Goal: Task Accomplishment & Management: Manage account settings

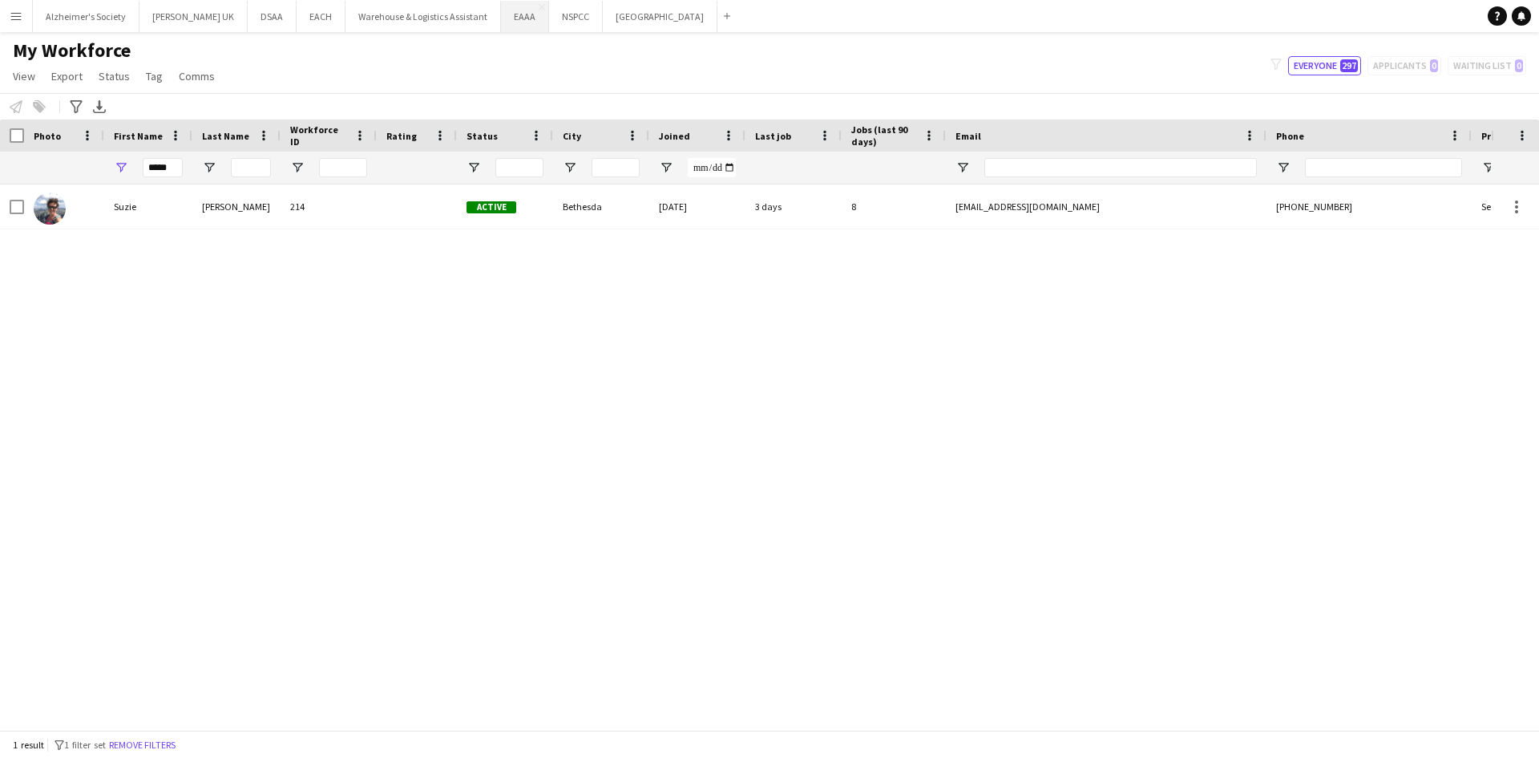
click at [502, 22] on button "EAAA Close" at bounding box center [525, 16] width 48 height 31
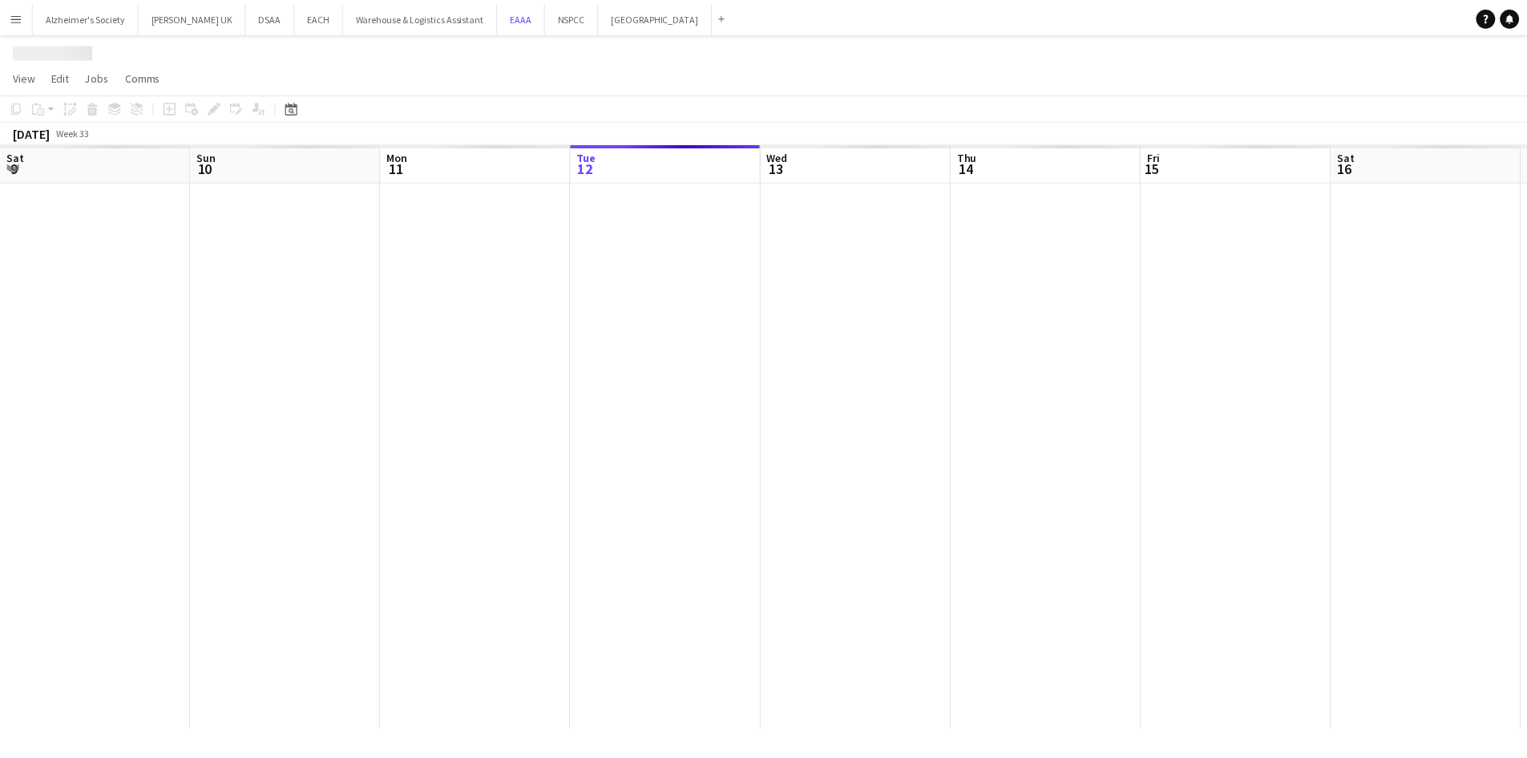
scroll to position [0, 383]
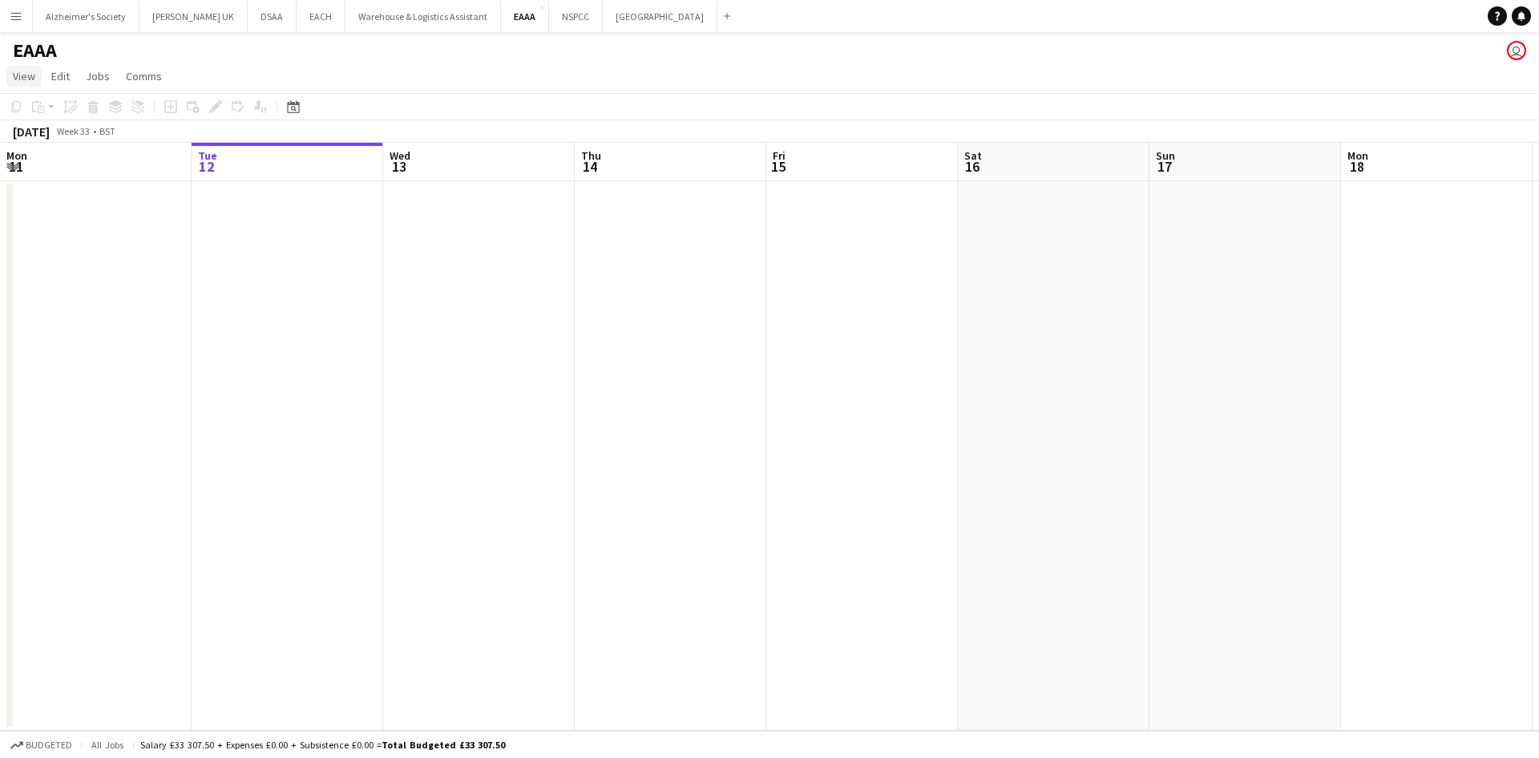
click at [30, 71] on span "View" at bounding box center [24, 76] width 22 height 14
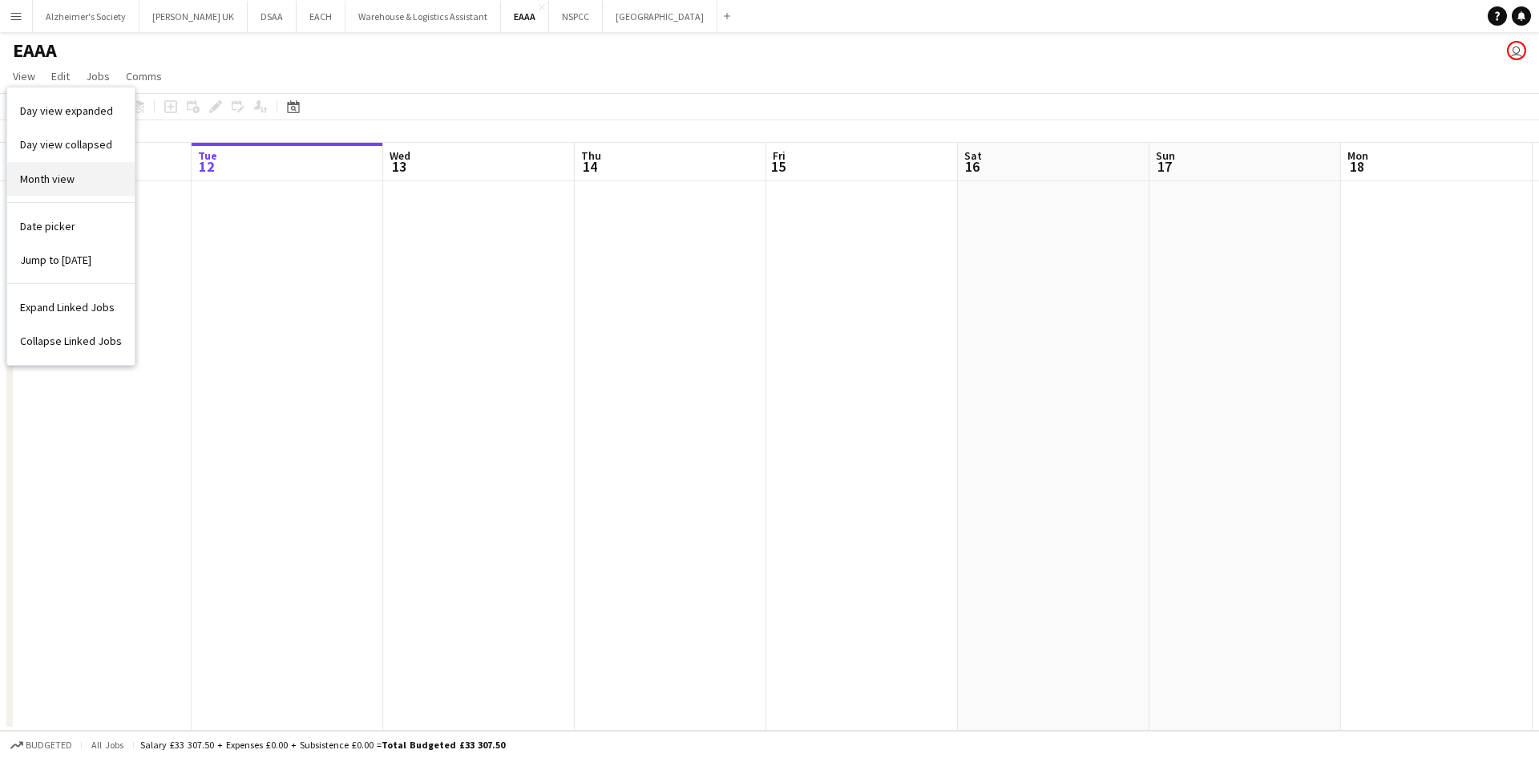
click at [44, 185] on span "Month view" at bounding box center [47, 179] width 55 height 14
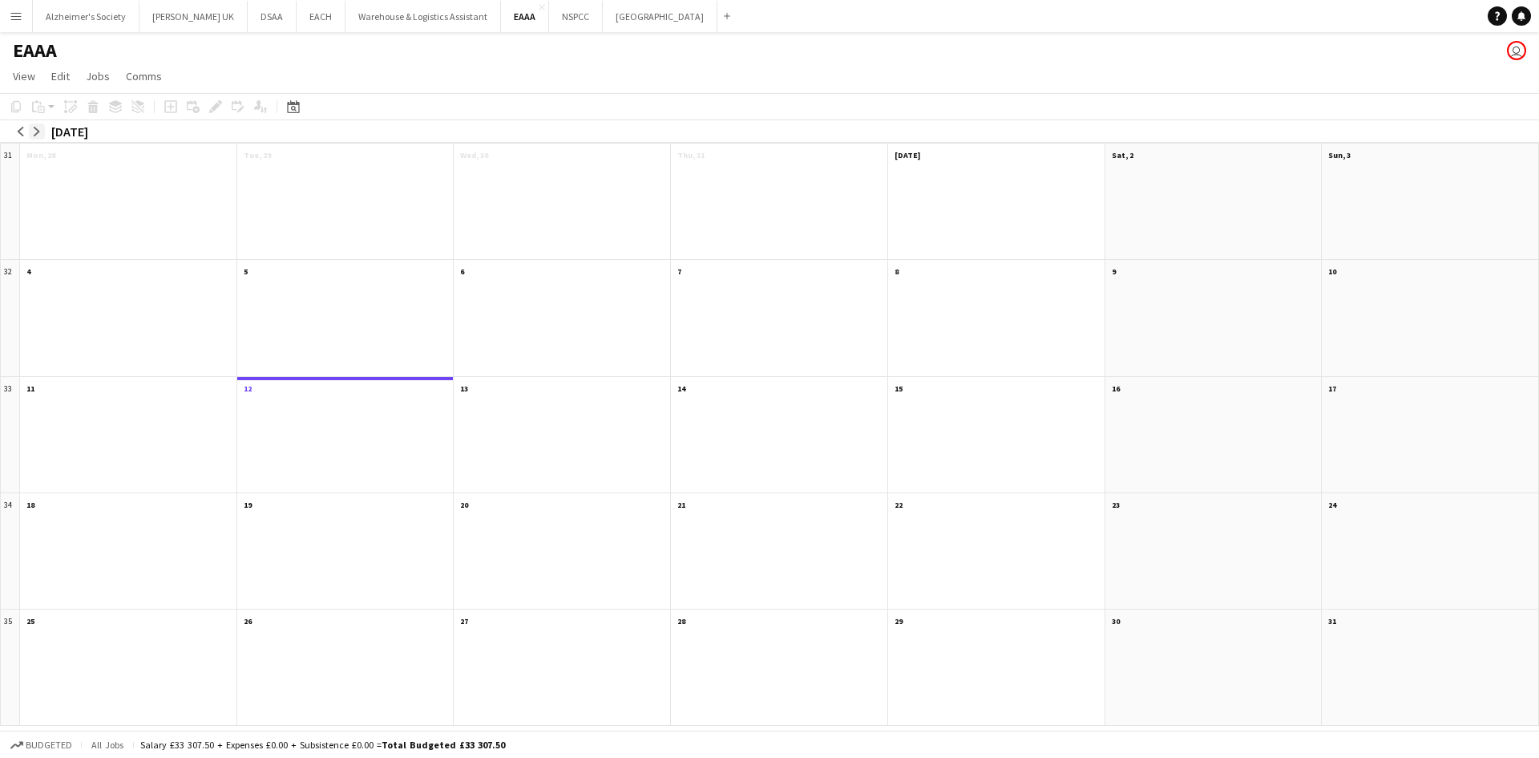
click at [42, 130] on button "arrow-right" at bounding box center [37, 131] width 16 height 16
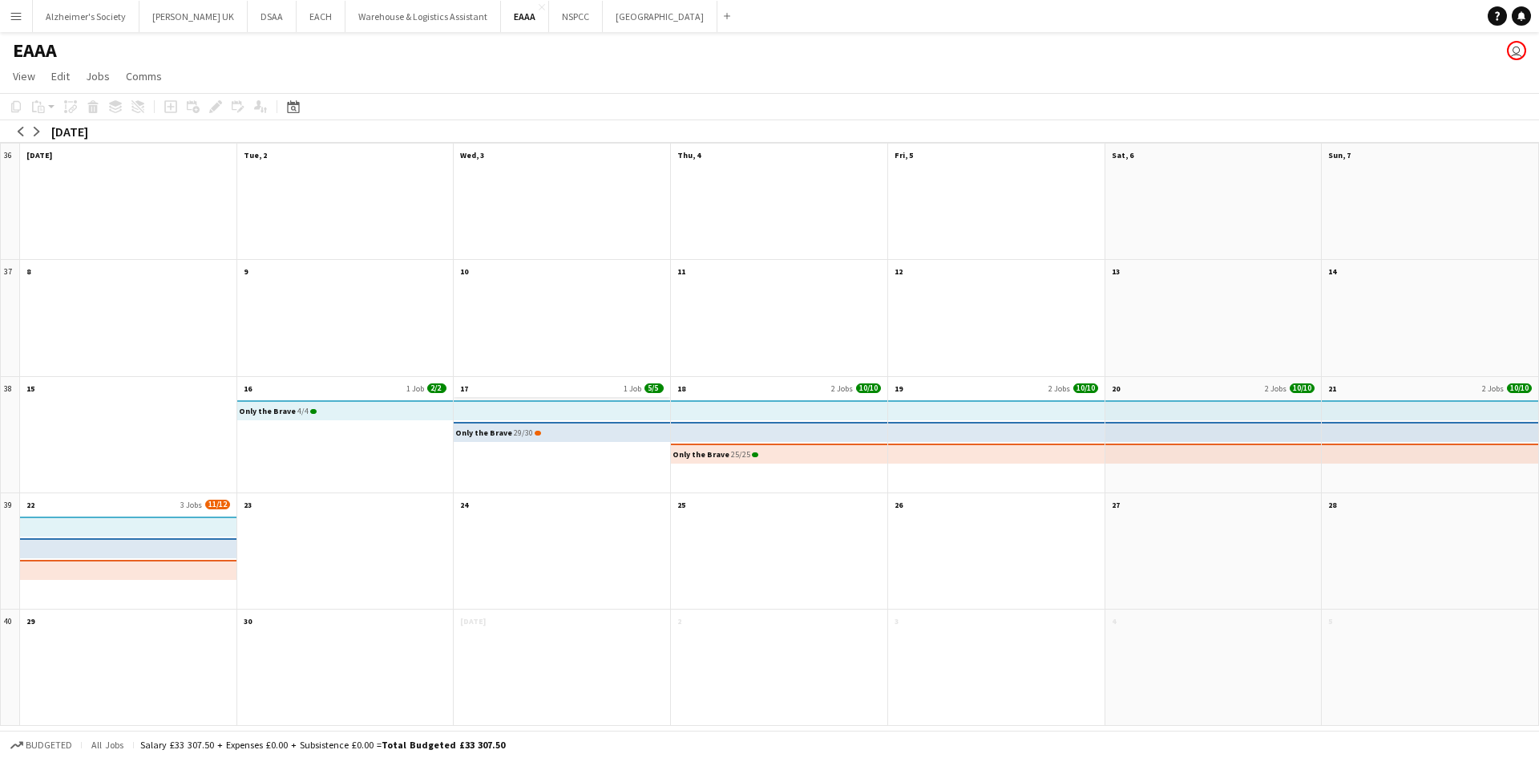
click at [503, 387] on app-month-view-date-header "17 1 Job 5/5" at bounding box center [562, 387] width 216 height 20
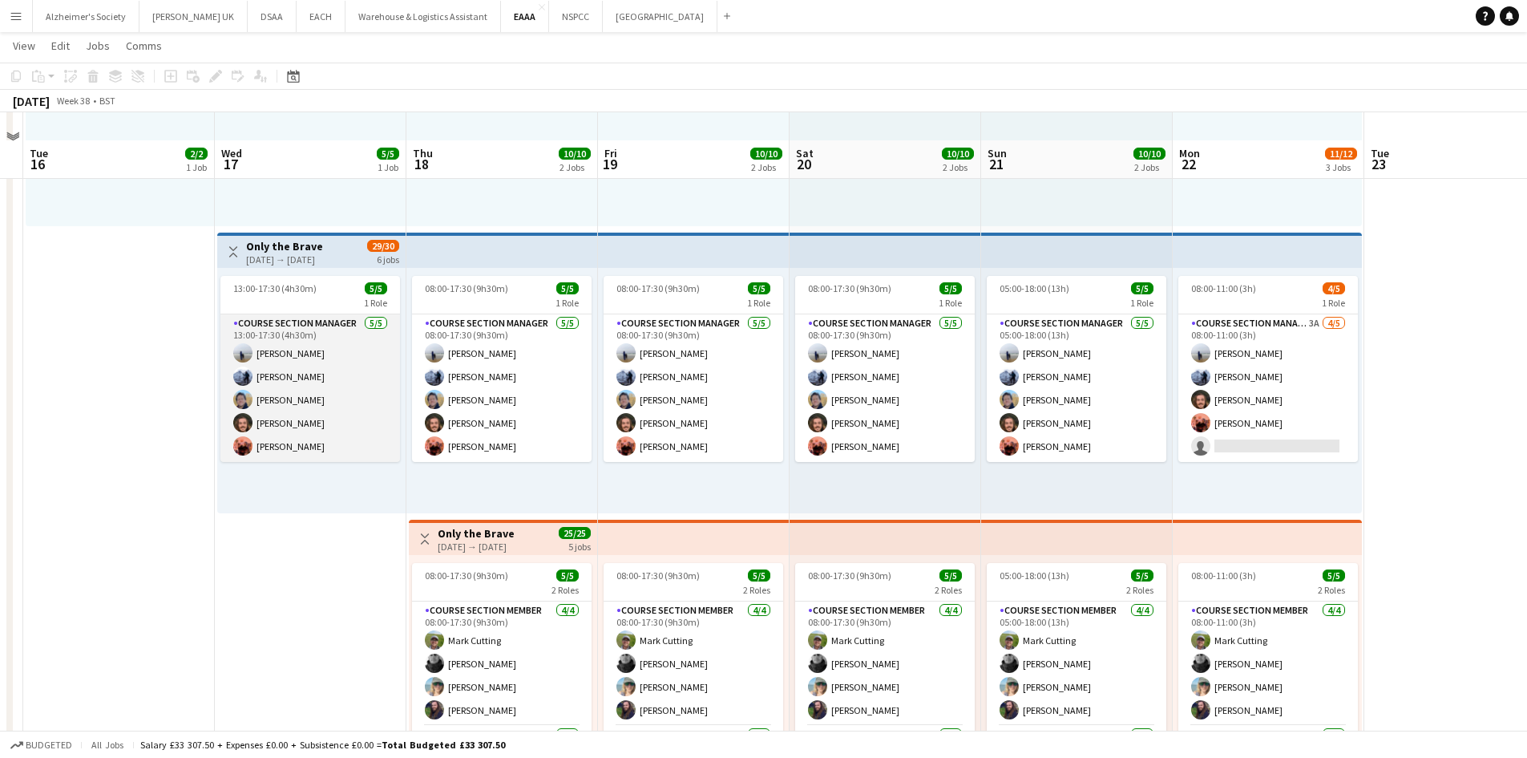
scroll to position [317, 0]
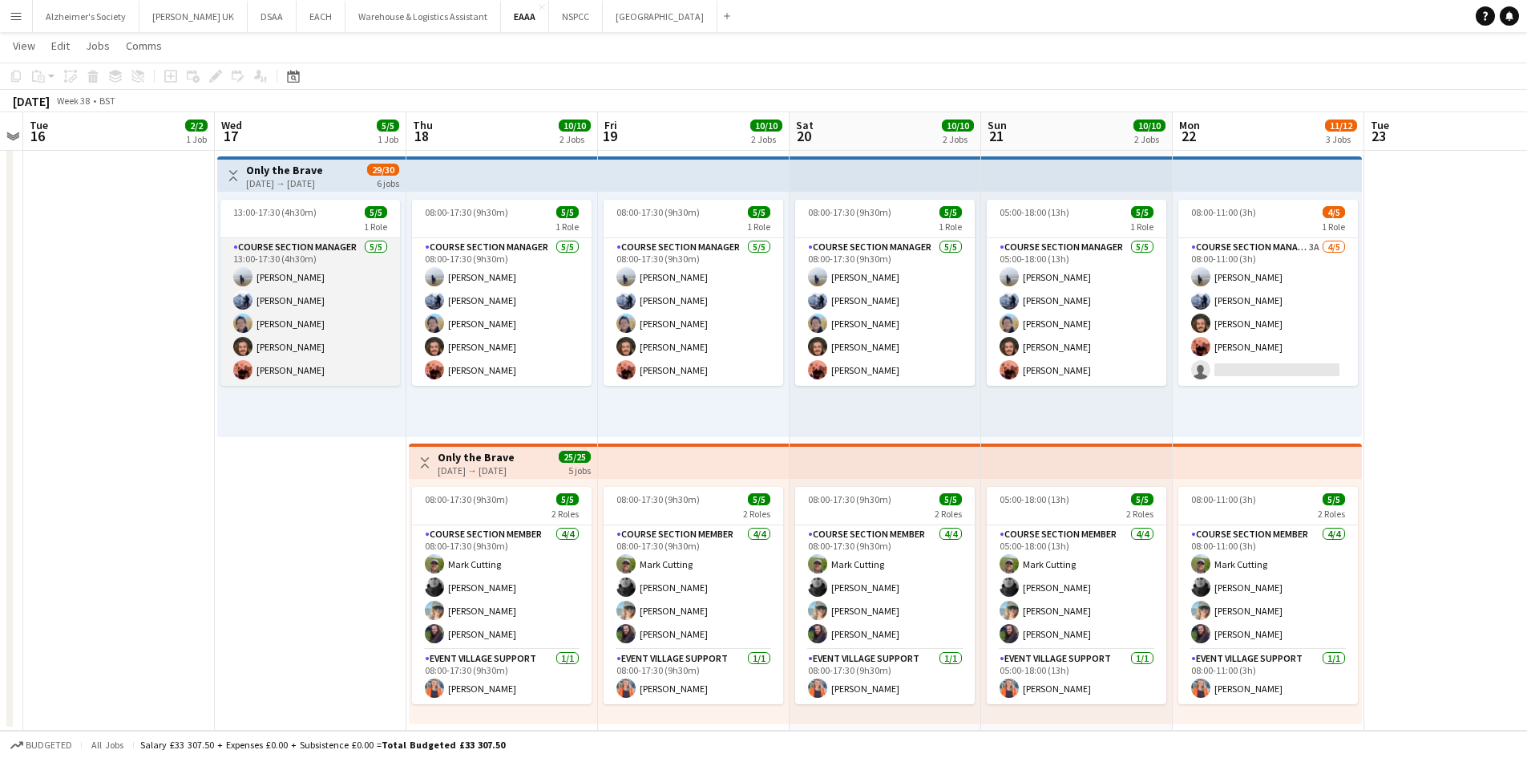
click at [312, 364] on app-card-role "Course Section Manager [DATE] 13:00-17:30 (4h30m) [PERSON_NAME] [PERSON_NAME] […" at bounding box center [310, 312] width 180 height 148
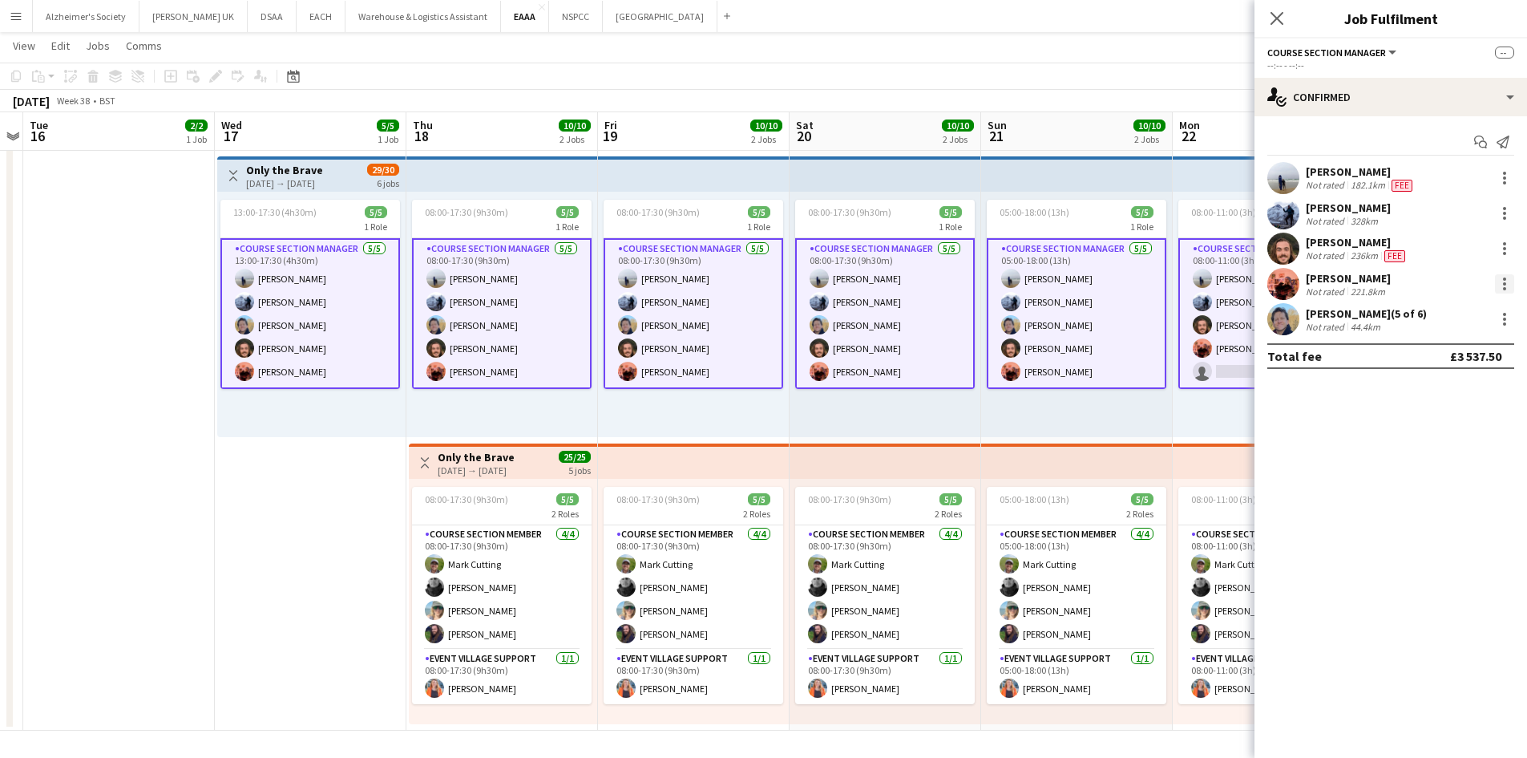
click at [1507, 278] on div at bounding box center [1504, 283] width 19 height 19
click at [1413, 422] on span "Remove" at bounding box center [1426, 429] width 48 height 14
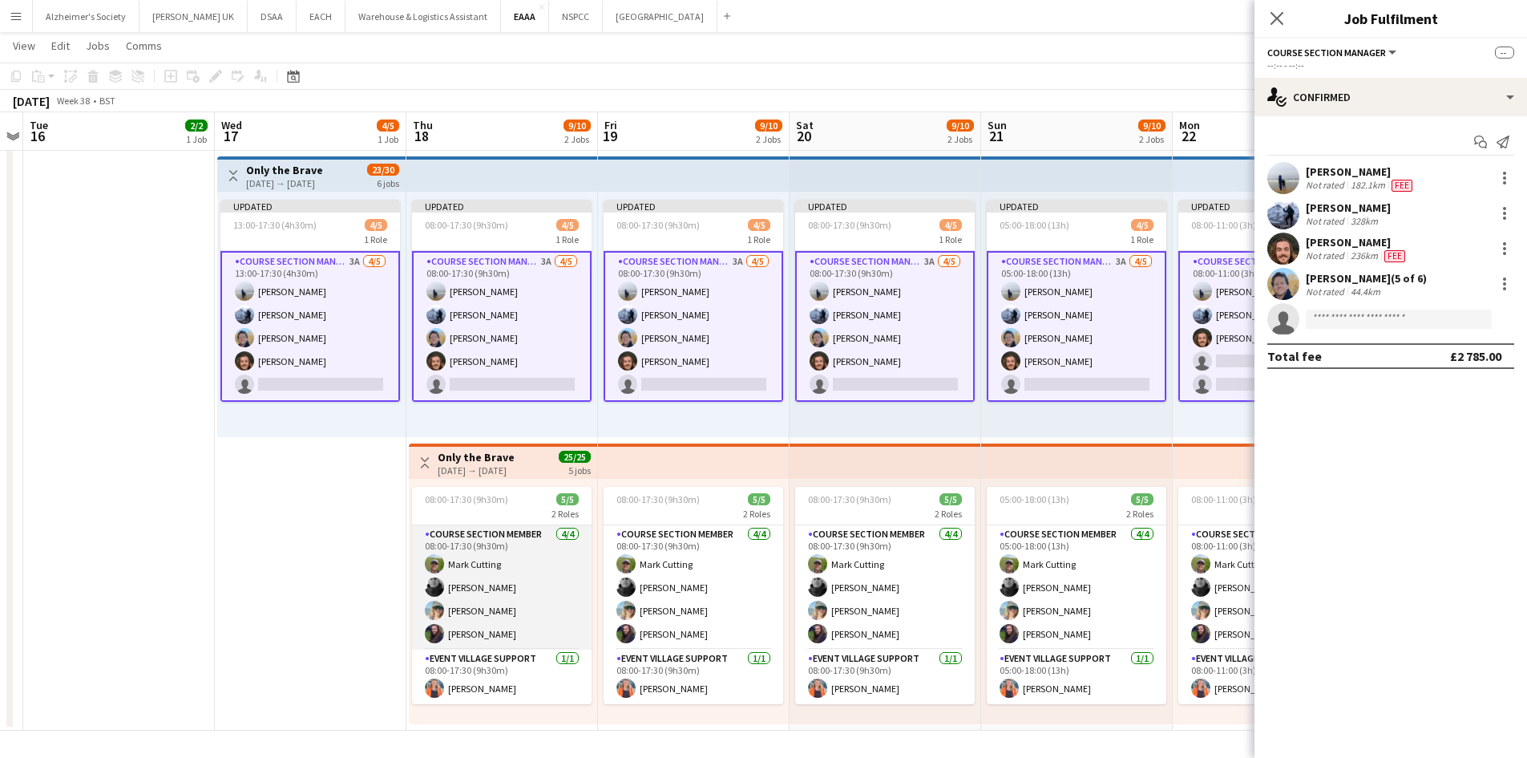
click at [515, 568] on app-card-role "Course Section Member [DATE] 08:00-17:30 (9h30m) [PERSON_NAME] [PERSON_NAME] [P…" at bounding box center [502, 587] width 180 height 124
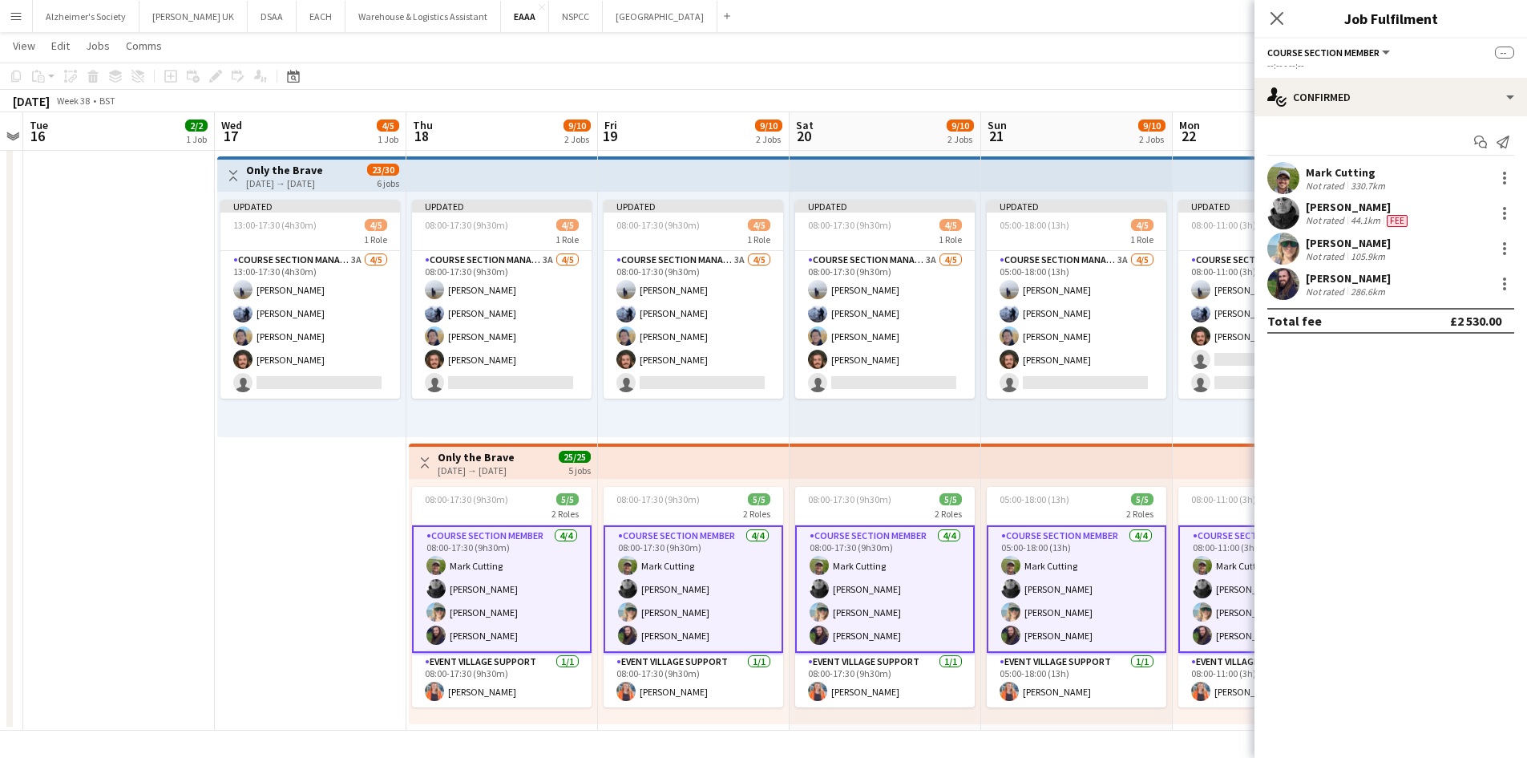
click at [293, 447] on app-date-cell "Toggle View Only the Brave [DATE] → [DATE] 23/30 6 jobs Updated 13:00-17:30 (4h…" at bounding box center [311, 296] width 192 height 867
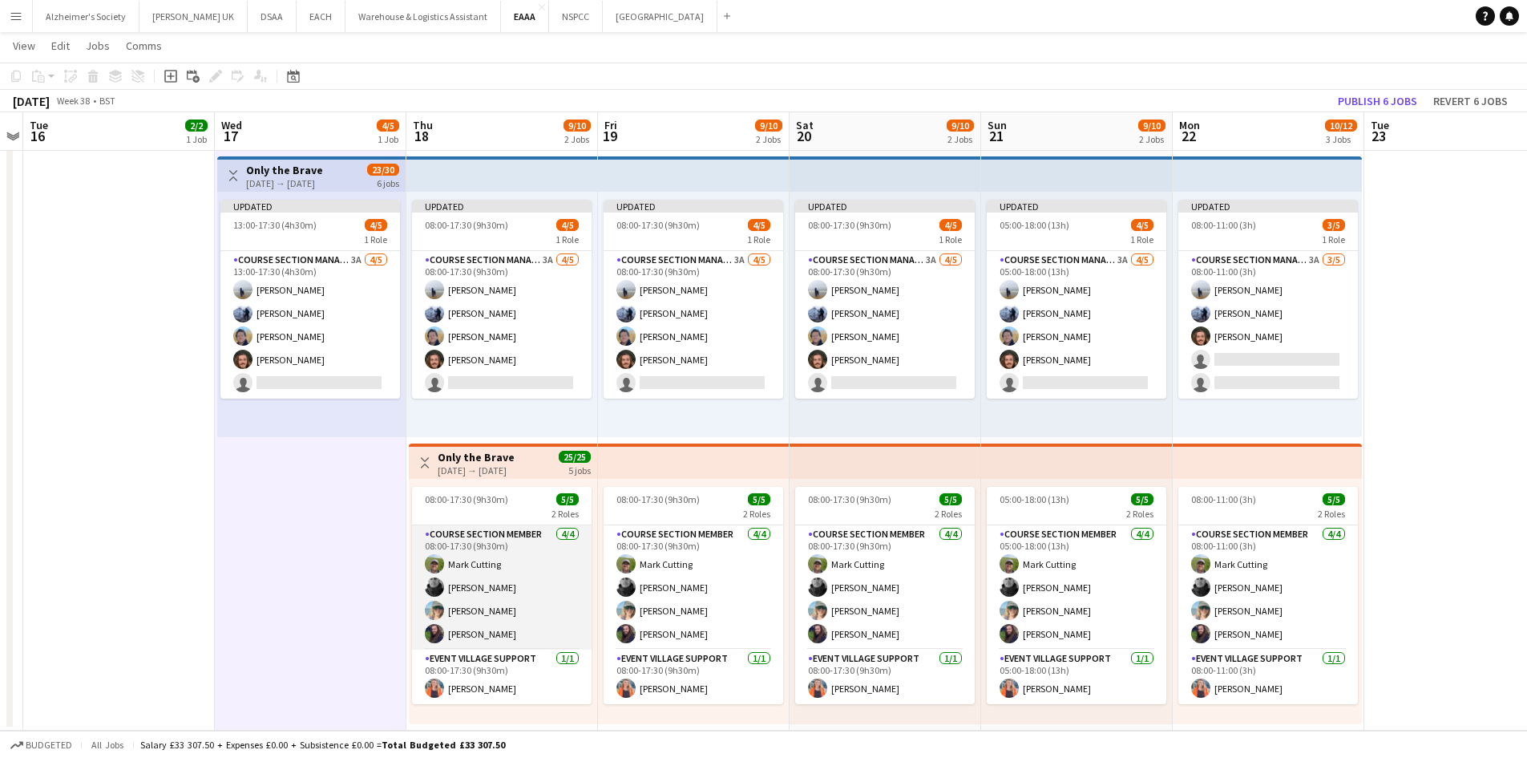
click at [521, 586] on app-card-role "Course Section Member [DATE] 08:00-17:30 (9h30m) [PERSON_NAME] [PERSON_NAME] [P…" at bounding box center [502, 587] width 180 height 124
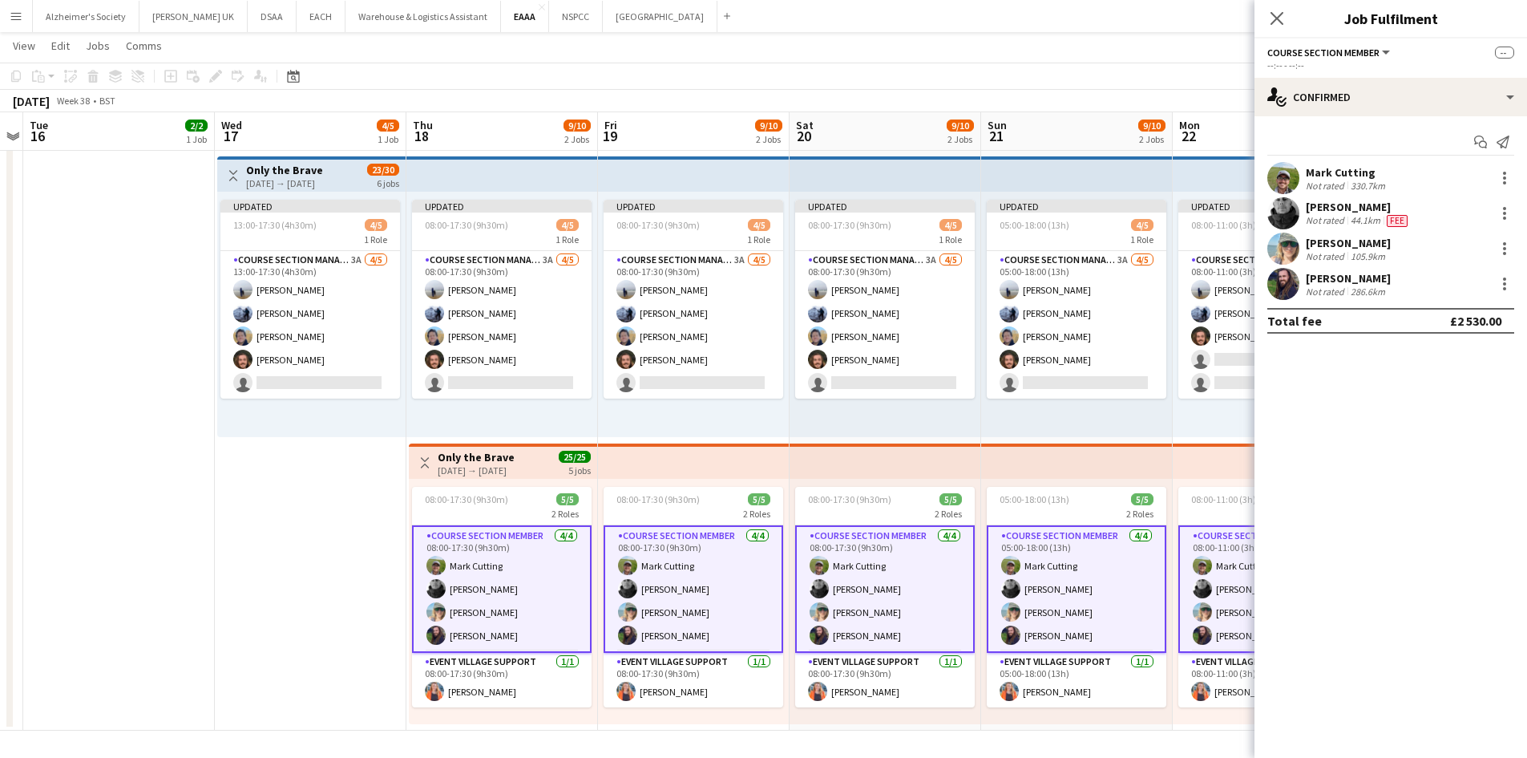
click at [1373, 210] on div "[PERSON_NAME]" at bounding box center [1358, 207] width 105 height 14
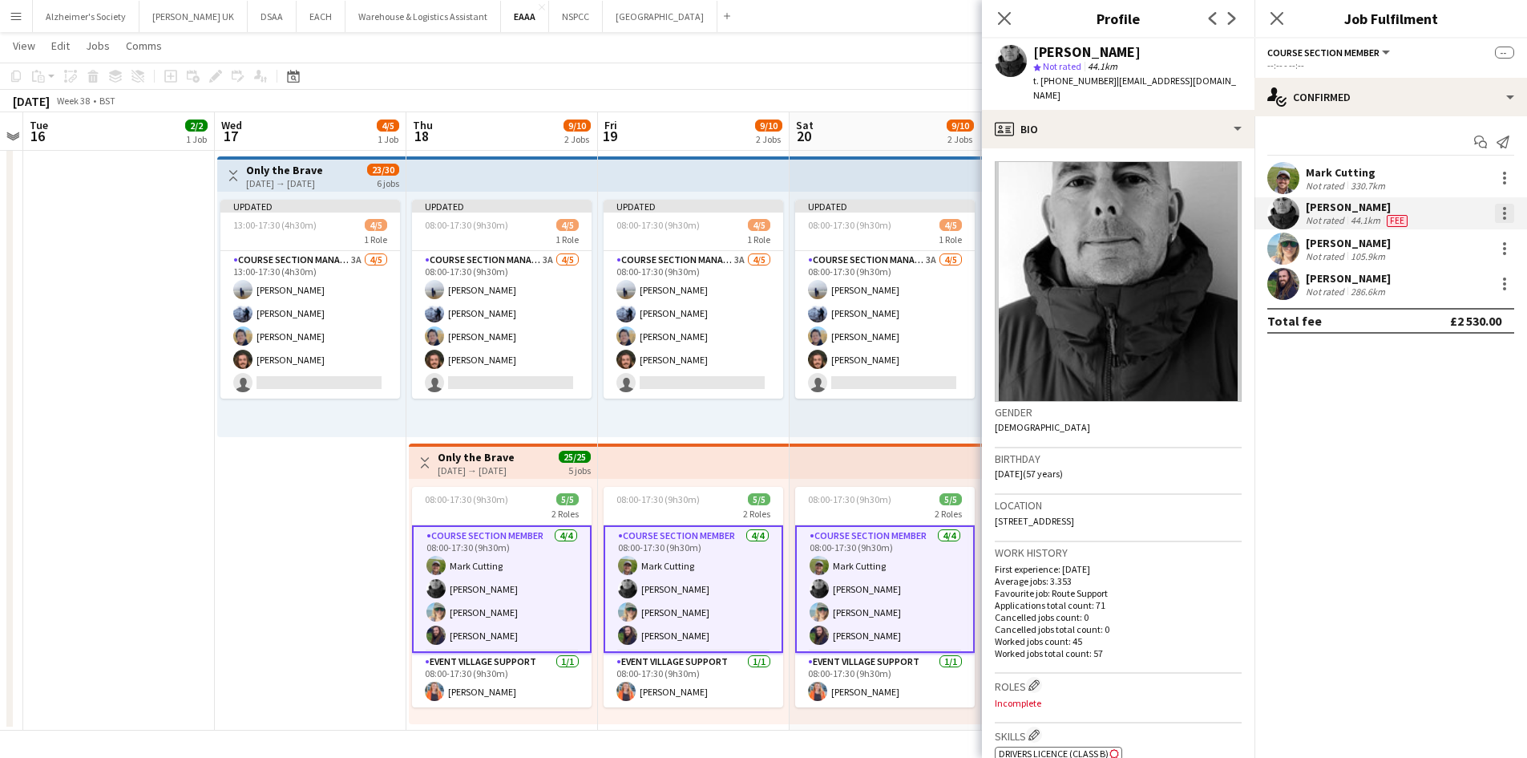
click at [1506, 214] on div at bounding box center [1504, 213] width 19 height 19
click at [1454, 241] on span "Edit fee" at bounding box center [1451, 243] width 99 height 14
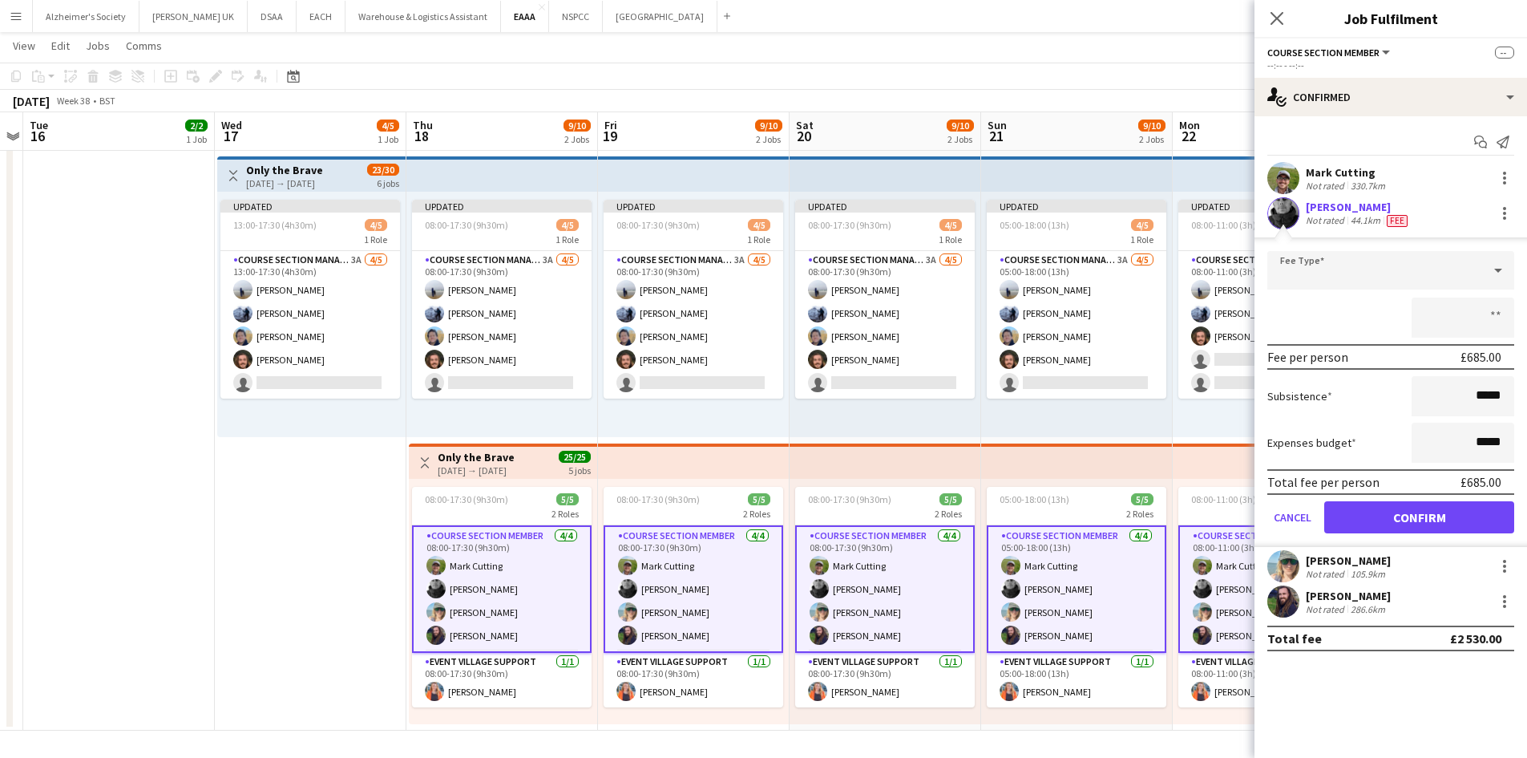
click at [665, 421] on div "Updated 08:00-17:30 (9h30m) 4/5 1 Role Course Section Manager 3A [DATE] 08:00-1…" at bounding box center [694, 314] width 192 height 245
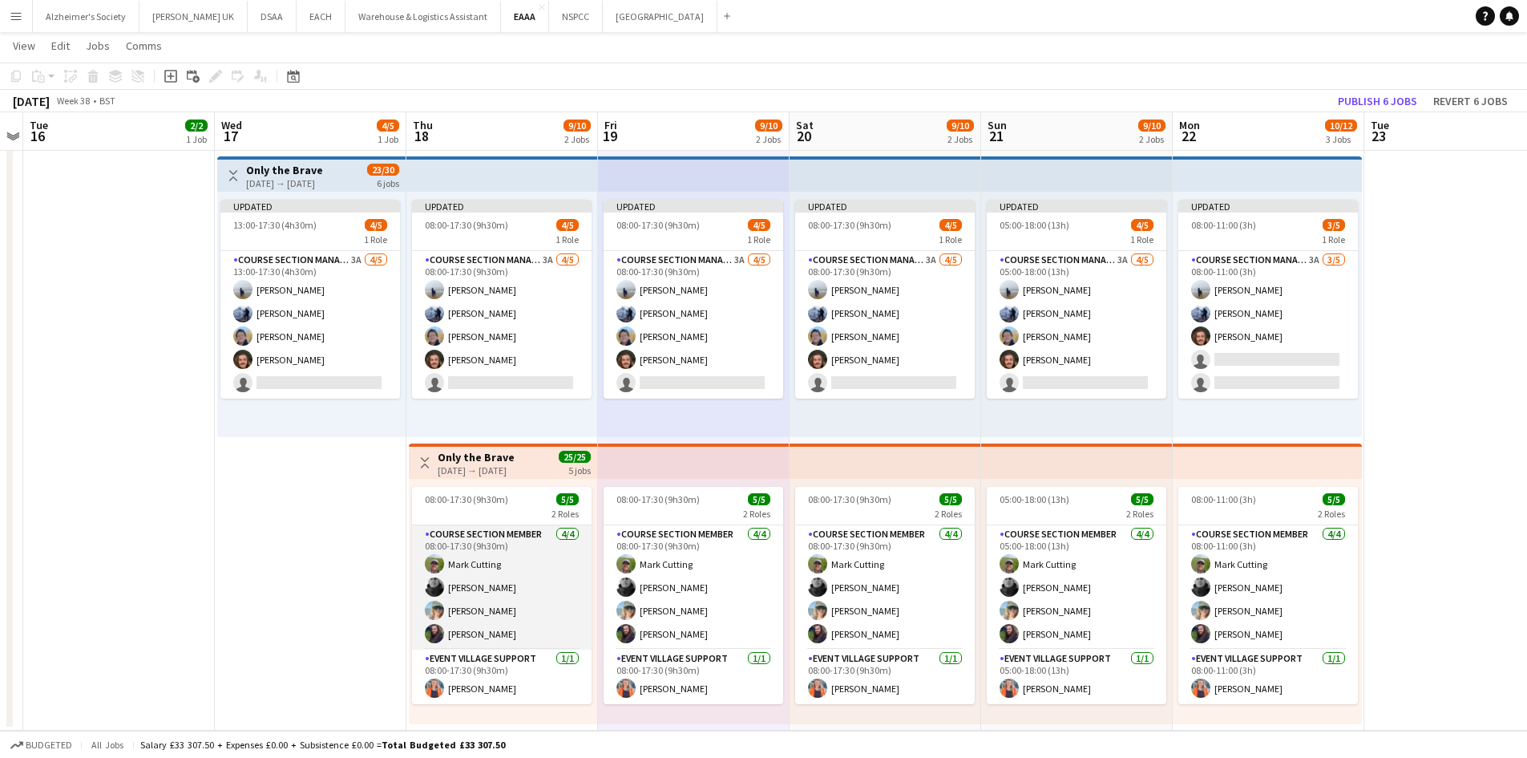
click at [512, 603] on app-card-role "Course Section Member [DATE] 08:00-17:30 (9h30m) [PERSON_NAME] [PERSON_NAME] [P…" at bounding box center [502, 587] width 180 height 124
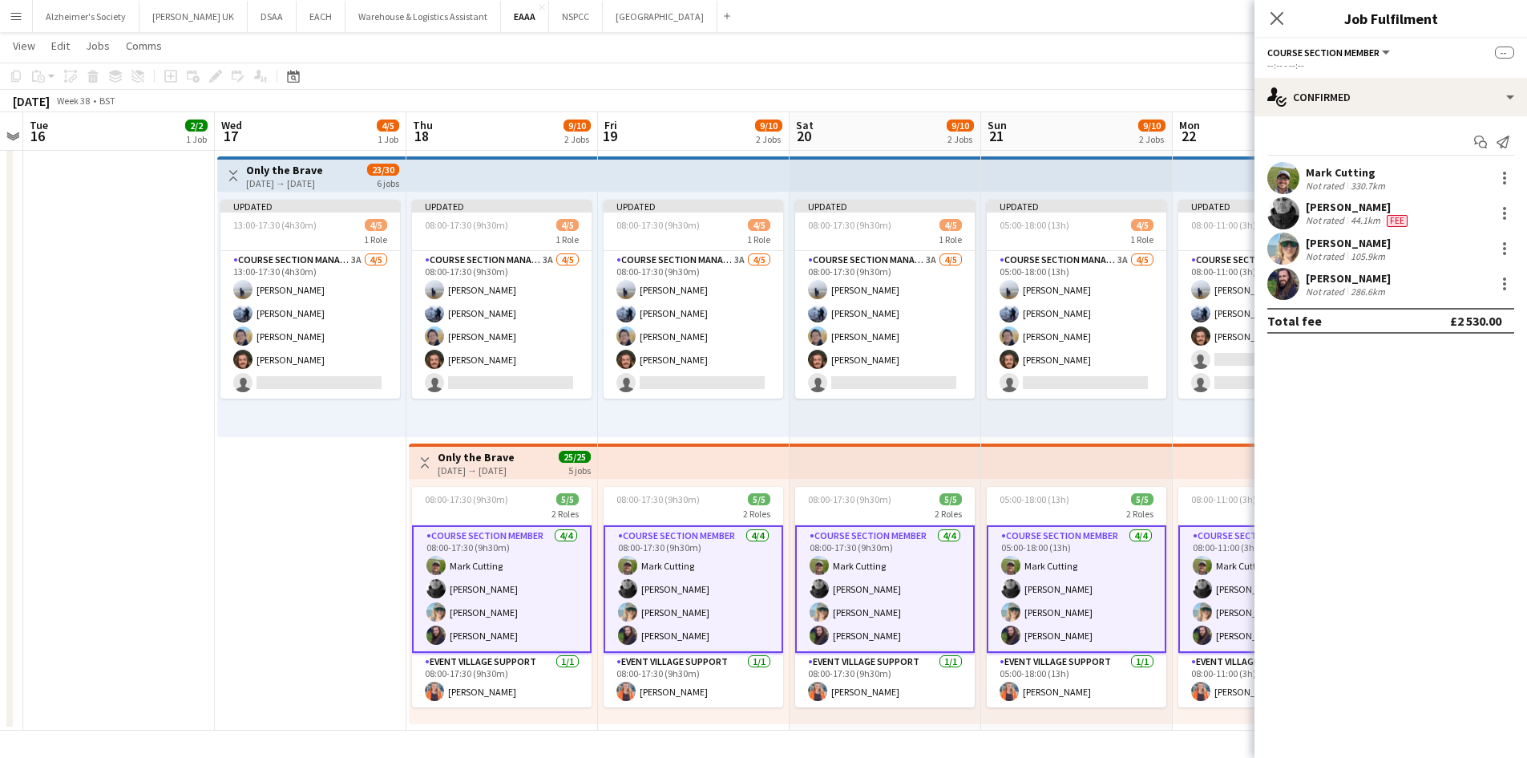
click at [507, 547] on app-card-role "Course Section Member [DATE] 08:00-17:30 (9h30m) [PERSON_NAME] [PERSON_NAME] [P…" at bounding box center [502, 588] width 180 height 127
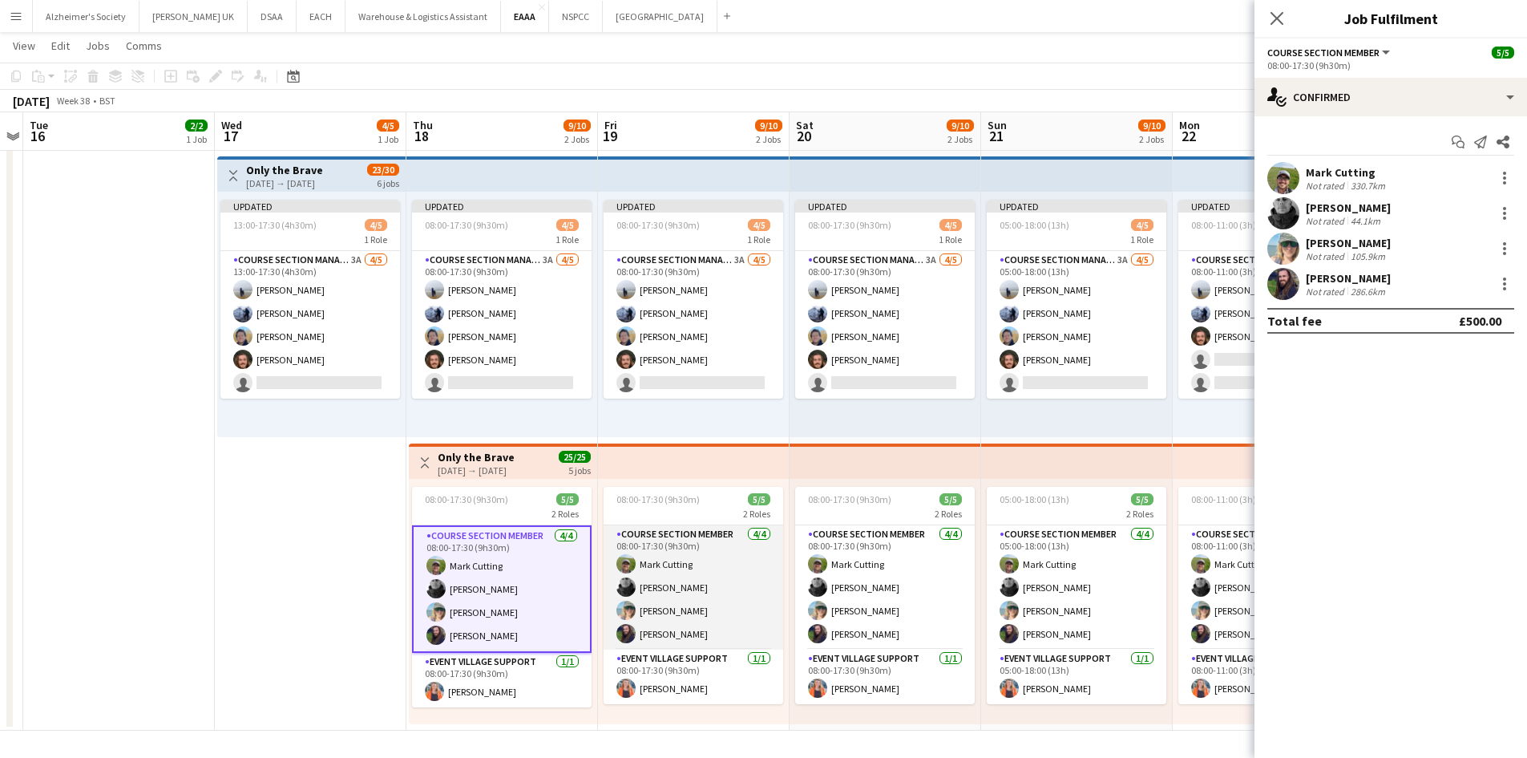
click at [646, 573] on app-card-role "Course Section Member [DATE] 08:00-17:30 (9h30m) [PERSON_NAME] [PERSON_NAME] [P…" at bounding box center [694, 587] width 180 height 124
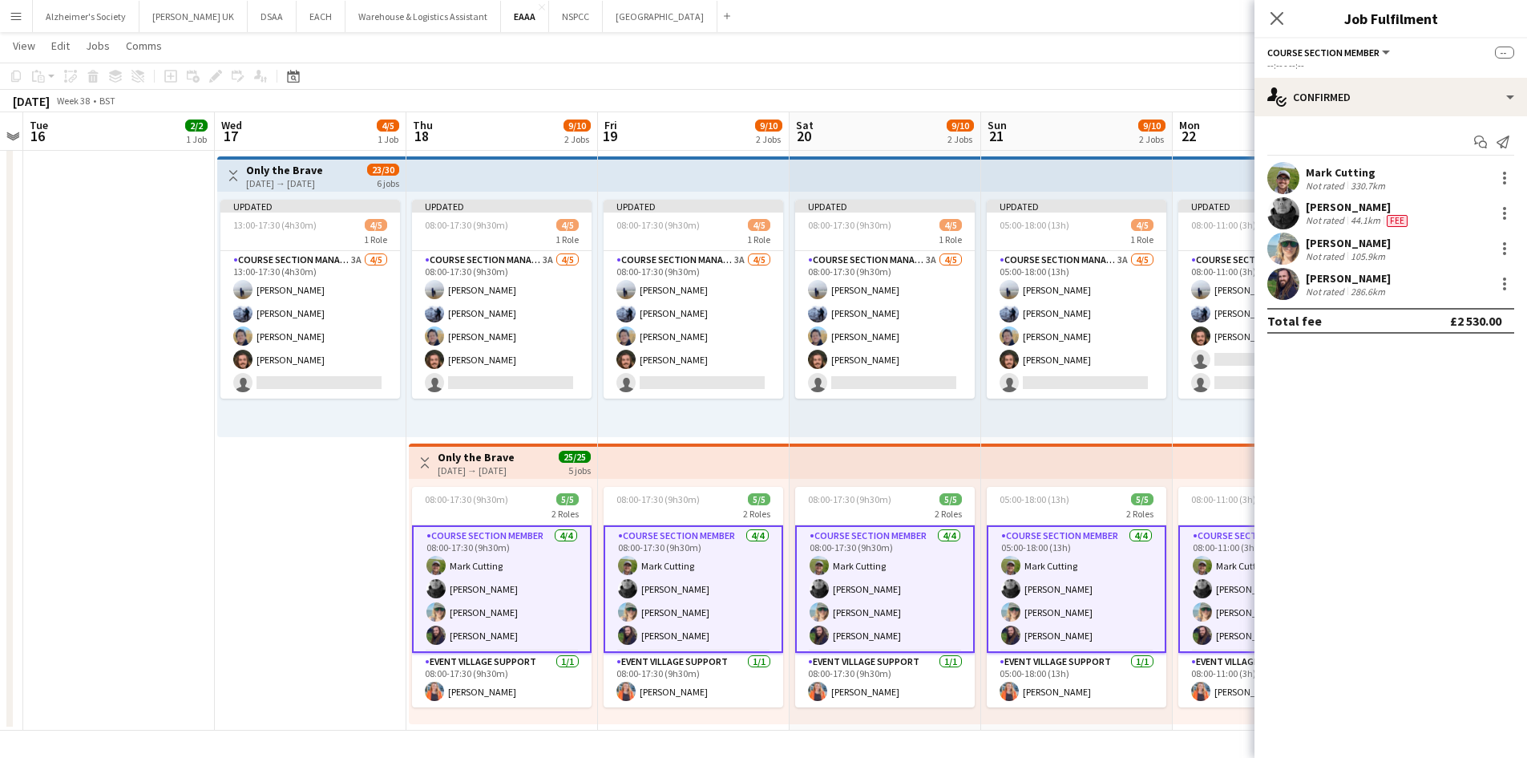
click at [684, 587] on app-card-role "Course Section Member [DATE] 08:00-17:30 (9h30m) [PERSON_NAME] [PERSON_NAME] [P…" at bounding box center [694, 588] width 180 height 127
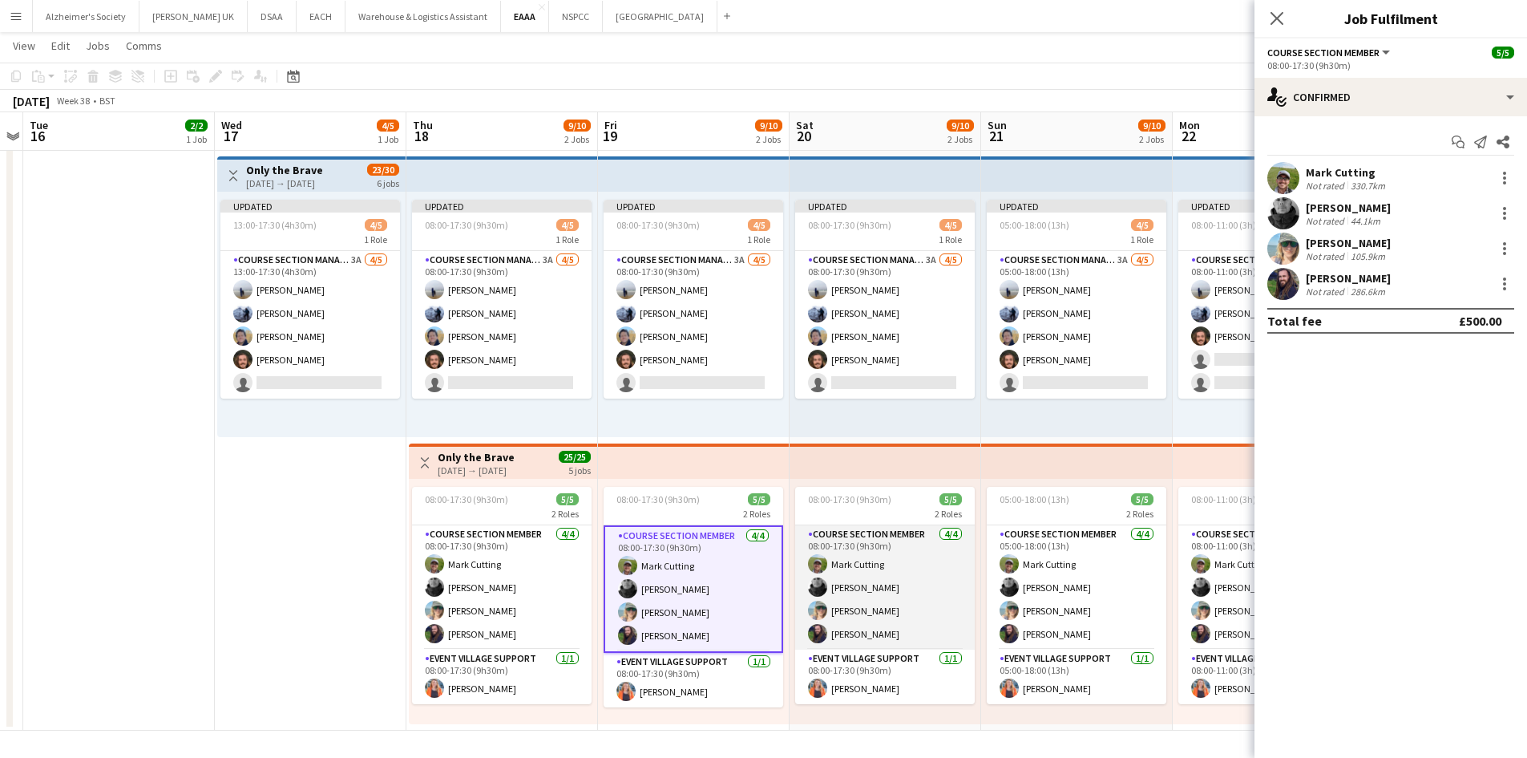
click at [894, 581] on app-card-role "Course Section Member [DATE] 08:00-17:30 (9h30m) [PERSON_NAME] [PERSON_NAME] [P…" at bounding box center [885, 587] width 180 height 124
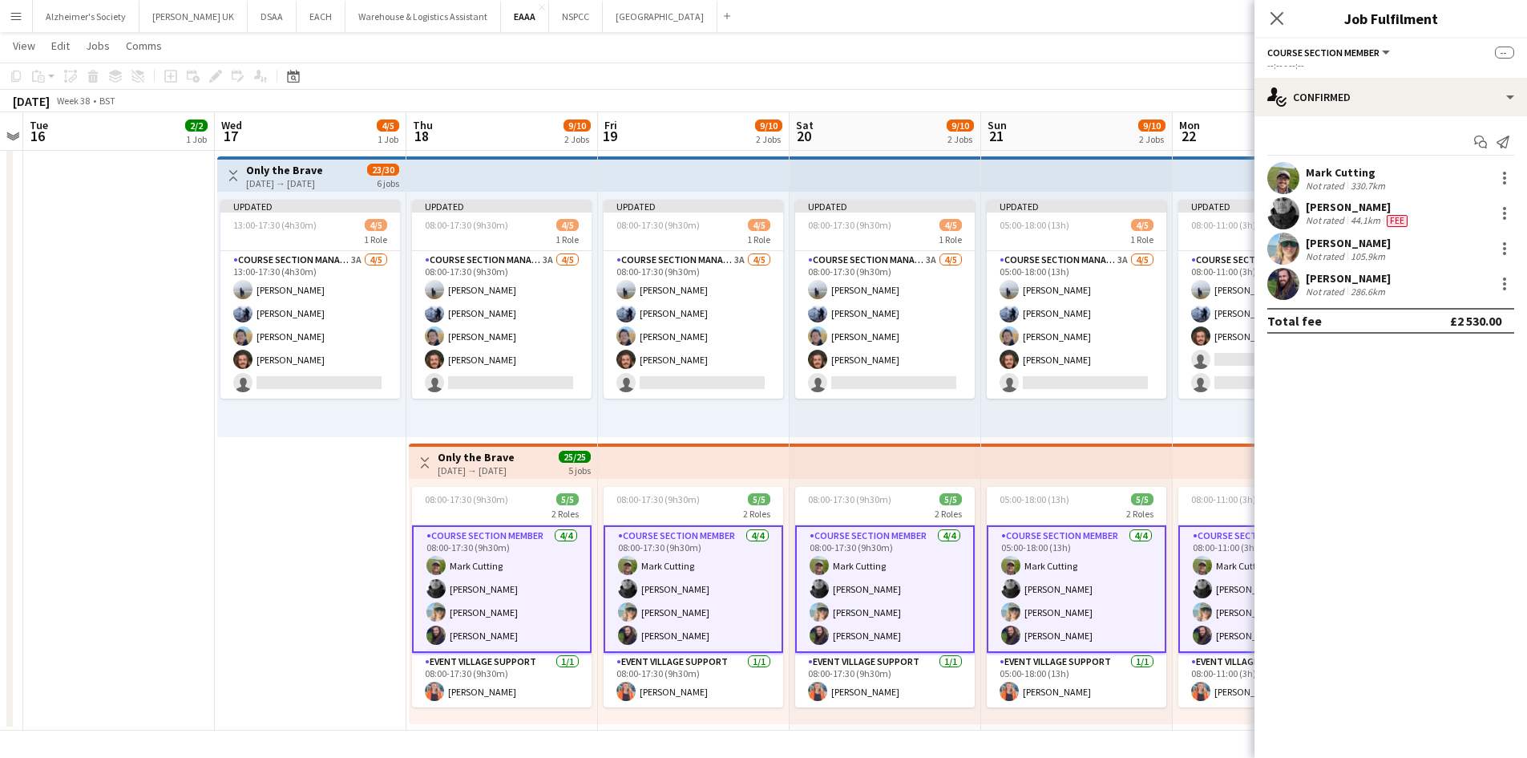
click at [894, 581] on app-card-role "Course Section Member [DATE] 08:00-17:30 (9h30m) [PERSON_NAME] [PERSON_NAME] [P…" at bounding box center [885, 588] width 180 height 127
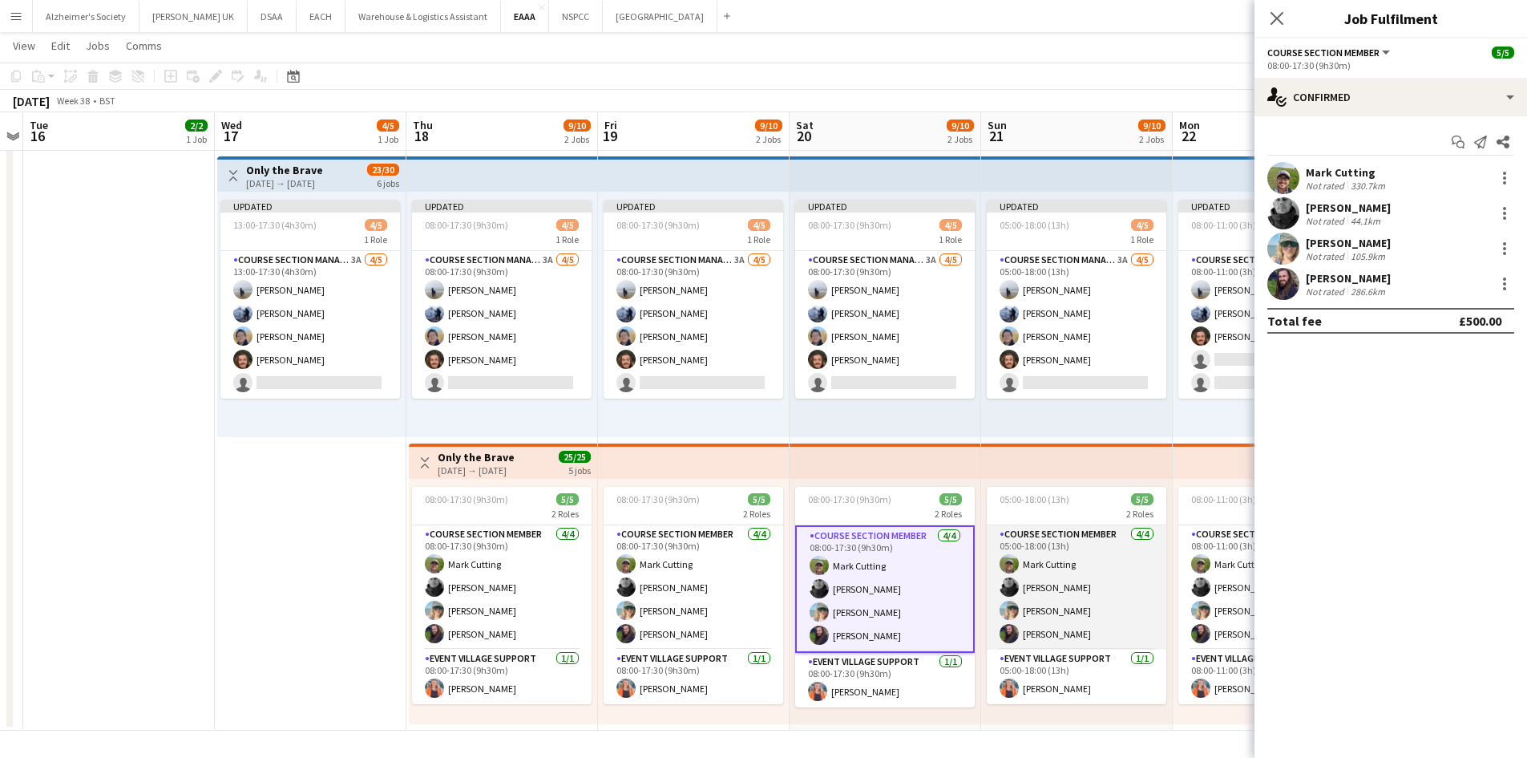
click at [1090, 598] on app-card-role "Course Section Member [DATE] 05:00-18:00 (13h) [PERSON_NAME] [PERSON_NAME] [PER…" at bounding box center [1077, 587] width 180 height 124
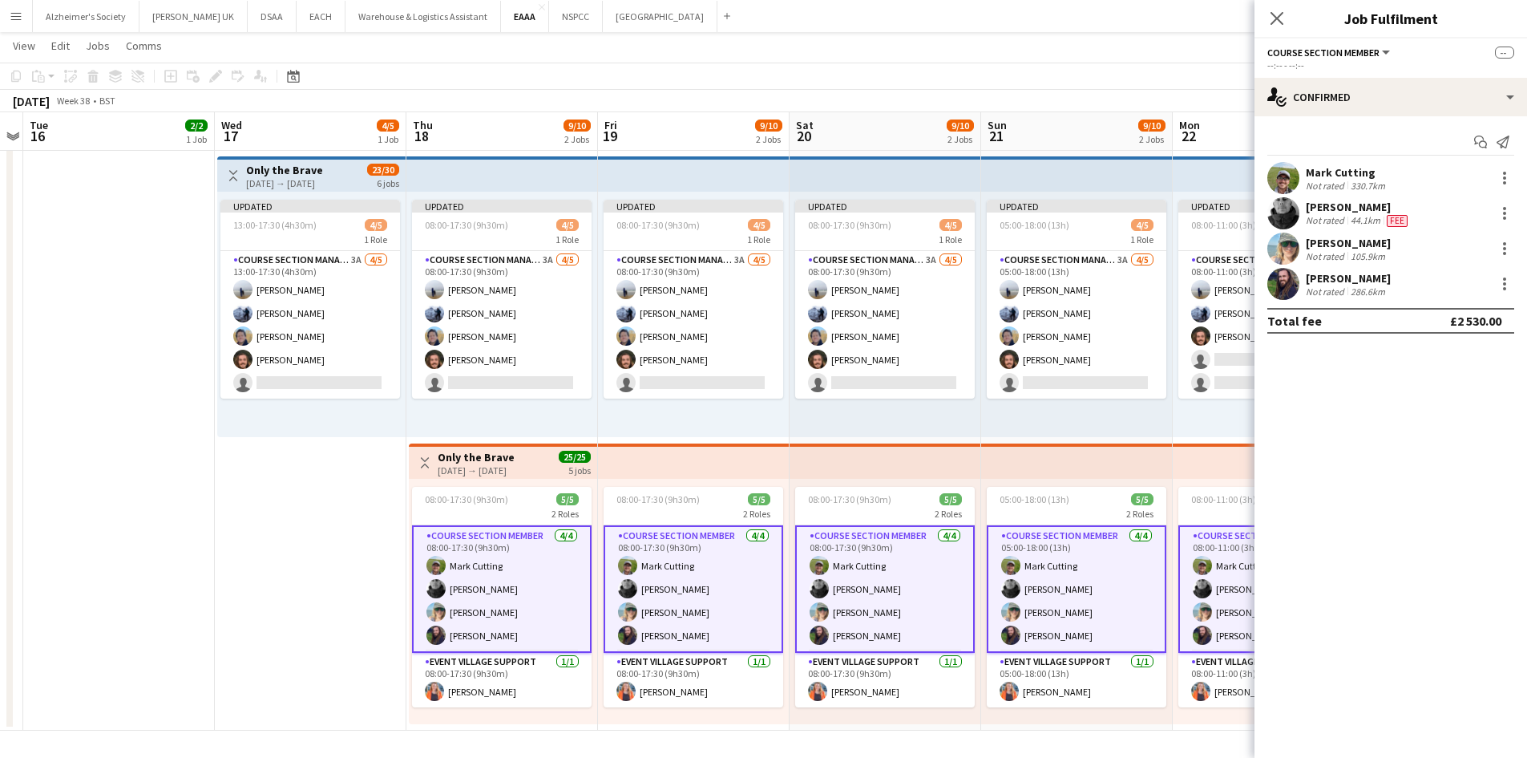
click at [1090, 598] on app-card-role "Course Section Member [DATE] 05:00-18:00 (13h) [PERSON_NAME] [PERSON_NAME] [PER…" at bounding box center [1077, 588] width 180 height 127
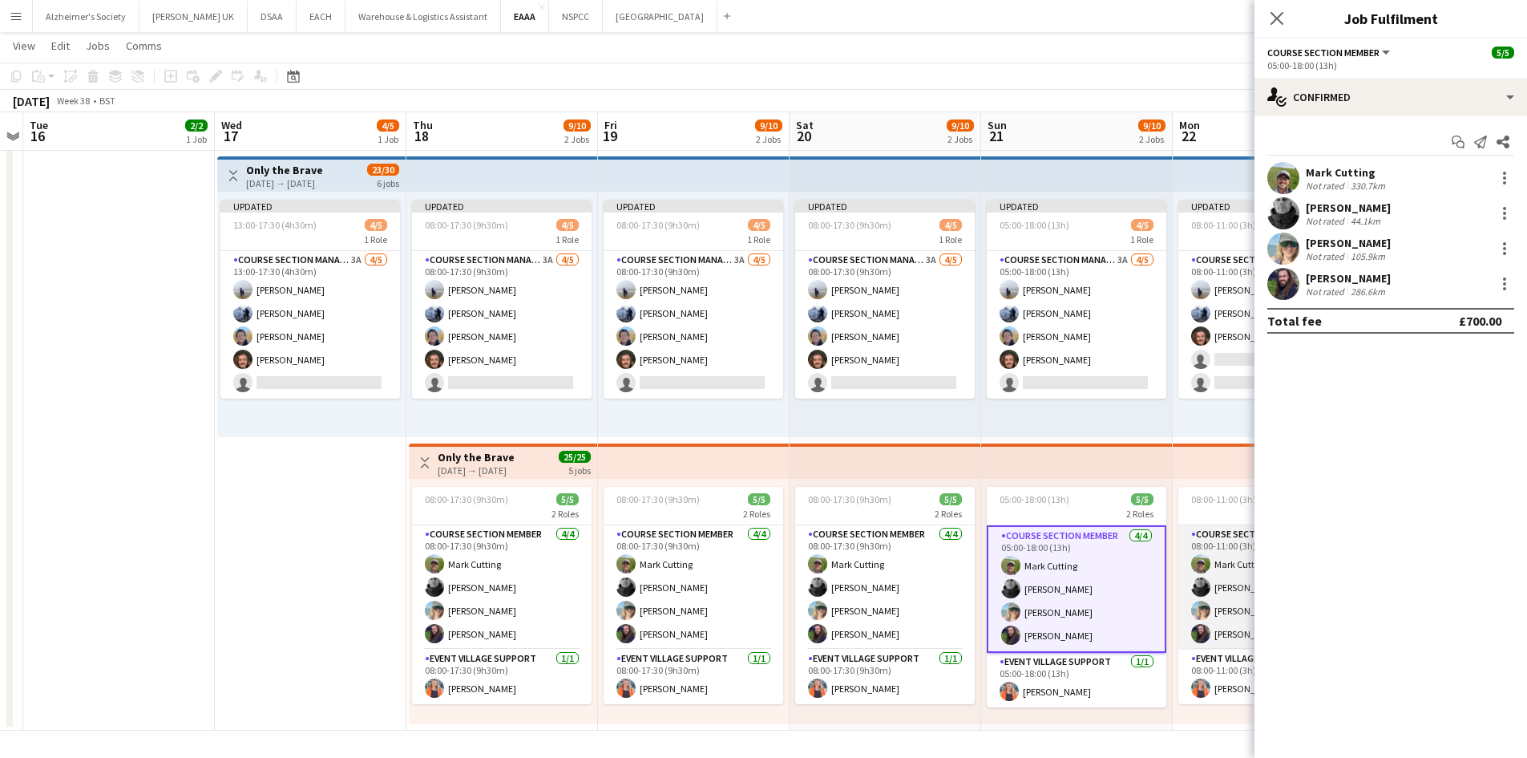
click at [1227, 597] on app-card-role "Course Section Member [DATE] 08:00-11:00 (3h) [PERSON_NAME] [PERSON_NAME] [PERS…" at bounding box center [1268, 587] width 180 height 124
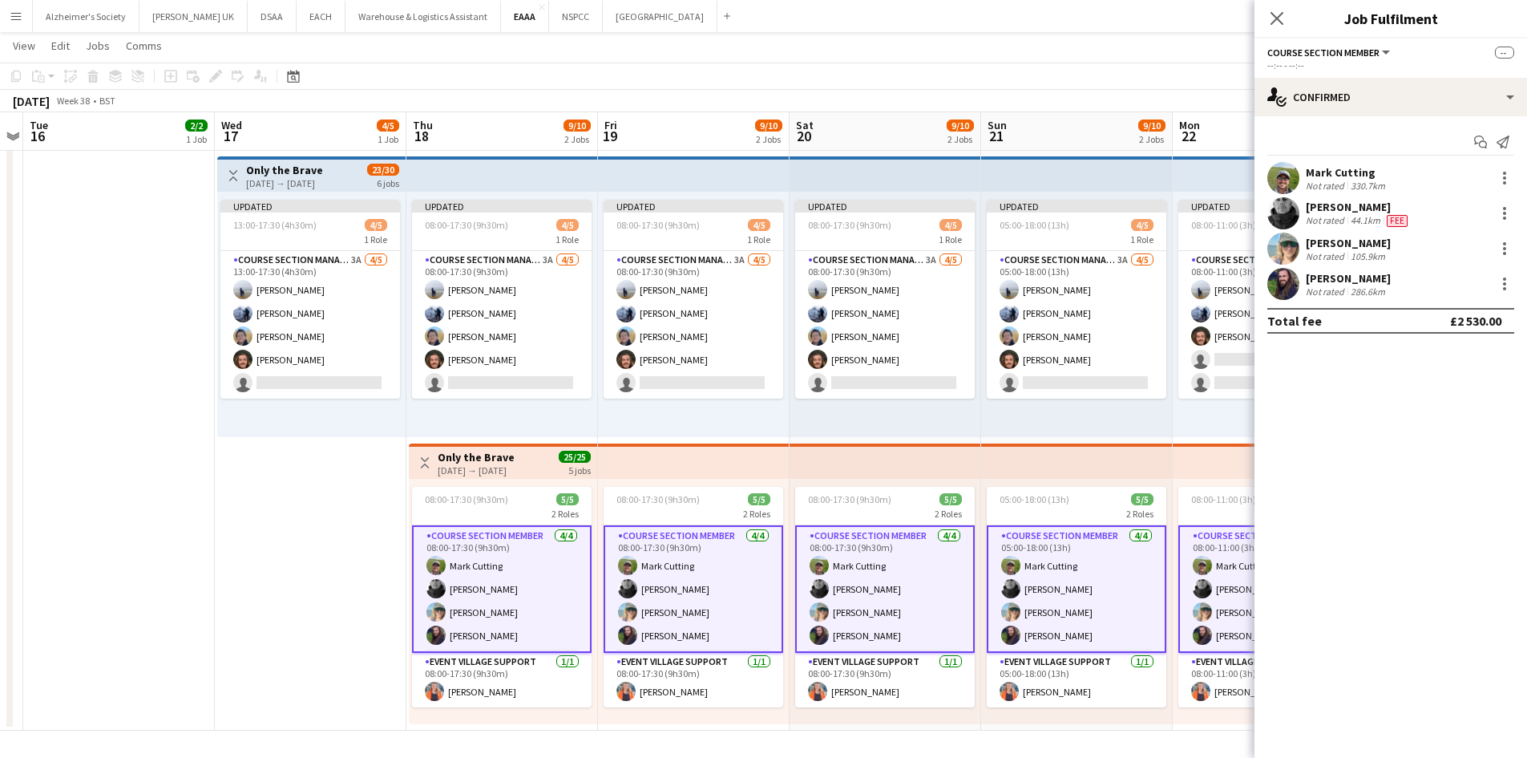
click at [1227, 597] on app-card-role "Course Section Member [DATE] 08:00-11:00 (3h) [PERSON_NAME] [PERSON_NAME] [PERS…" at bounding box center [1268, 588] width 180 height 127
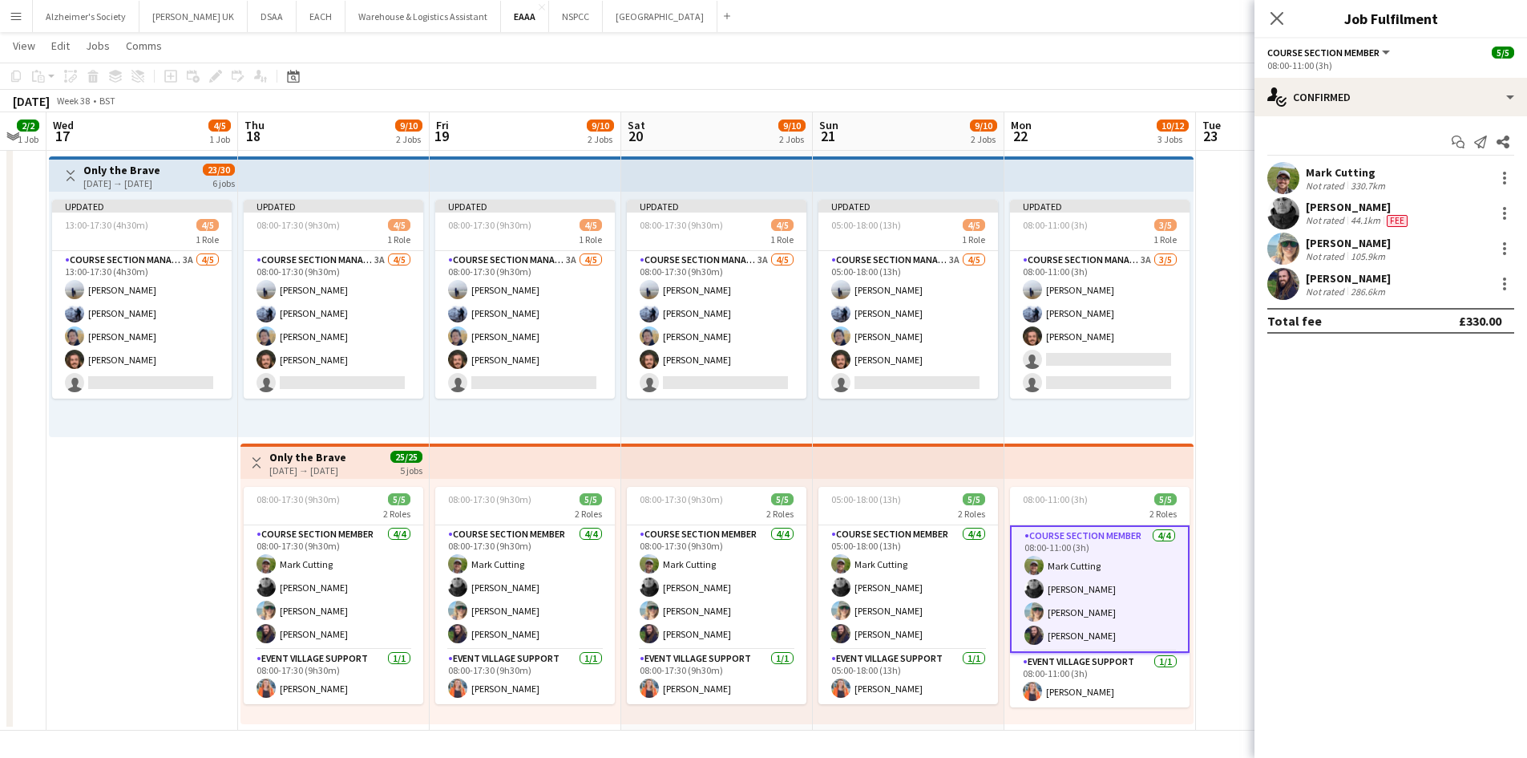
scroll to position [0, 632]
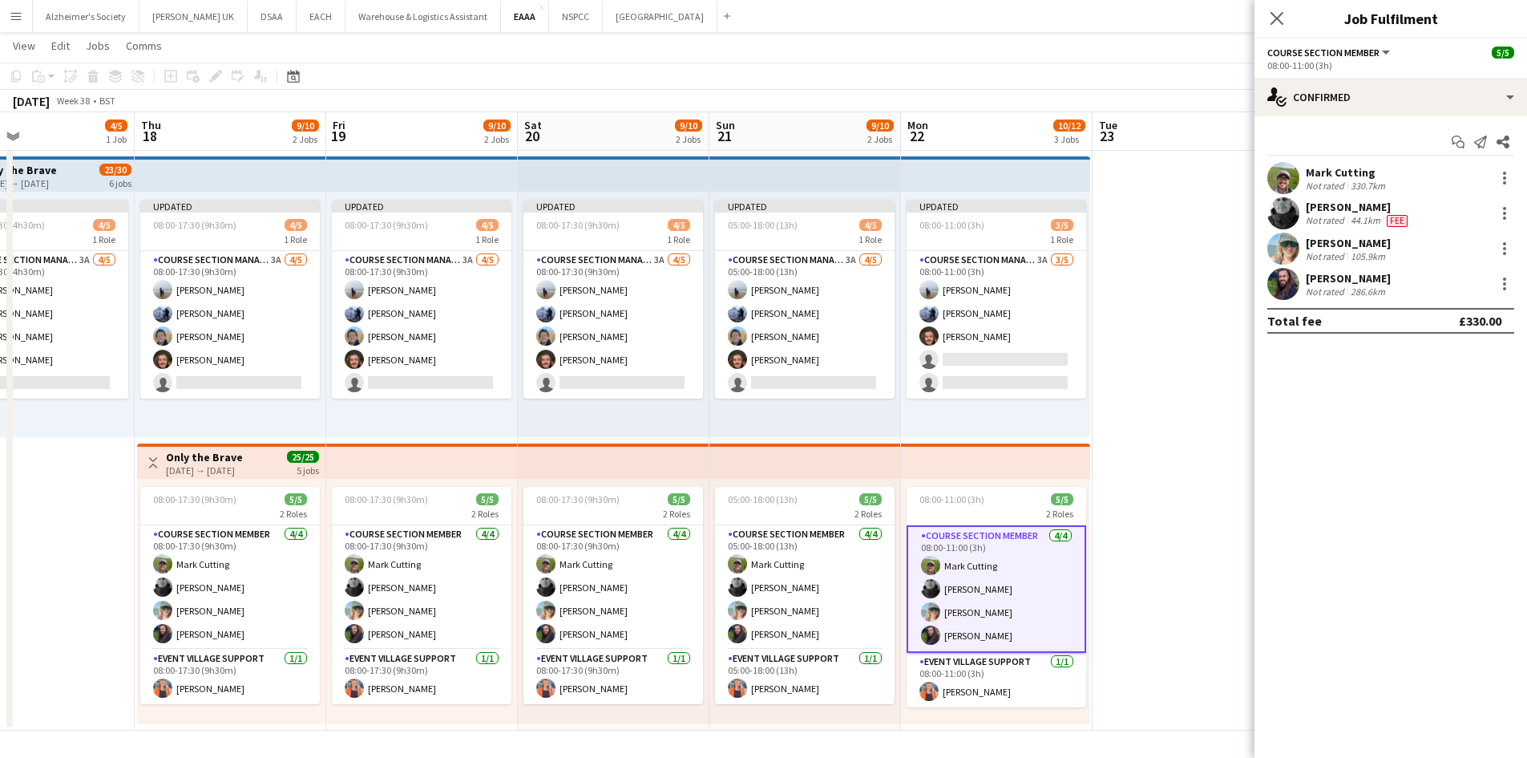
drag, startPoint x: 126, startPoint y: 555, endPoint x: 66, endPoint y: 552, distance: 60.2
click at [66, 552] on app-calendar-viewport "Sun 14 Mon 15 Tue 16 2/2 1 Job Wed 17 4/5 1 Job Thu 18 9/10 2 Jobs Fri 19 9/10 …" at bounding box center [763, 238] width 1527 height 984
click at [1507, 215] on div at bounding box center [1504, 213] width 19 height 19
click at [1451, 241] on span "Edit fee" at bounding box center [1451, 243] width 99 height 14
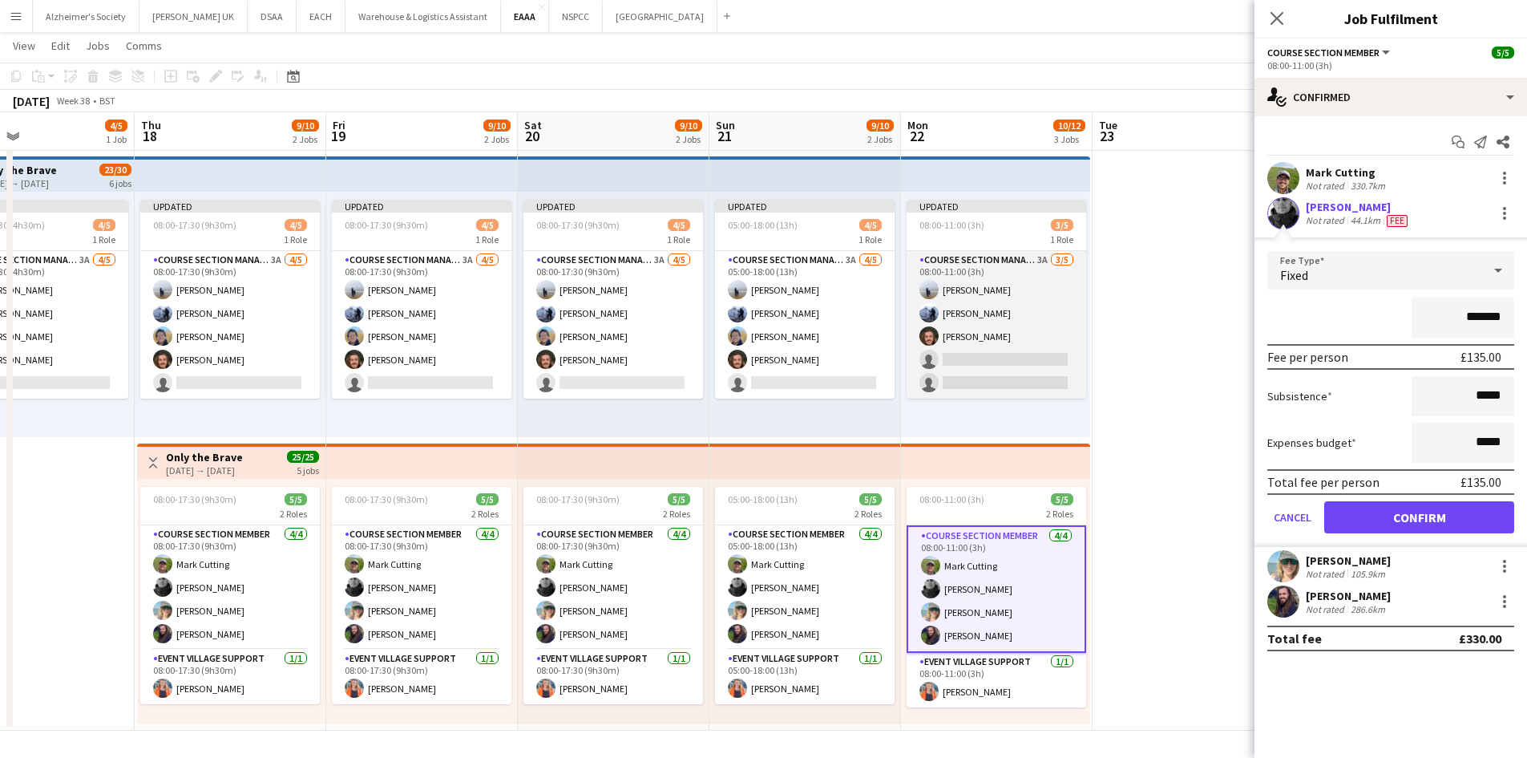
click at [1019, 319] on app-card-role "Course Section Manager 3A [DATE] 08:00-11:00 (3h) [PERSON_NAME] [PERSON_NAME] […" at bounding box center [997, 325] width 180 height 148
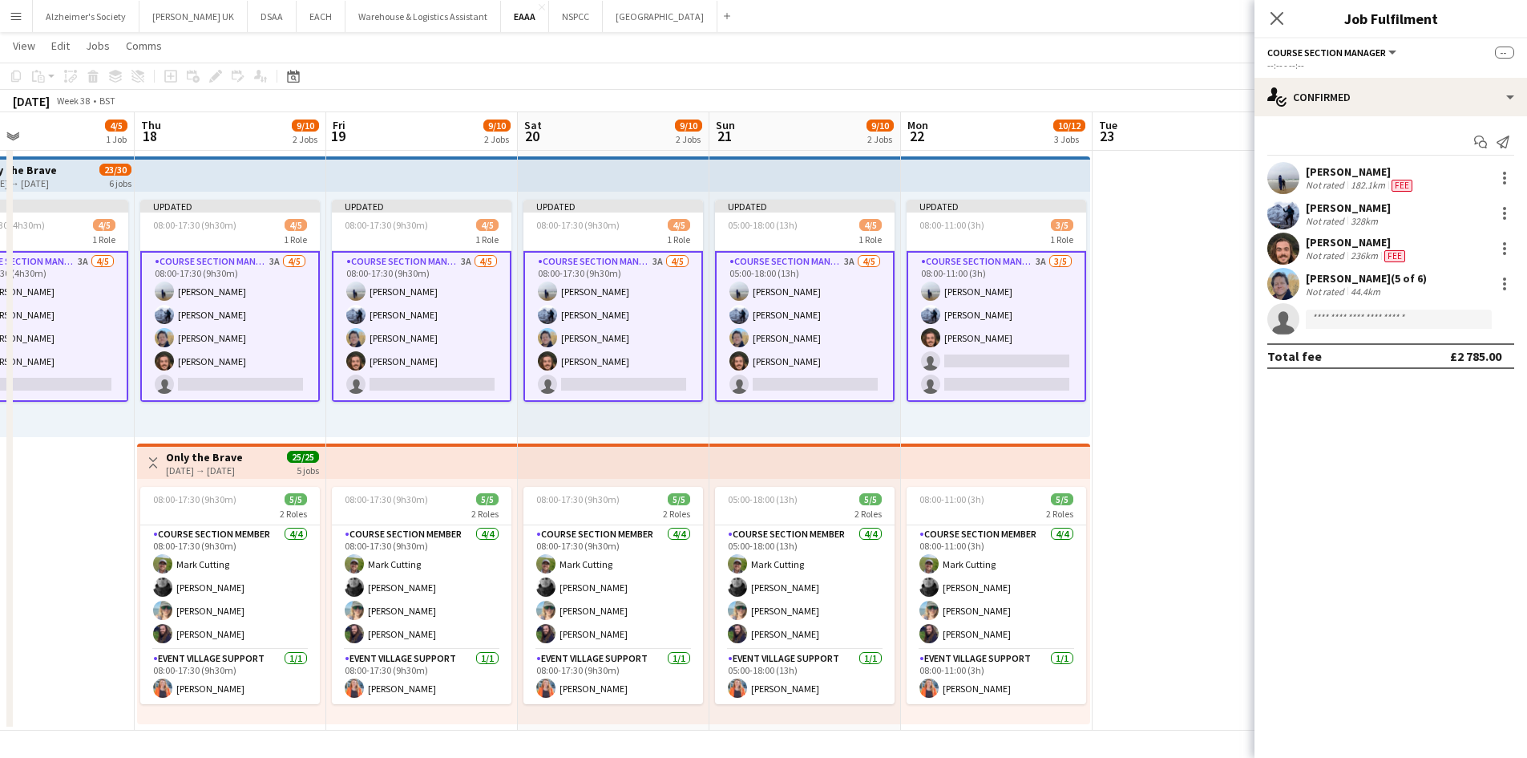
click at [974, 304] on app-card-role "Course Section Manager 3A [DATE] 08:00-11:00 (3h) [PERSON_NAME] [PERSON_NAME] […" at bounding box center [997, 326] width 180 height 151
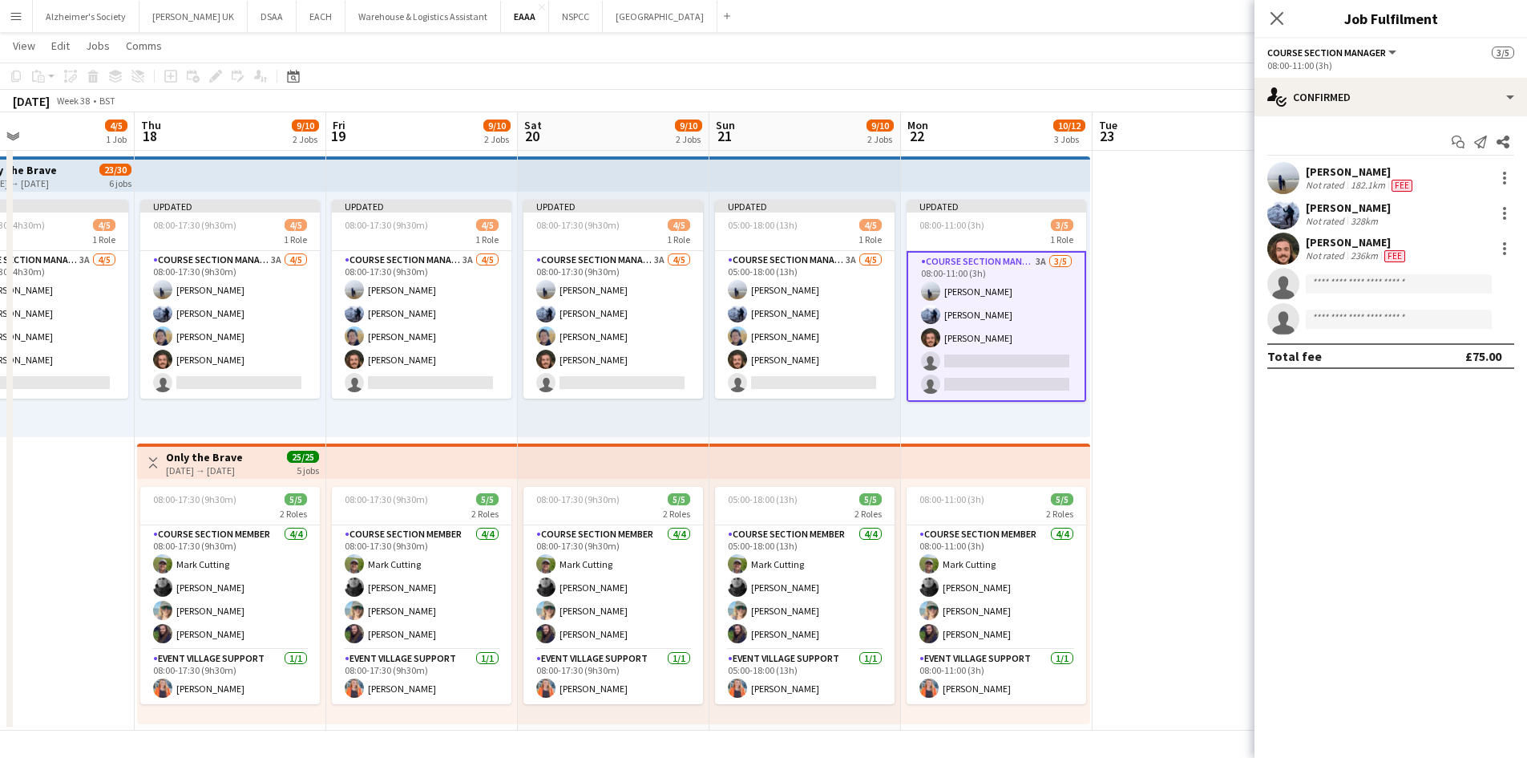
click at [1490, 213] on div "[PERSON_NAME] Not rated 328km" at bounding box center [1391, 213] width 273 height 32
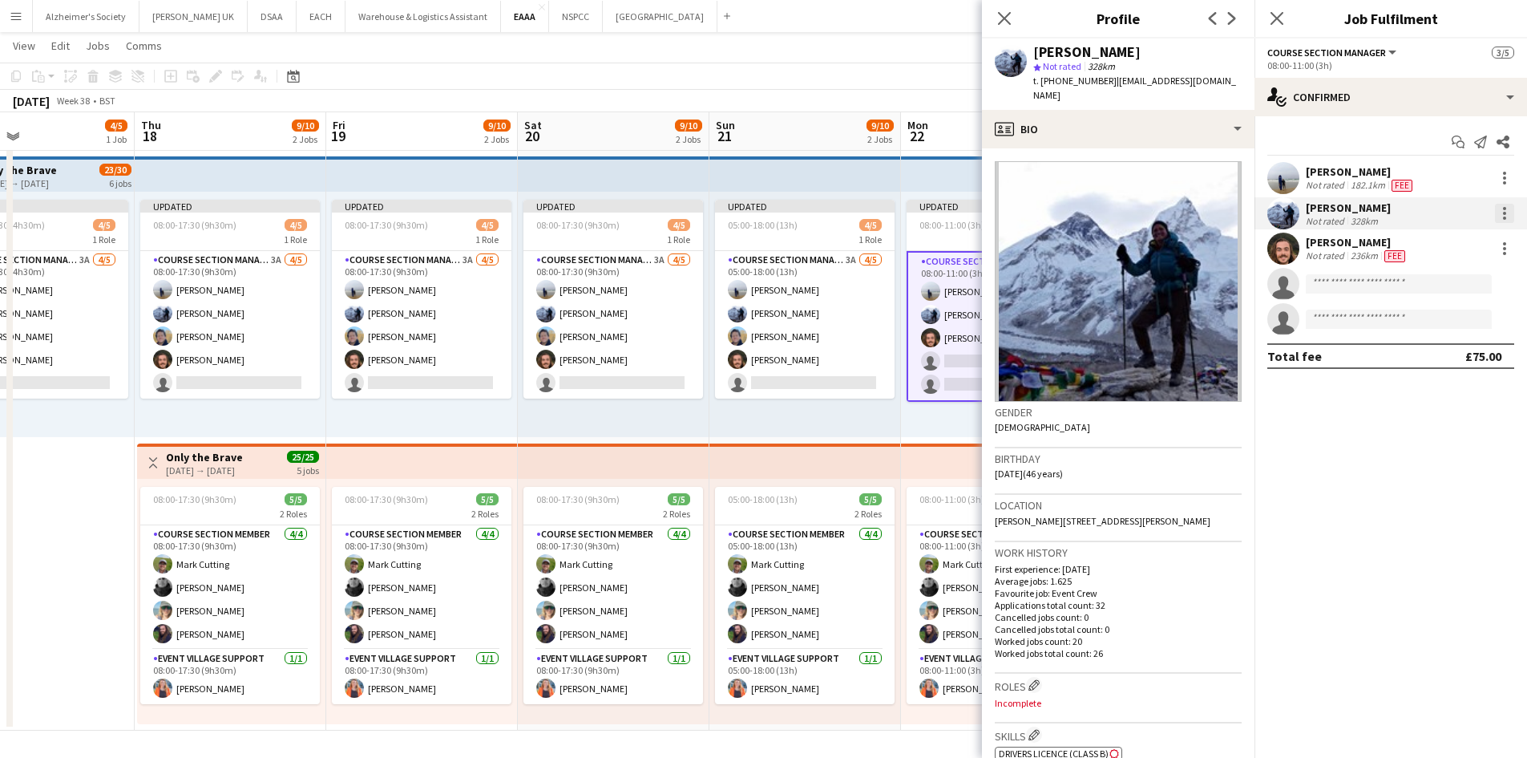
click at [1507, 212] on div at bounding box center [1504, 213] width 19 height 19
click at [1453, 242] on span "Edit fee" at bounding box center [1451, 243] width 99 height 14
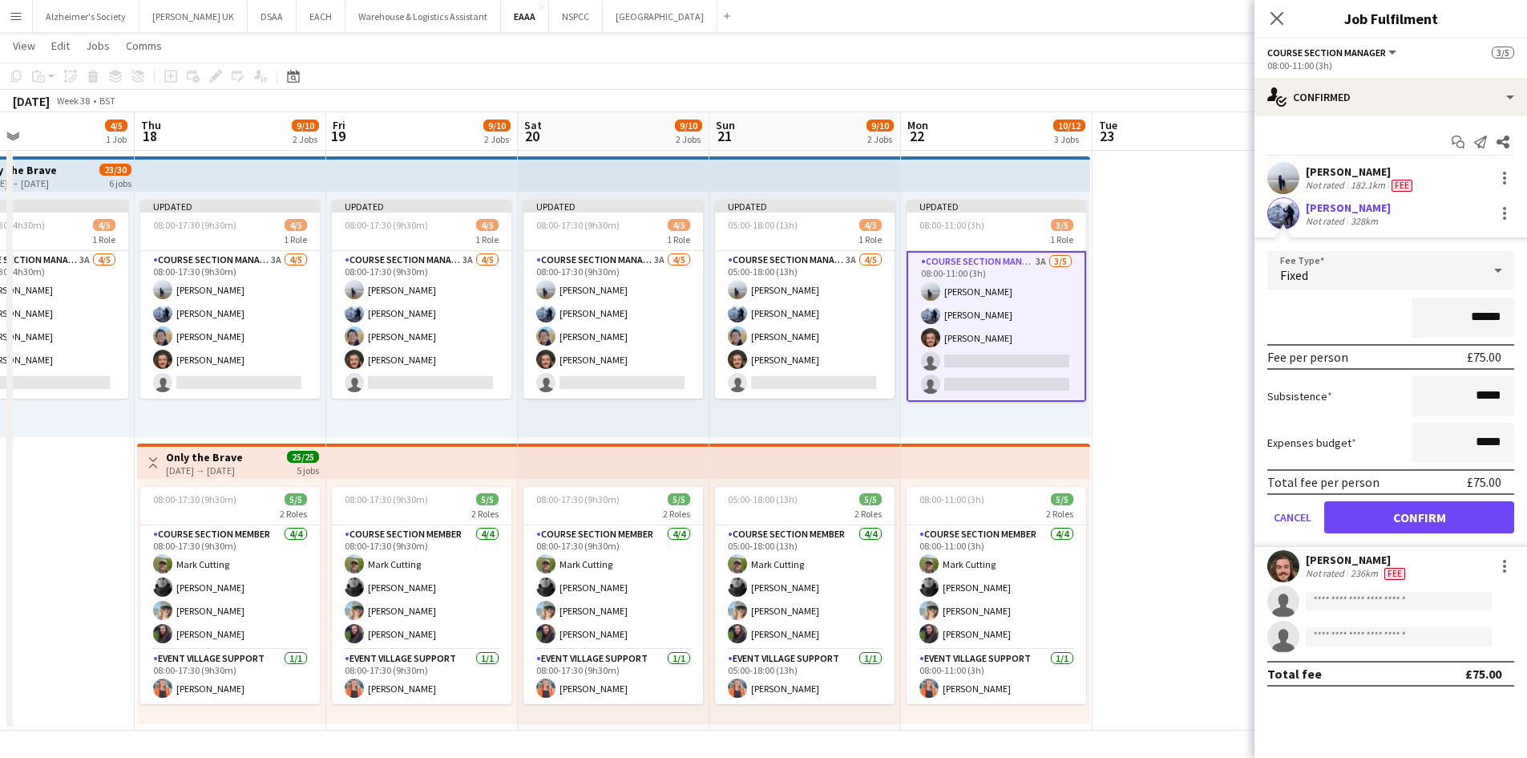
drag, startPoint x: 1330, startPoint y: 165, endPoint x: 1353, endPoint y: 166, distance: 23.3
click at [1330, 165] on div "[PERSON_NAME]" at bounding box center [1361, 171] width 110 height 14
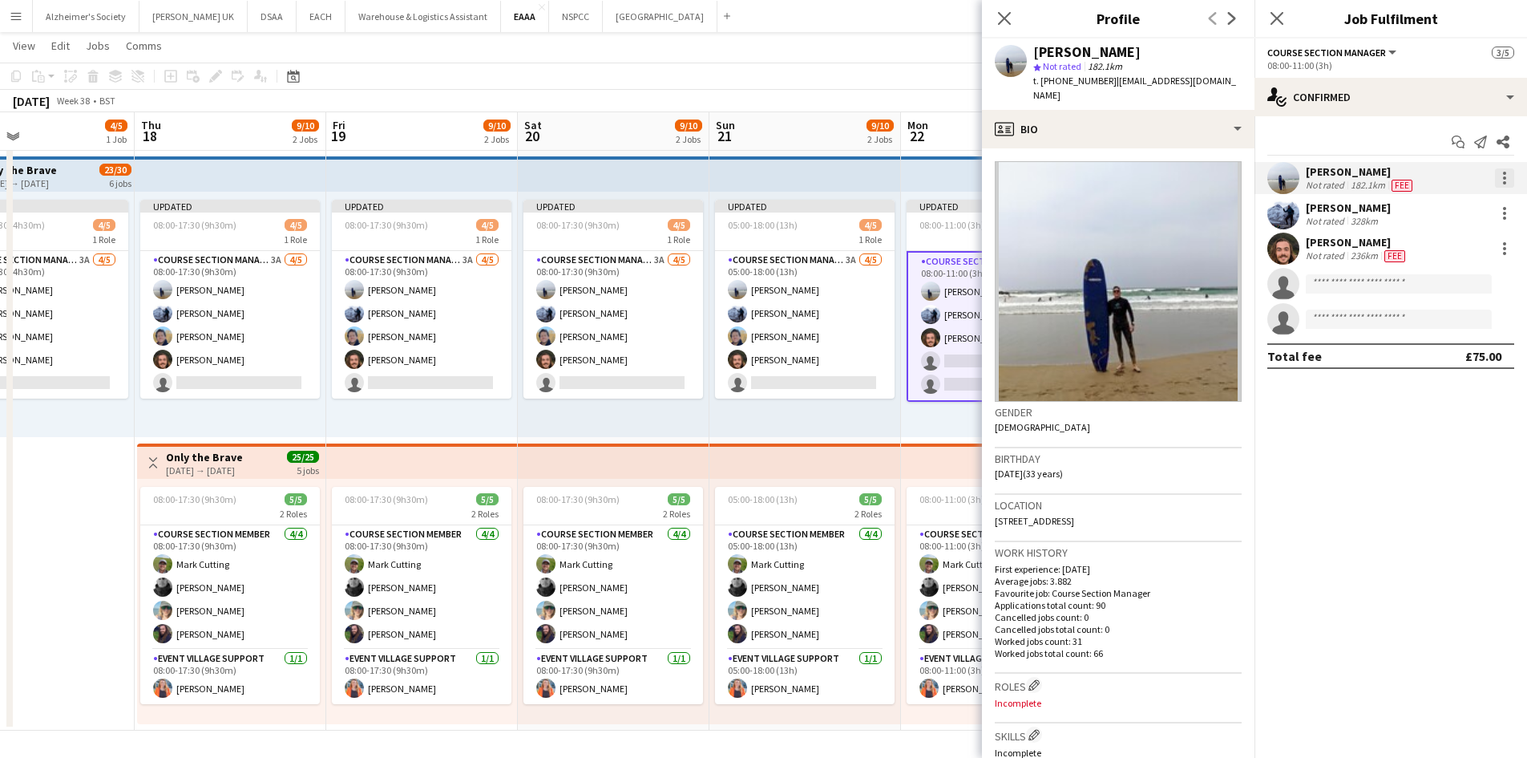
click at [1499, 179] on div at bounding box center [1504, 177] width 19 height 19
click at [1457, 200] on span "Edit fee" at bounding box center [1451, 207] width 99 height 14
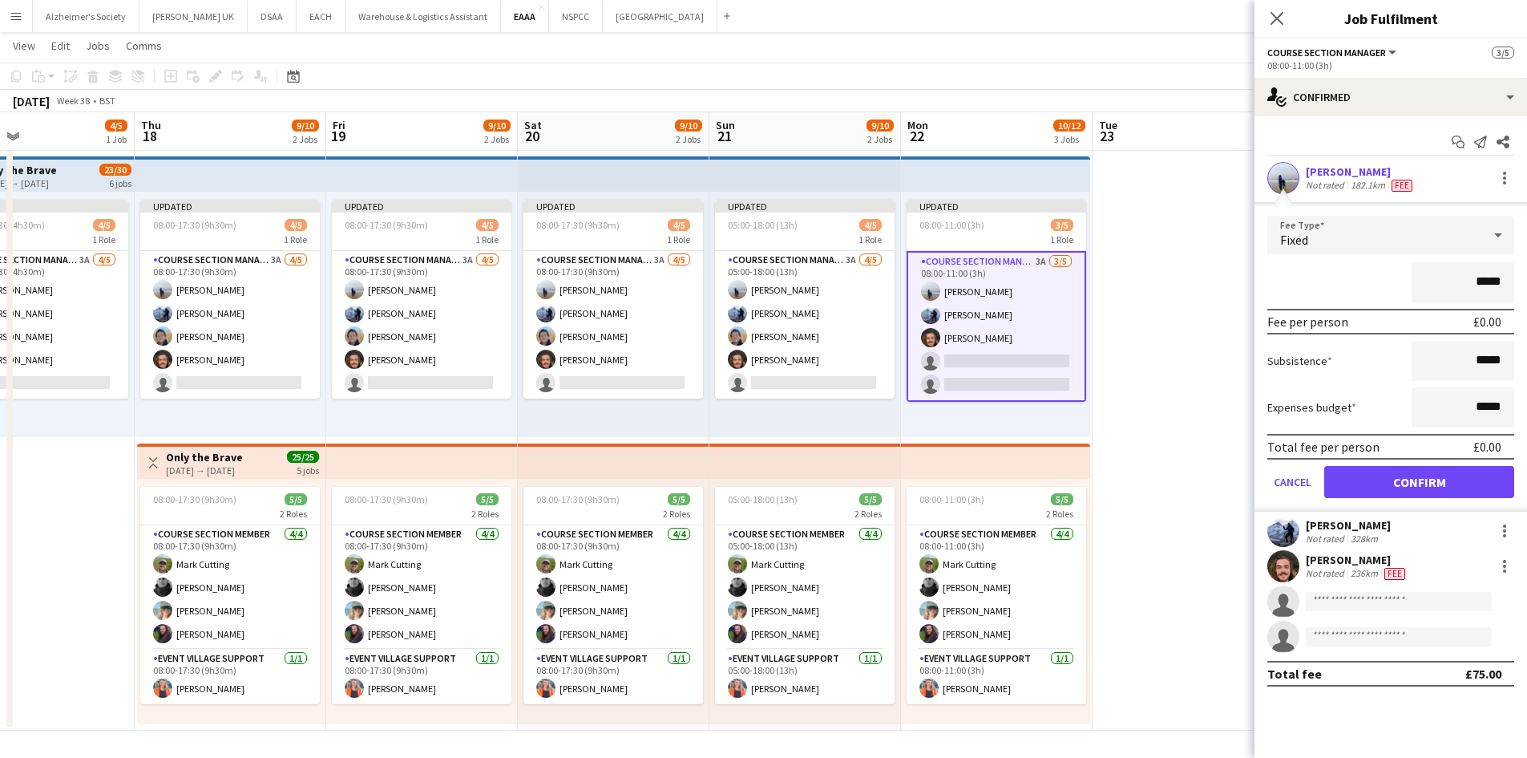
click at [1137, 325] on app-date-cell at bounding box center [1189, 296] width 192 height 867
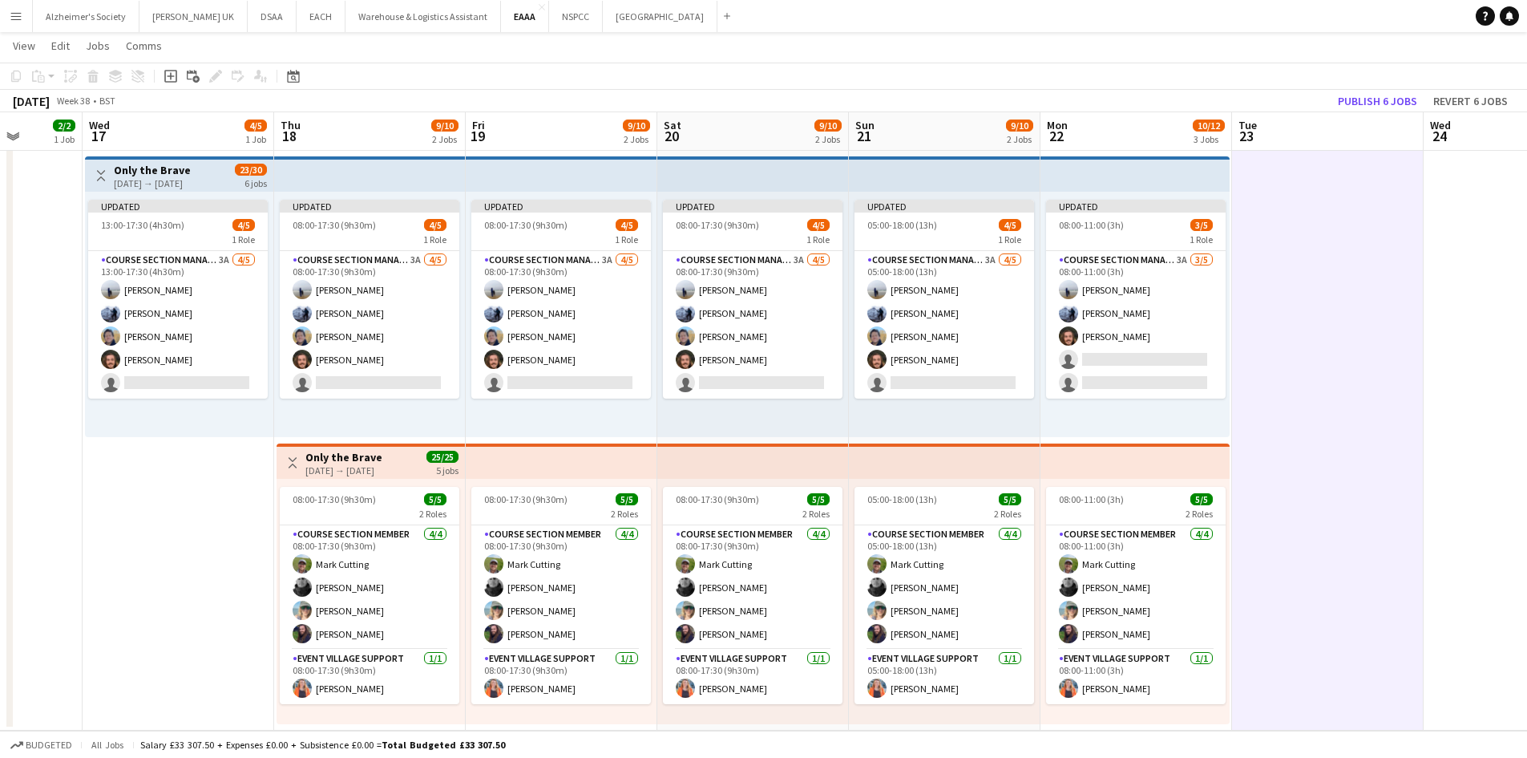
scroll to position [0, 493]
drag, startPoint x: 394, startPoint y: 410, endPoint x: 532, endPoint y: 442, distance: 142.2
click at [532, 442] on app-calendar-viewport "Sun 14 Mon 15 Tue 16 2/2 1 Job Wed 17 4/5 1 Job Thu 18 9/10 2 Jobs Fri 19 9/10 …" at bounding box center [763, 238] width 1527 height 984
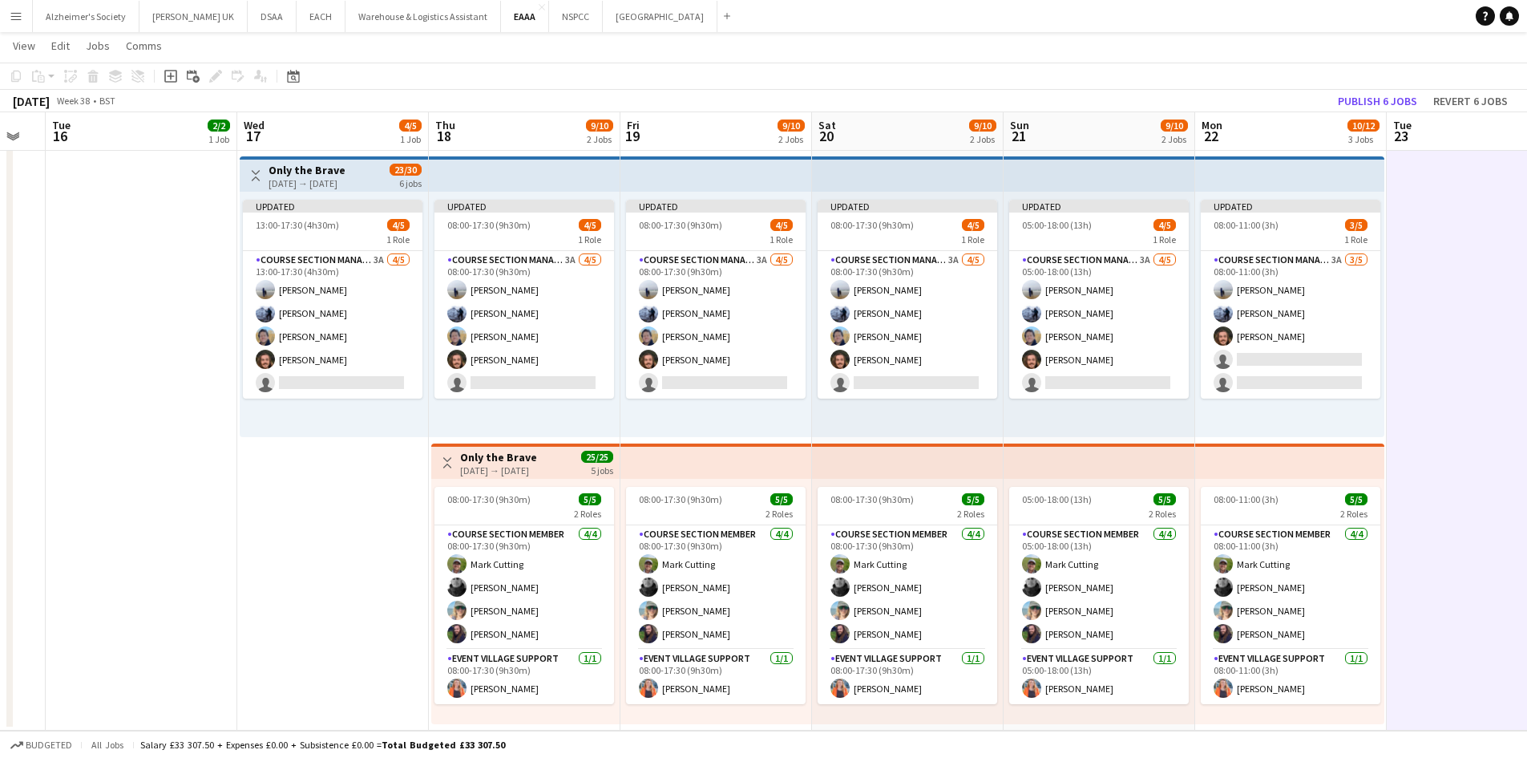
drag, startPoint x: 126, startPoint y: 572, endPoint x: 264, endPoint y: 621, distance: 146.6
click at [265, 621] on app-calendar-viewport "Sat 13 Sun 14 Mon 15 Tue 16 2/2 1 Job Wed 17 4/5 1 Job Thu 18 9/10 2 Jobs Fri 1…" at bounding box center [763, 238] width 1527 height 984
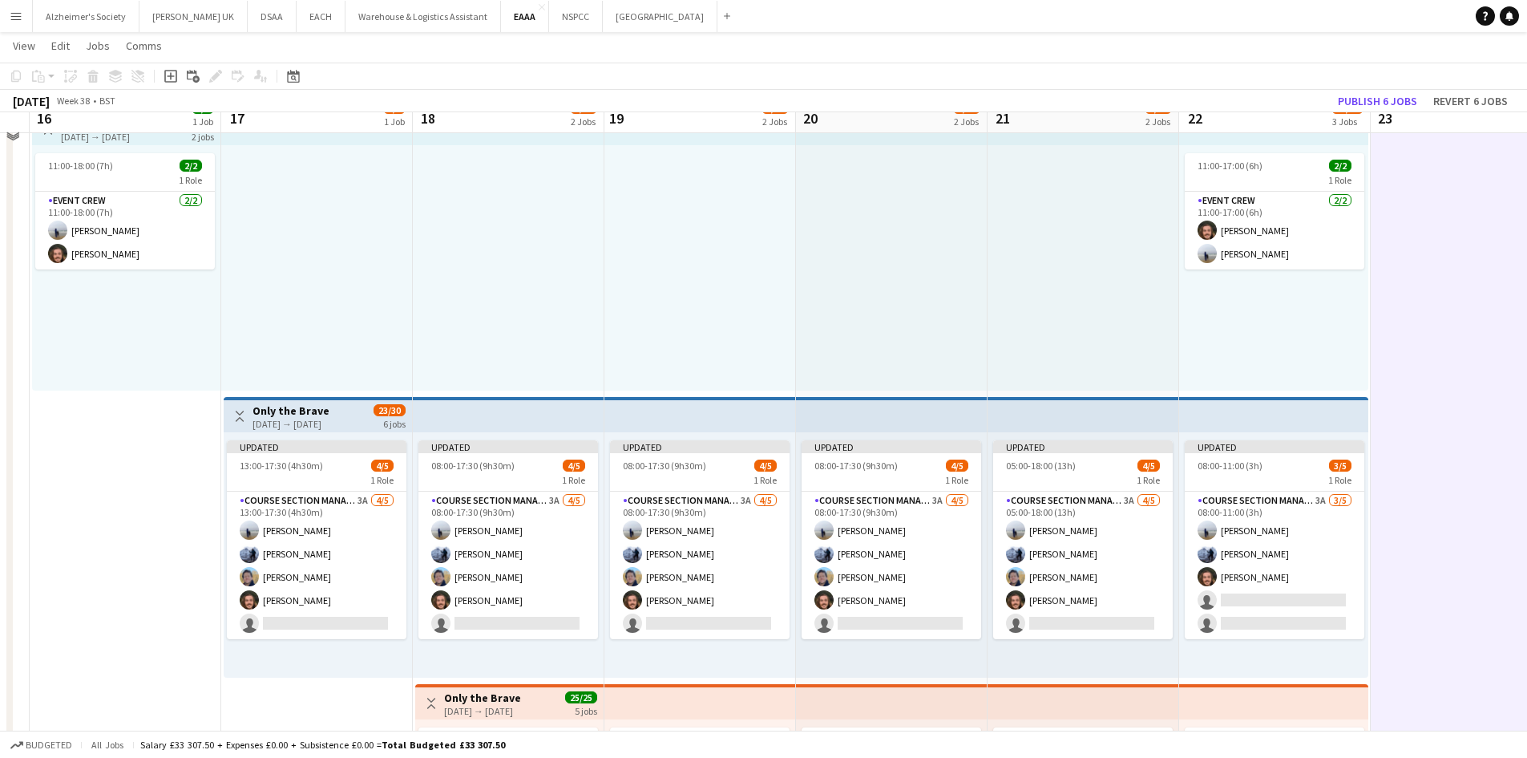
scroll to position [0, 0]
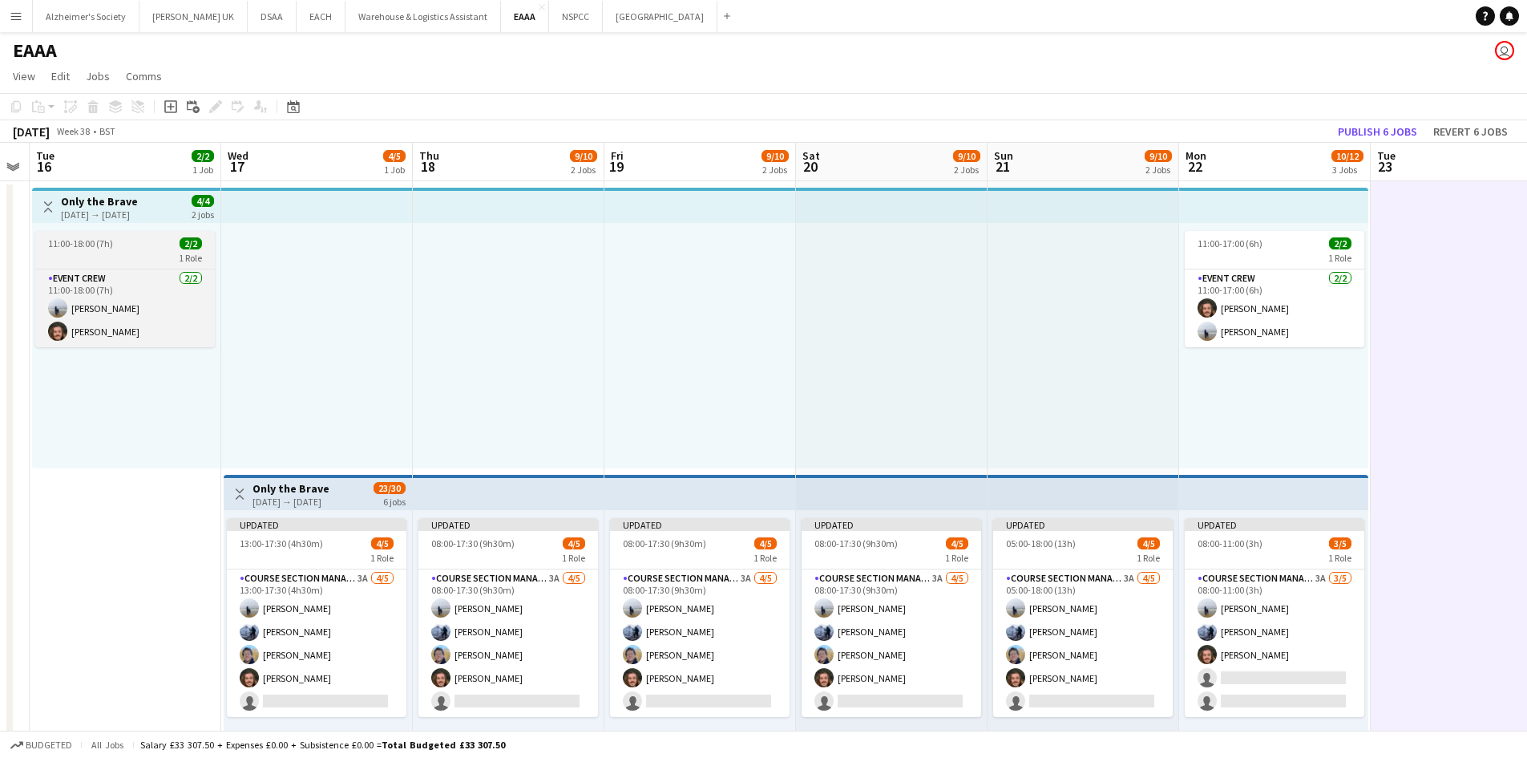
click at [153, 237] on div "11:00-18:00 (7h) 2/2" at bounding box center [125, 243] width 180 height 12
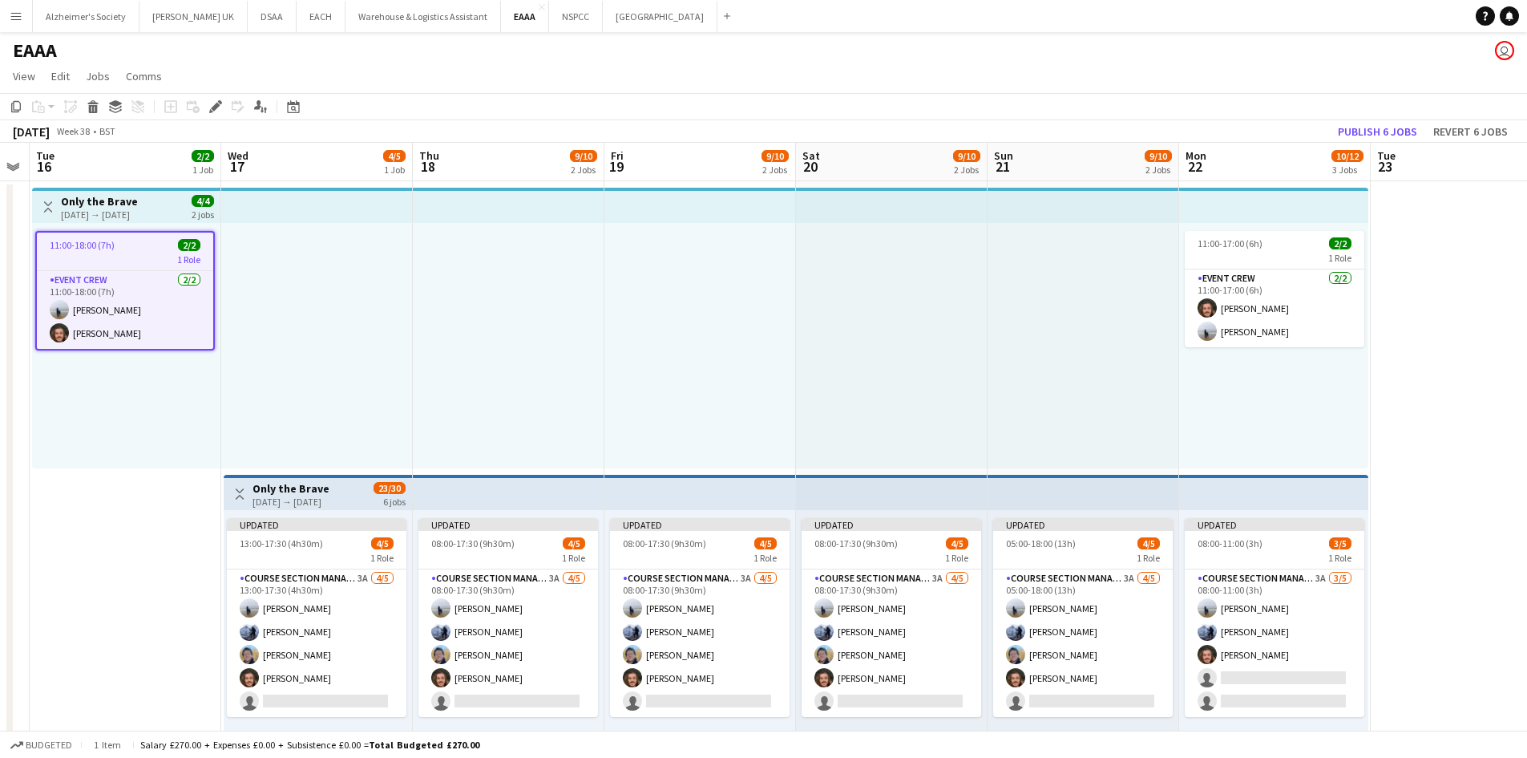
click at [119, 262] on div "1 Role" at bounding box center [125, 259] width 176 height 13
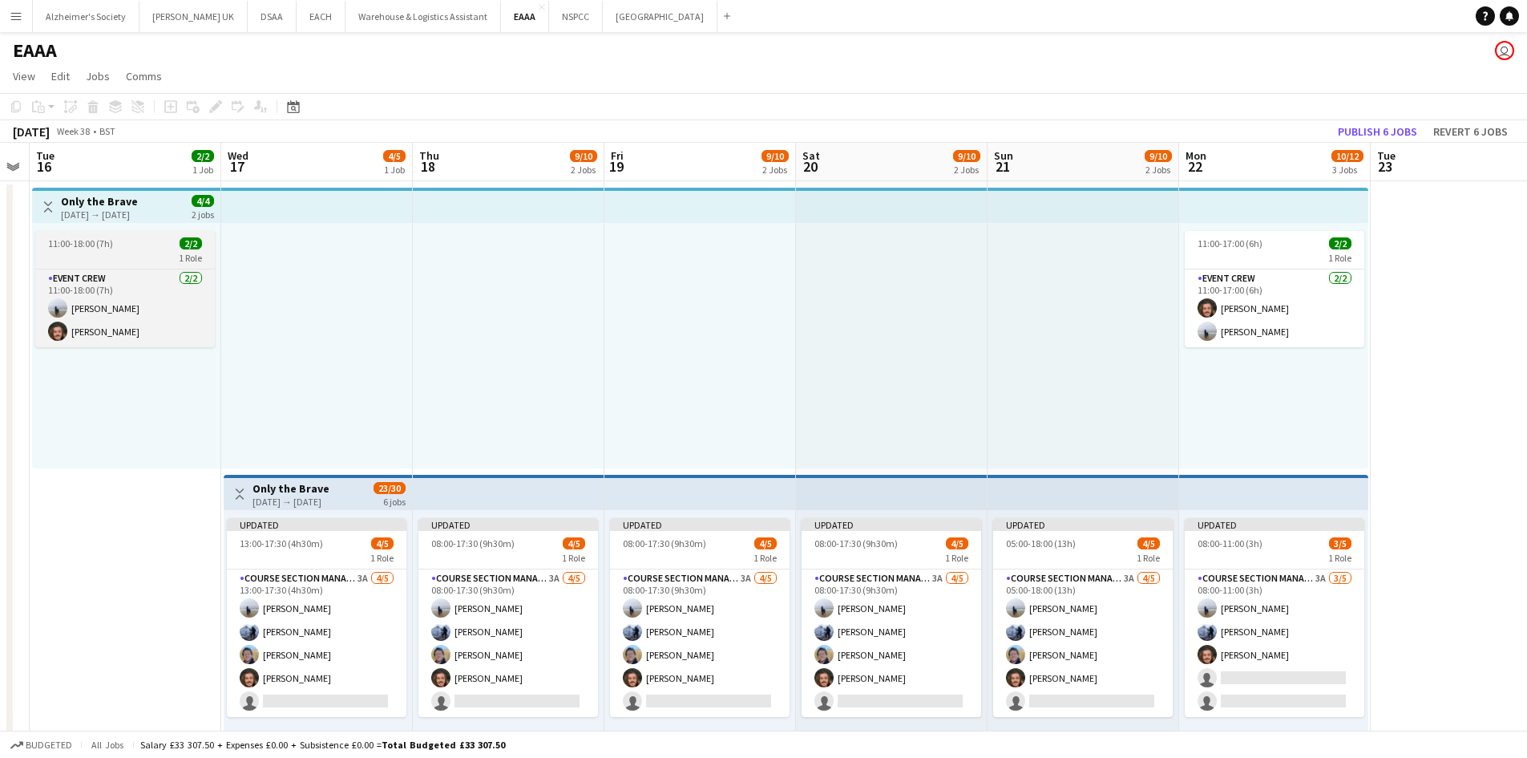
click at [130, 246] on div "11:00-18:00 (7h) 2/2" at bounding box center [125, 243] width 180 height 12
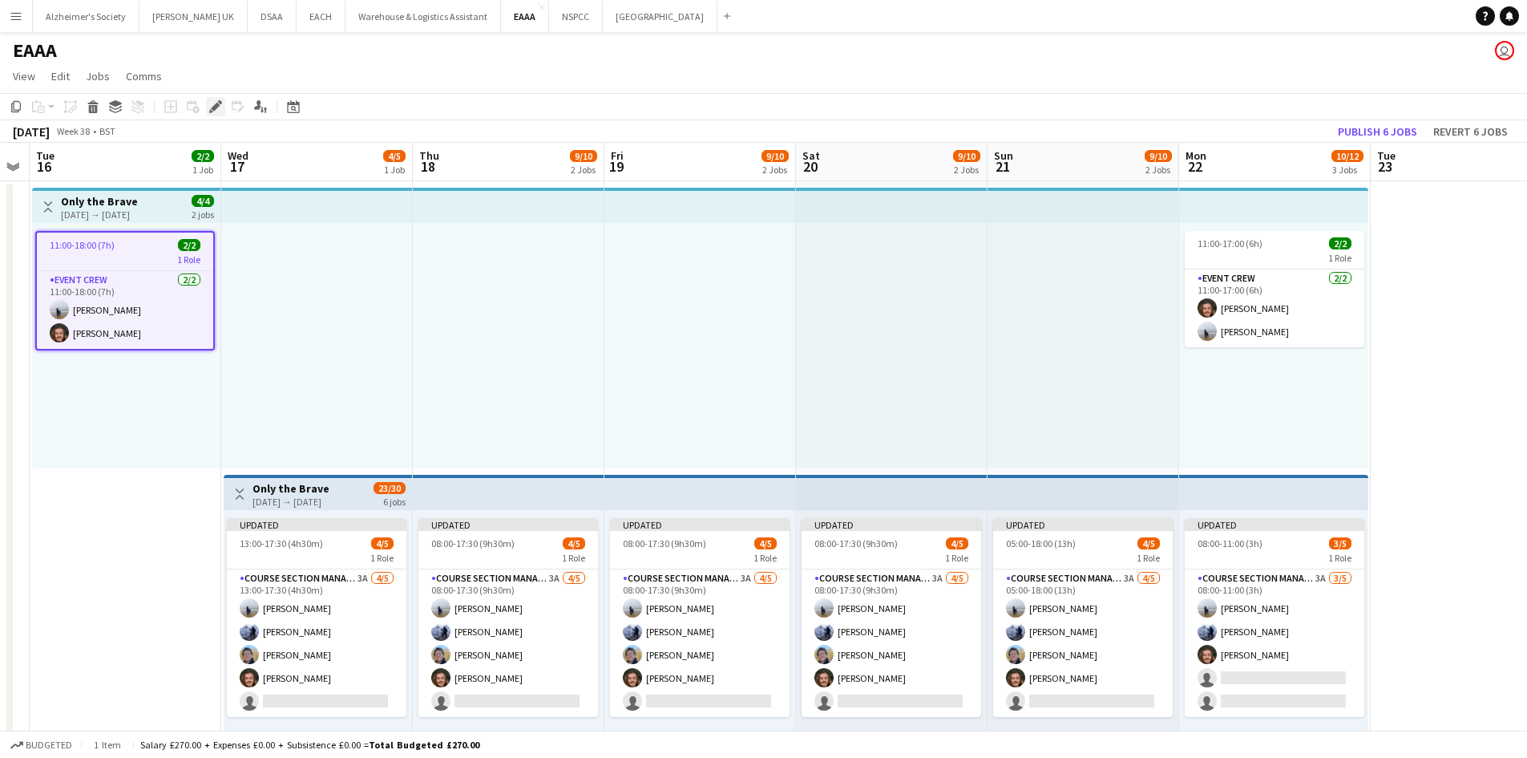
click at [214, 110] on icon at bounding box center [215, 107] width 9 height 9
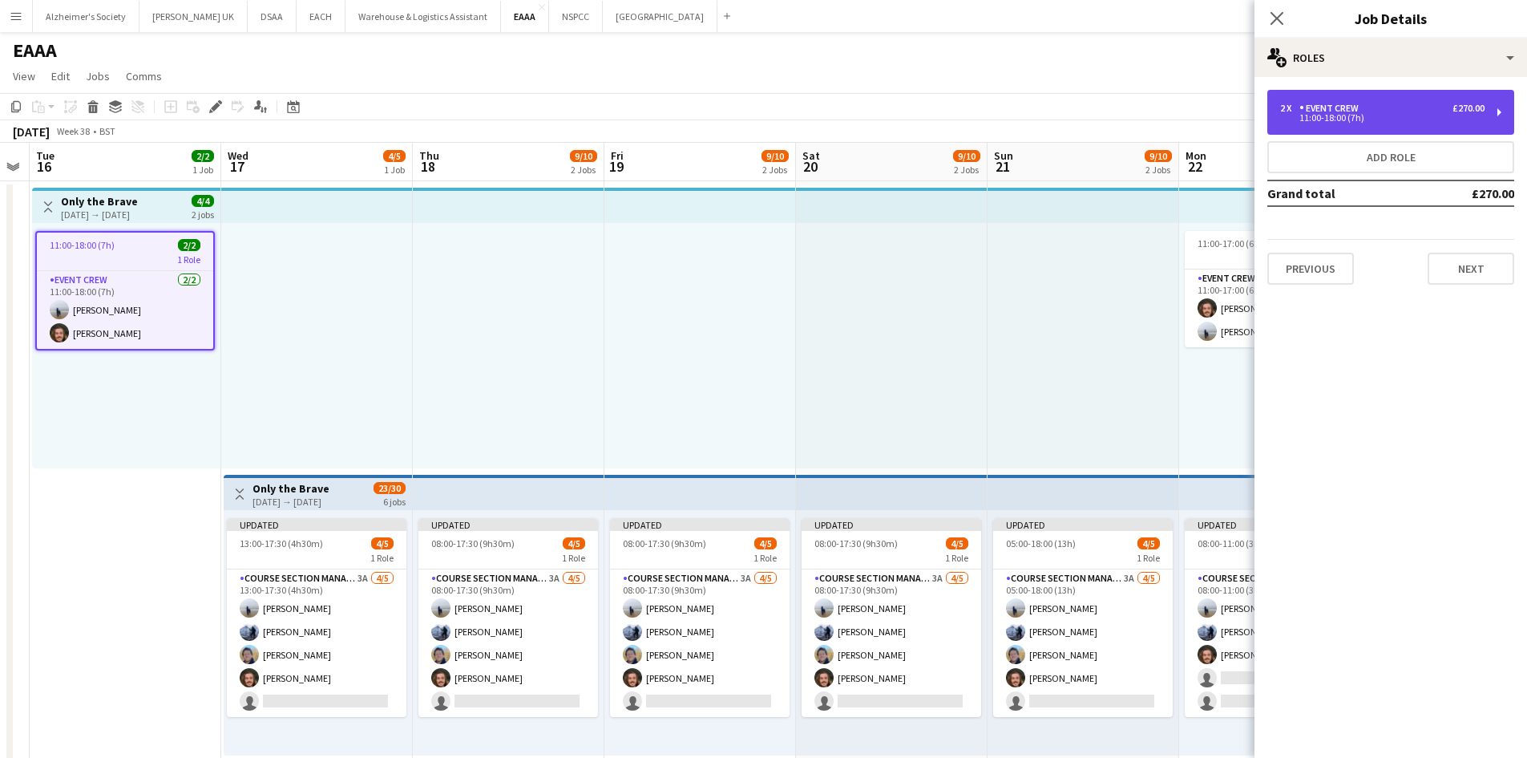
click at [1486, 113] on div "2 x Event Crew £270.00 11:00-18:00 (7h)" at bounding box center [1390, 112] width 247 height 45
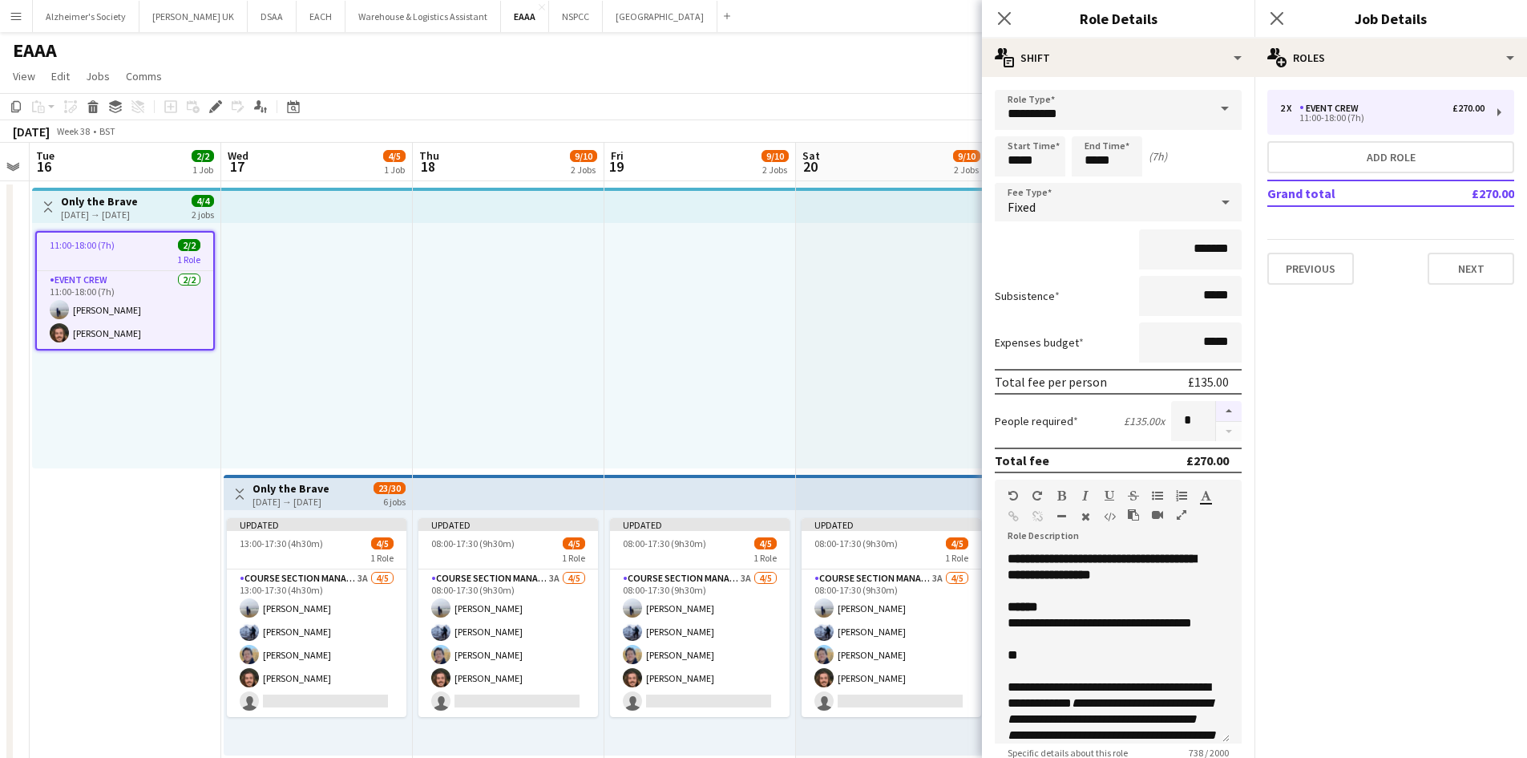
click at [1216, 401] on button "button" at bounding box center [1229, 411] width 26 height 21
type input "*"
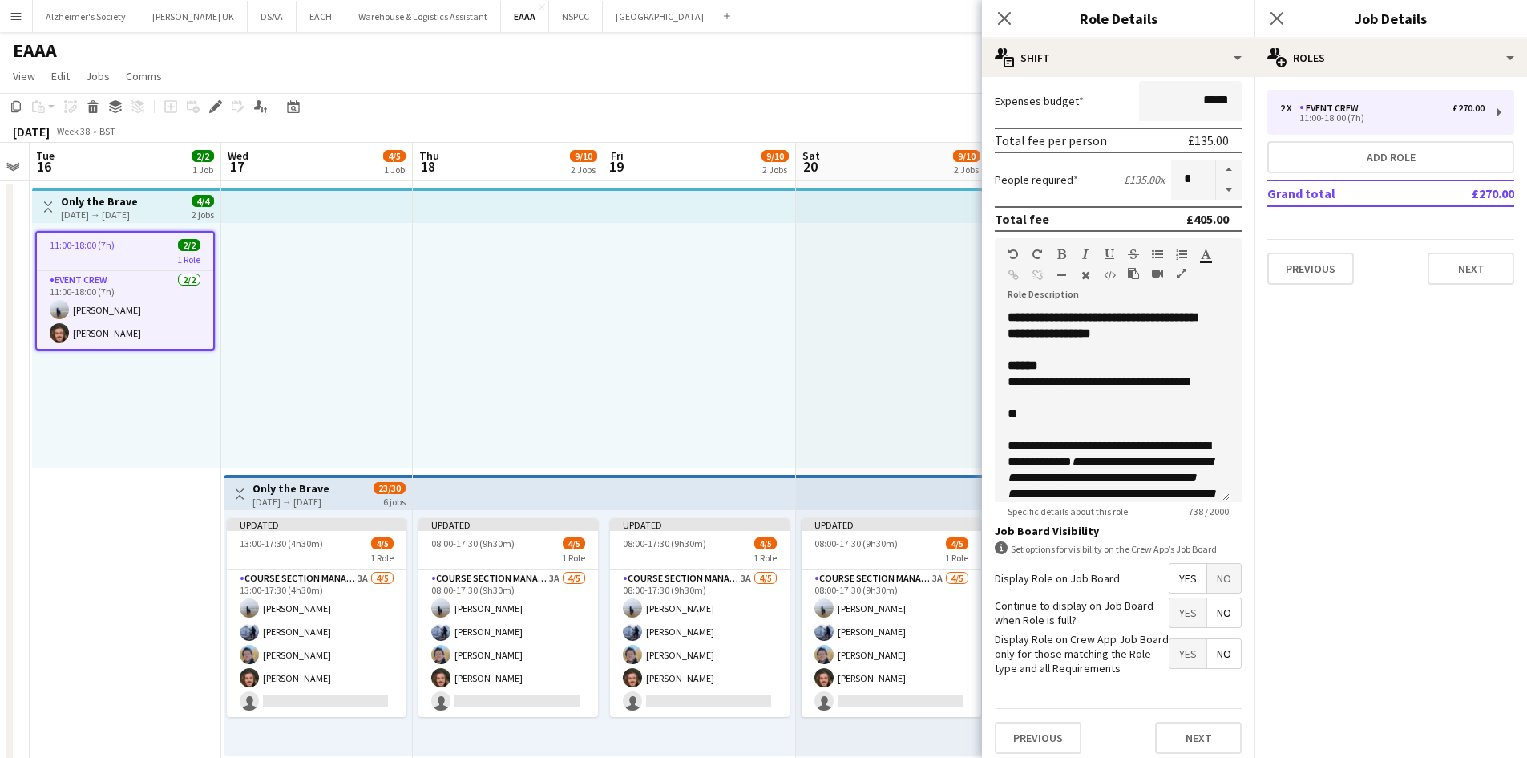
scroll to position [250, 0]
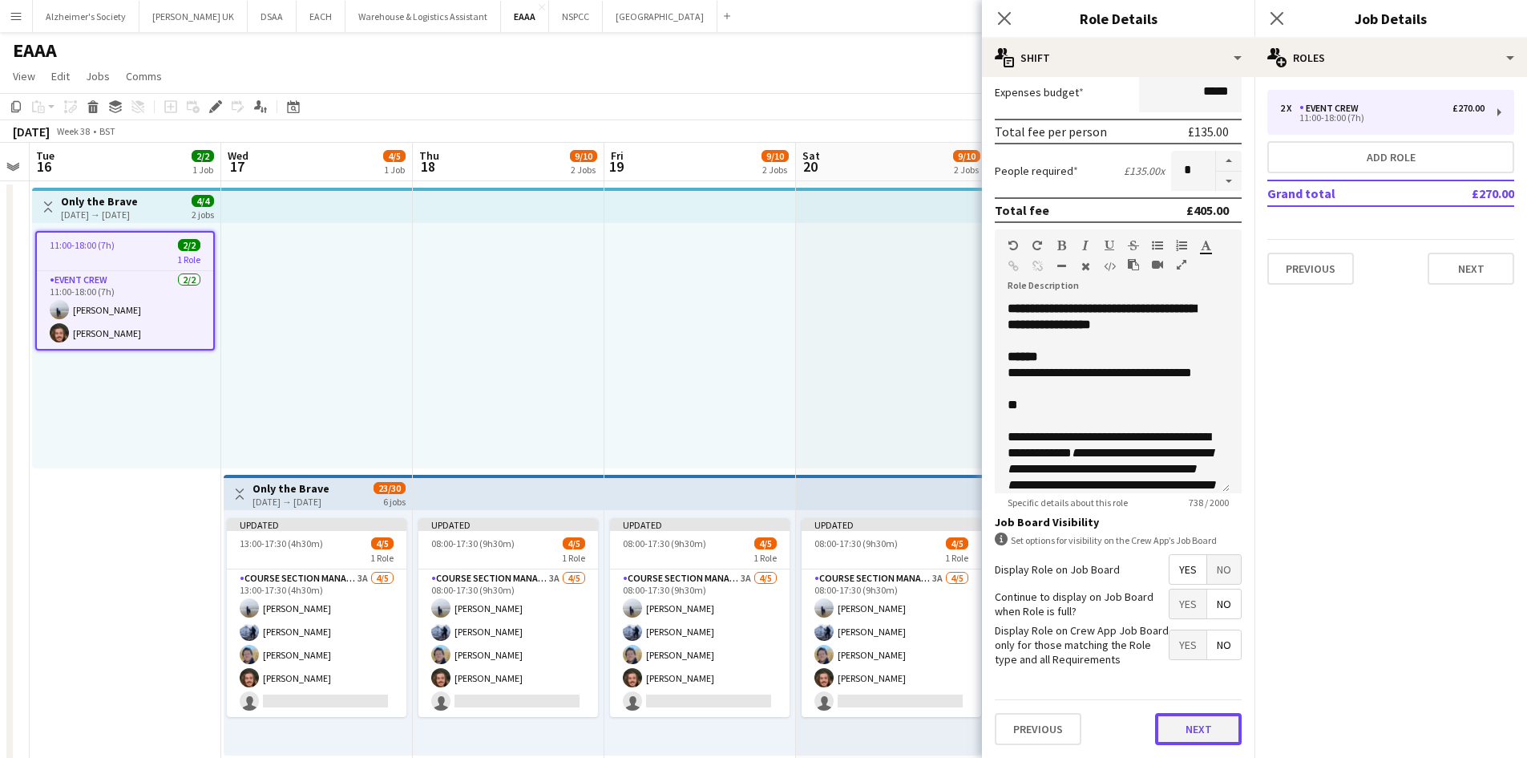
click at [1178, 734] on button "Next" at bounding box center [1198, 729] width 87 height 32
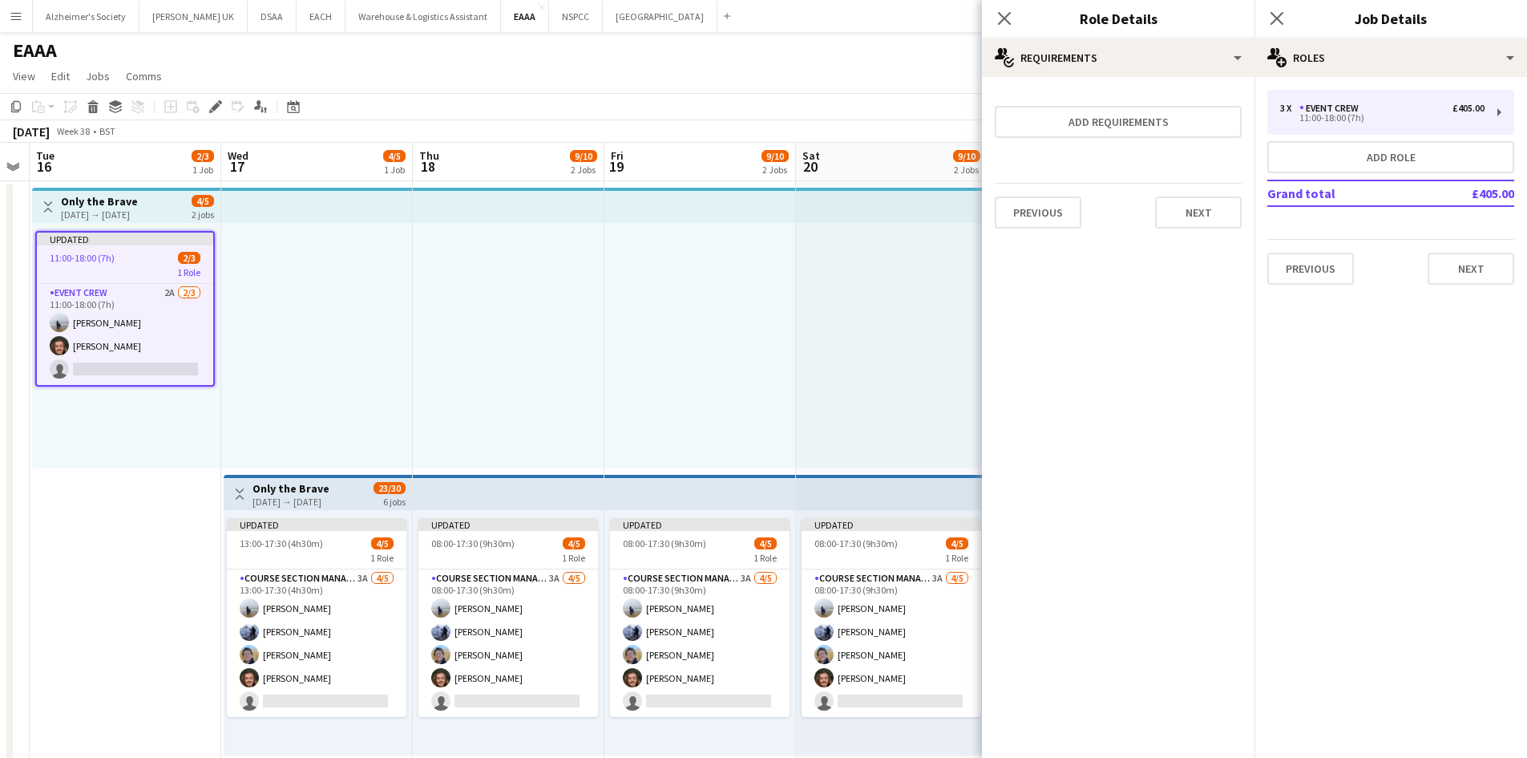
scroll to position [0, 0]
click at [1192, 209] on button "Next" at bounding box center [1198, 212] width 87 height 32
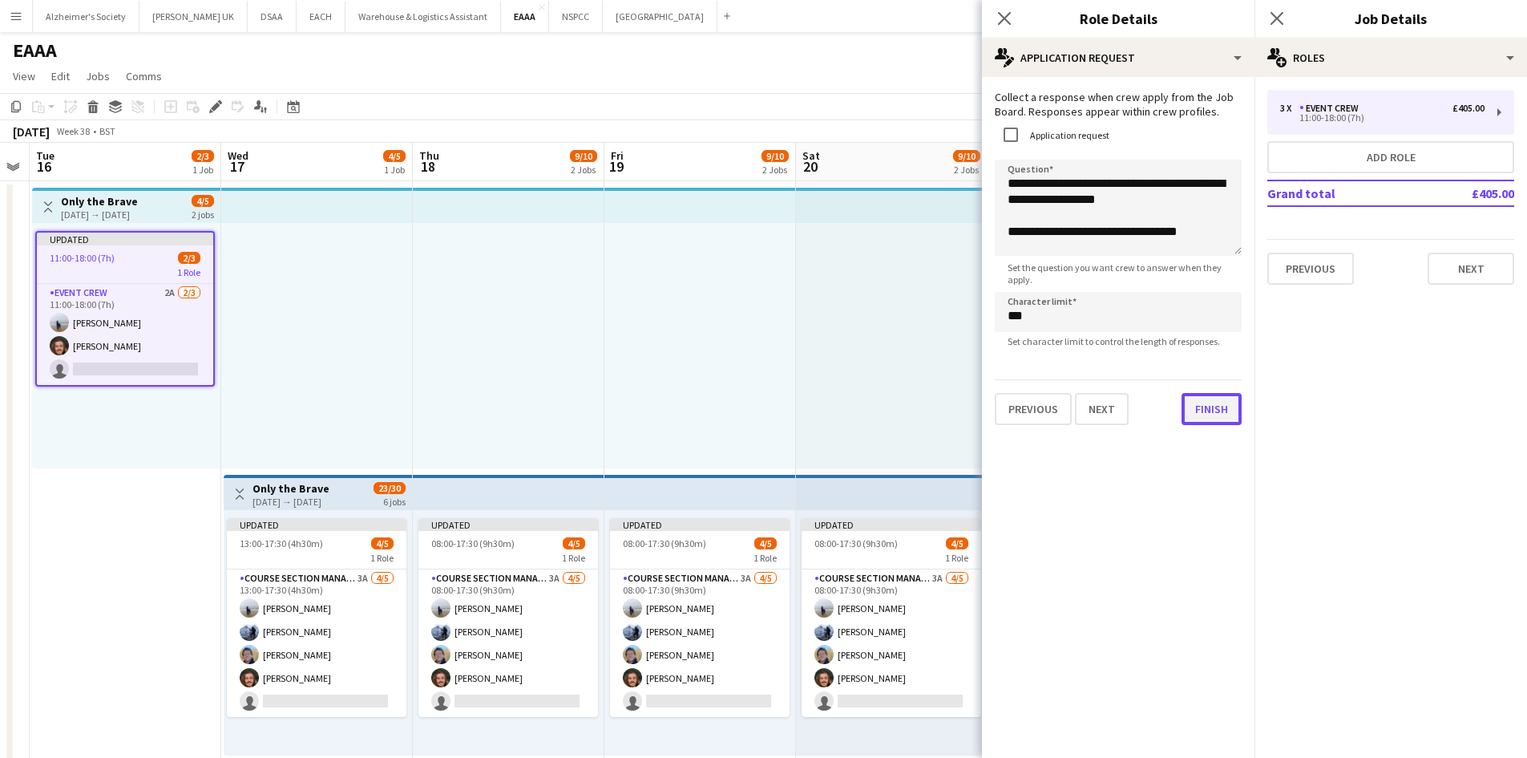
click at [1199, 418] on button "Finish" at bounding box center [1212, 409] width 60 height 32
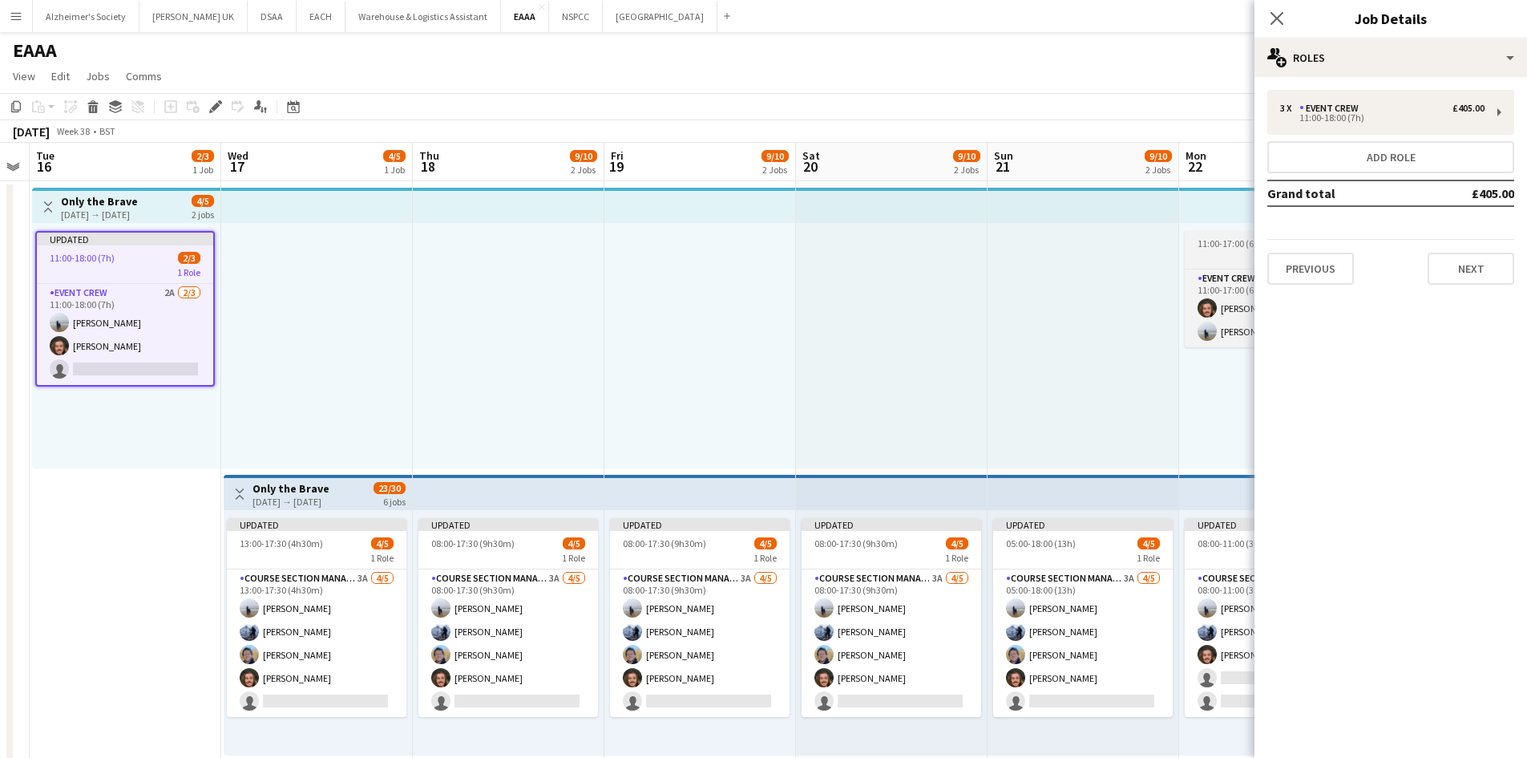
click at [1221, 254] on div "1 Role" at bounding box center [1275, 257] width 180 height 13
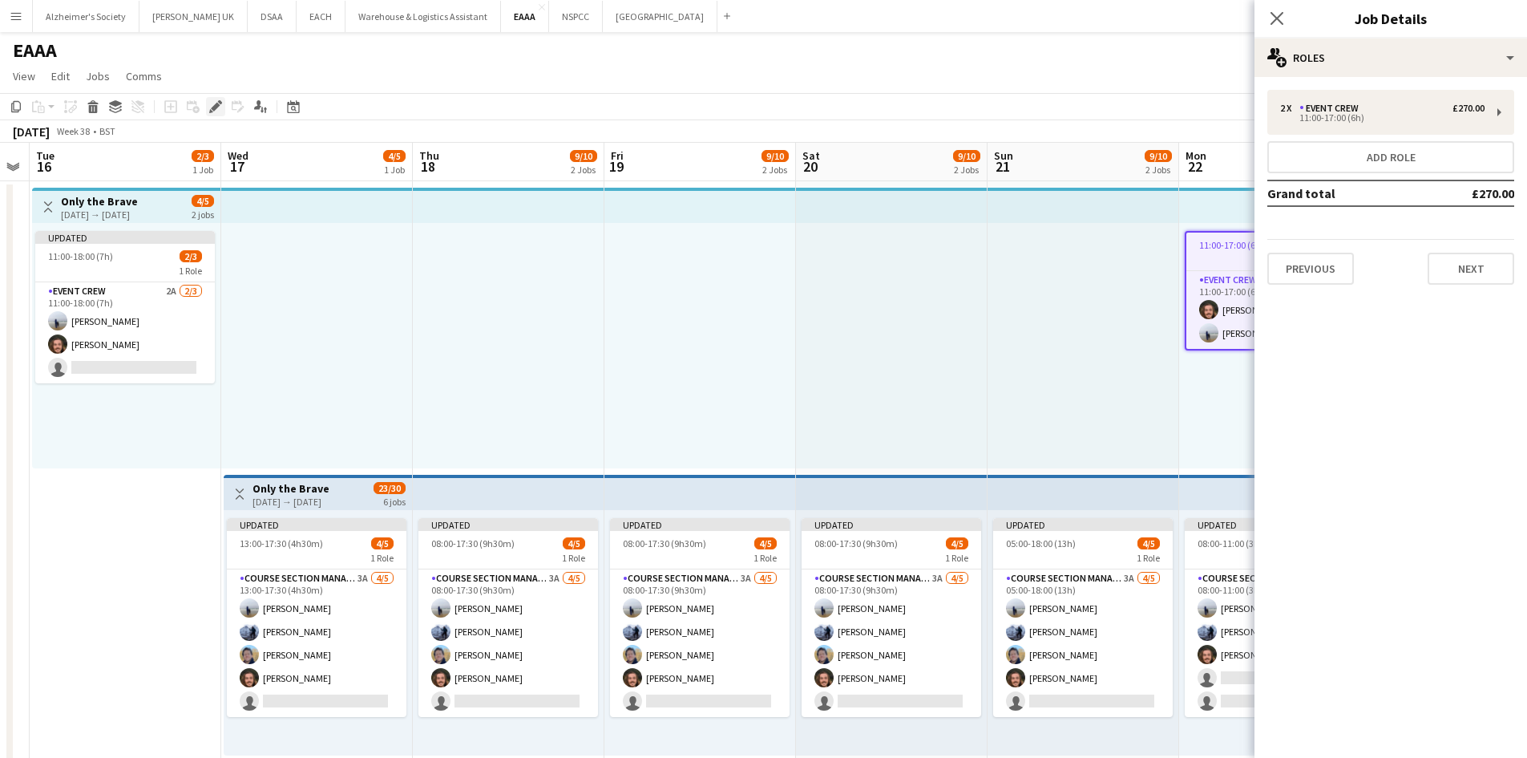
click at [215, 109] on icon at bounding box center [215, 107] width 9 height 9
click at [1393, 99] on div "2 x Event Crew £270.00 11:00-17:00 (6h)" at bounding box center [1390, 112] width 247 height 45
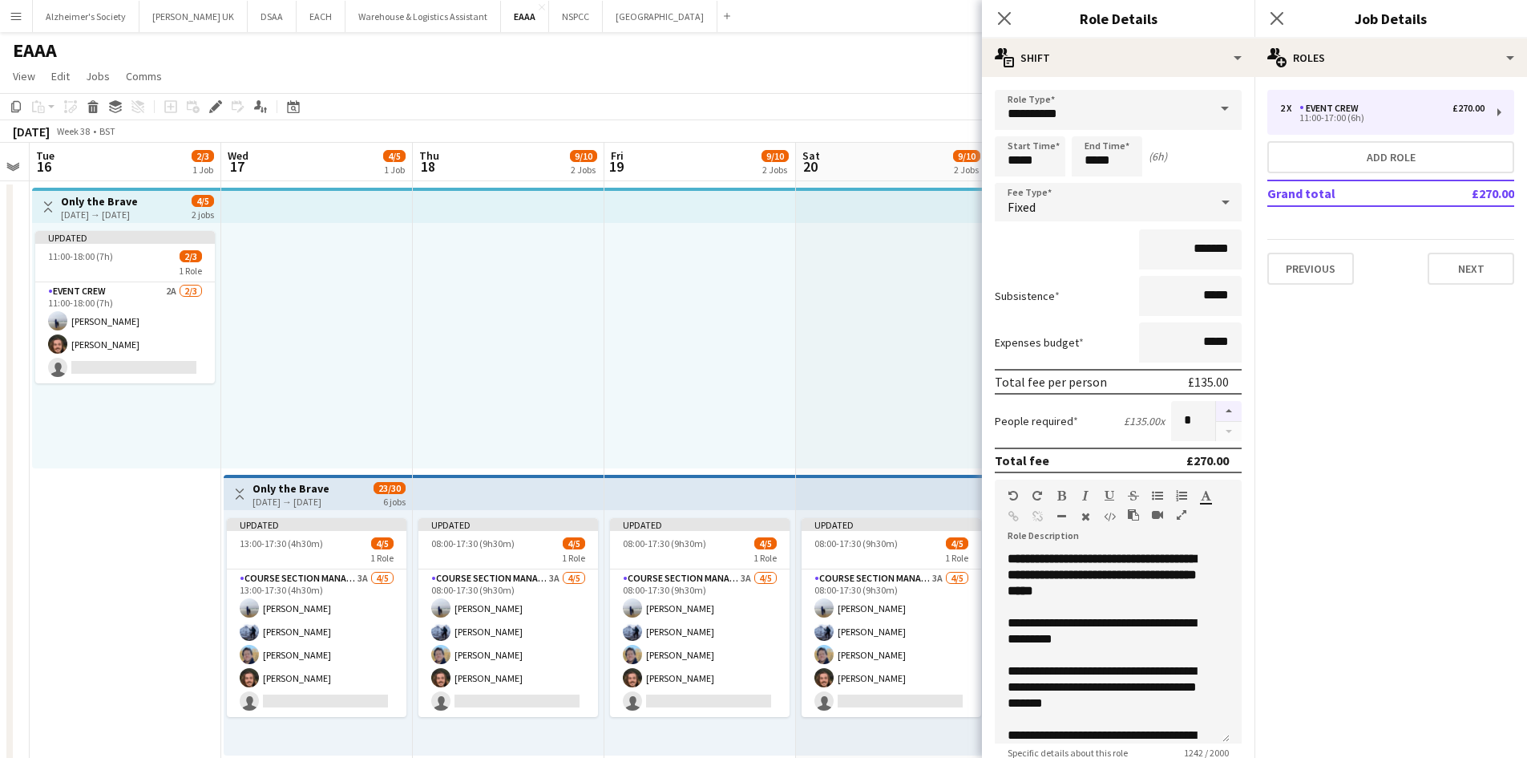
click at [1216, 409] on button "button" at bounding box center [1229, 411] width 26 height 21
type input "*"
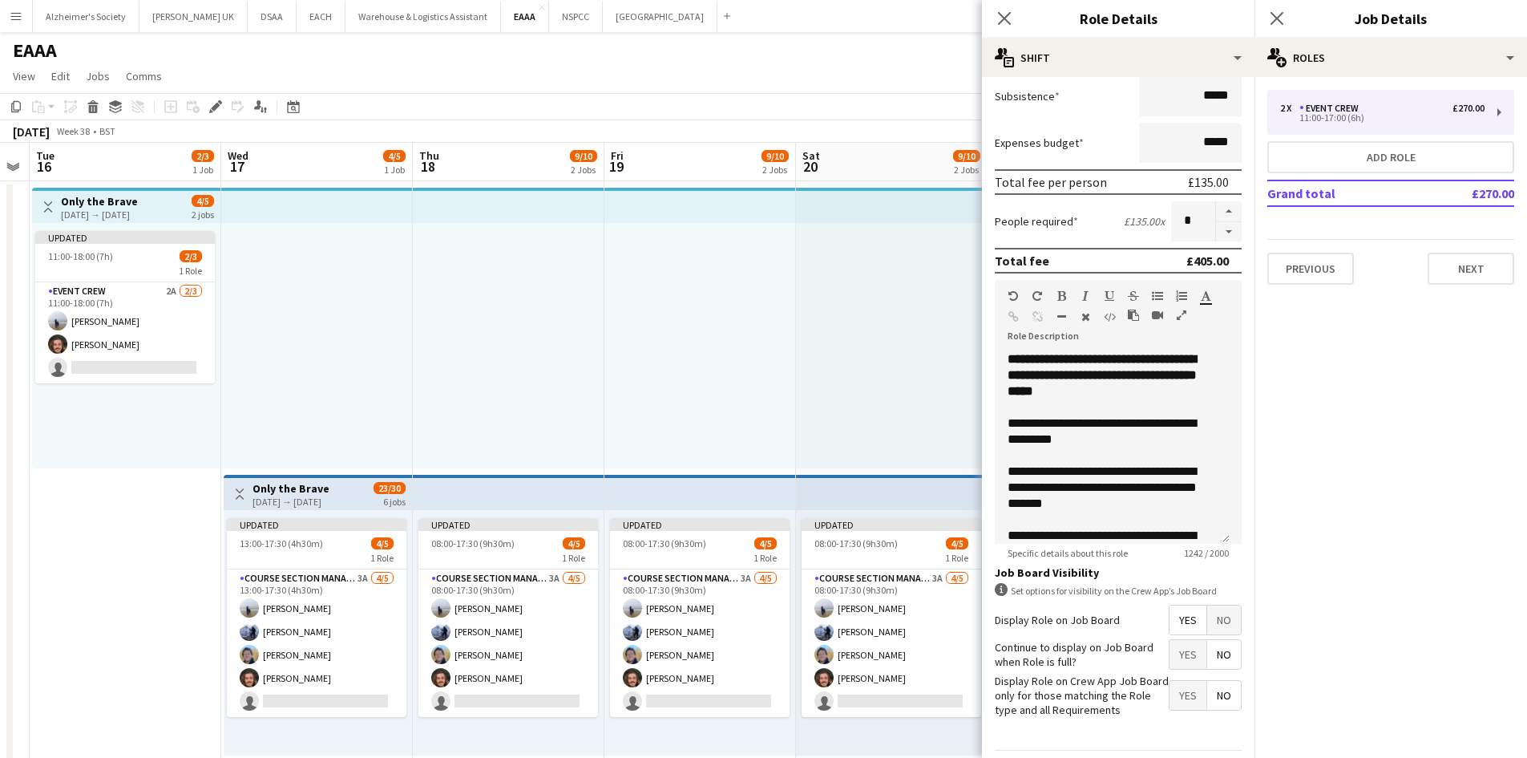
scroll to position [250, 0]
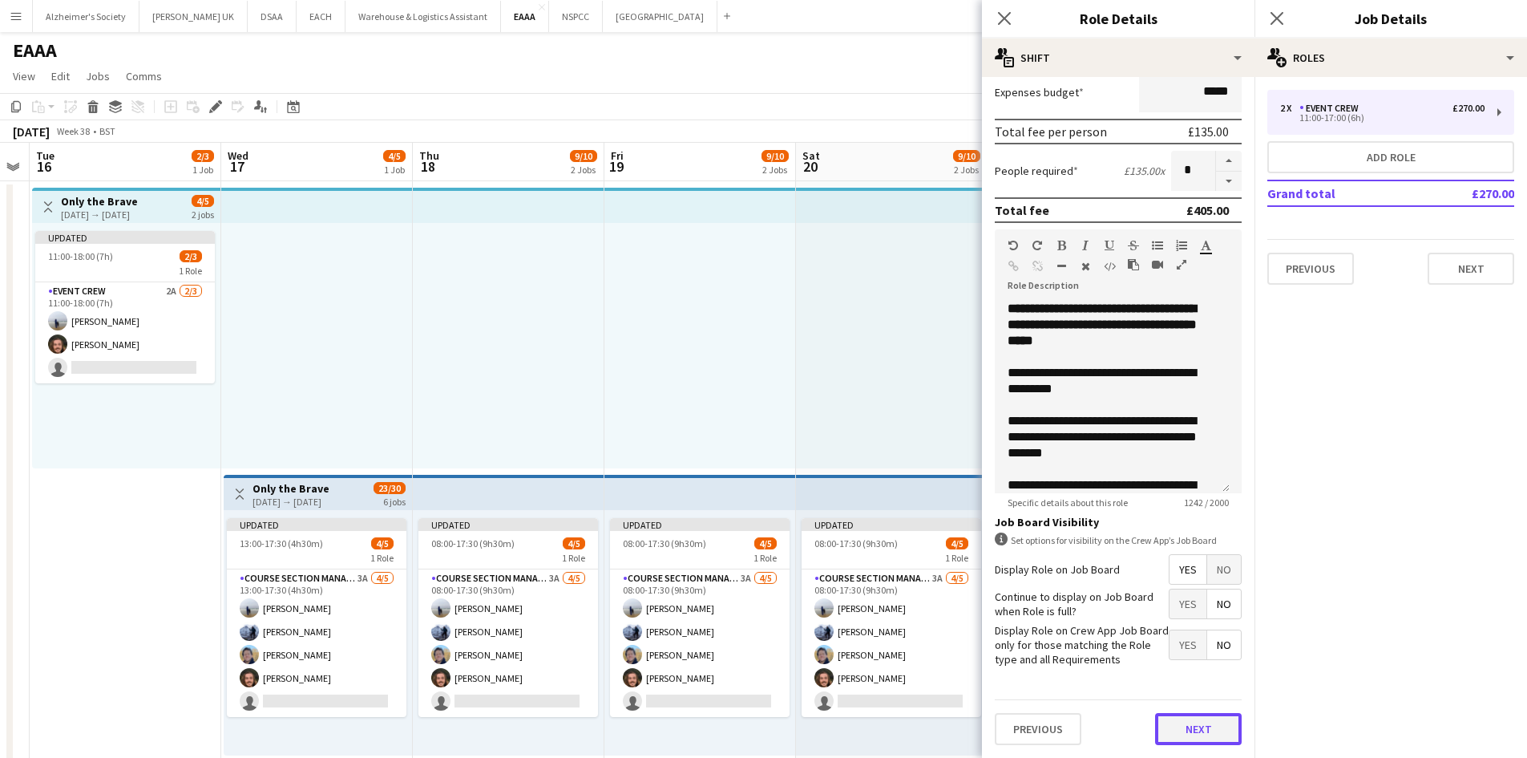
click at [1197, 733] on button "Next" at bounding box center [1198, 729] width 87 height 32
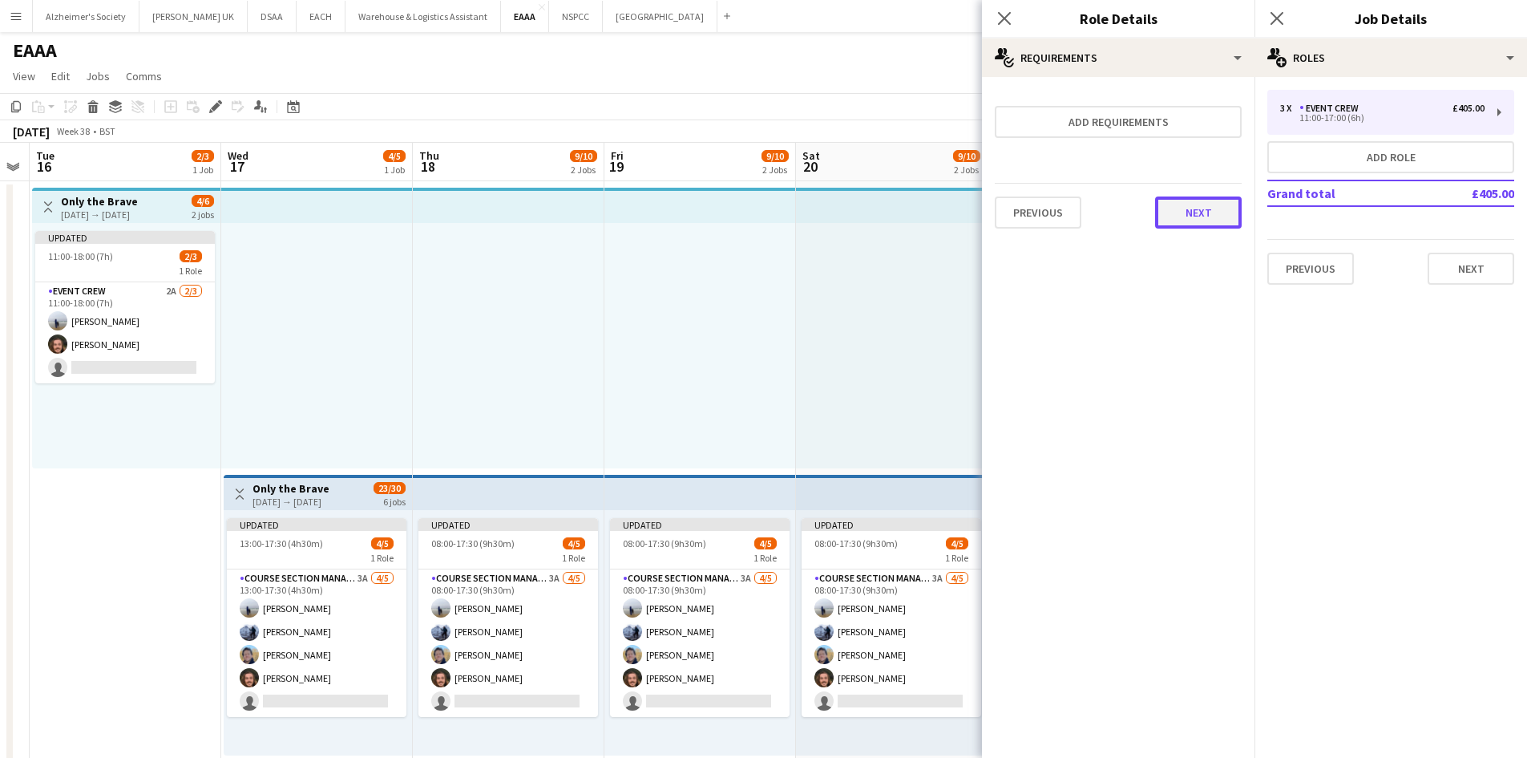
click at [1189, 211] on button "Next" at bounding box center [1198, 212] width 87 height 32
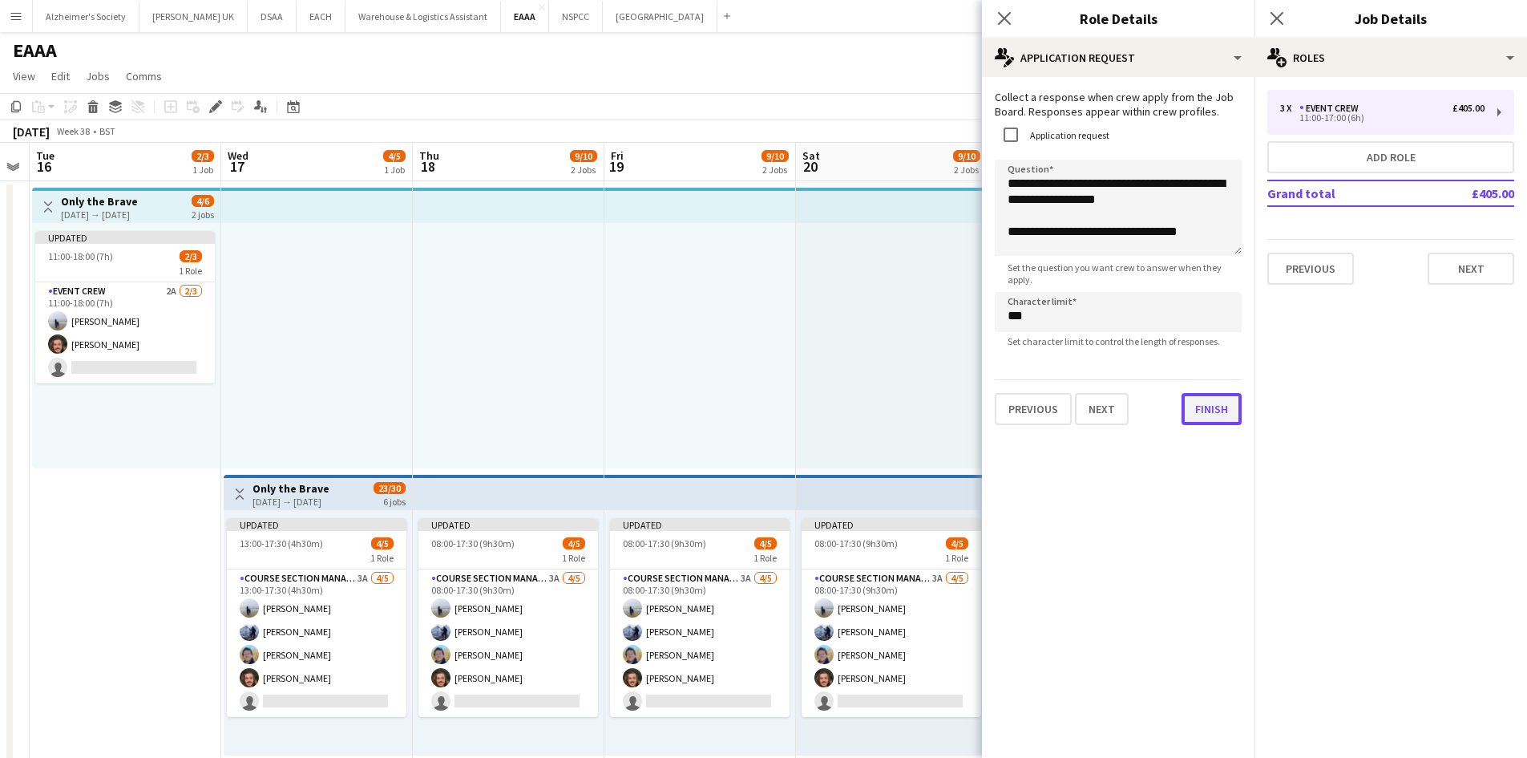
click at [1199, 420] on button "Finish" at bounding box center [1212, 409] width 60 height 32
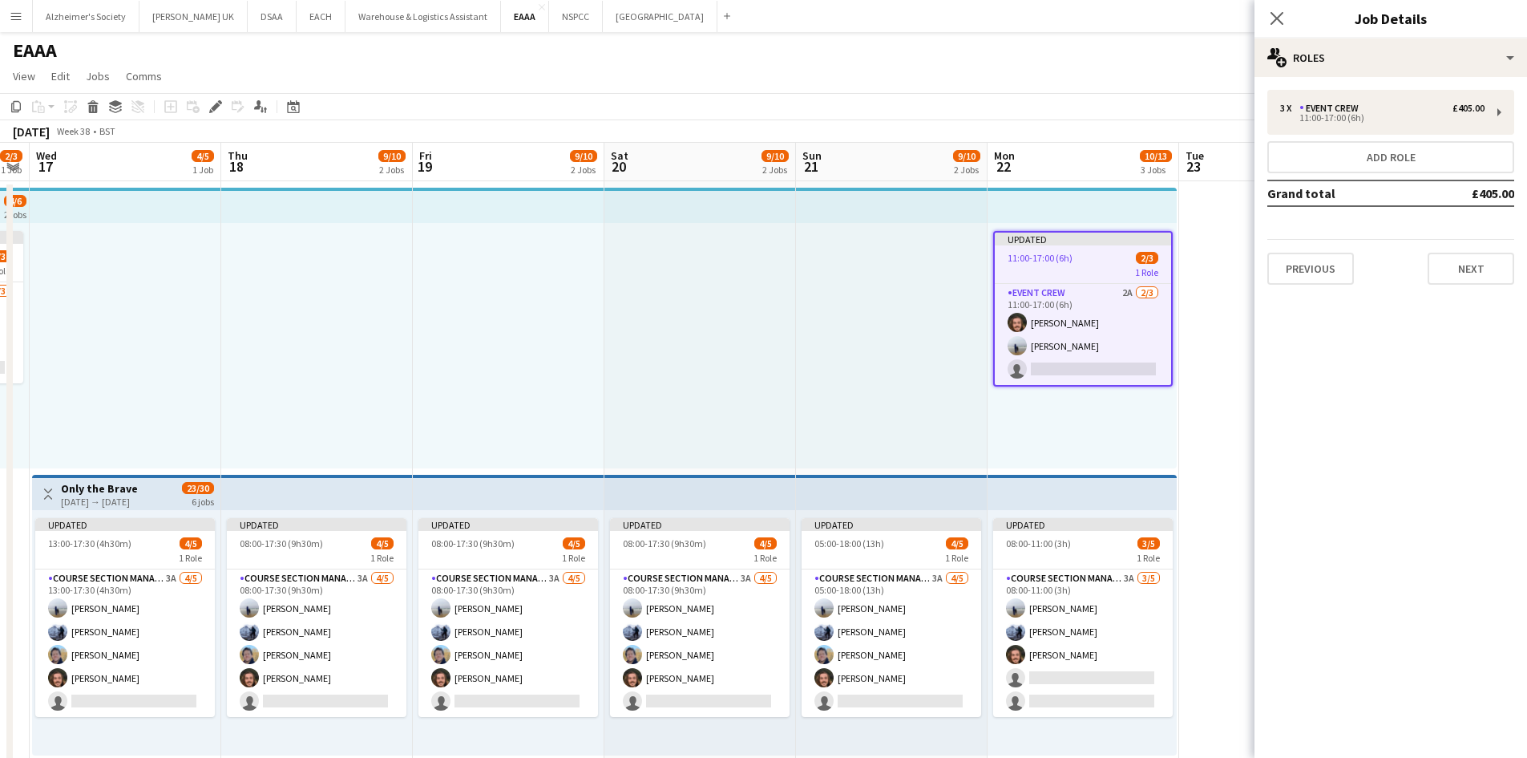
scroll to position [0, 490]
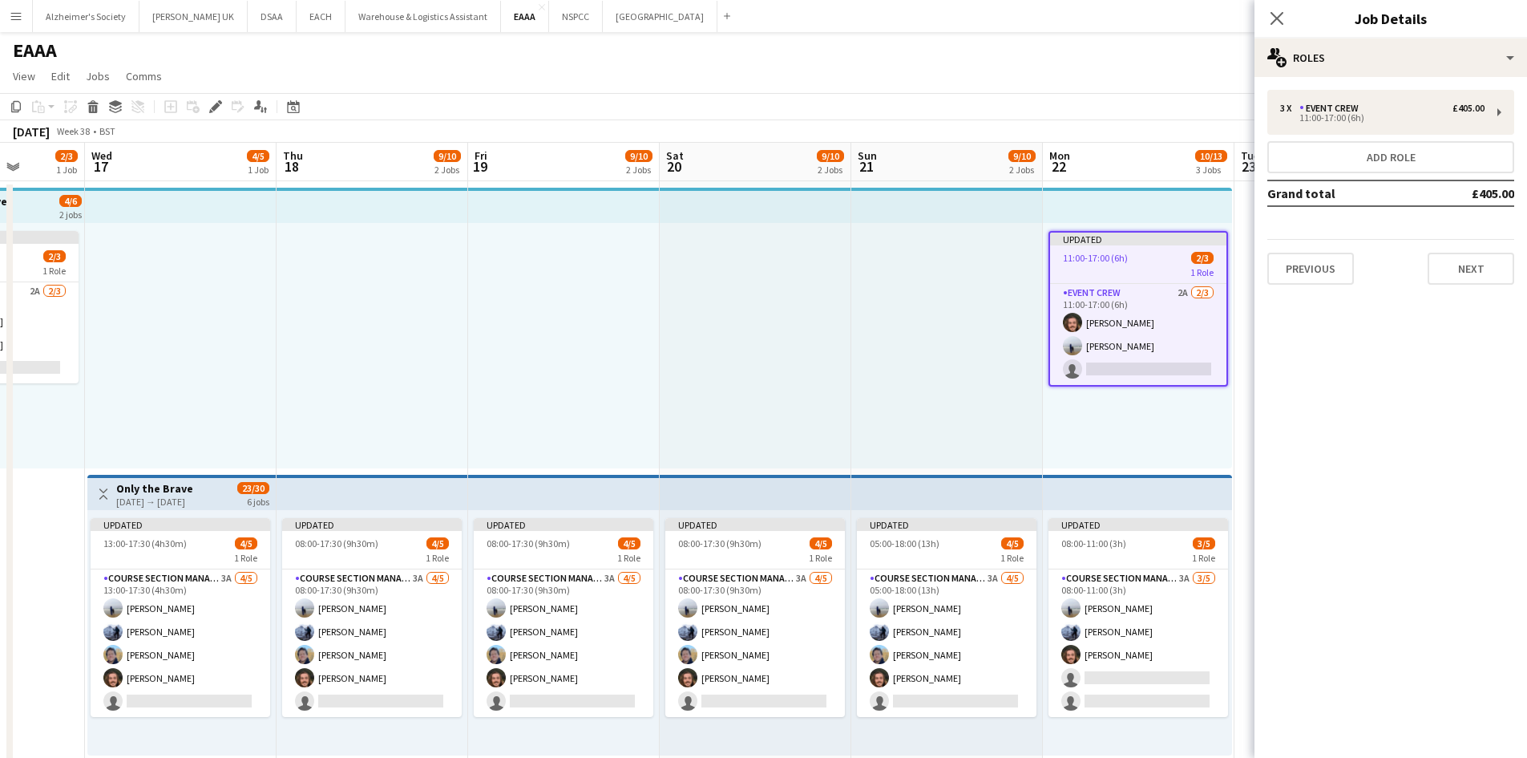
drag, startPoint x: 1005, startPoint y: 430, endPoint x: 867, endPoint y: 430, distance: 138.7
click at [867, 430] on app-calendar-viewport "Sun 14 Mon 15 Tue 16 2/3 1 Job Wed 17 4/5 1 Job Thu 18 9/10 2 Jobs Fri 19 9/10 …" at bounding box center [763, 596] width 1527 height 906
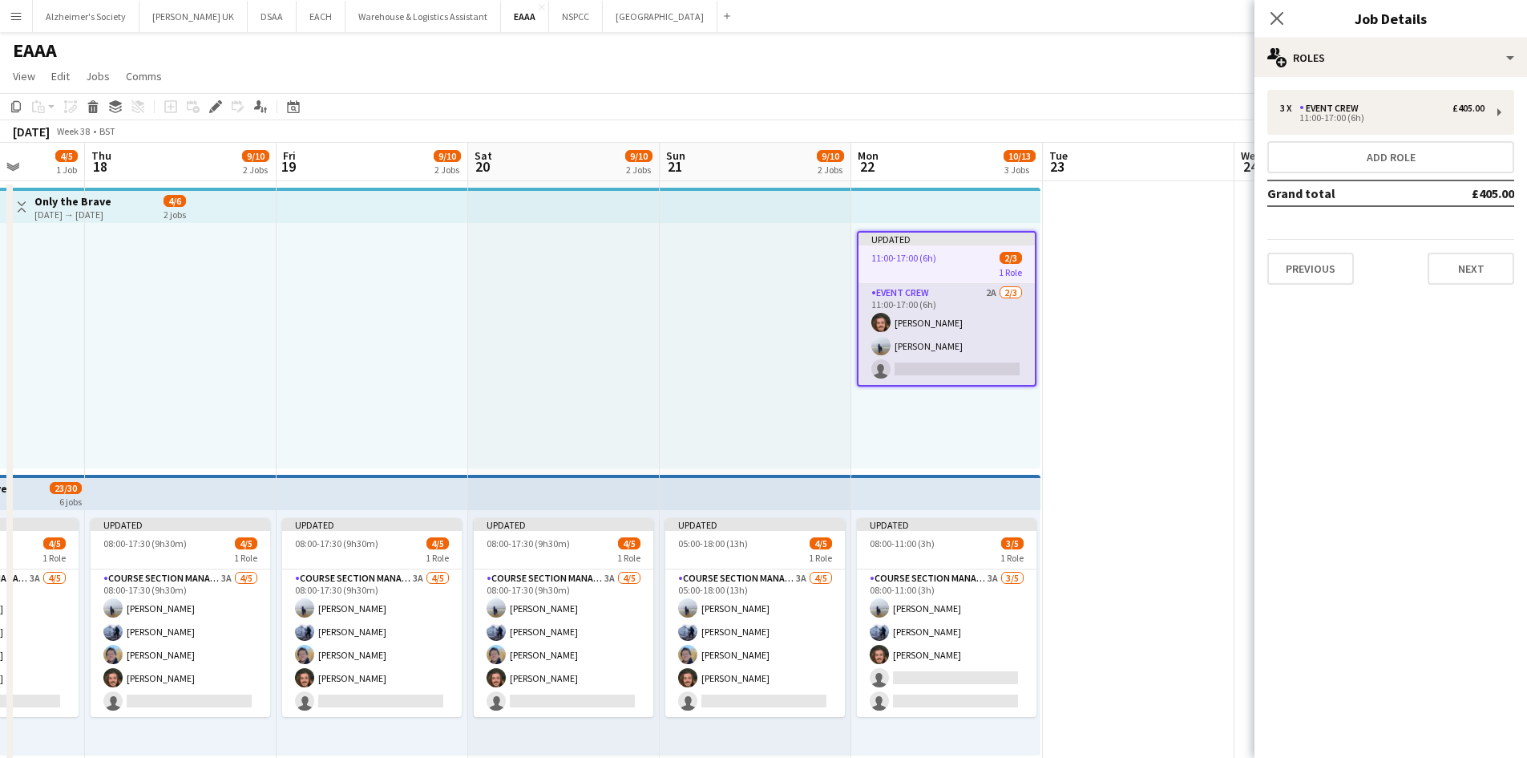
click at [913, 303] on app-card-role "Event Crew 2A [DATE] 11:00-17:00 (6h) [PERSON_NAME] [PERSON_NAME] single-neutra…" at bounding box center [947, 334] width 176 height 101
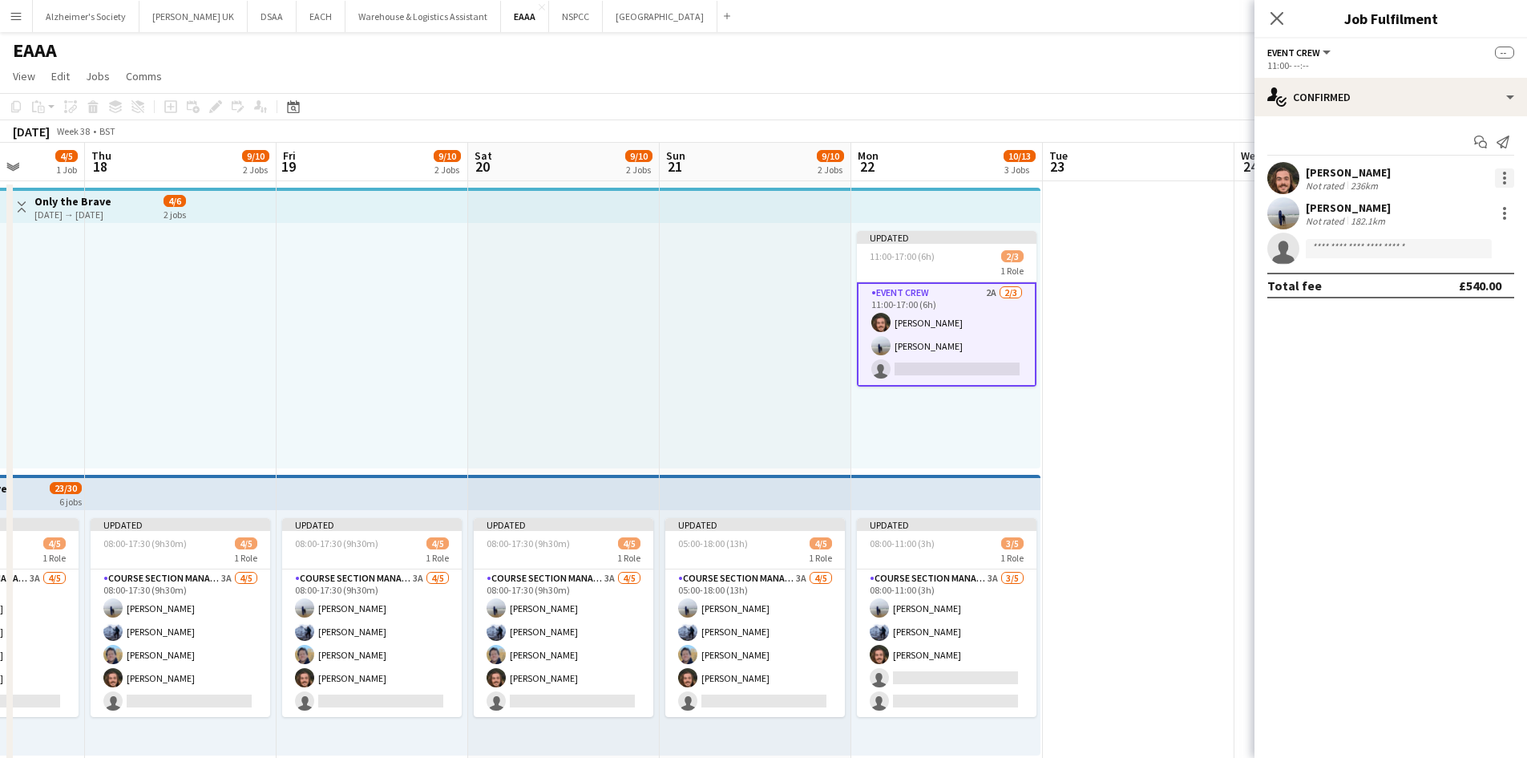
click at [1506, 176] on div at bounding box center [1504, 177] width 3 height 3
click at [1482, 202] on span "Edit fee" at bounding box center [1451, 207] width 99 height 14
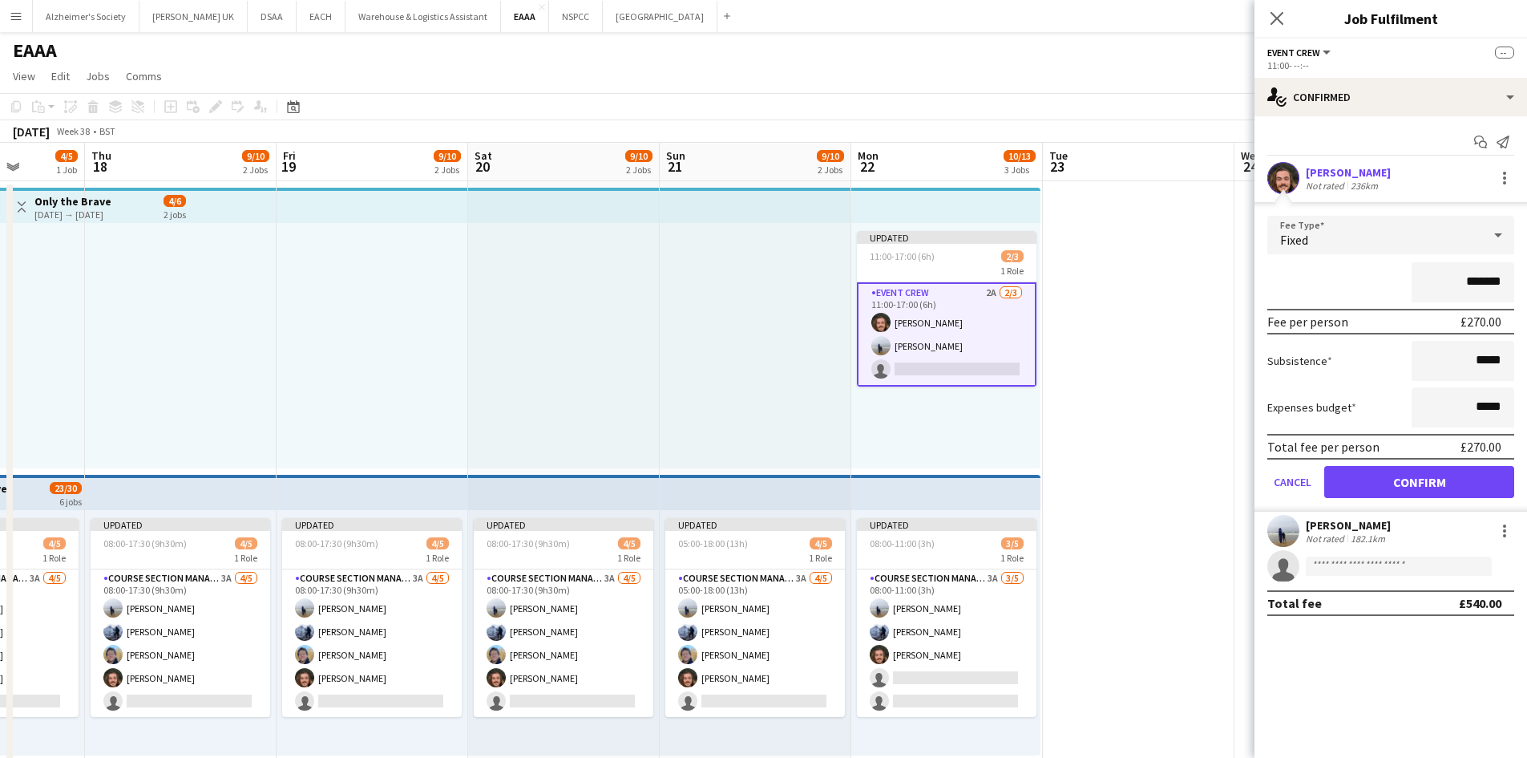
click at [1235, 423] on app-date-cell at bounding box center [1331, 614] width 192 height 867
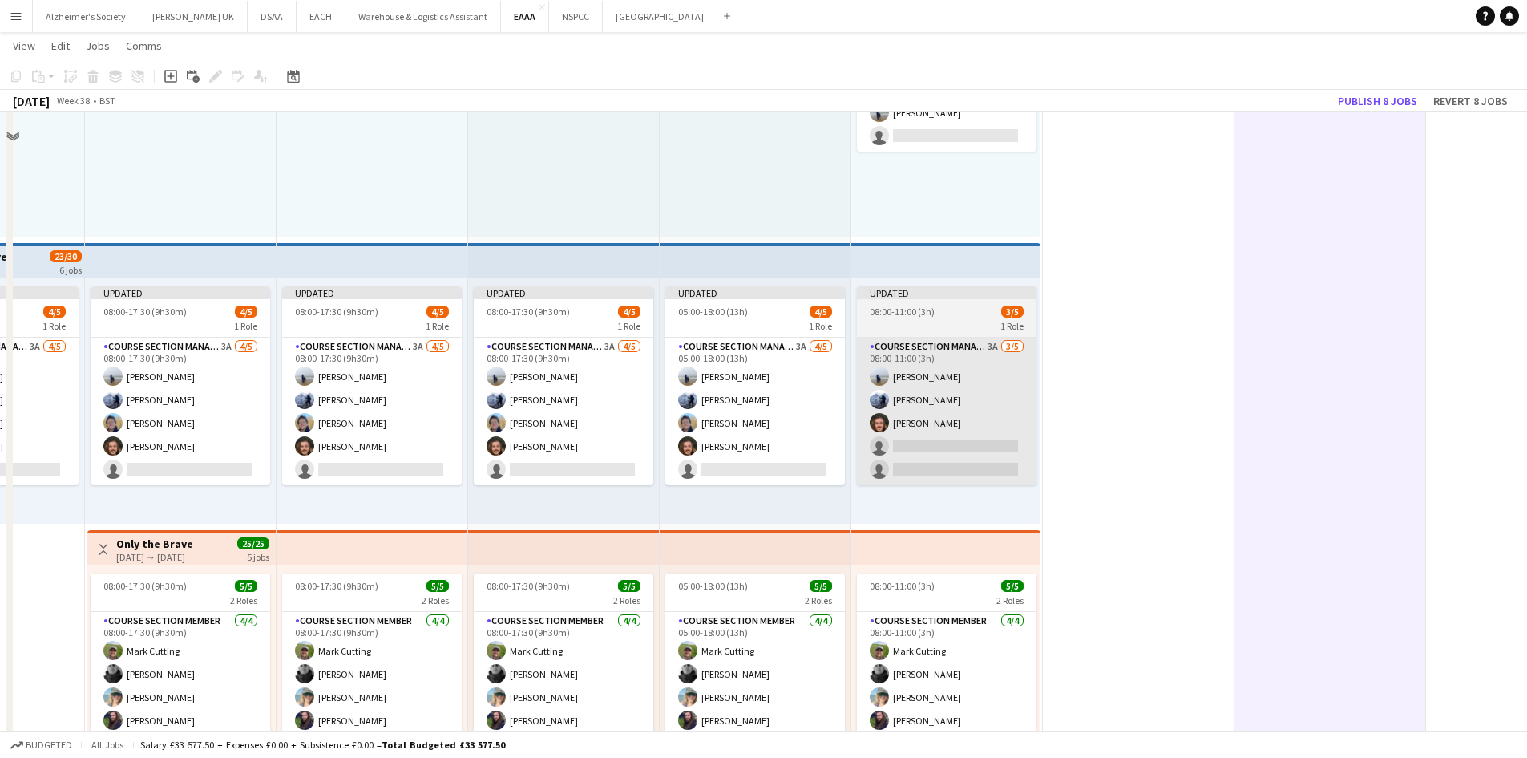
scroll to position [241, 0]
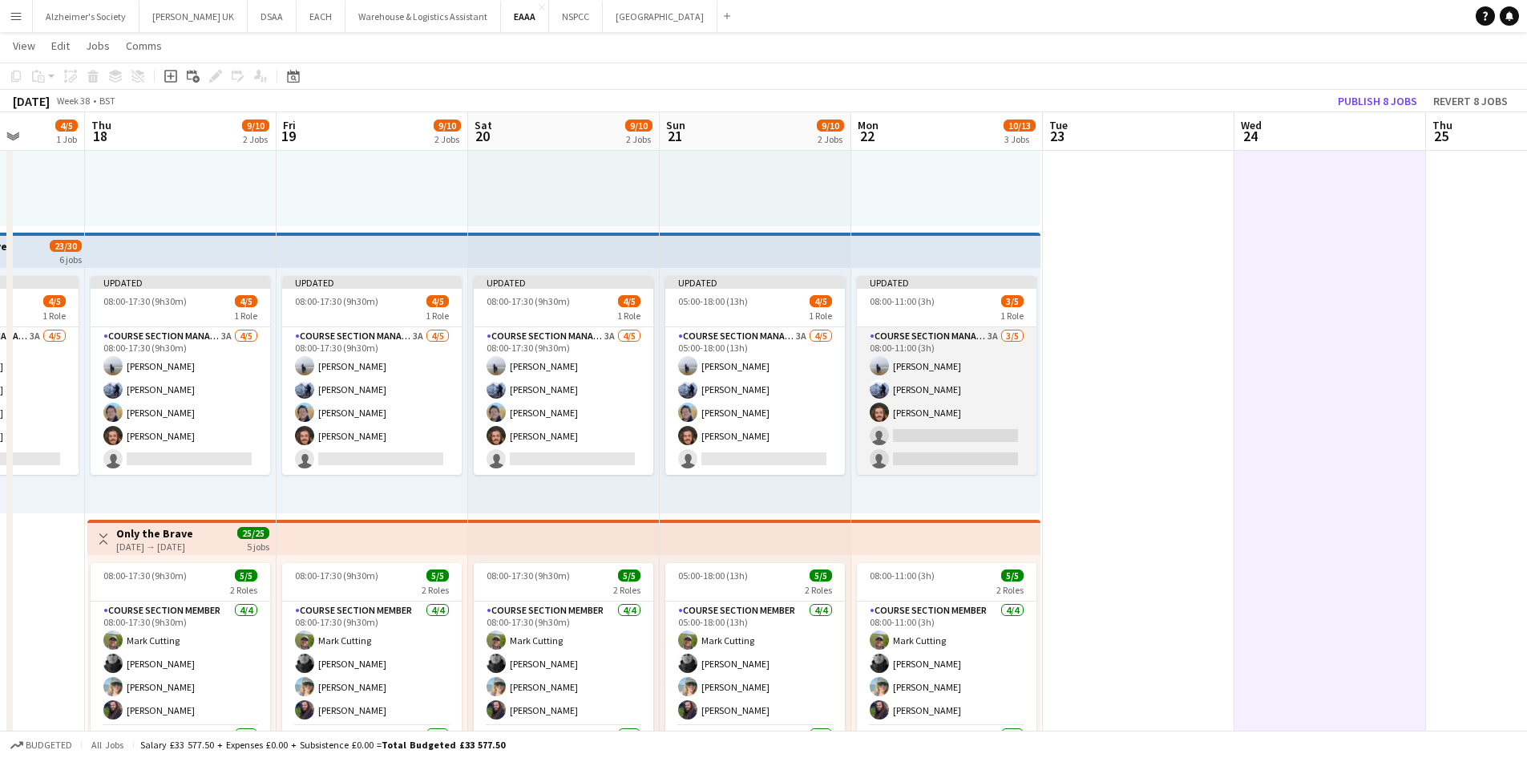
click at [940, 382] on app-card-role "Course Section Manager 3A [DATE] 08:00-11:00 (3h) [PERSON_NAME] [PERSON_NAME] […" at bounding box center [947, 401] width 180 height 148
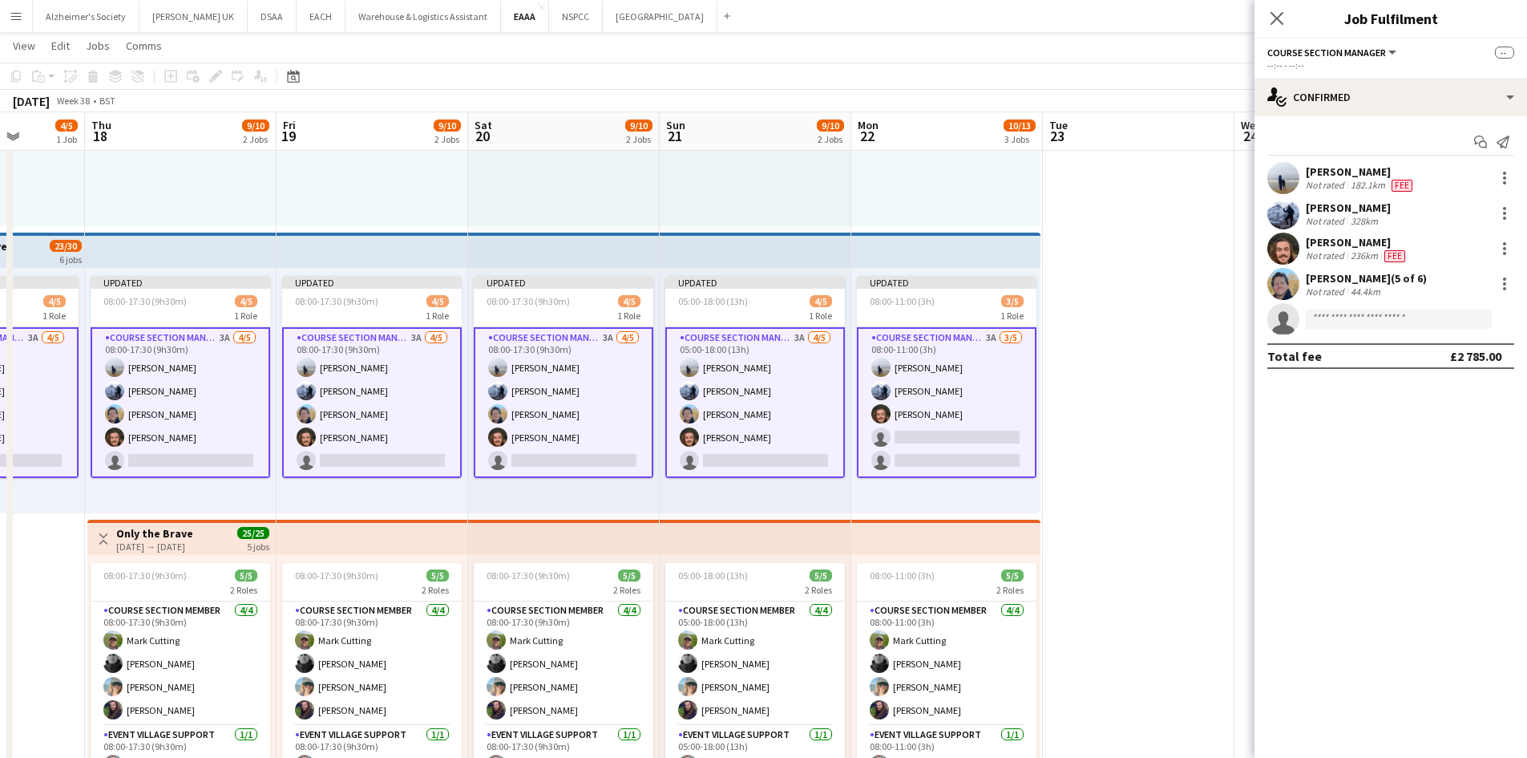
click at [980, 354] on app-card-role "Course Section Manager 3A [DATE] 08:00-11:00 (3h) [PERSON_NAME] [PERSON_NAME] […" at bounding box center [947, 402] width 180 height 151
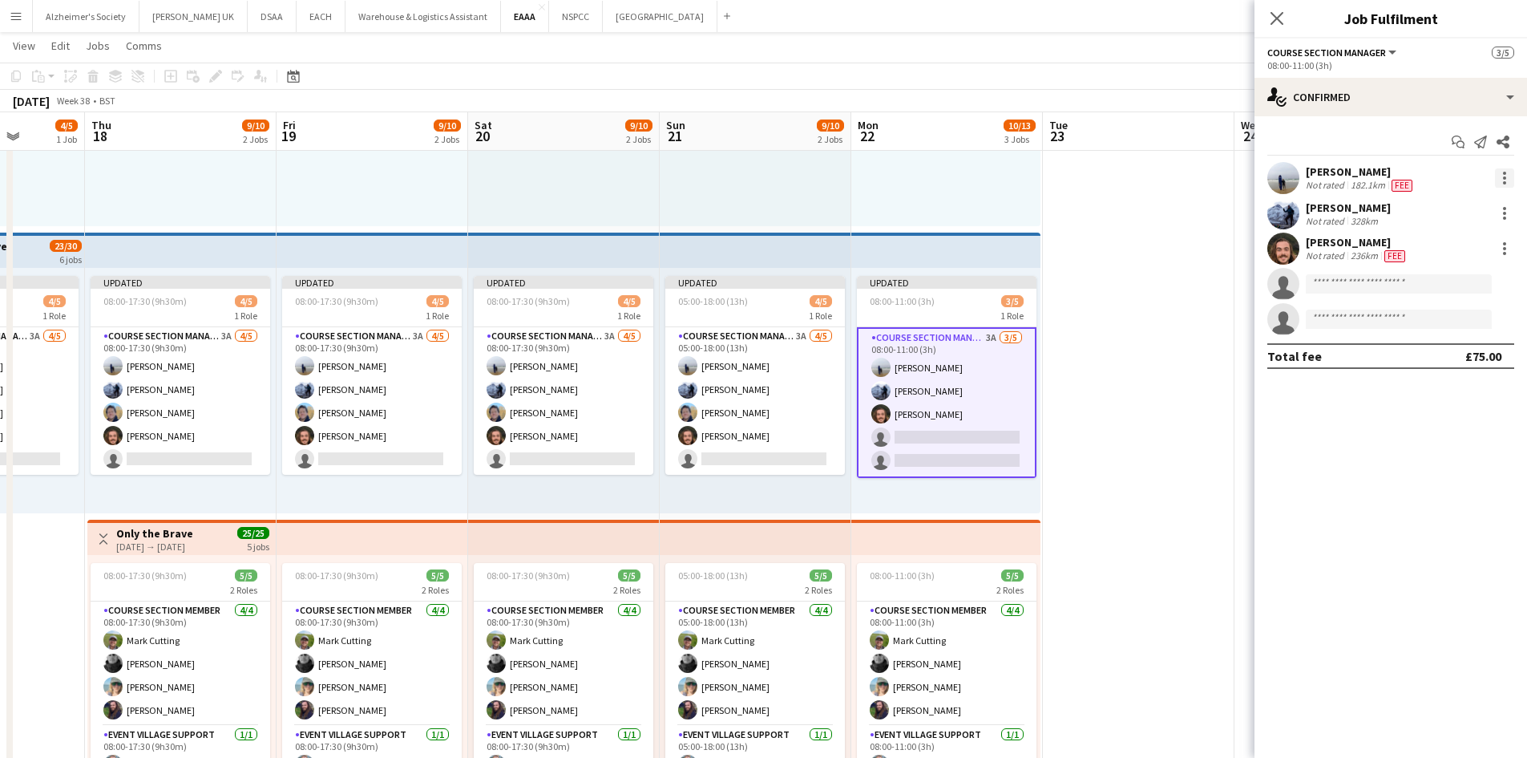
click at [1502, 182] on div at bounding box center [1504, 177] width 19 height 19
click at [1421, 208] on span "Edit fee" at bounding box center [1423, 207] width 43 height 14
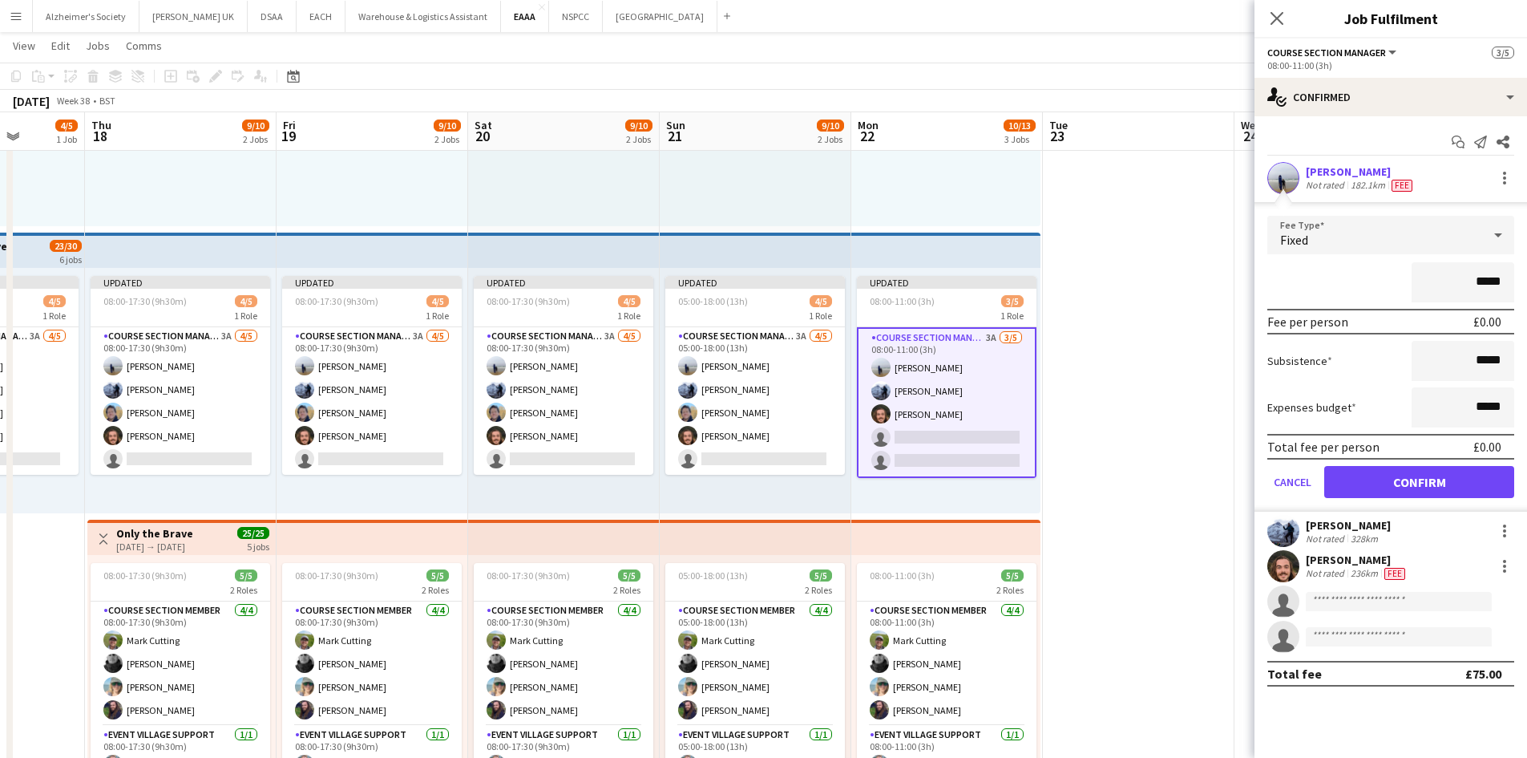
click at [946, 427] on app-card-role "Course Section Manager 3A [DATE] 08:00-11:00 (3h) [PERSON_NAME] [PERSON_NAME] […" at bounding box center [947, 402] width 180 height 151
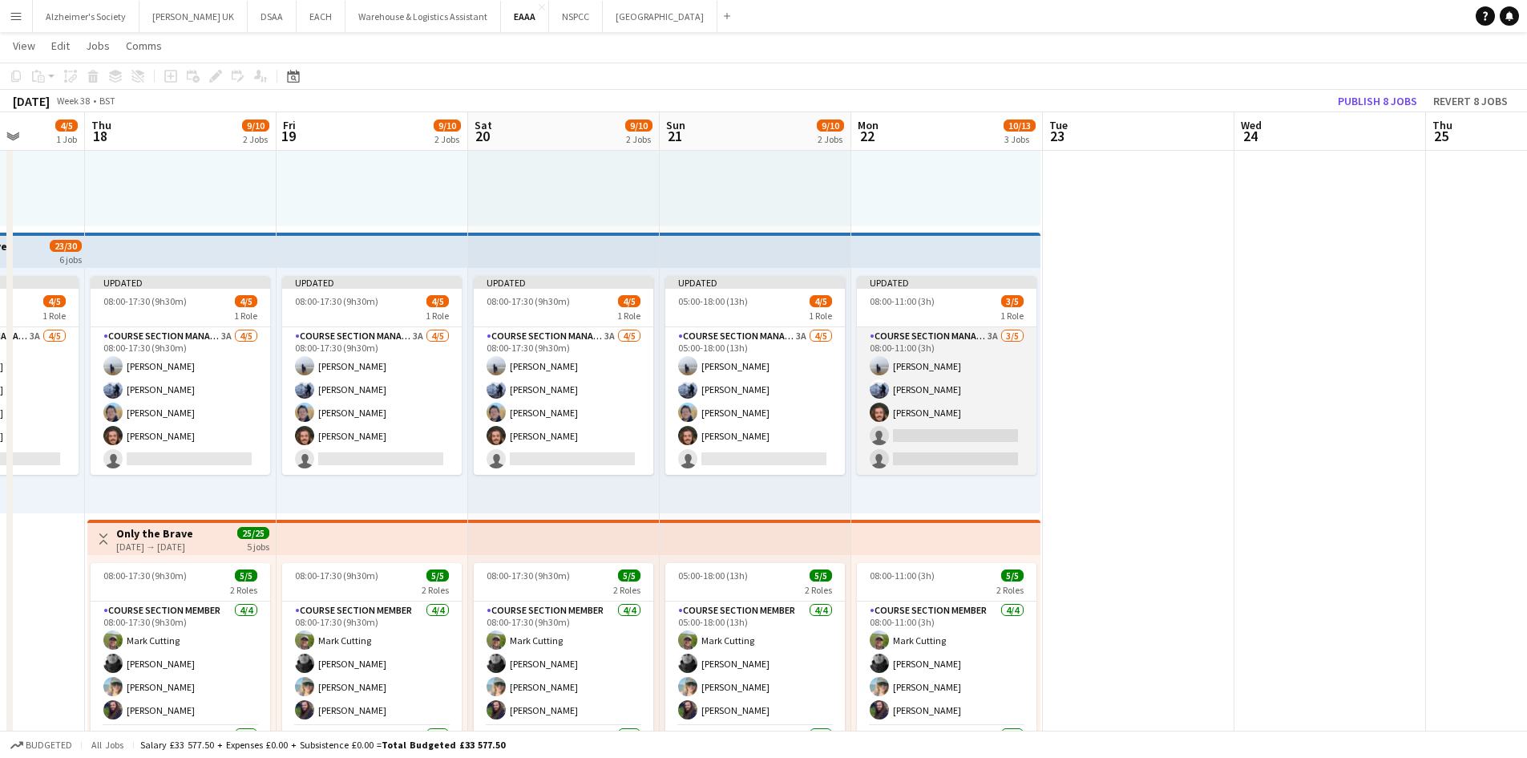
click at [943, 432] on app-card-role "Course Section Manager 3A [DATE] 08:00-11:00 (3h) [PERSON_NAME] [PERSON_NAME] […" at bounding box center [947, 401] width 180 height 148
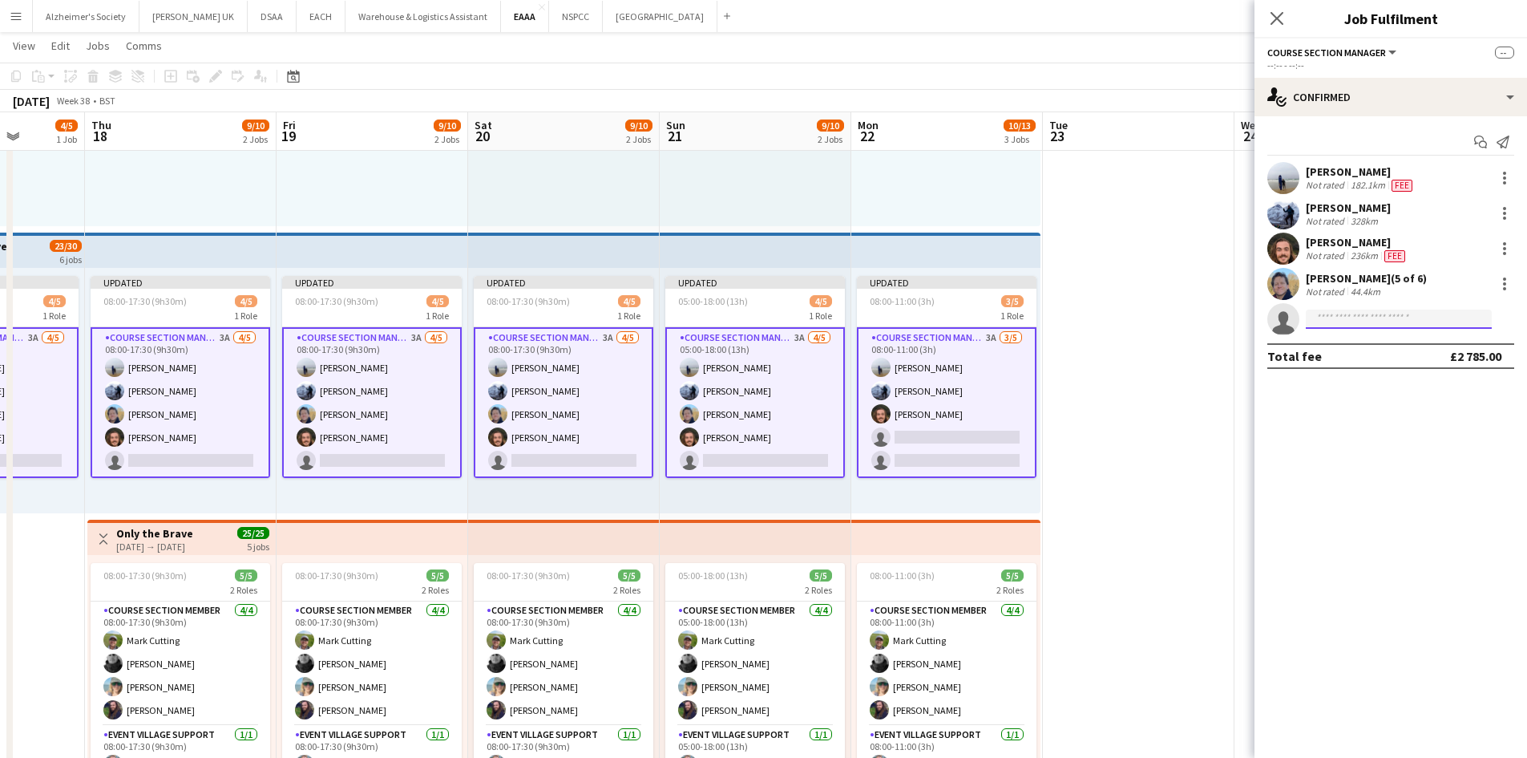
click at [1325, 313] on input at bounding box center [1399, 318] width 186 height 19
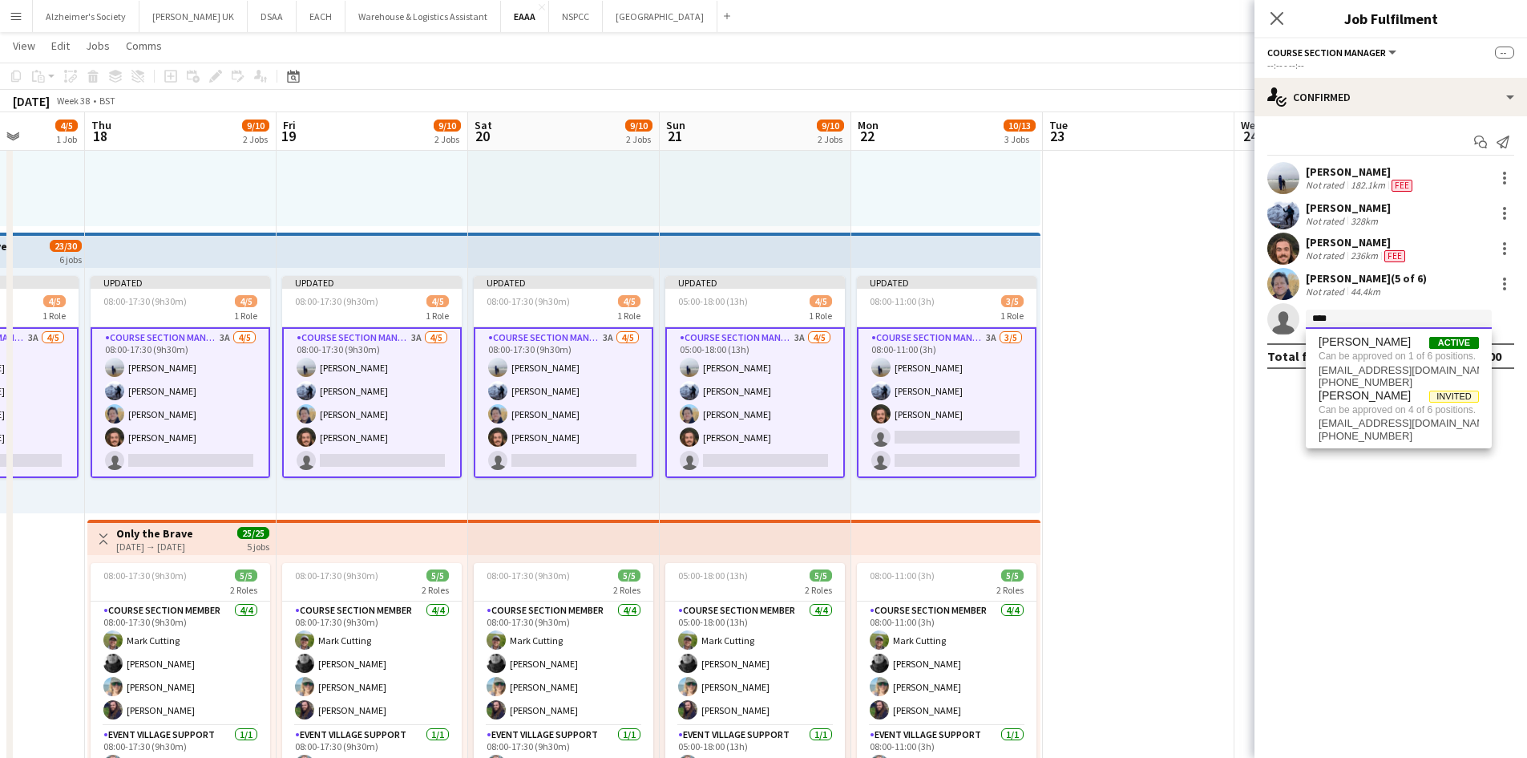
type input "****"
click at [1183, 460] on app-date-cell at bounding box center [1139, 372] width 192 height 867
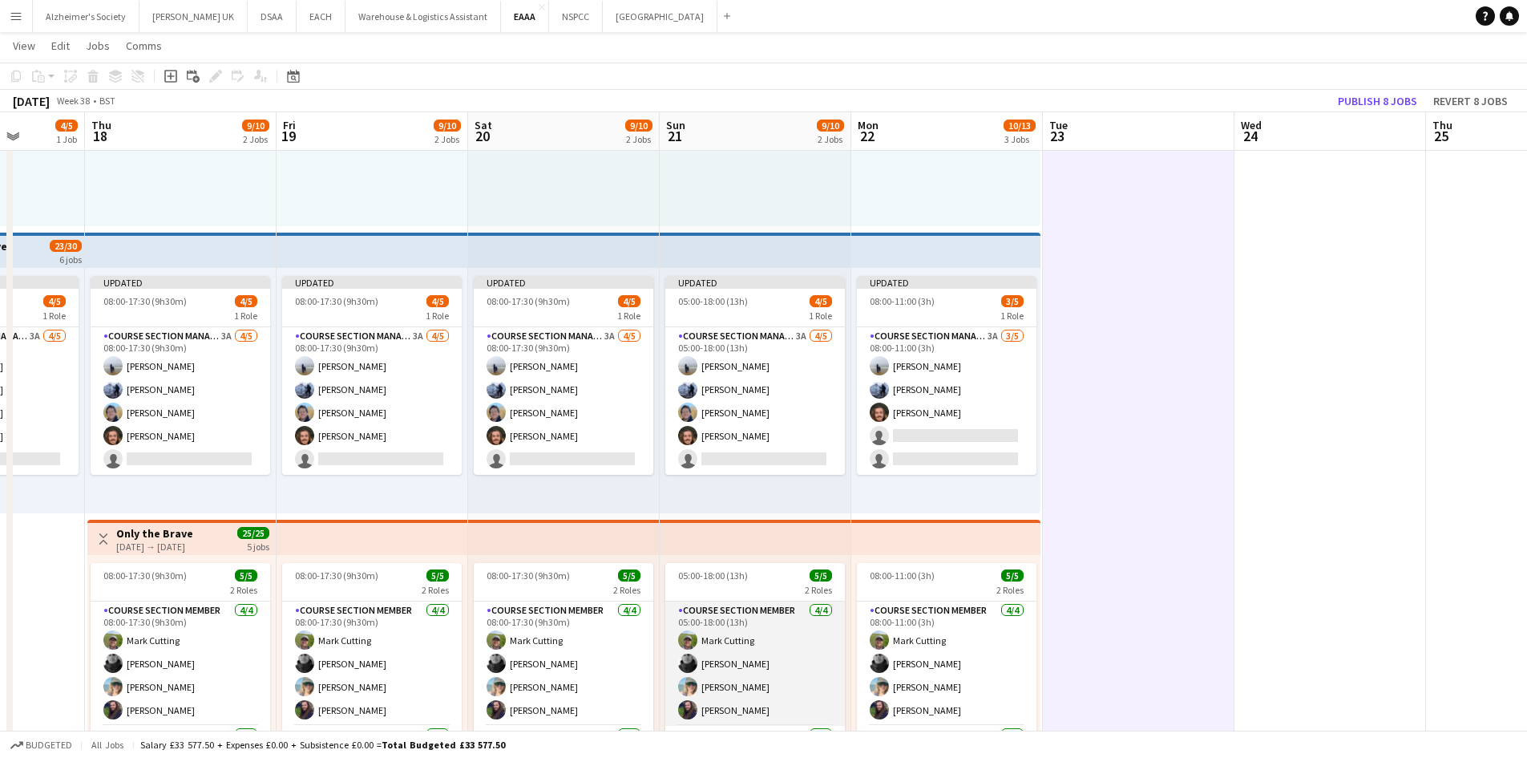
click at [767, 655] on app-card-role "Course Section Member [DATE] 05:00-18:00 (13h) [PERSON_NAME] [PERSON_NAME] [PER…" at bounding box center [755, 663] width 180 height 124
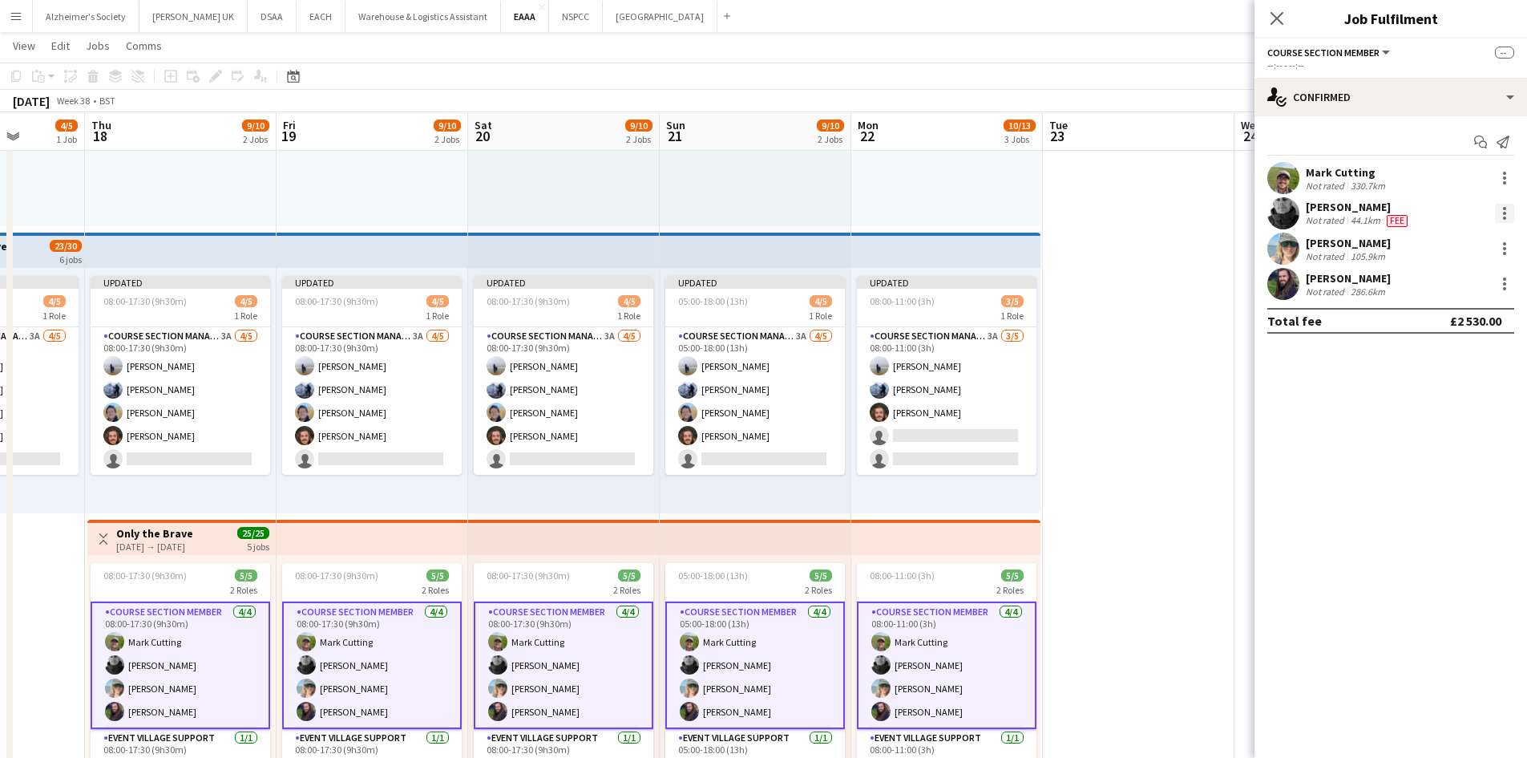
click at [1505, 210] on div at bounding box center [1504, 208] width 3 height 3
click at [1406, 359] on span "Remove" at bounding box center [1426, 358] width 48 height 14
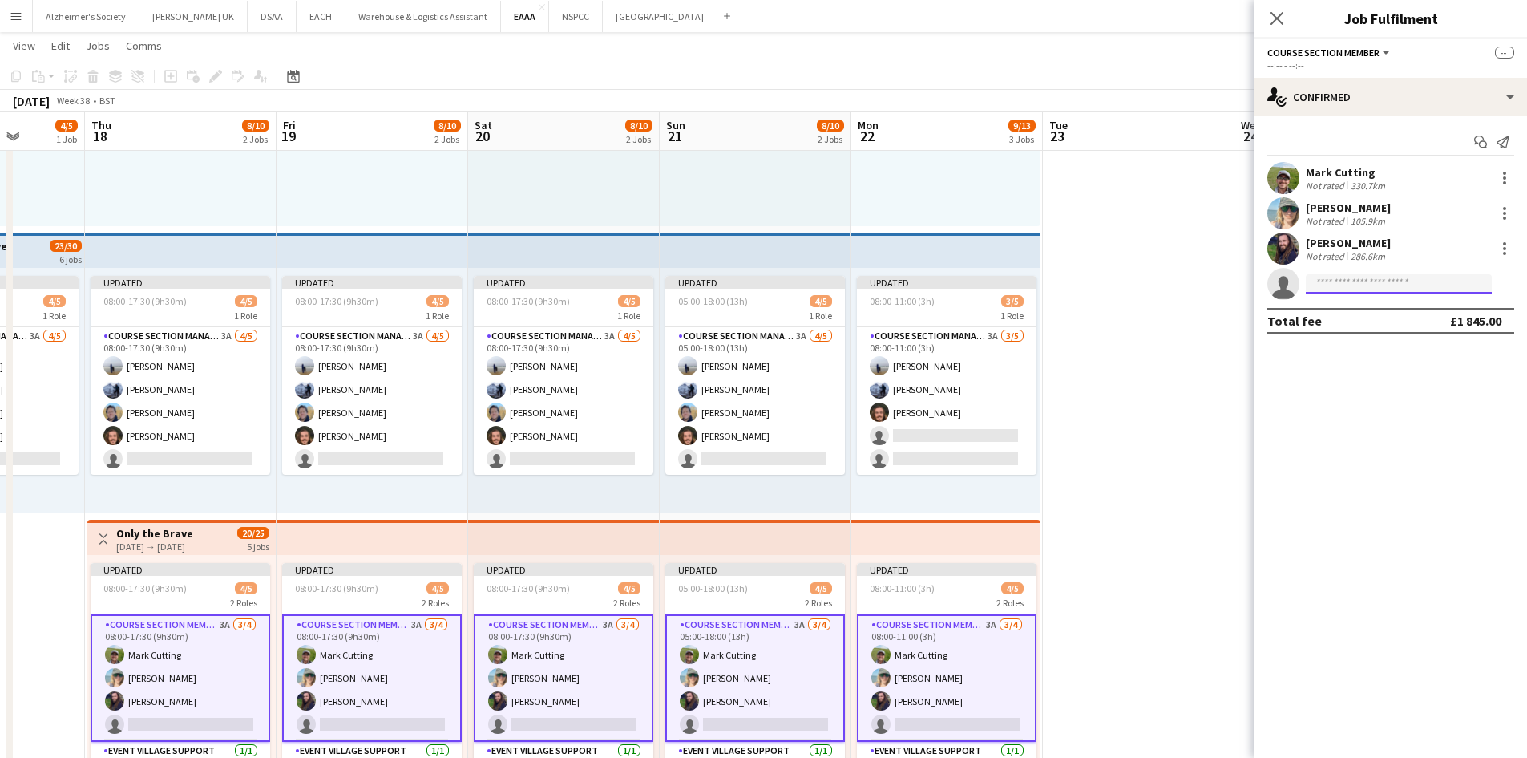
click at [1336, 283] on input at bounding box center [1399, 283] width 186 height 19
type input "******"
click at [1342, 310] on span "[PERSON_NAME]" at bounding box center [1365, 307] width 92 height 14
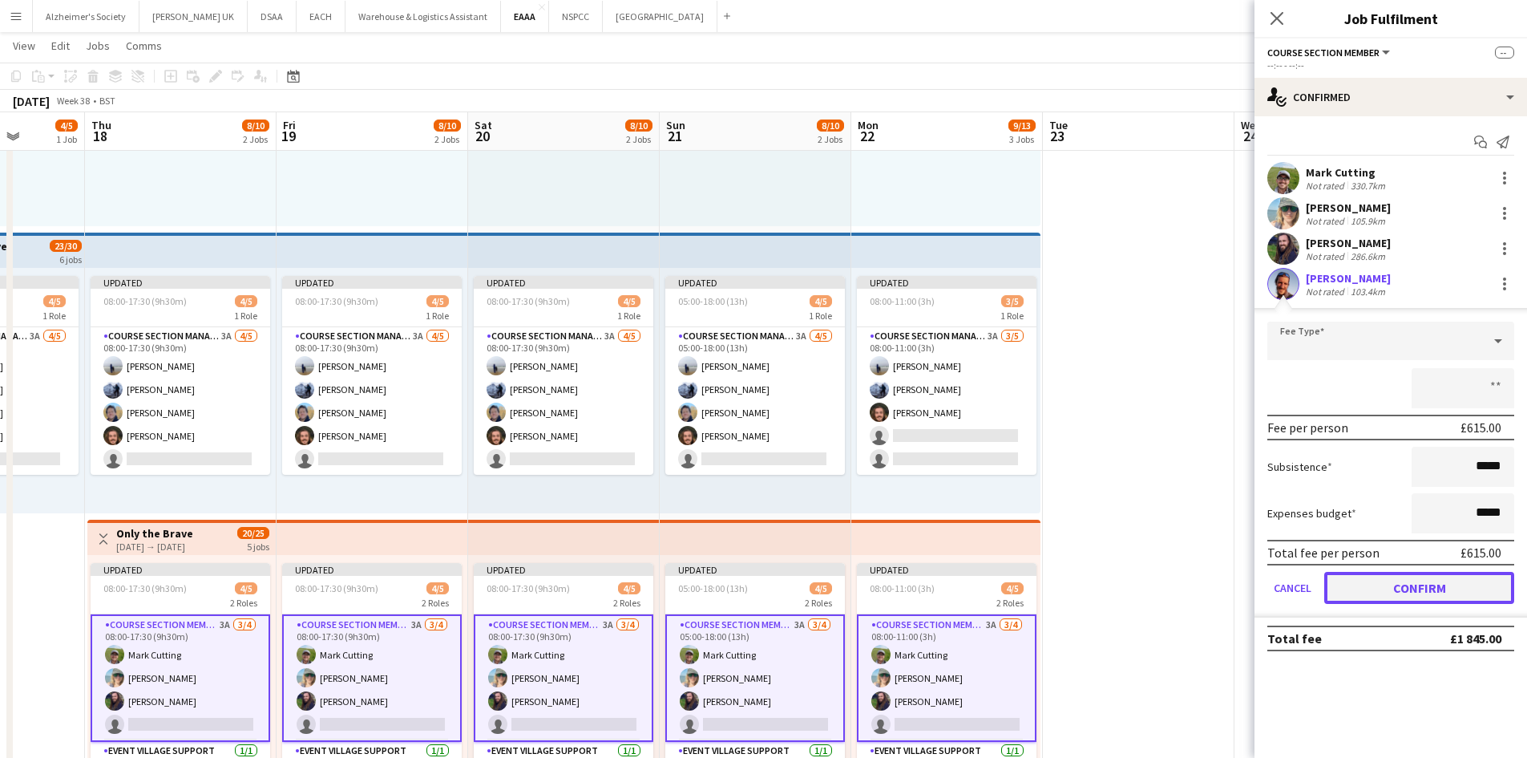
click at [1404, 588] on button "Confirm" at bounding box center [1419, 588] width 190 height 32
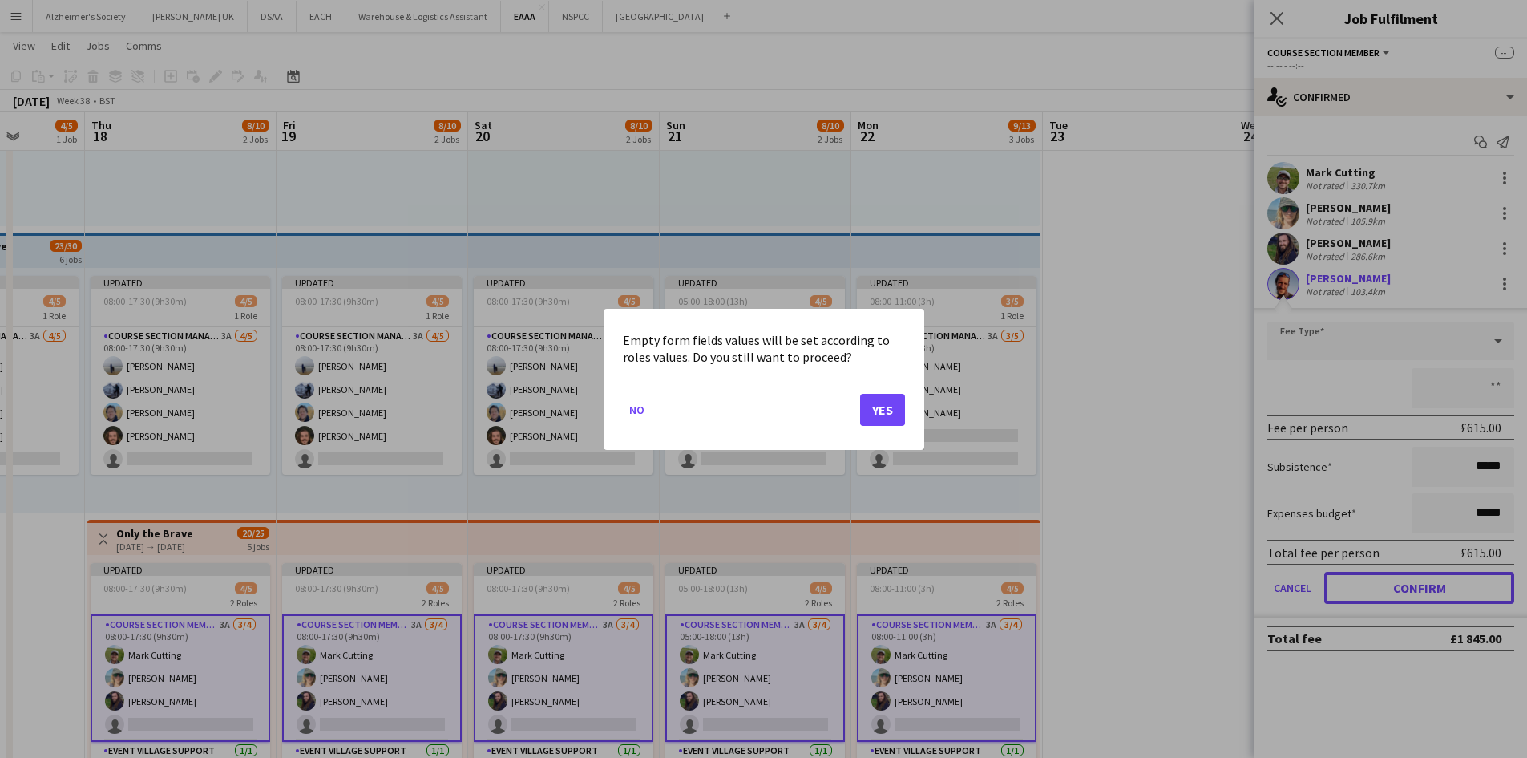
scroll to position [0, 0]
click at [891, 409] on button "Yes" at bounding box center [882, 409] width 45 height 32
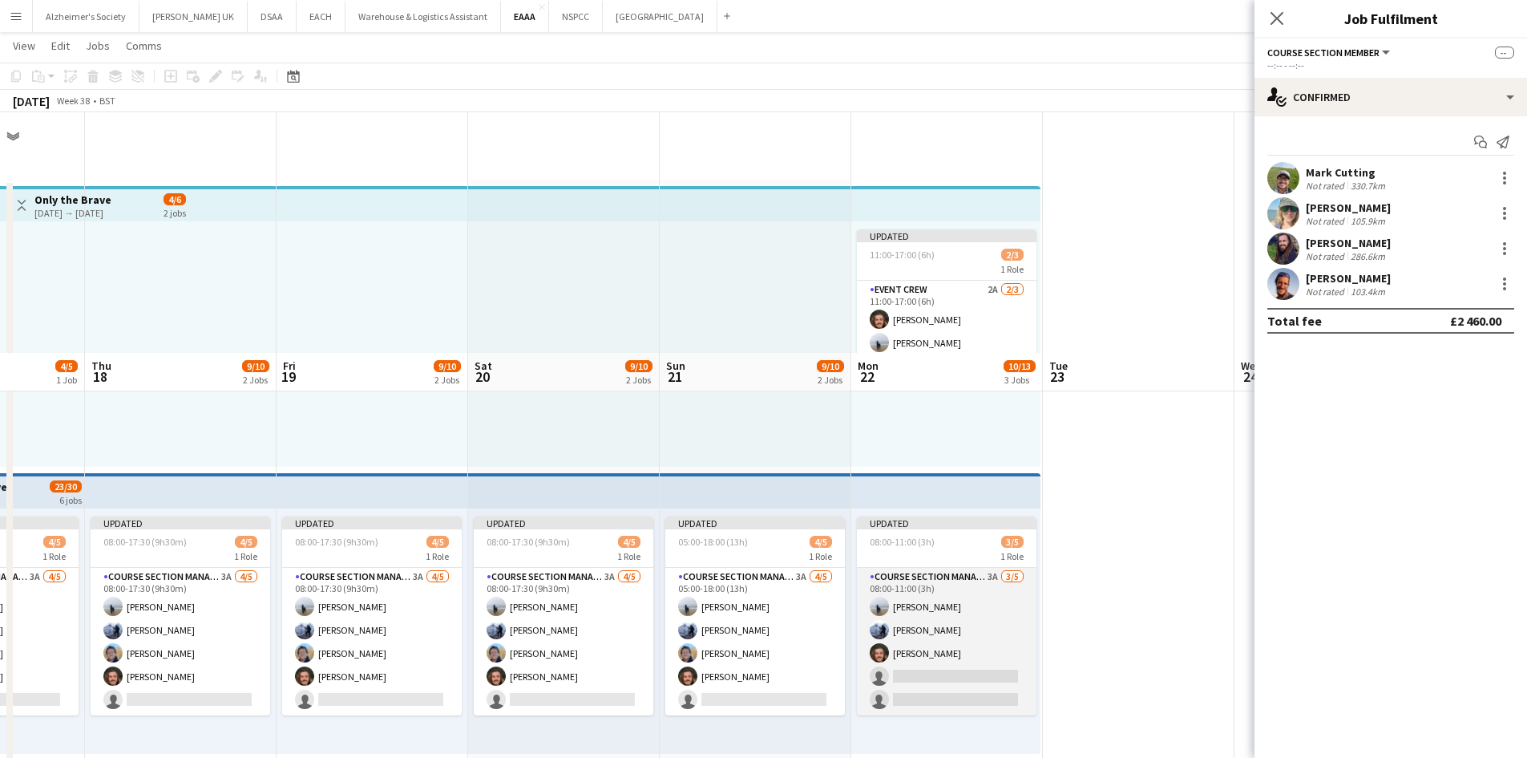
scroll to position [241, 0]
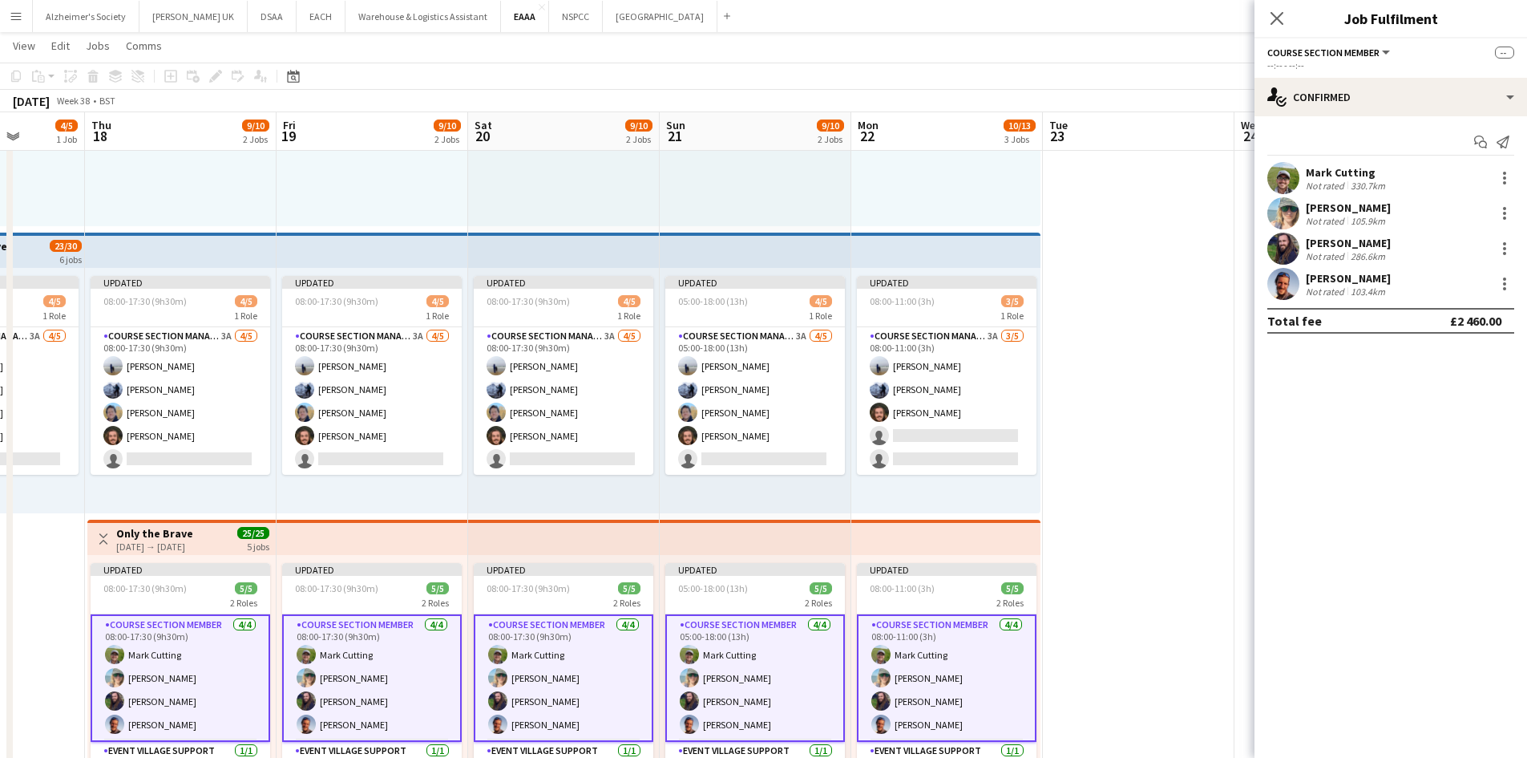
click at [1189, 405] on app-date-cell at bounding box center [1139, 372] width 192 height 867
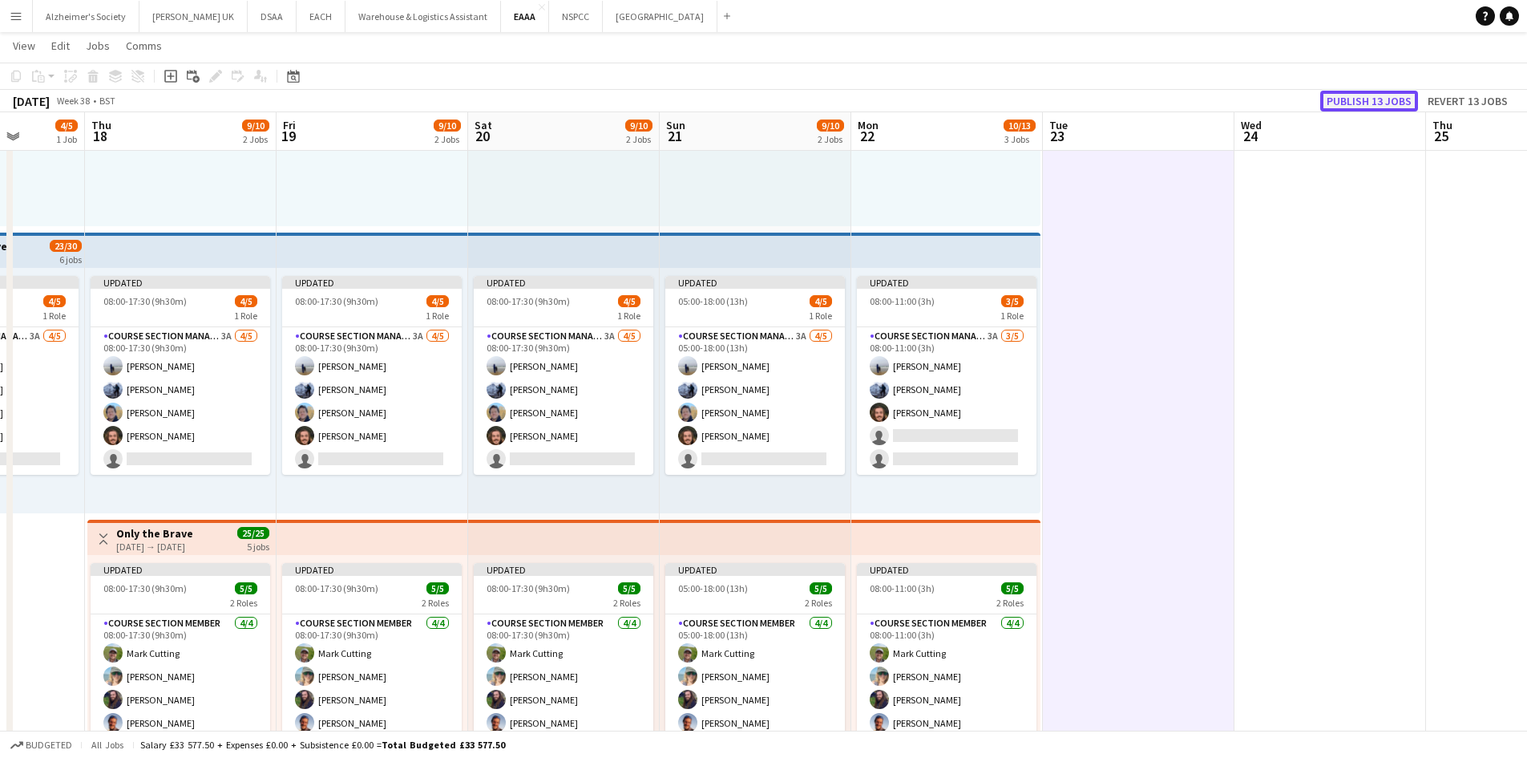
click at [1405, 99] on button "Publish 13 jobs" at bounding box center [1369, 101] width 98 height 21
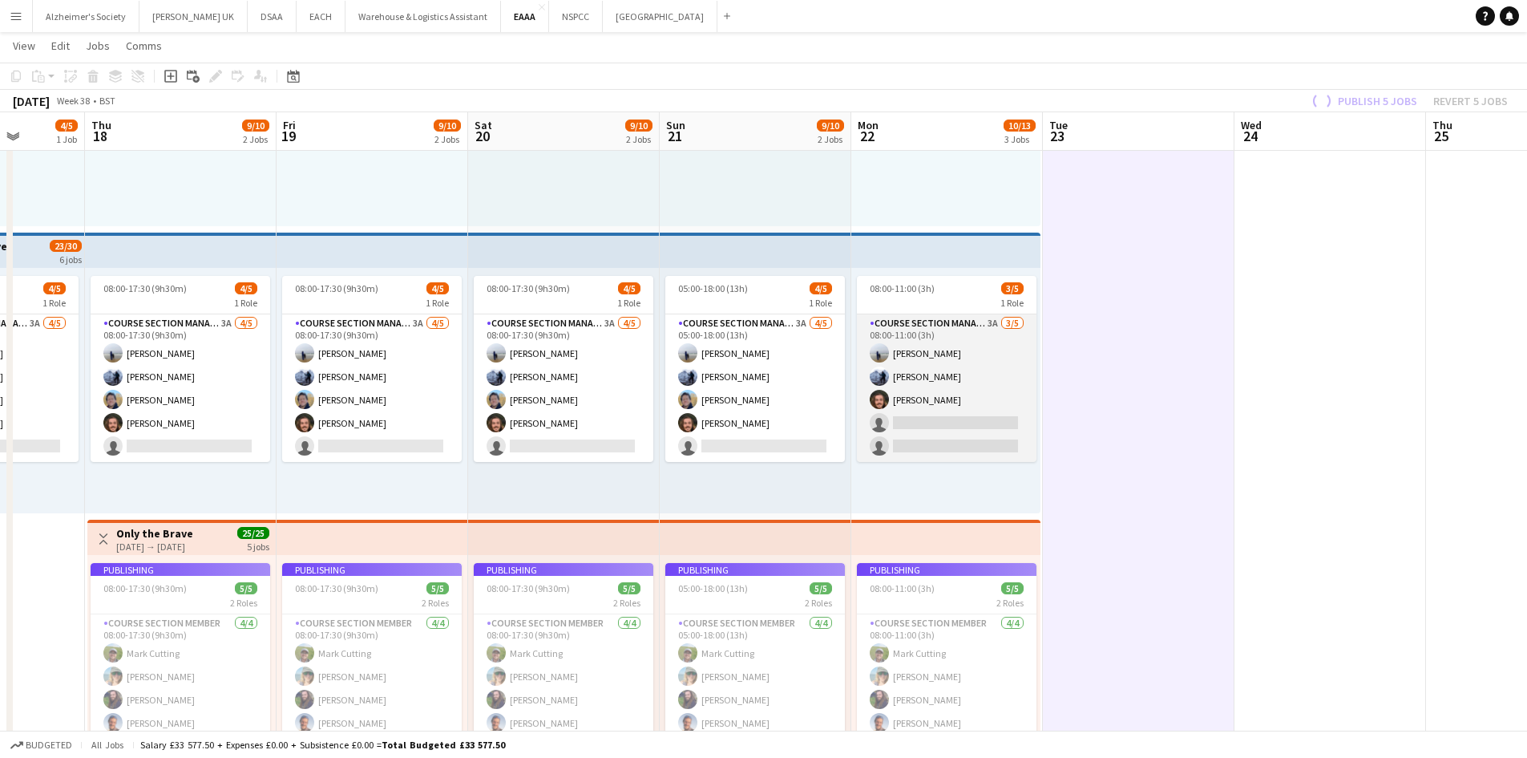
click at [913, 441] on app-card-role "Course Section Manager 3A [DATE] 08:00-11:00 (3h) [PERSON_NAME] [PERSON_NAME] […" at bounding box center [947, 388] width 180 height 148
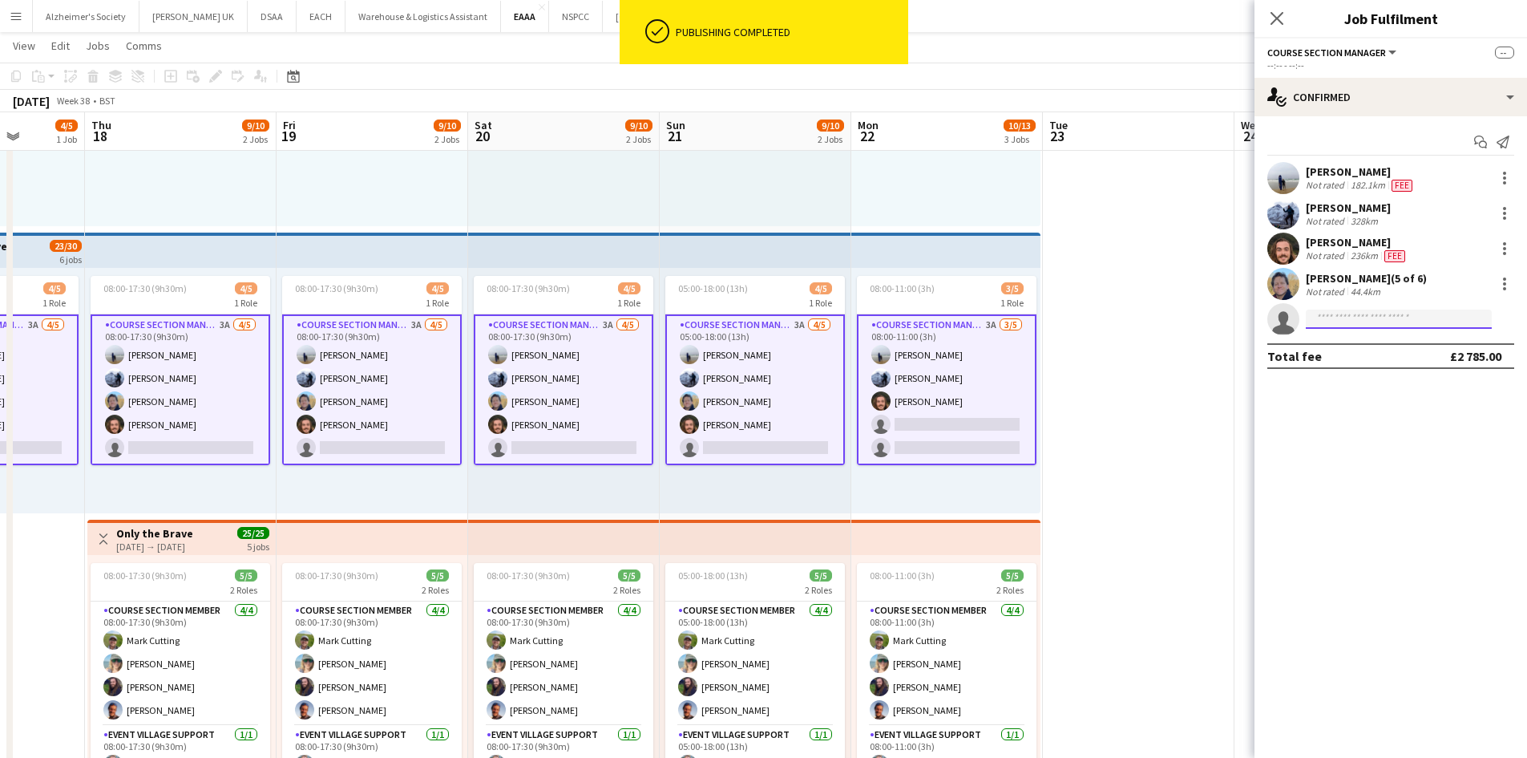
click at [1338, 318] on input at bounding box center [1399, 318] width 186 height 19
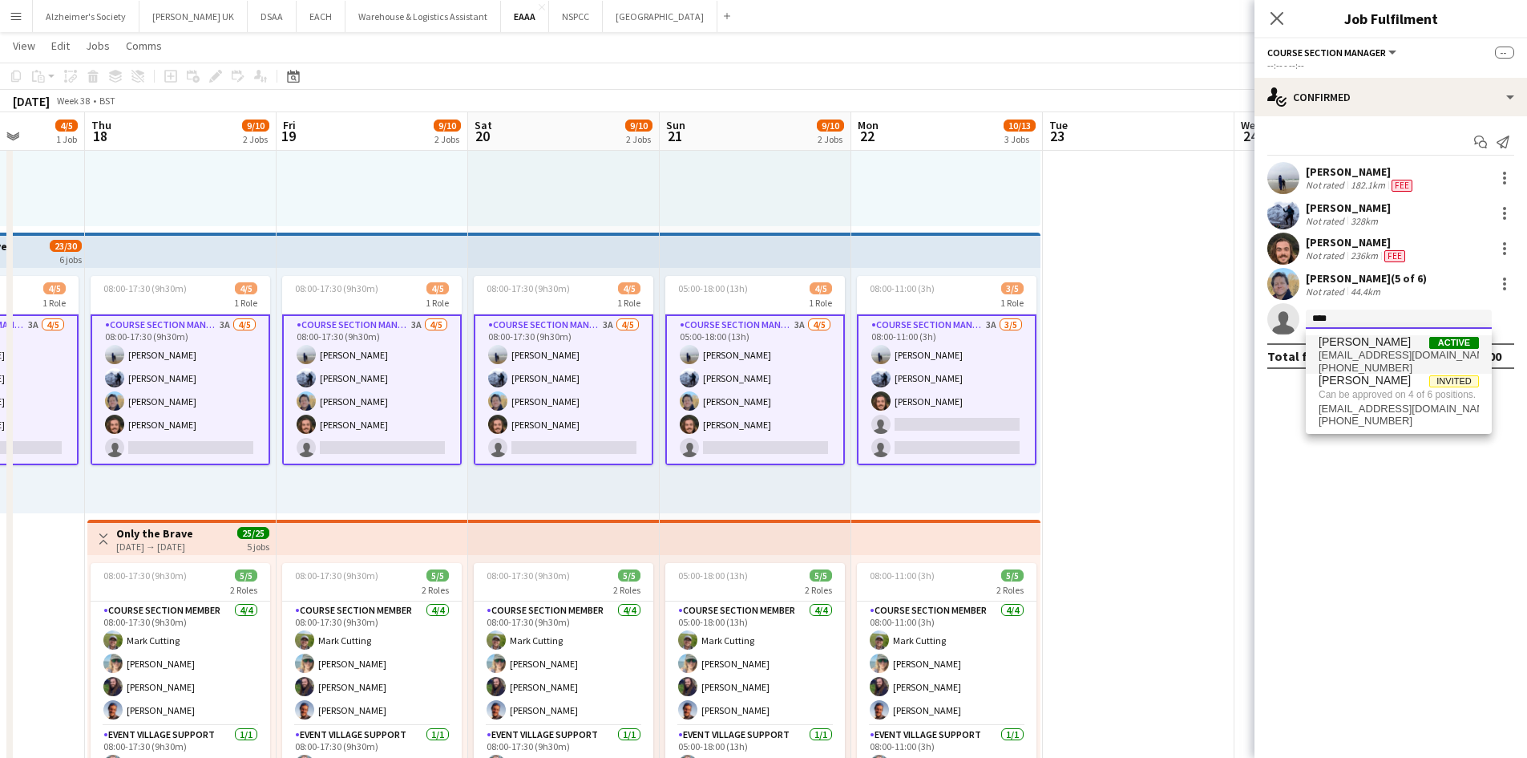
type input "****"
click at [1381, 347] on span "[PERSON_NAME]" at bounding box center [1365, 342] width 92 height 14
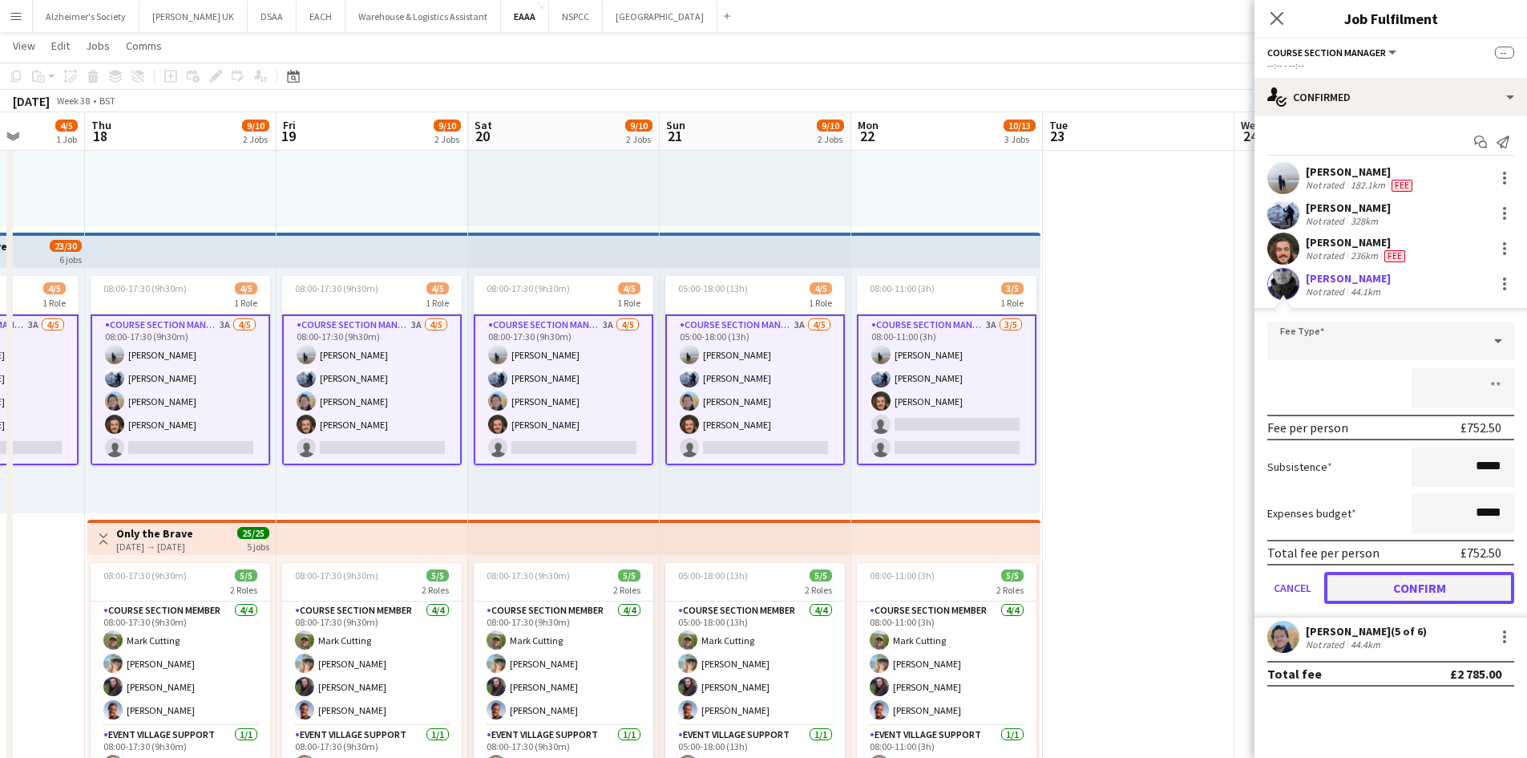
click at [1431, 586] on button "Confirm" at bounding box center [1419, 588] width 190 height 32
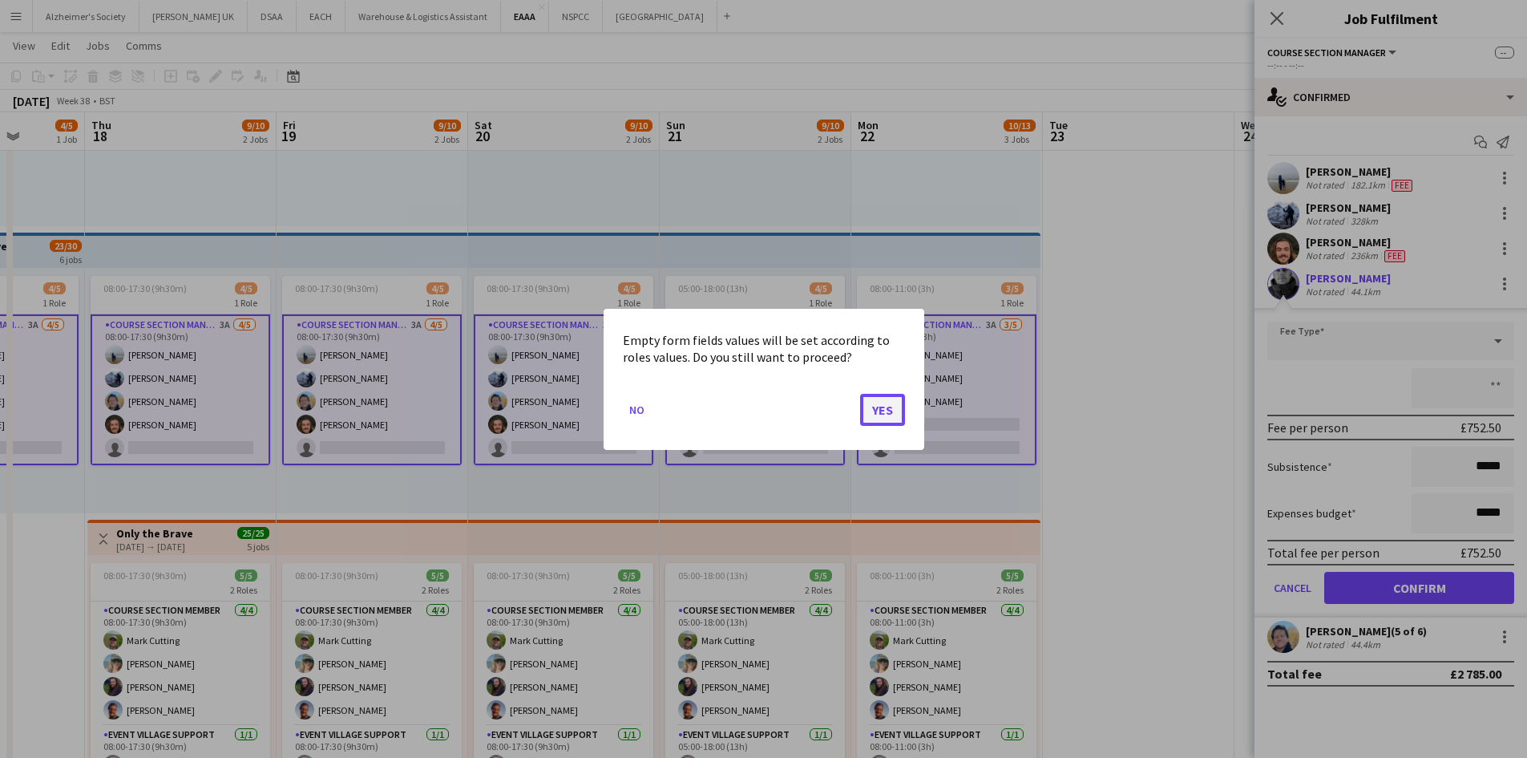
click at [863, 422] on button "Yes" at bounding box center [882, 409] width 45 height 32
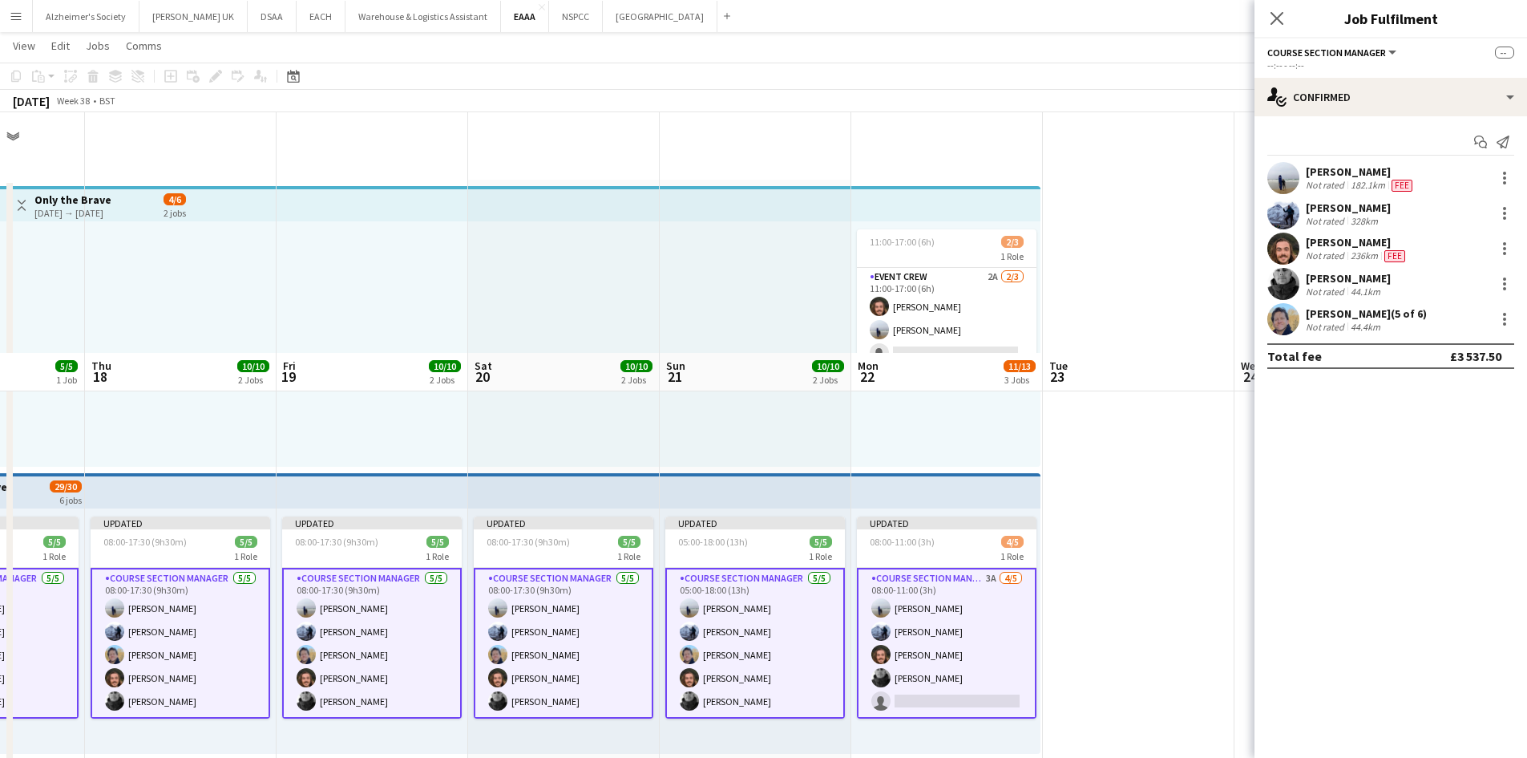
scroll to position [241, 0]
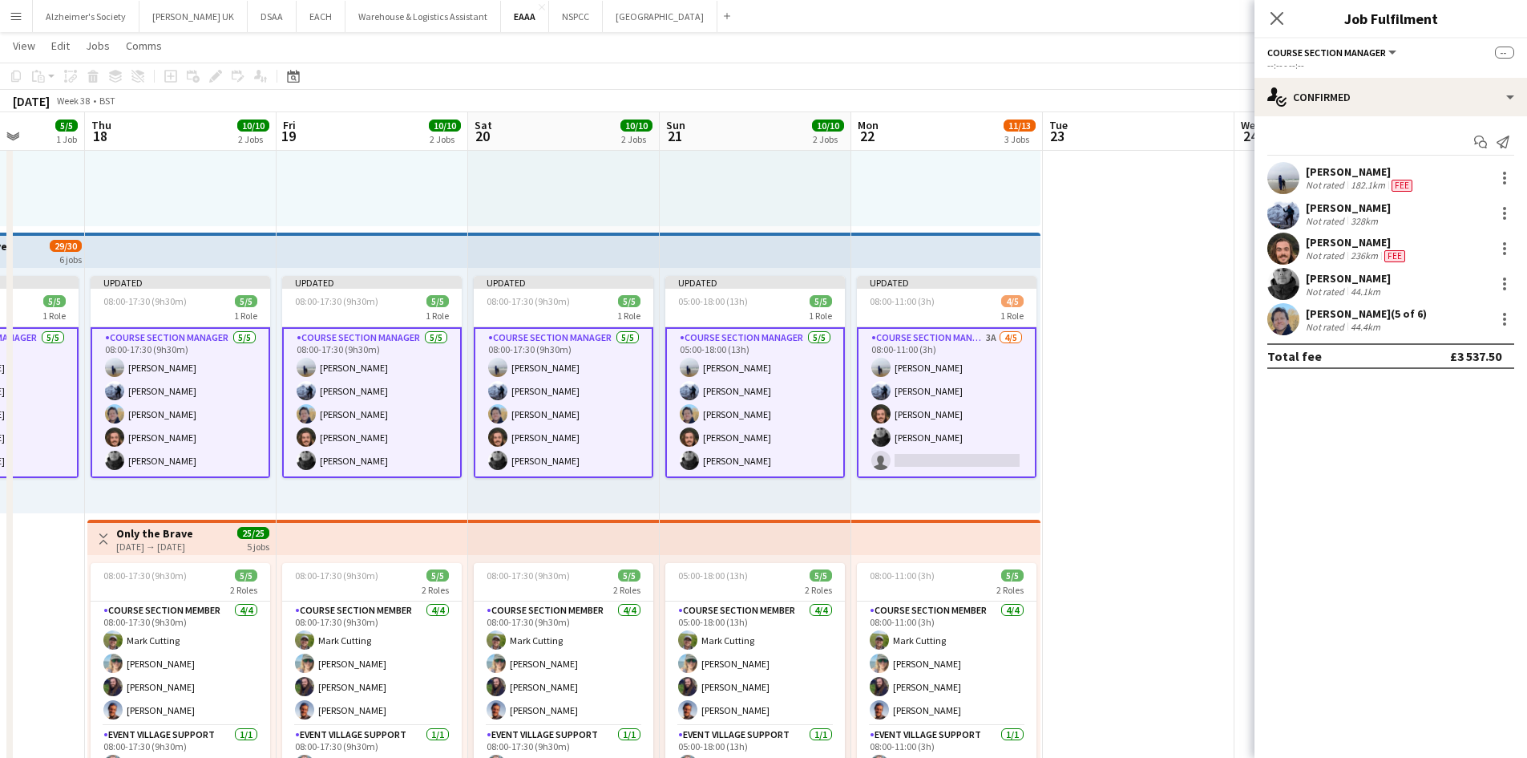
click at [1091, 435] on app-date-cell at bounding box center [1139, 372] width 192 height 867
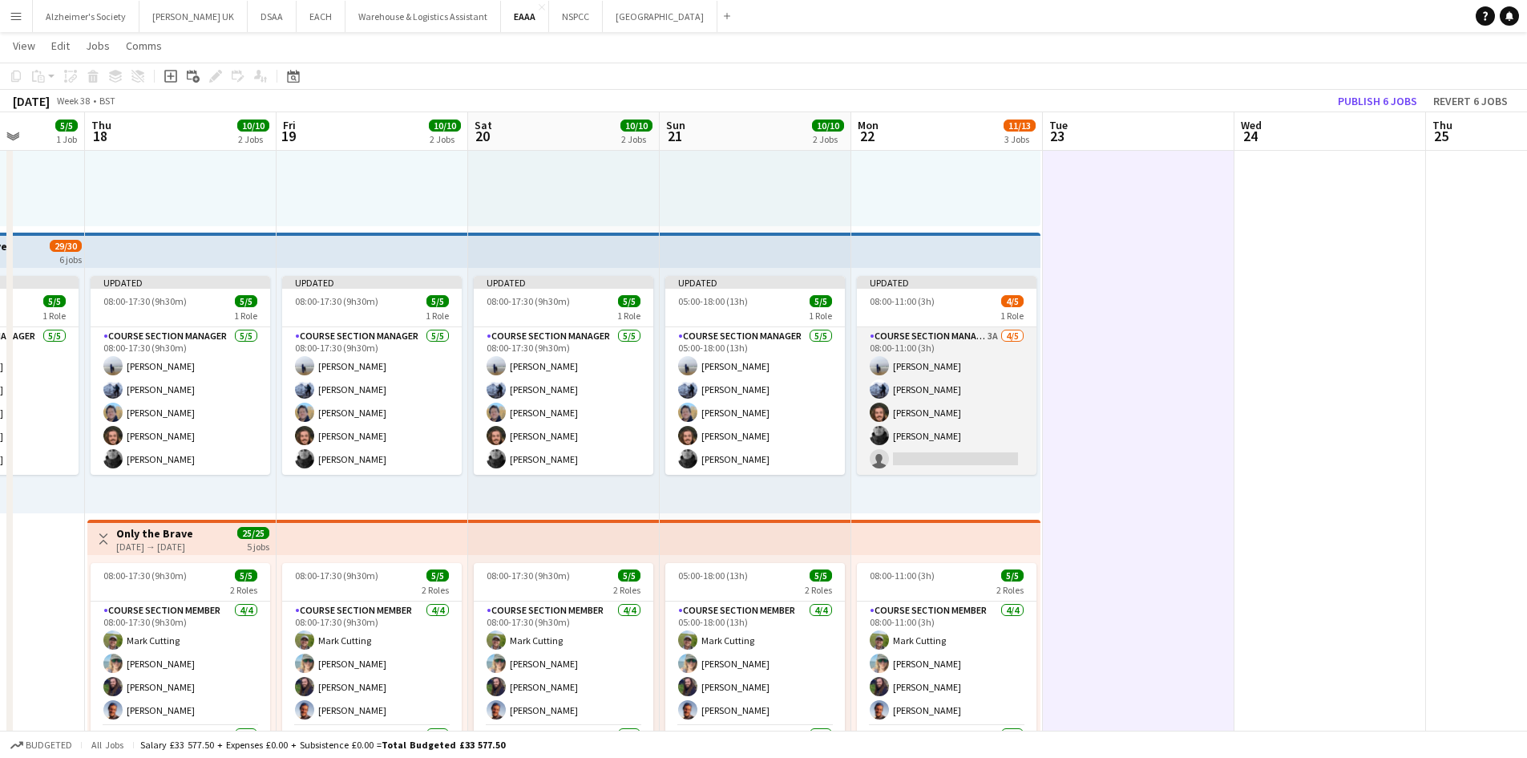
click at [878, 431] on app-user-avatar at bounding box center [879, 435] width 19 height 19
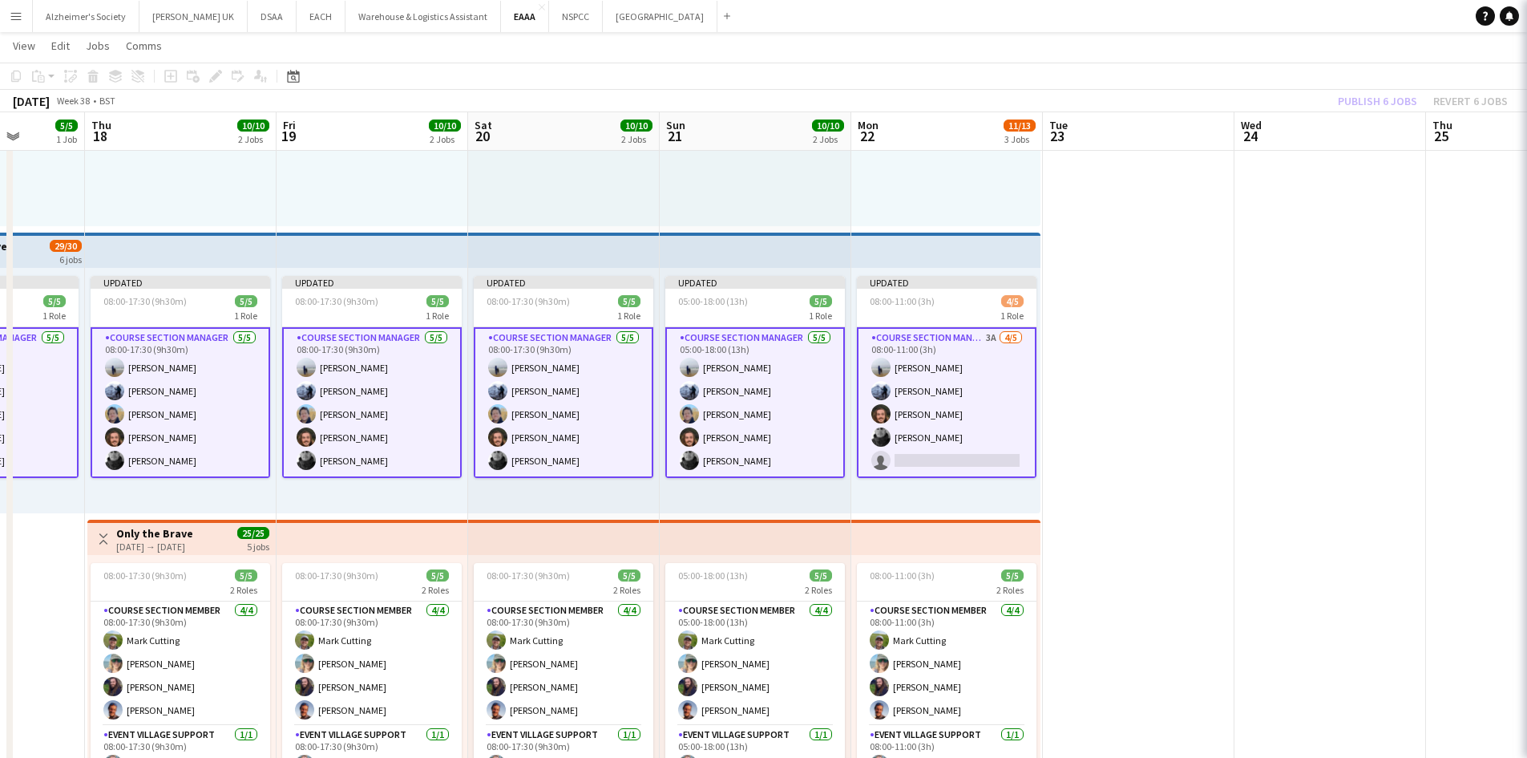
click at [924, 434] on app-card-role "Course Section Manager 3A [DATE] 08:00-11:00 (3h) [PERSON_NAME] [PERSON_NAME] […" at bounding box center [947, 402] width 180 height 151
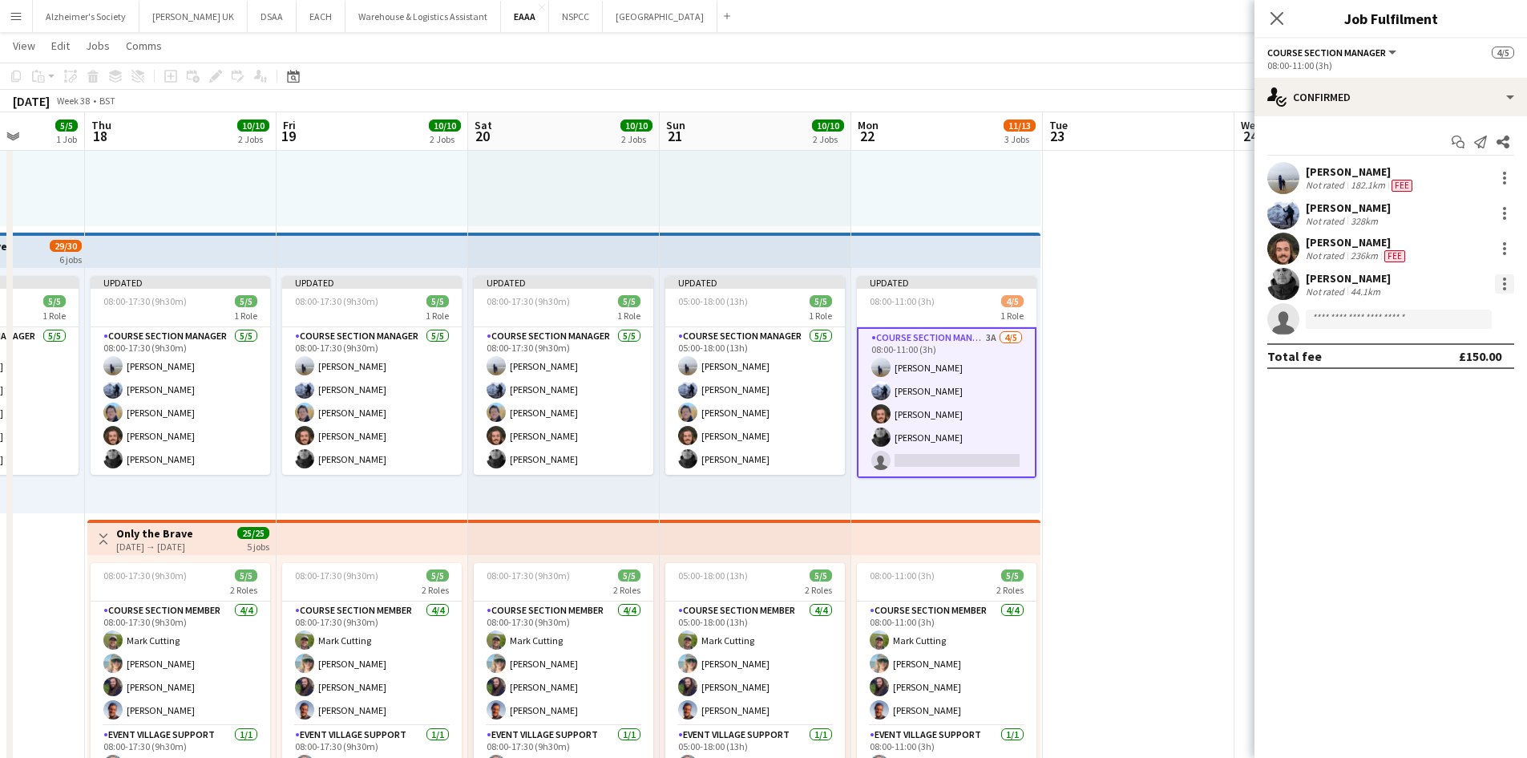
click at [1506, 280] on div at bounding box center [1504, 278] width 3 height 3
click at [1421, 314] on span "Edit fee" at bounding box center [1423, 313] width 43 height 14
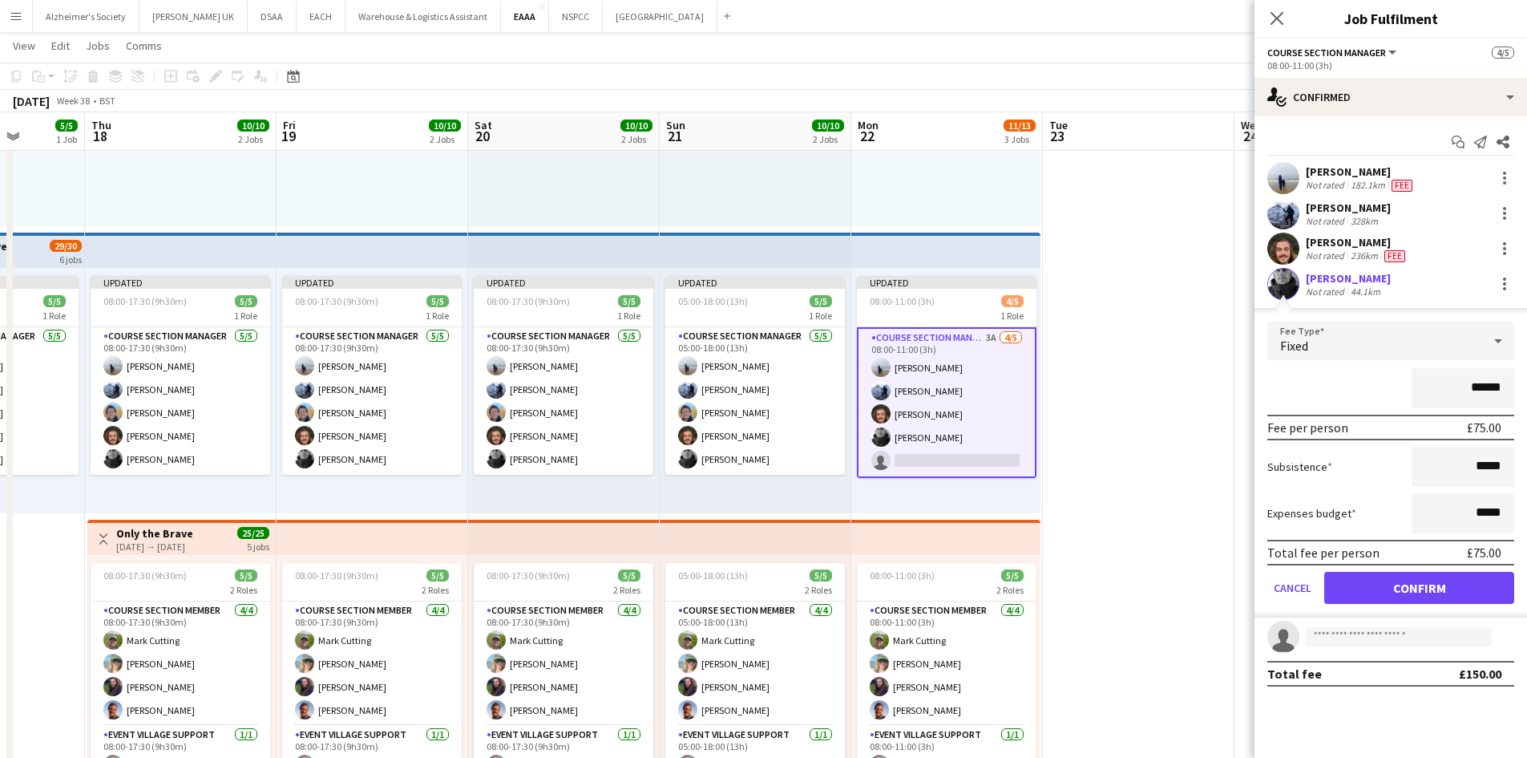
drag, startPoint x: 1463, startPoint y: 386, endPoint x: 1537, endPoint y: 394, distance: 74.2
click at [1527, 390] on html "Menu Boards Boards Boards All jobs Status Workforce Workforce My Workforce Recr…" at bounding box center [763, 296] width 1527 height 1074
type input "**"
click at [1377, 380] on div "**" at bounding box center [1390, 388] width 247 height 40
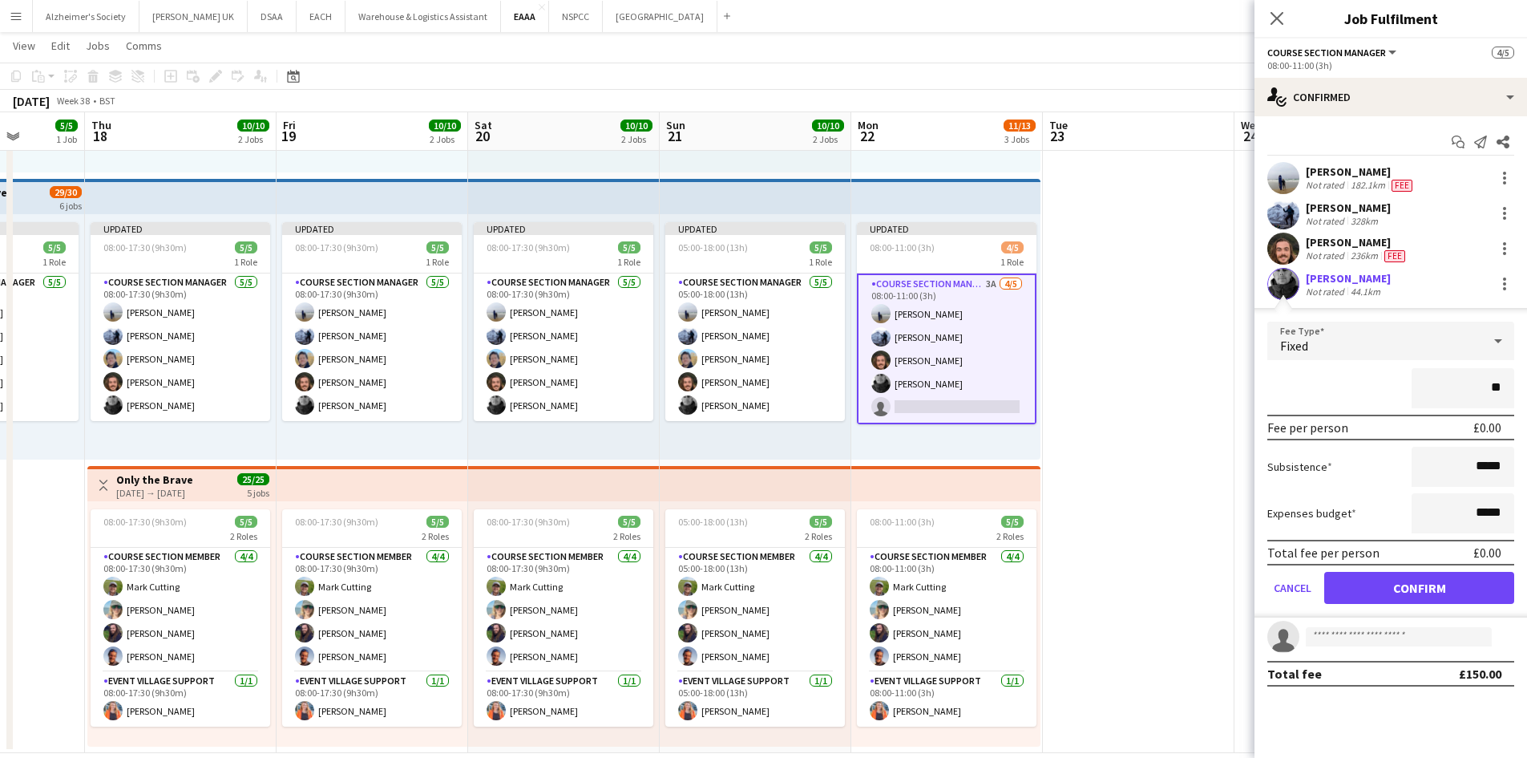
scroll to position [317, 0]
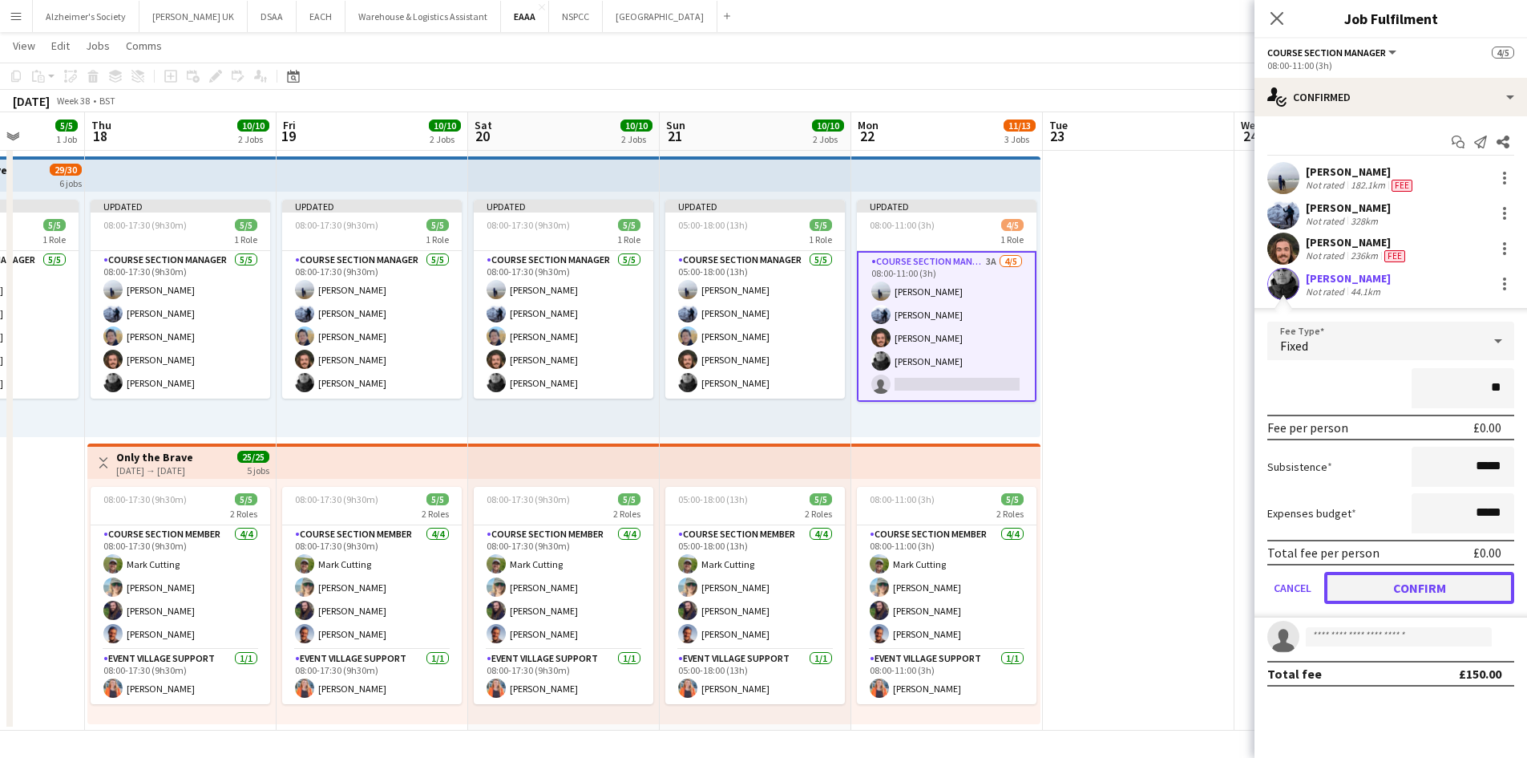
click at [1410, 592] on button "Confirm" at bounding box center [1419, 588] width 190 height 32
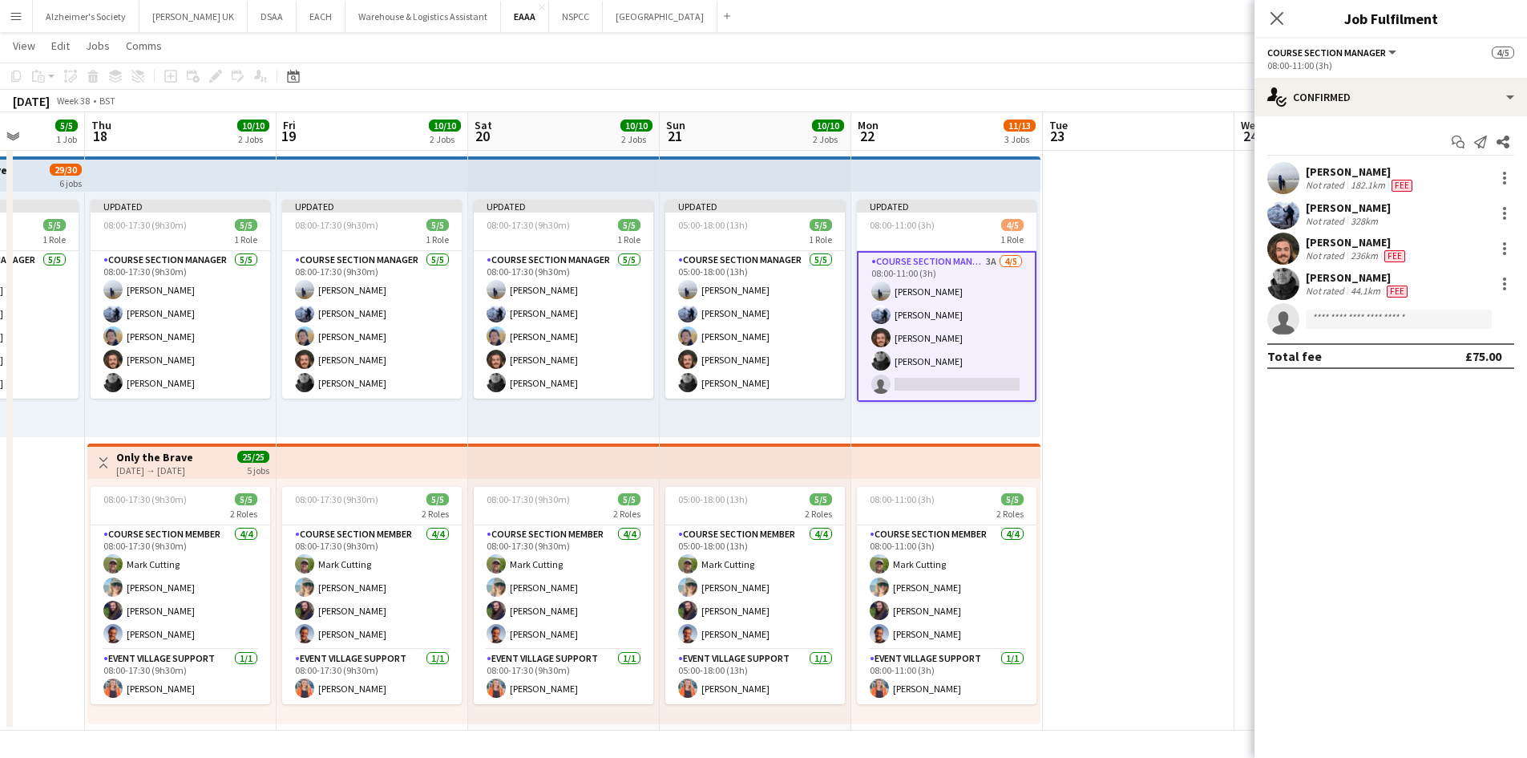
click at [1194, 401] on app-date-cell at bounding box center [1139, 296] width 192 height 867
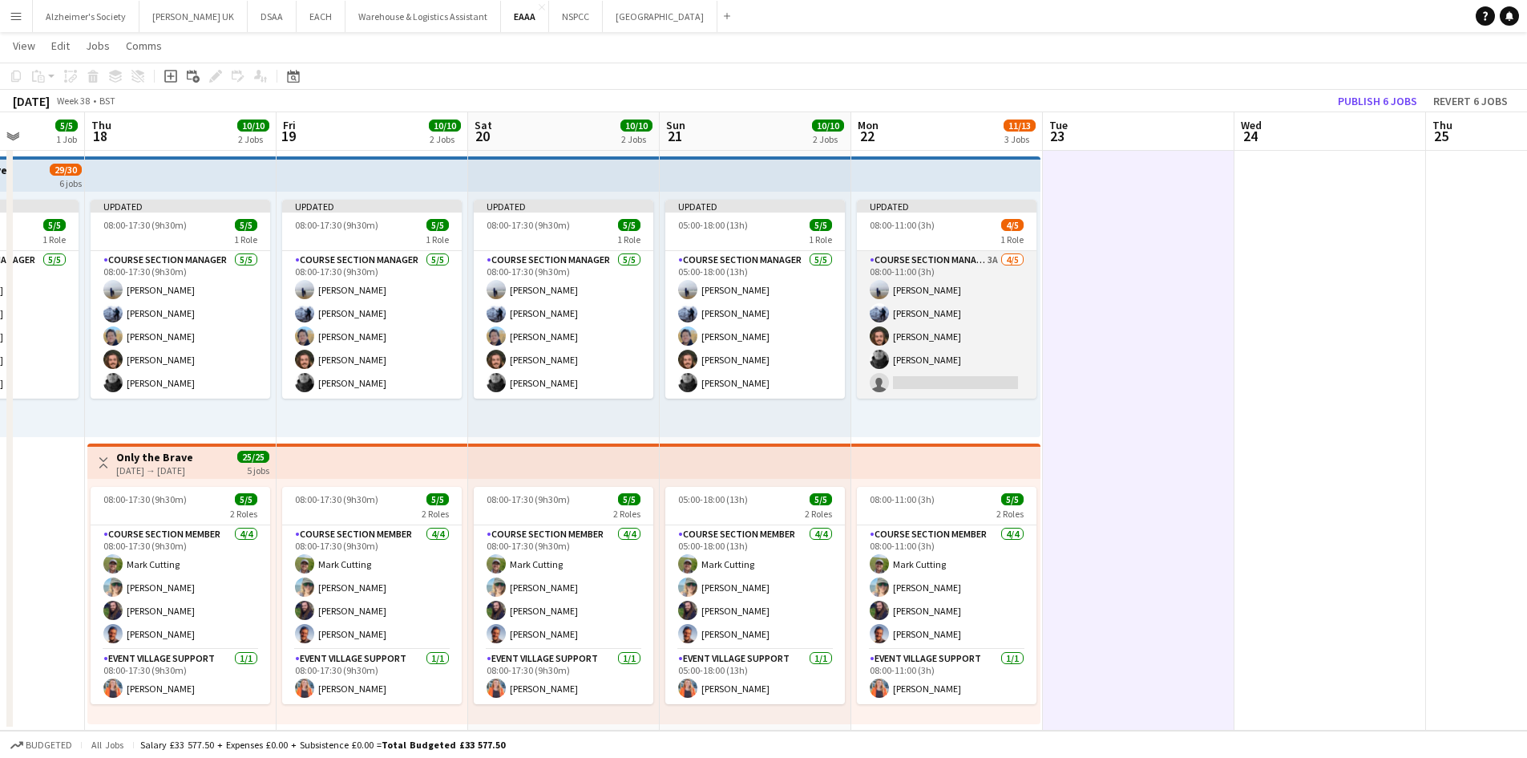
click at [990, 350] on app-card-role "Course Section Manager 3A [DATE] 08:00-11:00 (3h) [PERSON_NAME] [PERSON_NAME] […" at bounding box center [947, 325] width 180 height 148
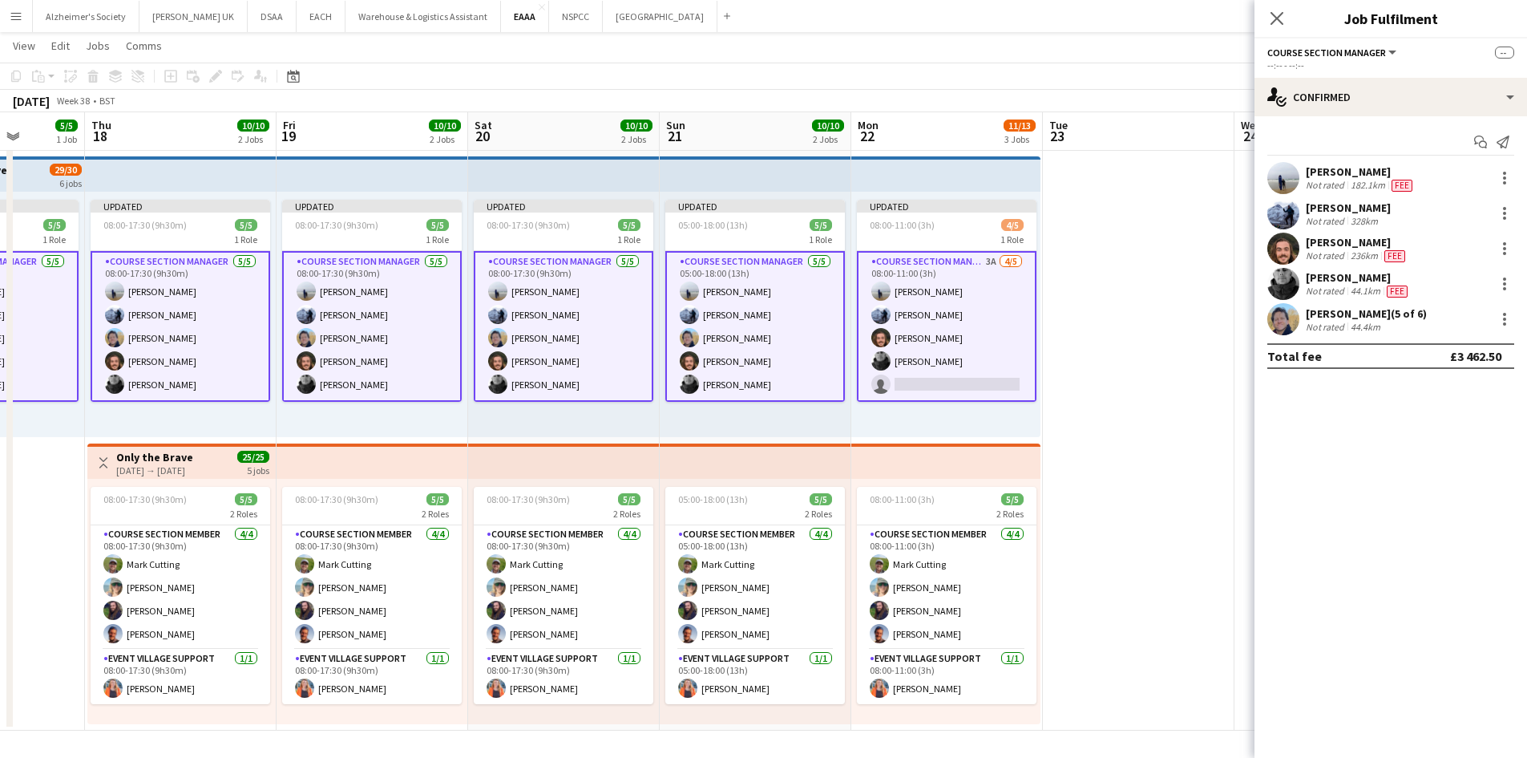
click at [998, 332] on app-card-role "Course Section Manager 3A [DATE] 08:00-11:00 (3h) [PERSON_NAME] [PERSON_NAME] […" at bounding box center [947, 326] width 180 height 151
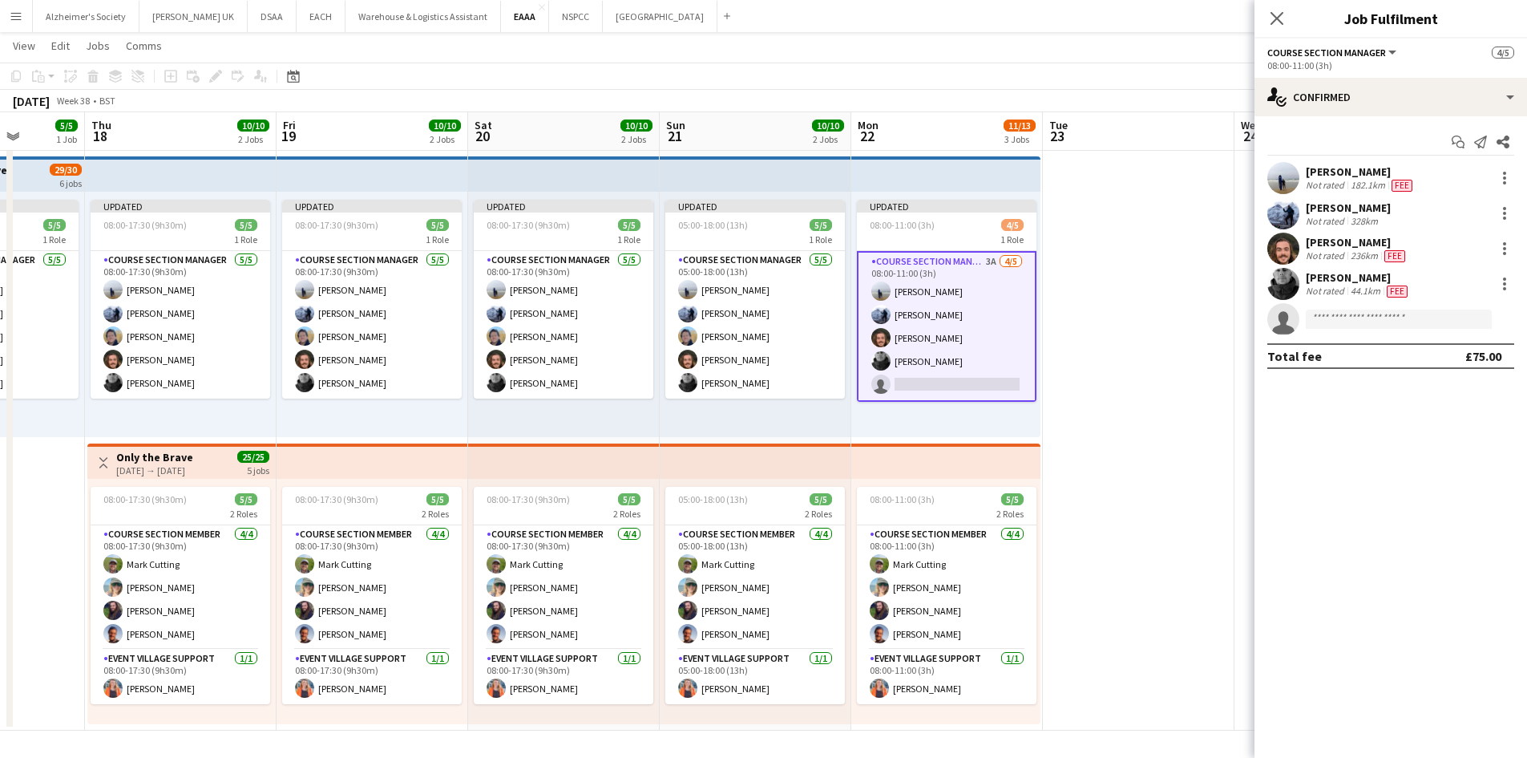
click at [1181, 322] on app-date-cell at bounding box center [1139, 296] width 192 height 867
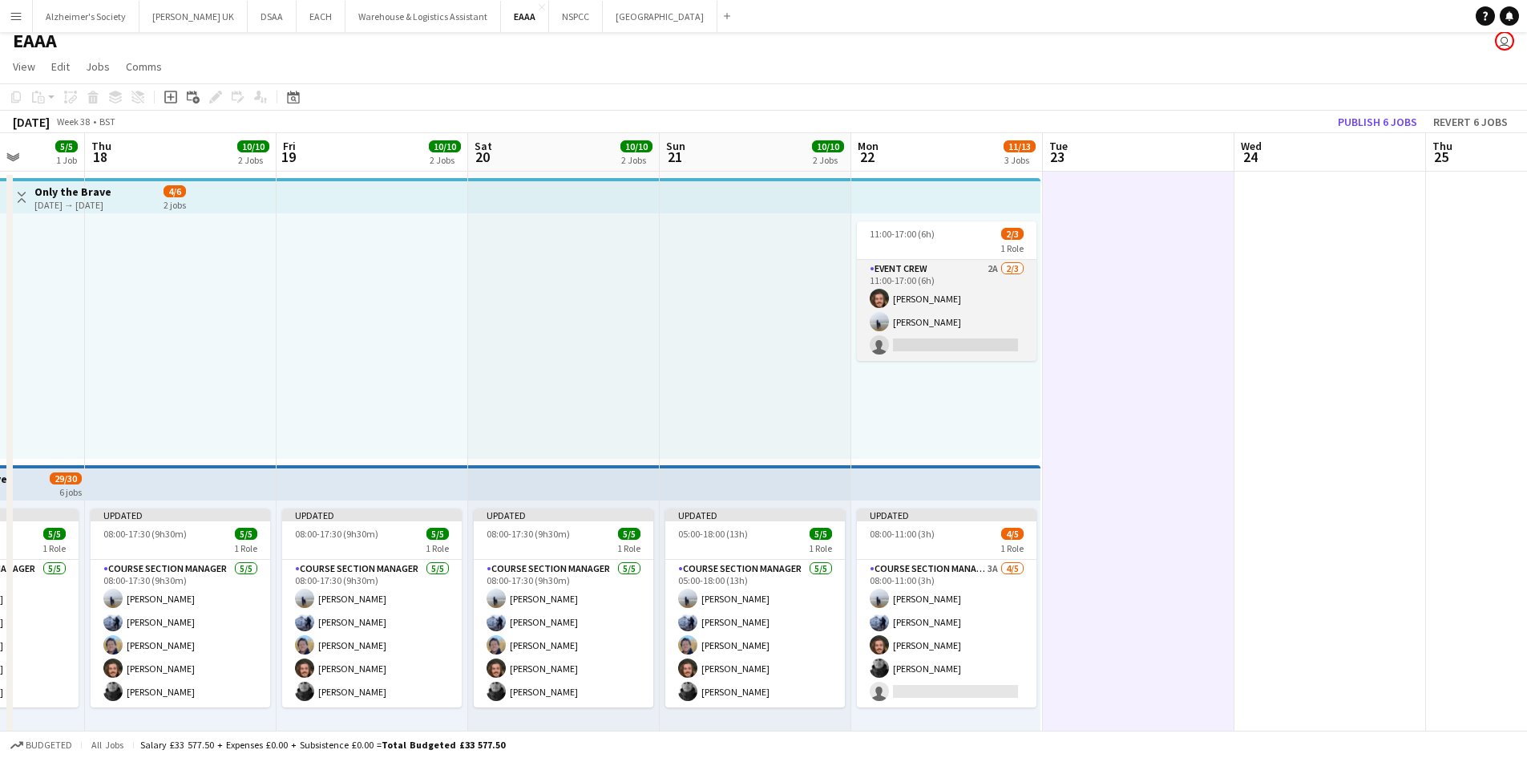
scroll to position [0, 0]
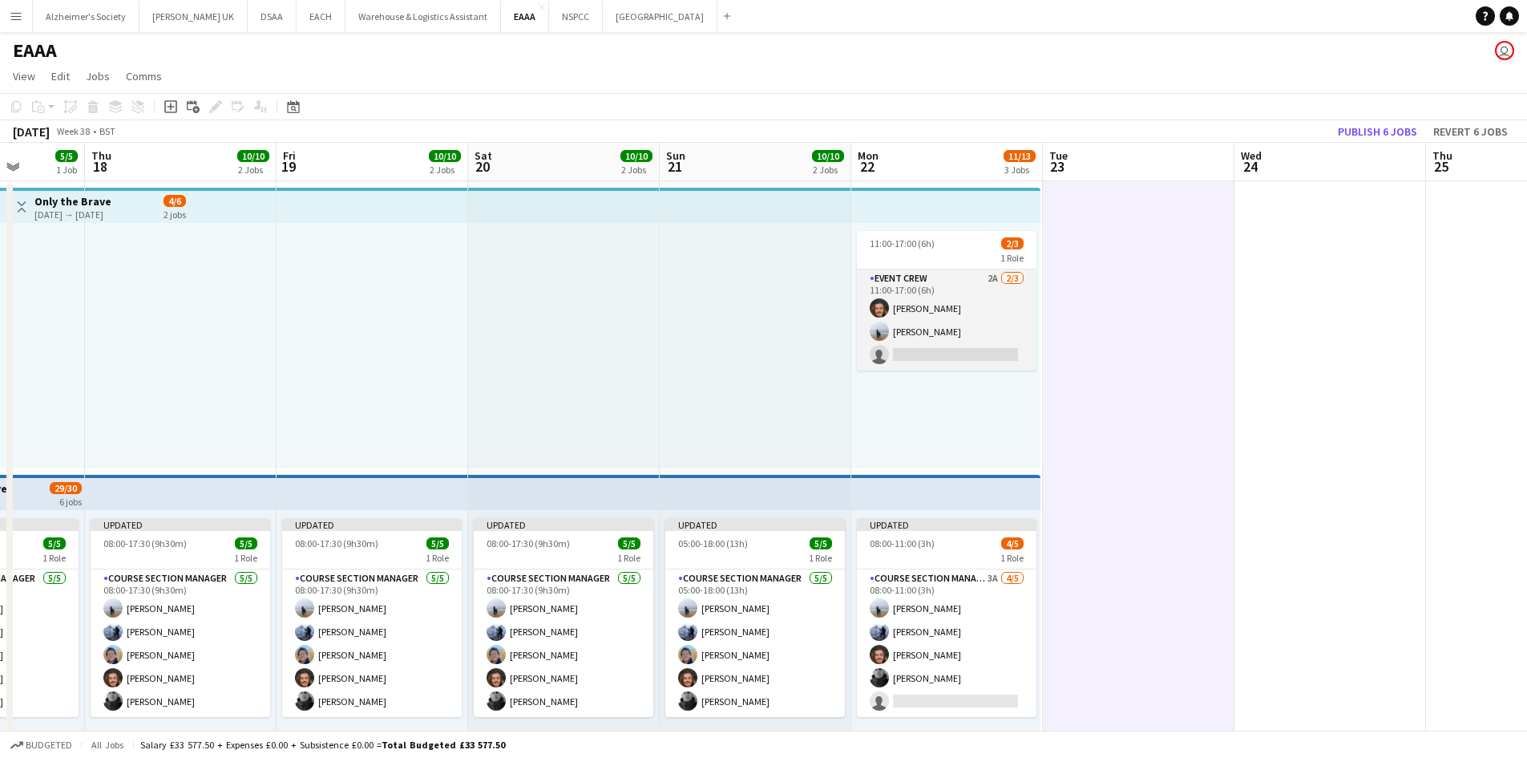
click at [908, 339] on app-card-role "Event Crew 2A [DATE] 11:00-17:00 (6h) [PERSON_NAME] [PERSON_NAME] single-neutra…" at bounding box center [947, 319] width 180 height 101
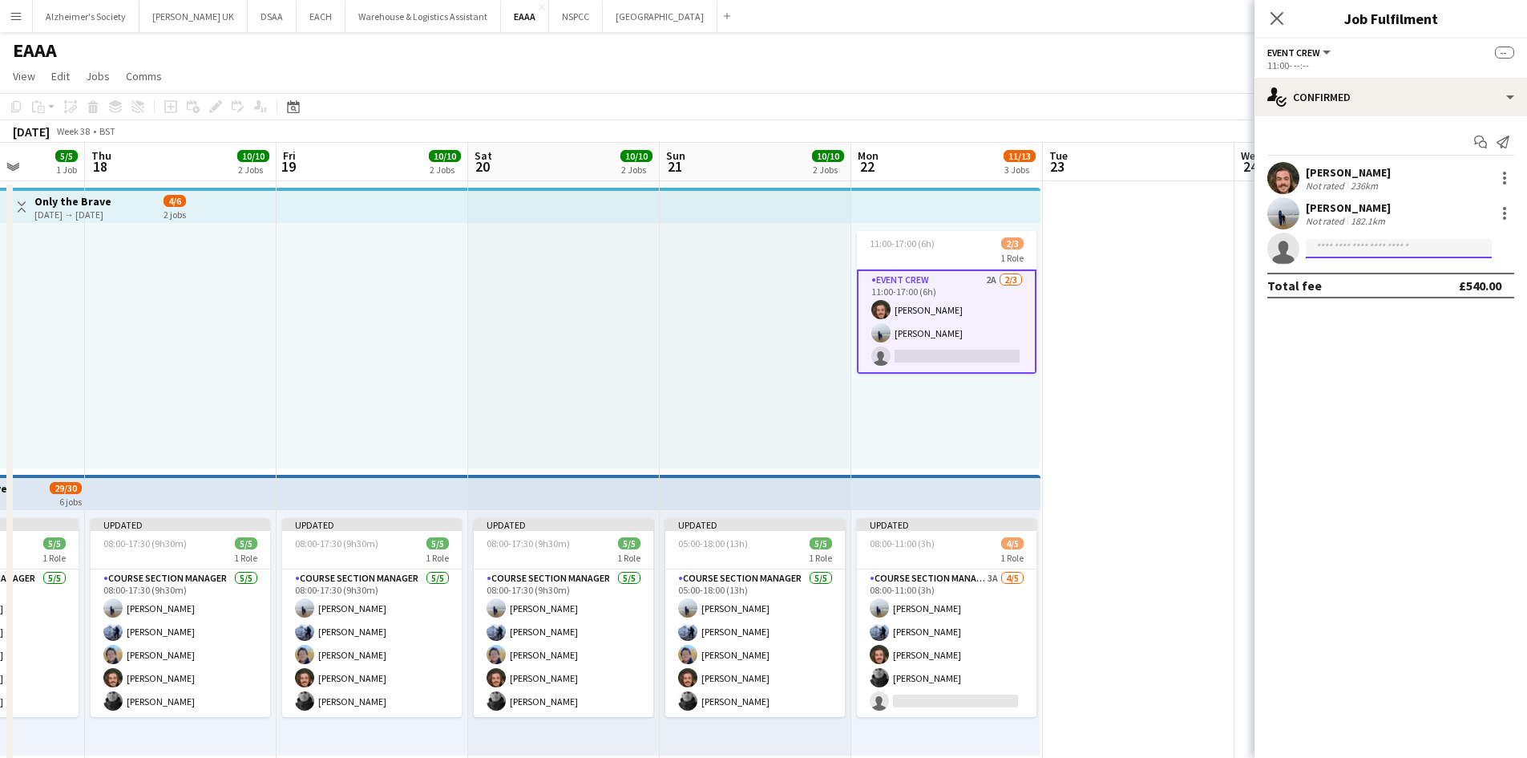
click at [1332, 253] on input at bounding box center [1399, 248] width 186 height 19
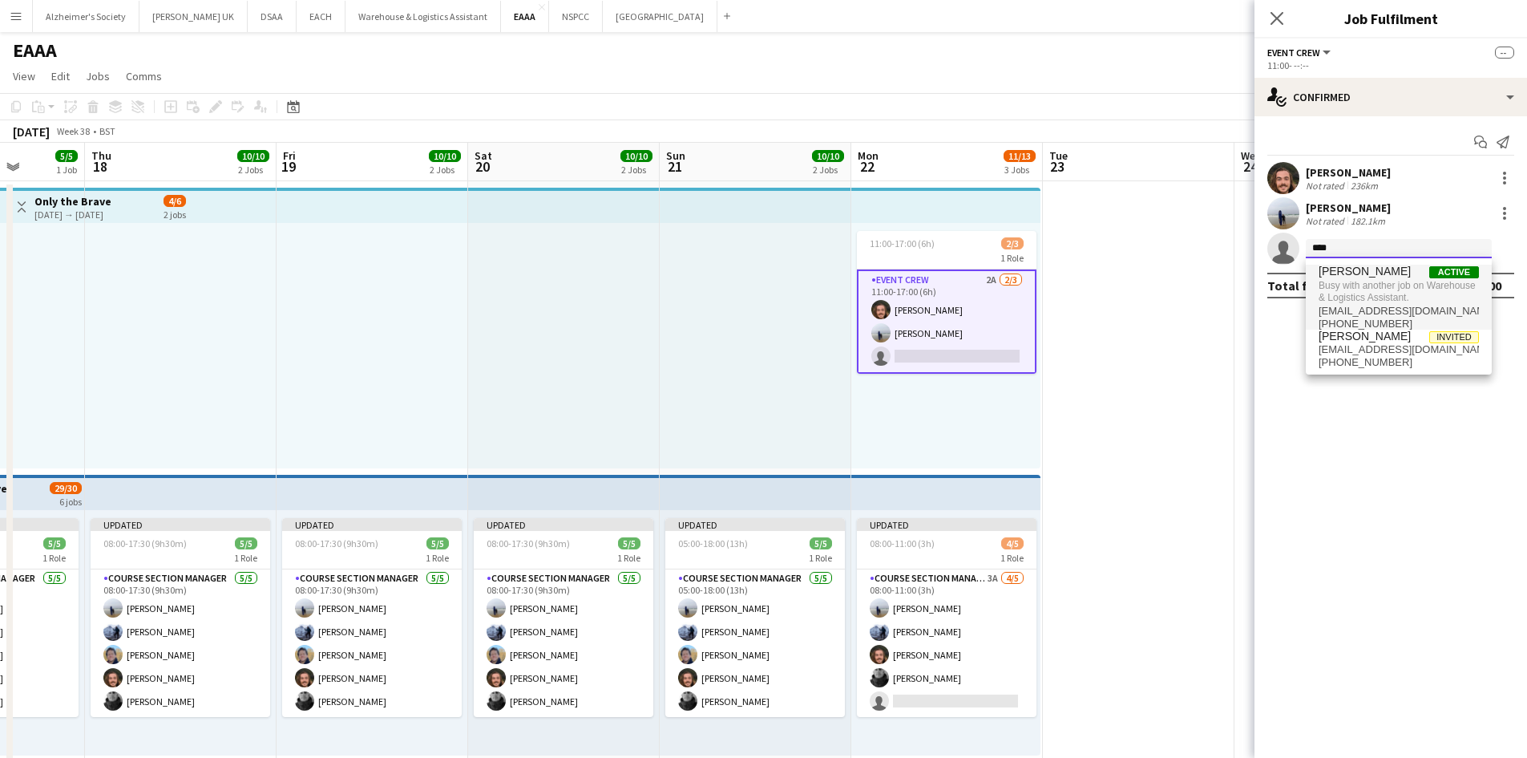
type input "****"
click at [1442, 303] on span "Busy with another job on Warehouse & Logistics Assistant." at bounding box center [1399, 291] width 160 height 26
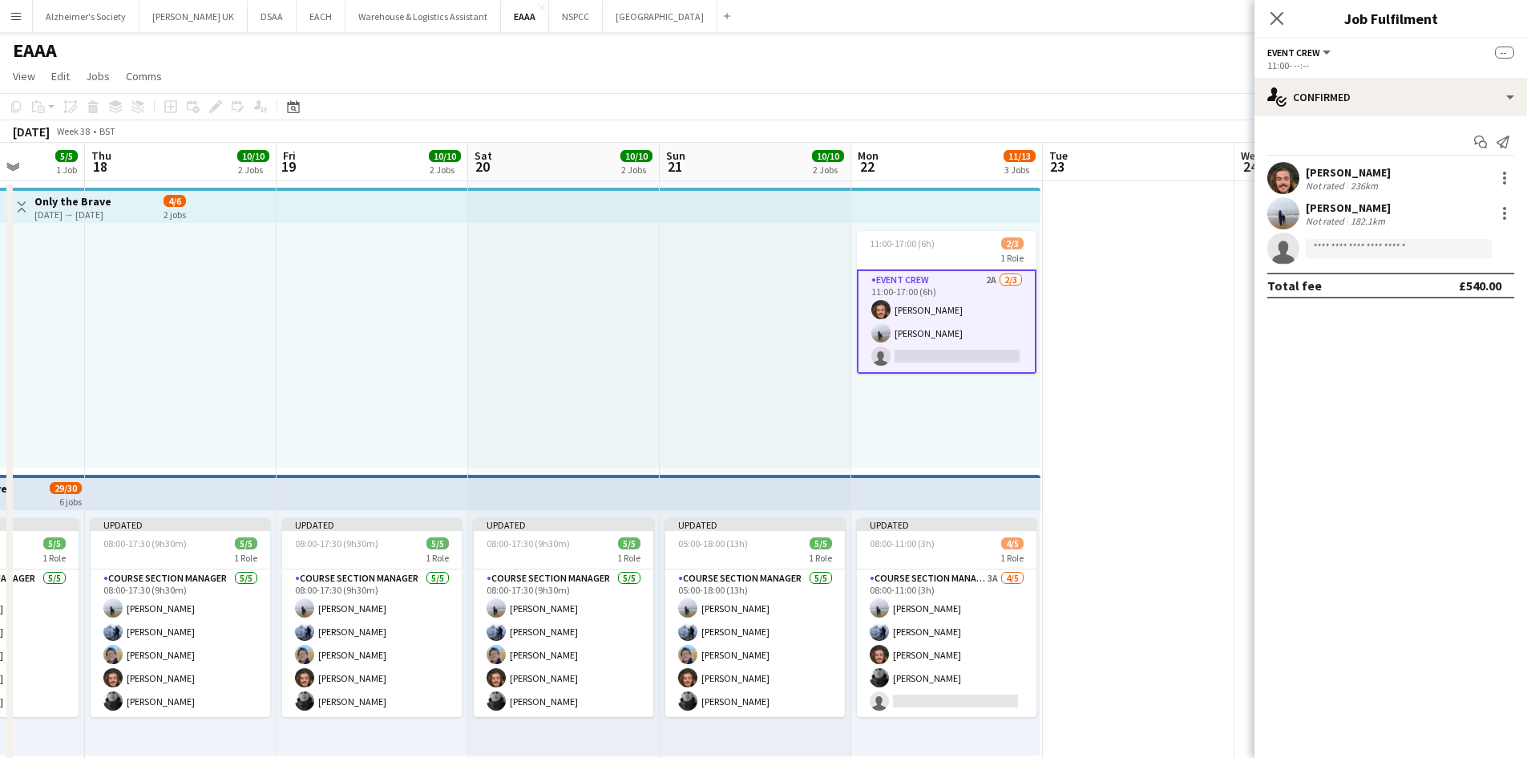
click at [1102, 342] on app-date-cell at bounding box center [1139, 614] width 192 height 867
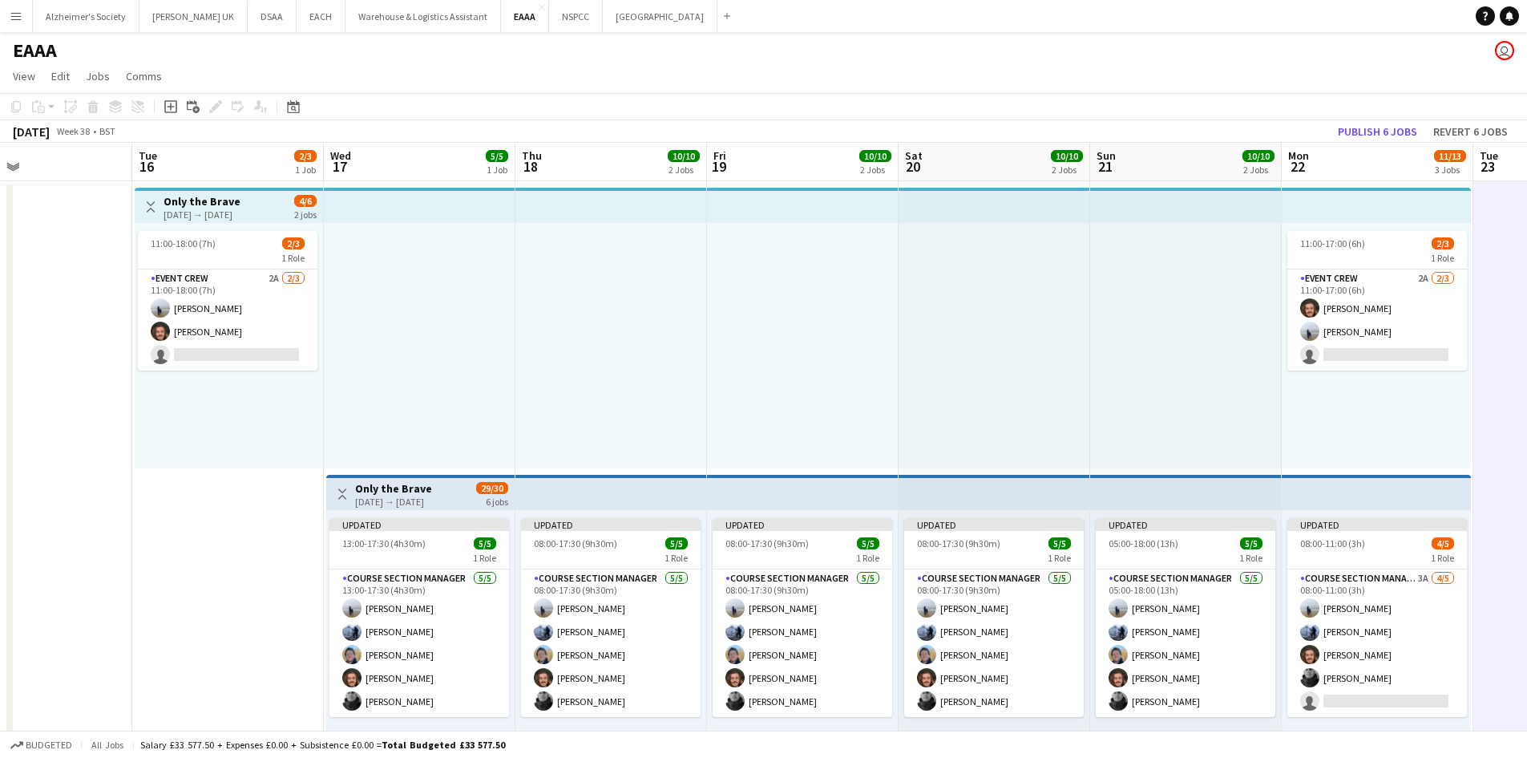
scroll to position [0, 372]
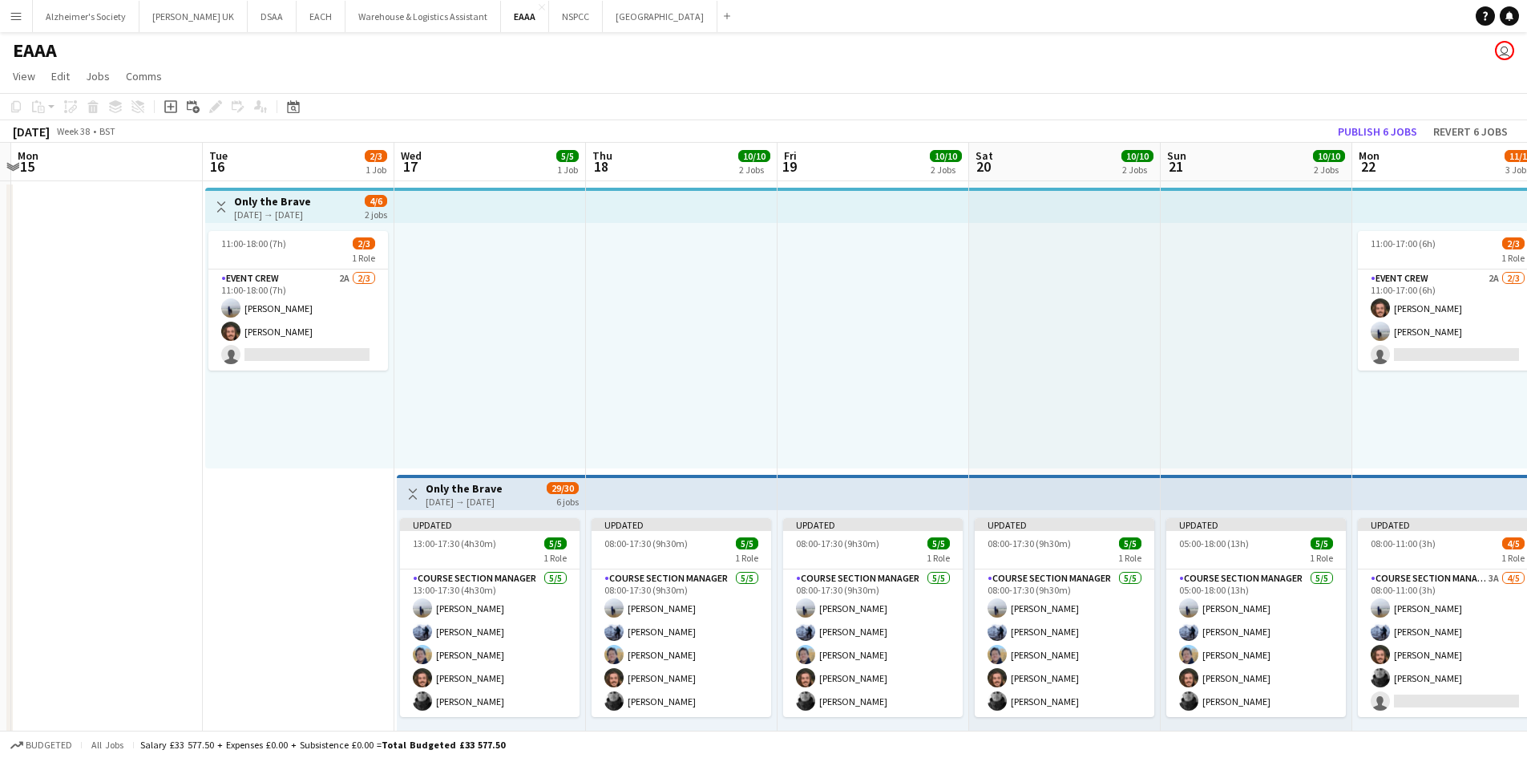
drag, startPoint x: 880, startPoint y: 343, endPoint x: 1111, endPoint y: 351, distance: 231.0
click at [1111, 351] on app-calendar-viewport "Sat 13 Sun 14 Mon 15 Tue 16 2/3 1 Job Wed 17 5/5 1 Job Thu 18 10/10 2 Jobs Fri …" at bounding box center [763, 596] width 1527 height 906
click at [316, 296] on app-card-role "Event Crew 2A [DATE] 11:00-18:00 (7h) [PERSON_NAME] [PERSON_NAME] single-neutra…" at bounding box center [298, 319] width 180 height 101
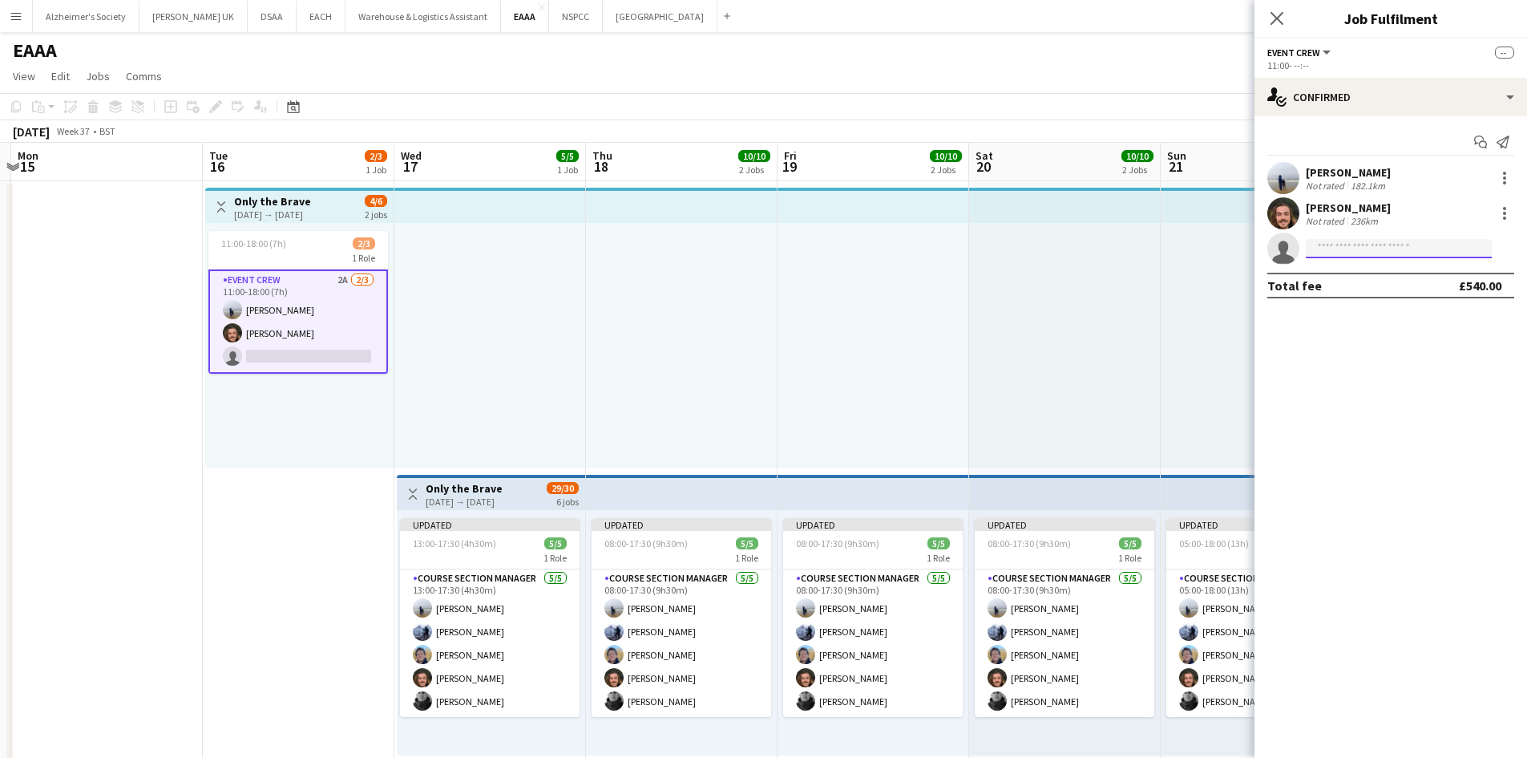
click at [1380, 253] on input at bounding box center [1399, 248] width 186 height 19
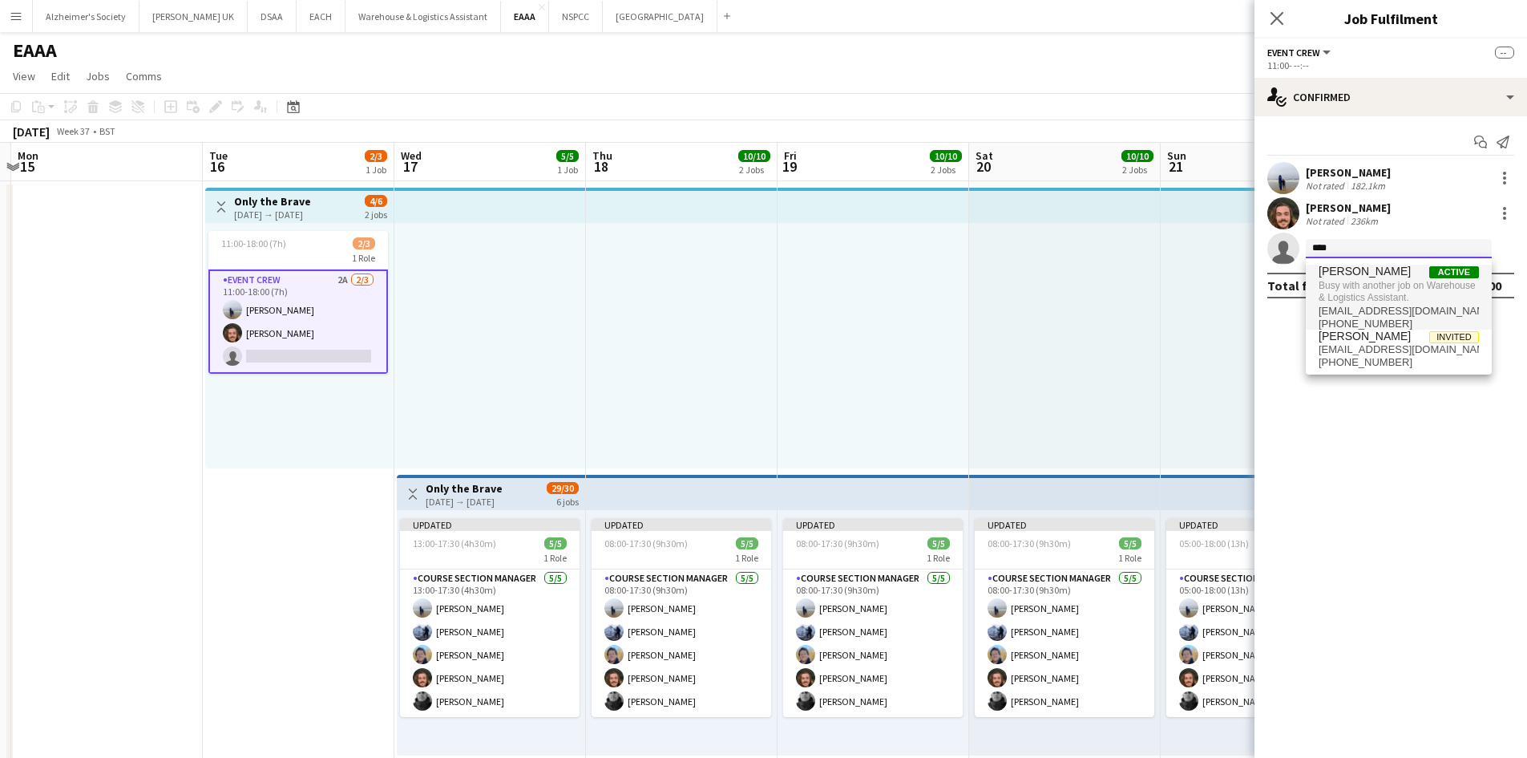
type input "****"
click at [1379, 285] on span "Busy with another job on Warehouse & Logistics Assistant." at bounding box center [1399, 291] width 160 height 26
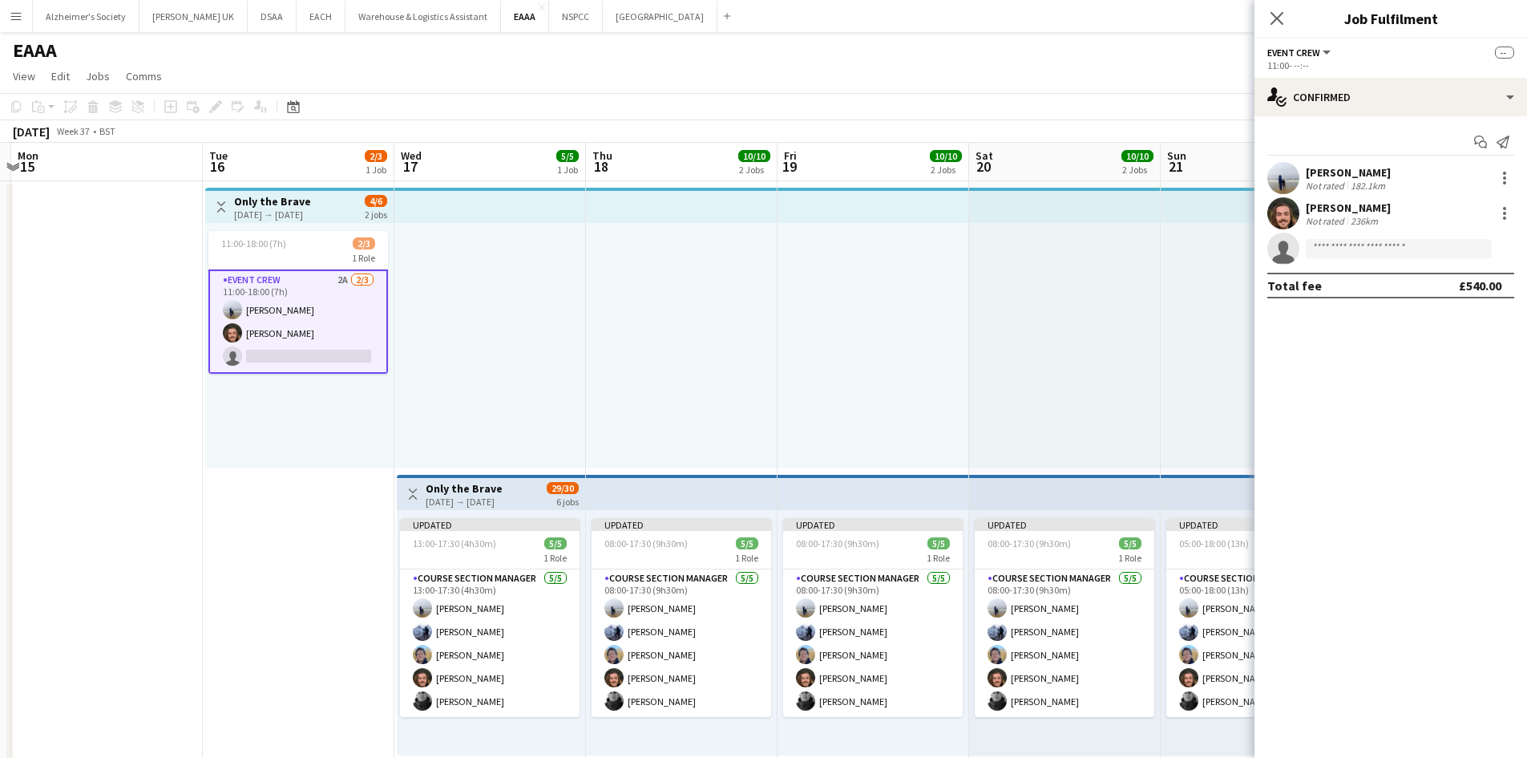
click at [1063, 317] on div at bounding box center [1065, 345] width 192 height 245
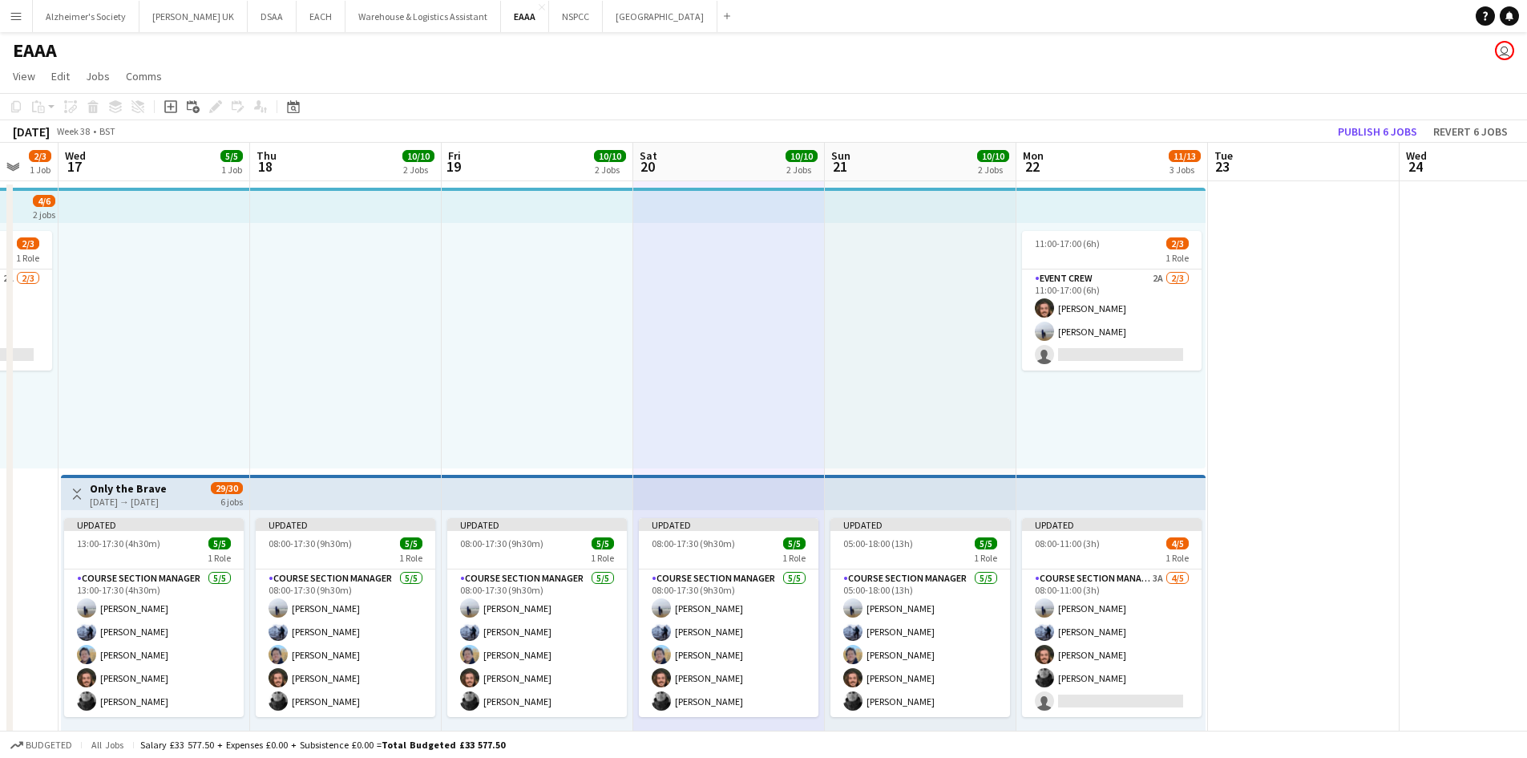
scroll to position [0, 394]
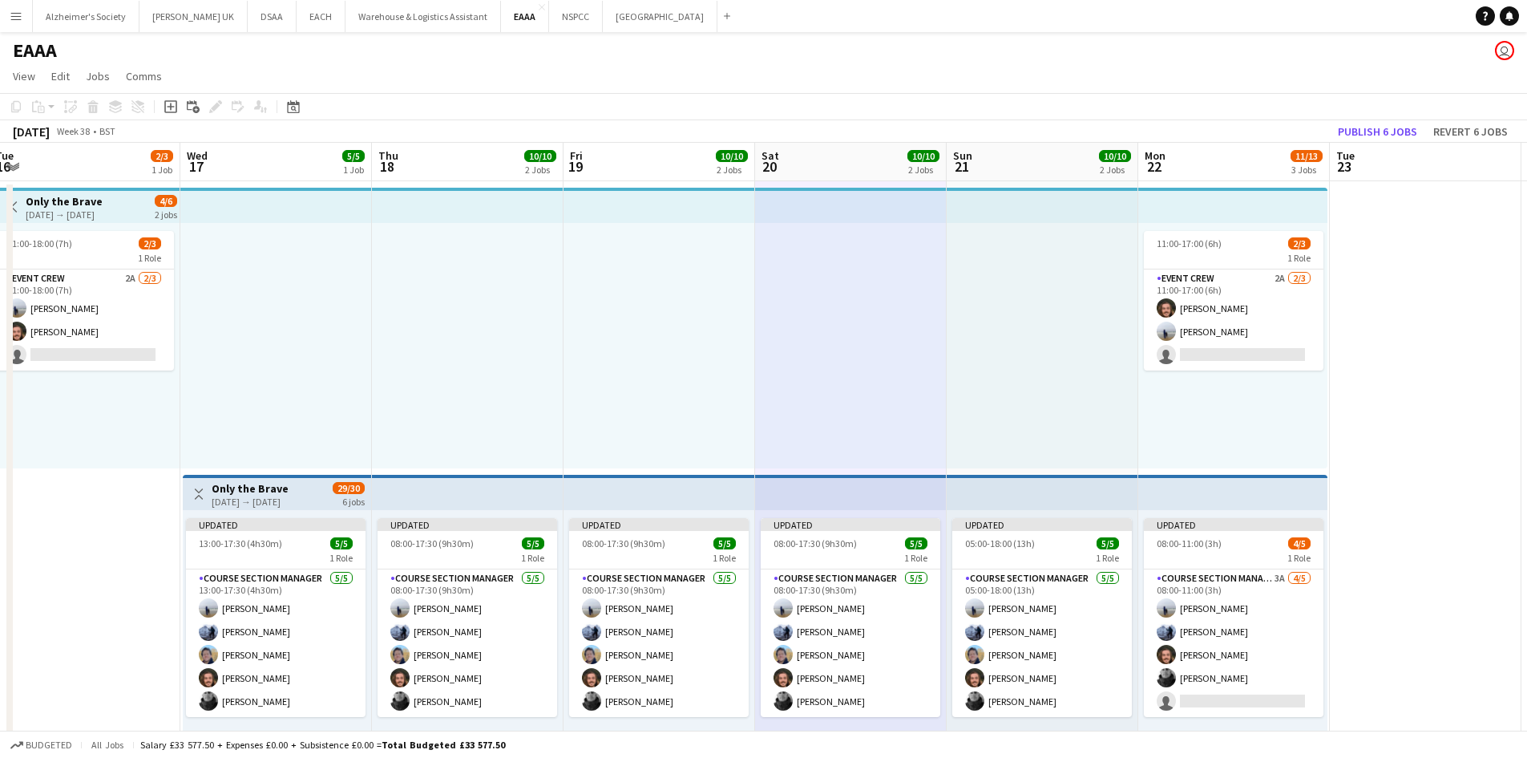
drag, startPoint x: 1012, startPoint y: 369, endPoint x: 893, endPoint y: 369, distance: 118.7
click at [893, 369] on app-calendar-viewport "Sun 14 Mon 15 Tue 16 2/3 1 Job Wed 17 5/5 1 Job Thu 18 10/10 2 Jobs Fri 19 10/1…" at bounding box center [763, 596] width 1527 height 906
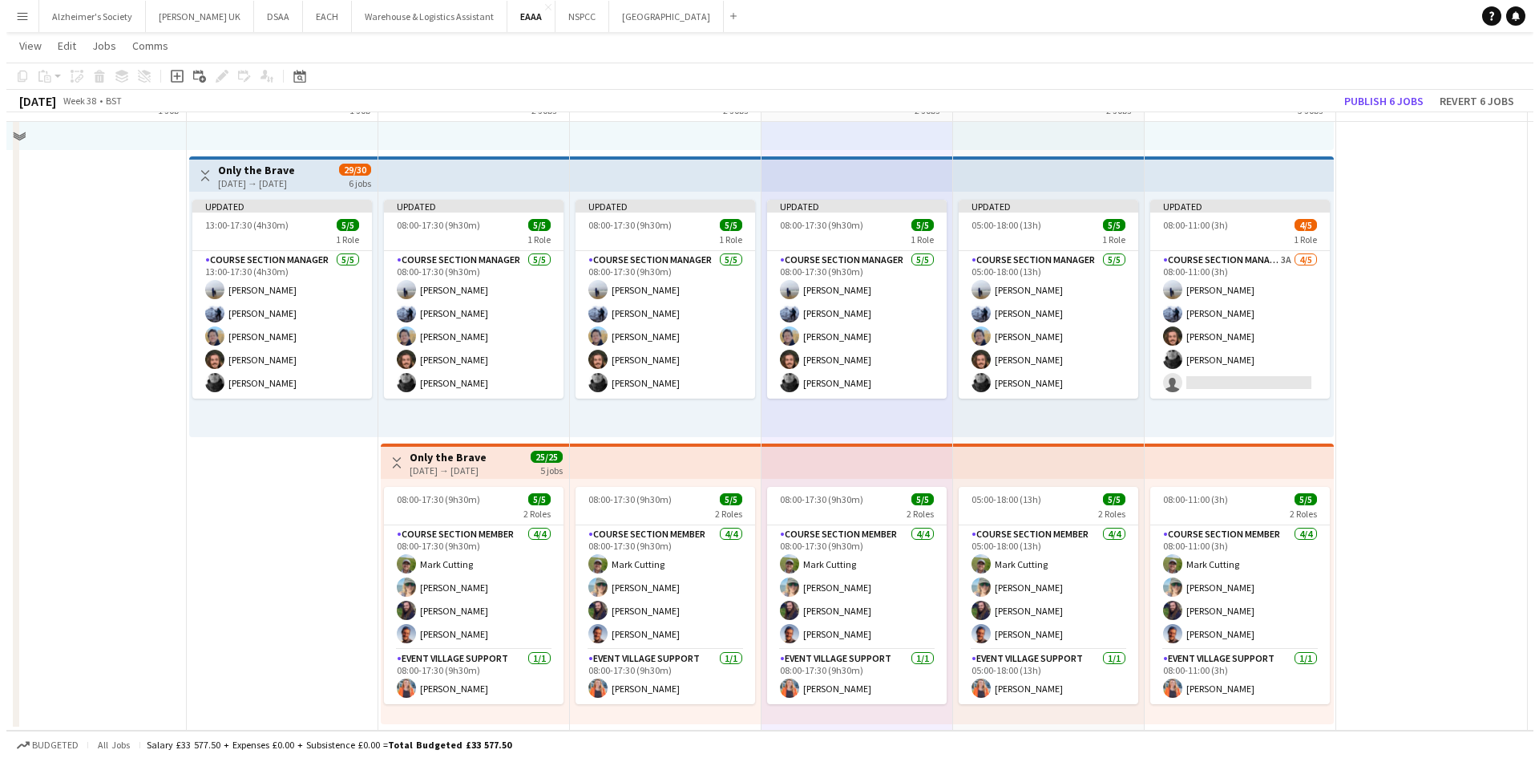
scroll to position [0, 0]
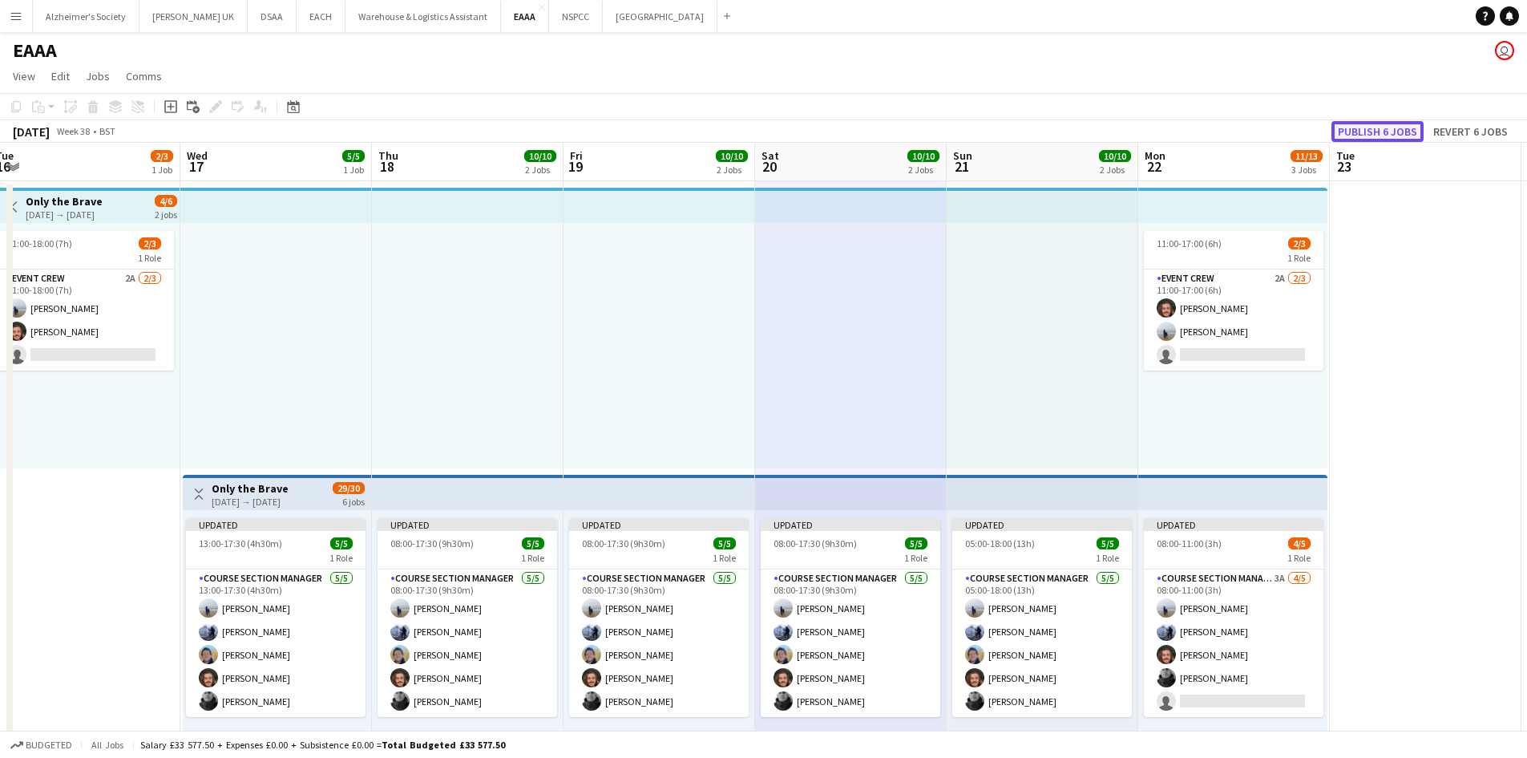
click at [1367, 136] on button "Publish 6 jobs" at bounding box center [1378, 131] width 92 height 21
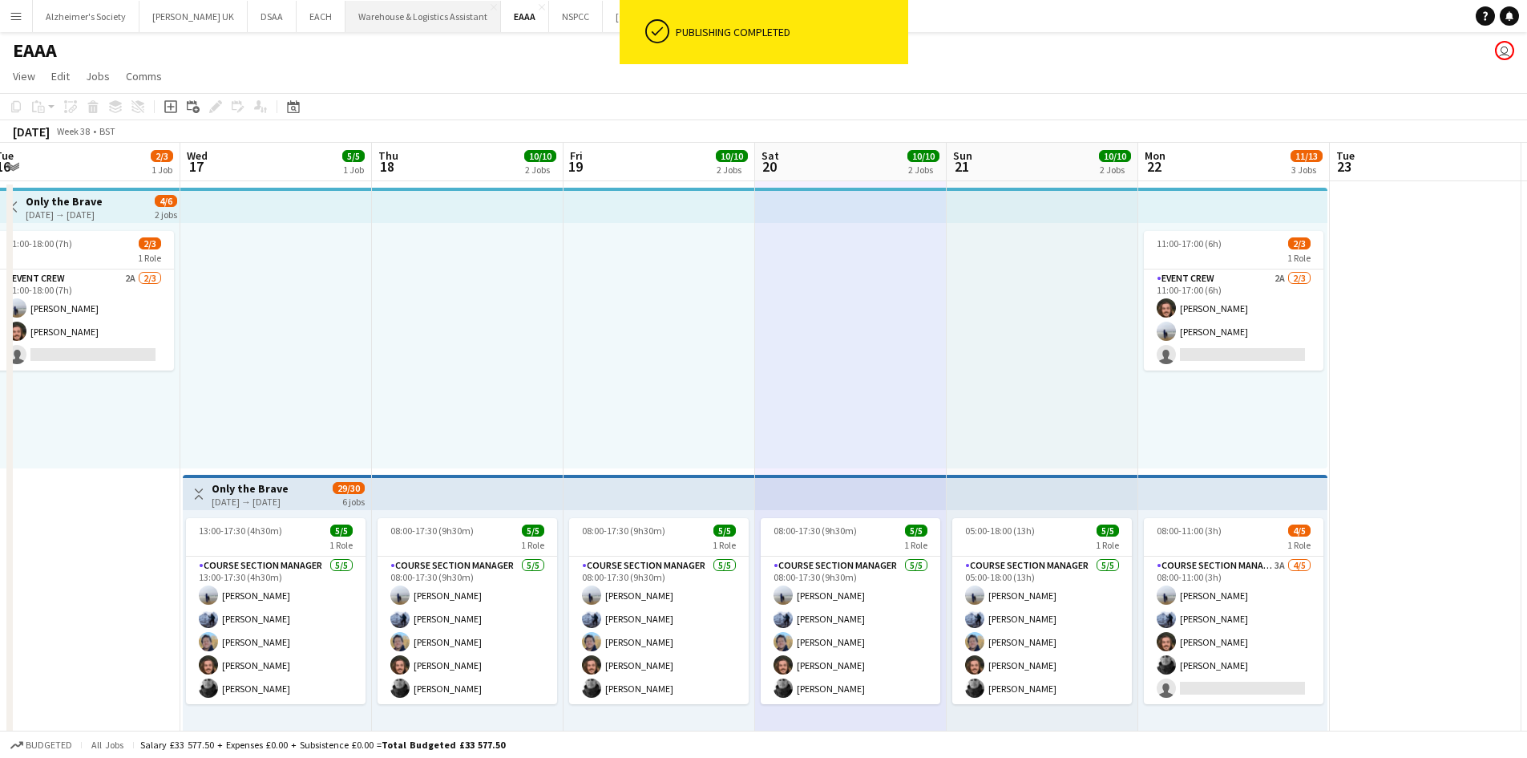
click at [390, 17] on button "Warehouse & Logistics Assistant Close" at bounding box center [424, 16] width 156 height 31
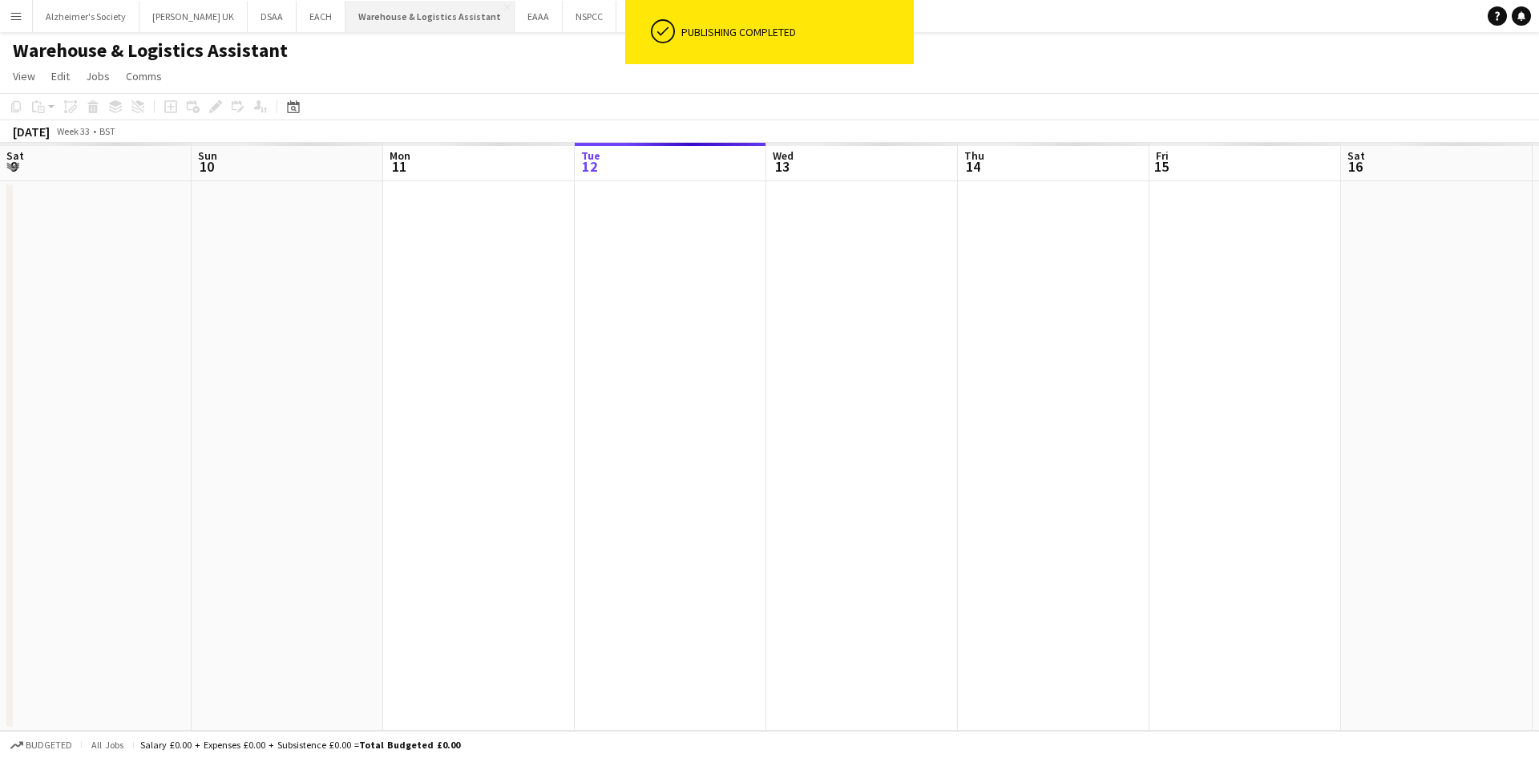
scroll to position [0, 383]
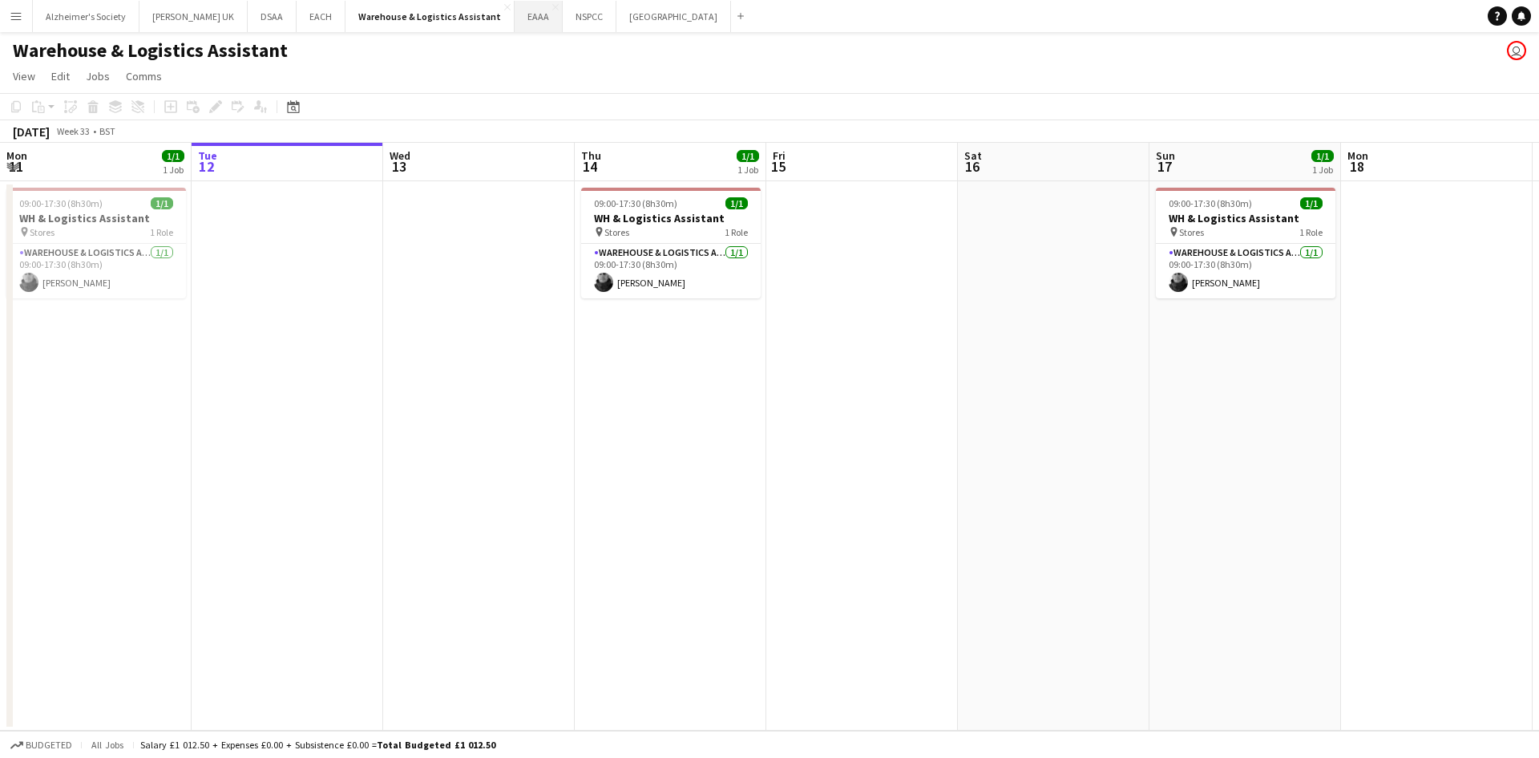
click at [515, 26] on button "EAAA Close" at bounding box center [539, 16] width 48 height 31
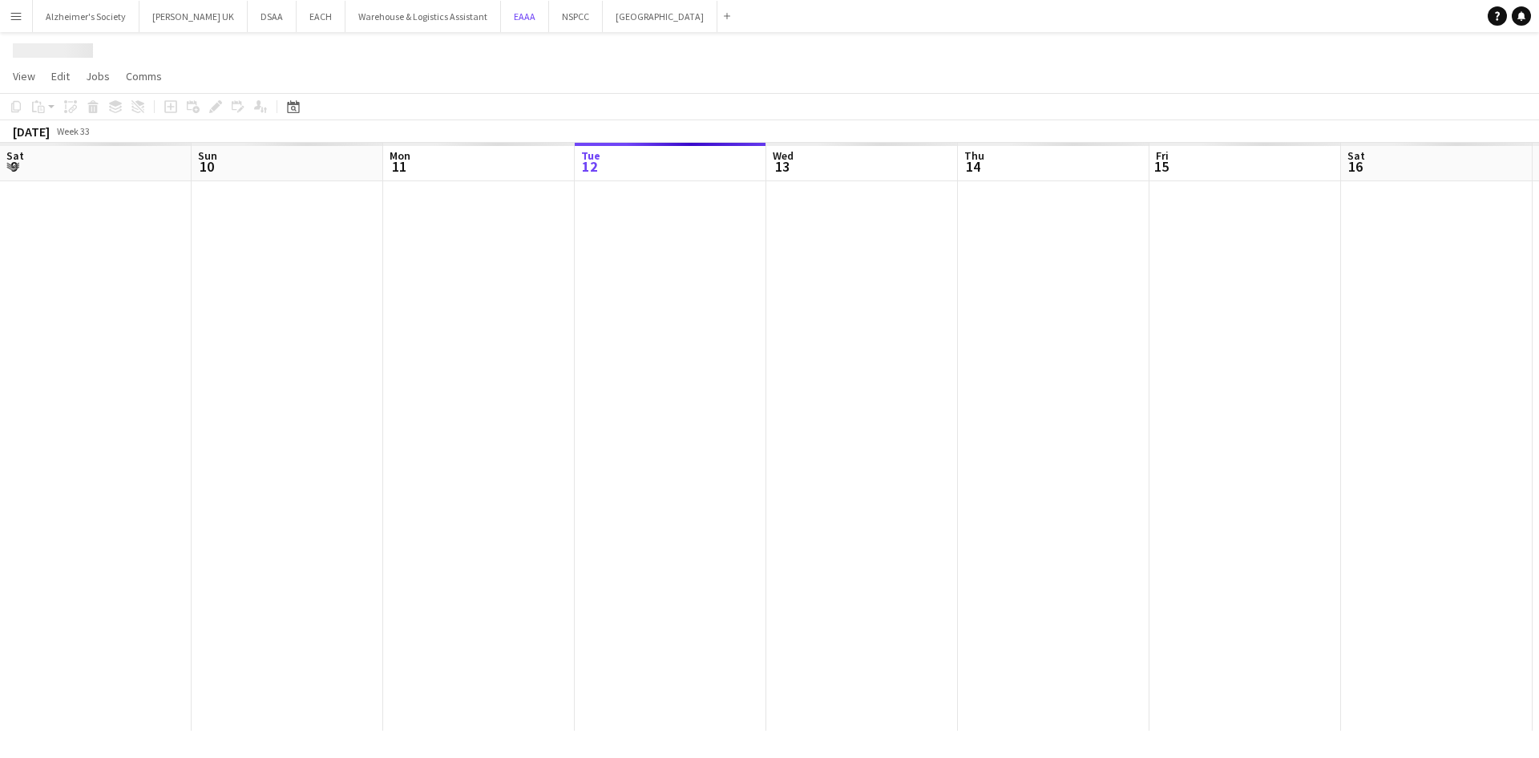
scroll to position [0, 383]
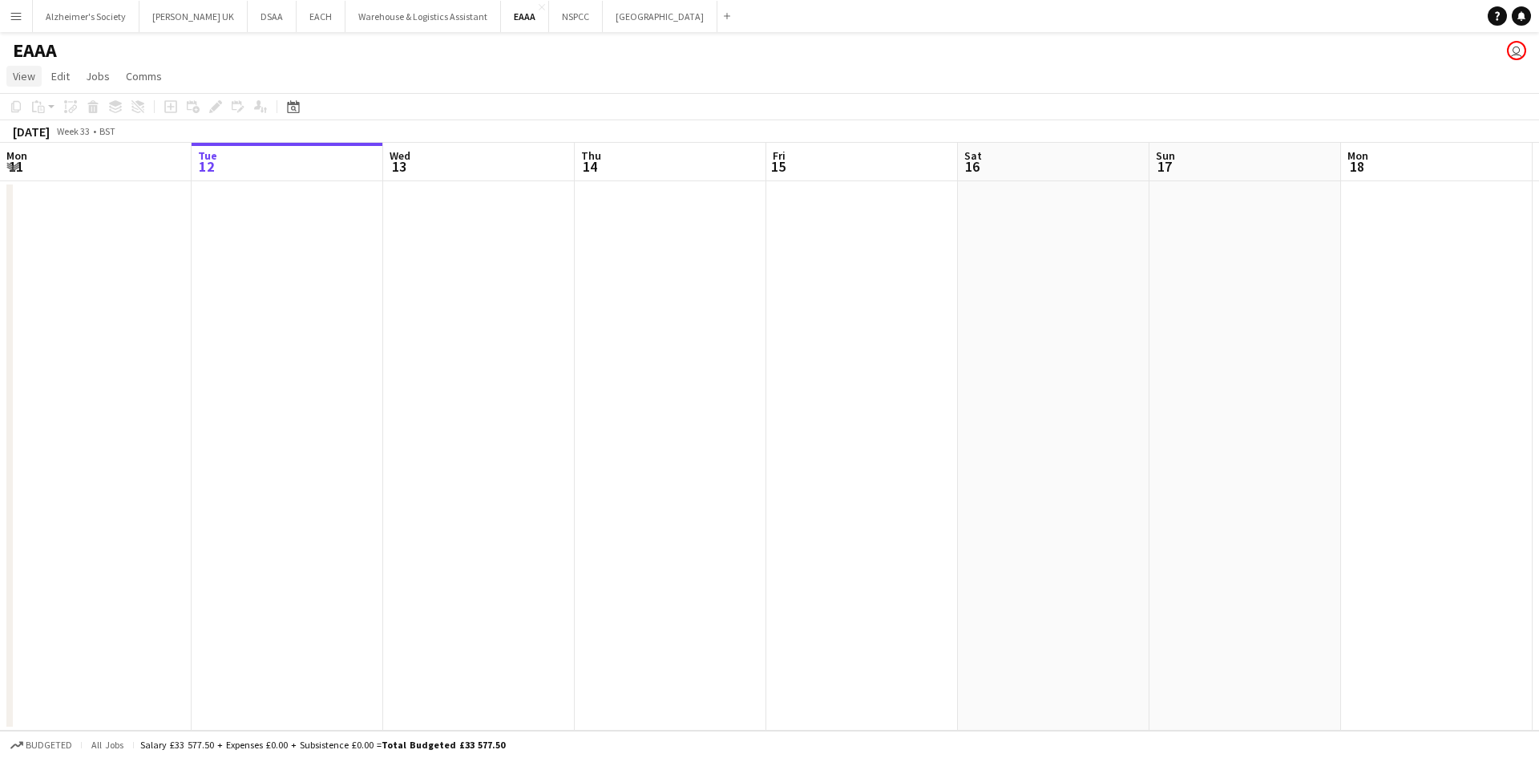
click at [26, 78] on span "View" at bounding box center [24, 76] width 22 height 14
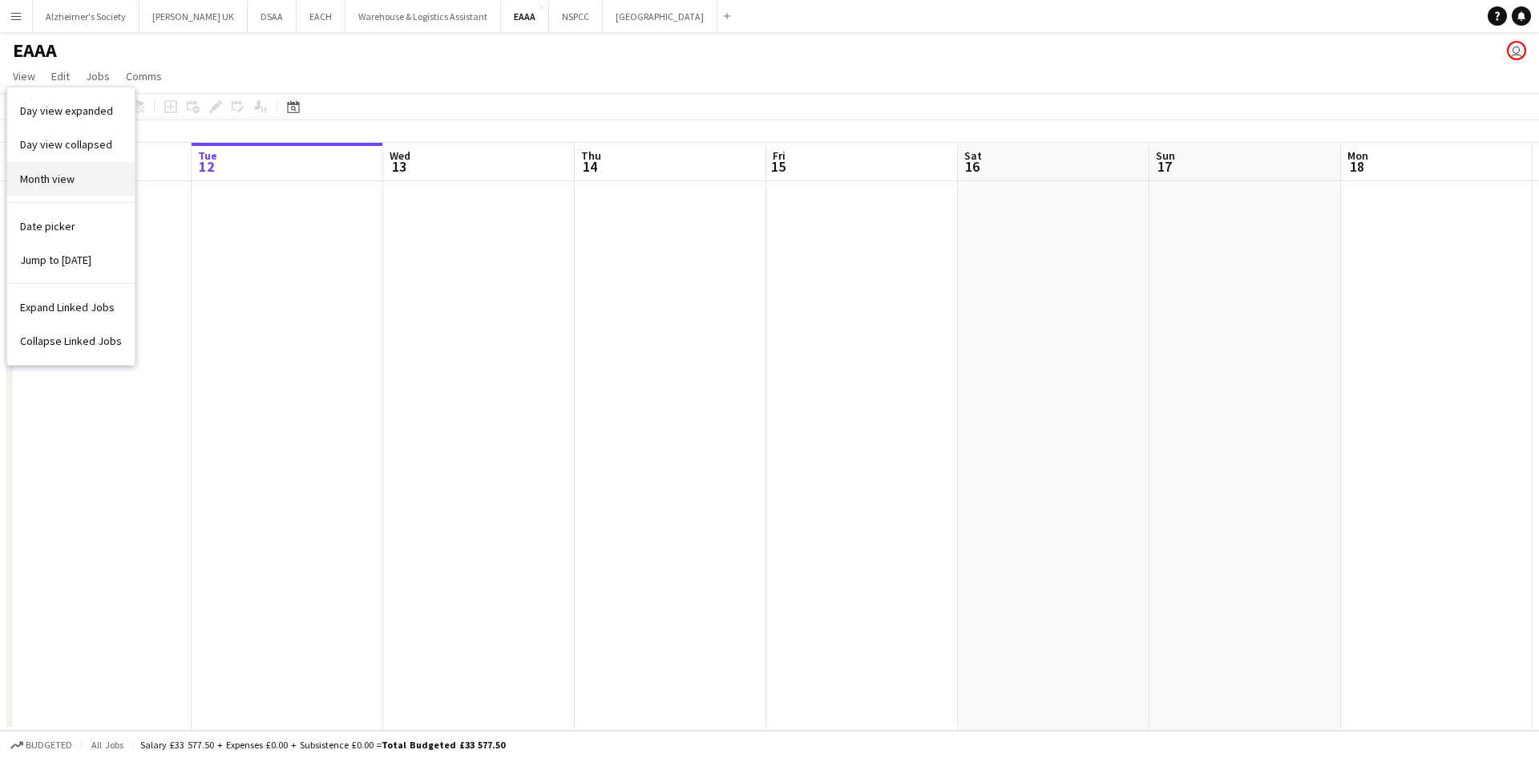
click at [58, 181] on span "Month view" at bounding box center [47, 179] width 55 height 14
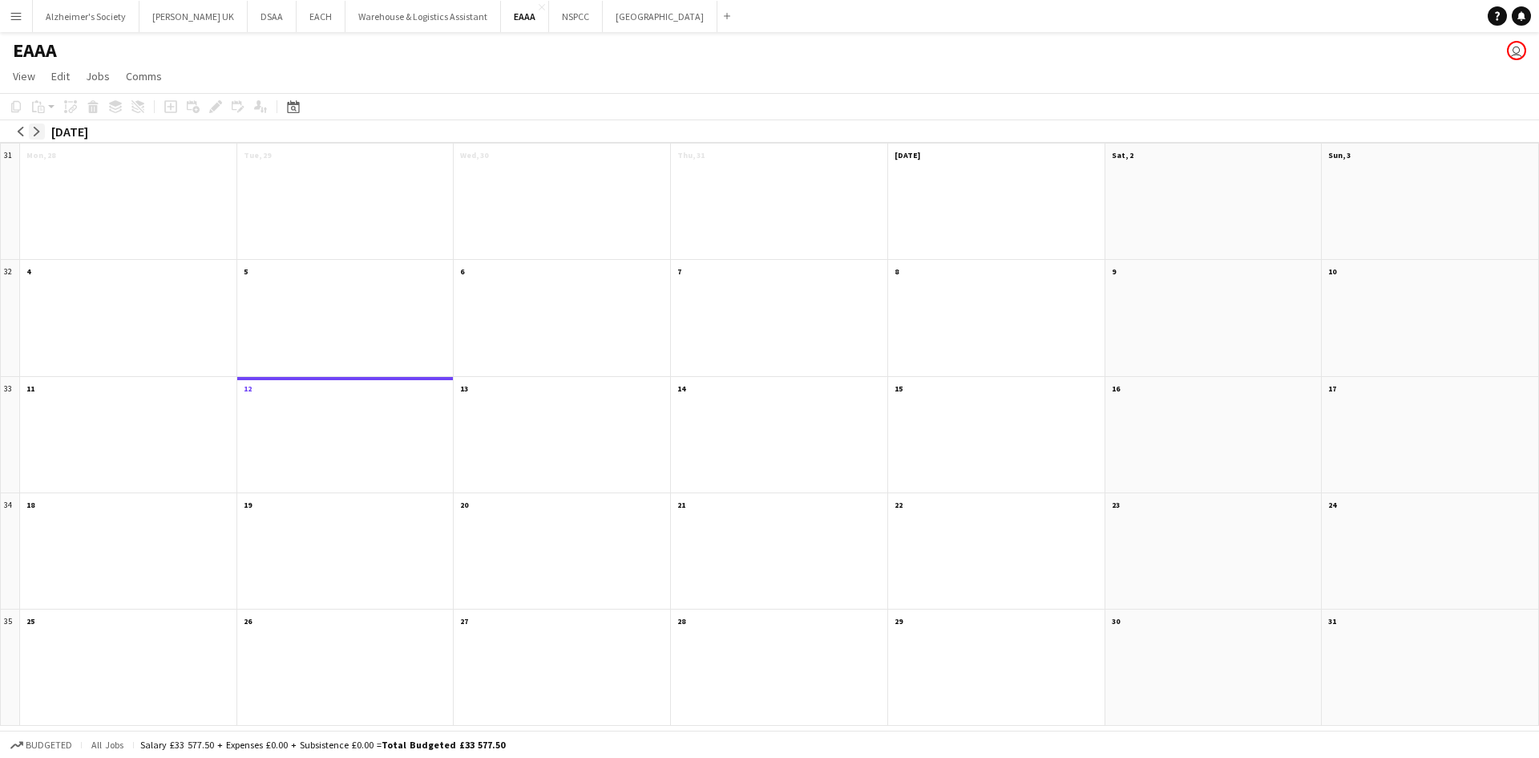
click at [38, 127] on app-icon "arrow-right" at bounding box center [37, 132] width 10 height 10
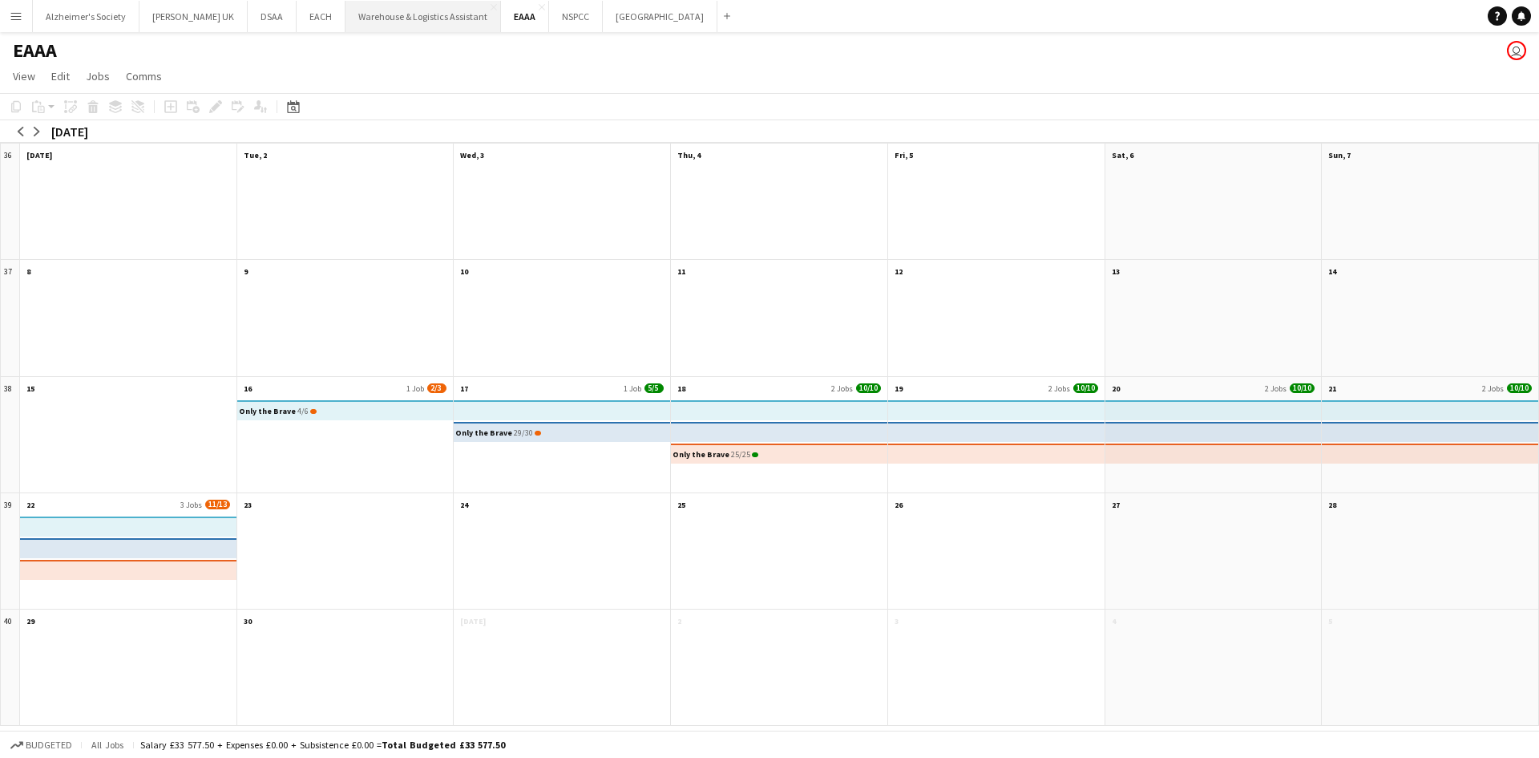
click at [372, 18] on button "Warehouse & Logistics Assistant Close" at bounding box center [424, 16] width 156 height 31
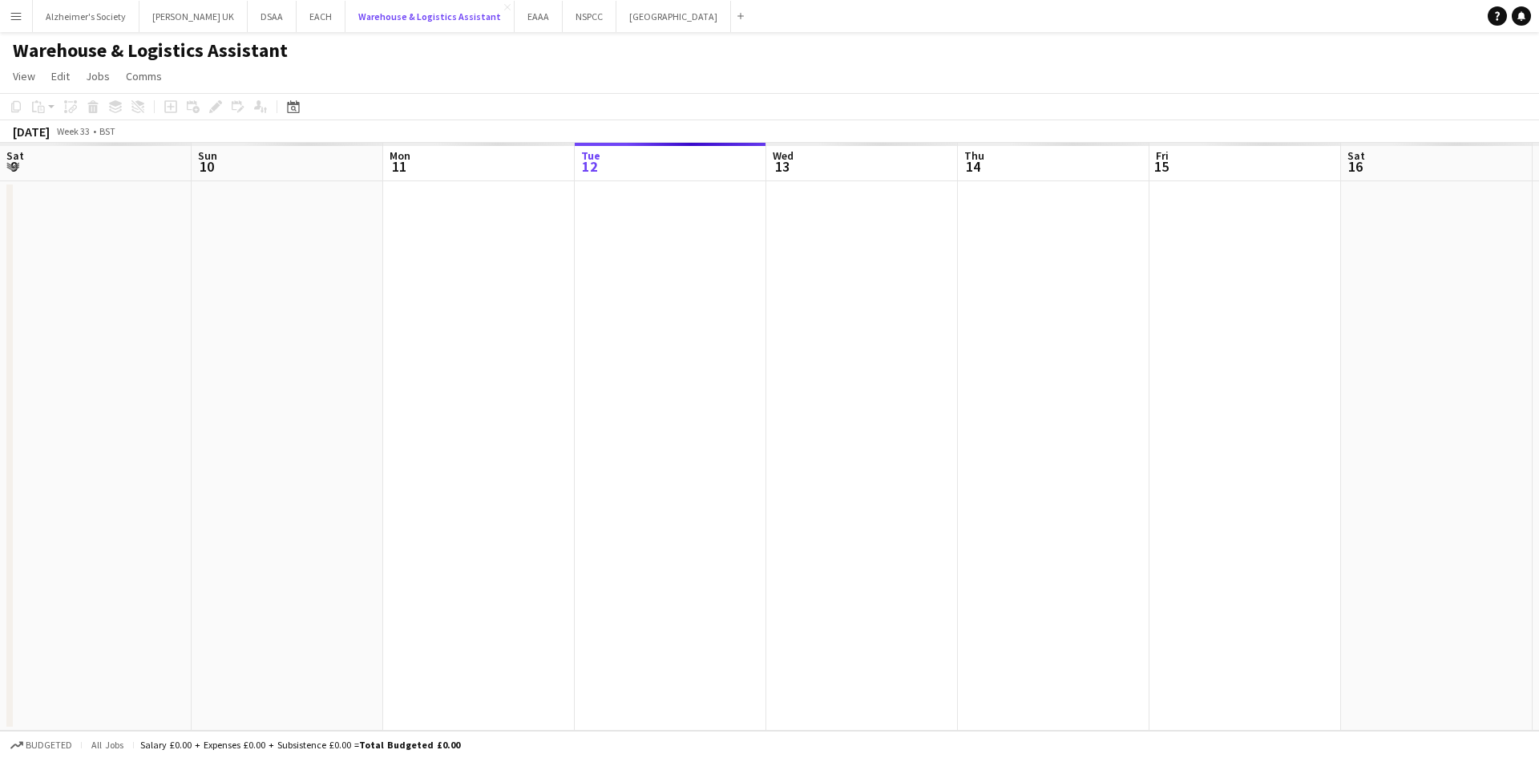
scroll to position [0, 383]
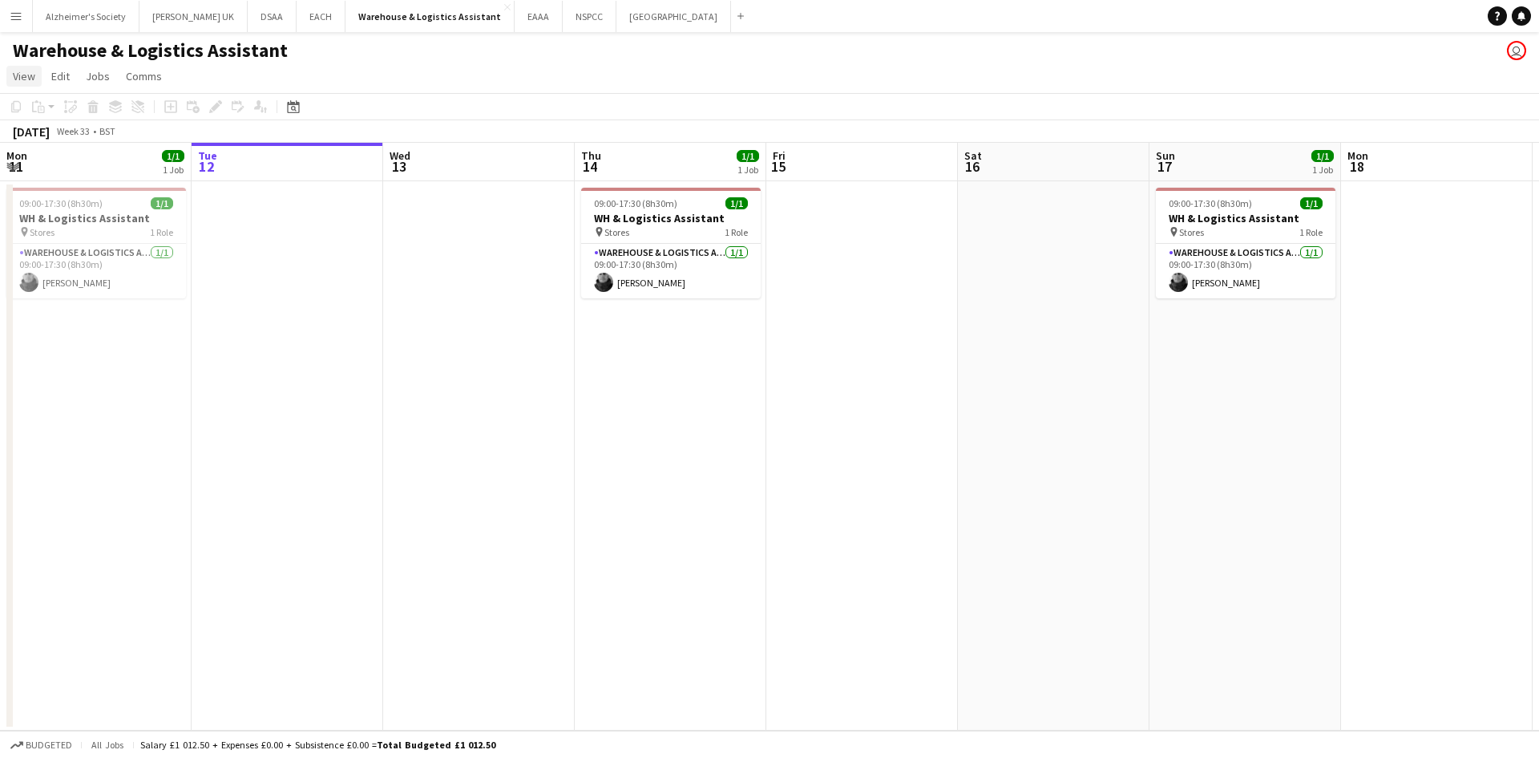
click at [22, 85] on link "View" at bounding box center [23, 76] width 35 height 21
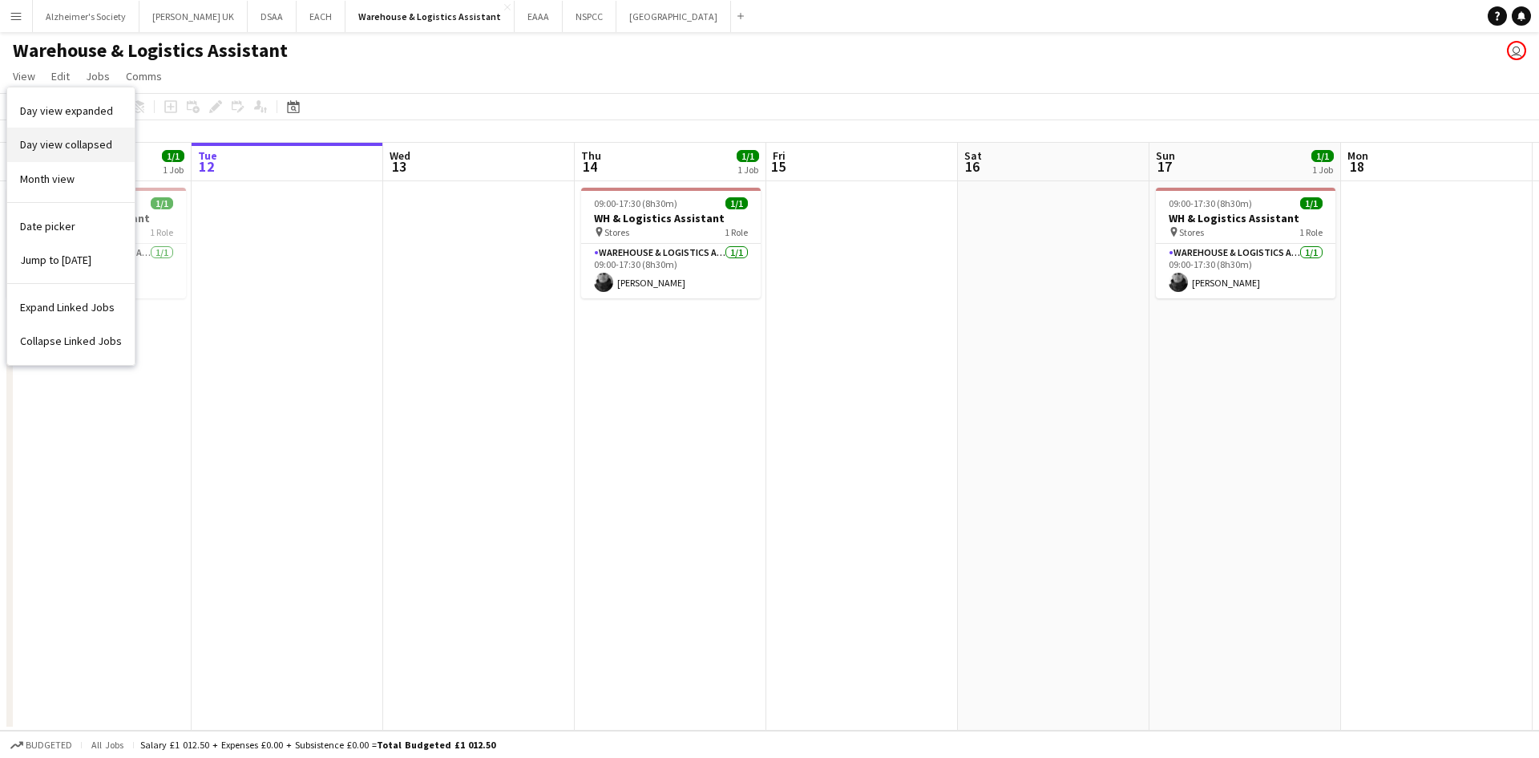
click at [34, 139] on span "Day view collapsed" at bounding box center [66, 144] width 92 height 14
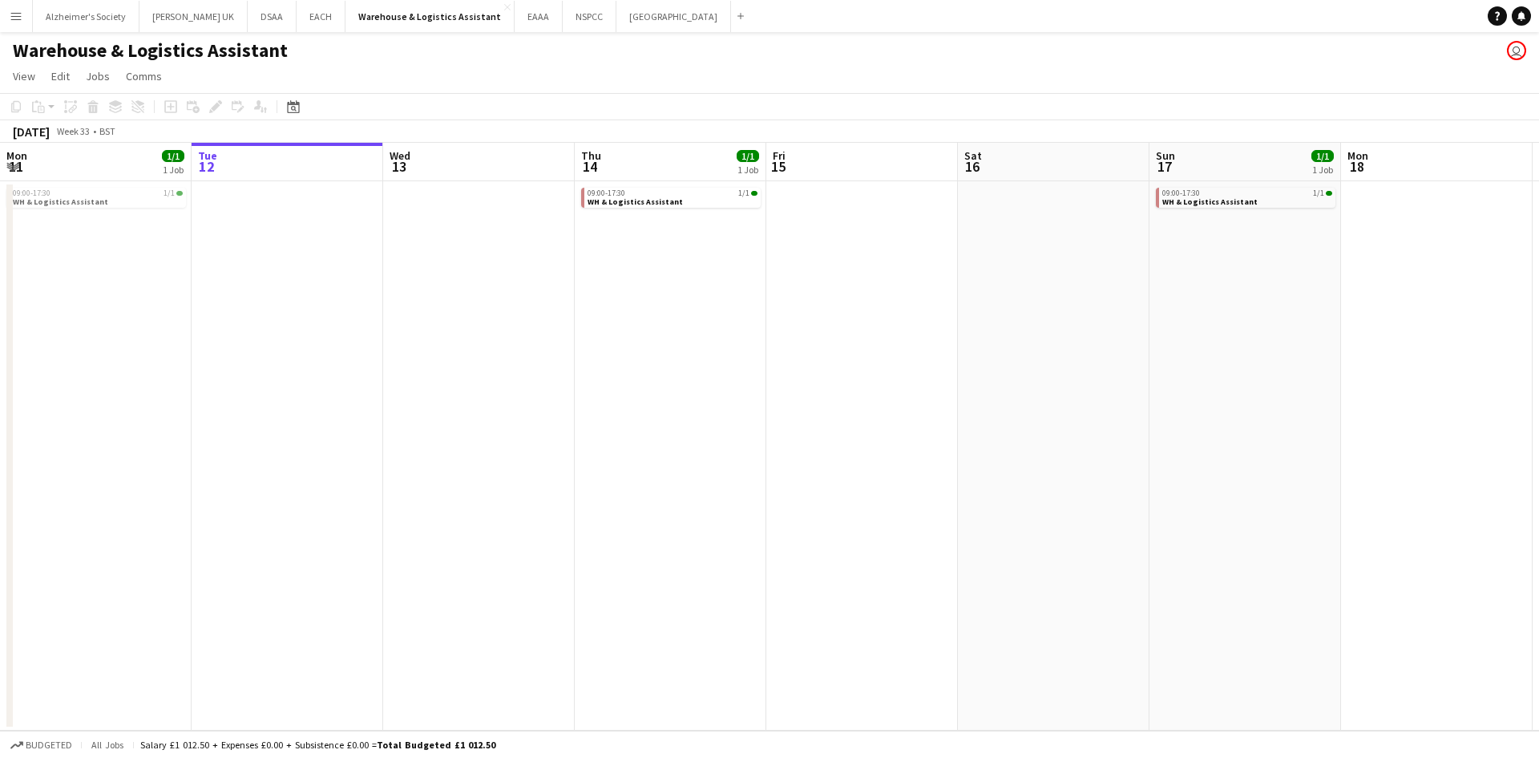
click at [27, 91] on app-page-menu "View Day view expanded Day view collapsed Month view Date picker Jump to [DATE]…" at bounding box center [769, 78] width 1539 height 30
click at [30, 91] on app-page-menu "View Day view expanded Day view collapsed Month view Date picker Jump to [DATE]…" at bounding box center [769, 78] width 1539 height 30
click at [13, 69] on span "View" at bounding box center [24, 76] width 22 height 14
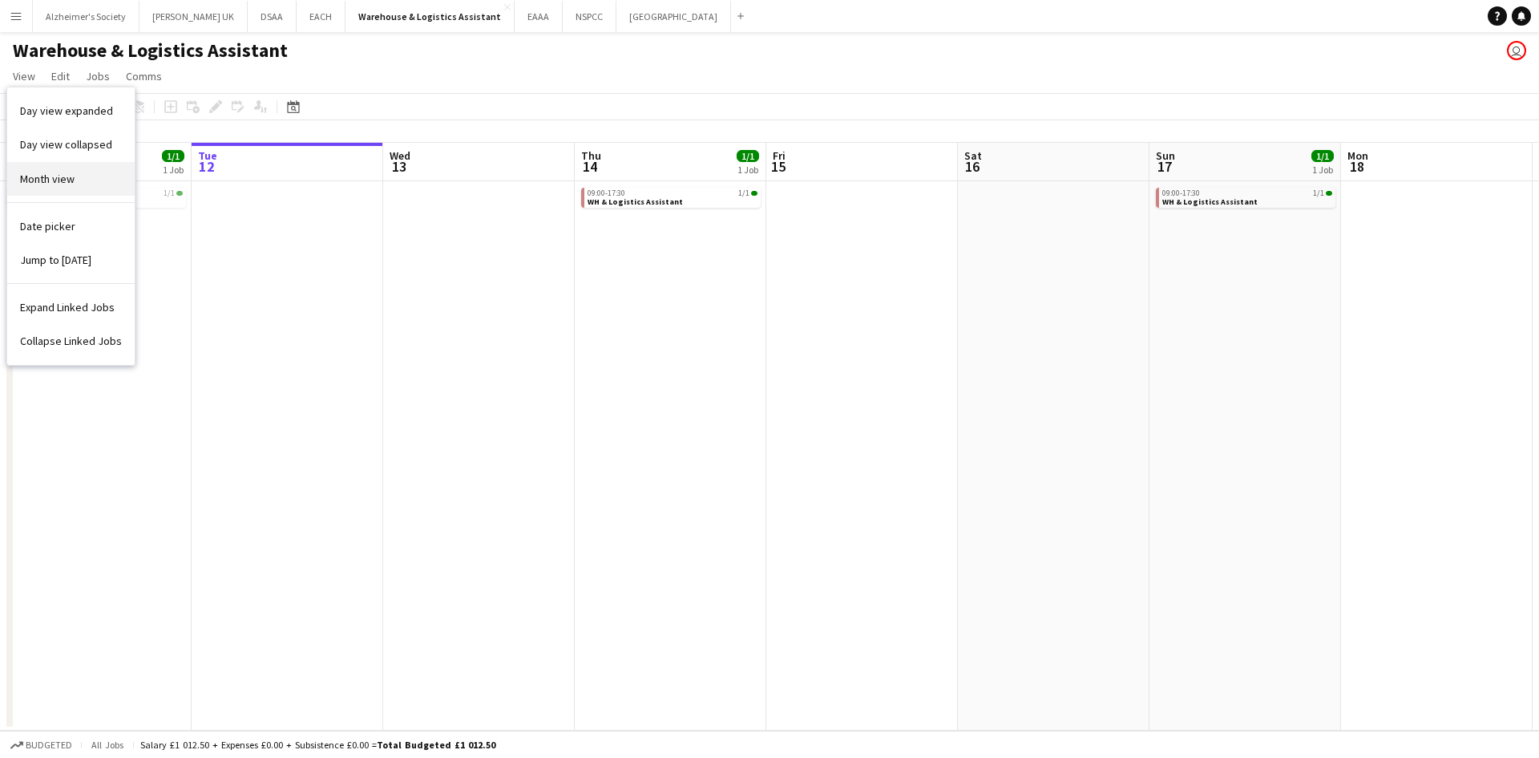
drag, startPoint x: 34, startPoint y: 176, endPoint x: 39, endPoint y: 167, distance: 10.8
click at [39, 167] on link "Month view" at bounding box center [70, 179] width 127 height 34
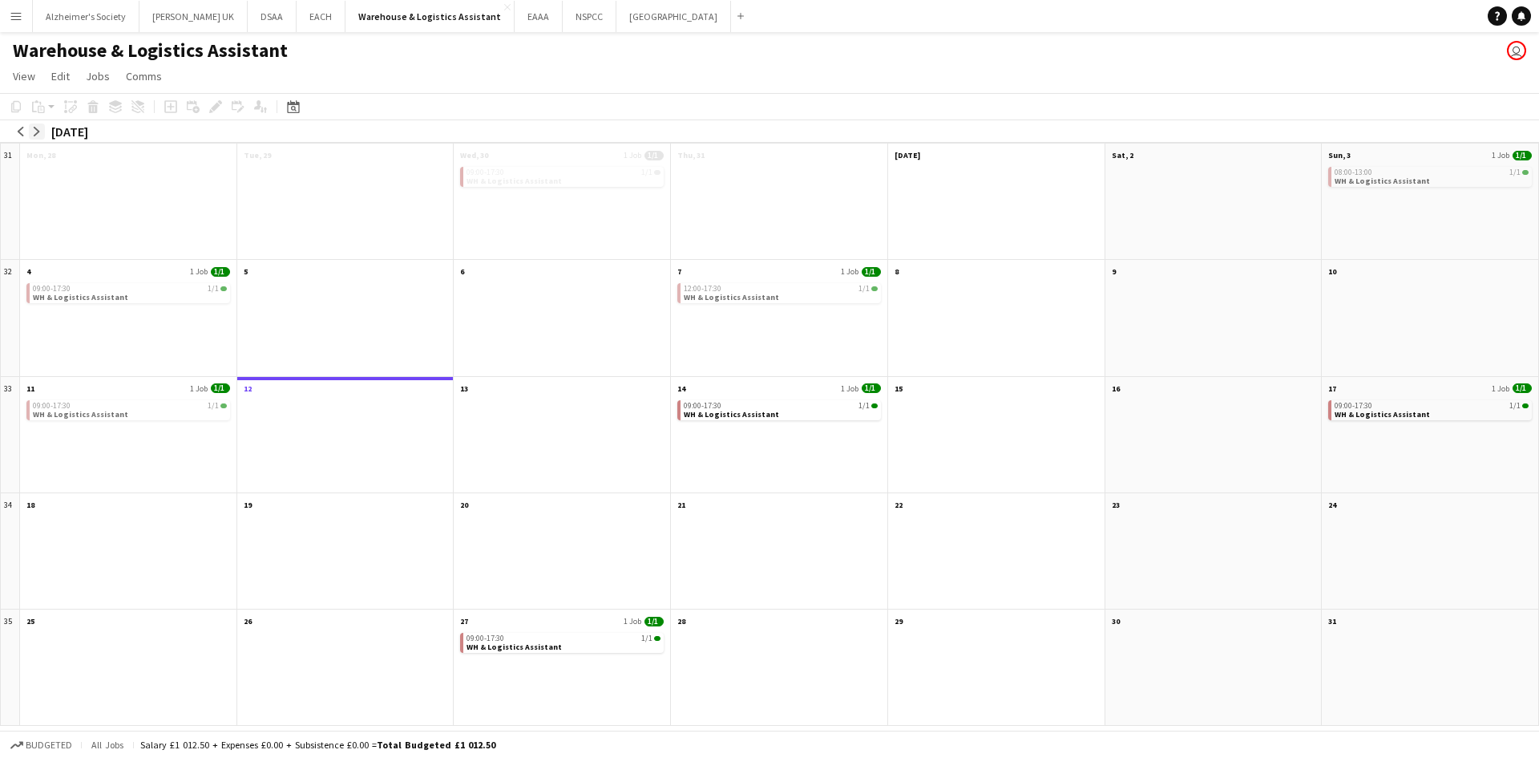
click at [38, 132] on app-icon "arrow-right" at bounding box center [37, 132] width 10 height 10
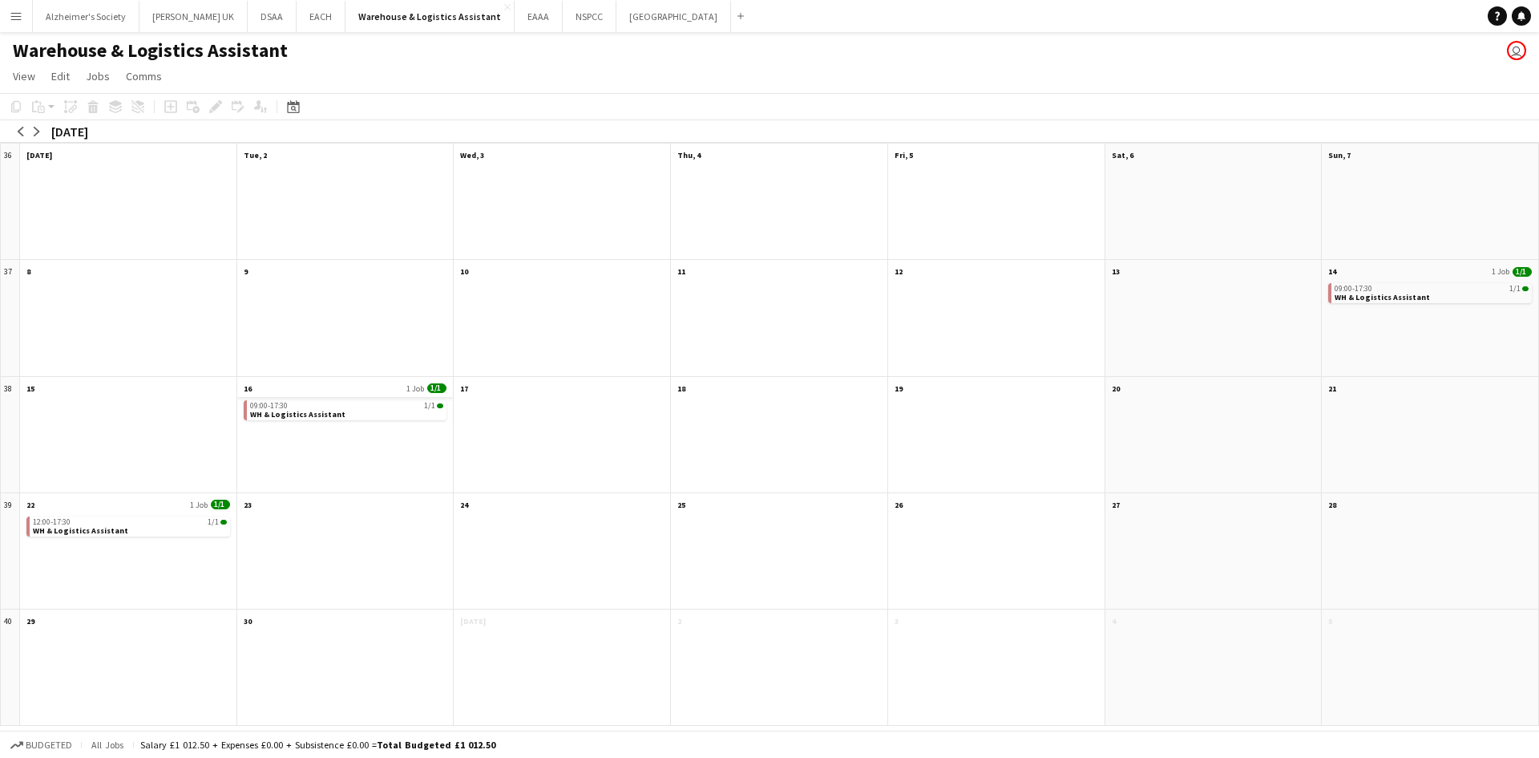
click at [277, 389] on app-month-view-date-header "16 1 Job 1/1" at bounding box center [345, 387] width 216 height 20
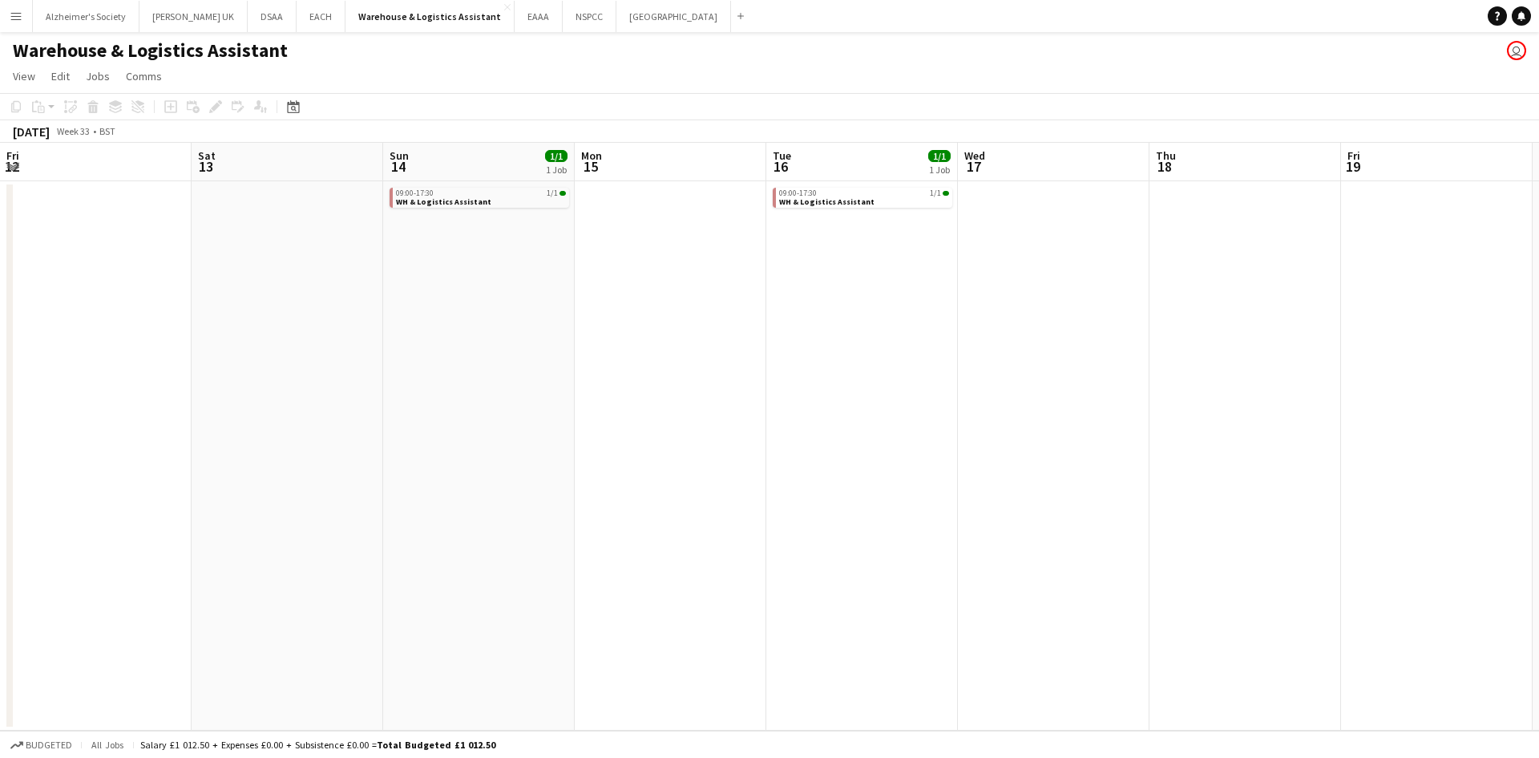
scroll to position [0, 552]
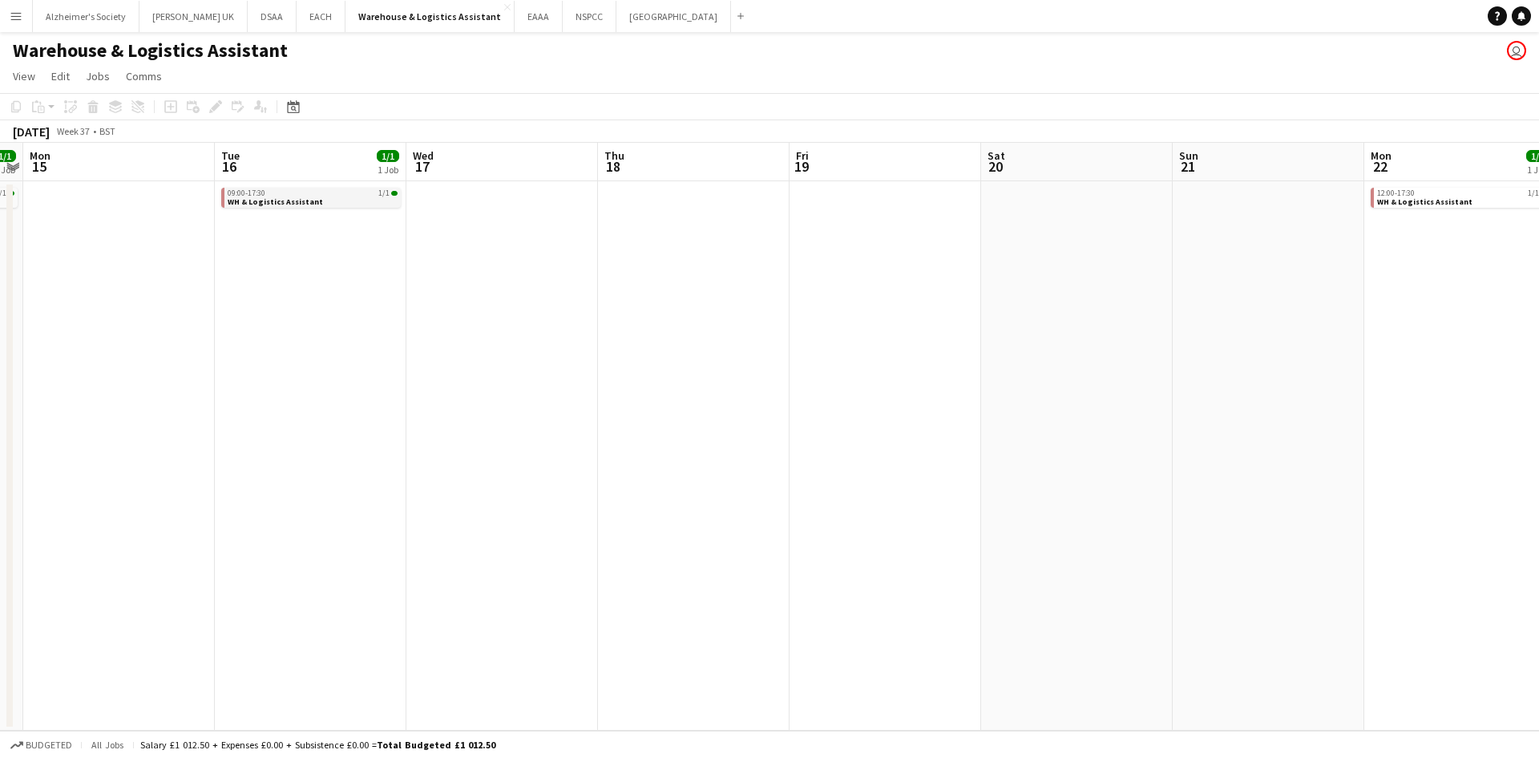
click at [300, 191] on div "09:00-17:30 1/1" at bounding box center [313, 193] width 170 height 8
click at [342, 168] on app-board-header-date "Tue 16 1/1 1 Job" at bounding box center [311, 162] width 192 height 38
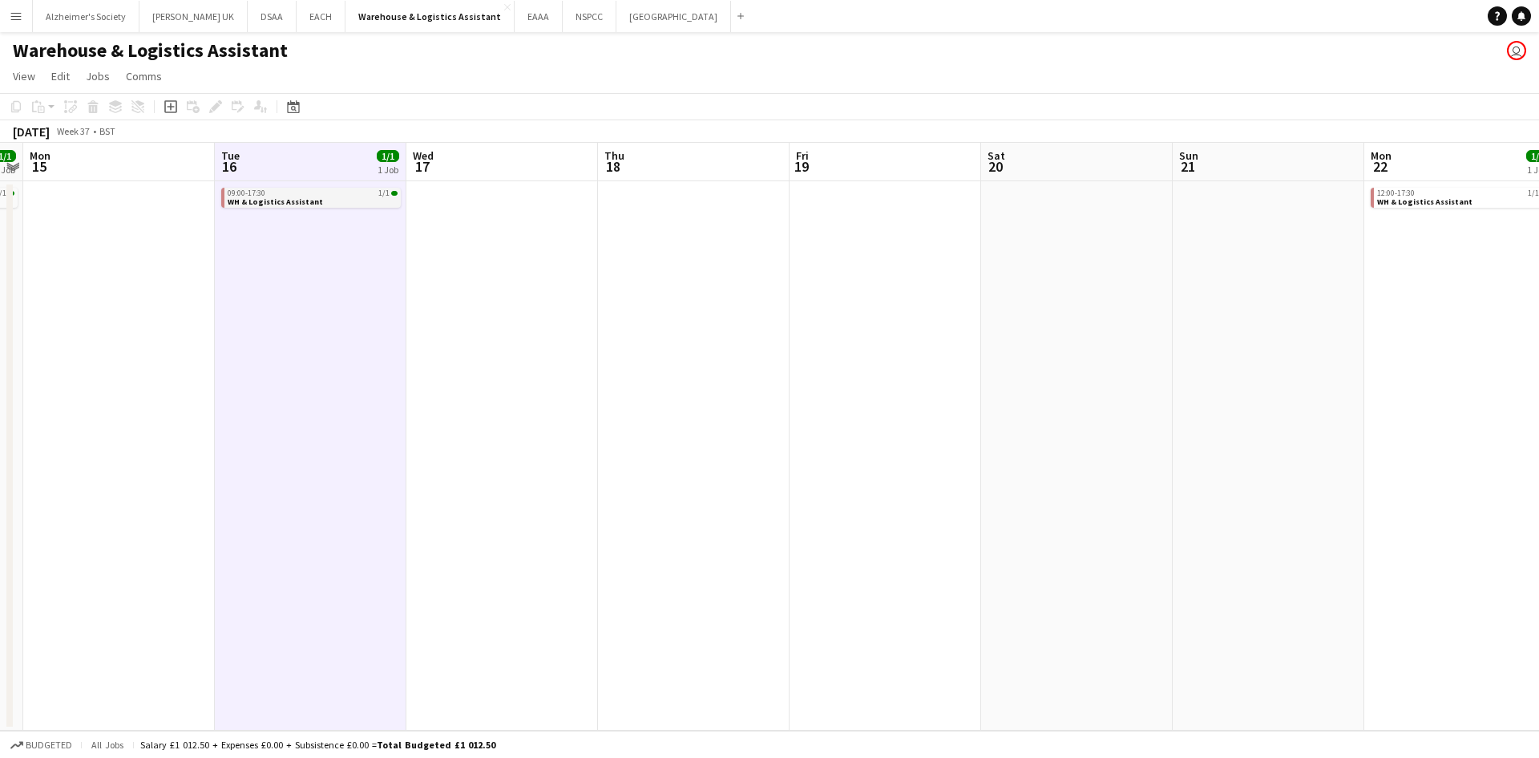
click at [301, 200] on span "WH & Logistics Assistant" at bounding box center [275, 201] width 95 height 10
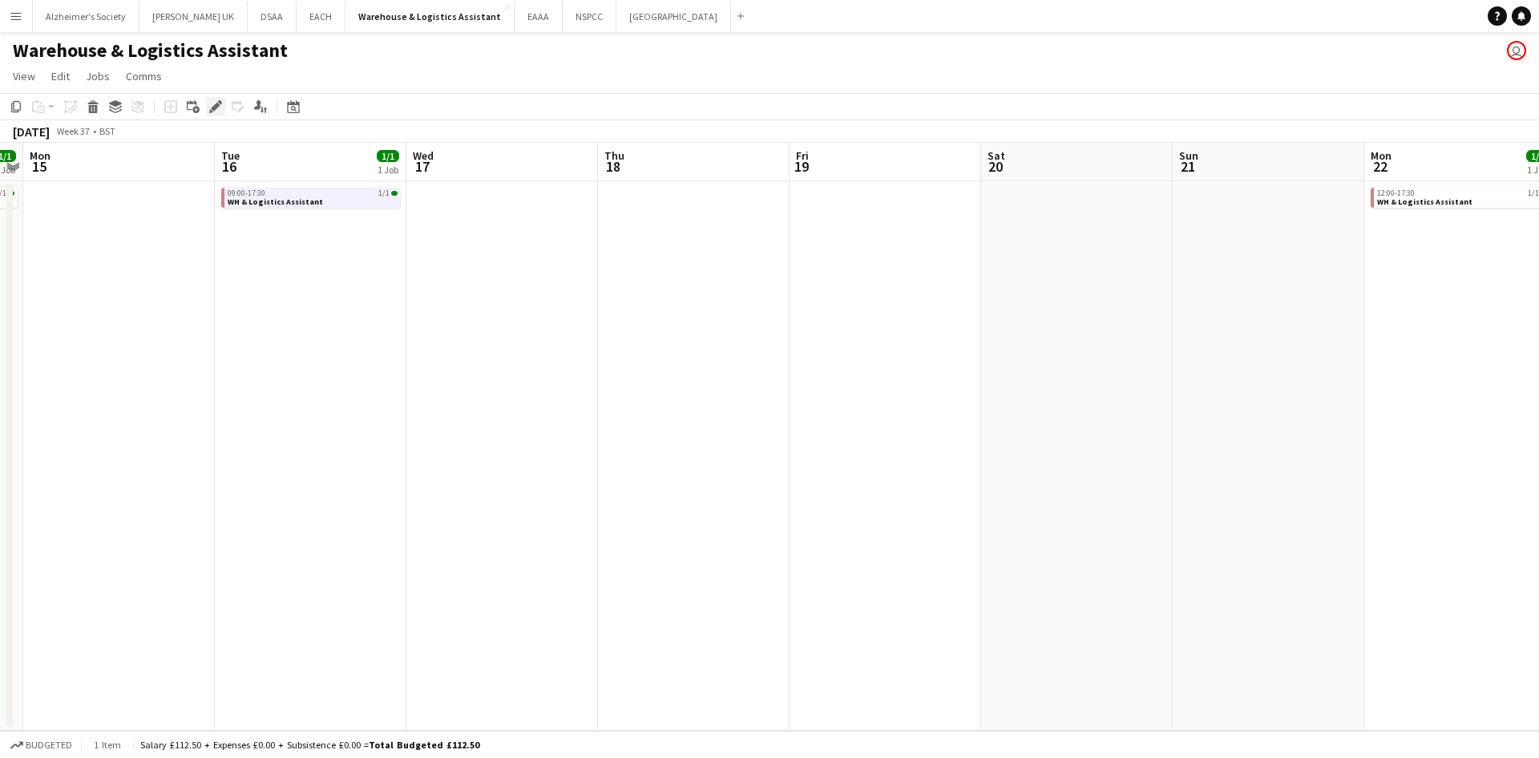
click at [207, 100] on div "Edit" at bounding box center [215, 106] width 19 height 19
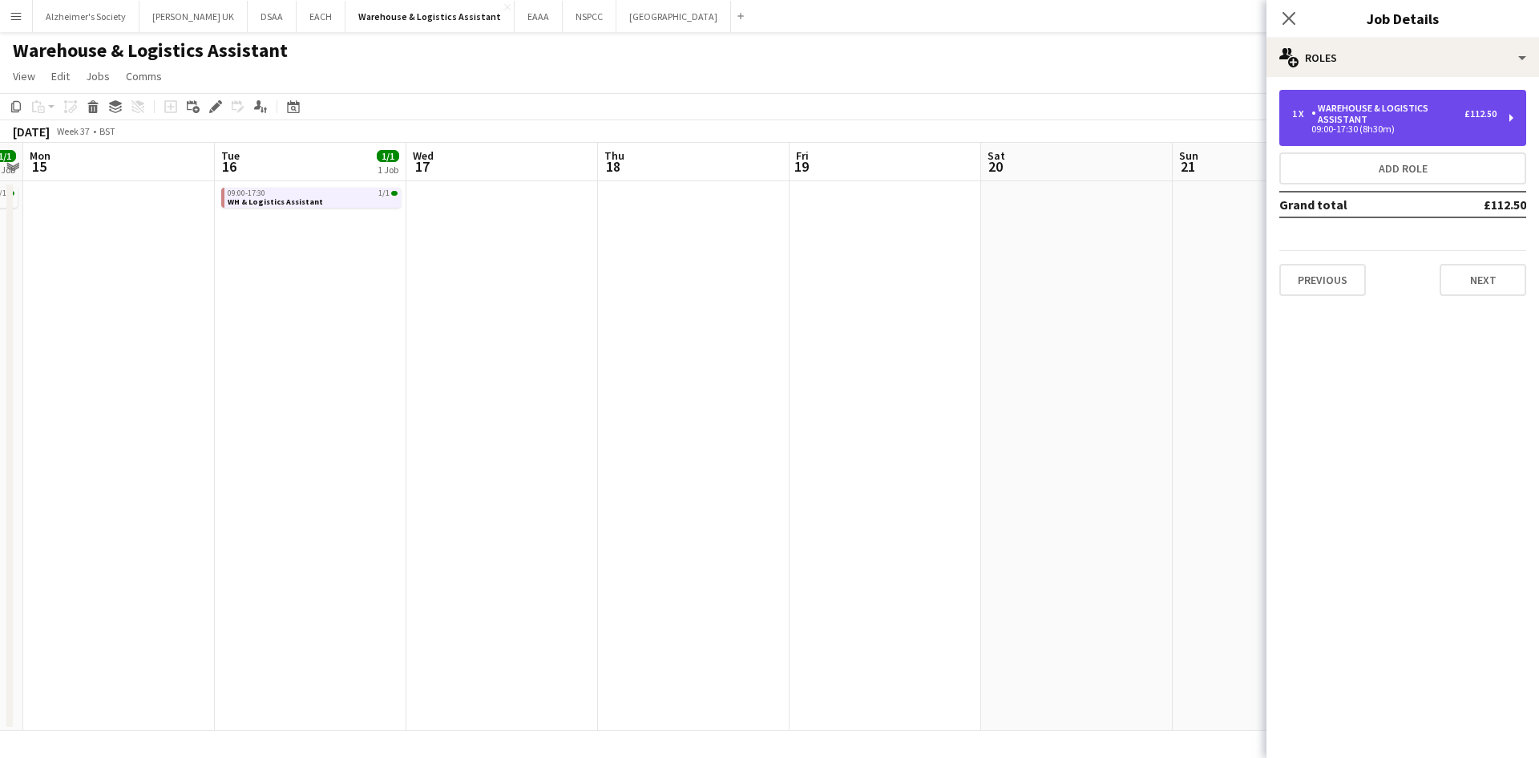
click at [1465, 127] on div "09:00-17:30 (8h30m)" at bounding box center [1394, 129] width 204 height 8
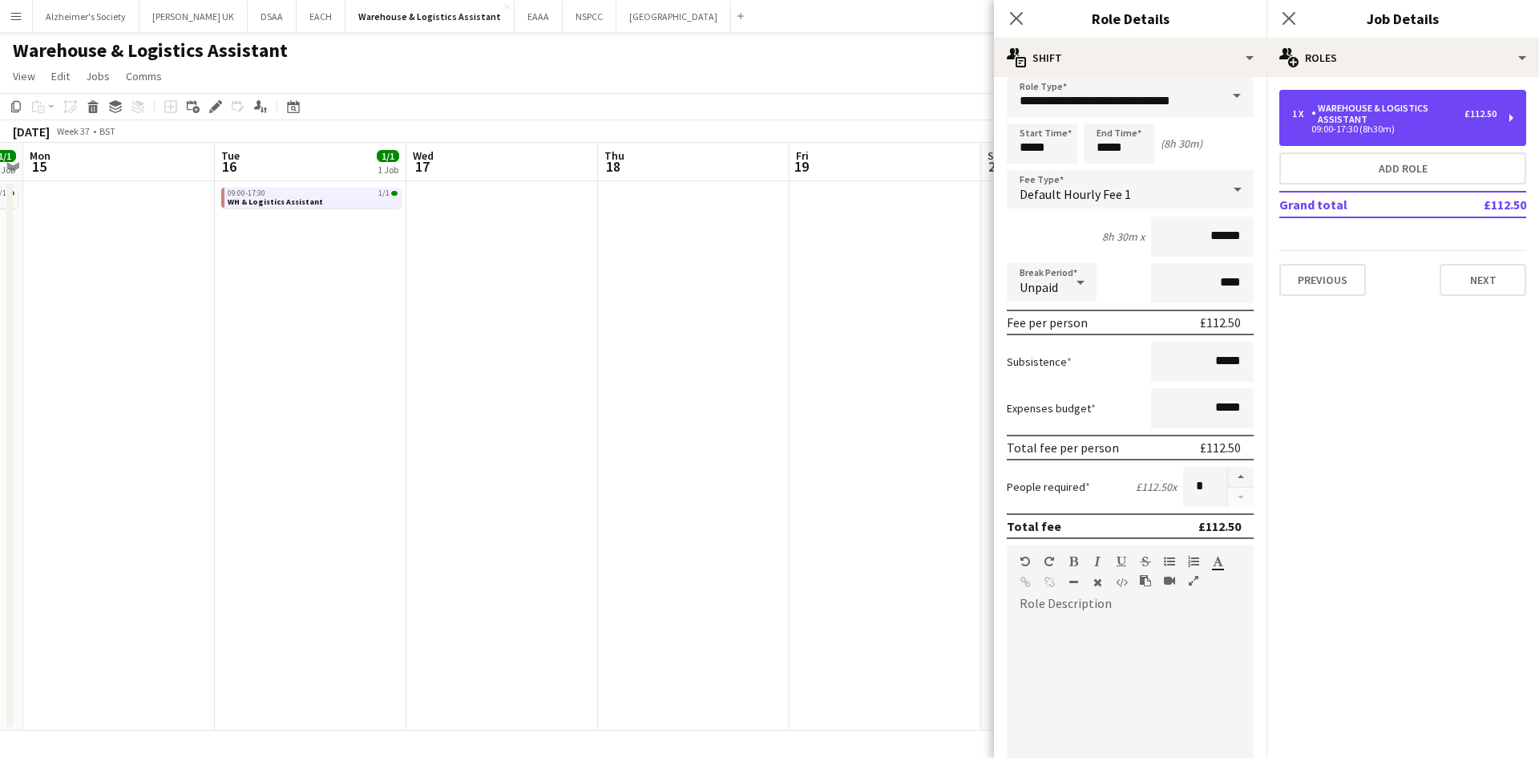
scroll to position [0, 0]
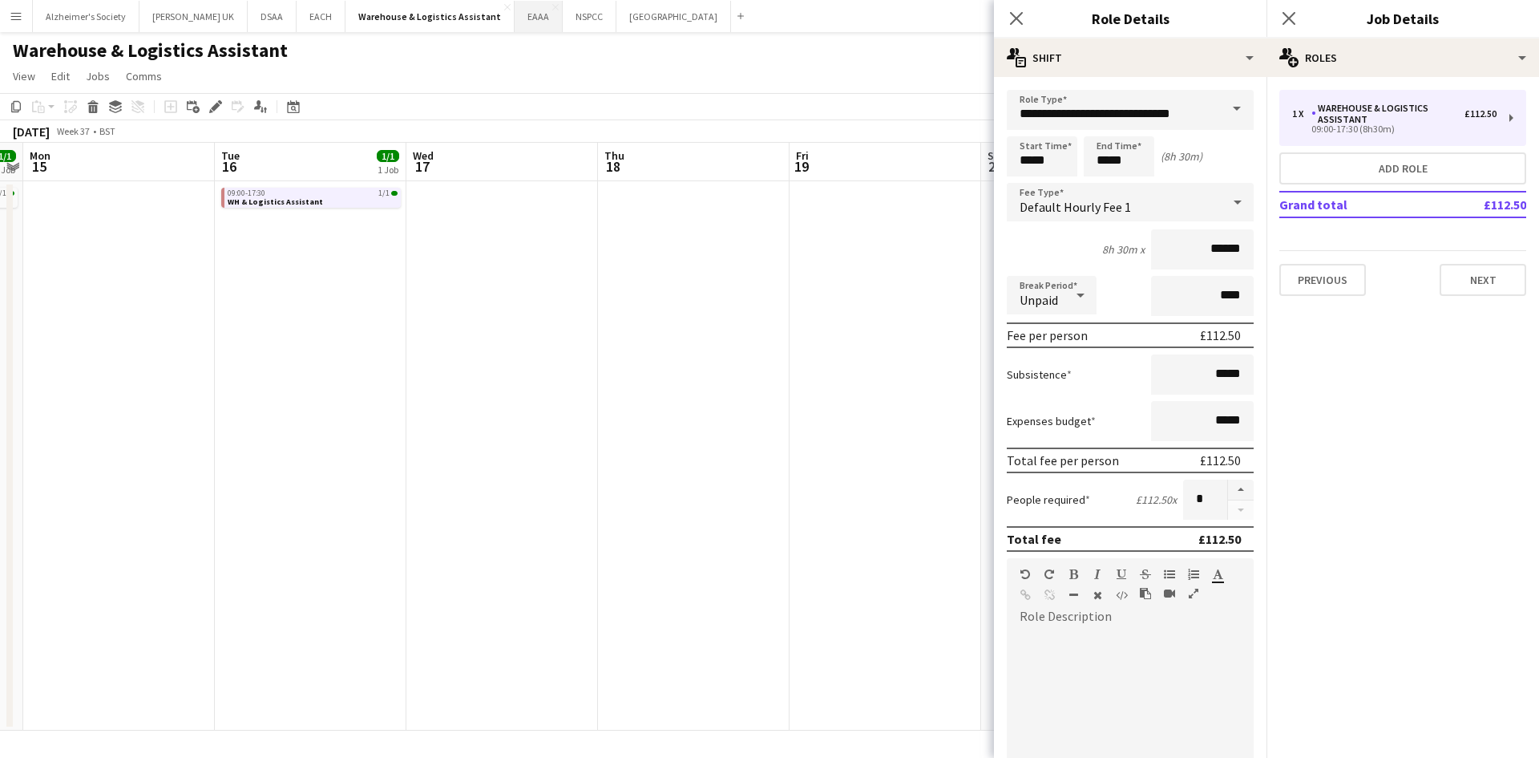
click at [515, 18] on button "EAAA Close" at bounding box center [539, 16] width 48 height 31
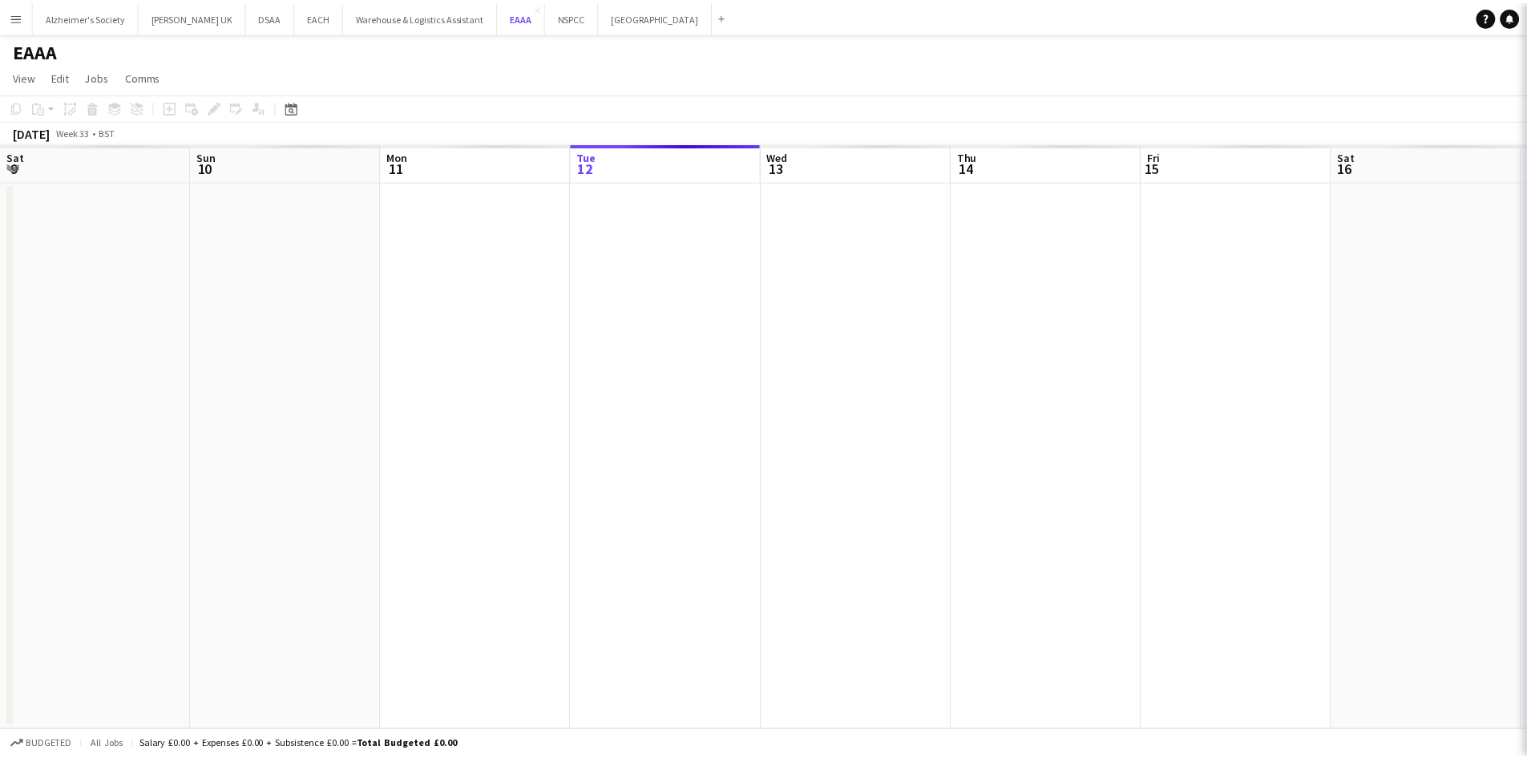
scroll to position [0, 383]
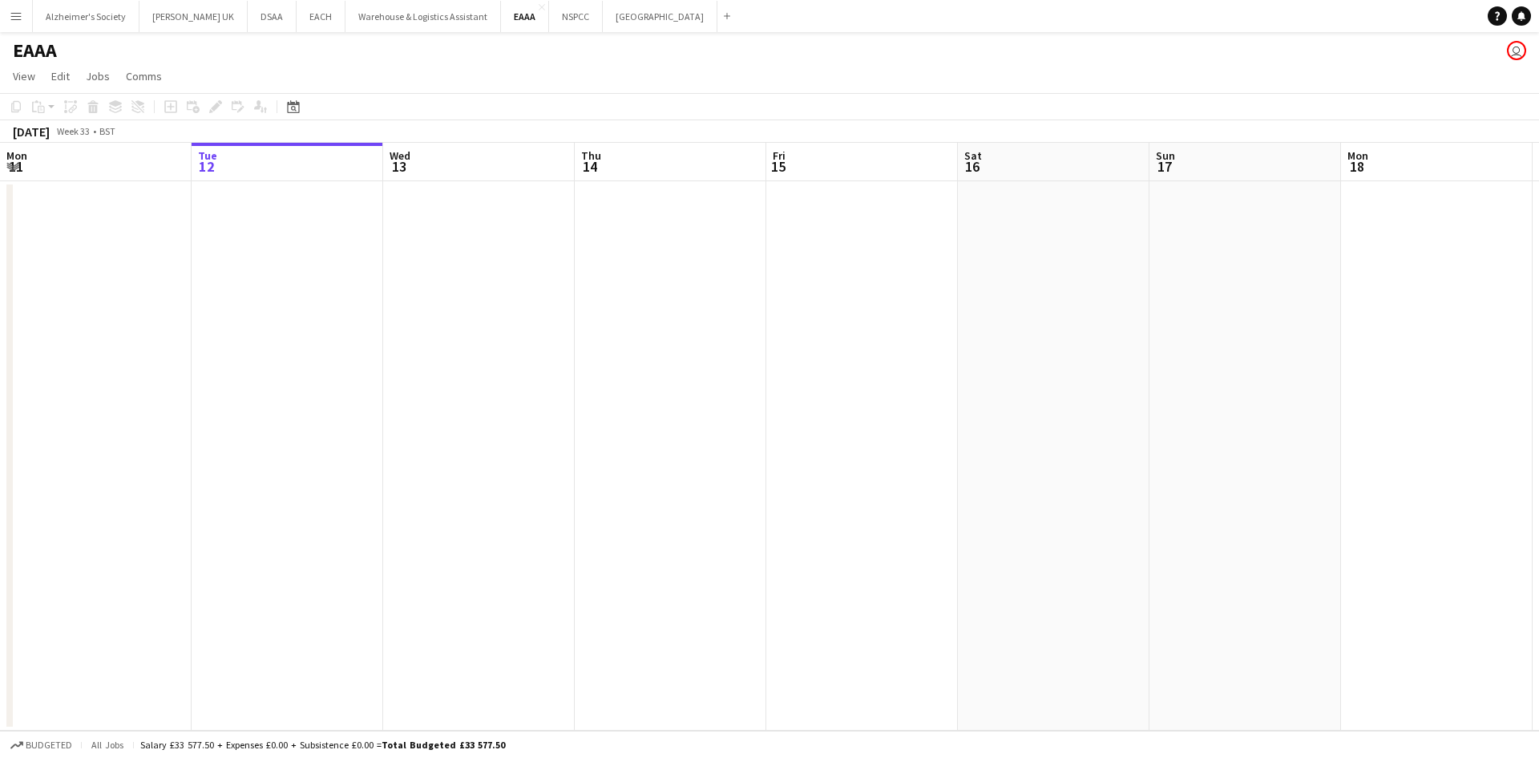
click at [29, 60] on h1 "EAAA" at bounding box center [35, 50] width 44 height 24
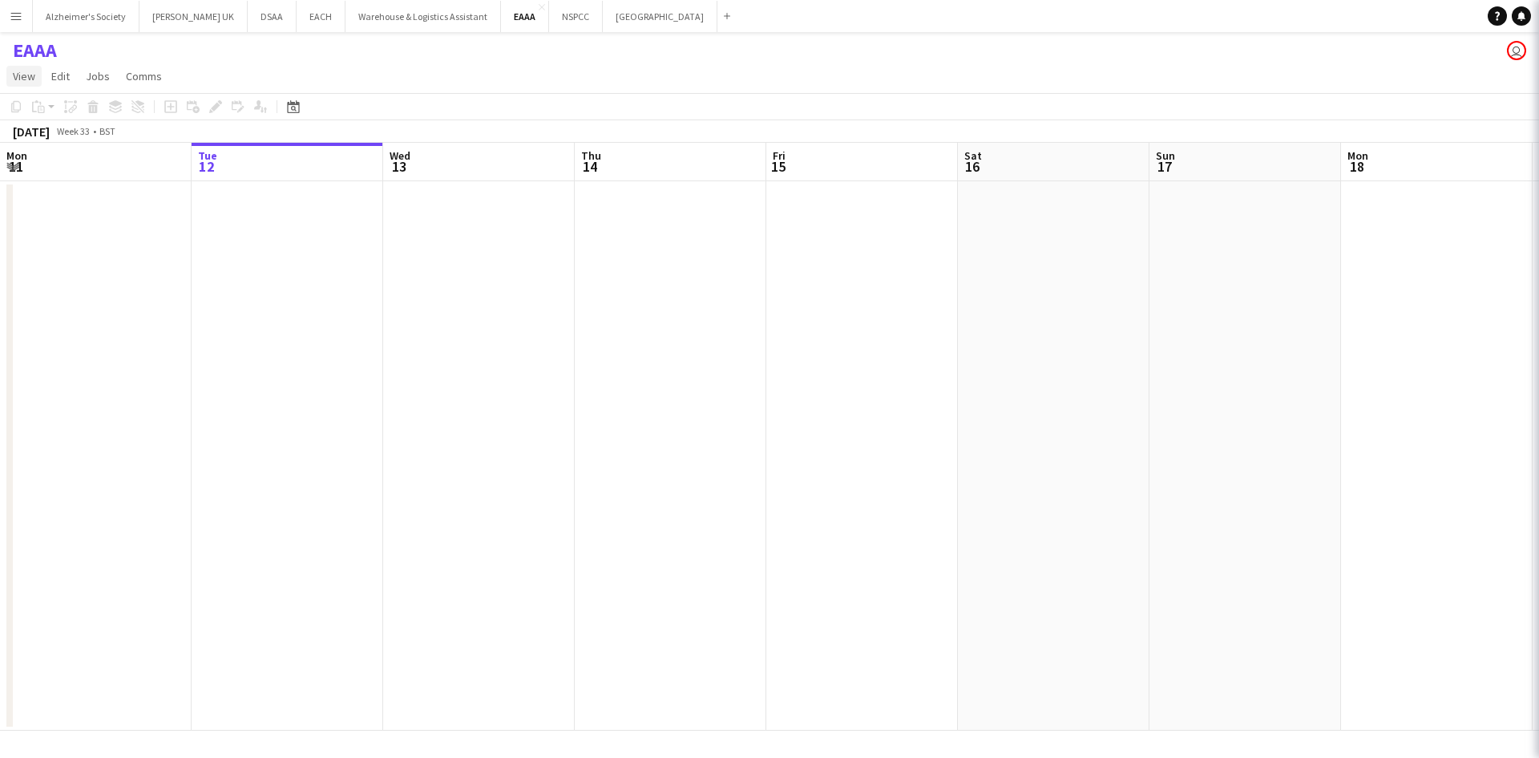
click at [26, 76] on span "View" at bounding box center [24, 76] width 22 height 14
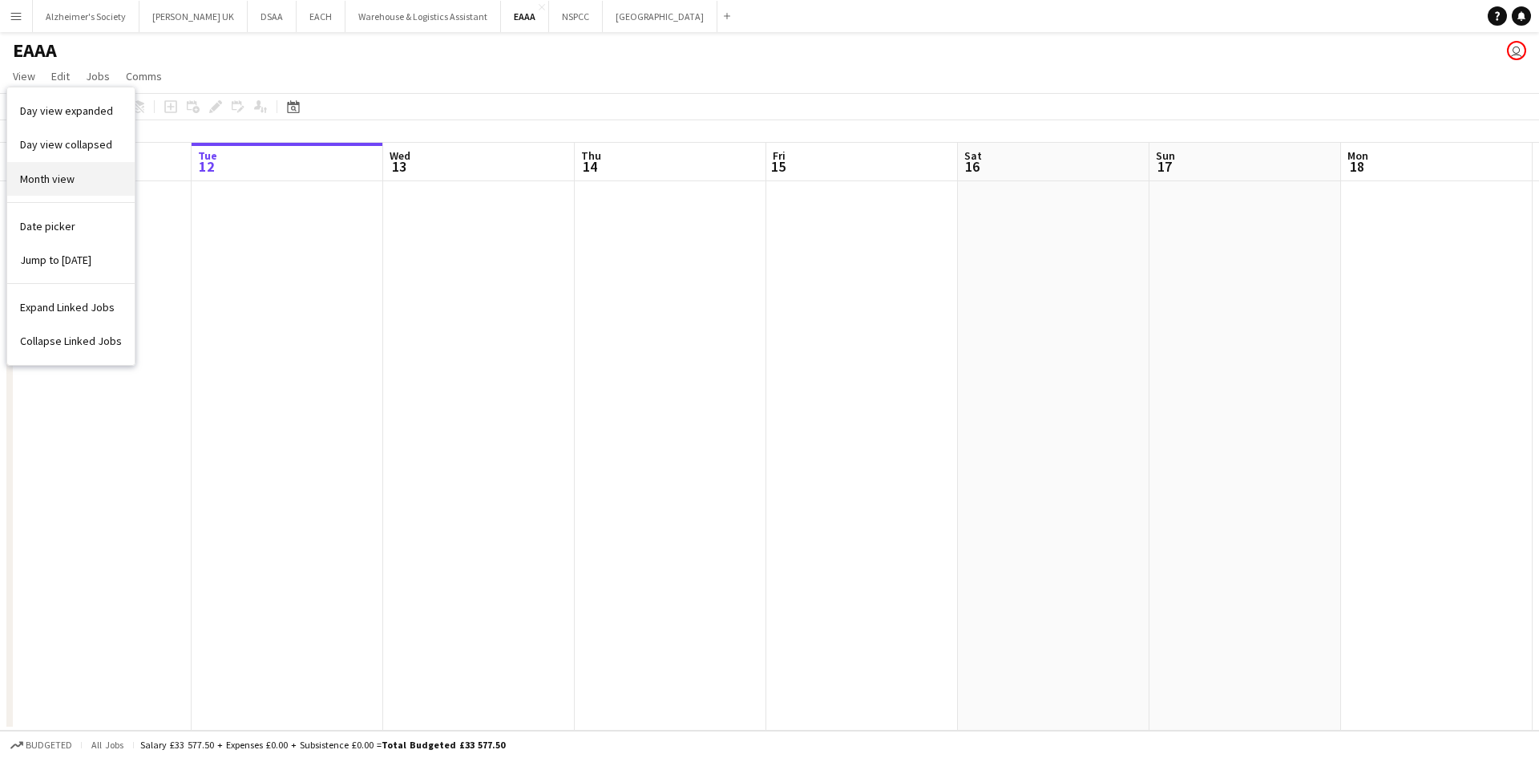
click at [32, 177] on span "Month view" at bounding box center [47, 179] width 55 height 14
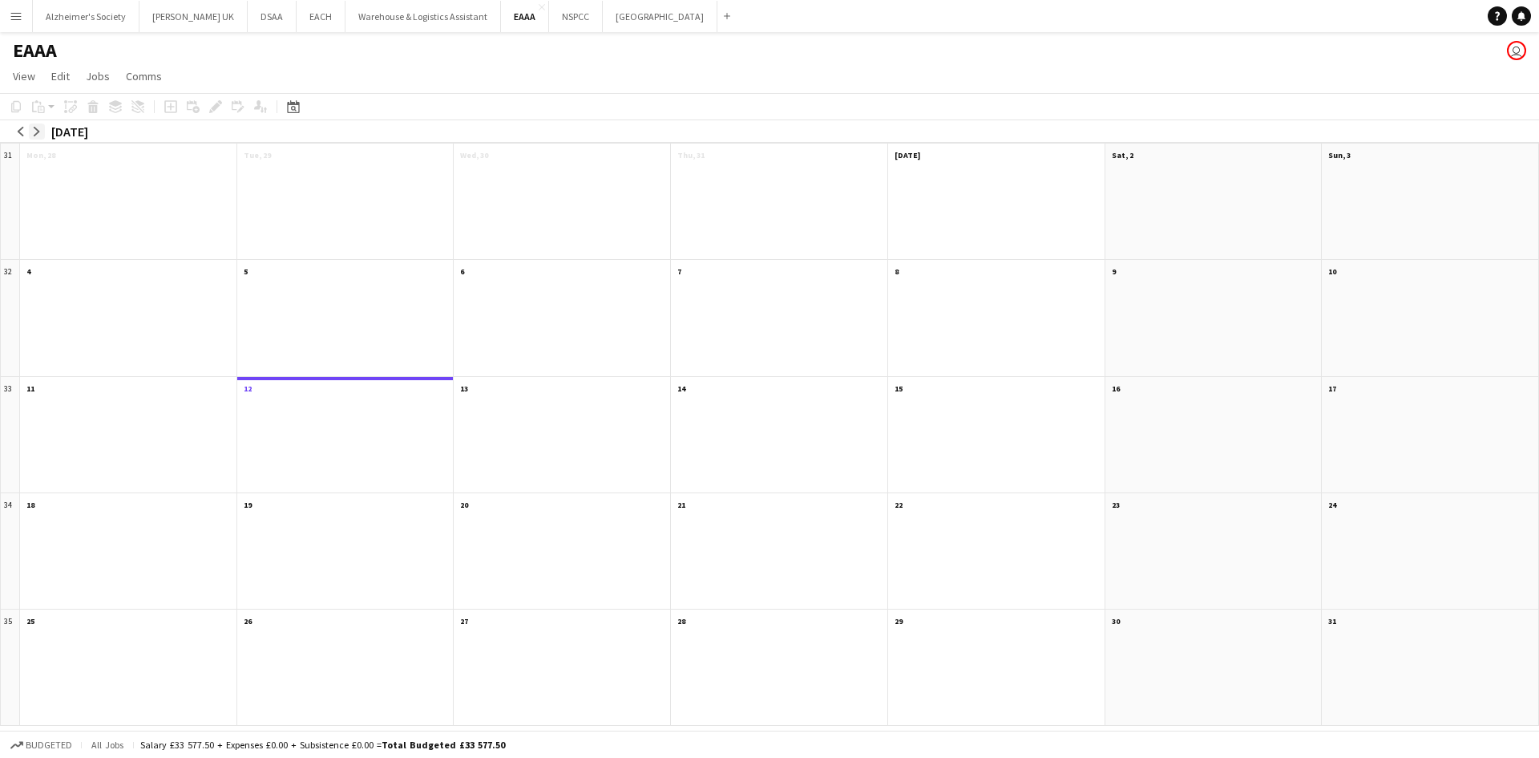
click at [30, 131] on button "arrow-right" at bounding box center [37, 131] width 16 height 16
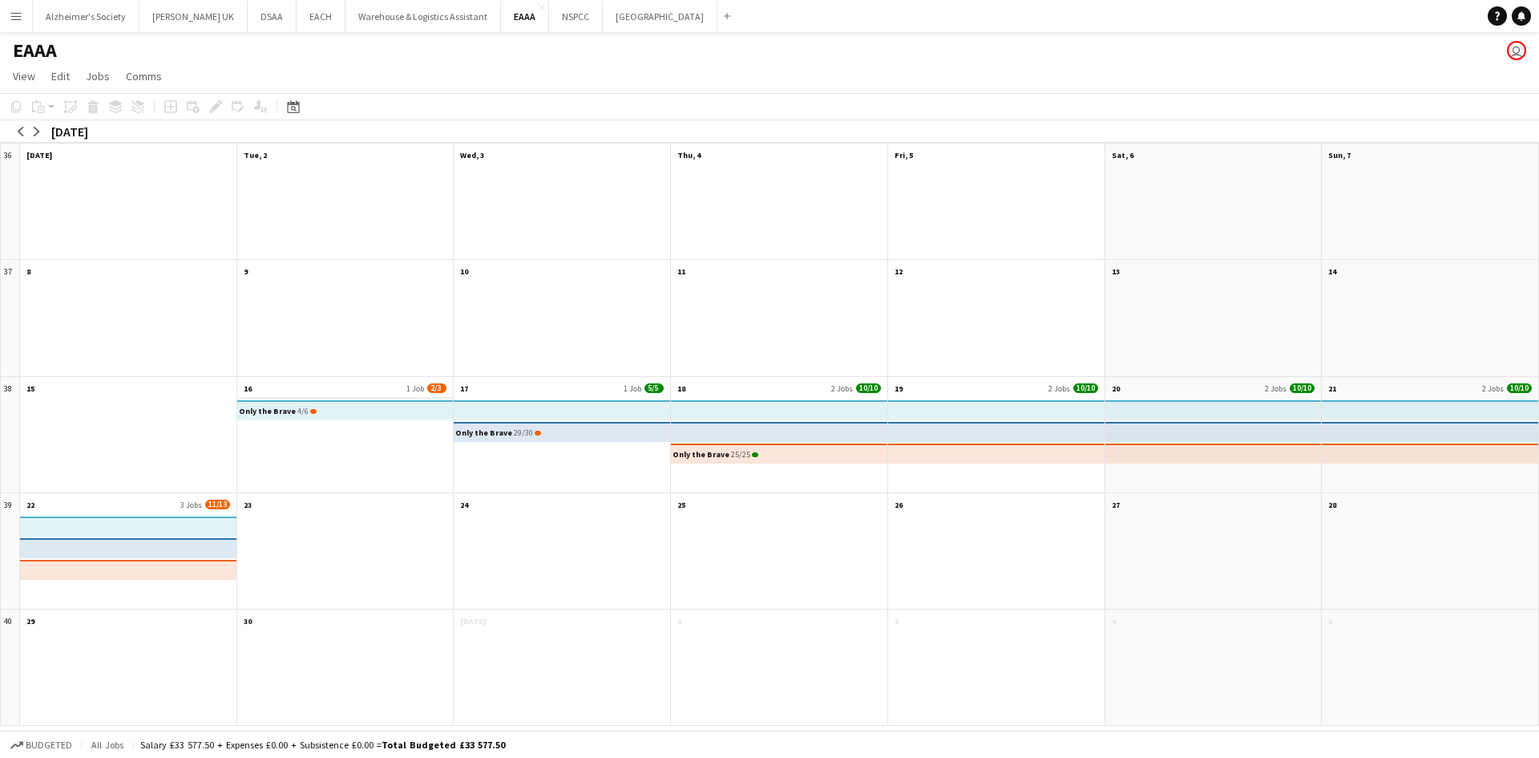
click at [297, 393] on app-month-view-date-header "16 1 Job 2/3" at bounding box center [345, 387] width 216 height 20
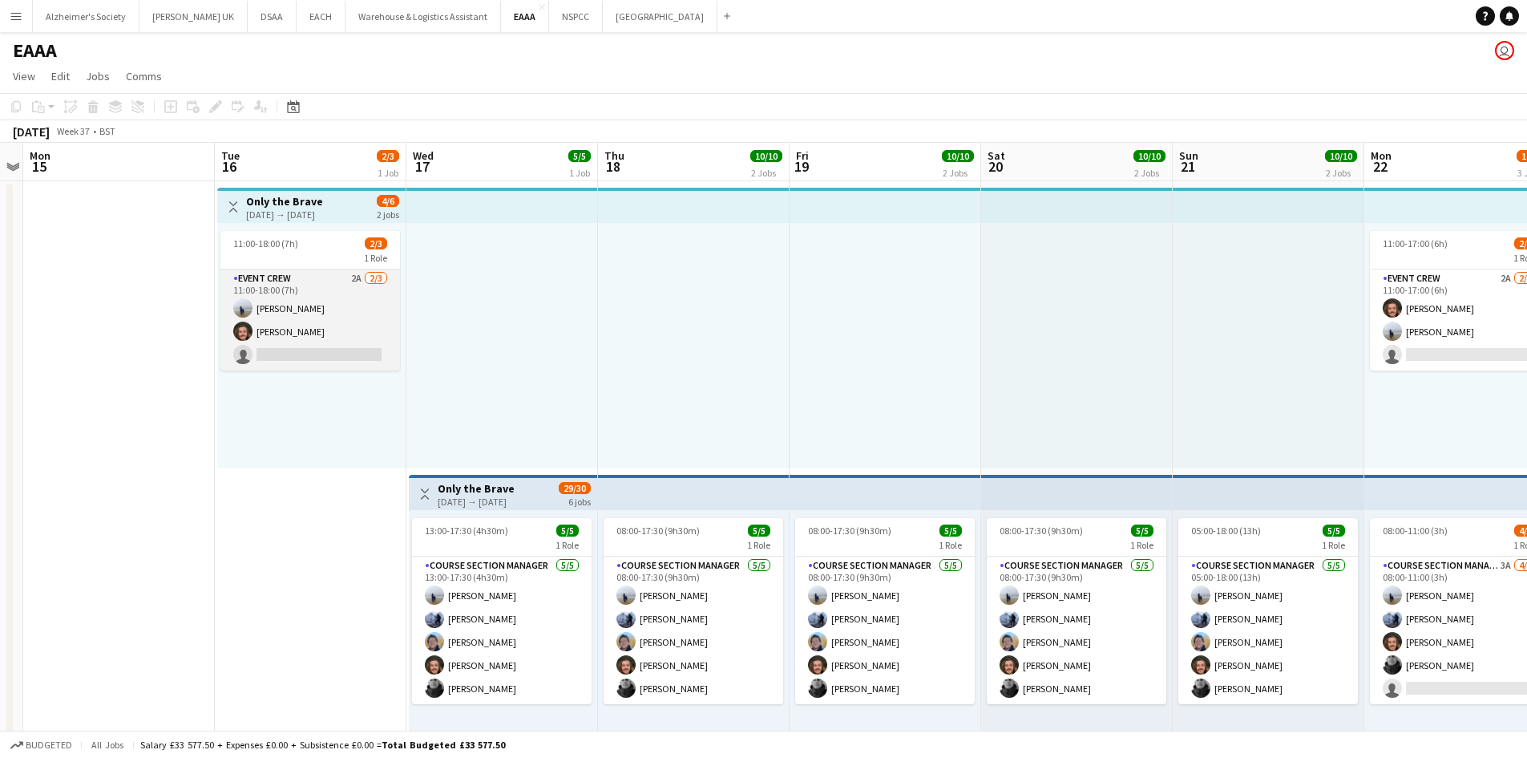
click at [282, 333] on app-card-role "Event Crew 2A [DATE] 11:00-18:00 (7h) [PERSON_NAME] [PERSON_NAME] single-neutra…" at bounding box center [310, 319] width 180 height 101
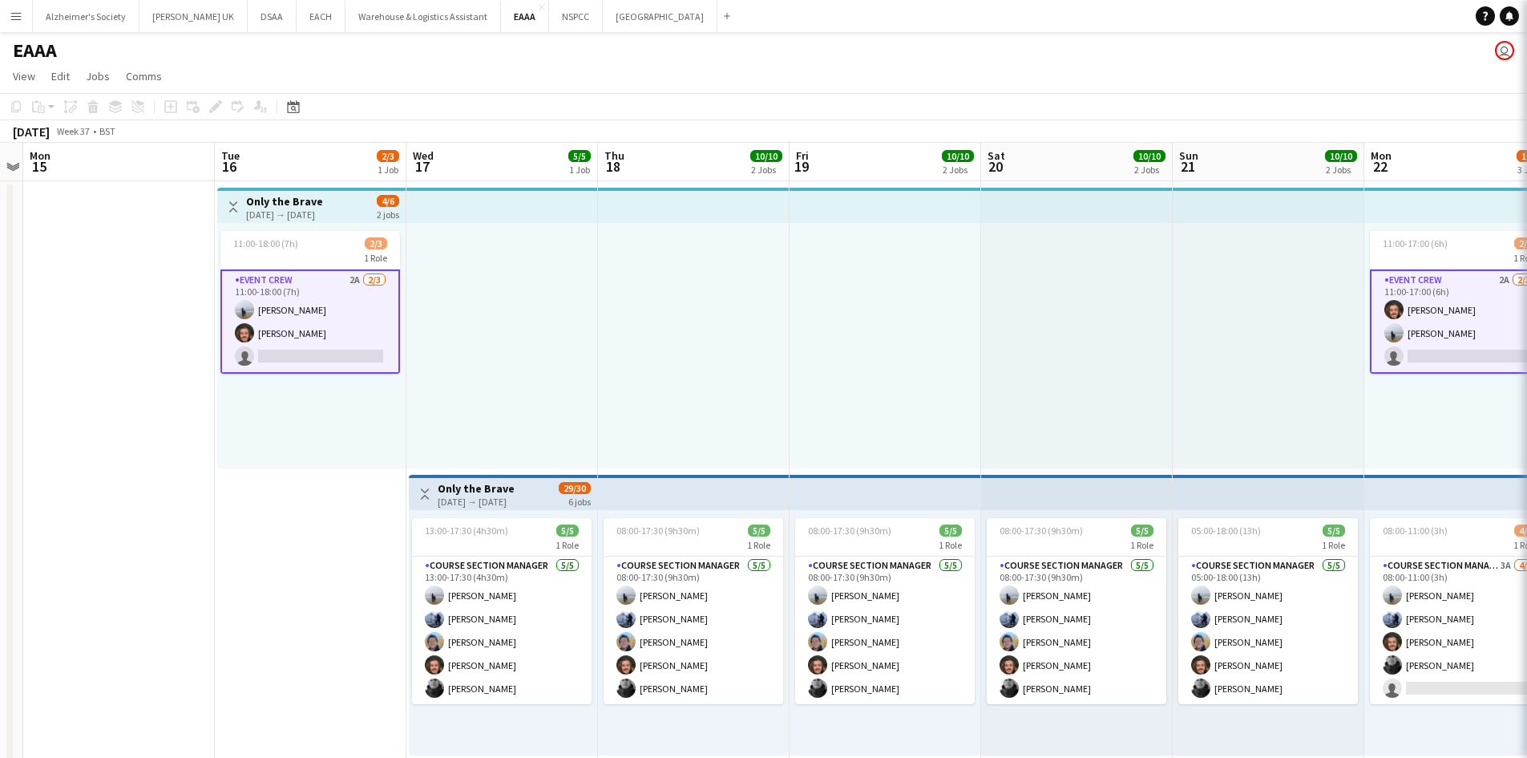
scroll to position [0, 552]
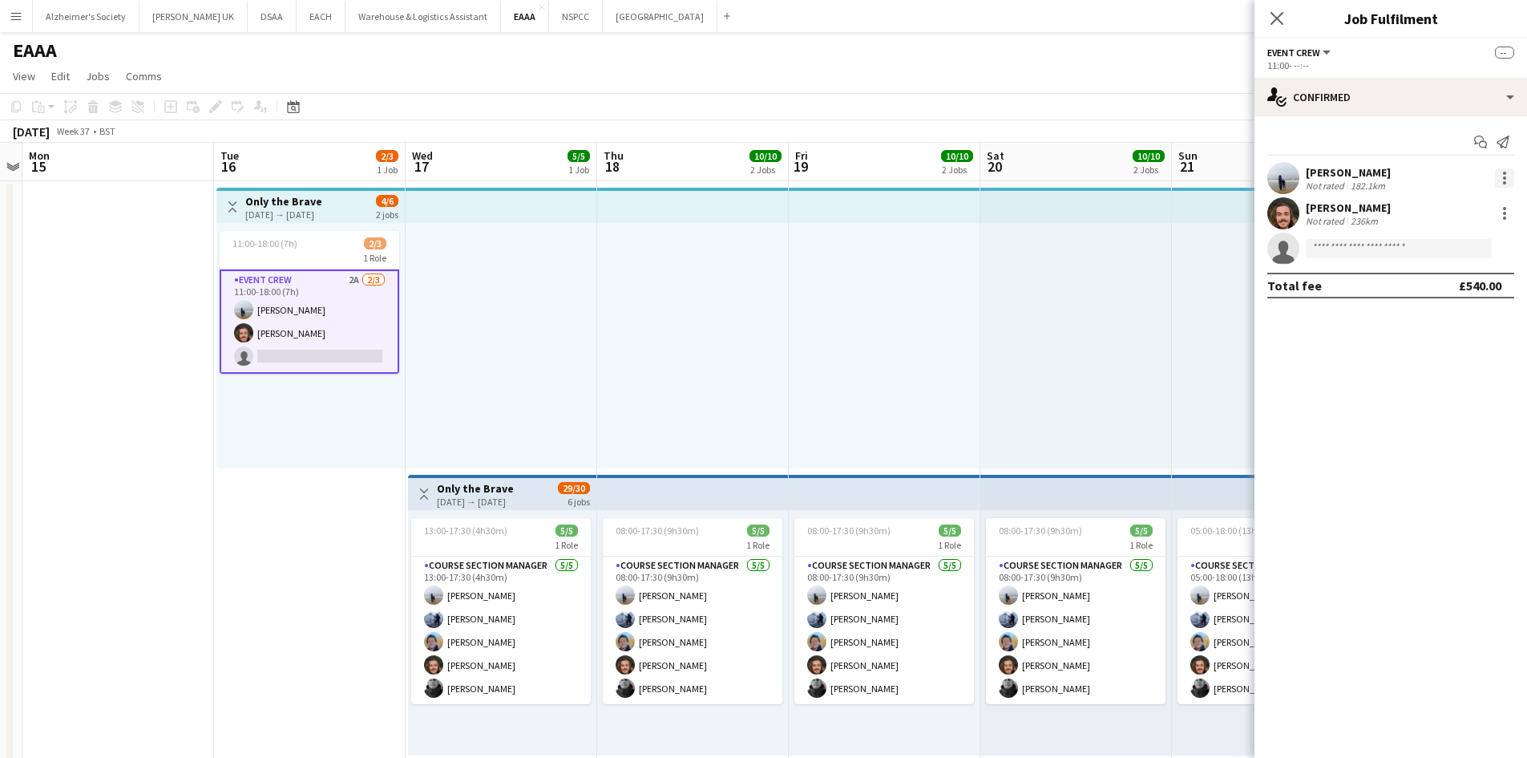
click at [1501, 183] on div at bounding box center [1504, 177] width 19 height 19
click at [1466, 204] on span "Edit fee" at bounding box center [1451, 207] width 99 height 14
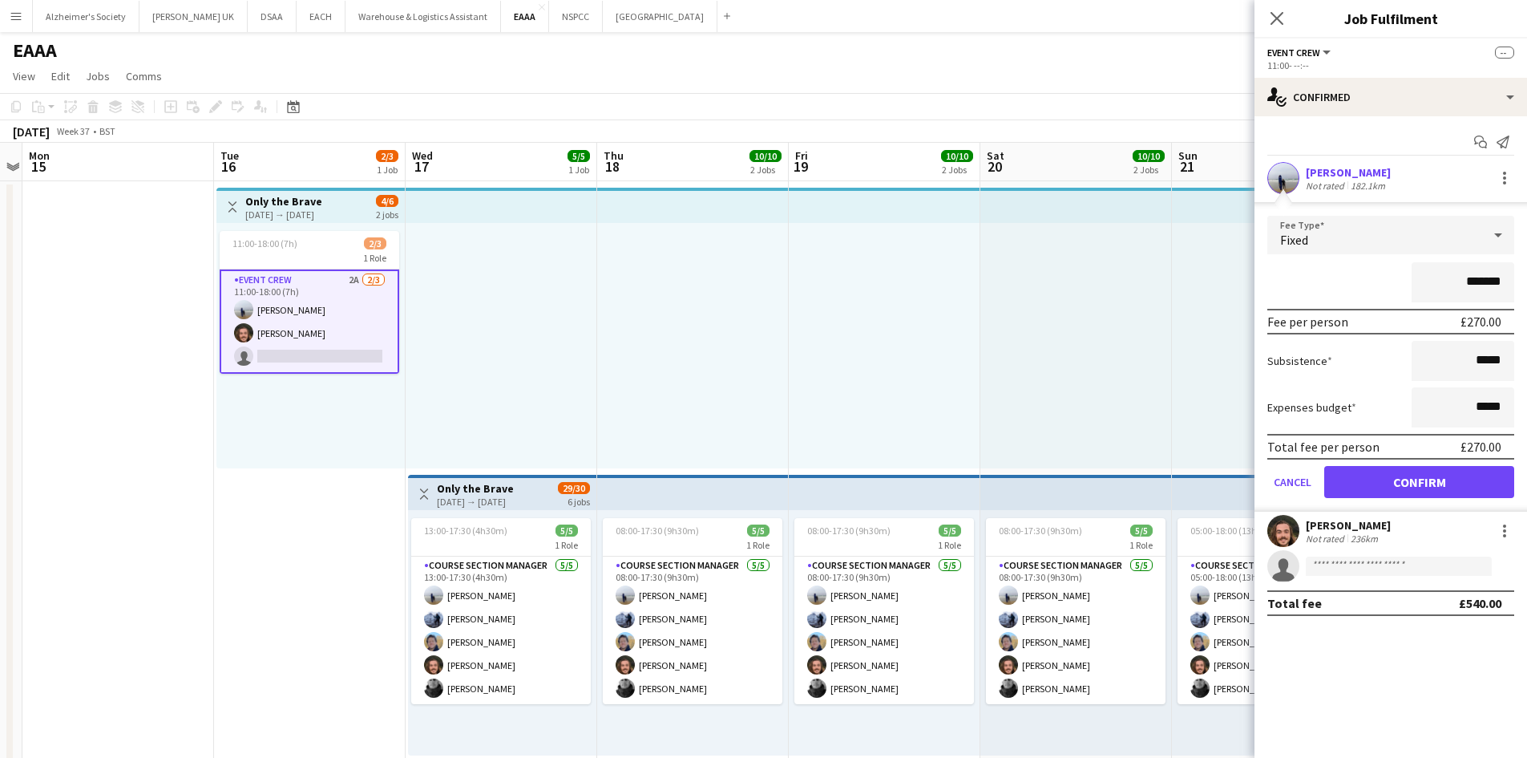
click at [914, 374] on div at bounding box center [885, 345] width 192 height 245
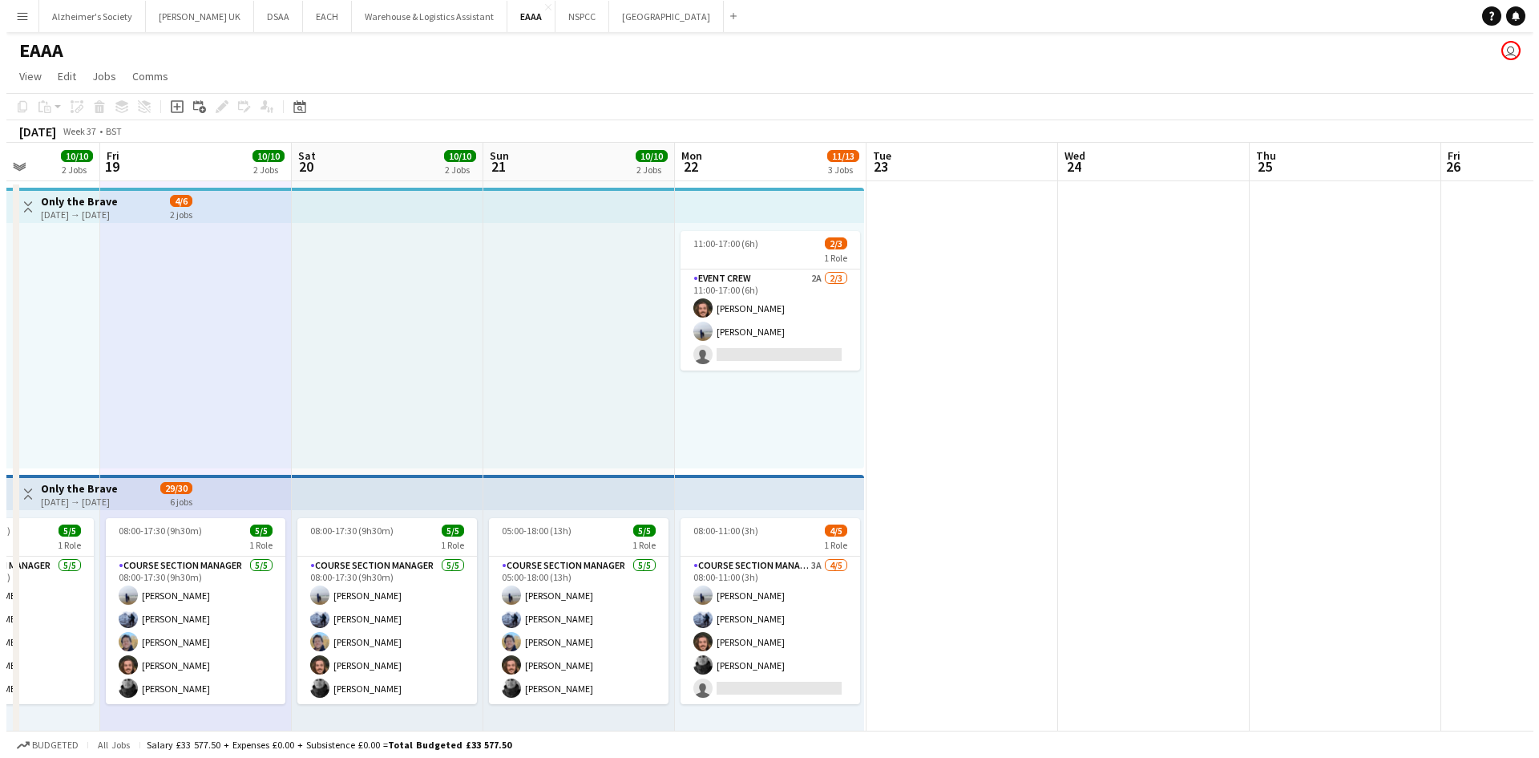
scroll to position [0, 596]
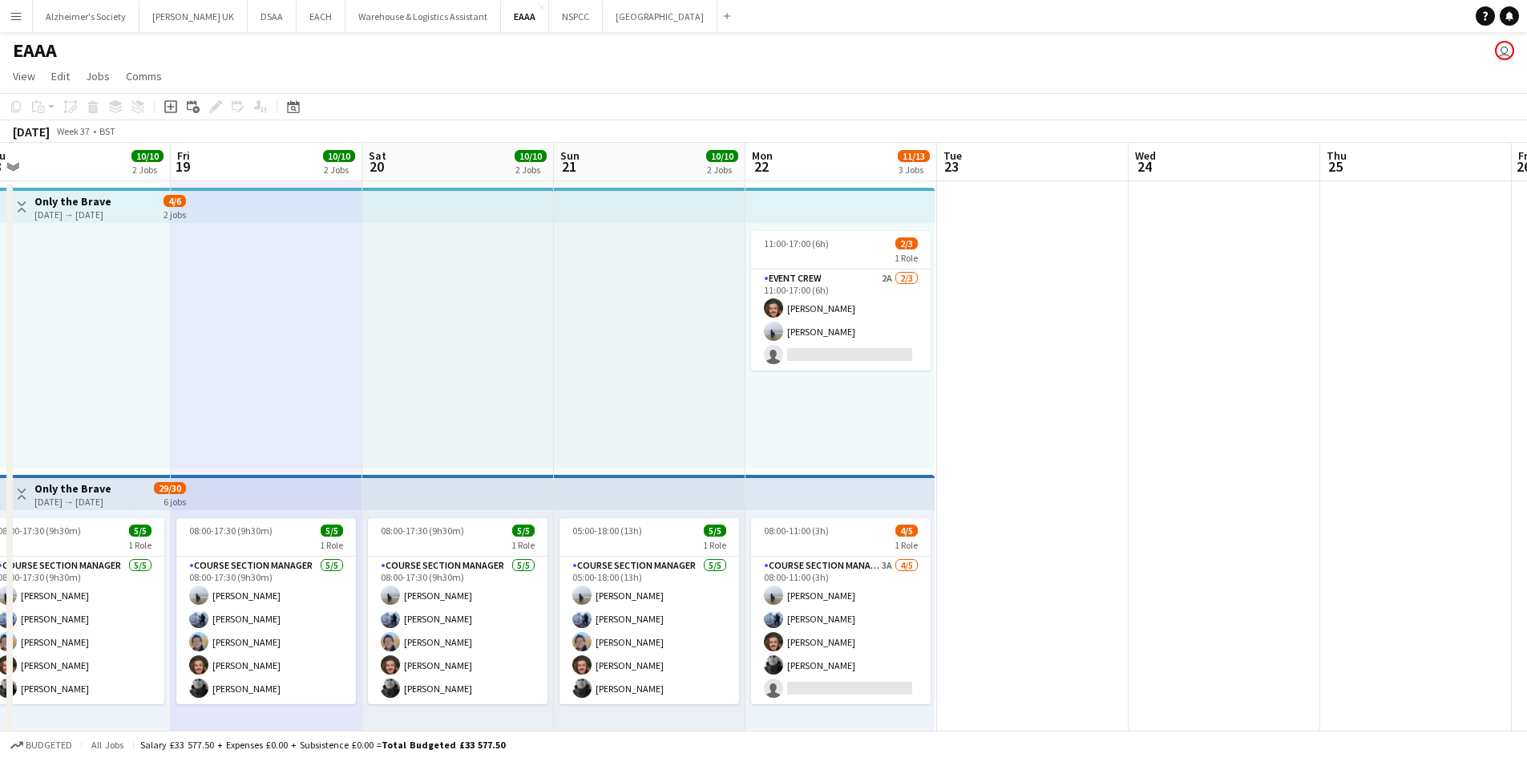
drag, startPoint x: 1231, startPoint y: 370, endPoint x: 612, endPoint y: 389, distance: 618.4
click at [612, 389] on app-calendar-viewport "Mon 15 Tue 16 2/3 1 Job Wed 17 5/5 1 Job Thu 18 10/10 2 Jobs Fri 19 10/10 2 Job…" at bounding box center [763, 596] width 1527 height 906
click at [787, 299] on app-card-role "Event Crew 2A [DATE] 11:00-17:00 (6h) [PERSON_NAME] [PERSON_NAME] single-neutra…" at bounding box center [841, 319] width 180 height 101
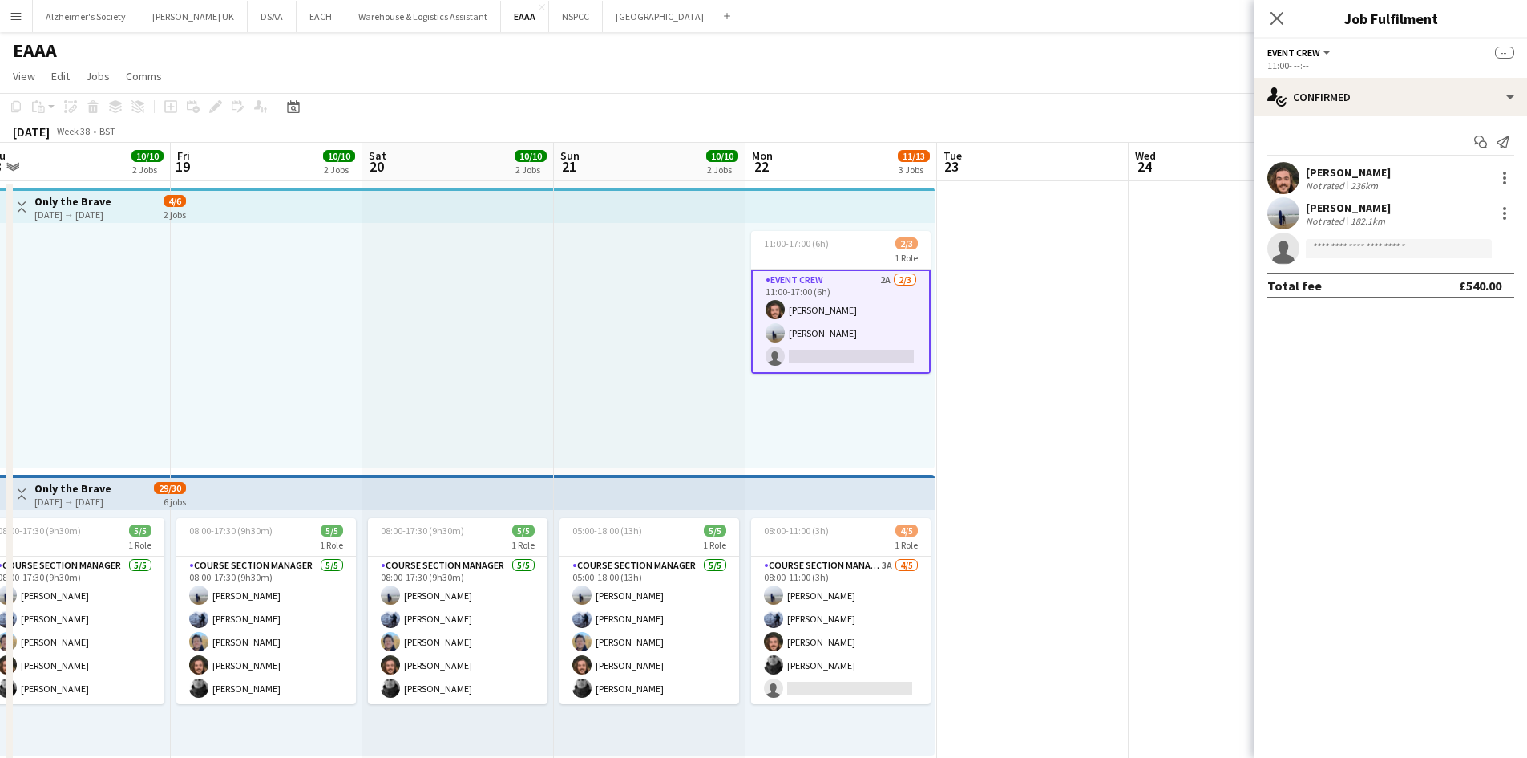
click at [1517, 181] on div "[PERSON_NAME] Not rated 236km" at bounding box center [1391, 178] width 273 height 32
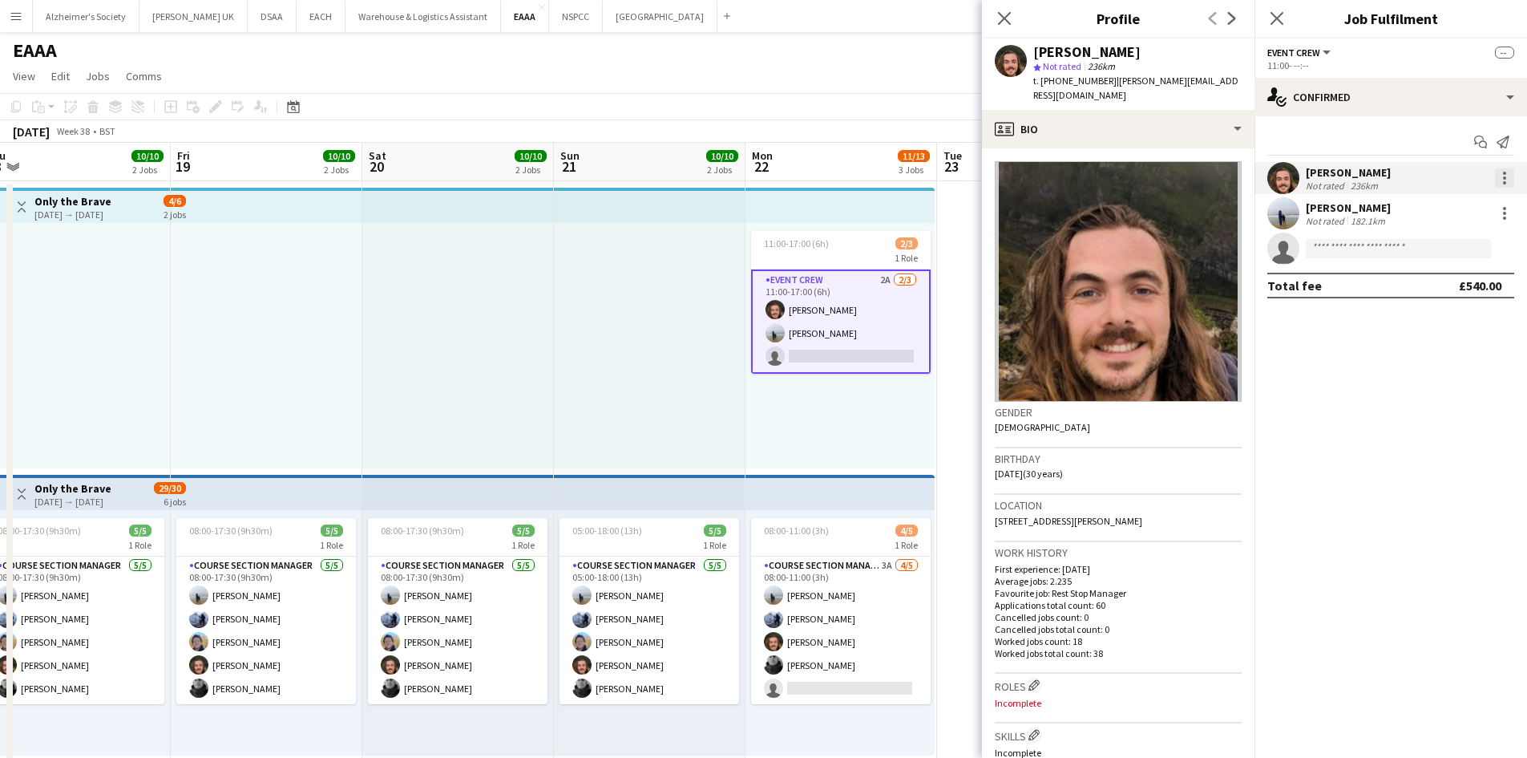
click at [1501, 173] on div at bounding box center [1504, 177] width 19 height 19
click at [1445, 211] on span "Edit fee" at bounding box center [1423, 207] width 43 height 14
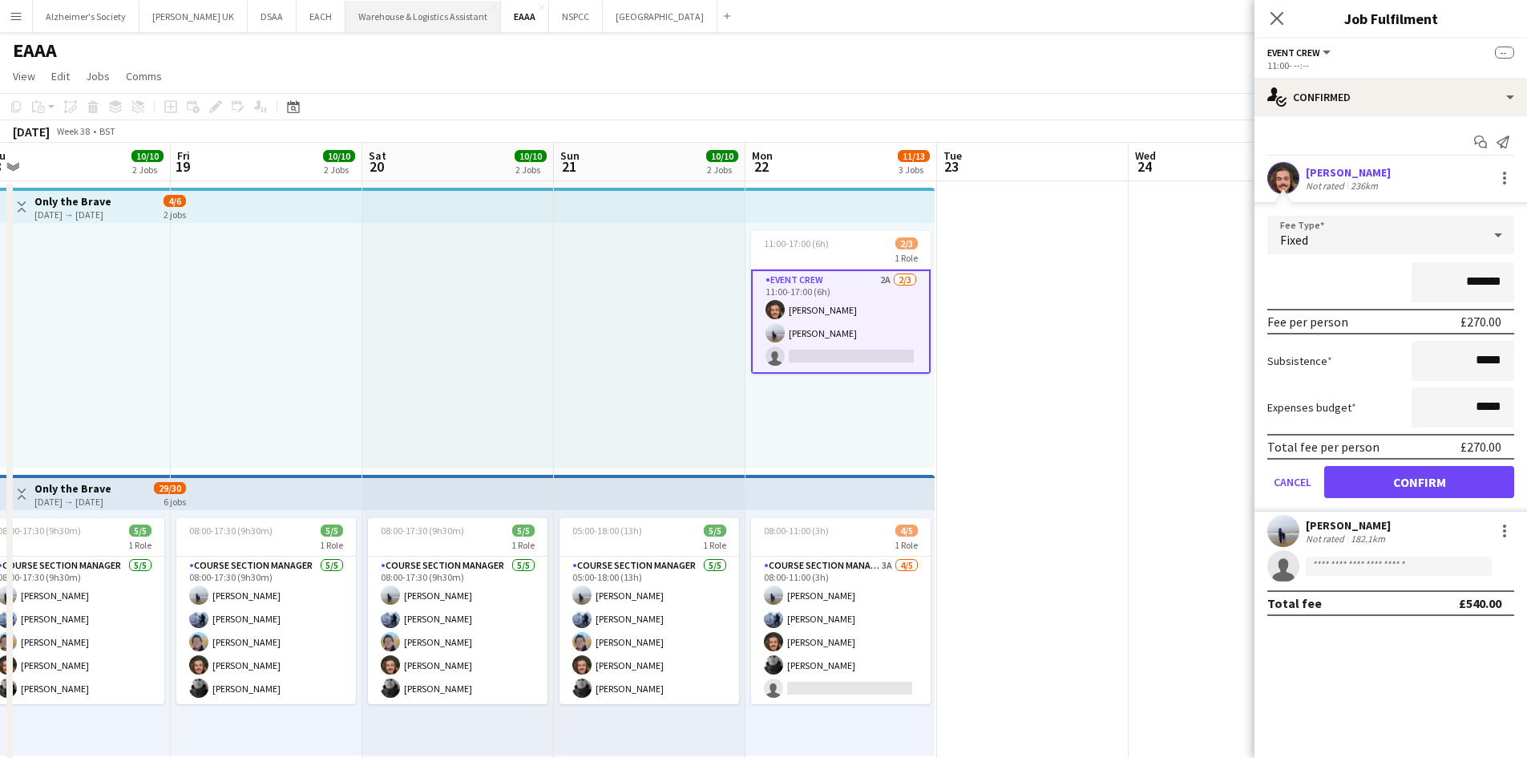
click at [373, 21] on button "Warehouse & Logistics Assistant Close" at bounding box center [424, 16] width 156 height 31
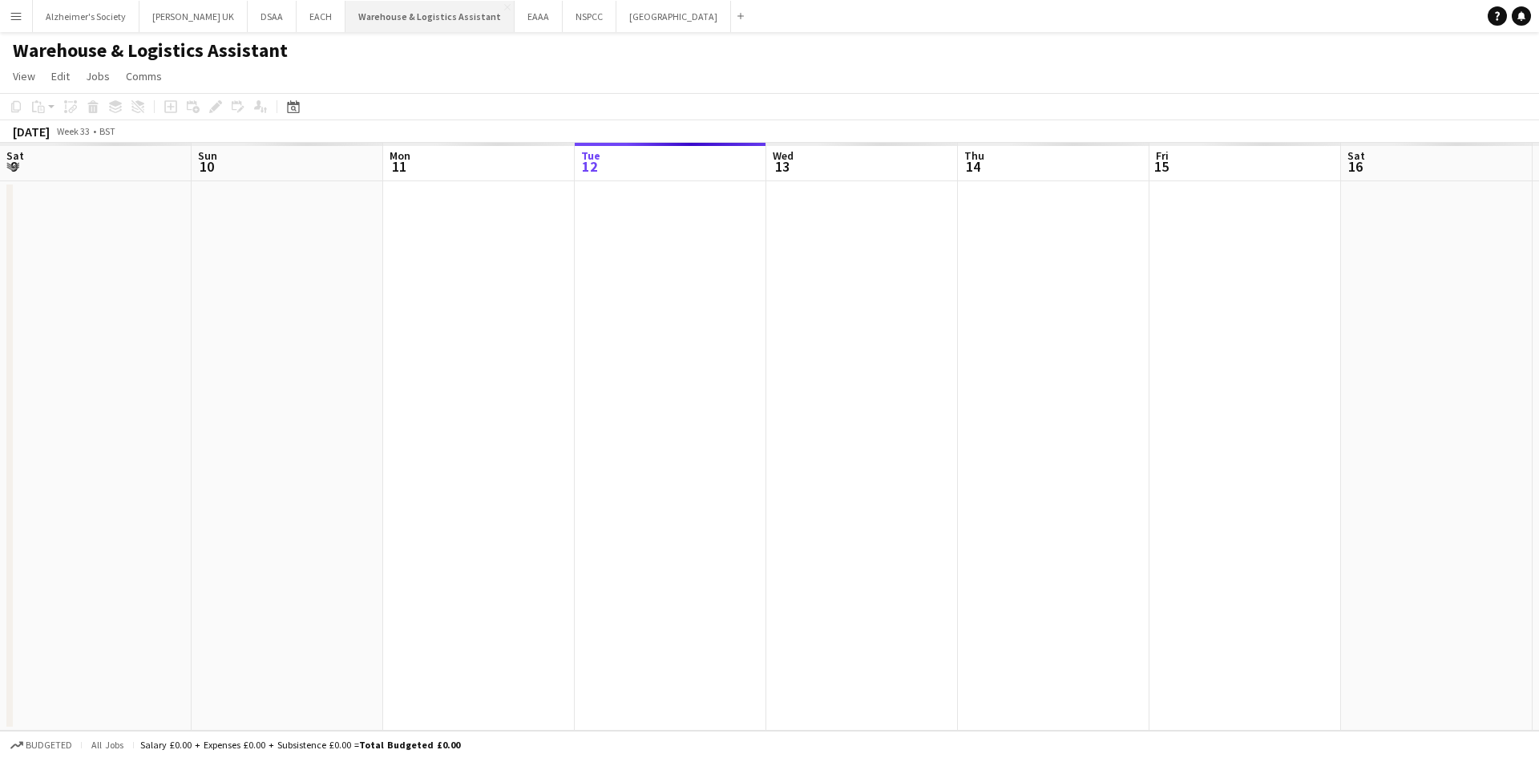
scroll to position [0, 383]
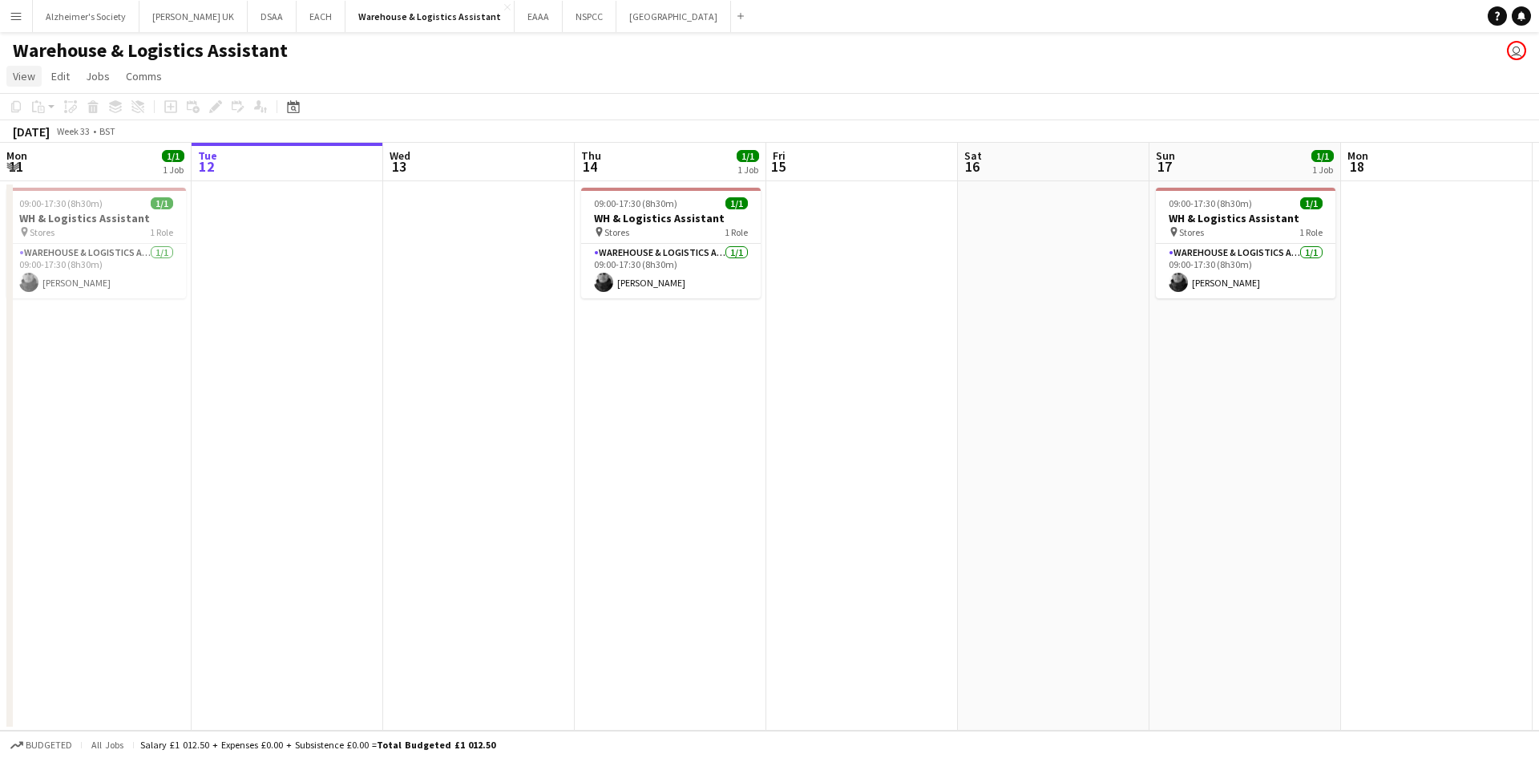
click at [22, 73] on span "View" at bounding box center [24, 76] width 22 height 14
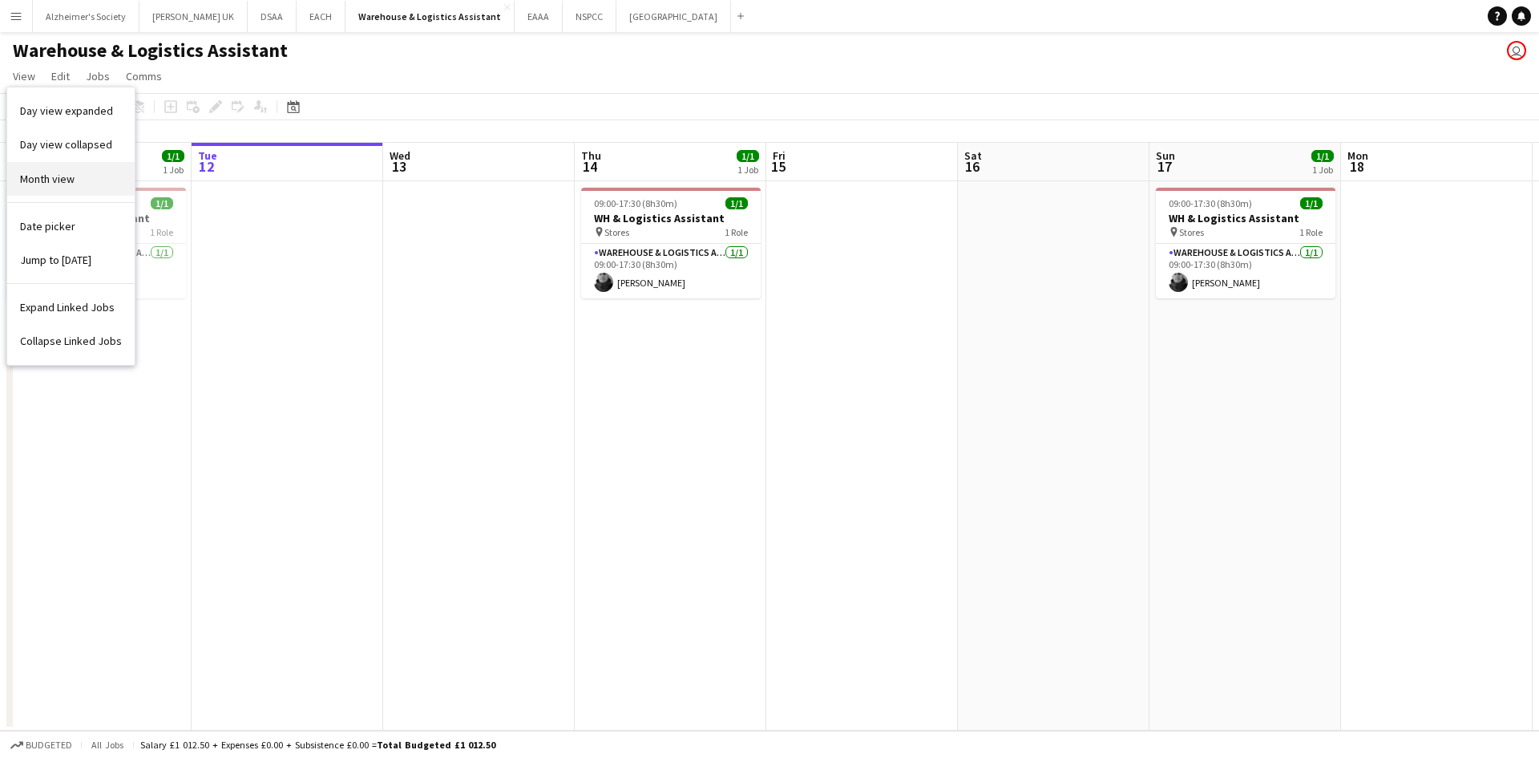
click at [21, 183] on span "Month view" at bounding box center [47, 179] width 55 height 14
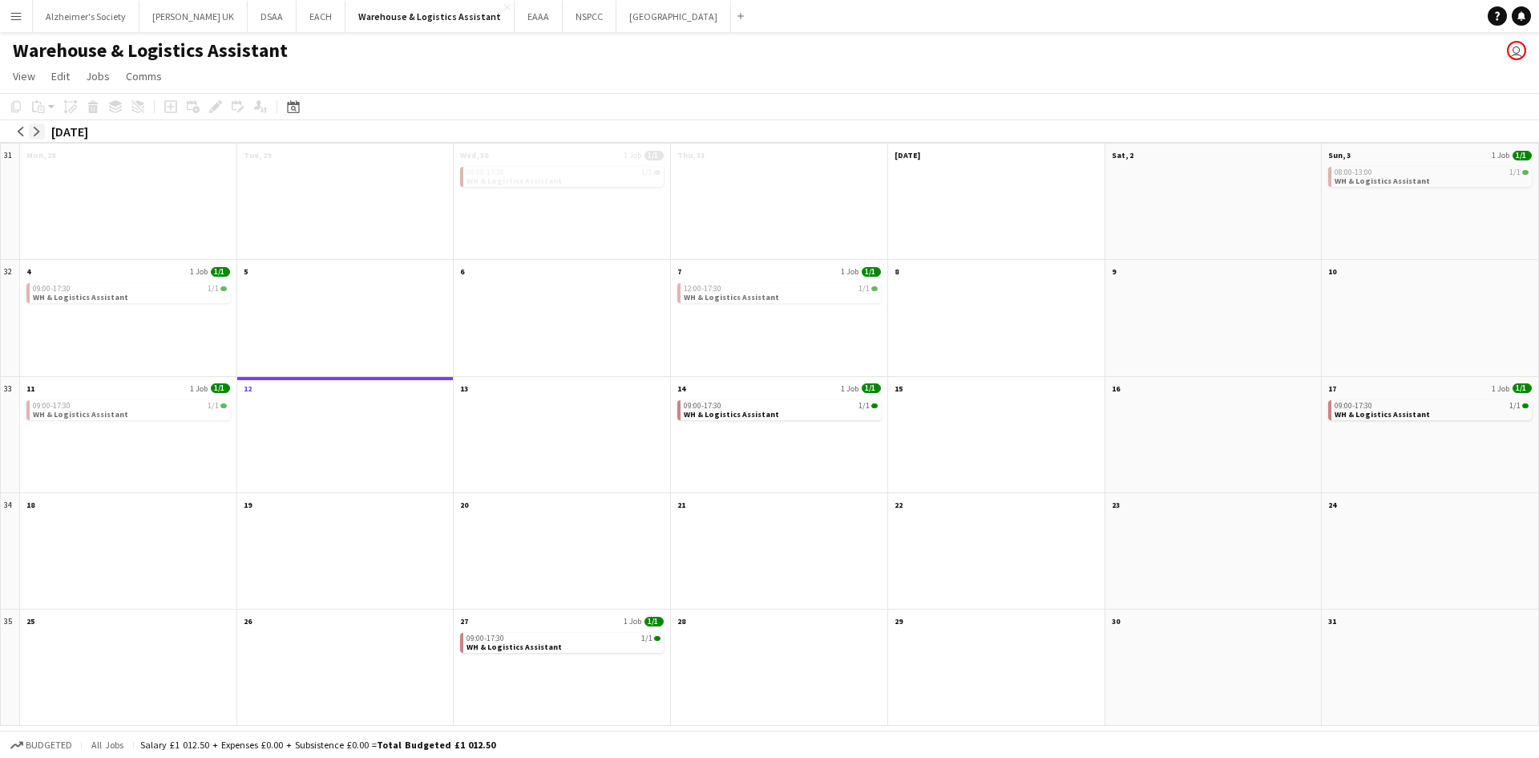
click at [35, 129] on app-icon "arrow-right" at bounding box center [37, 132] width 10 height 10
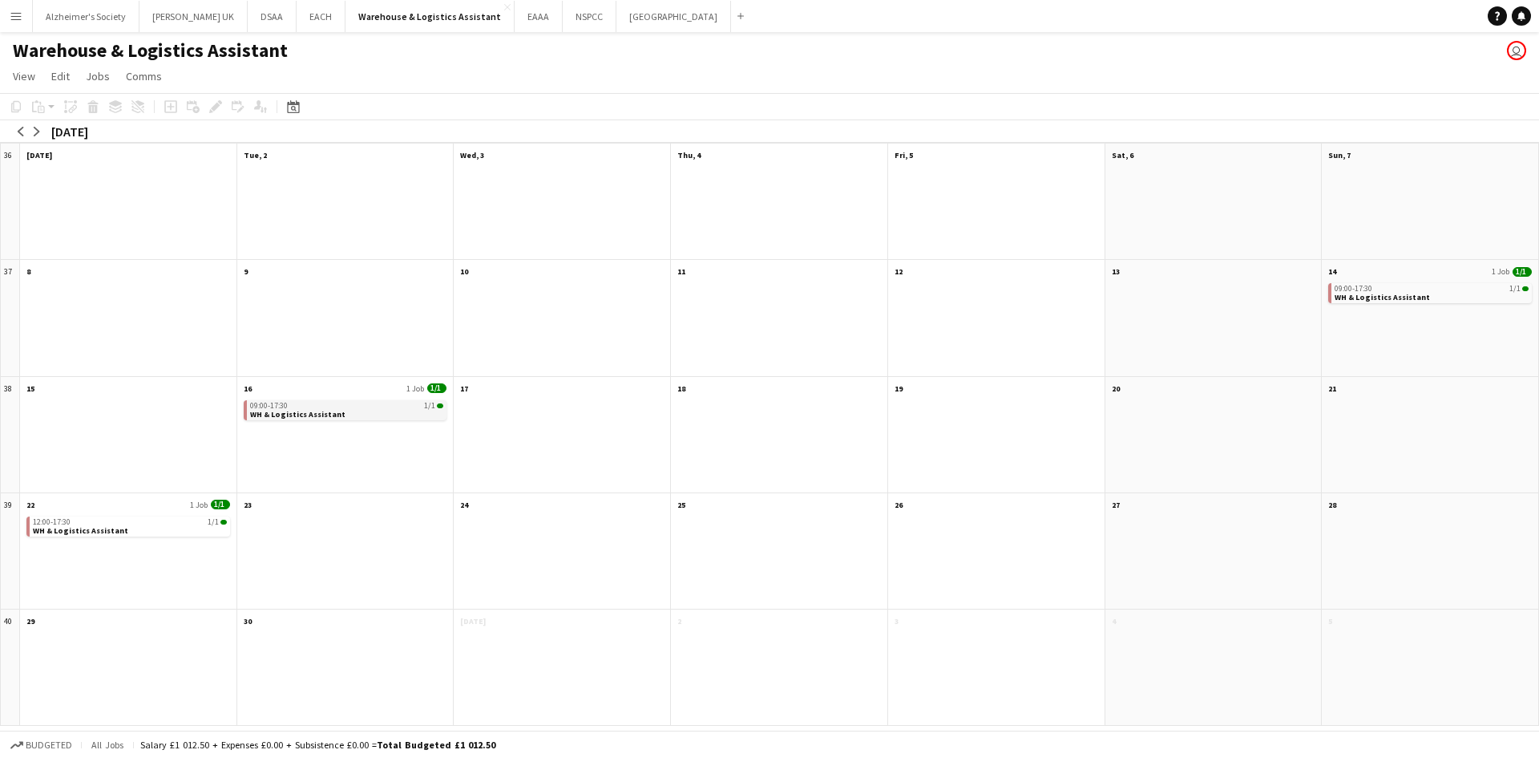
click at [334, 403] on div "09:00-17:30 1/1" at bounding box center [347, 406] width 194 height 8
click at [1388, 285] on div "09:00-17:30 1/1" at bounding box center [1432, 289] width 194 height 8
click at [1415, 291] on div "09:00-17:30 1/1" at bounding box center [1432, 289] width 194 height 8
click at [1403, 269] on app-month-view-date-header "14 1 Job 1/1" at bounding box center [1430, 270] width 216 height 20
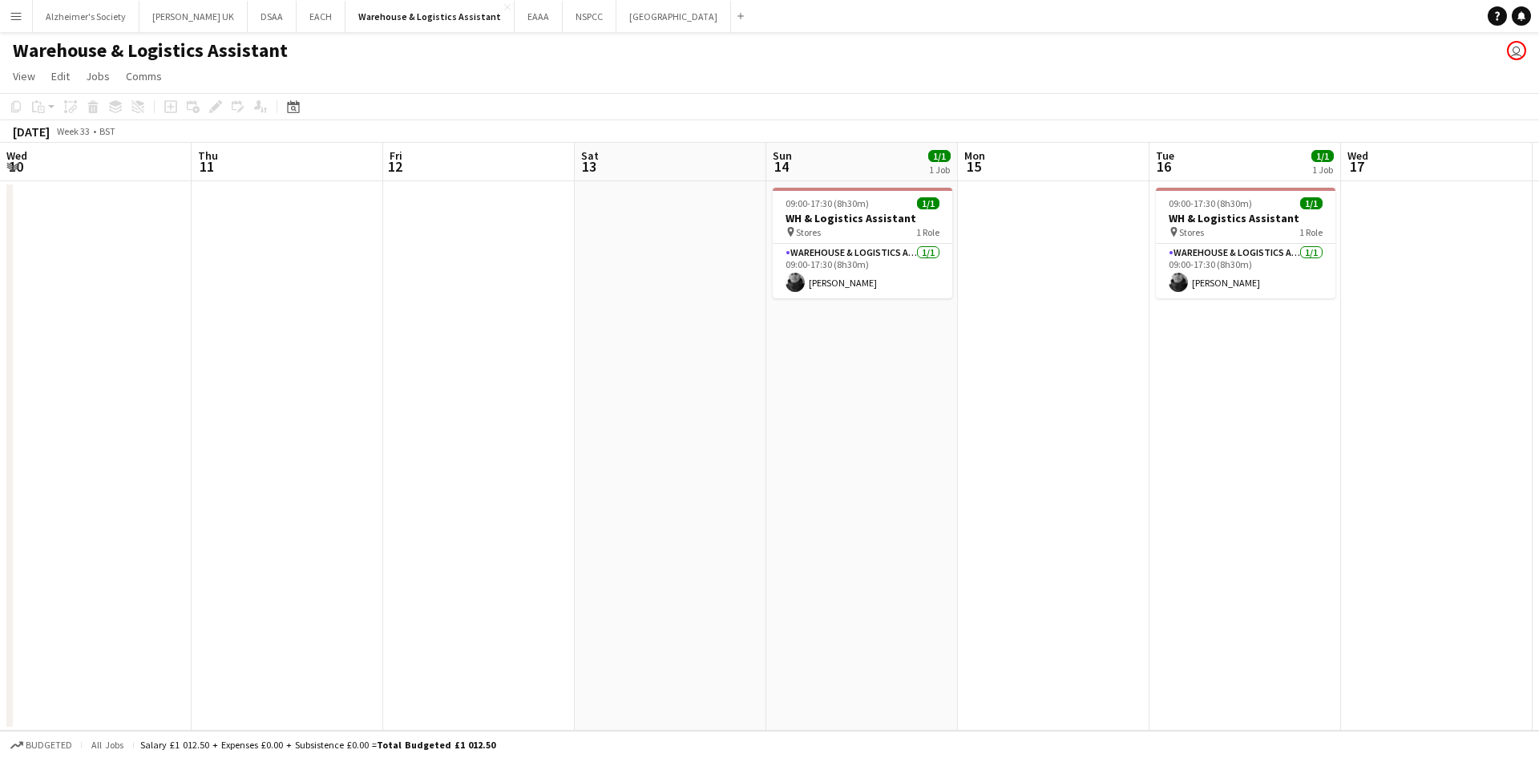
scroll to position [0, 552]
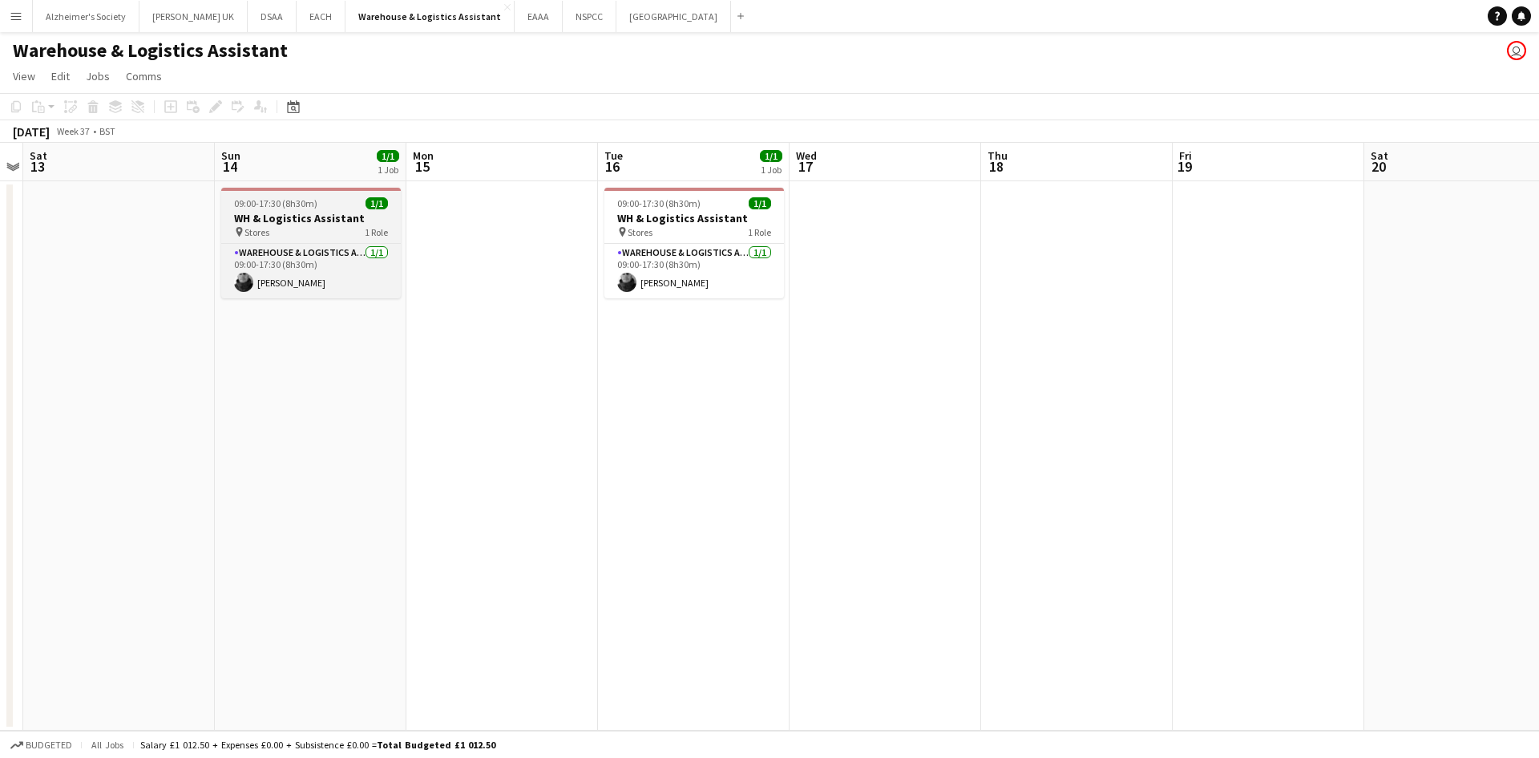
click at [298, 233] on div "pin Stores 1 Role" at bounding box center [311, 231] width 180 height 13
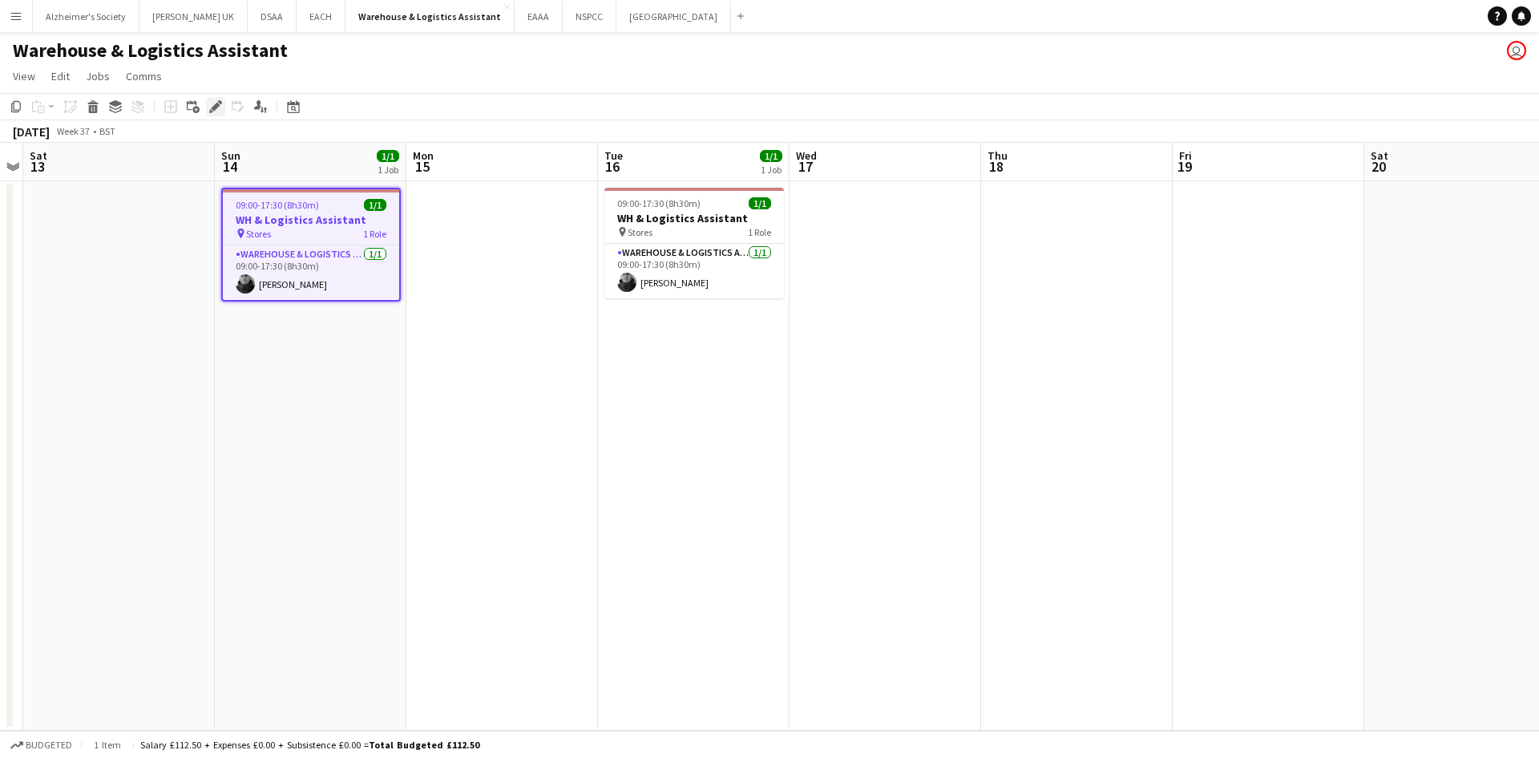
click at [209, 112] on icon "Edit" at bounding box center [215, 106] width 13 height 13
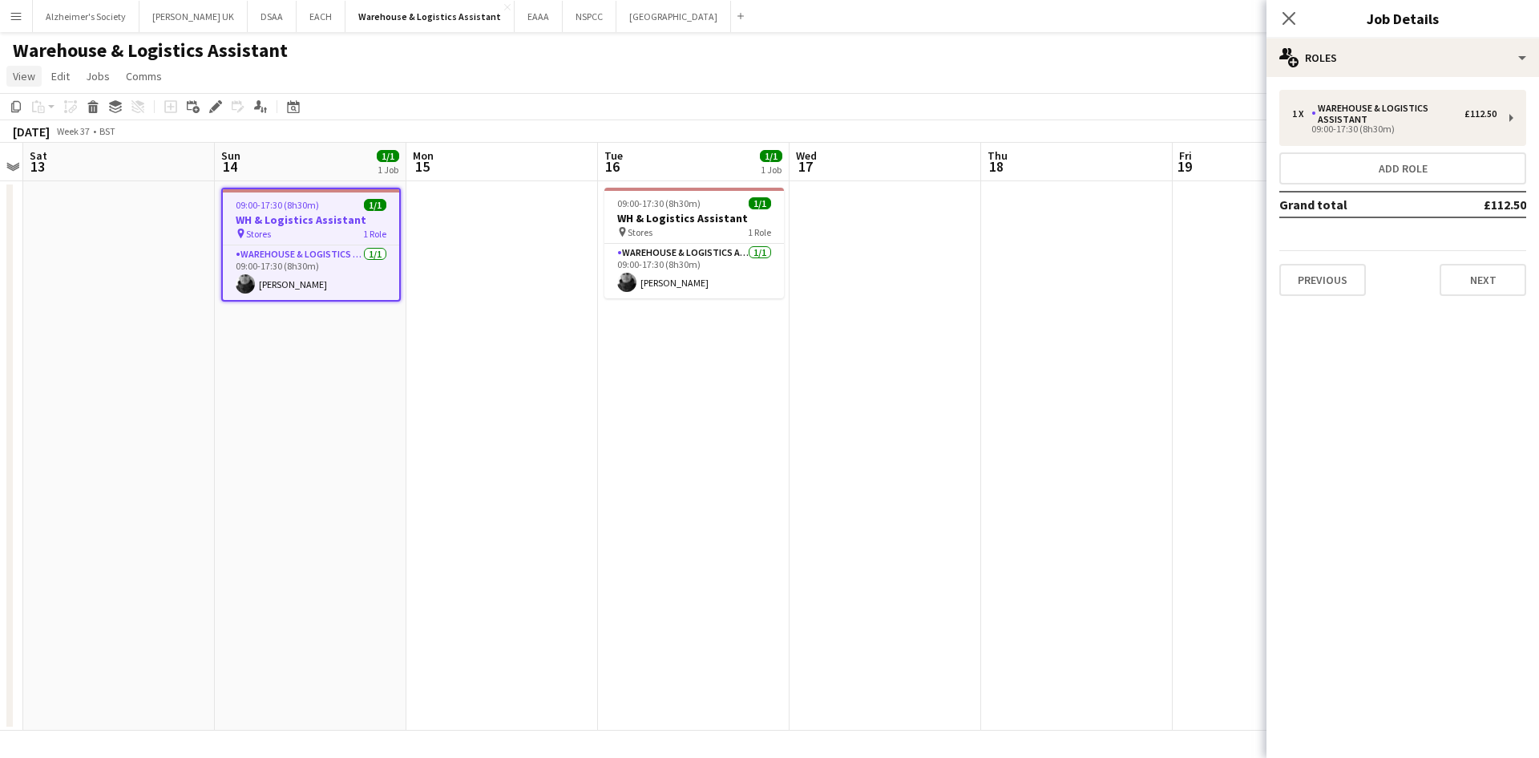
click at [11, 76] on link "View" at bounding box center [23, 76] width 35 height 21
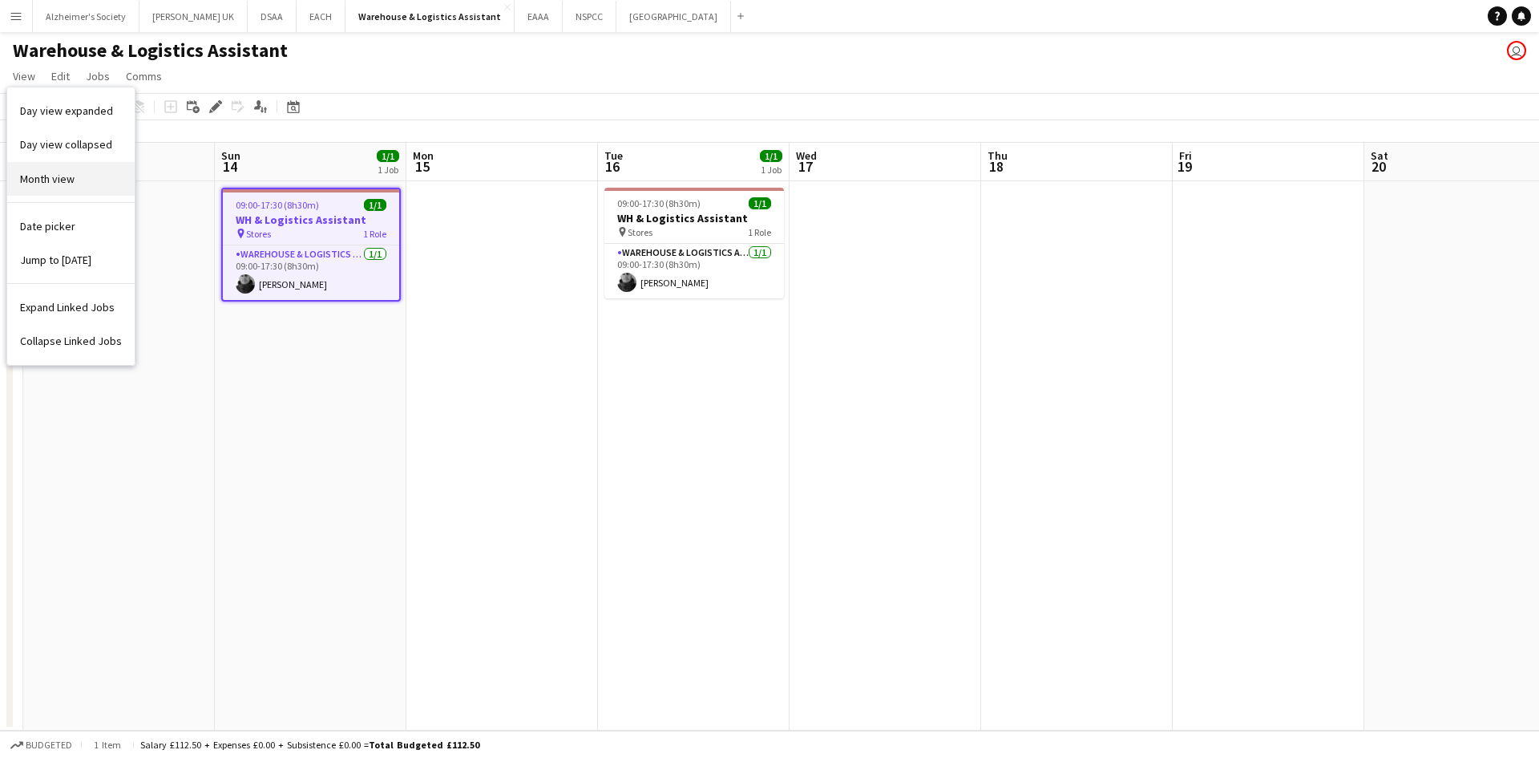
click at [26, 176] on span "Month view" at bounding box center [47, 179] width 55 height 14
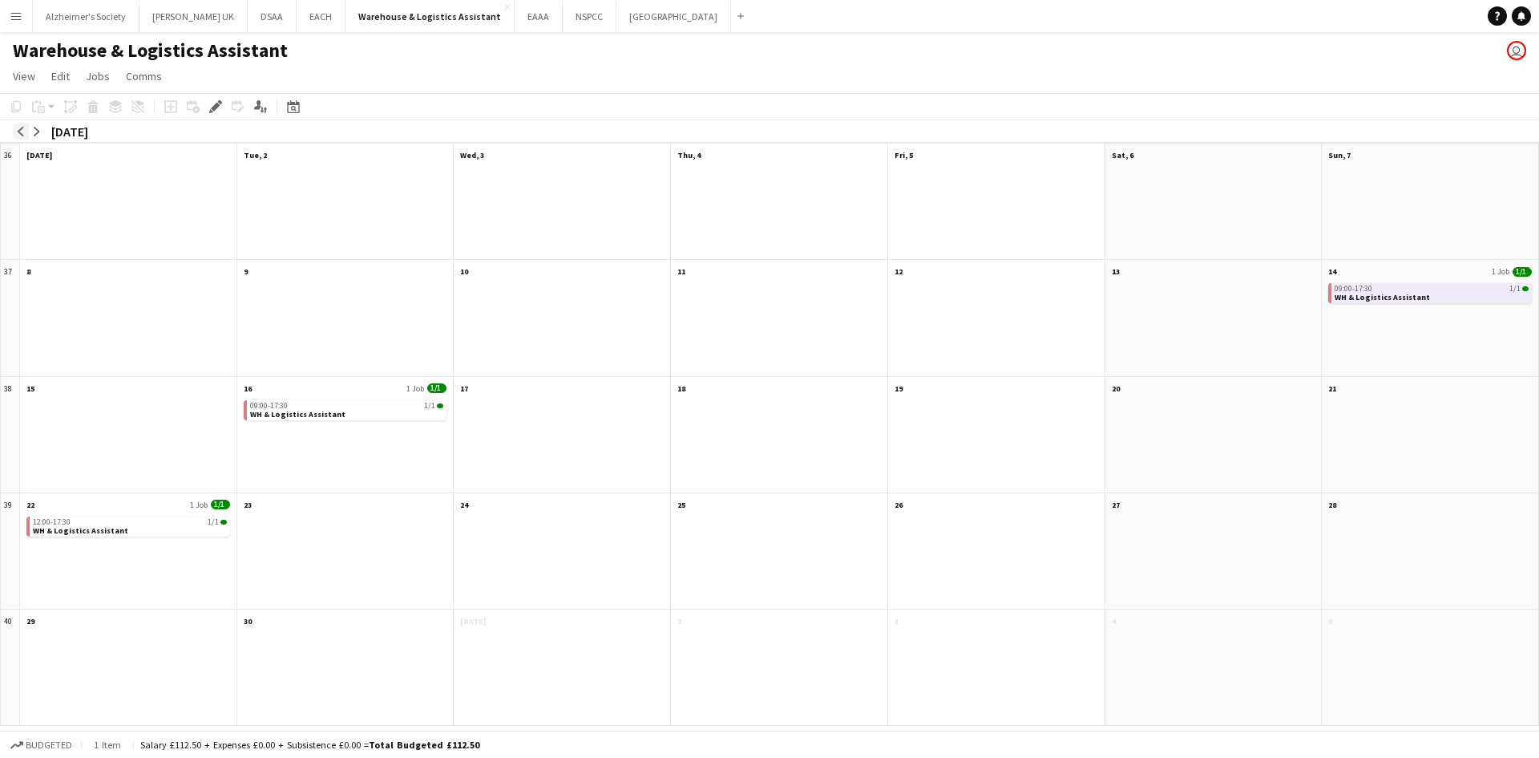
click at [21, 131] on app-icon "arrow-left" at bounding box center [21, 132] width 10 height 10
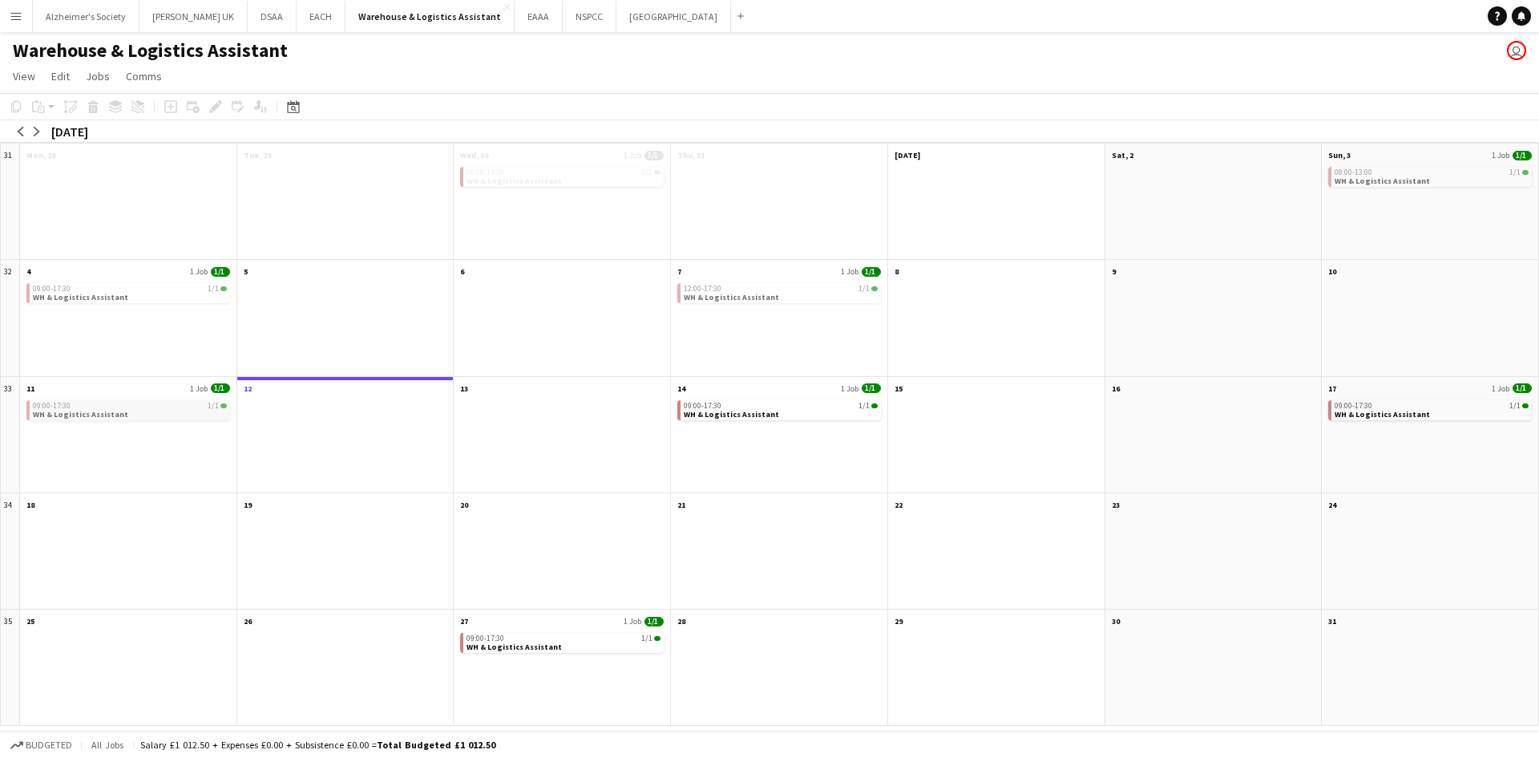
click at [127, 409] on app-month-view-job-card "09:00-17:30 1/1 WH & Logistics Assistant" at bounding box center [128, 410] width 204 height 20
click at [121, 406] on div "09:00-17:30 1/1" at bounding box center [130, 406] width 194 height 8
click at [125, 409] on app-month-view-job-card "09:00-17:30 1/1 WH & Logistics Assistant" at bounding box center [128, 410] width 204 height 20
click at [125, 383] on app-month-view-date-header "11 1 Job 1/1" at bounding box center [128, 387] width 216 height 20
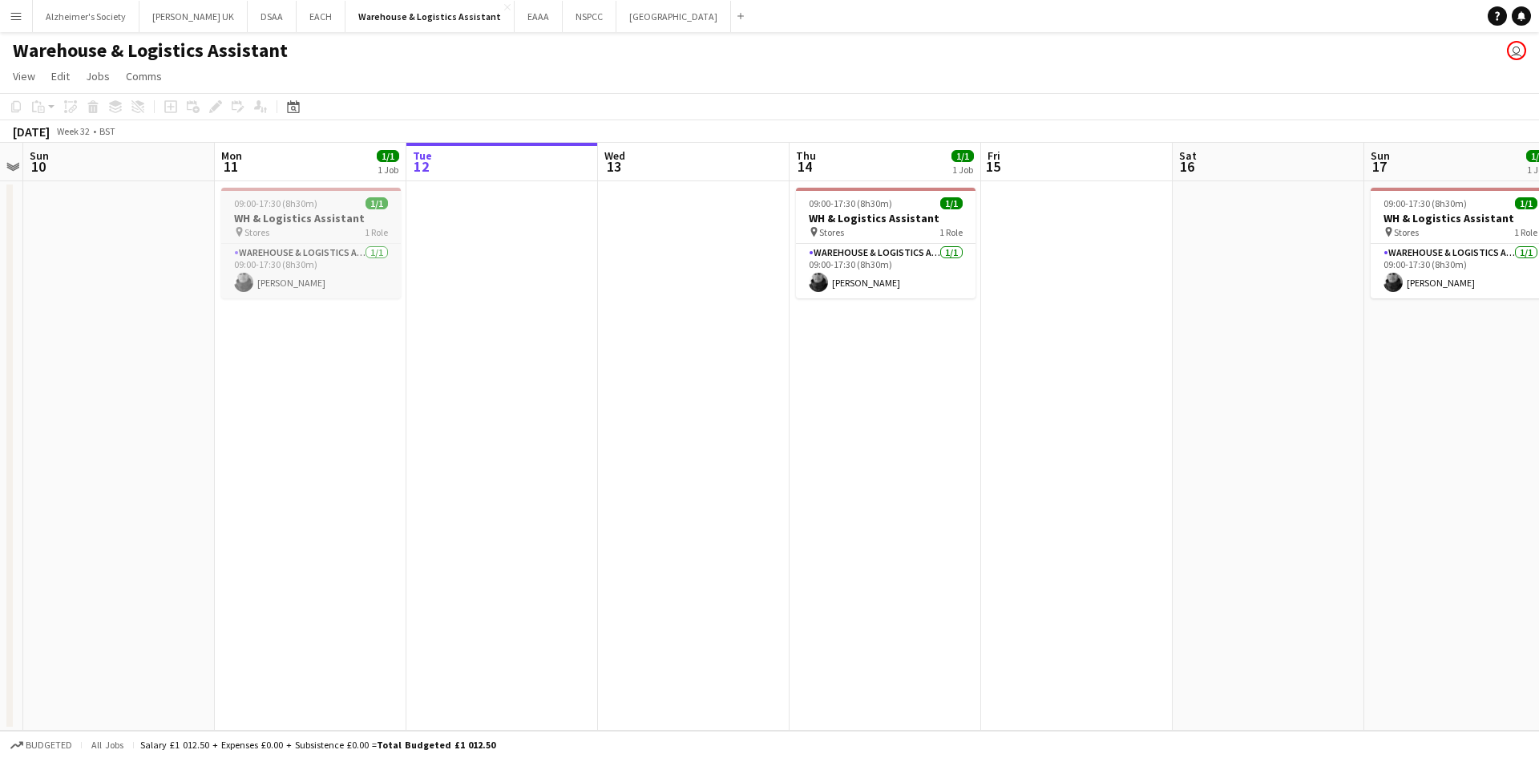
click at [305, 201] on span "09:00-17:30 (8h30m)" at bounding box center [275, 203] width 83 height 12
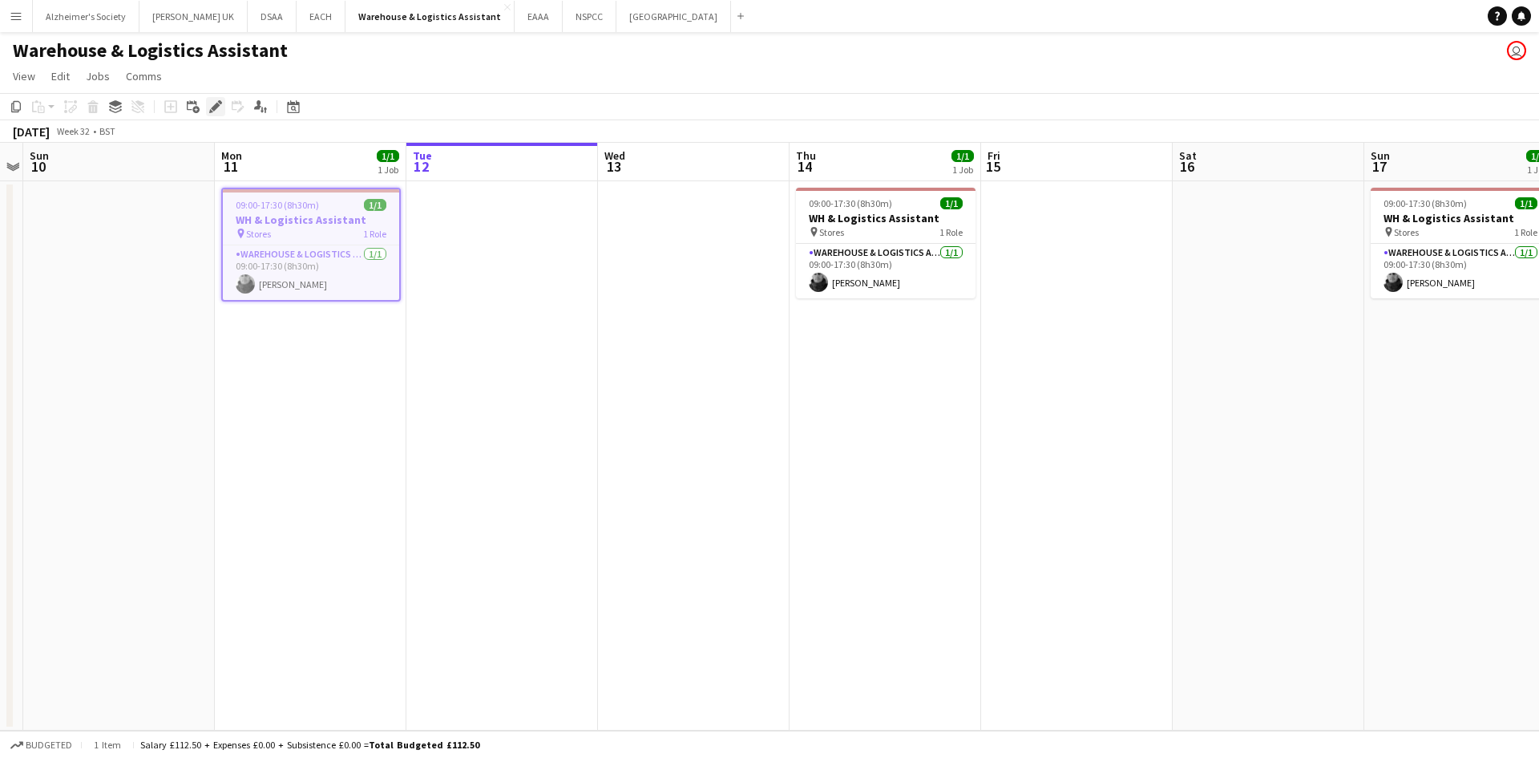
click at [209, 106] on icon "Edit" at bounding box center [215, 106] width 13 height 13
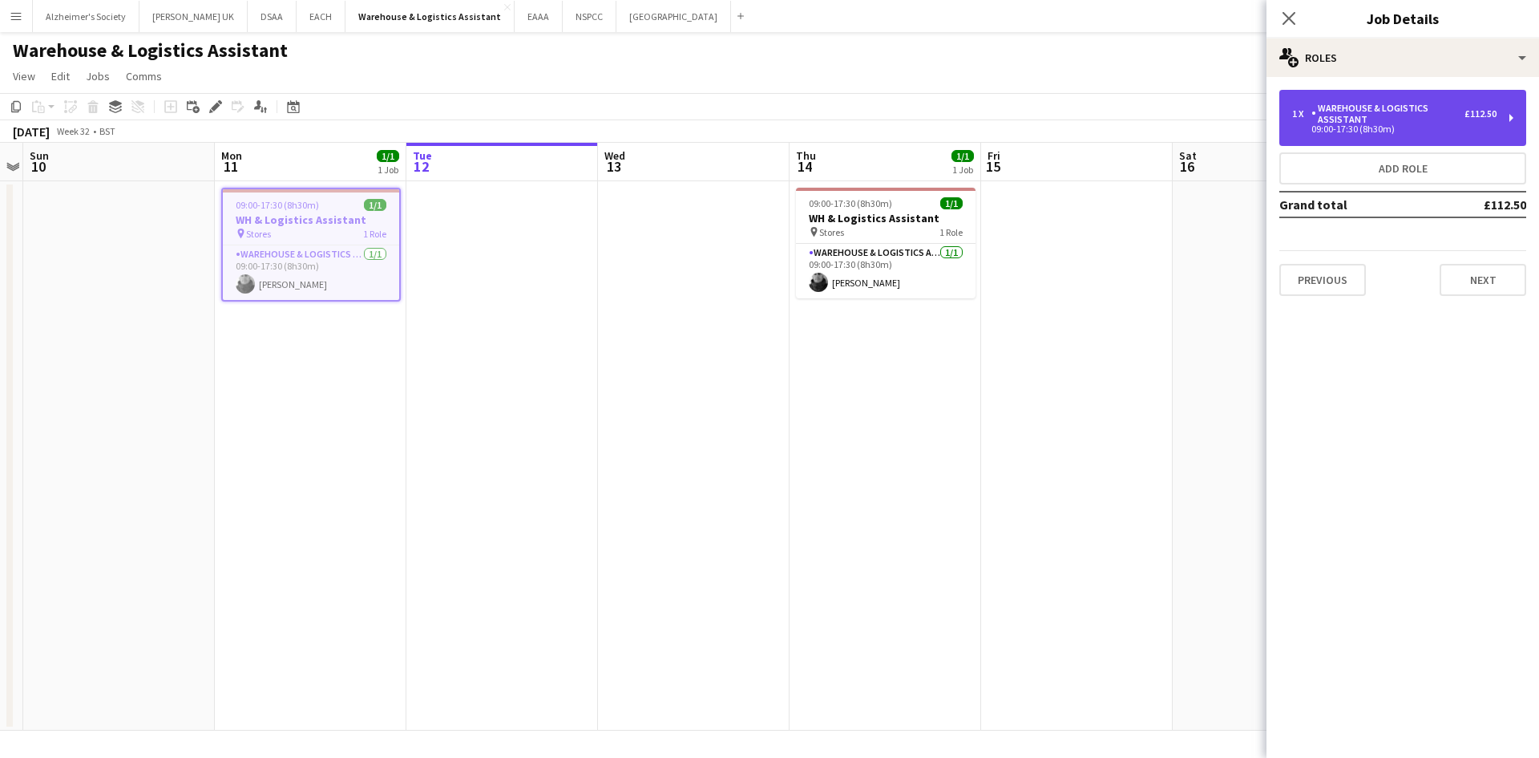
click at [1385, 126] on div "09:00-17:30 (8h30m)" at bounding box center [1394, 129] width 204 height 8
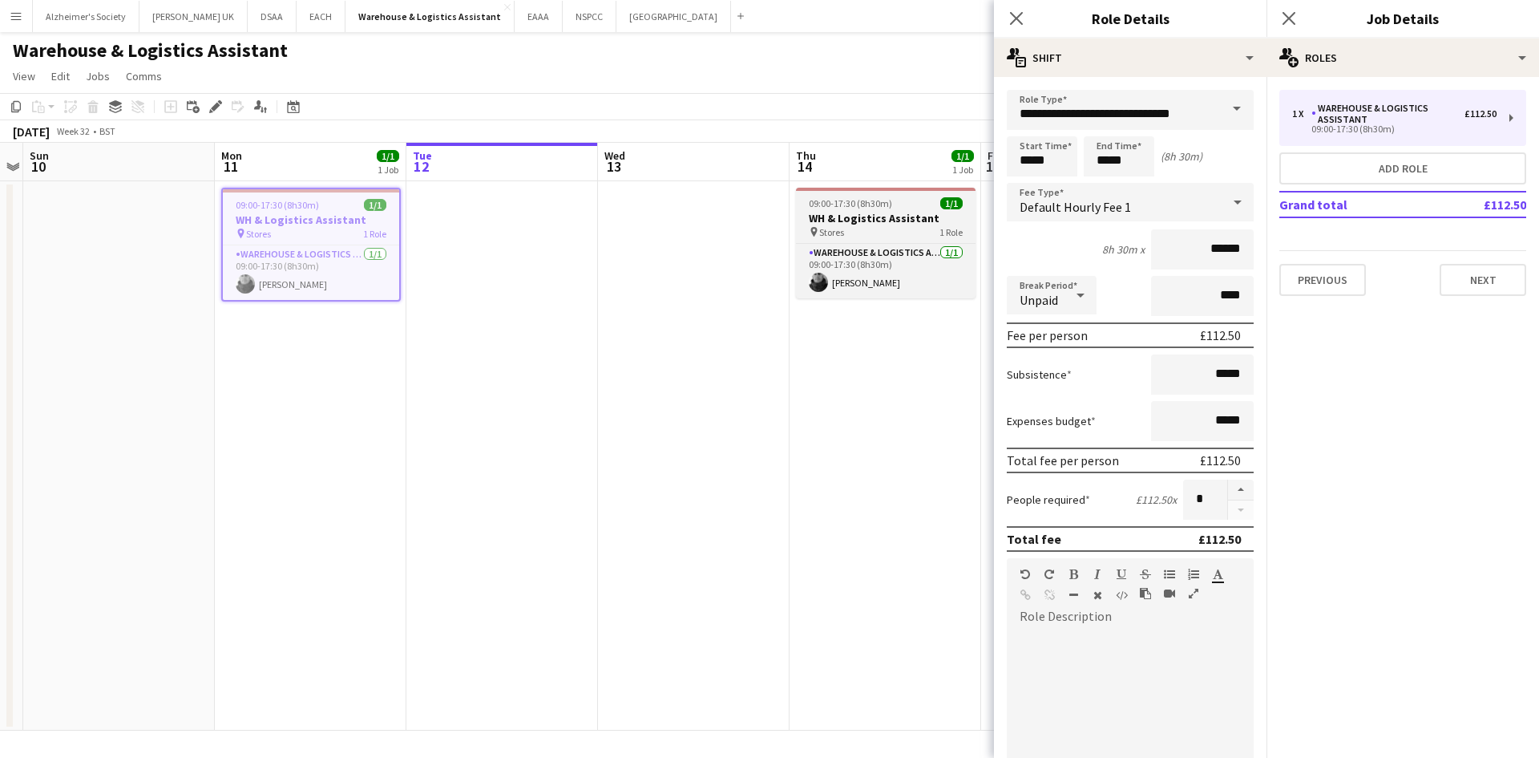
click at [855, 221] on h3 "WH & Logistics Assistant" at bounding box center [886, 218] width 180 height 14
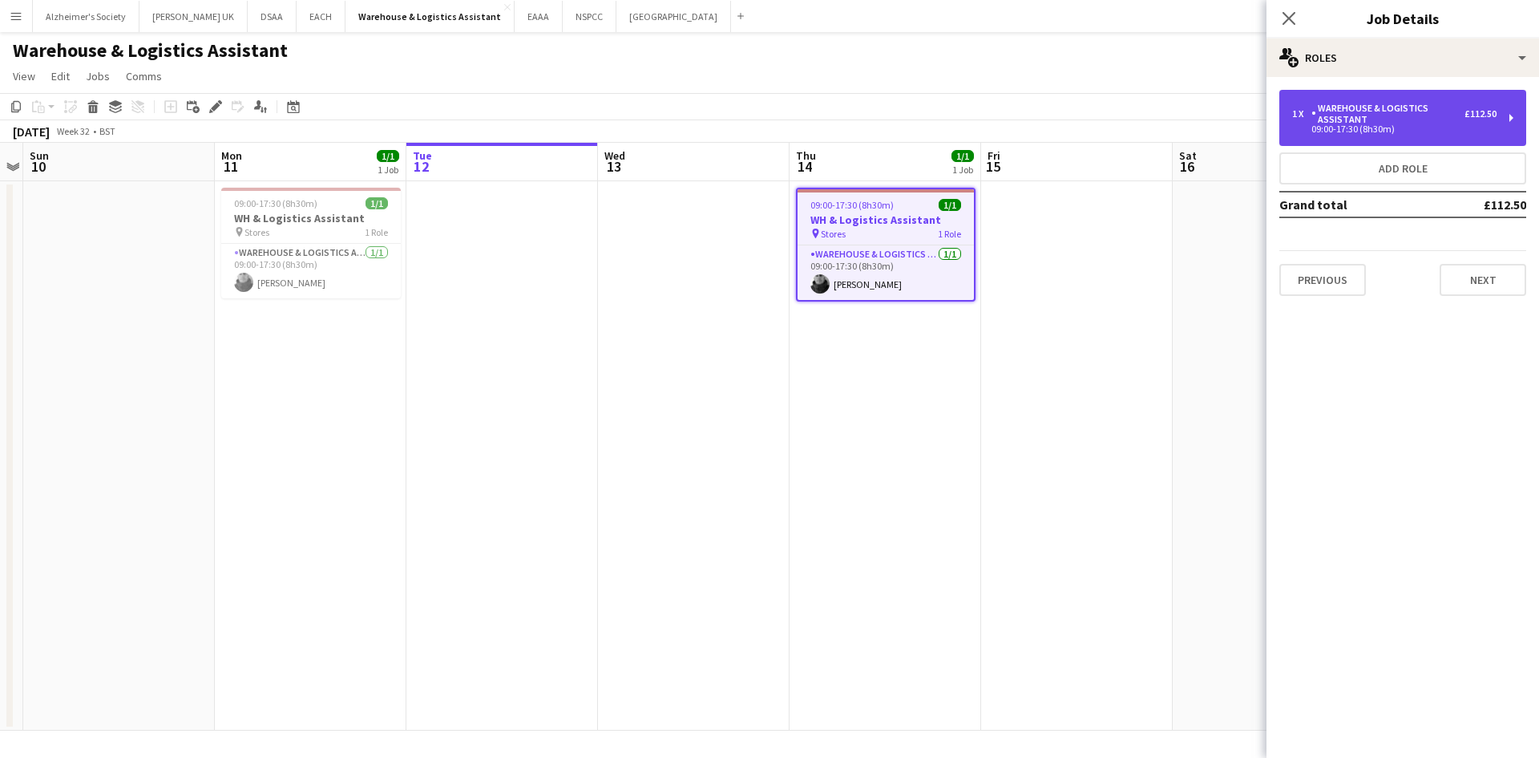
click at [1453, 109] on div "Warehouse & Logistics Assistant" at bounding box center [1388, 114] width 153 height 22
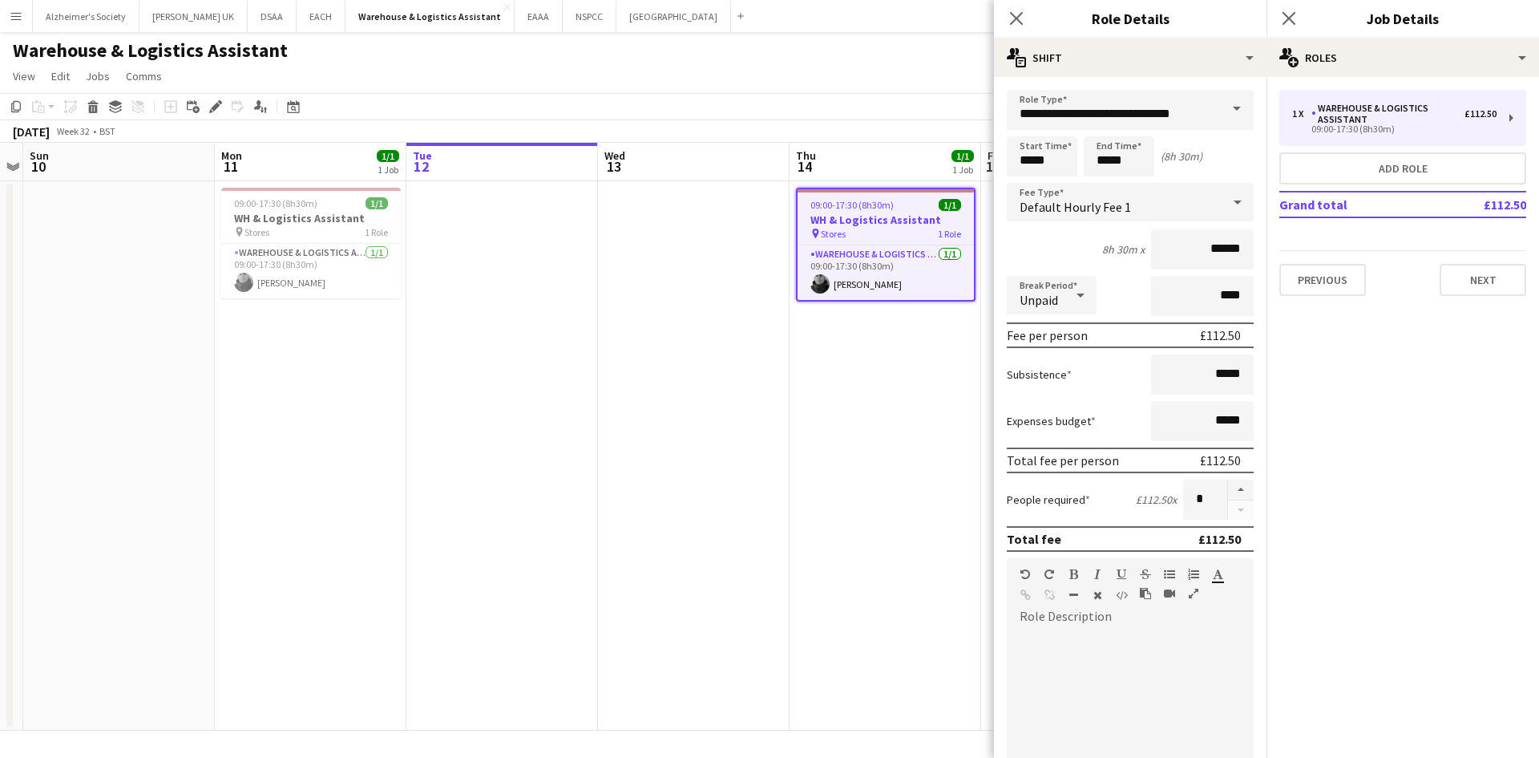
click at [956, 461] on app-date-cell "09:00-17:30 (8h30m) 1/1 WH & Logistics Assistant pin Stores 1 Role Warehouse & …" at bounding box center [886, 455] width 192 height 549
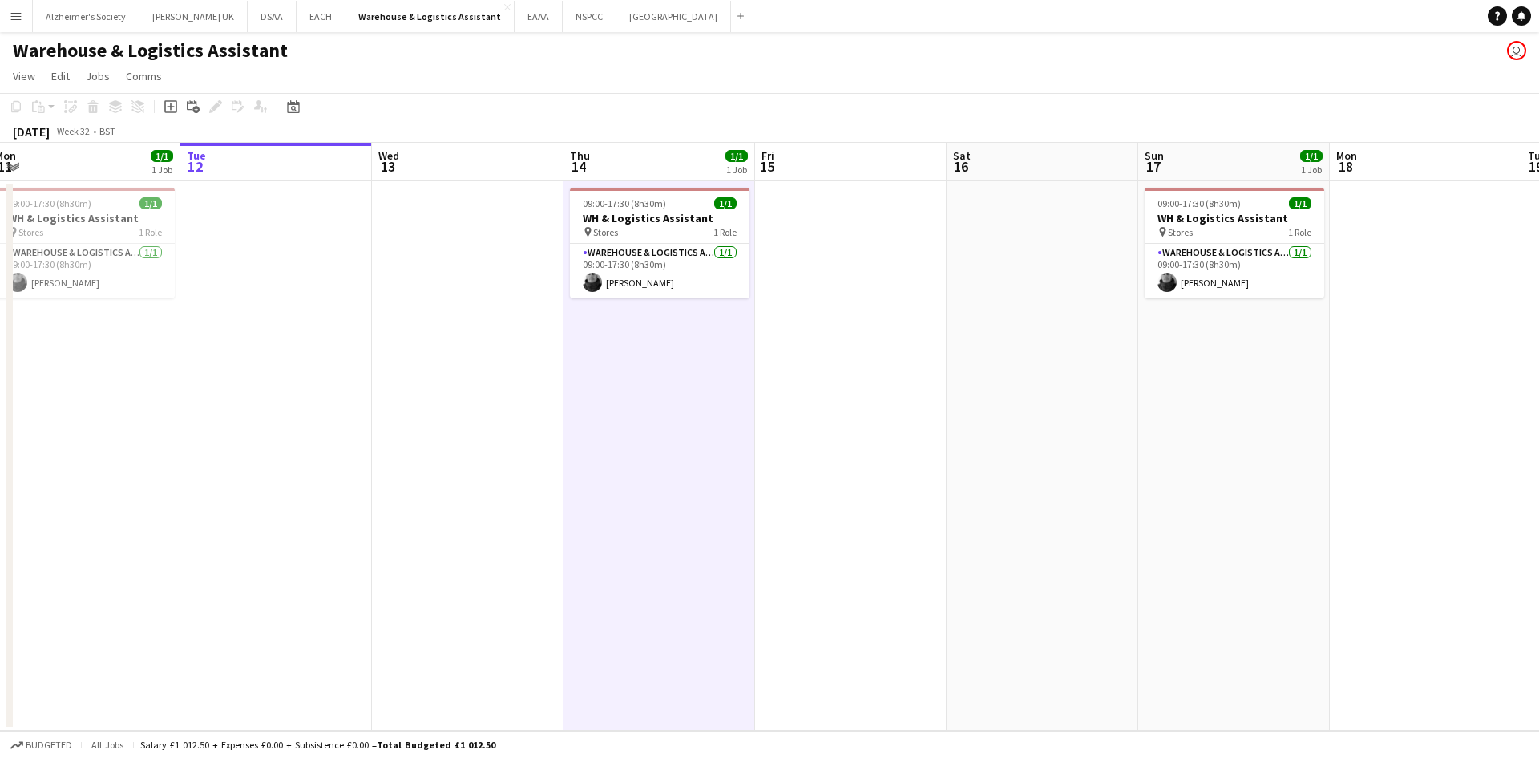
scroll to position [0, 616]
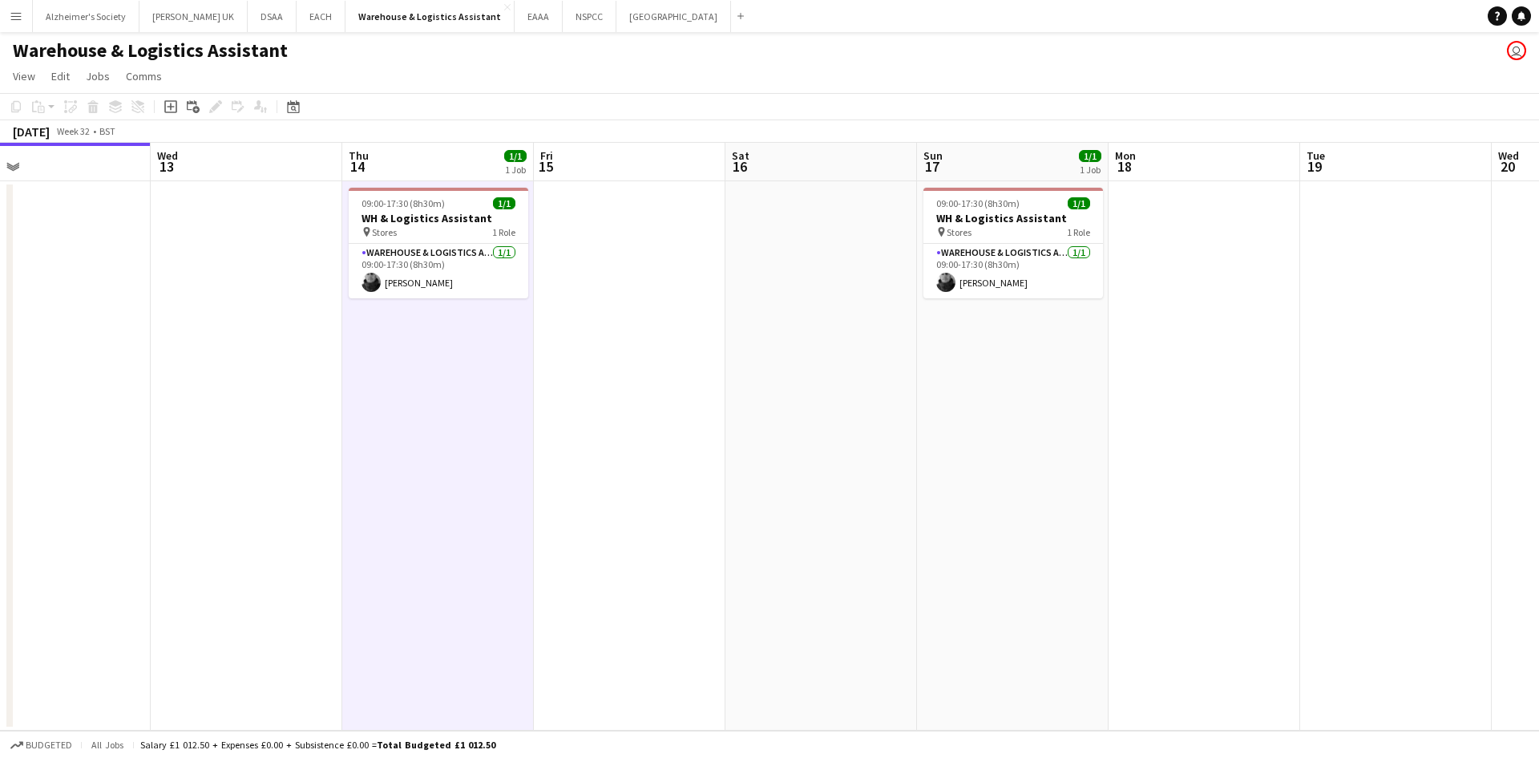
drag, startPoint x: 852, startPoint y: 432, endPoint x: 631, endPoint y: 432, distance: 221.3
click at [631, 432] on app-calendar-viewport "Sat 9 Sun 10 Mon 11 1/1 1 Job Tue 12 Wed 13 Thu 14 1/1 1 Job Fri 15 Sat 16 Sun …" at bounding box center [769, 437] width 1539 height 588
click at [1005, 245] on app-card-role "Warehouse & Logistics Assistant [DATE] 09:00-17:30 (8h30m) [PERSON_NAME]" at bounding box center [1014, 271] width 180 height 55
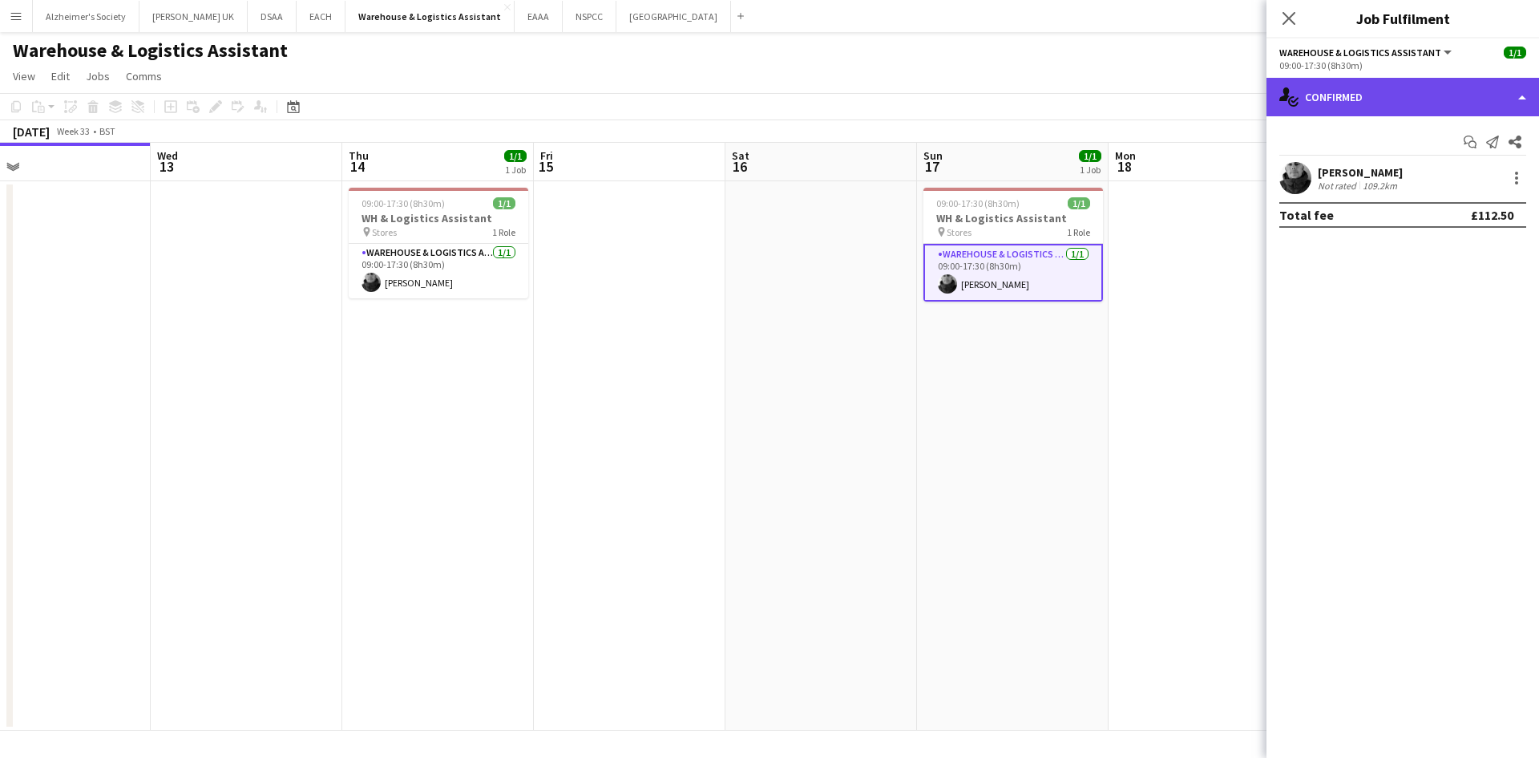
click at [1389, 99] on div "single-neutral-actions-check-2 Confirmed" at bounding box center [1403, 97] width 273 height 38
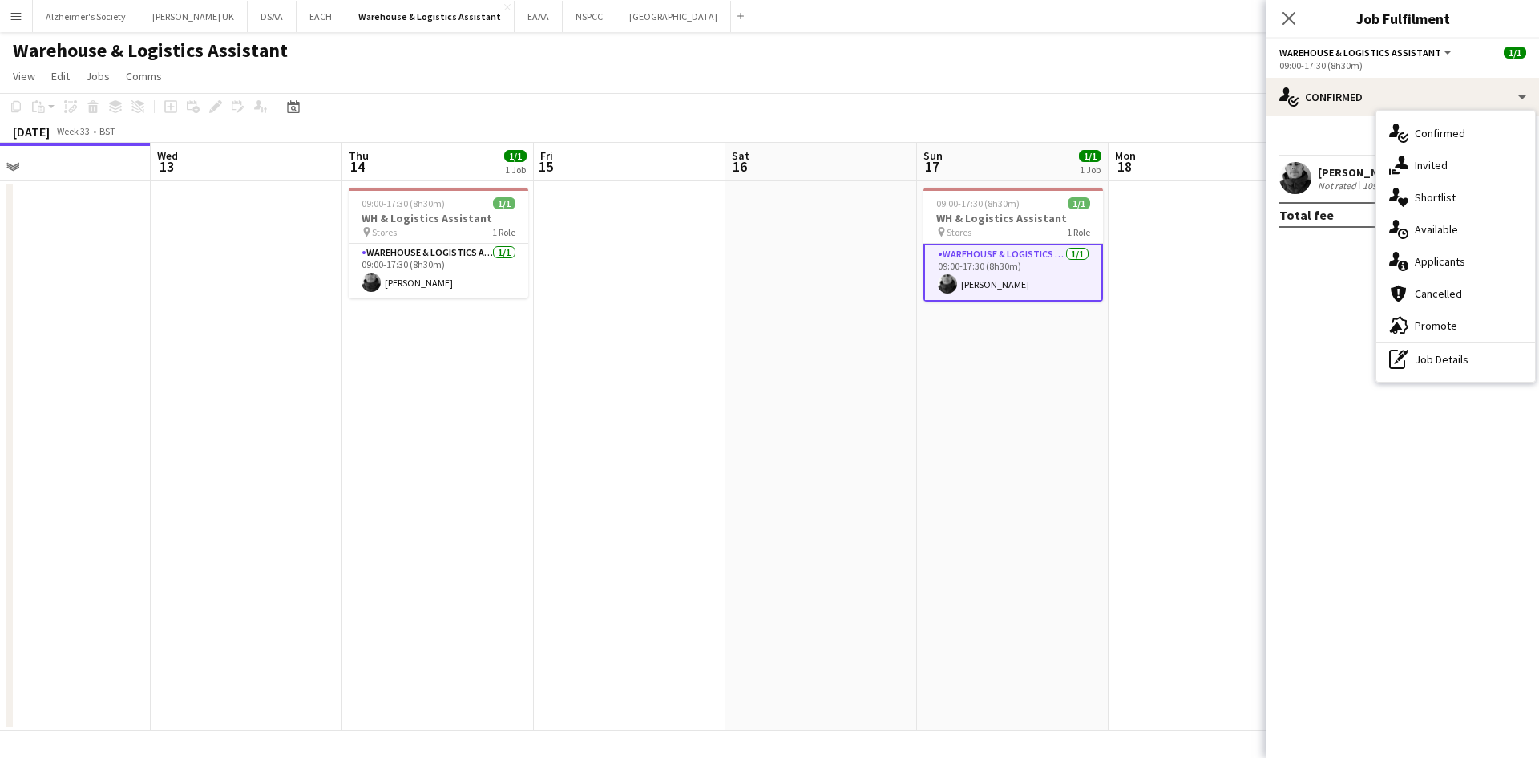
click at [1009, 292] on app-card-role "Warehouse & Logistics Assistant [DATE] 09:00-17:30 (8h30m) [PERSON_NAME]" at bounding box center [1014, 273] width 180 height 58
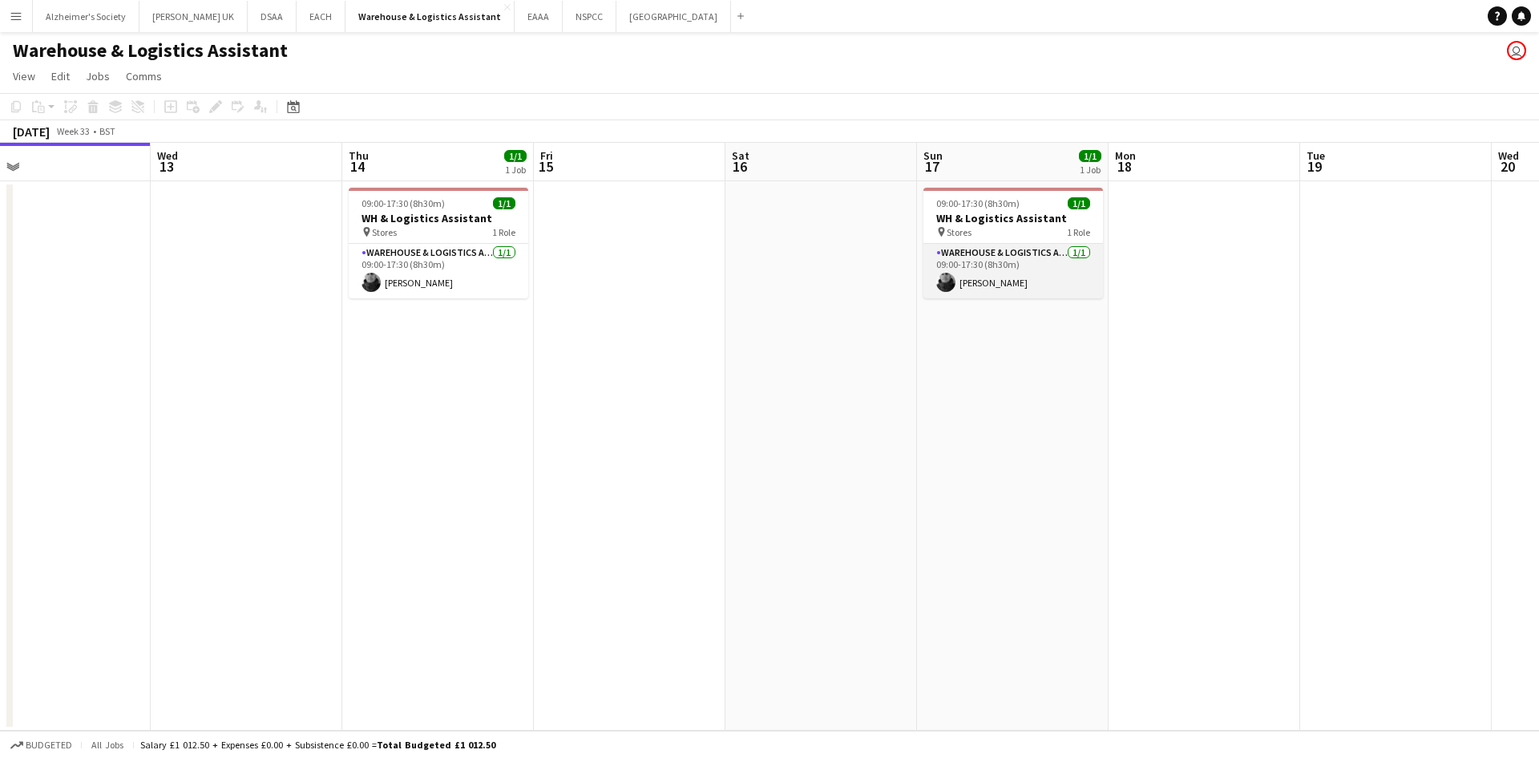
click at [1017, 270] on app-card-role "Warehouse & Logistics Assistant [DATE] 09:00-17:30 (8h30m) [PERSON_NAME]" at bounding box center [1014, 271] width 180 height 55
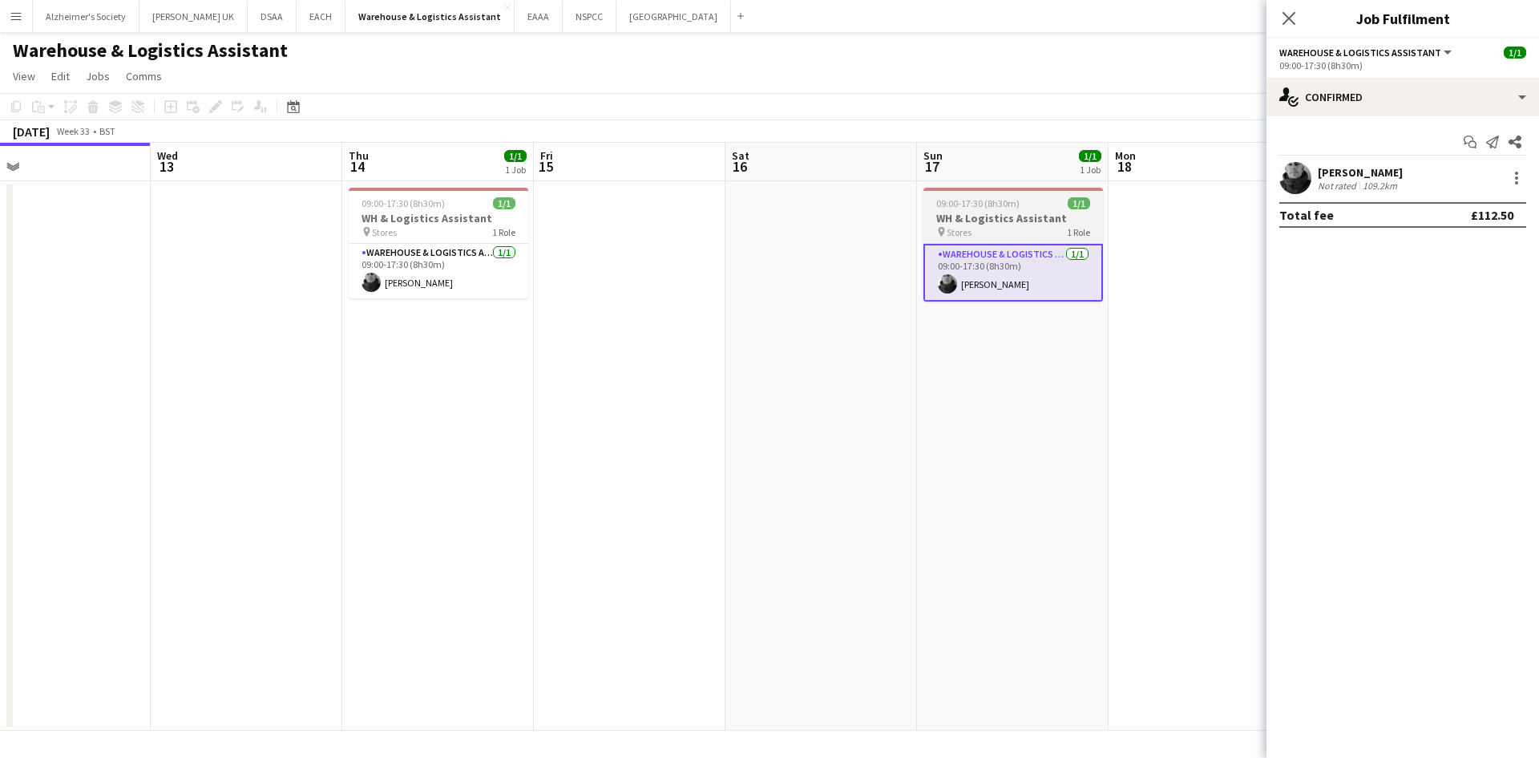
click at [1017, 212] on h3 "WH & Logistics Assistant" at bounding box center [1014, 218] width 180 height 14
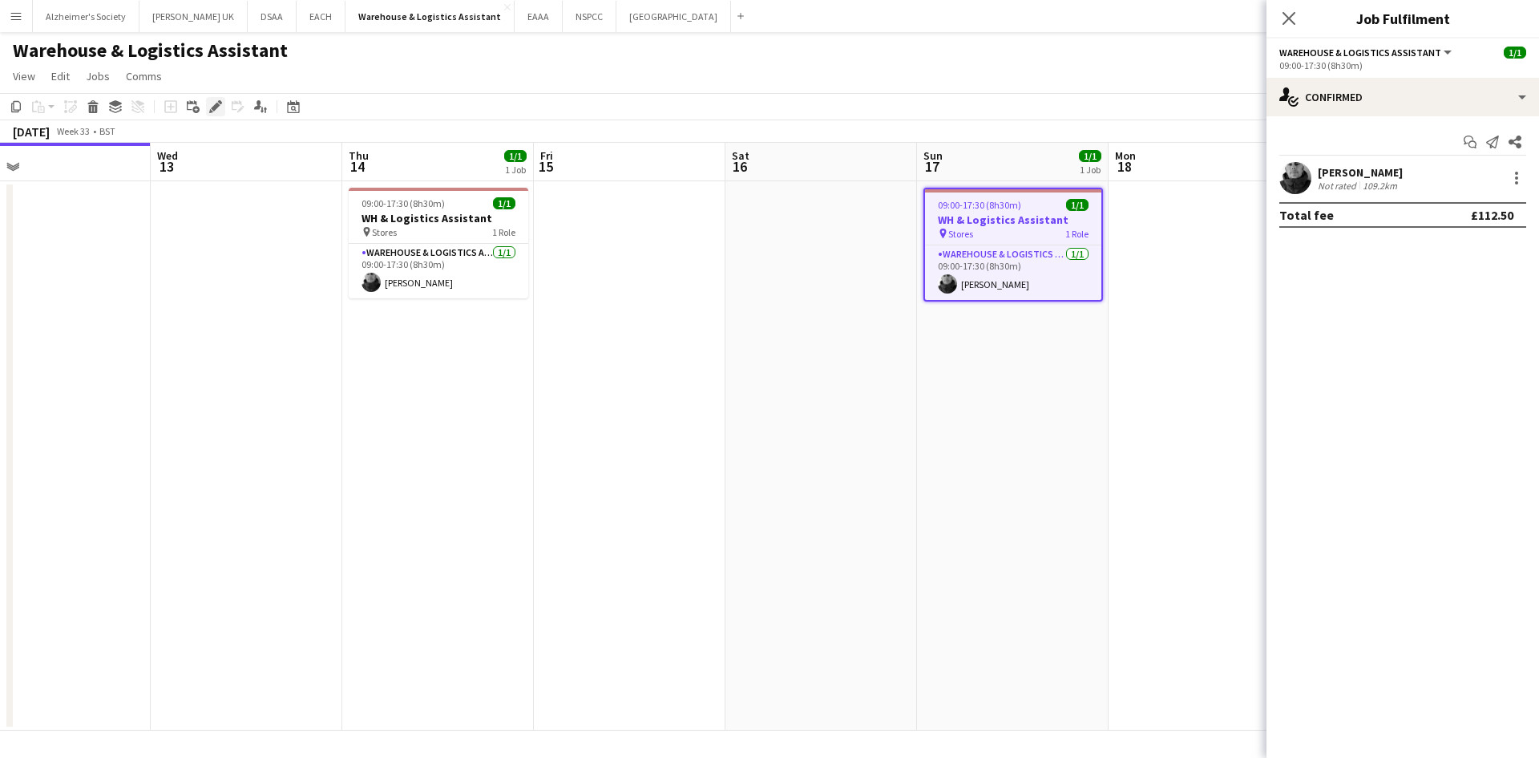
click at [215, 111] on icon "Edit" at bounding box center [215, 106] width 13 height 13
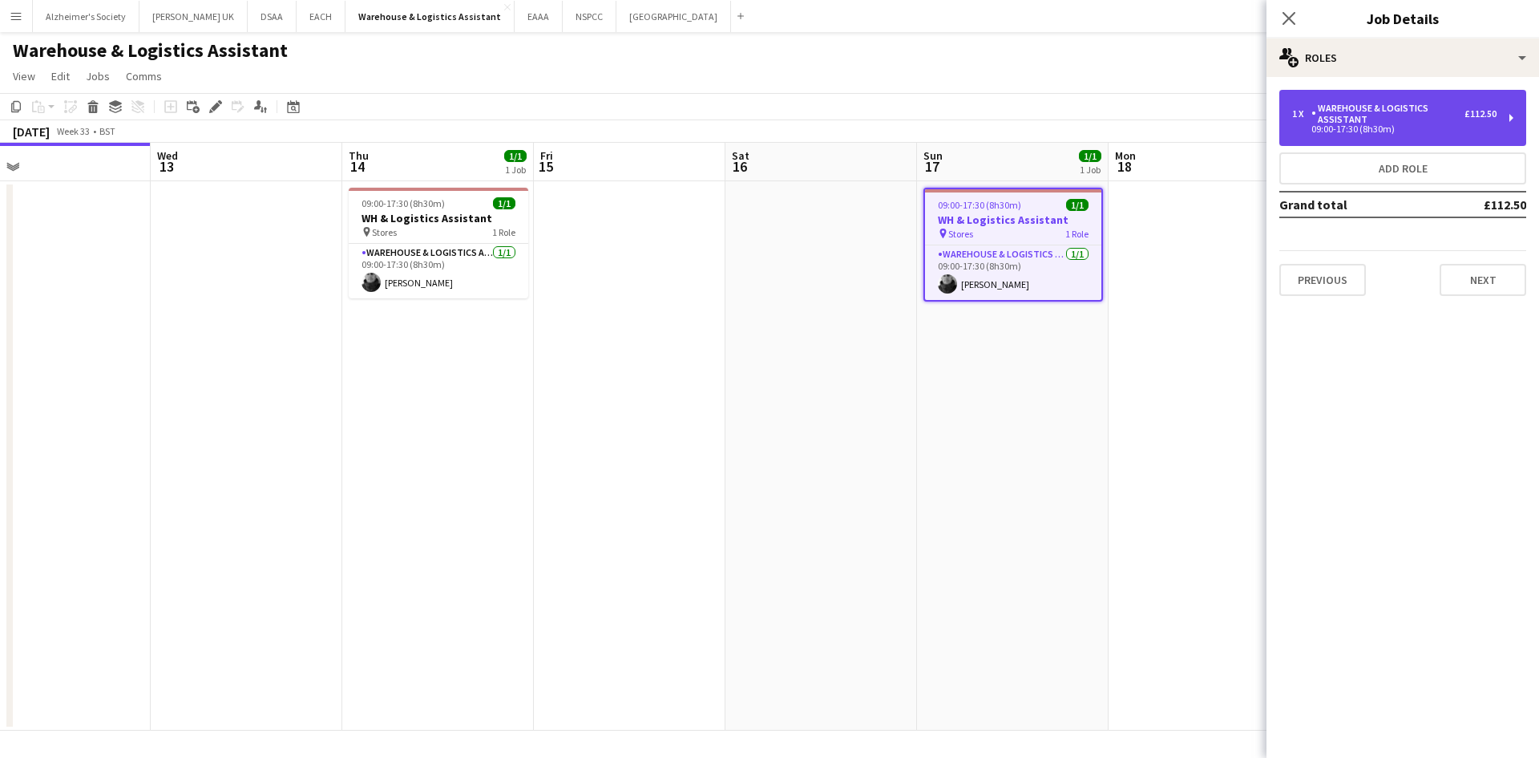
click at [1381, 122] on div "Warehouse & Logistics Assistant" at bounding box center [1388, 114] width 153 height 22
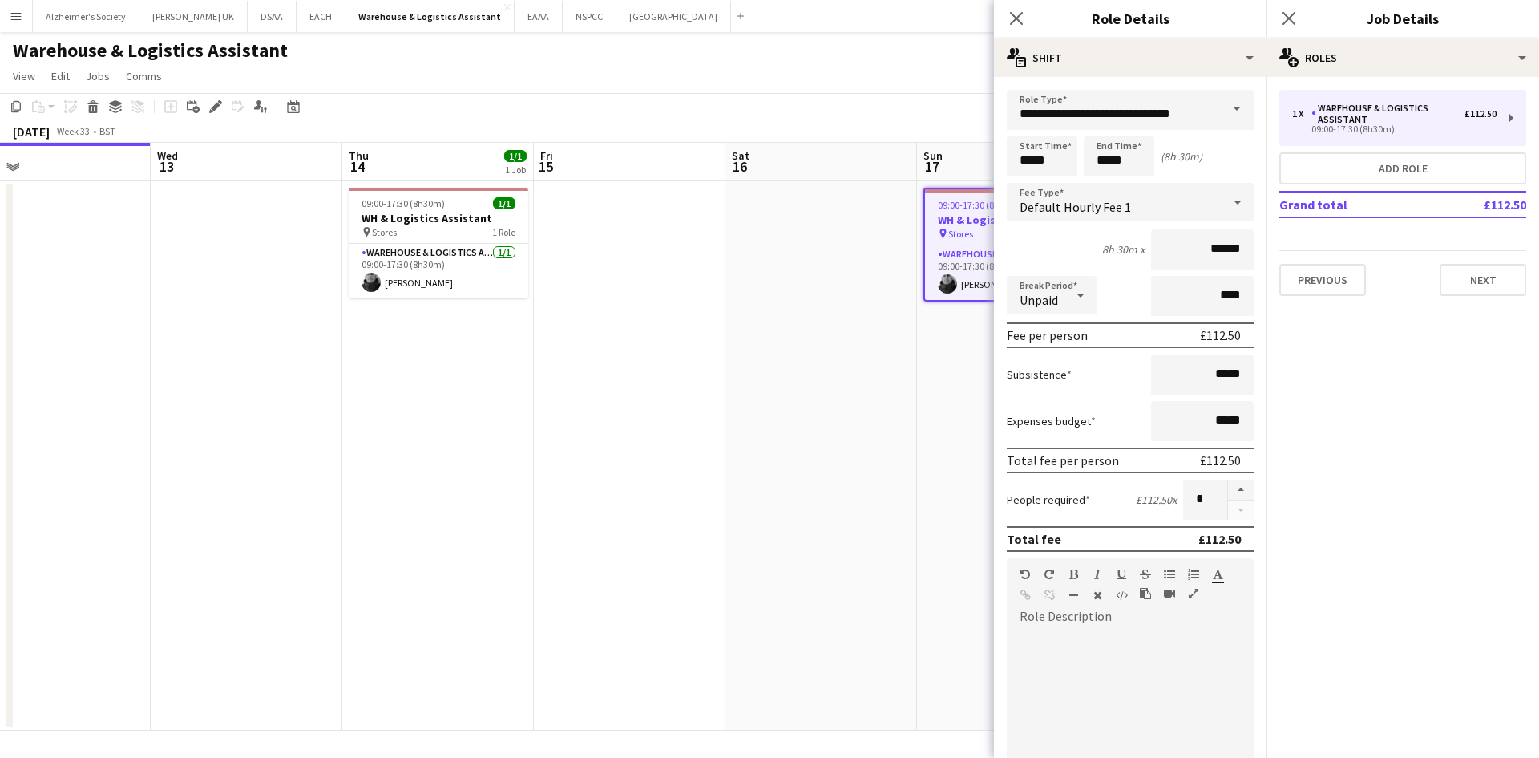
click at [813, 435] on app-date-cell at bounding box center [822, 455] width 192 height 549
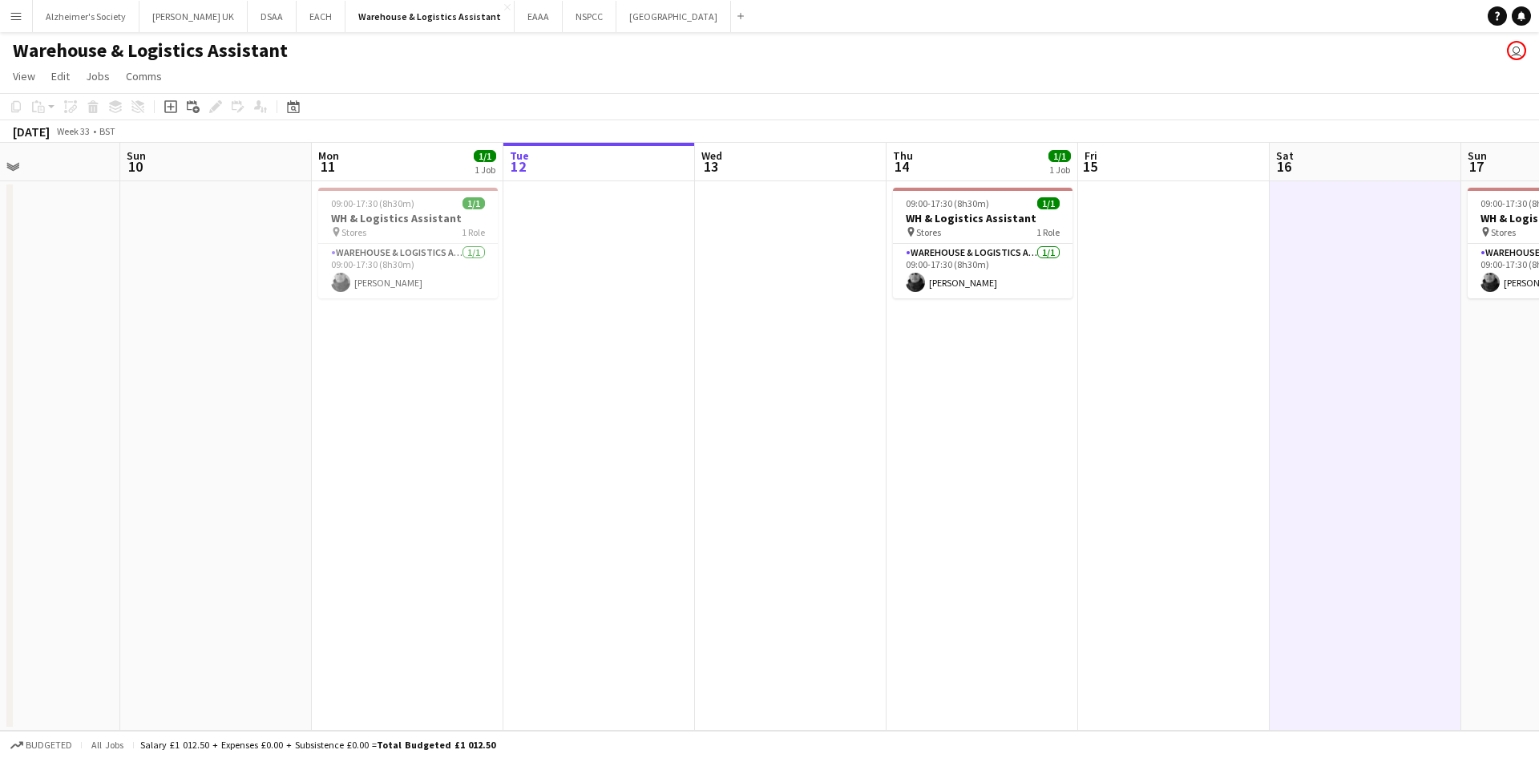
drag, startPoint x: 503, startPoint y: 426, endPoint x: 1072, endPoint y: 418, distance: 569.3
click at [1066, 418] on app-calendar-viewport "Thu 7 1/1 1 Job Fri 8 Sat 9 Sun 10 Mon 11 1/1 1 Job Tue 12 Wed 13 Thu 14 1/1 1 …" at bounding box center [769, 437] width 1539 height 588
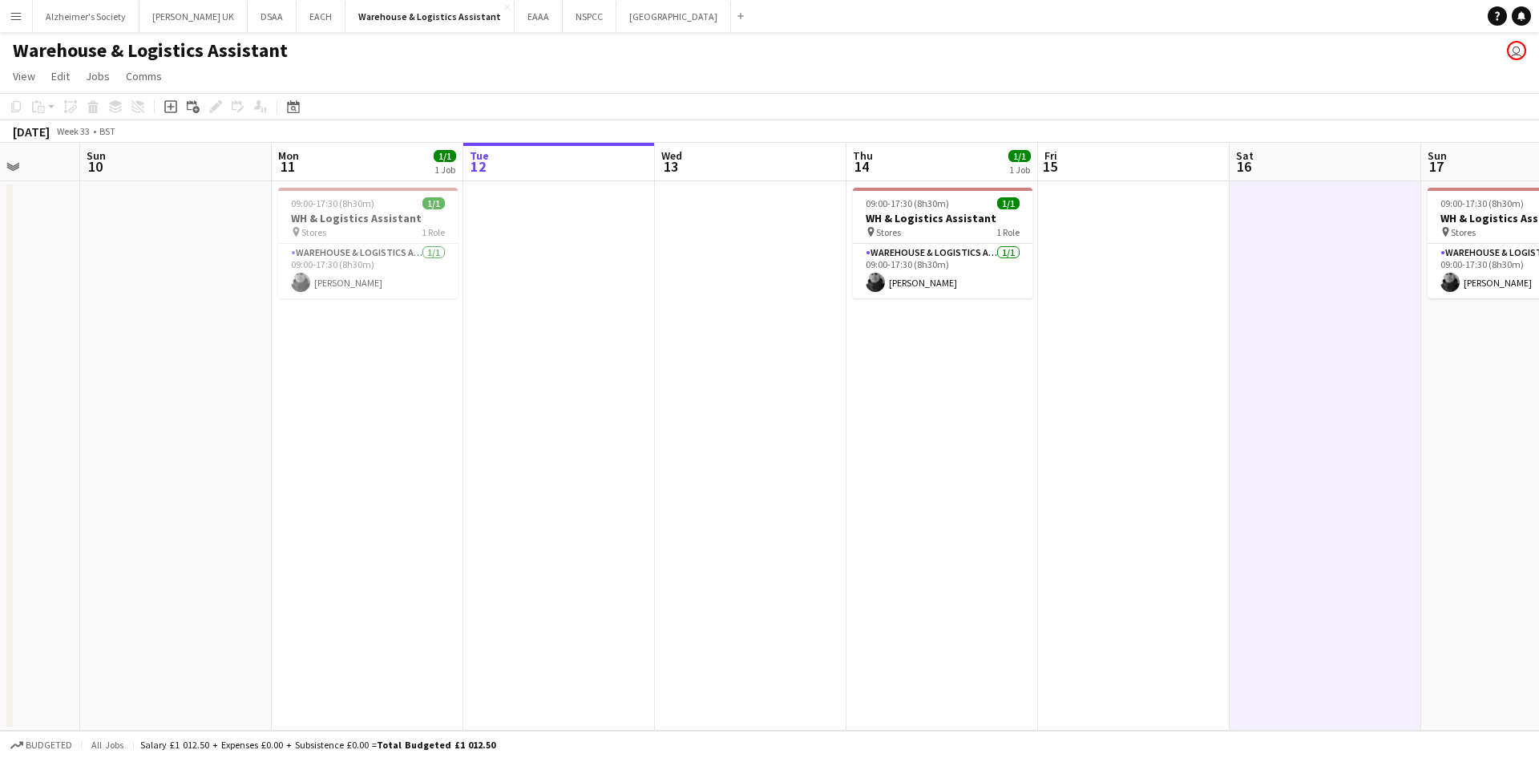
drag, startPoint x: 533, startPoint y: 432, endPoint x: 1215, endPoint y: 437, distance: 682.3
click at [1222, 429] on app-calendar-viewport "Thu 7 1/1 1 Job Fri 8 Sat 9 Sun 10 Mon 11 1/1 1 Job Tue 12 Wed 13 Thu 14 1/1 1 …" at bounding box center [769, 437] width 1539 height 588
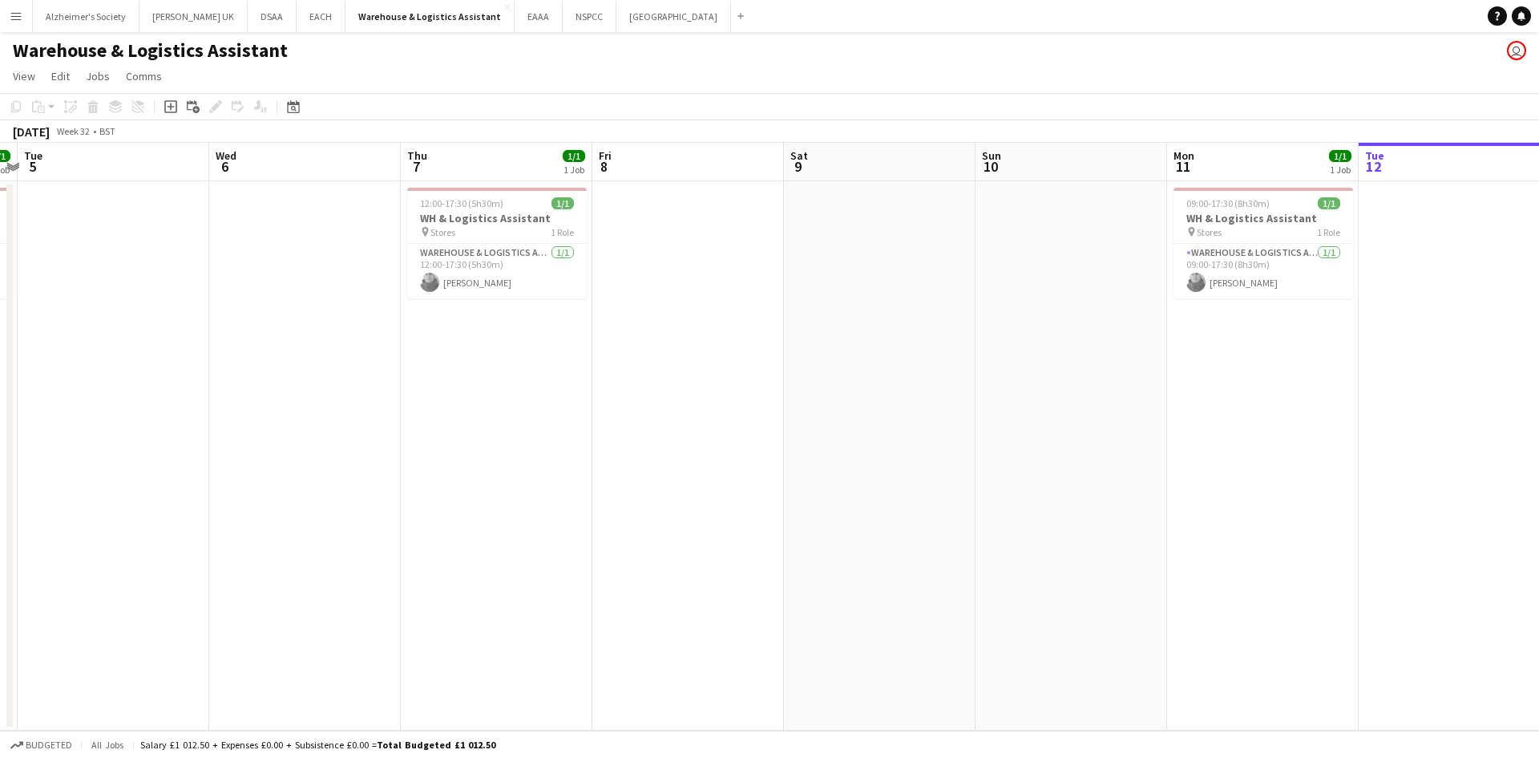
drag, startPoint x: 605, startPoint y: 439, endPoint x: 1142, endPoint y: 443, distance: 537.2
click at [1154, 439] on app-calendar-viewport "Sun 3 1/1 1 Job Mon 4 1/1 1 Job Tue 5 Wed 6 Thu 7 1/1 1 Job Fri 8 Sat 9 Sun 10 …" at bounding box center [769, 437] width 1539 height 588
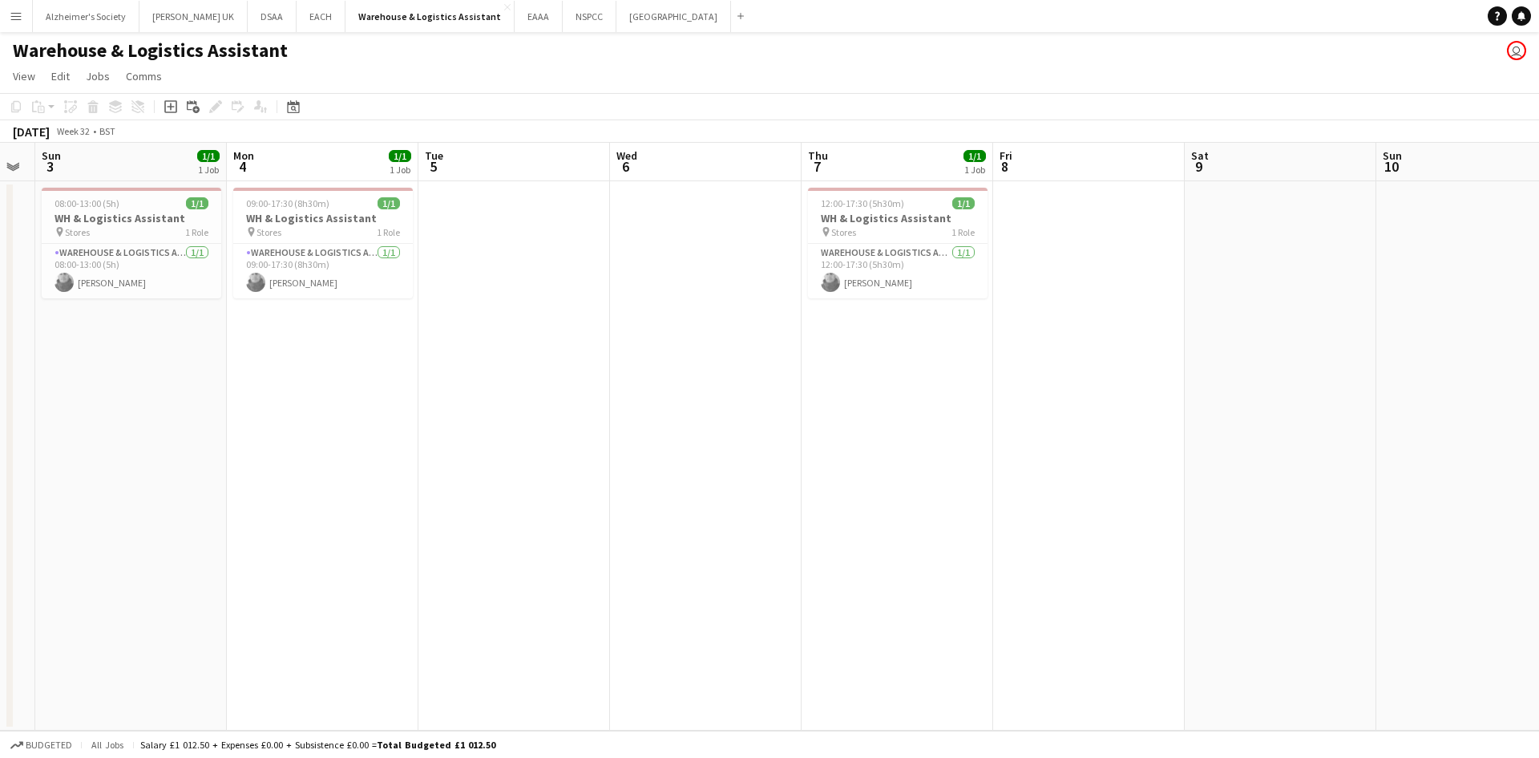
drag, startPoint x: 665, startPoint y: 439, endPoint x: 1179, endPoint y: 413, distance: 514.6
click at [1176, 410] on app-calendar-viewport "Fri 1 Sat 2 Sun 3 1/1 1 Job Mon 4 1/1 1 Job Tue 5 Wed 6 Thu 7 1/1 1 Job Fri 8 S…" at bounding box center [769, 437] width 1539 height 588
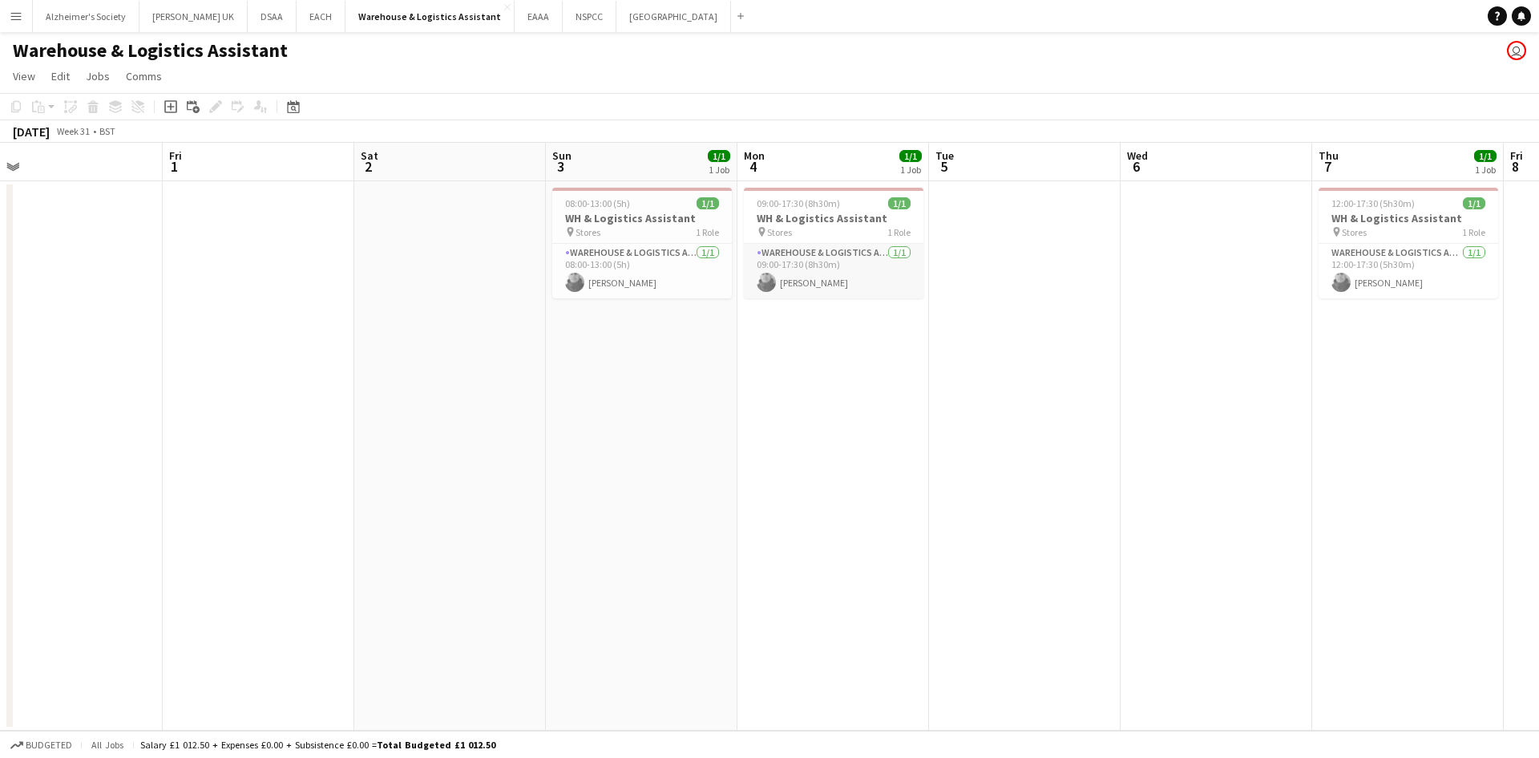
click at [847, 245] on app-card-role "Warehouse & Logistics Assistant [DATE] 09:00-17:30 (8h30m) [PERSON_NAME]" at bounding box center [834, 271] width 180 height 55
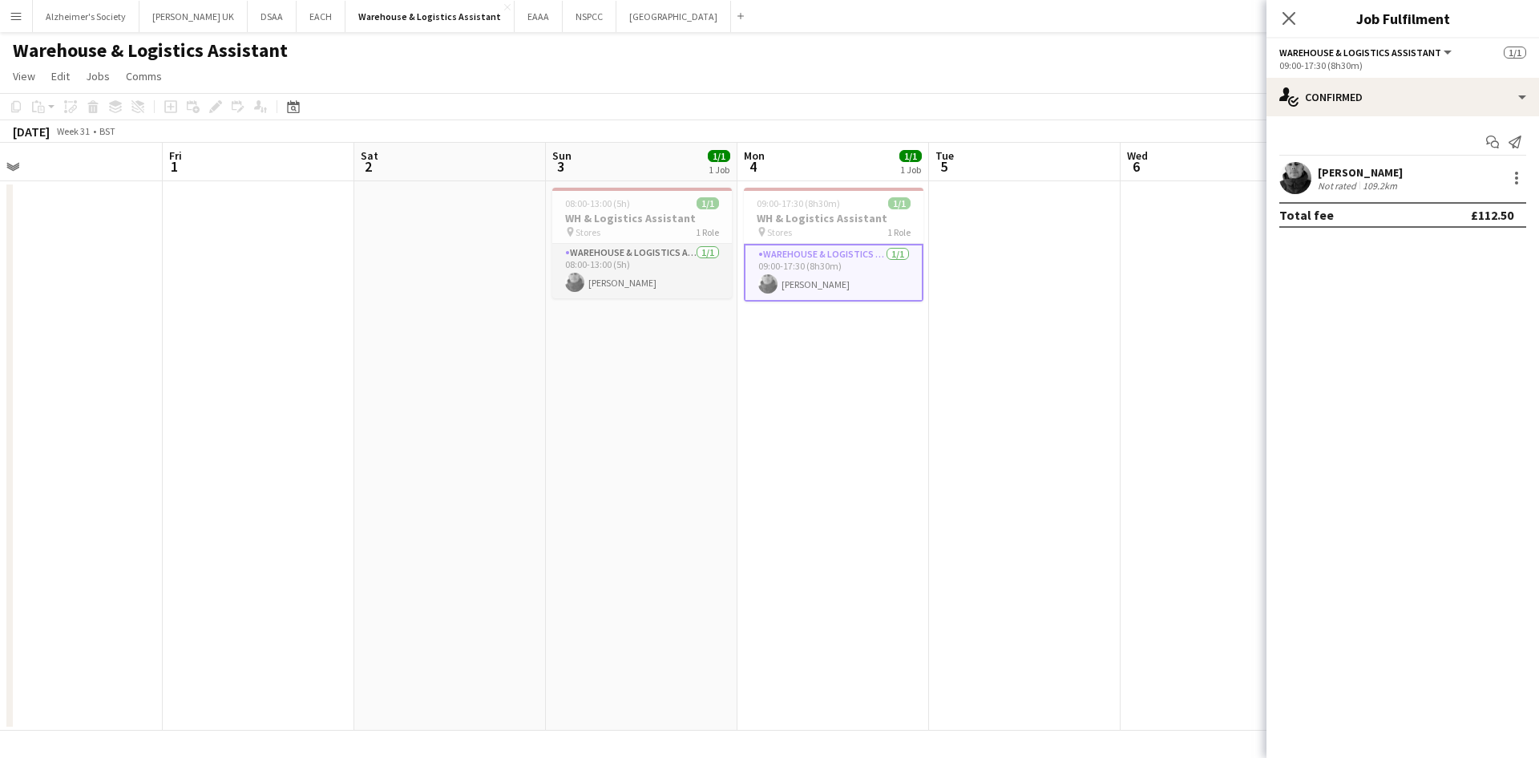
click at [614, 257] on app-card-role "Warehouse & Logistics Assistant [DATE] 08:00-13:00 (5h) [PERSON_NAME]" at bounding box center [642, 271] width 180 height 55
click at [806, 280] on app-card-role "Warehouse & Logistics Assistant [DATE] 09:00-17:30 (8h30m) [PERSON_NAME]" at bounding box center [834, 271] width 180 height 55
click at [647, 261] on app-card-role "Warehouse & Logistics Assistant [DATE] 08:00-13:00 (5h) [PERSON_NAME]" at bounding box center [642, 271] width 180 height 55
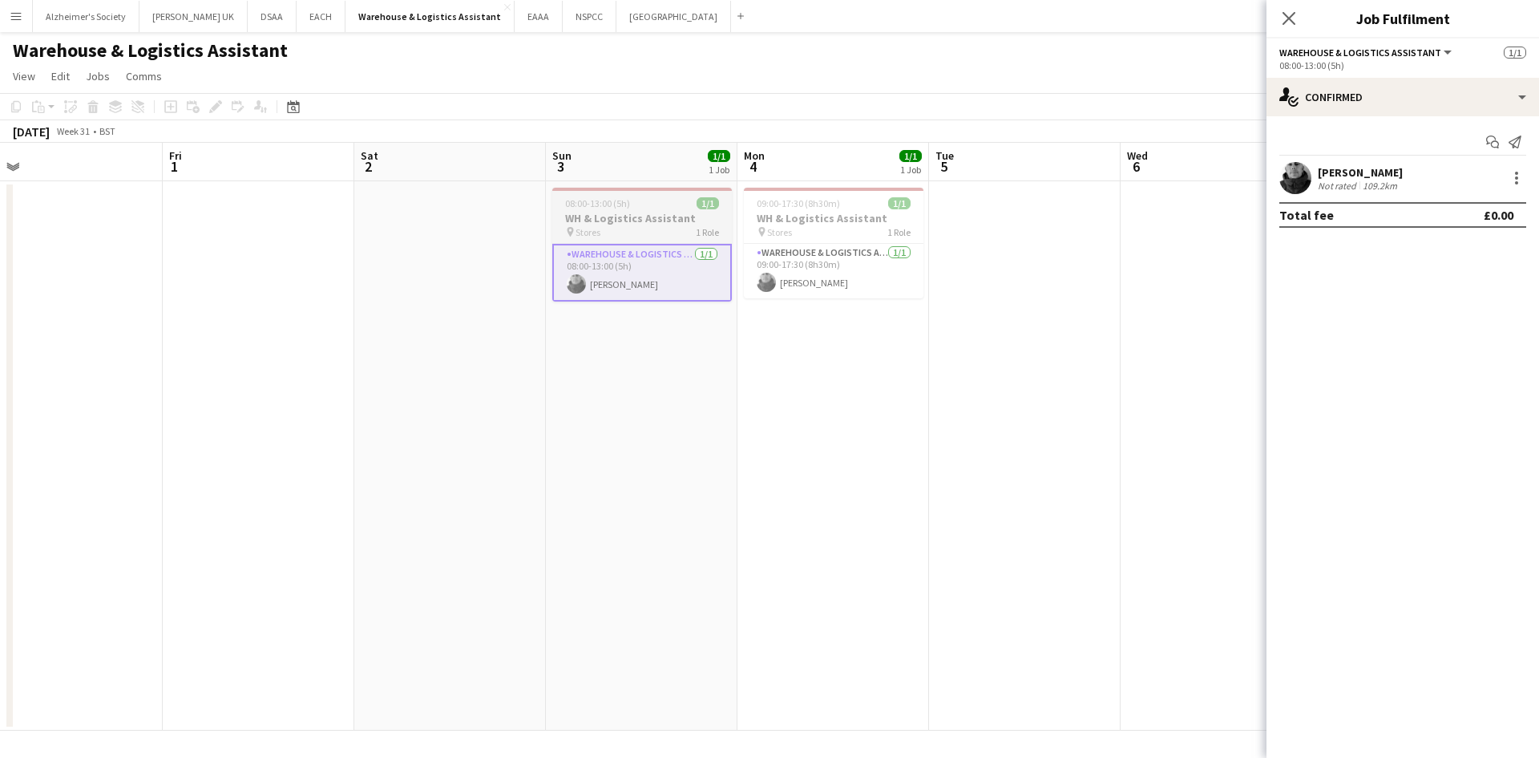
click at [631, 213] on h3 "WH & Logistics Assistant" at bounding box center [642, 218] width 180 height 14
click at [216, 106] on icon at bounding box center [215, 107] width 9 height 9
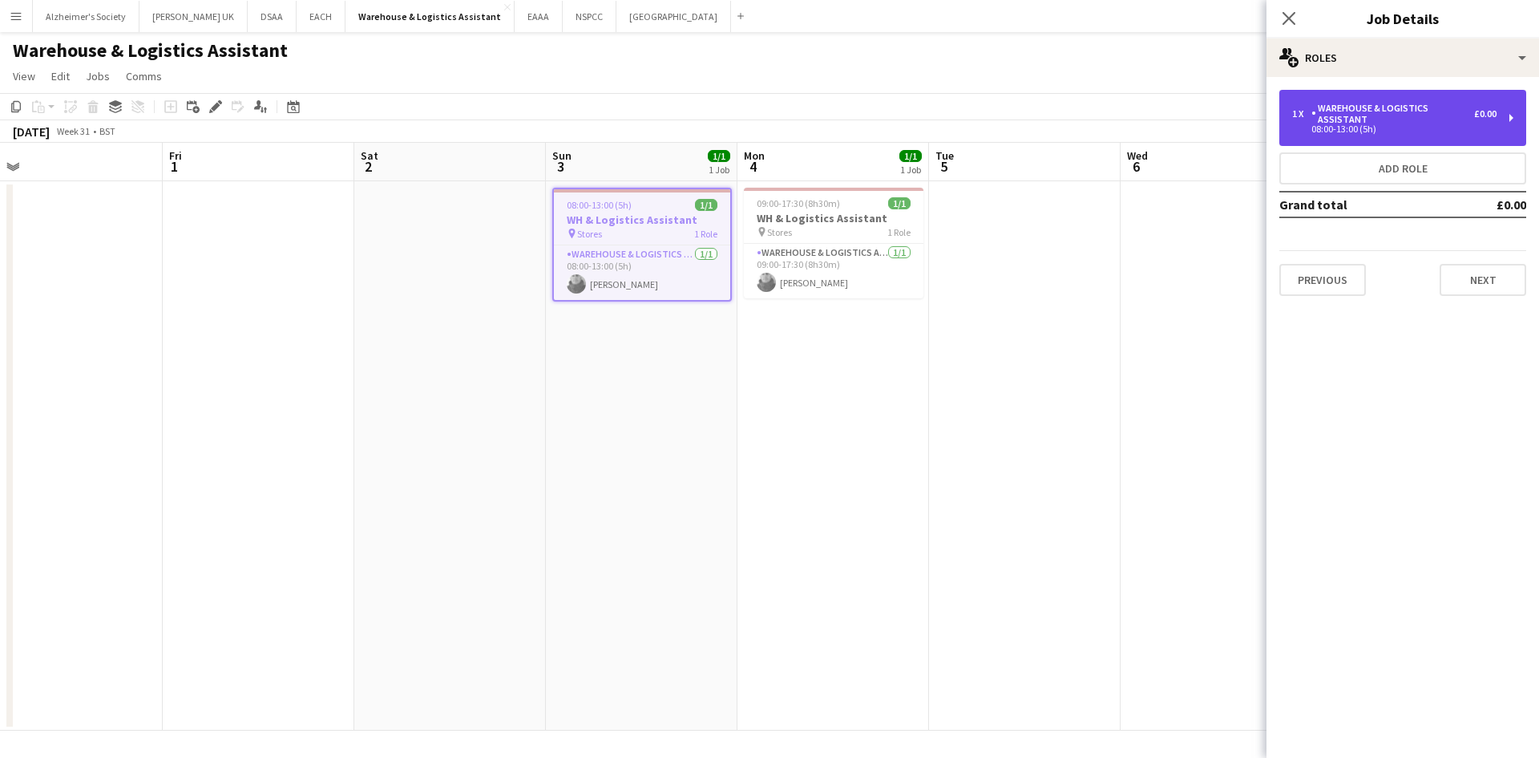
click at [1356, 131] on div "08:00-13:00 (5h)" at bounding box center [1394, 129] width 204 height 8
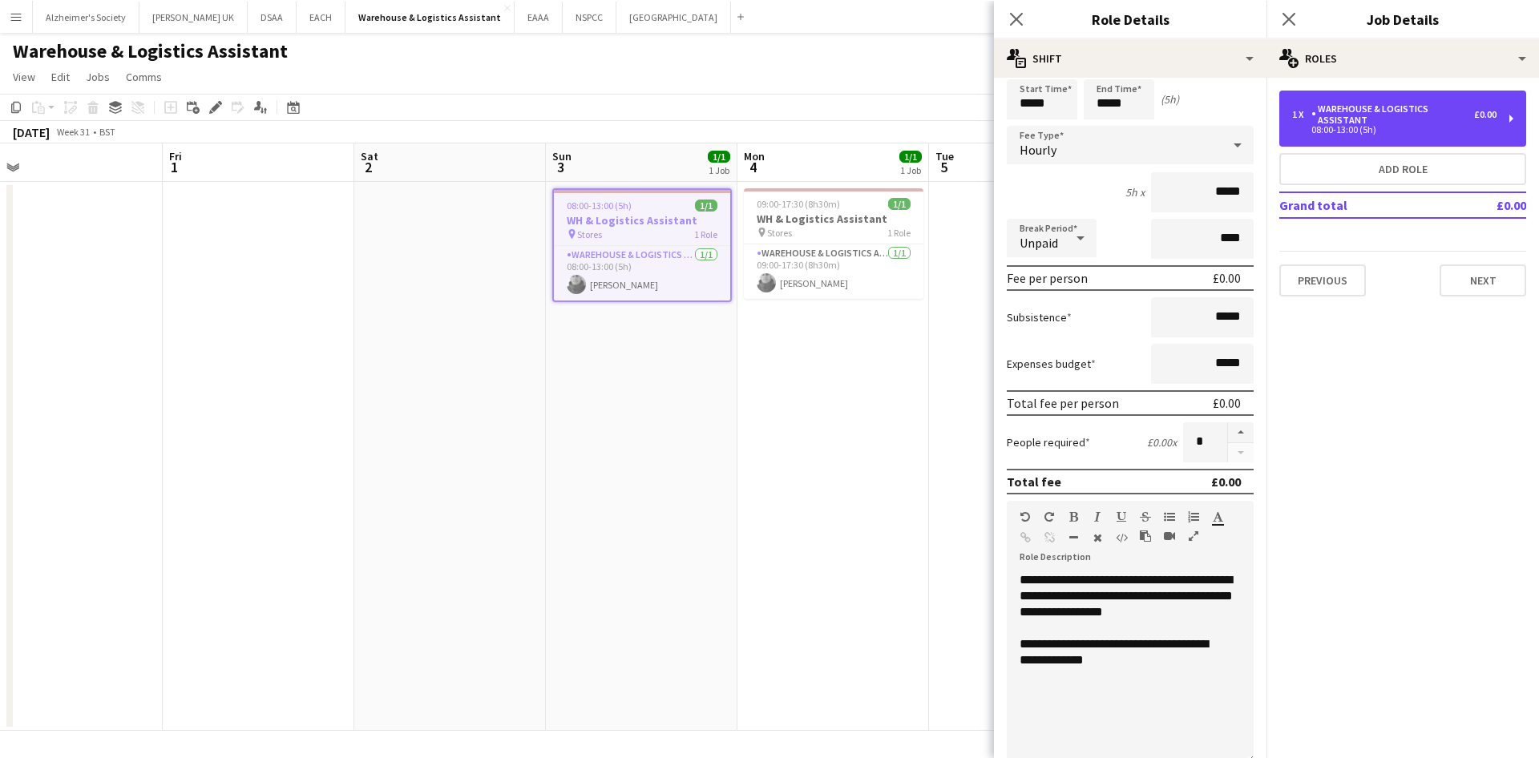
scroll to position [160, 0]
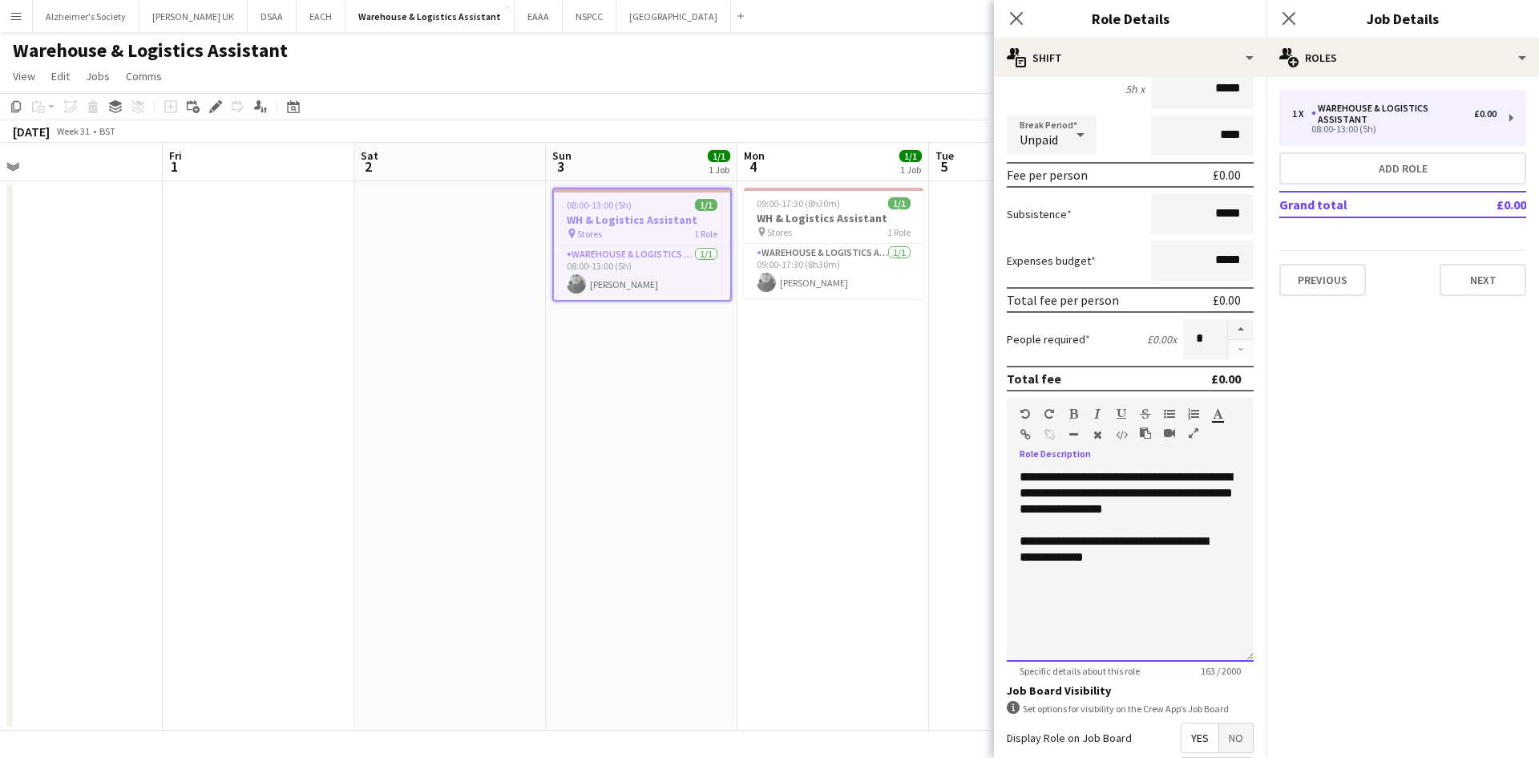
drag, startPoint x: 1125, startPoint y: 568, endPoint x: 1009, endPoint y: 480, distance: 144.8
click at [1009, 480] on div "**********" at bounding box center [1130, 565] width 247 height 192
copy div "**********"
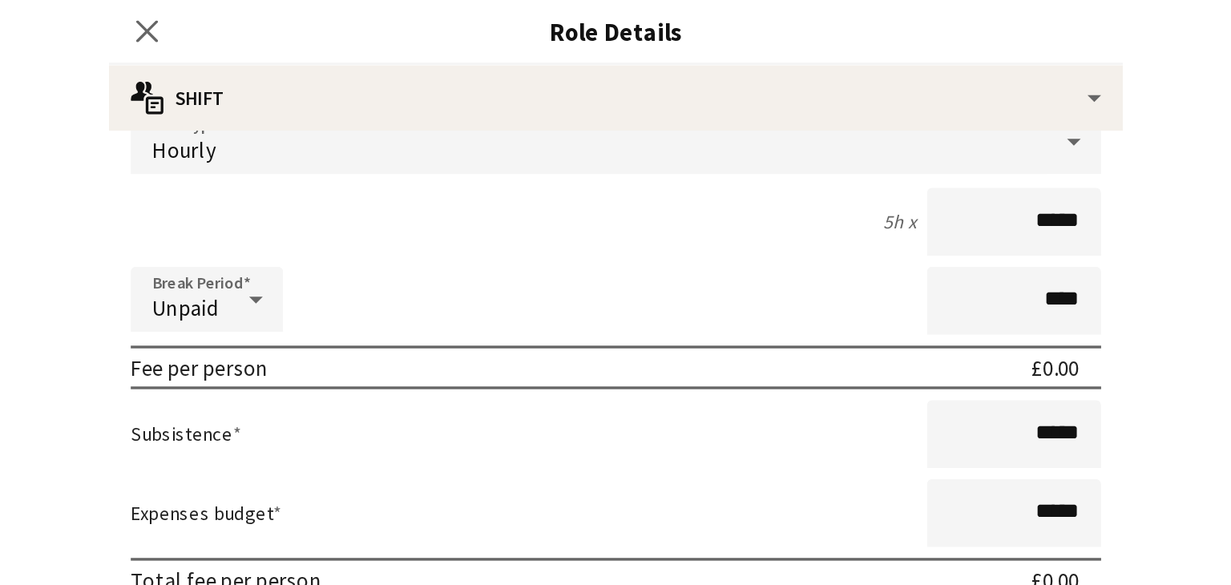
scroll to position [138, 0]
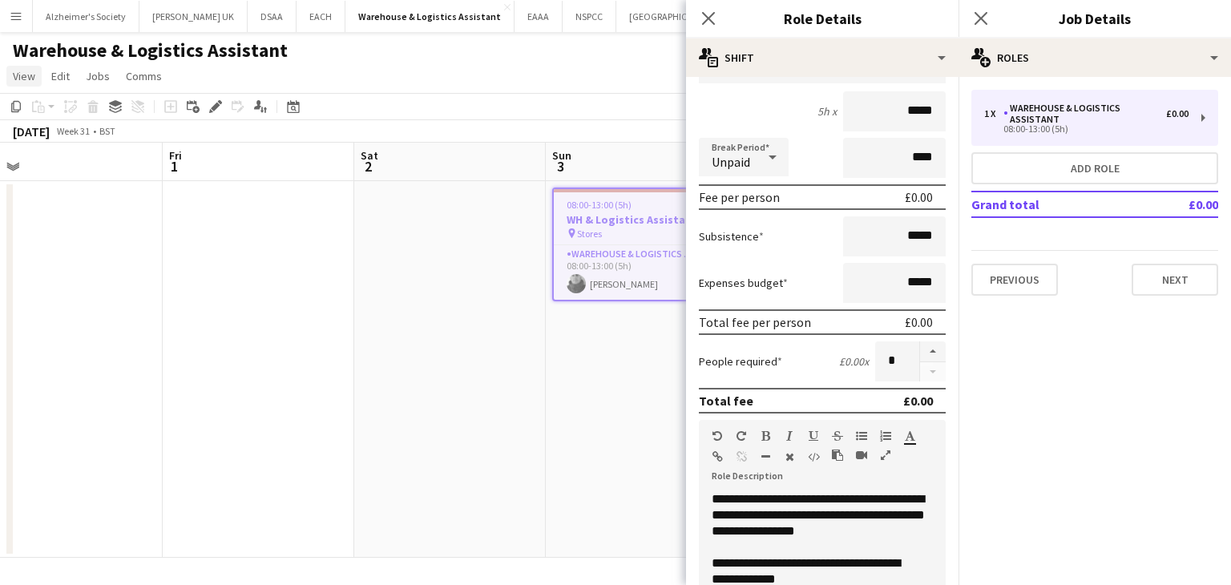
click at [34, 79] on span "View" at bounding box center [24, 76] width 22 height 14
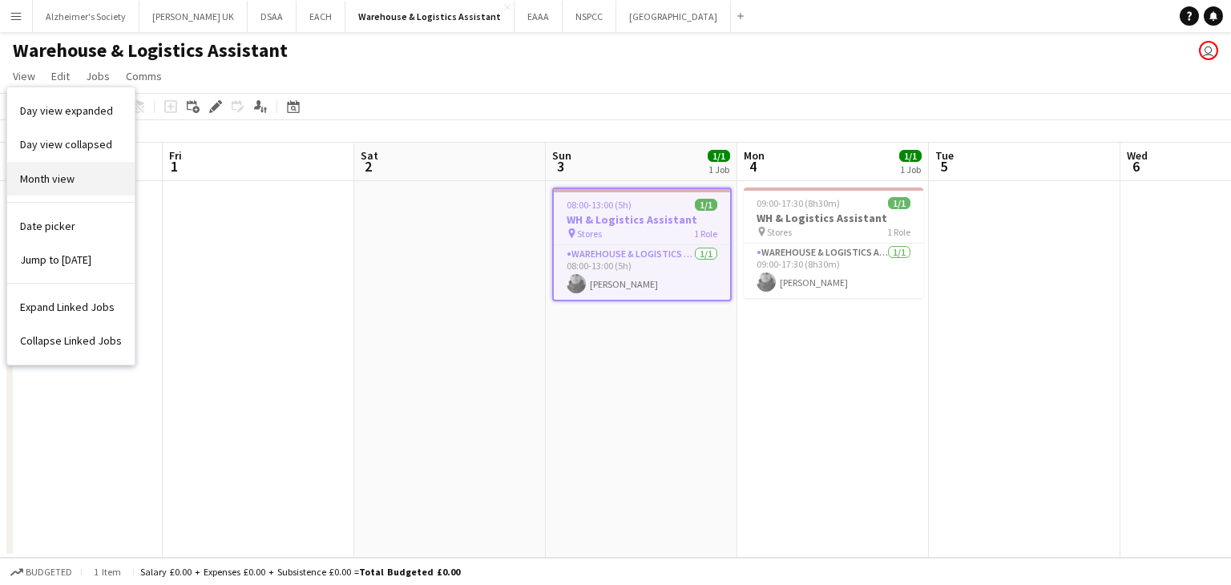
click at [53, 176] on span "Month view" at bounding box center [47, 179] width 55 height 14
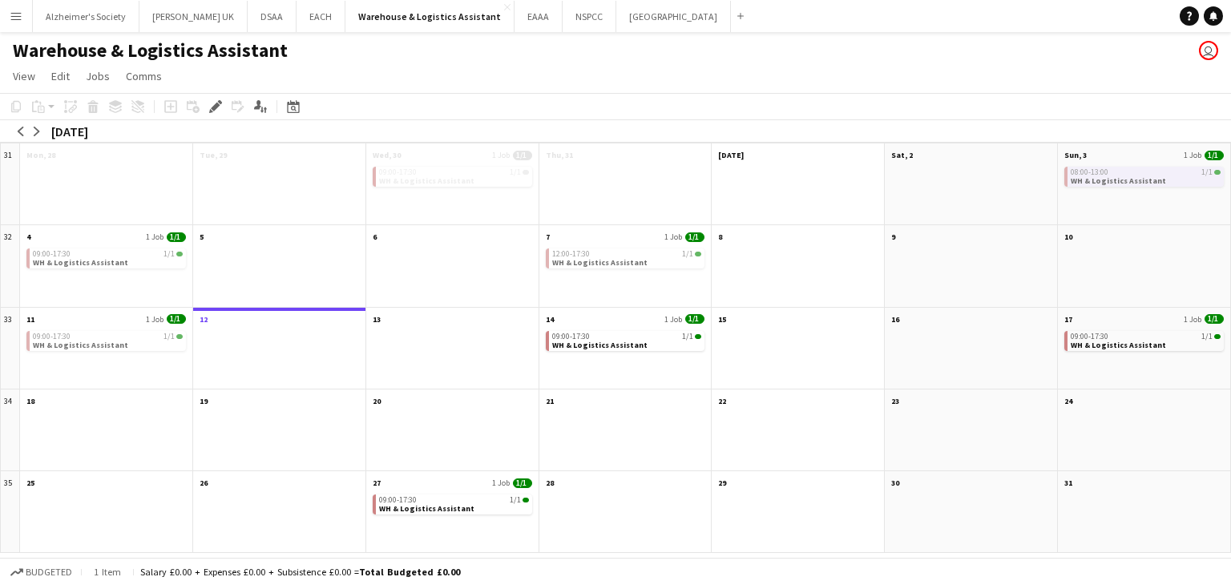
click at [45, 129] on div "arrow-left arrow-right [DATE]" at bounding box center [53, 131] width 107 height 22
click at [35, 135] on button "arrow-right" at bounding box center [37, 131] width 16 height 16
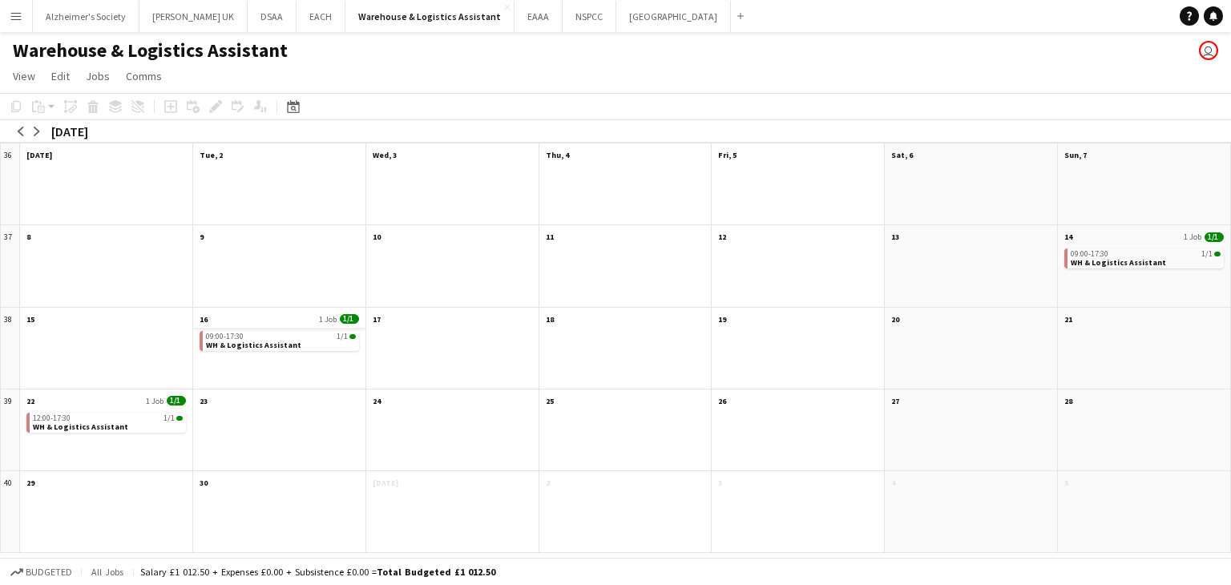
click at [254, 319] on app-month-view-date-header "16 1 Job 1/1" at bounding box center [279, 318] width 172 height 20
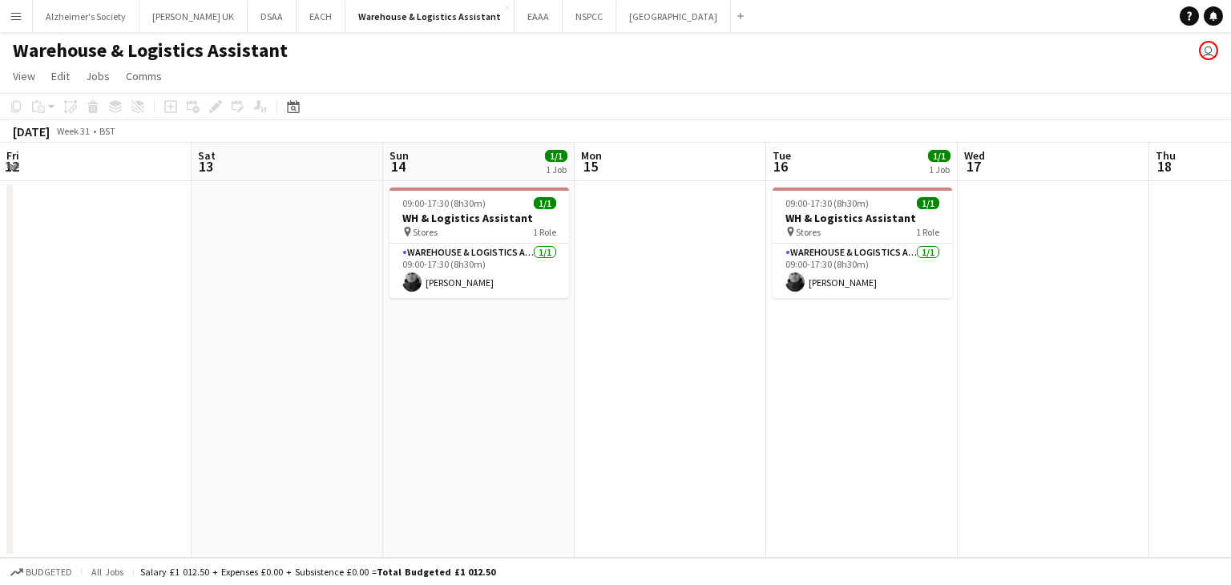
scroll to position [0, 552]
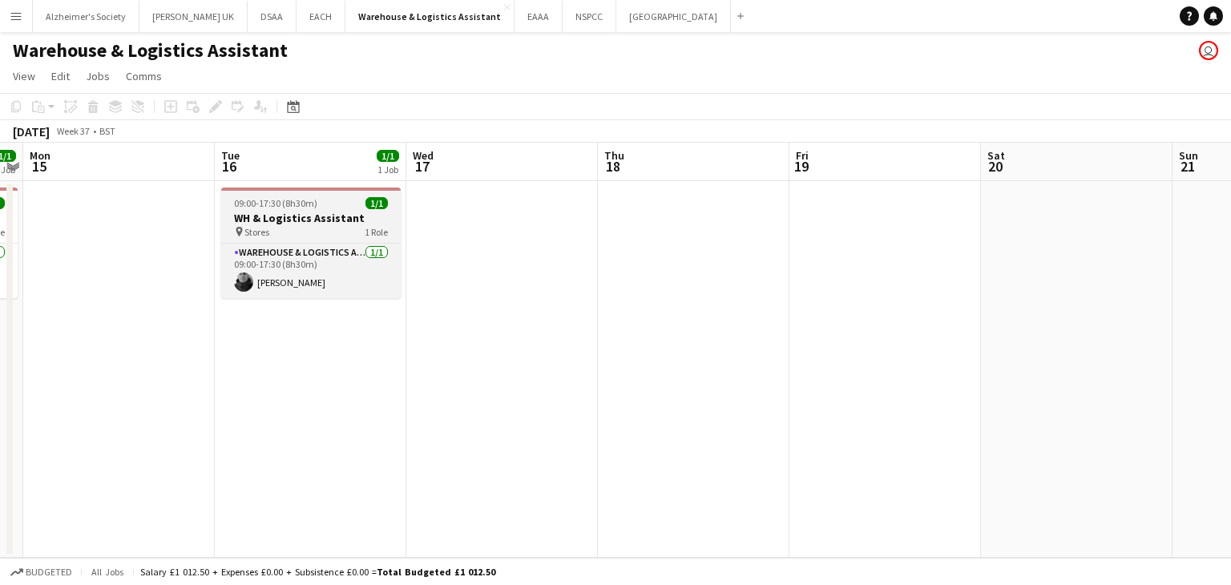
click at [321, 196] on app-job-card "09:00-17:30 (8h30m) 1/1 WH & Logistics Assistant pin Stores 1 Role Warehouse & …" at bounding box center [311, 243] width 180 height 111
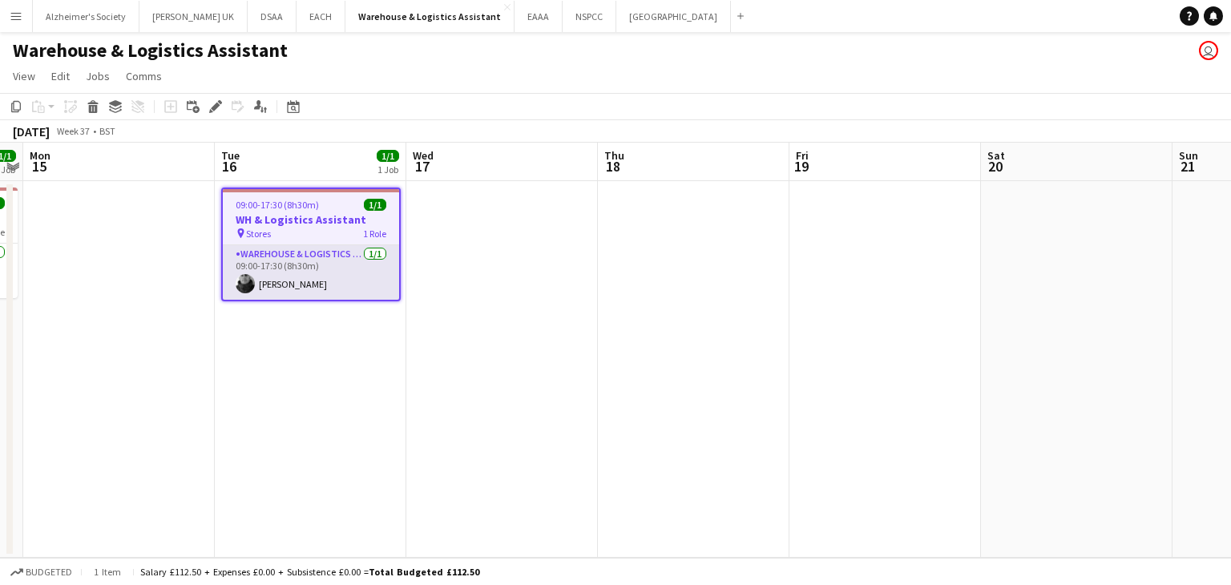
click at [317, 269] on app-card-role "Warehouse & Logistics Assistant [DATE] 09:00-17:30 (8h30m) [PERSON_NAME]" at bounding box center [311, 272] width 176 height 55
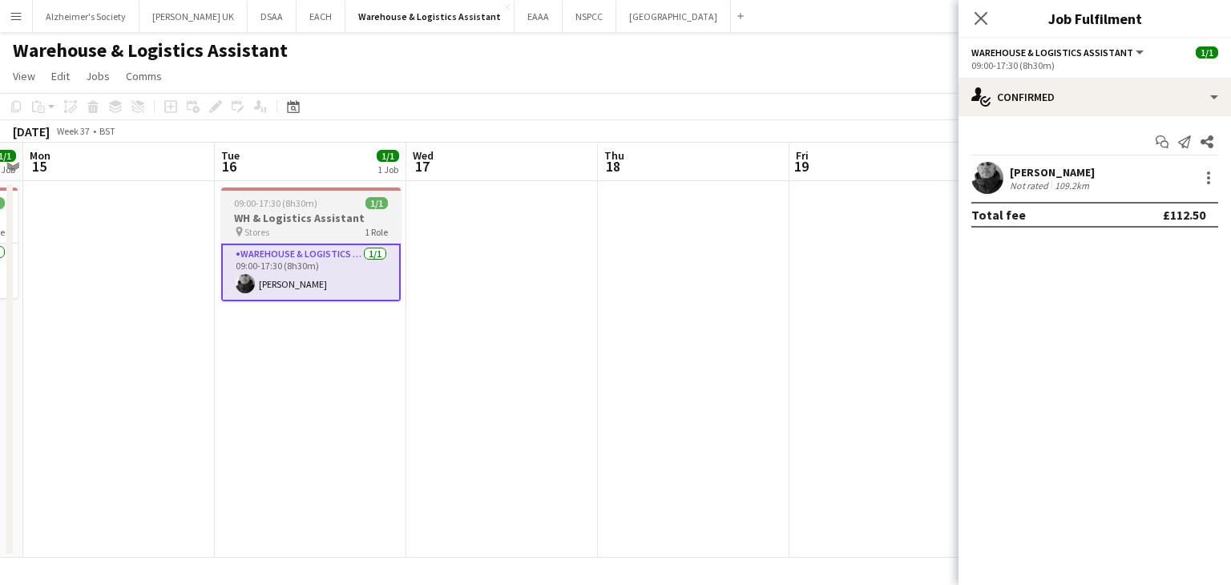
click at [335, 208] on div "09:00-17:30 (8h30m) 1/1" at bounding box center [311, 203] width 180 height 12
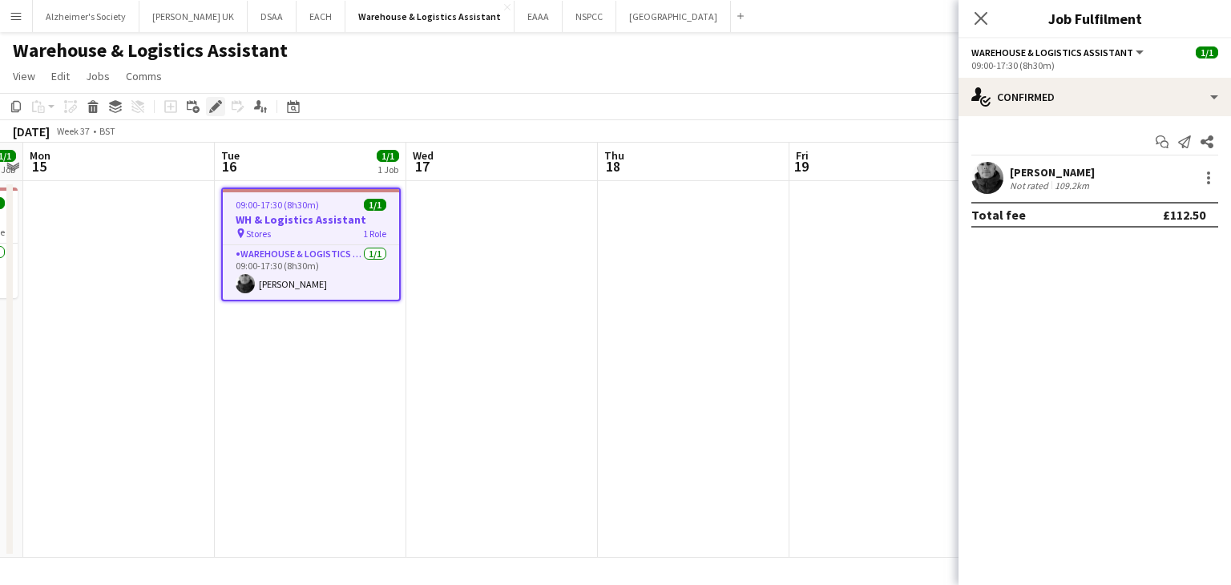
click at [211, 103] on icon "Edit" at bounding box center [215, 106] width 13 height 13
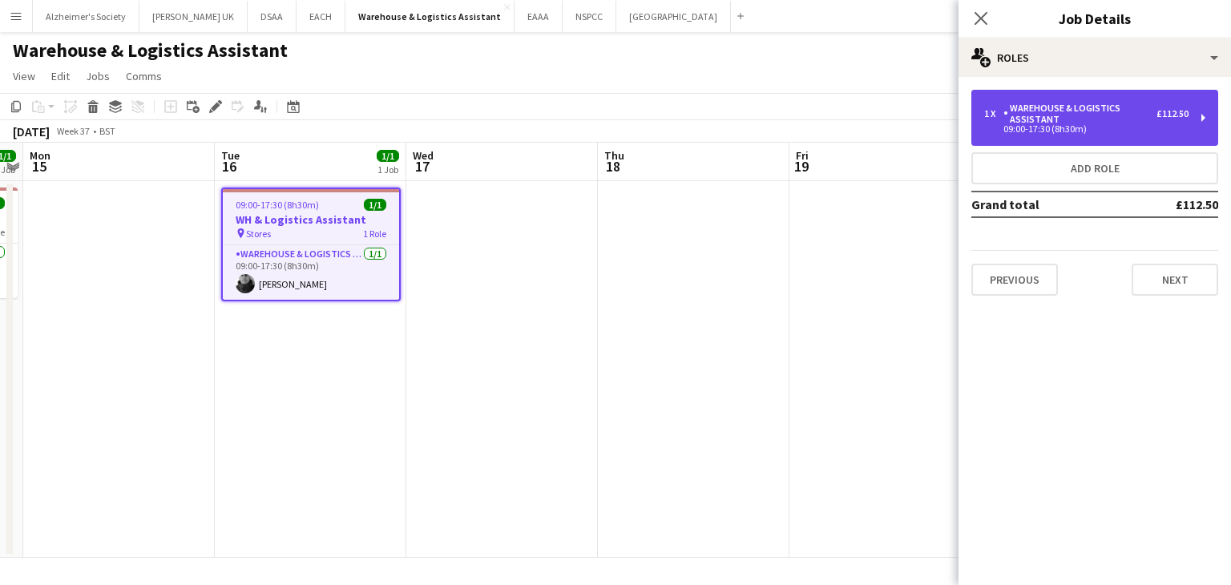
click at [1130, 119] on div "Warehouse & Logistics Assistant" at bounding box center [1080, 114] width 153 height 22
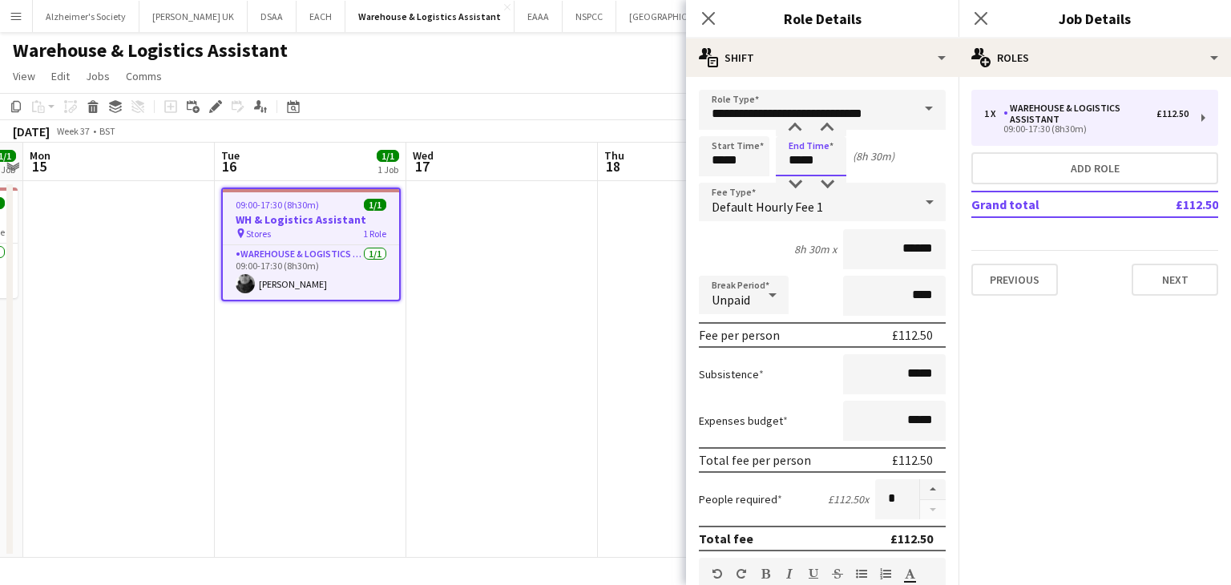
drag, startPoint x: 813, startPoint y: 165, endPoint x: 795, endPoint y: 164, distance: 17.7
click at [795, 164] on input "*****" at bounding box center [811, 156] width 71 height 40
type input "*****"
click at [875, 248] on input "******" at bounding box center [894, 249] width 103 height 40
click at [789, 200] on span "Default Hourly Fee 1" at bounding box center [767, 207] width 111 height 16
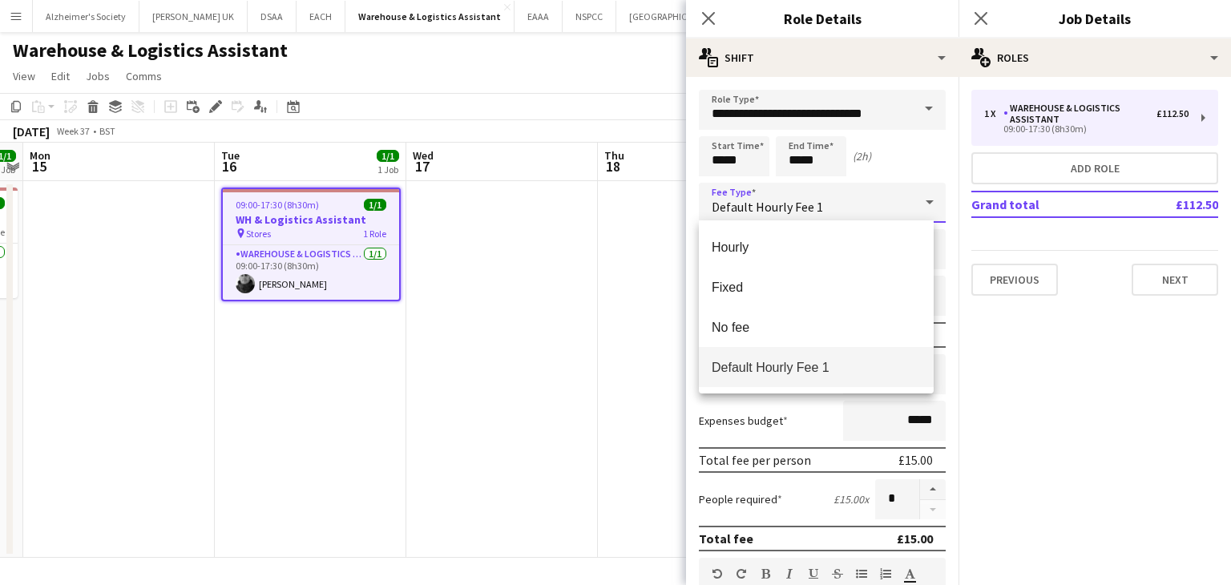
click at [789, 200] on div at bounding box center [615, 292] width 1231 height 585
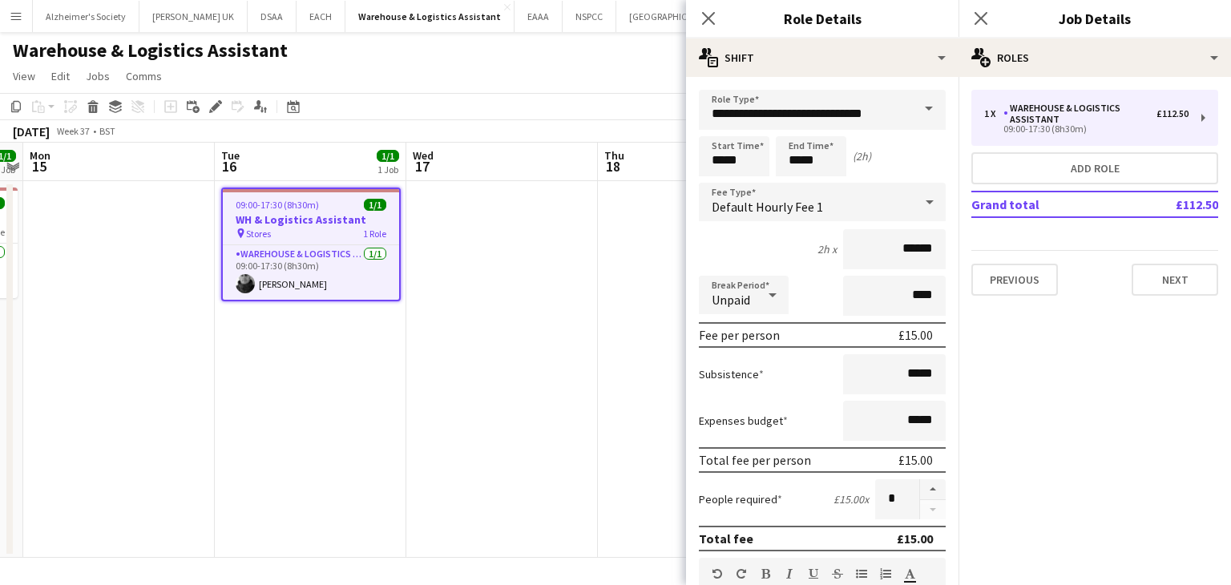
click at [789, 200] on span "Default Hourly Fee 1" at bounding box center [767, 207] width 111 height 16
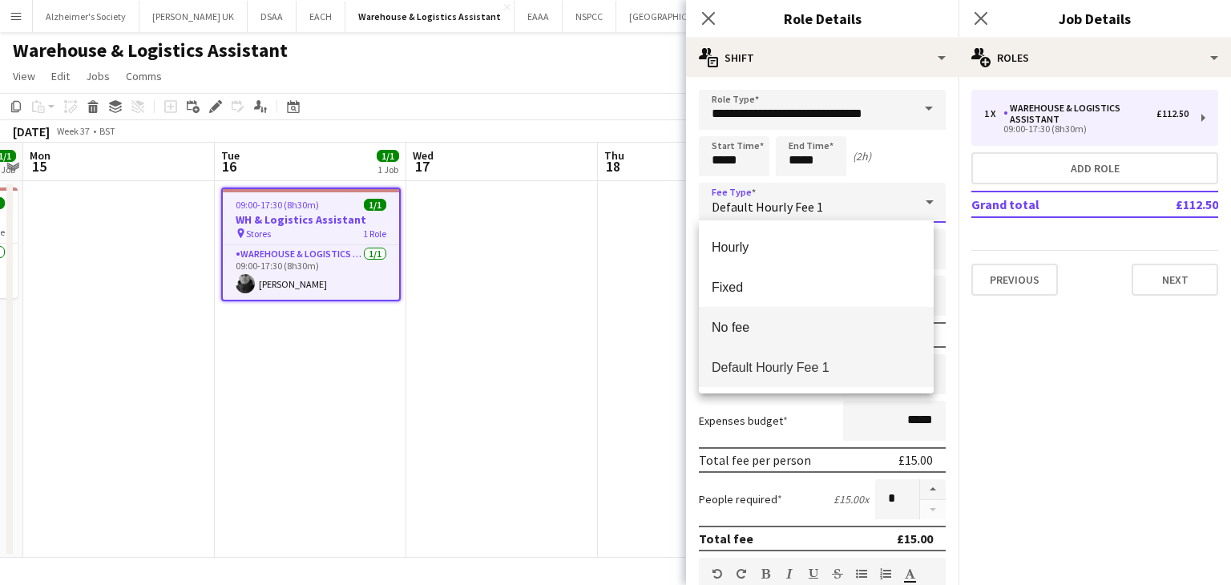
click at [746, 320] on span "No fee" at bounding box center [816, 327] width 209 height 15
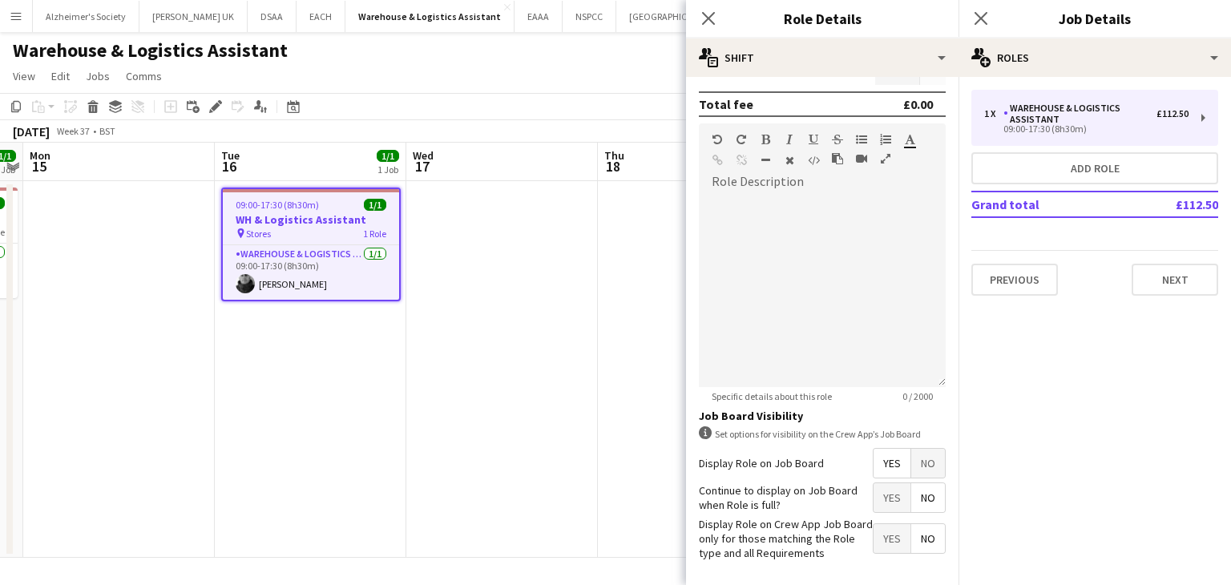
scroll to position [378, 0]
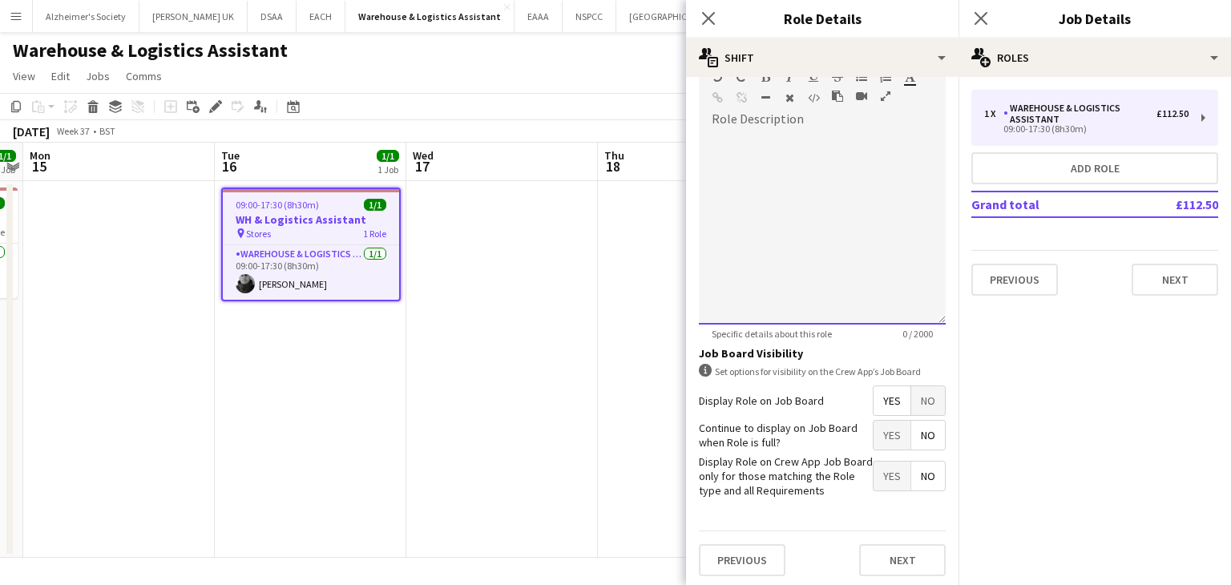
click at [746, 204] on div at bounding box center [822, 228] width 247 height 192
paste div
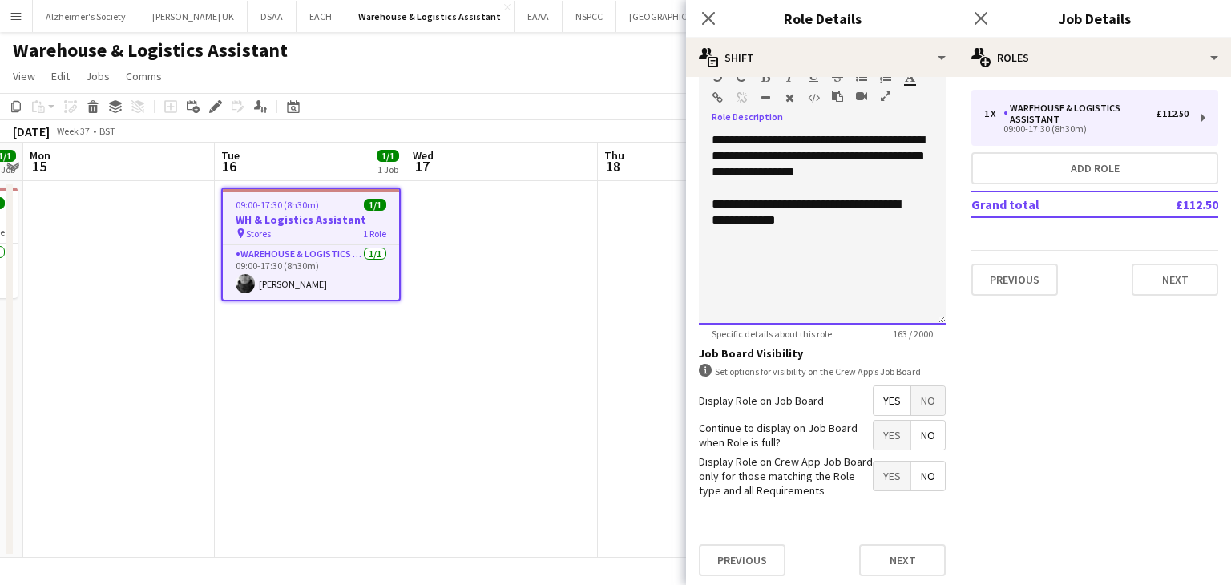
drag, startPoint x: 895, startPoint y: 136, endPoint x: 914, endPoint y: 135, distance: 19.3
click at [914, 135] on div "**********" at bounding box center [822, 228] width 247 height 192
drag, startPoint x: 837, startPoint y: 137, endPoint x: 907, endPoint y: 139, distance: 69.8
click at [907, 139] on div "**********" at bounding box center [822, 228] width 247 height 192
click at [838, 143] on span "**********" at bounding box center [818, 156] width 213 height 44
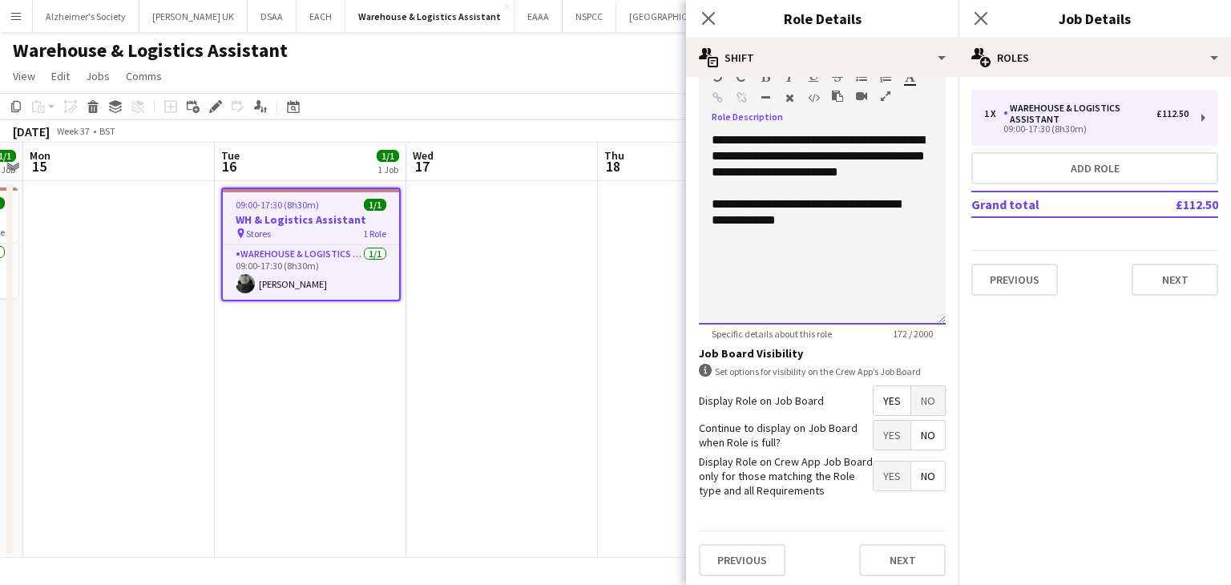
click at [784, 159] on span "**********" at bounding box center [818, 156] width 213 height 44
click at [772, 155] on span "**********" at bounding box center [818, 156] width 213 height 44
drag, startPoint x: 804, startPoint y: 169, endPoint x: 869, endPoint y: 173, distance: 65.1
click at [869, 173] on span "**********" at bounding box center [818, 156] width 213 height 44
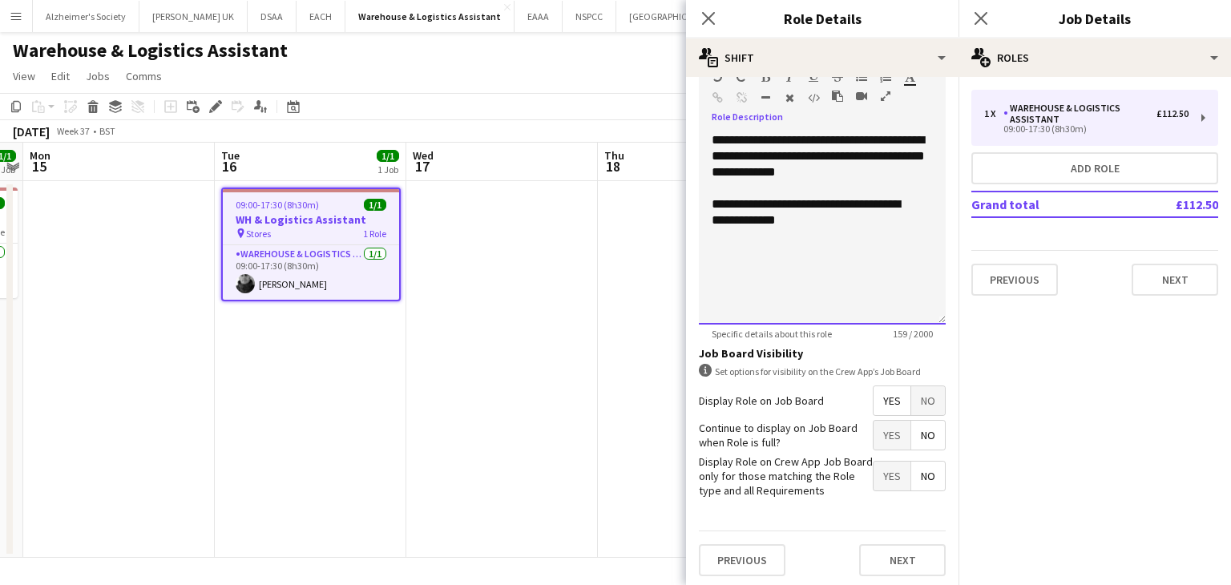
drag, startPoint x: 837, startPoint y: 222, endPoint x: 900, endPoint y: 205, distance: 65.5
click at [900, 205] on div "**********" at bounding box center [816, 212] width 209 height 32
click at [900, 206] on div "**********" at bounding box center [816, 212] width 209 height 32
drag, startPoint x: 834, startPoint y: 222, endPoint x: 710, endPoint y: 135, distance: 150.8
click at [710, 135] on div "**********" at bounding box center [822, 228] width 247 height 192
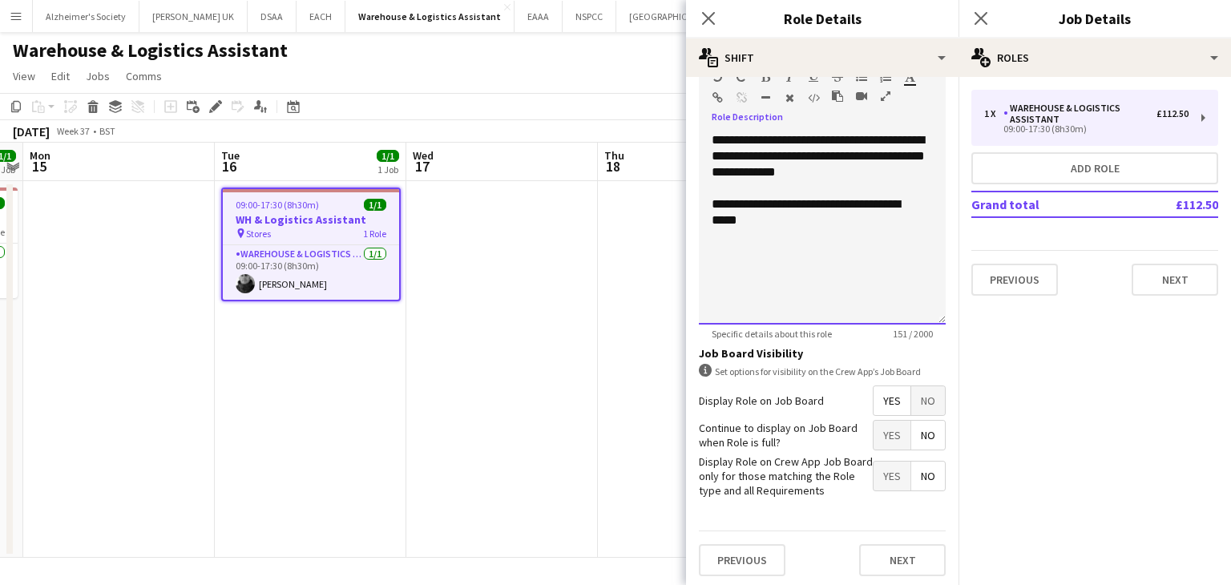
copy div "**********"
click at [885, 555] on button "Next" at bounding box center [902, 560] width 87 height 32
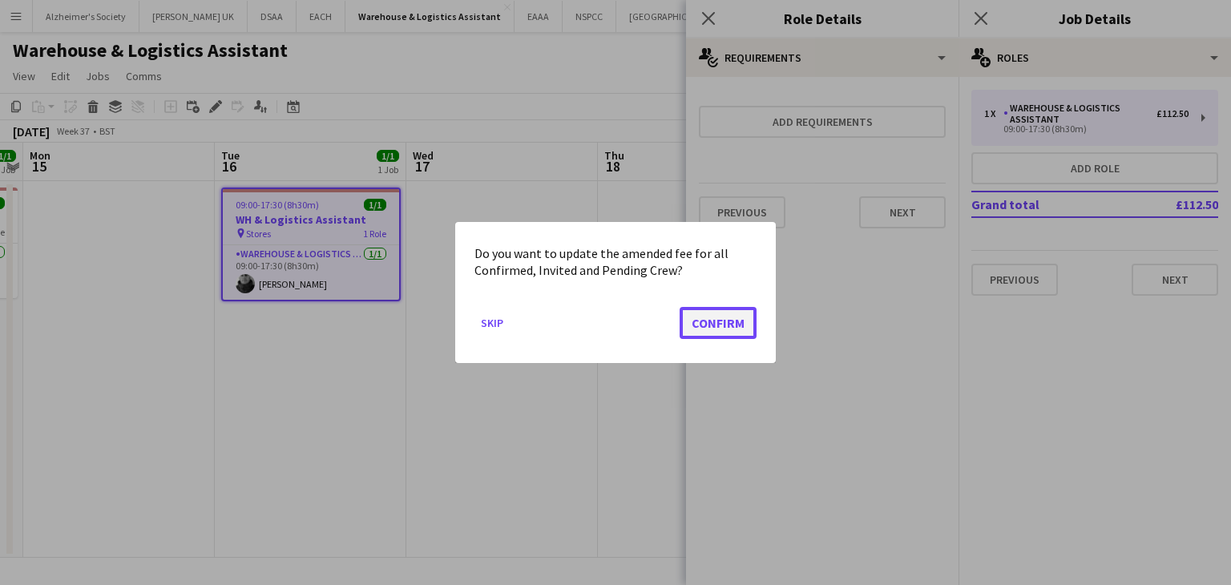
click at [706, 322] on button "Confirm" at bounding box center [718, 323] width 77 height 32
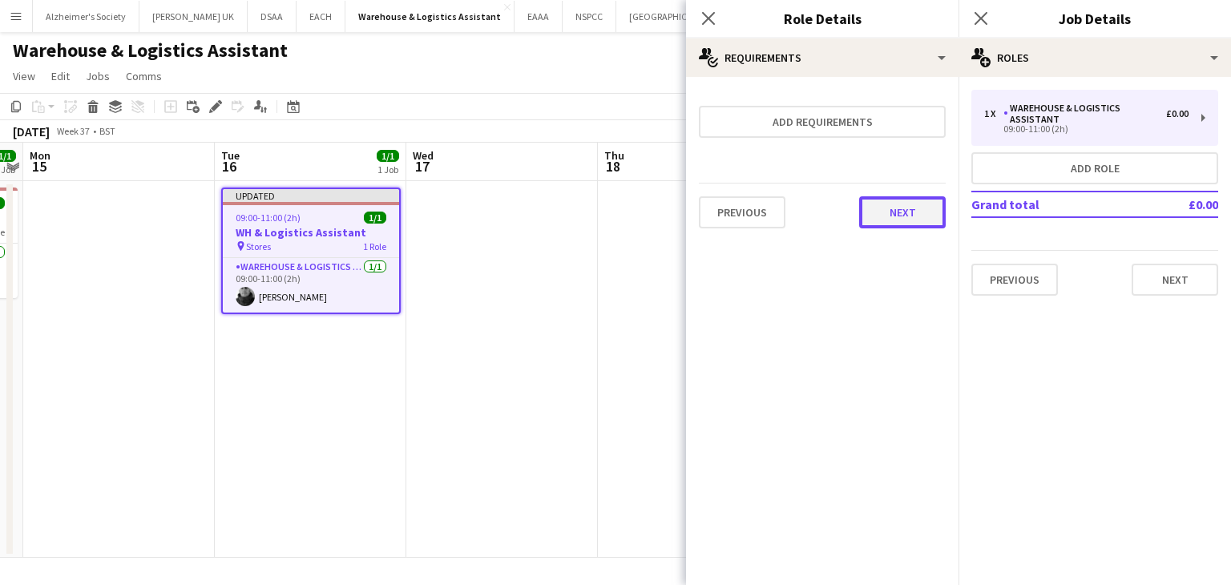
click at [875, 211] on button "Next" at bounding box center [902, 212] width 87 height 32
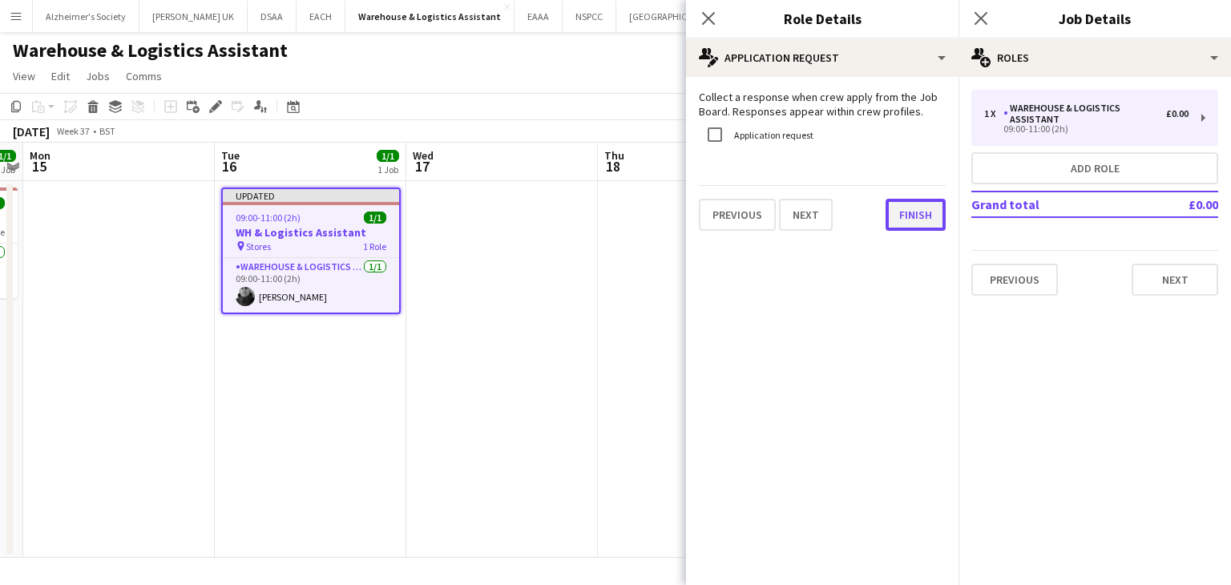
click at [936, 218] on button "Finish" at bounding box center [916, 215] width 60 height 32
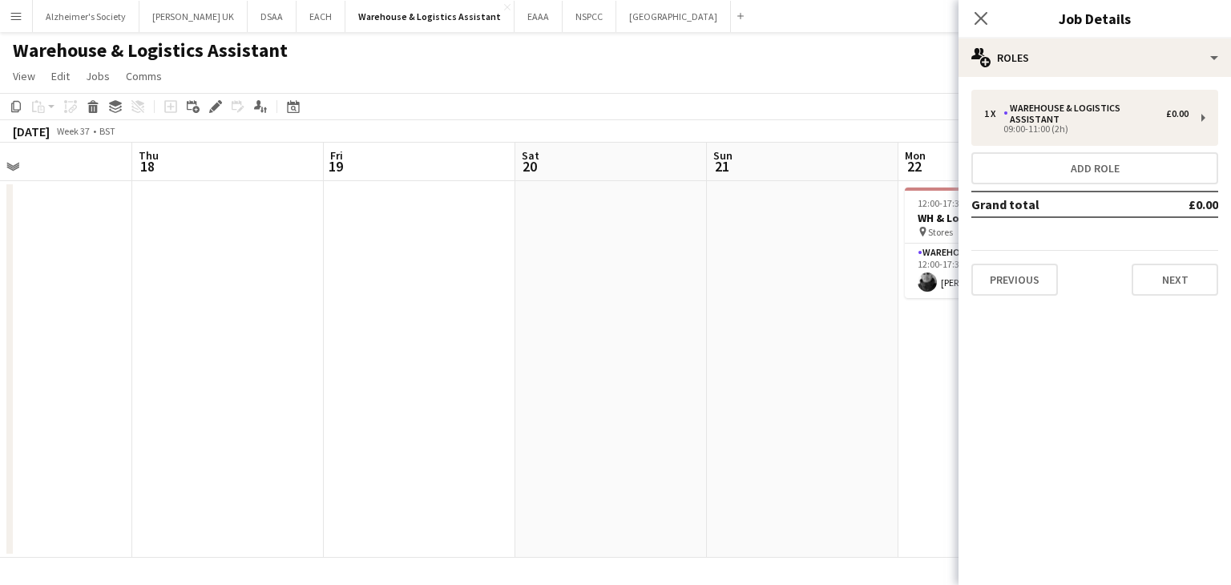
drag, startPoint x: 821, startPoint y: 345, endPoint x: 337, endPoint y: 363, distance: 484.6
click at [337, 363] on app-calendar-viewport "Sun 14 1/1 1 Job Mon 15 Tue 16 1/1 1 Job Wed 17 Thu 18 Fri 19 Sat 20 Sun 21 Mon…" at bounding box center [615, 350] width 1231 height 415
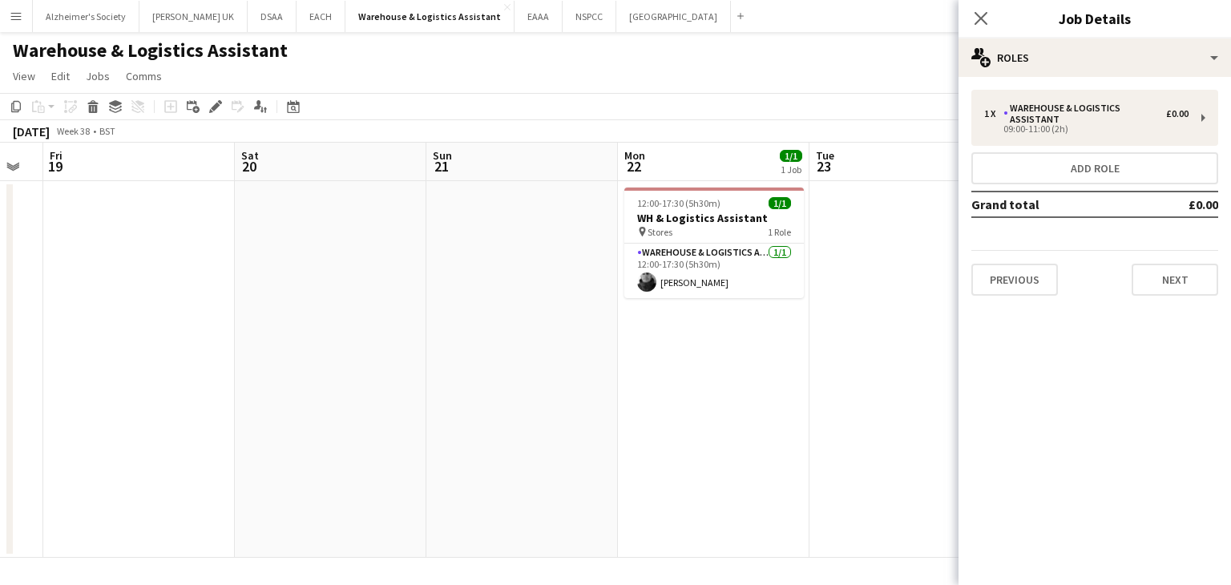
scroll to position [0, 582]
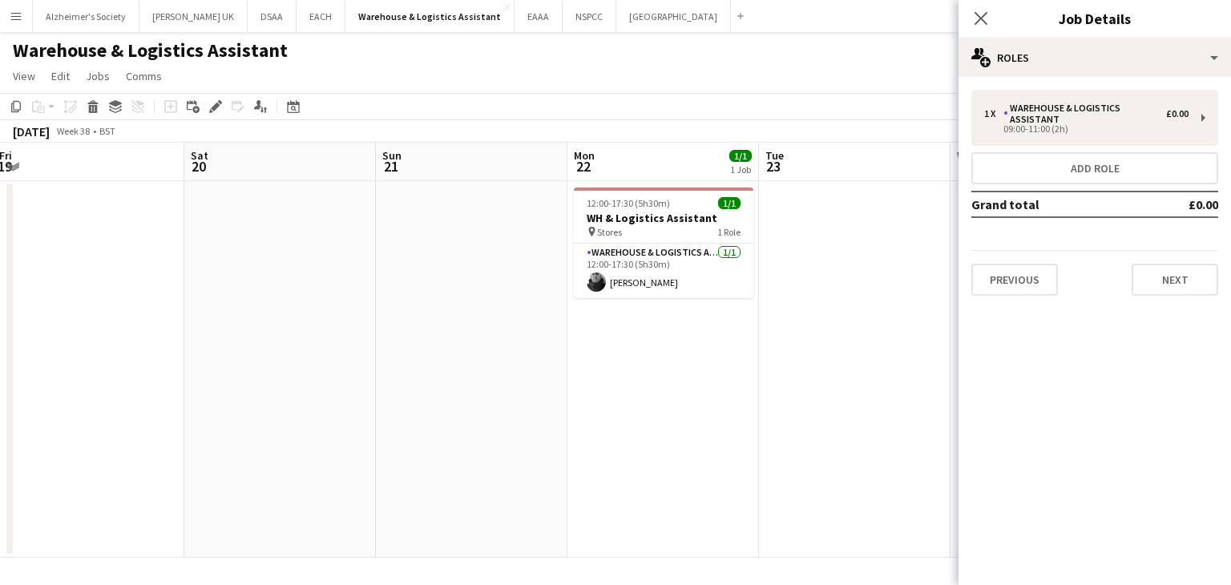
drag, startPoint x: 652, startPoint y: 360, endPoint x: 339, endPoint y: 350, distance: 312.8
click at [339, 353] on app-calendar-viewport "Tue 16 1/1 1 Job Wed 17 Thu 18 Fri 19 Sat 20 Sun 21 Mon 22 1/1 1 Job Tue 23 Wed…" at bounding box center [615, 350] width 1231 height 415
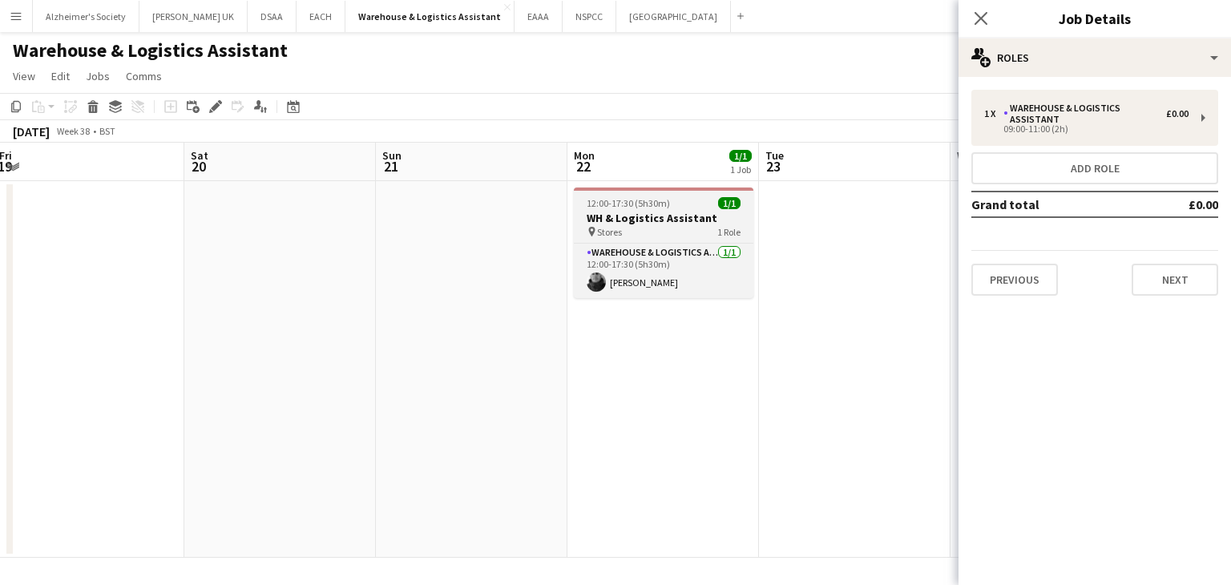
click at [629, 222] on h3 "WH & Logistics Assistant" at bounding box center [664, 218] width 180 height 14
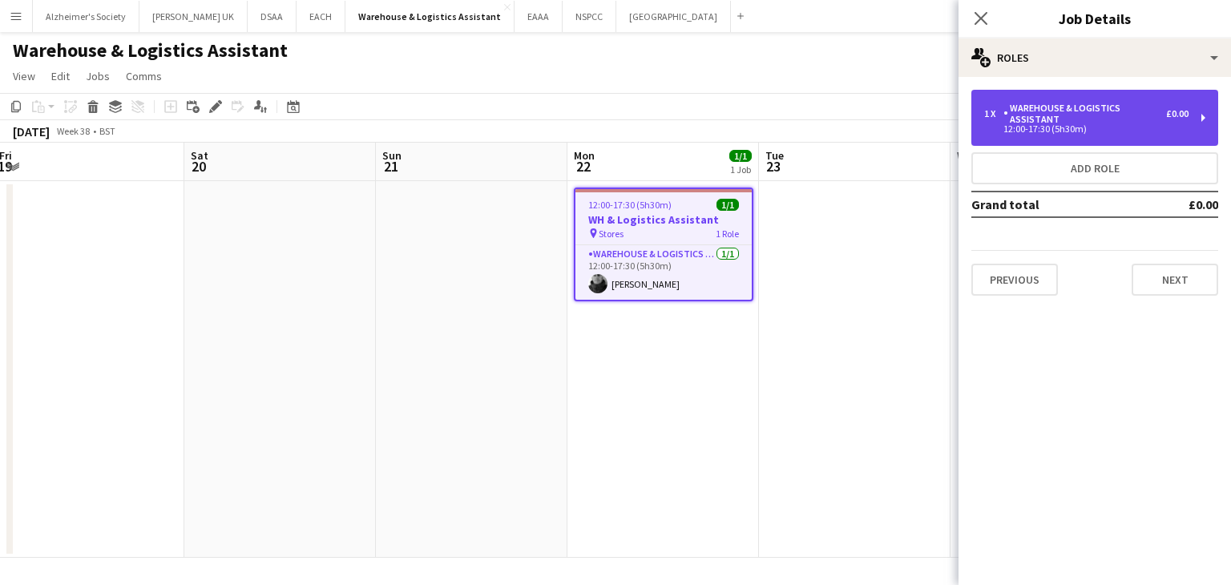
click at [1114, 107] on div "Warehouse & Logistics Assistant" at bounding box center [1085, 114] width 163 height 22
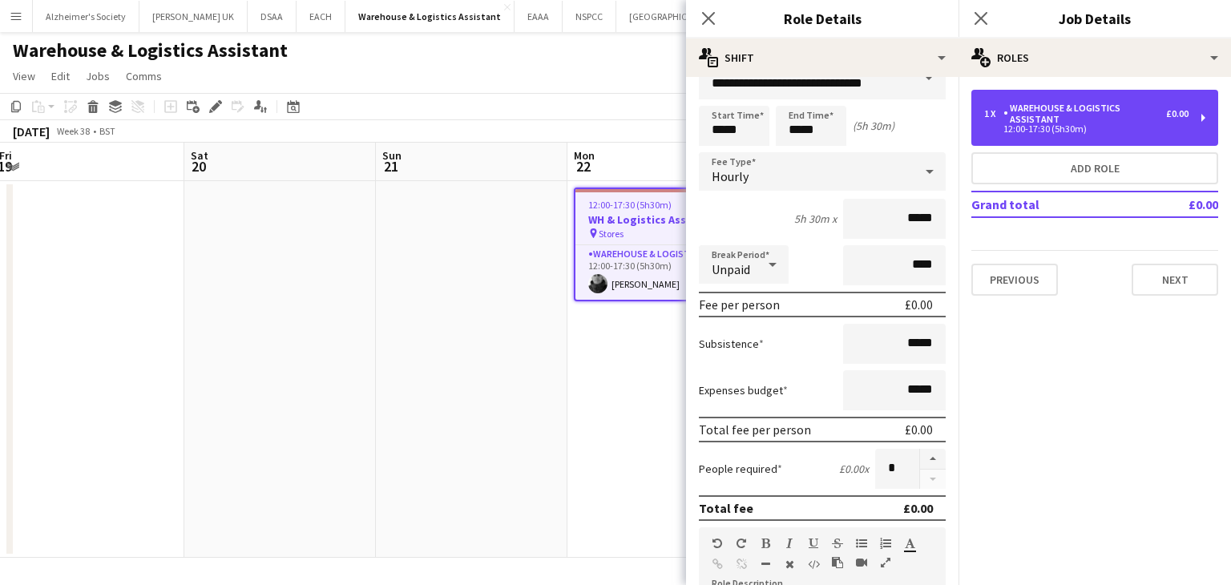
scroll to position [0, 0]
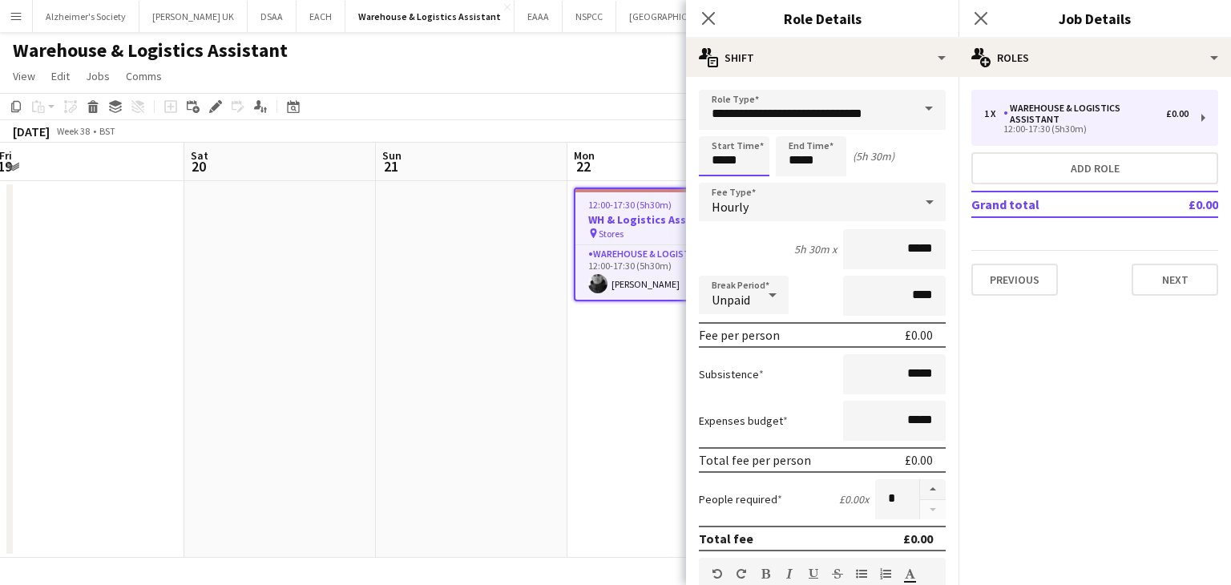
click at [743, 164] on input "*****" at bounding box center [734, 156] width 71 height 40
drag, startPoint x: 743, startPoint y: 160, endPoint x: 698, endPoint y: 160, distance: 44.9
click at [698, 160] on form "**********" at bounding box center [822, 588] width 273 height 997
type input "*****"
click at [754, 200] on div "Hourly" at bounding box center [806, 202] width 215 height 38
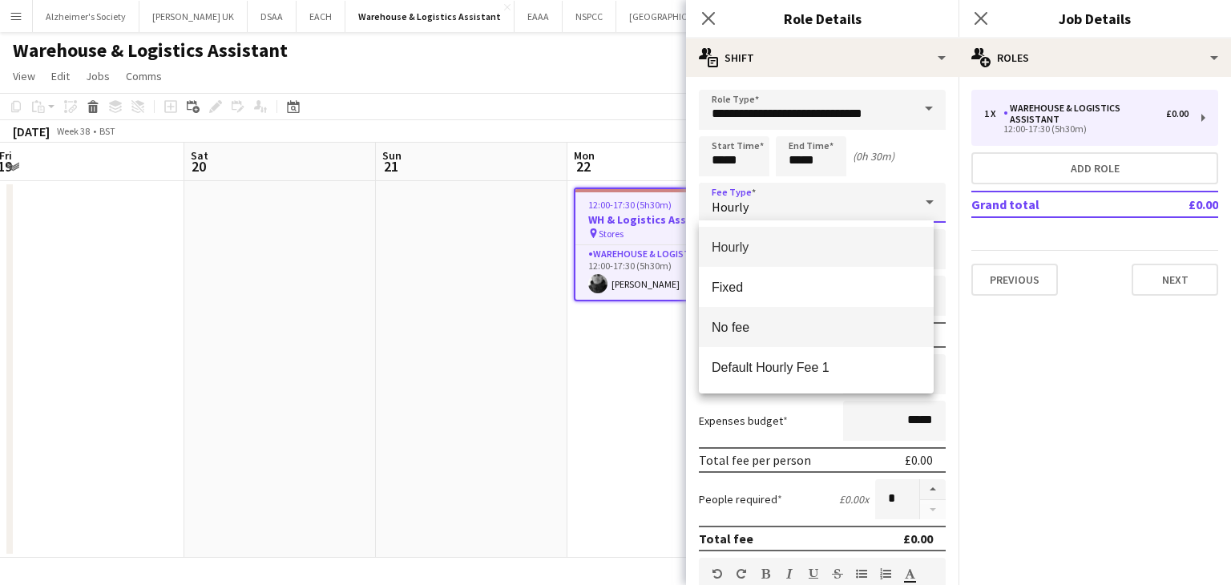
click at [738, 329] on span "No fee" at bounding box center [816, 327] width 209 height 15
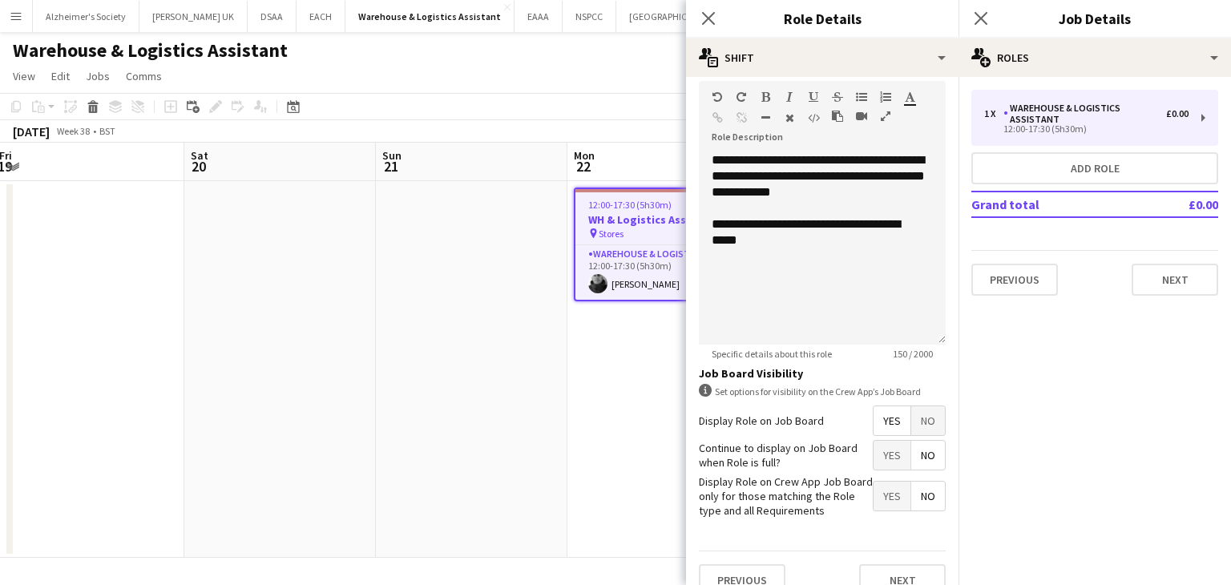
scroll to position [378, 0]
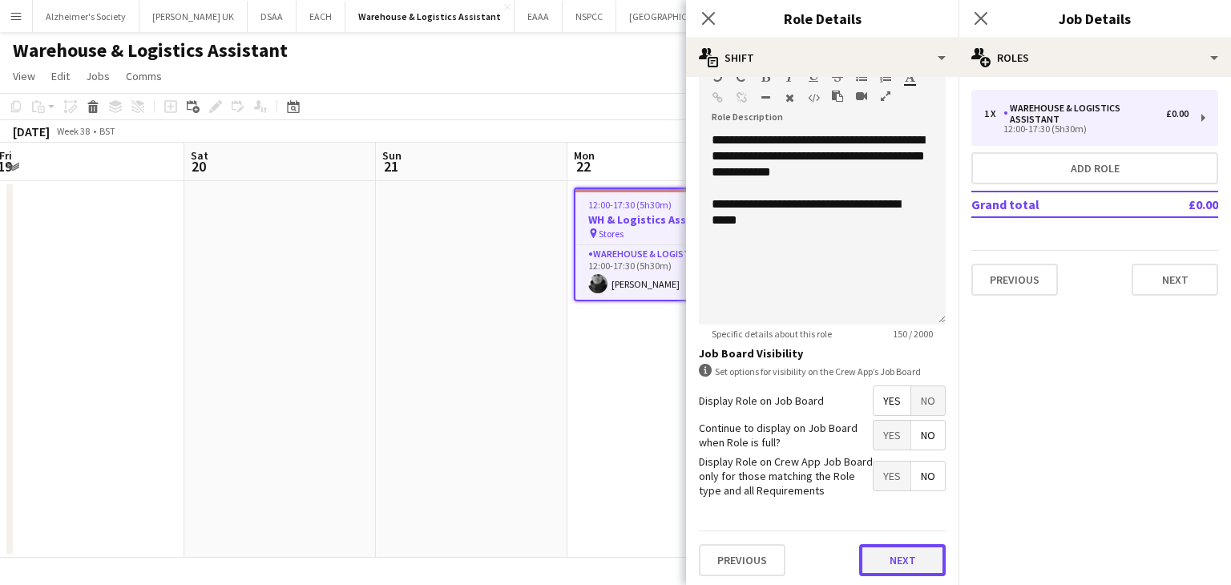
click at [884, 545] on button "Next" at bounding box center [902, 560] width 87 height 32
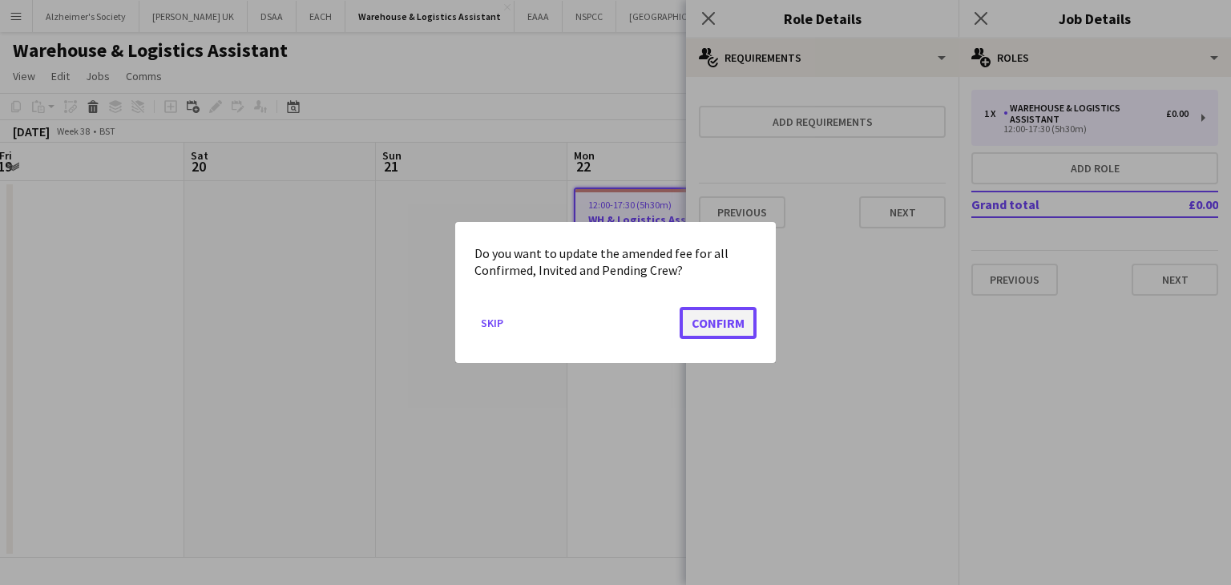
click at [725, 328] on button "Confirm" at bounding box center [718, 323] width 77 height 32
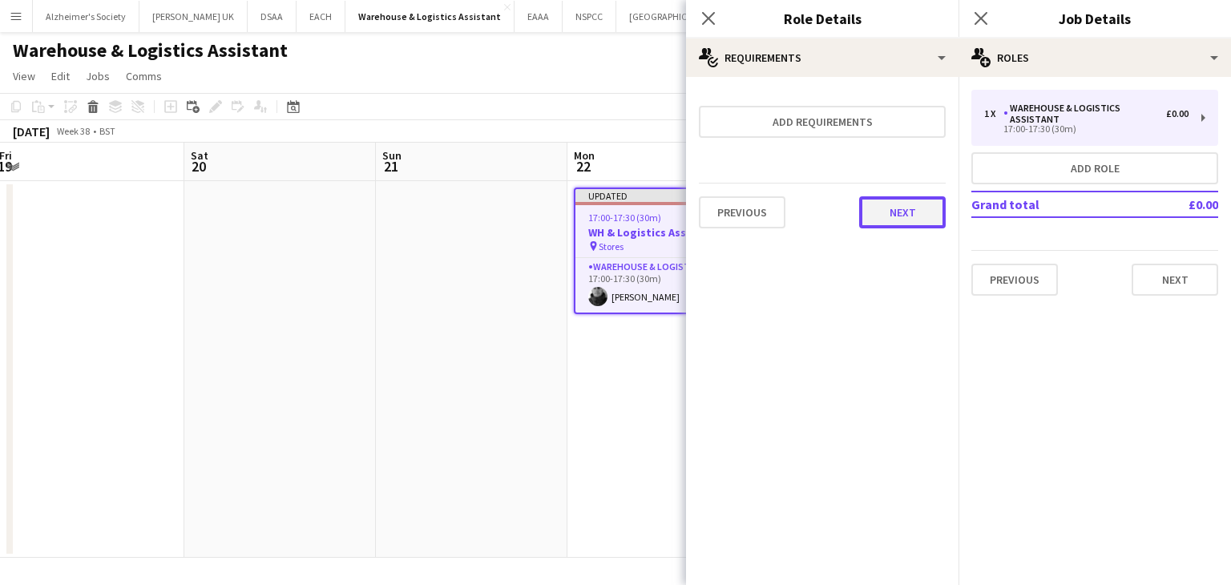
click at [889, 206] on button "Next" at bounding box center [902, 212] width 87 height 32
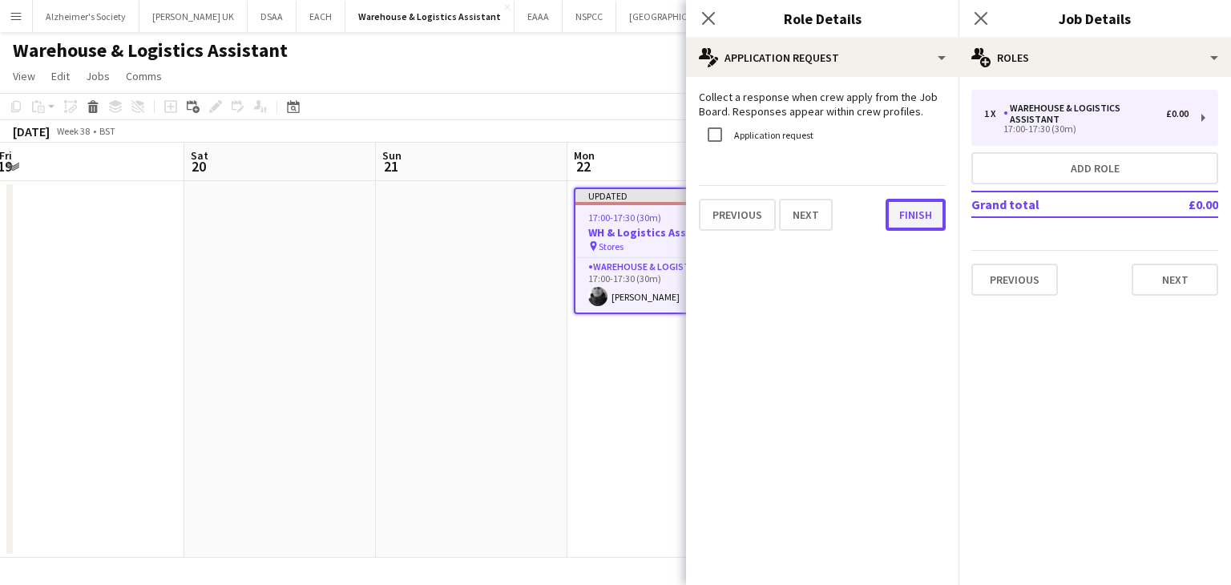
click at [914, 219] on button "Finish" at bounding box center [916, 215] width 60 height 32
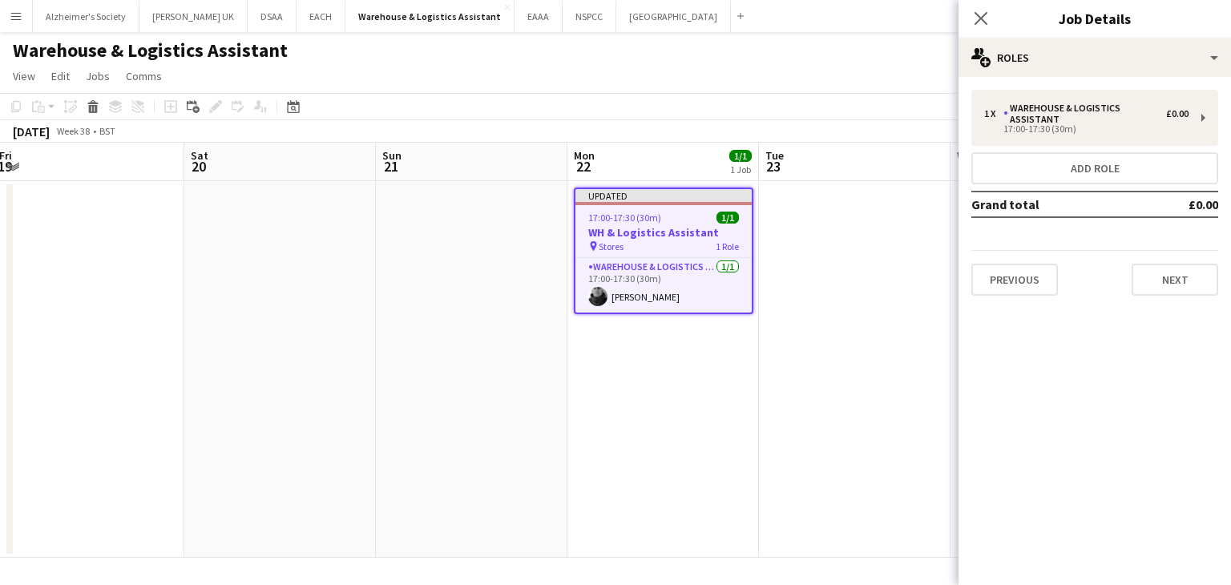
click at [872, 316] on app-date-cell at bounding box center [855, 369] width 192 height 377
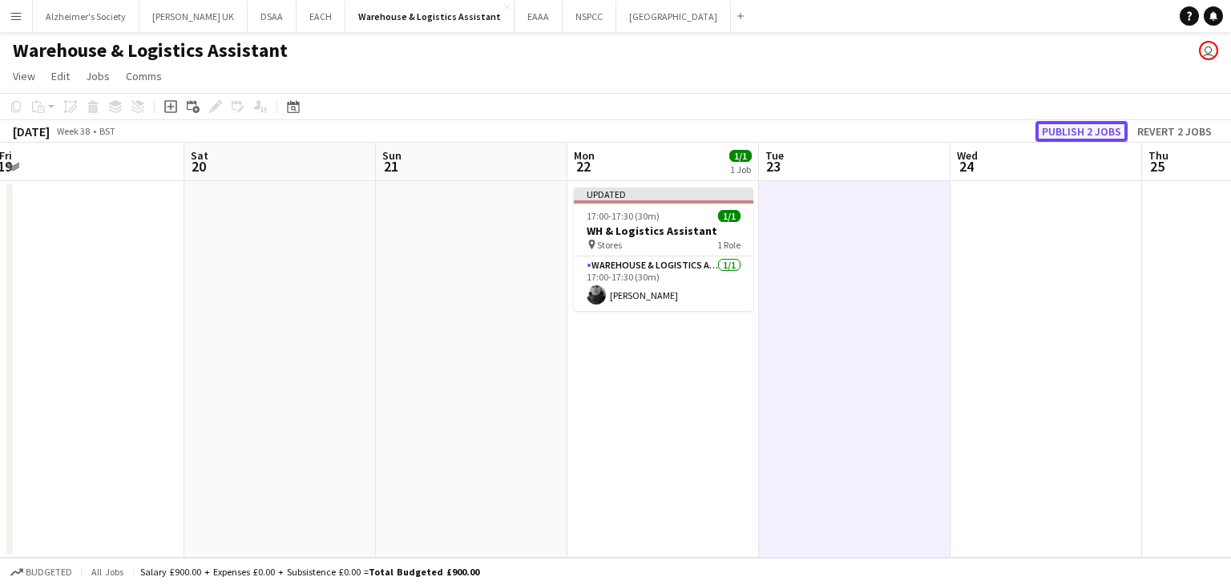
click at [1094, 127] on button "Publish 2 jobs" at bounding box center [1082, 131] width 92 height 21
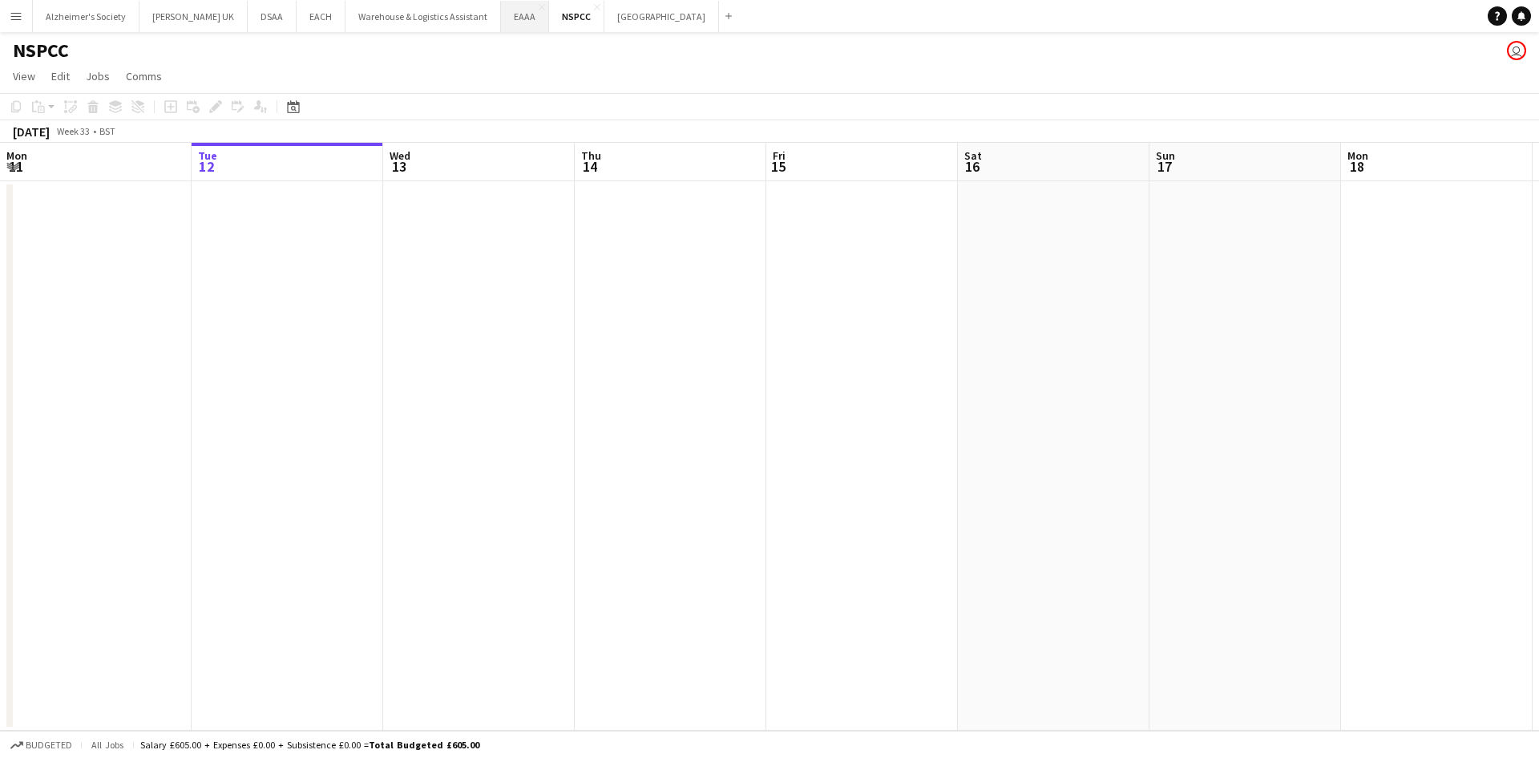
click at [501, 17] on button "EAAA Close" at bounding box center [525, 16] width 48 height 31
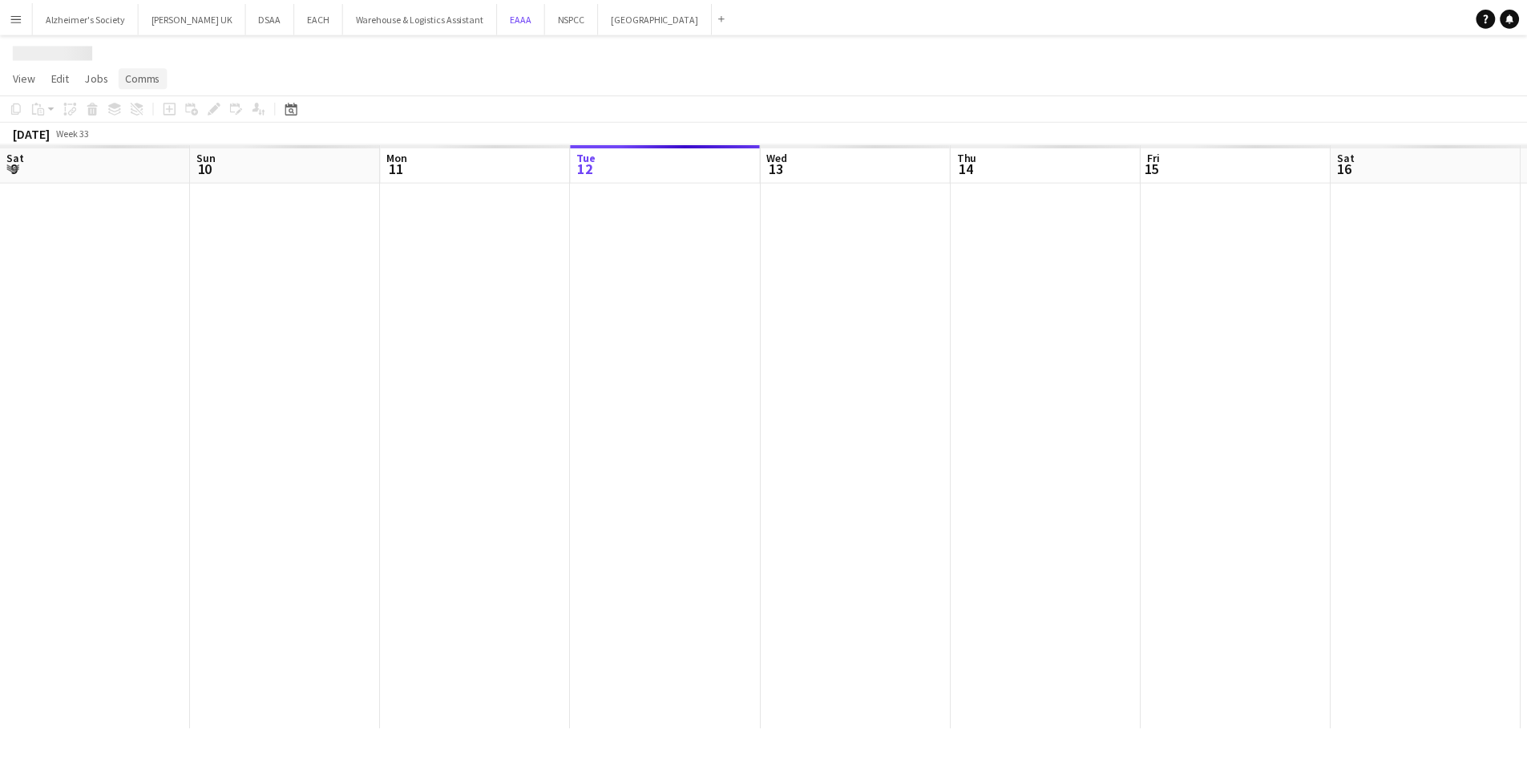
scroll to position [0, 383]
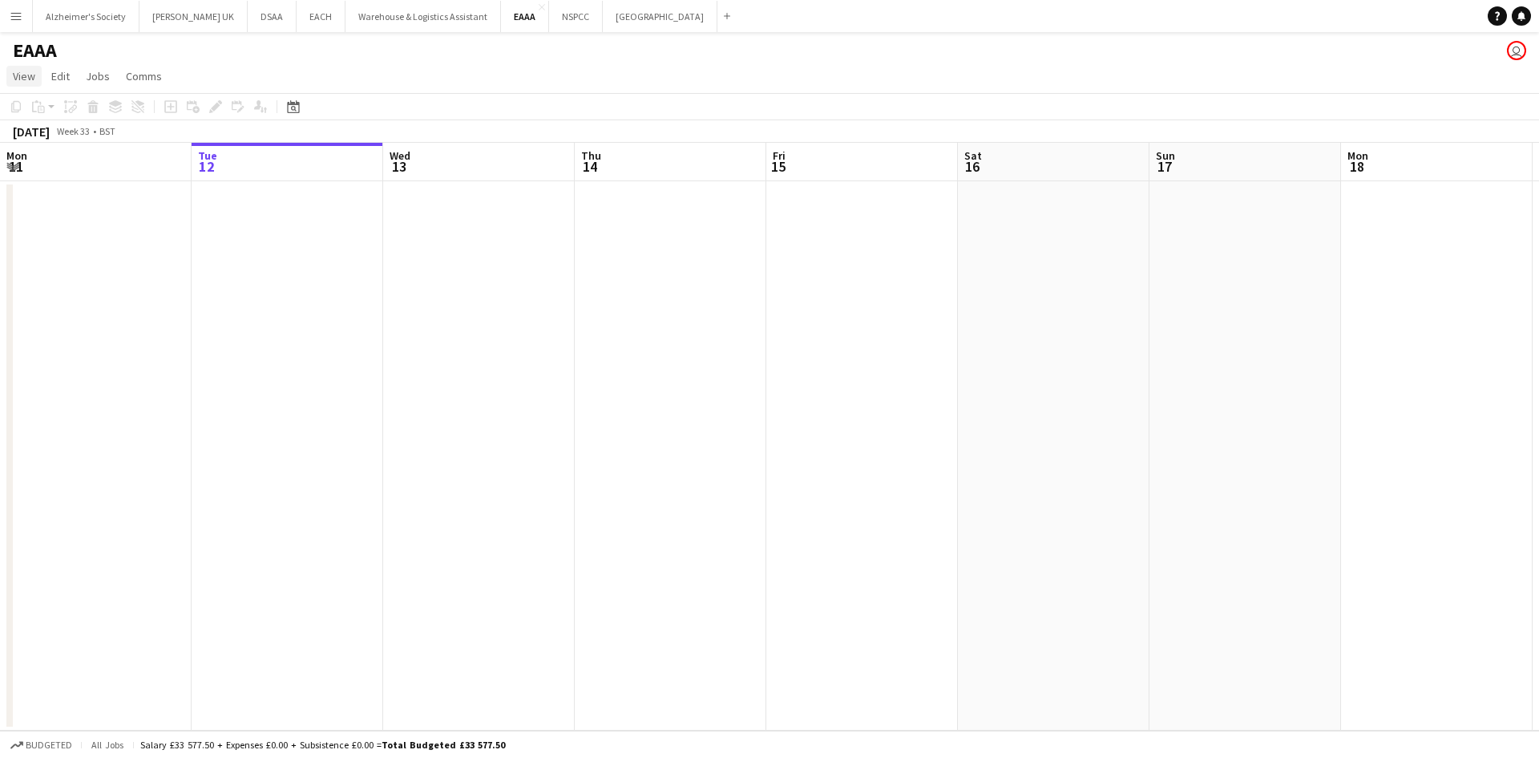
click at [29, 74] on span "View" at bounding box center [24, 76] width 22 height 14
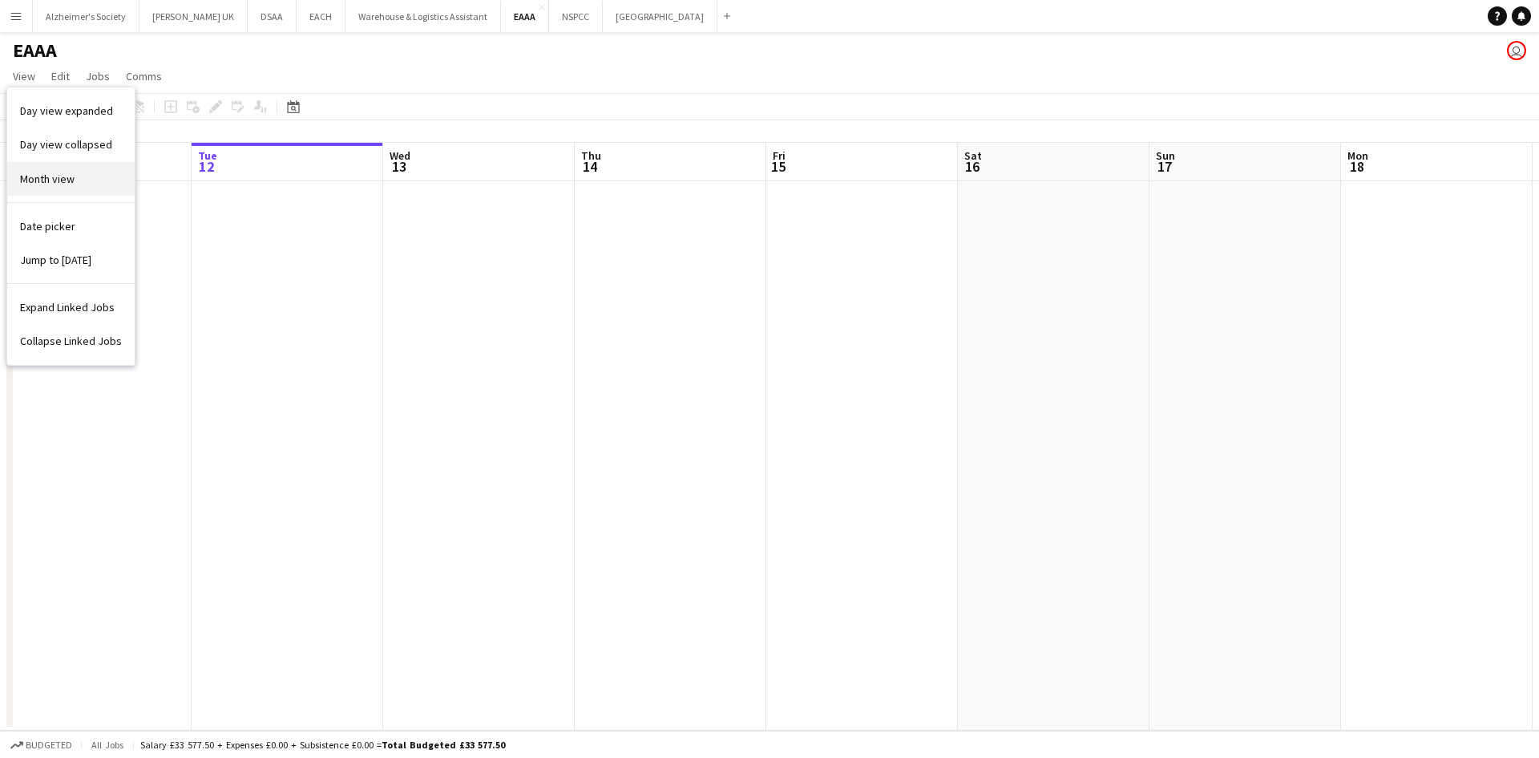
click at [48, 182] on span "Month view" at bounding box center [47, 179] width 55 height 14
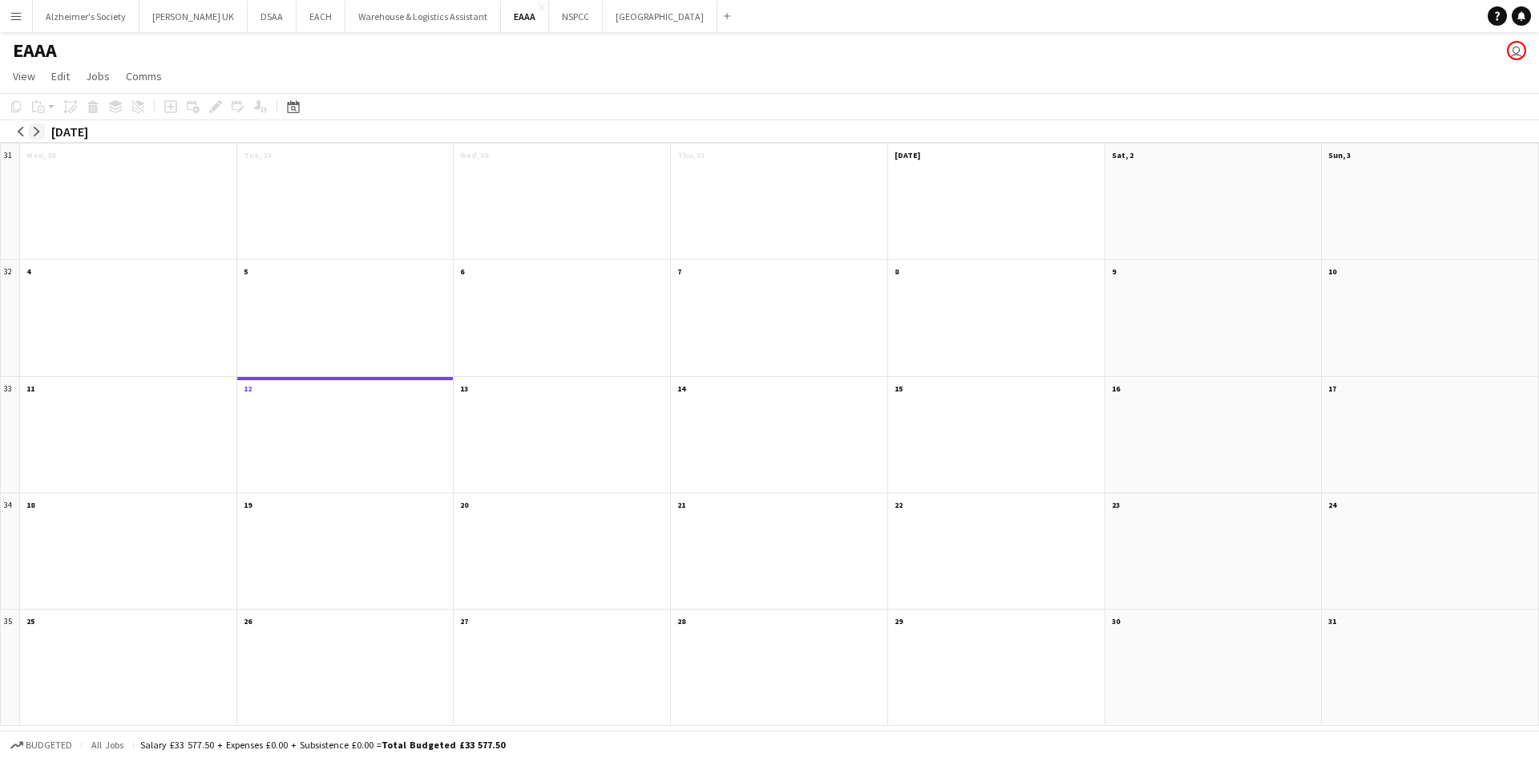
click at [33, 133] on app-icon "arrow-right" at bounding box center [37, 132] width 10 height 10
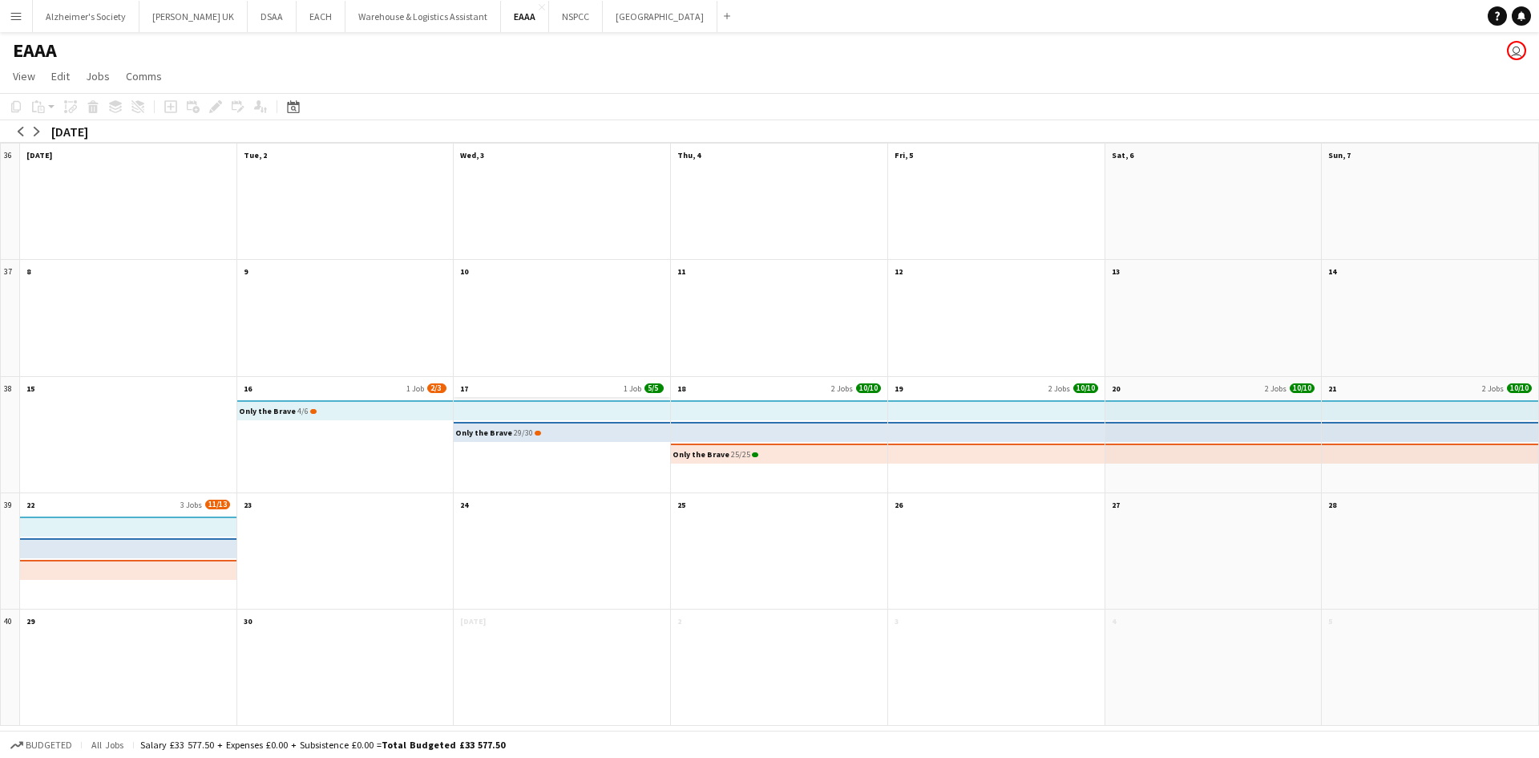
click at [492, 382] on app-month-view-date-header "17 1 Job 5/5" at bounding box center [562, 387] width 216 height 20
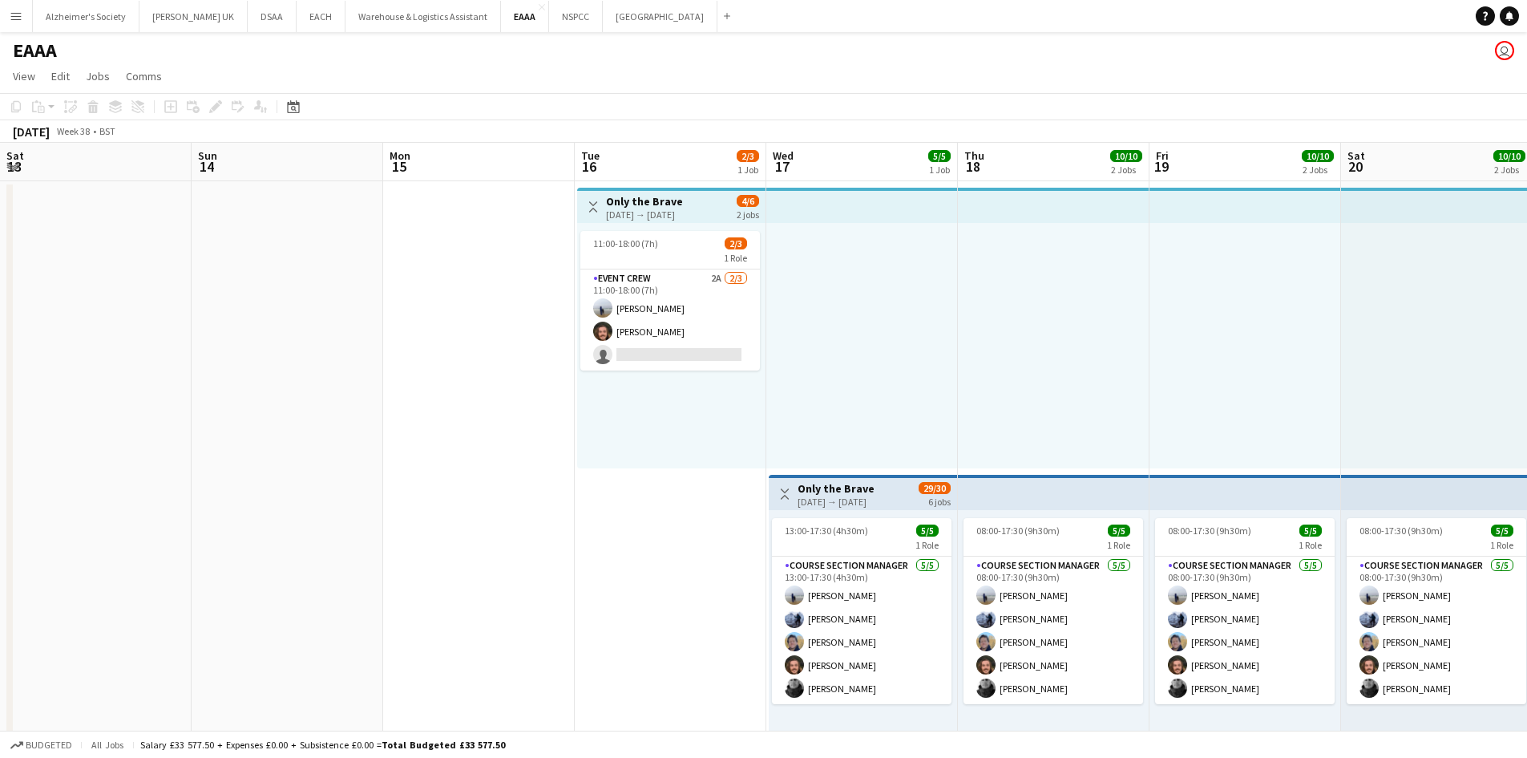
scroll to position [0, 552]
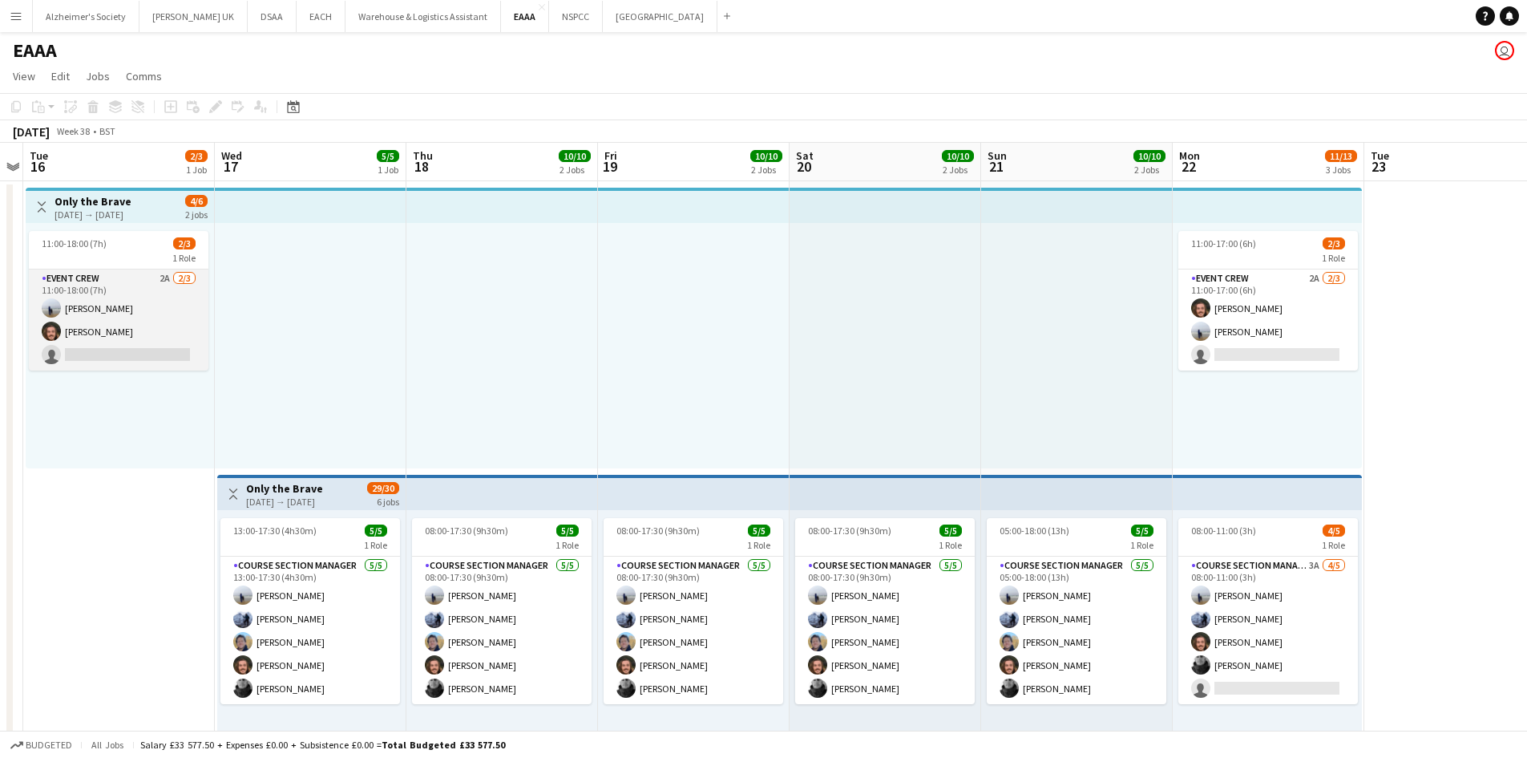
click at [115, 360] on app-card-role "Event Crew 2A [DATE] 11:00-18:00 (7h) [PERSON_NAME] [PERSON_NAME] single-neutra…" at bounding box center [119, 319] width 180 height 101
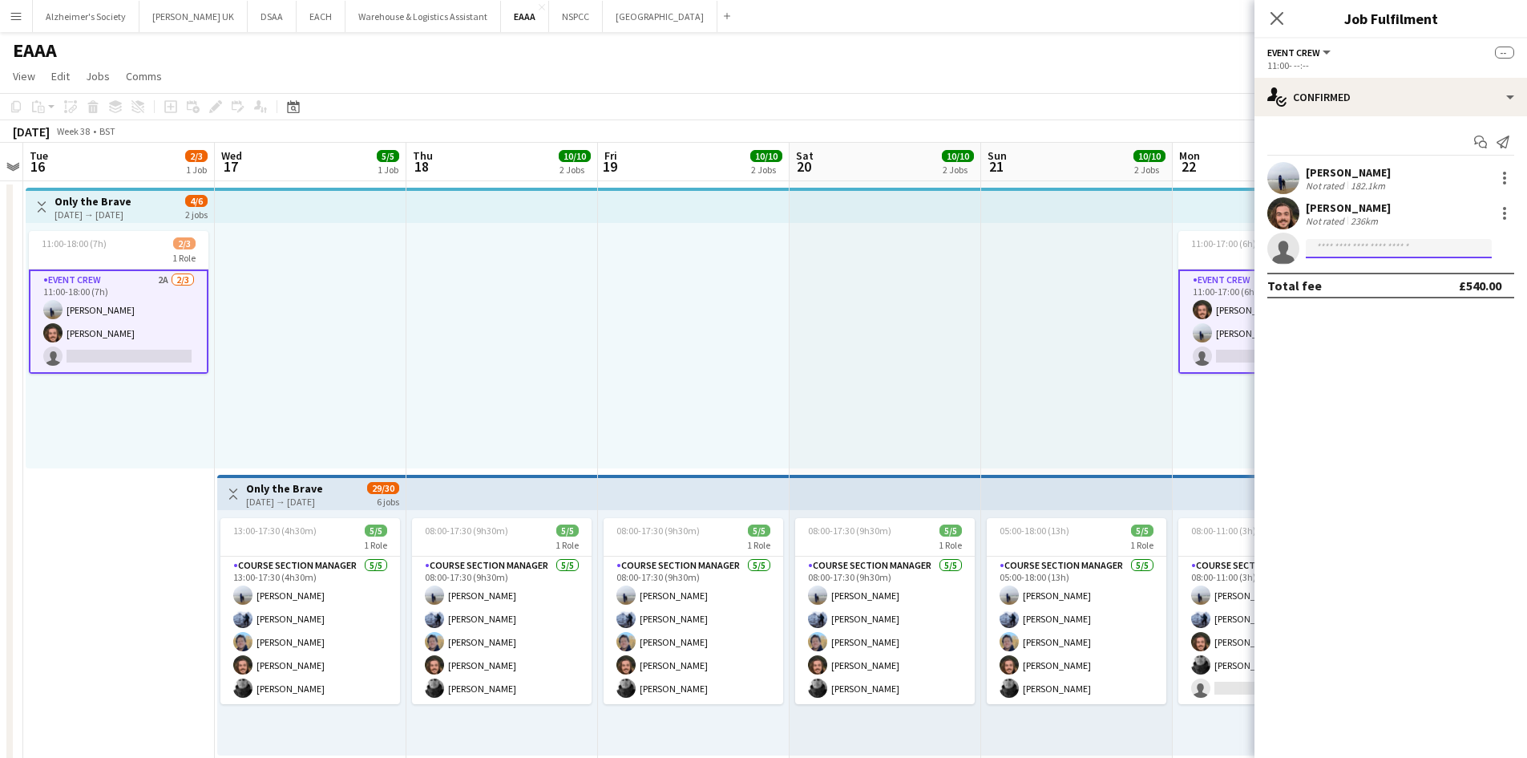
click at [1445, 243] on input at bounding box center [1399, 248] width 186 height 19
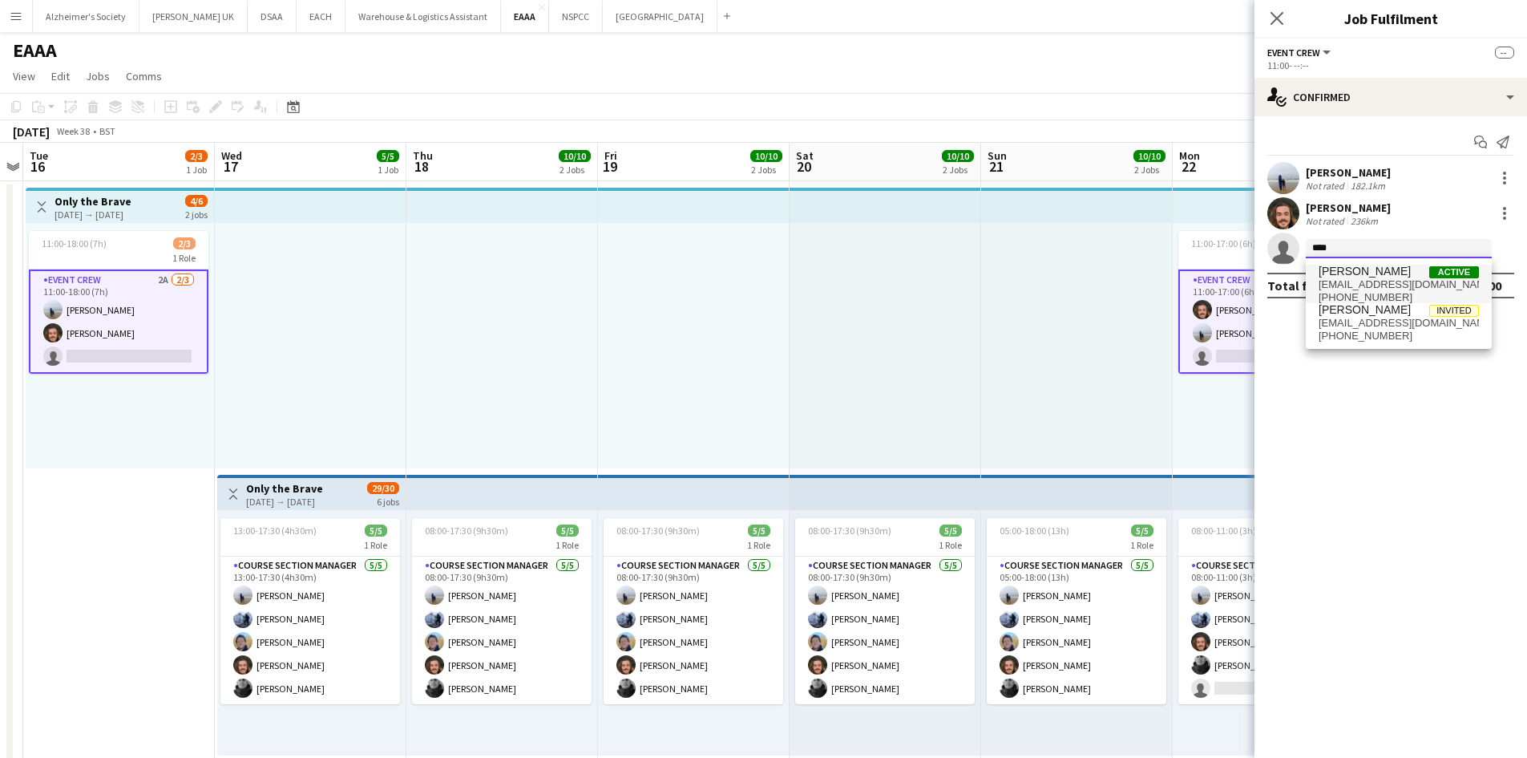
type input "****"
click at [1429, 281] on span "[EMAIL_ADDRESS][DOMAIN_NAME]" at bounding box center [1399, 284] width 160 height 13
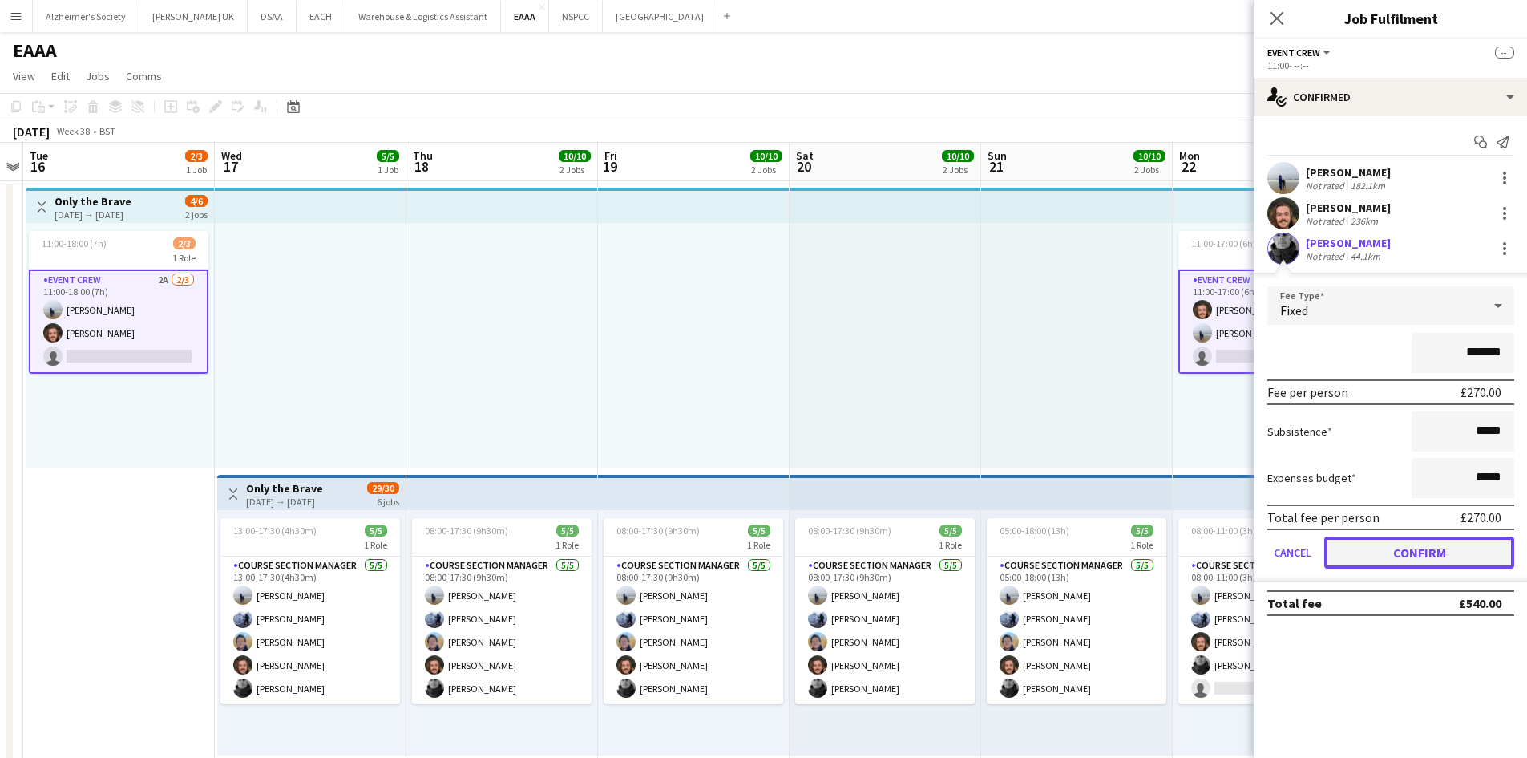
click at [1411, 555] on button "Confirm" at bounding box center [1419, 552] width 190 height 32
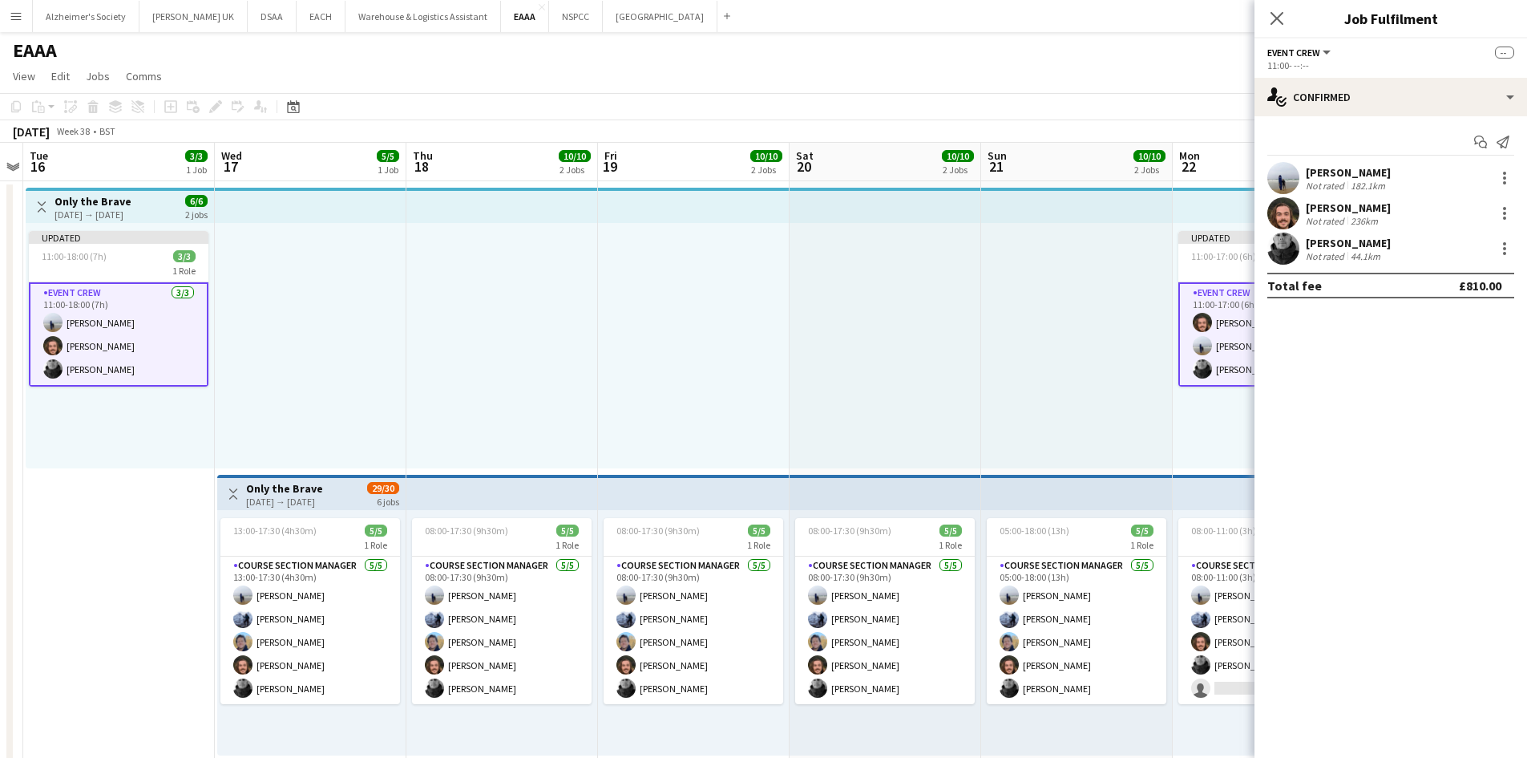
click at [1099, 422] on div at bounding box center [1077, 345] width 192 height 245
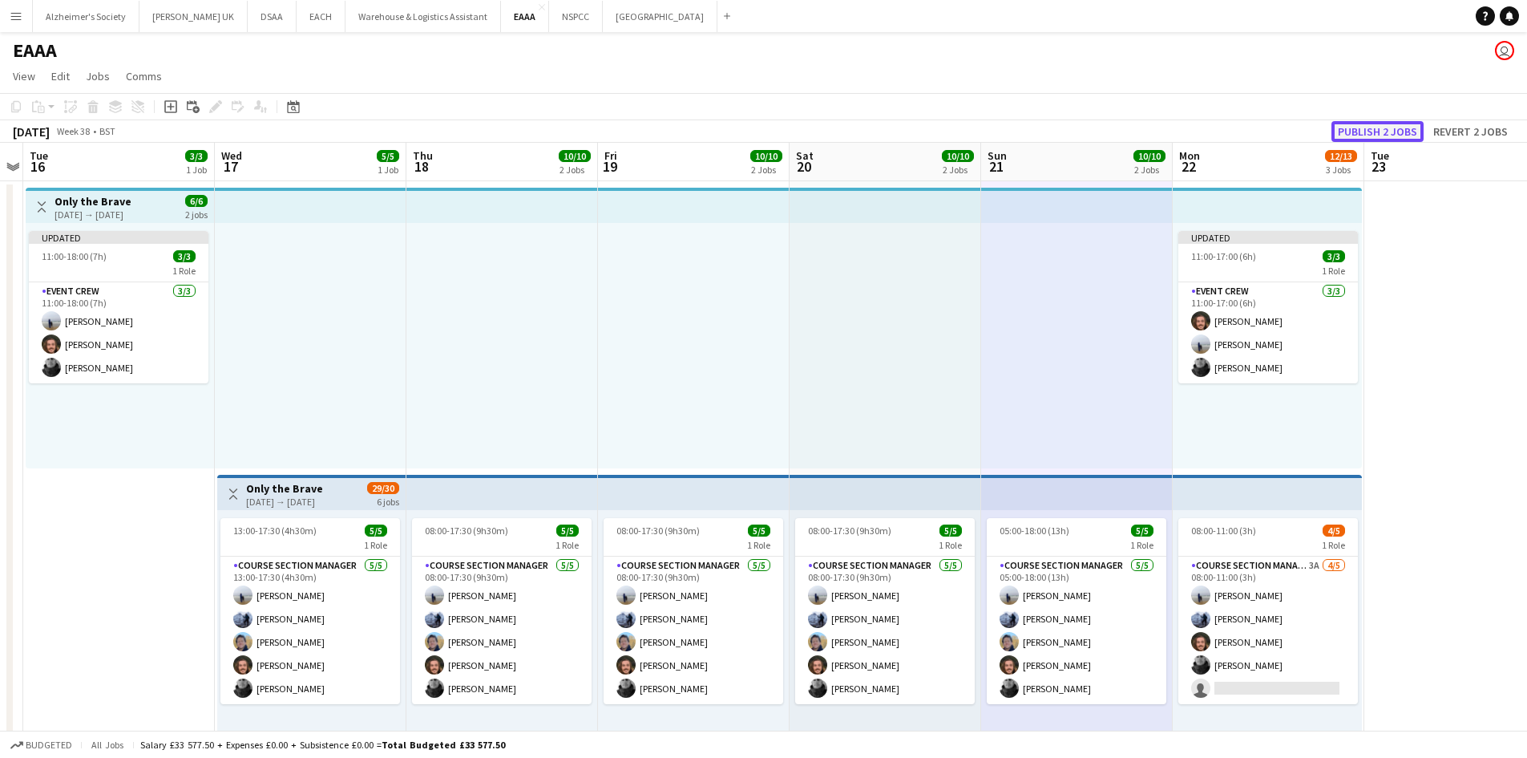
click at [1390, 124] on button "Publish 2 jobs" at bounding box center [1378, 131] width 92 height 21
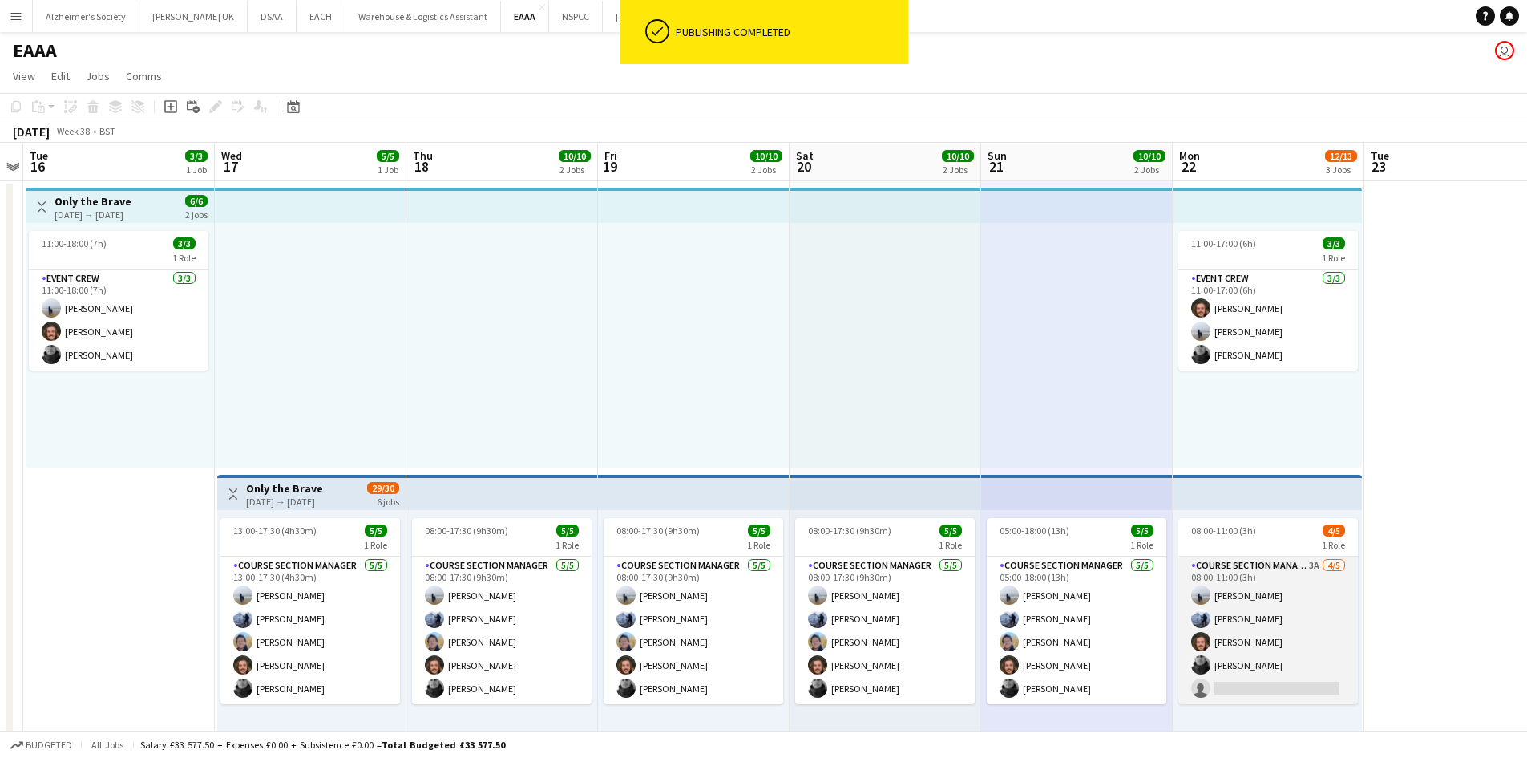
click at [1207, 617] on app-user-avatar at bounding box center [1200, 617] width 19 height 19
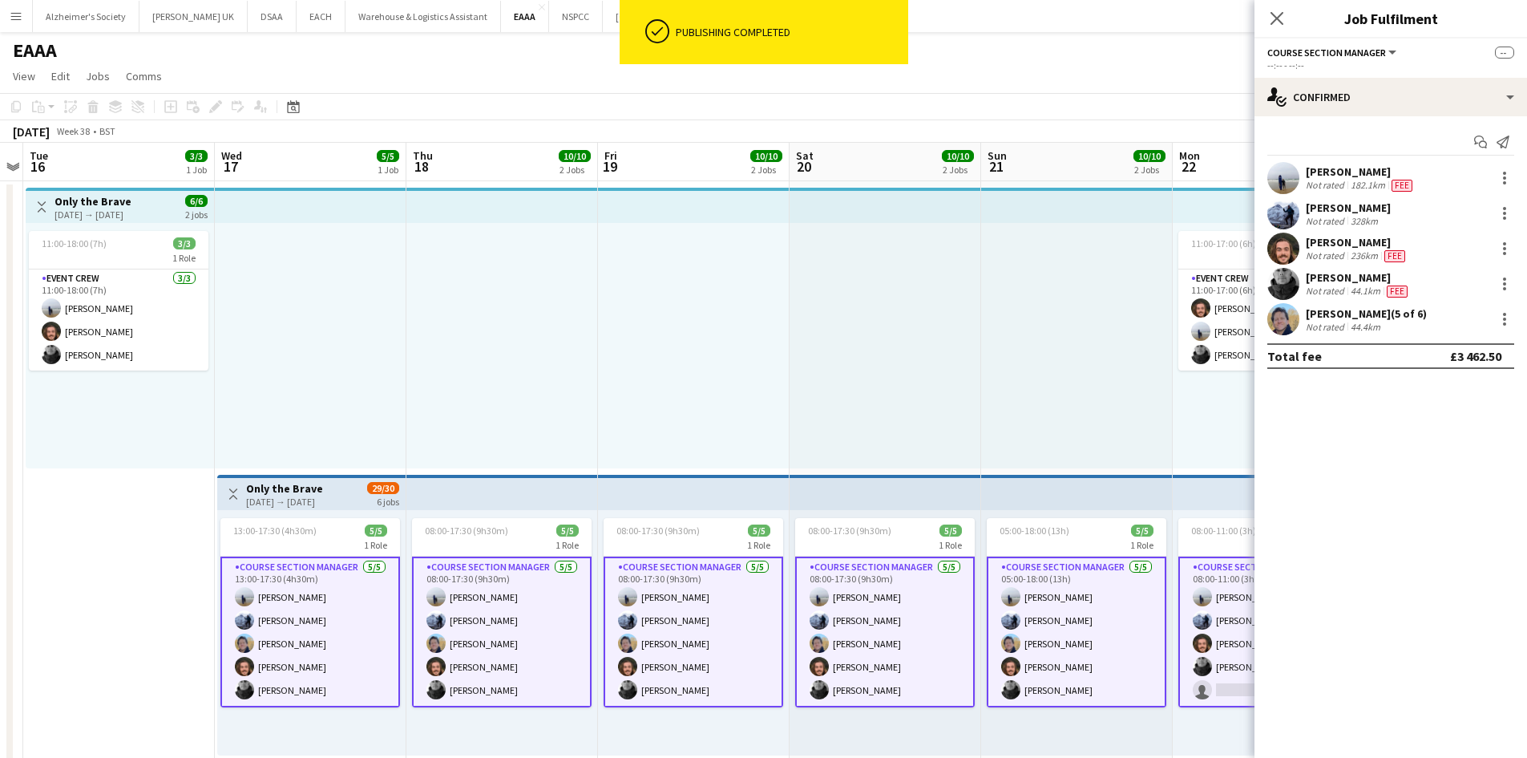
click at [988, 354] on div at bounding box center [1077, 345] width 192 height 245
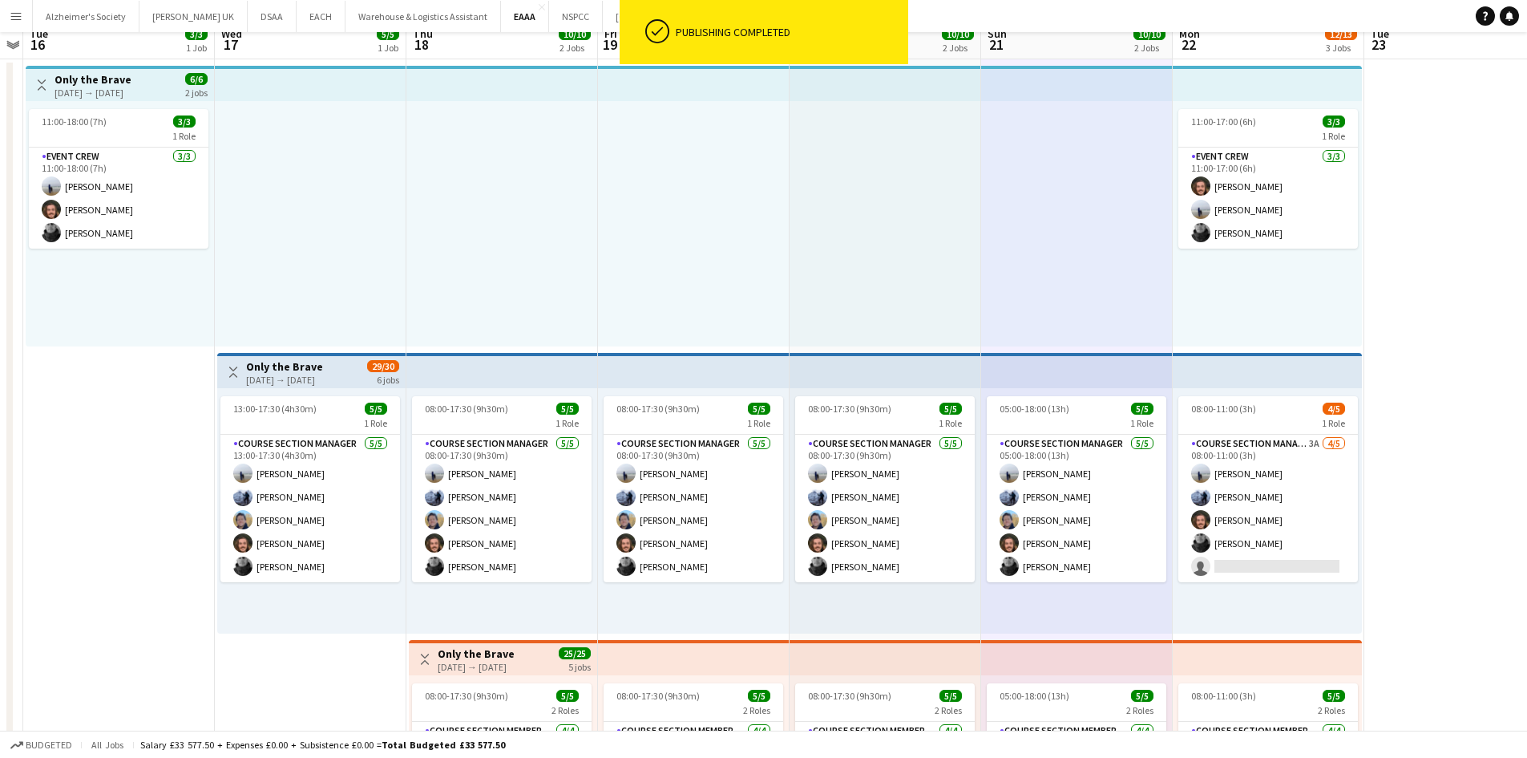
scroll to position [317, 0]
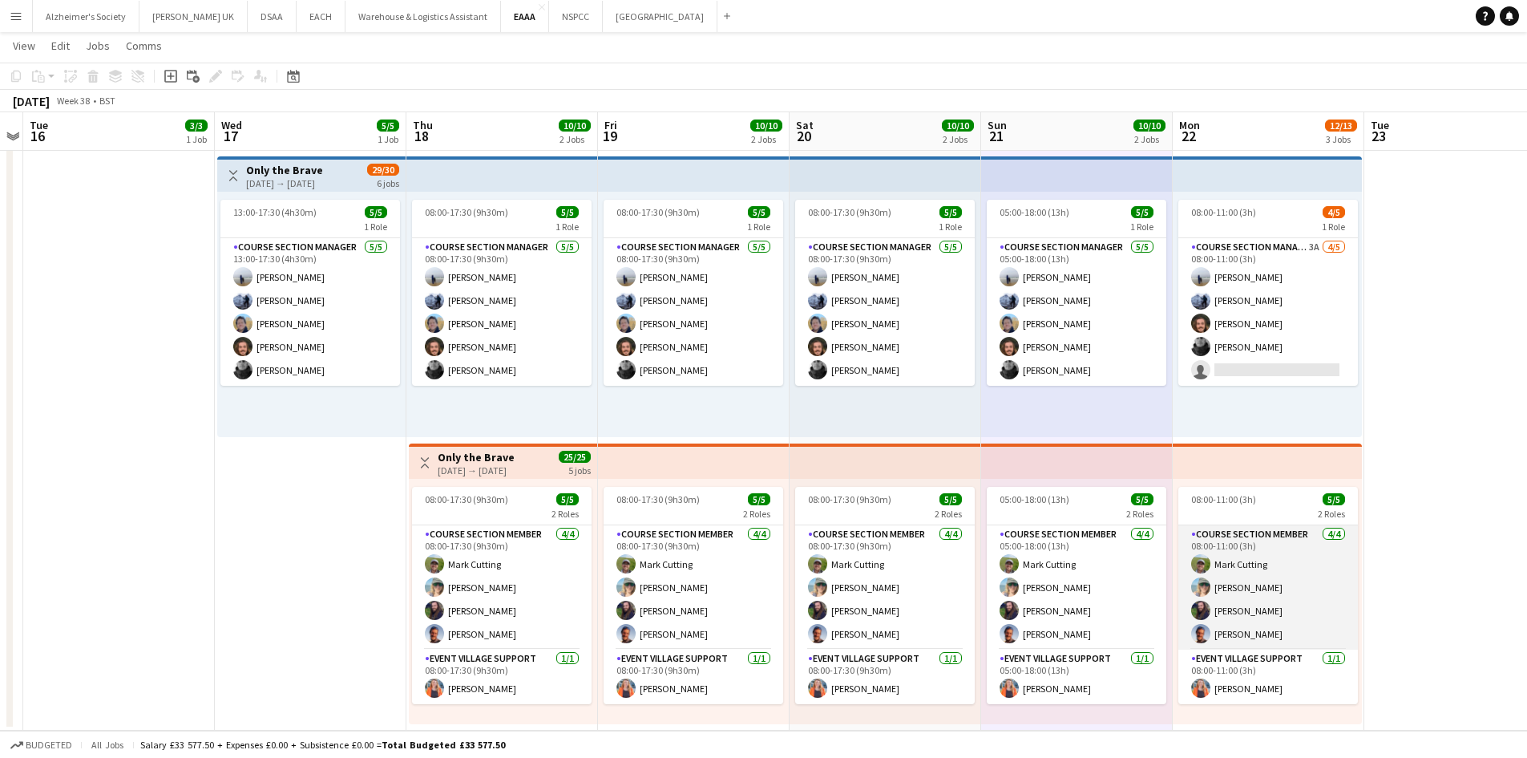
click at [1284, 616] on app-card-role "Course Section Member 4/4 08:00-11:00 (3h) Mark Cutting Jenn Phillips James Lot…" at bounding box center [1268, 587] width 180 height 124
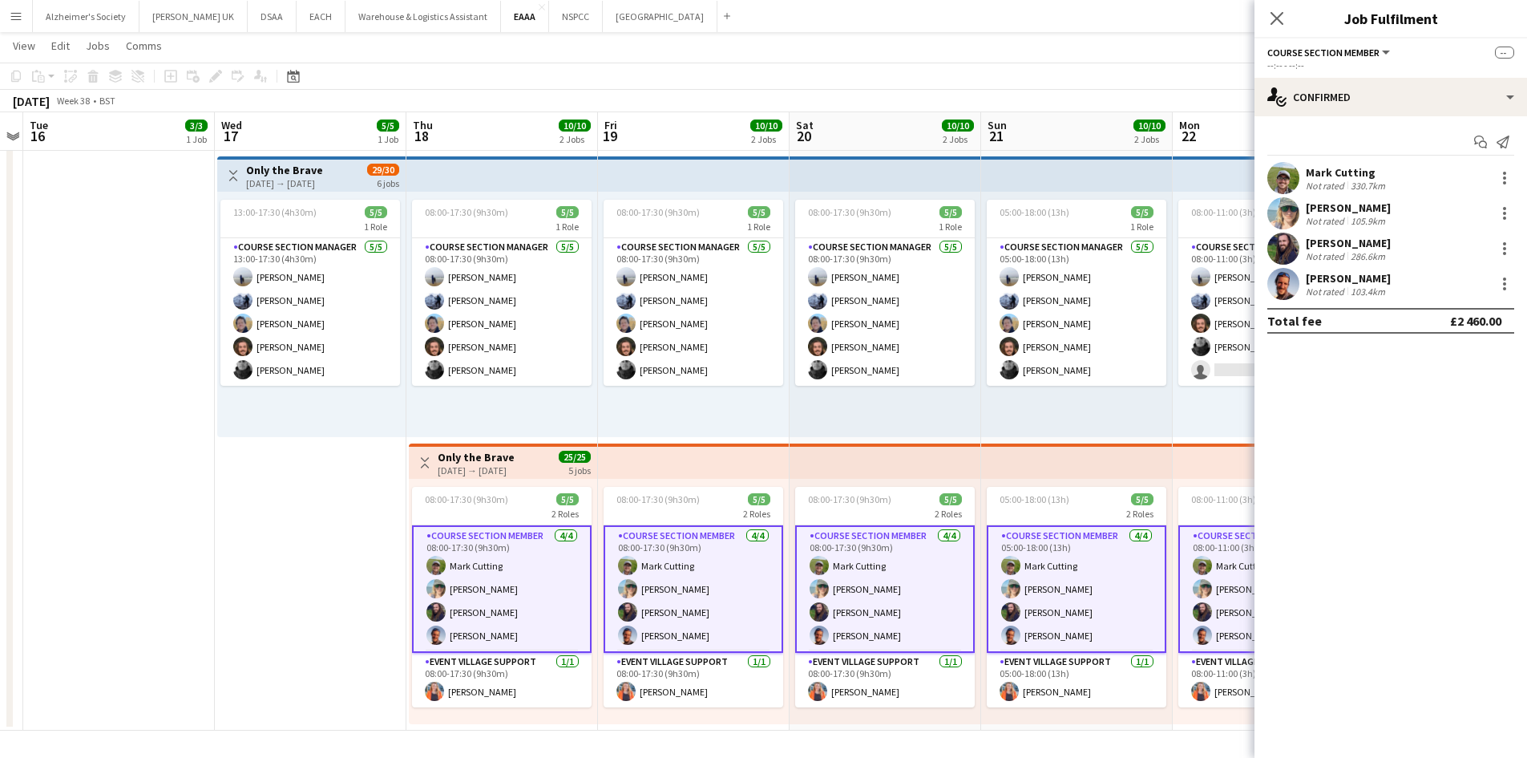
click at [1222, 591] on app-card-role "Course Section Member 4/4 08:00-11:00 (3h) Mark Cutting Jenn Phillips James Lot…" at bounding box center [1268, 588] width 180 height 127
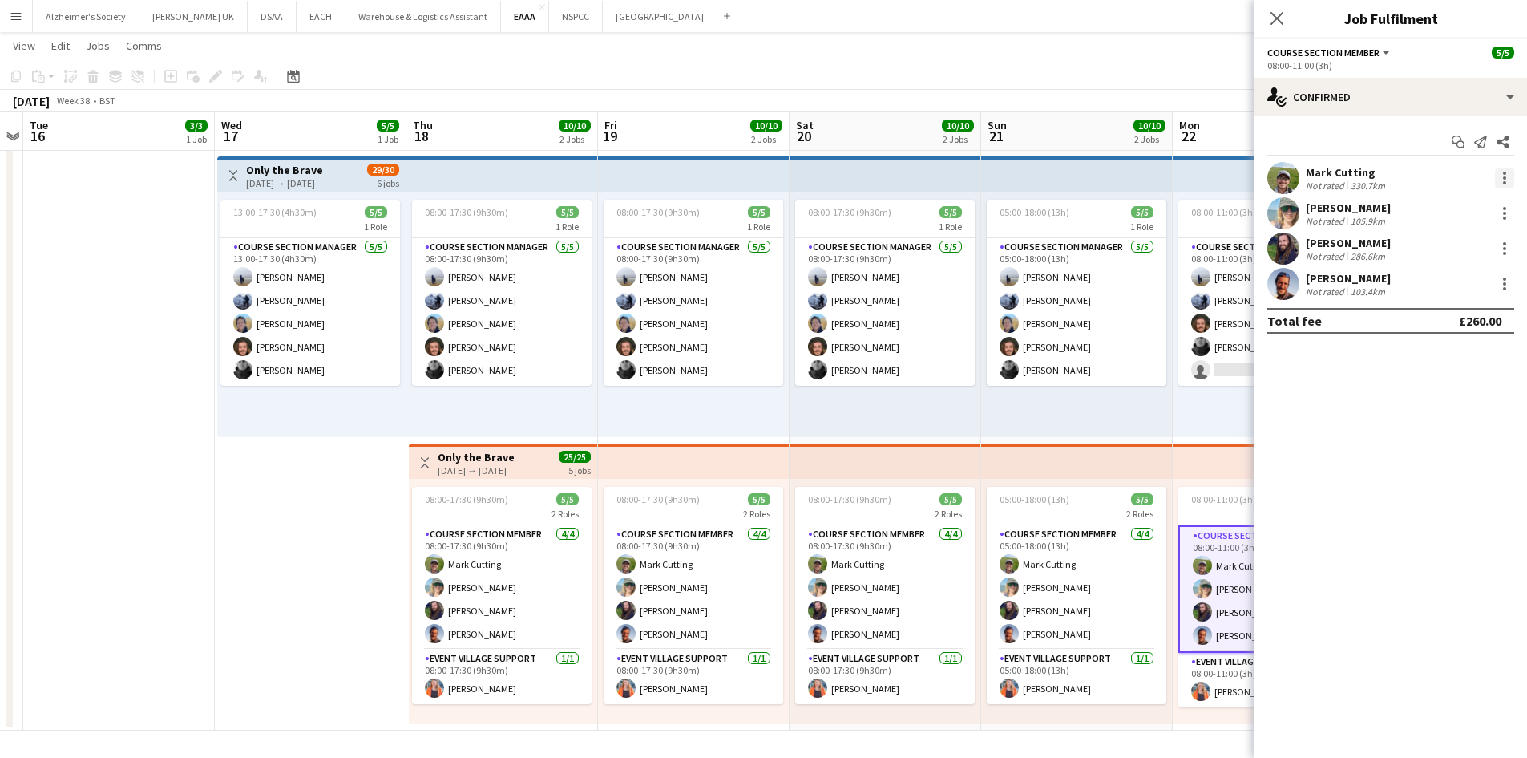
click at [1506, 173] on div at bounding box center [1504, 173] width 3 height 3
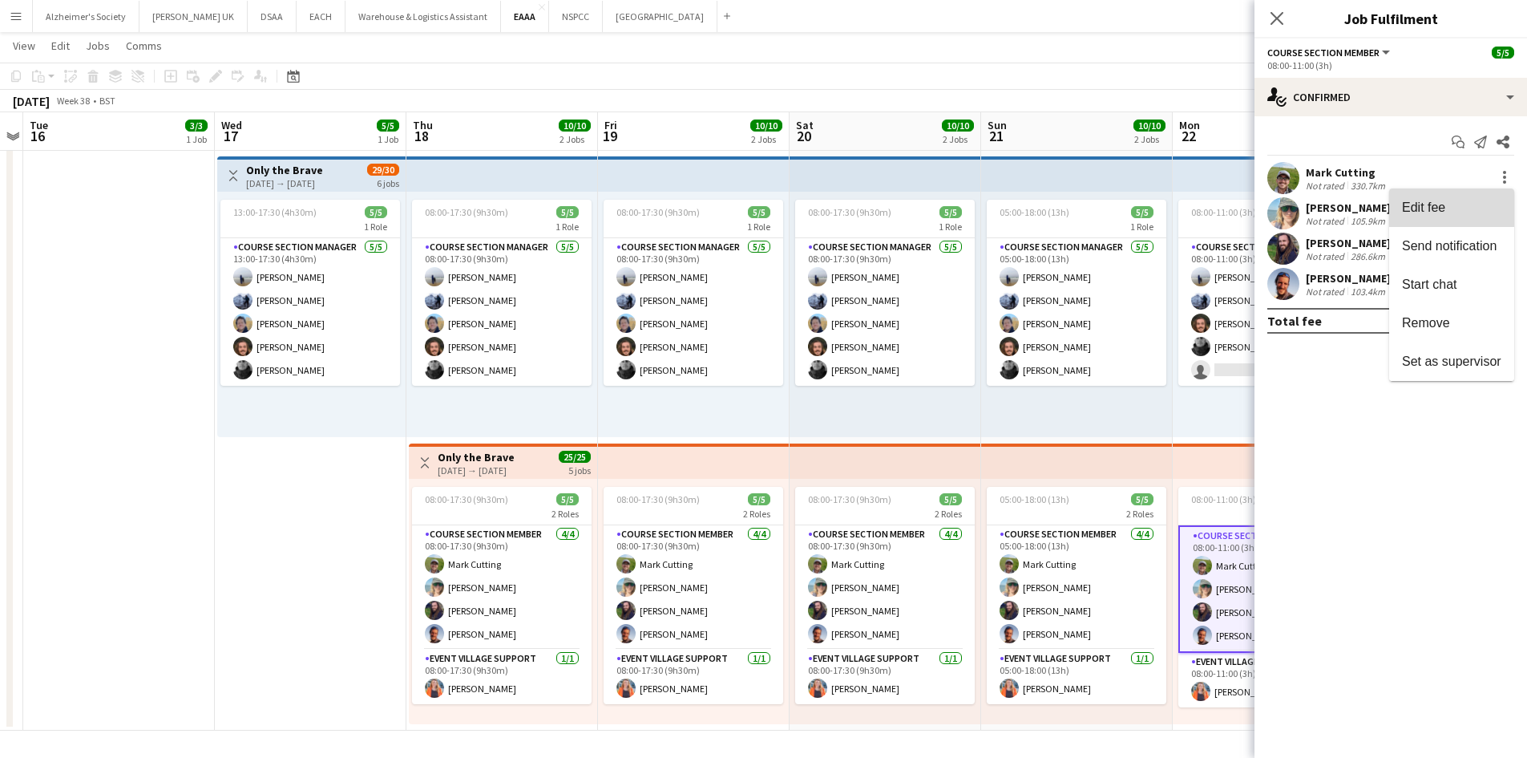
click at [1473, 209] on span "Edit fee" at bounding box center [1451, 207] width 99 height 14
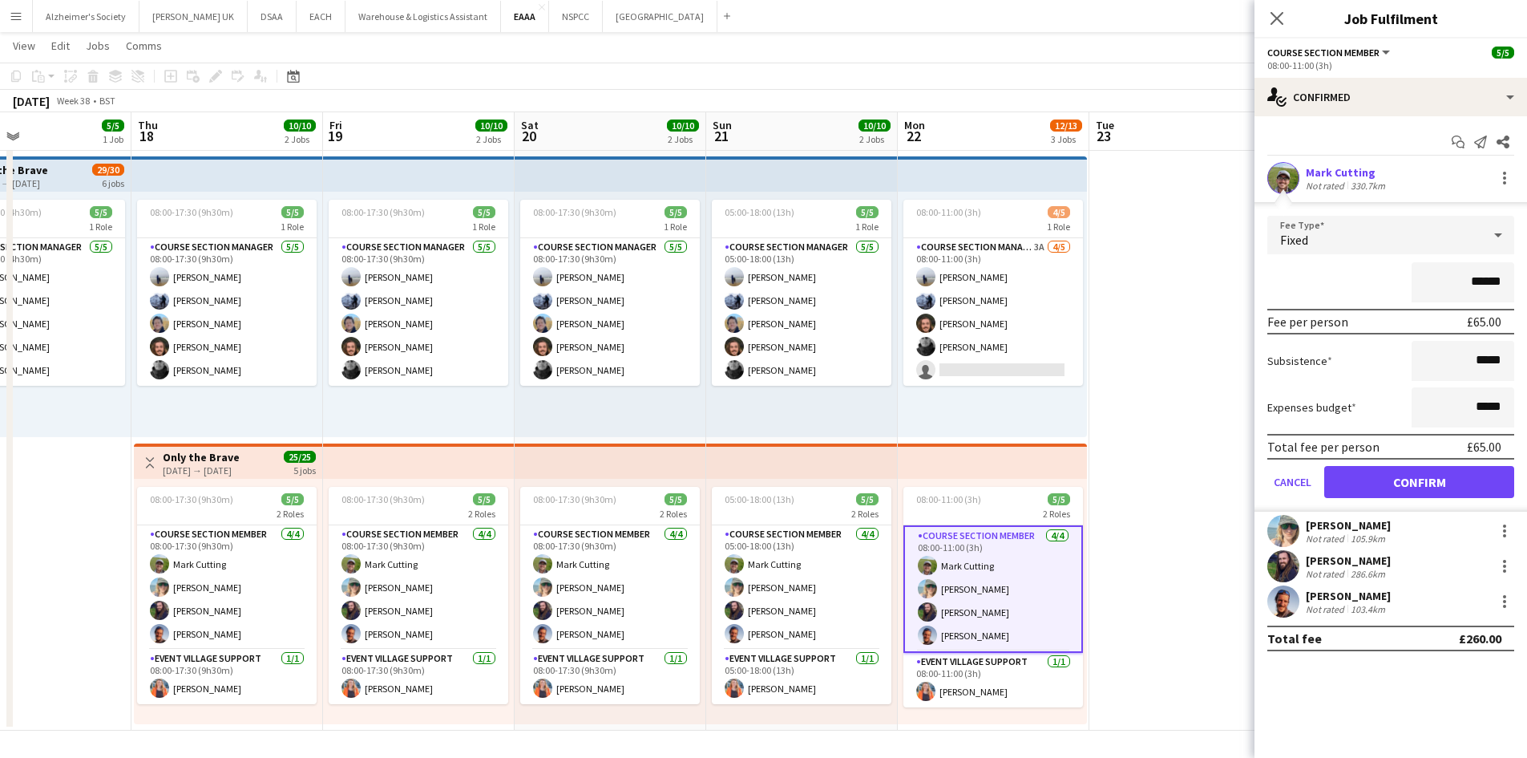
scroll to position [0, 503]
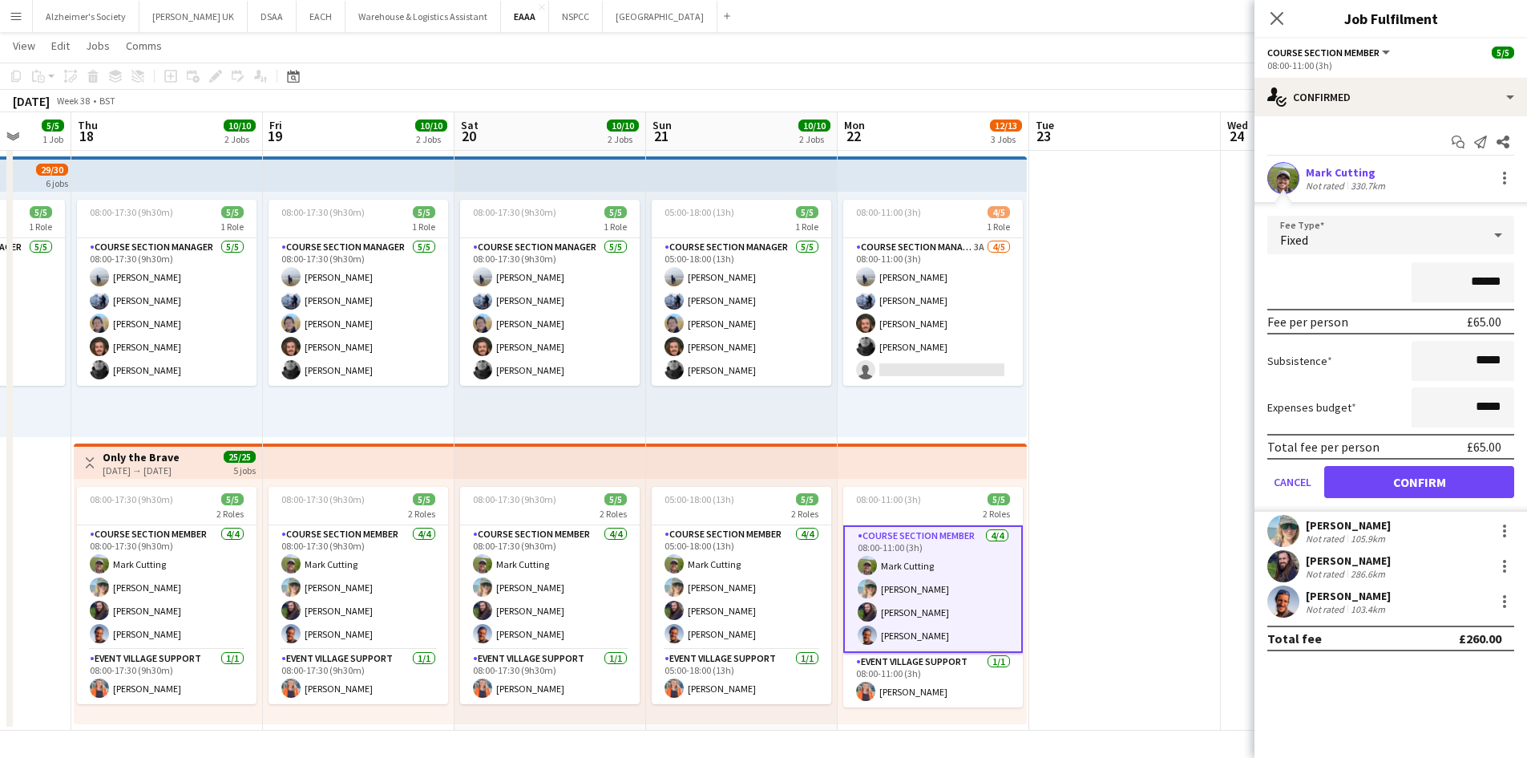
drag, startPoint x: 1036, startPoint y: 415, endPoint x: 701, endPoint y: 423, distance: 335.2
click at [701, 423] on app-calendar-viewport "Mon 15 Tue 16 3/3 1 Job Wed 17 5/5 1 Job Thu 18 10/10 2 Jobs Fri 19 10/10 2 Job…" at bounding box center [763, 238] width 1527 height 984
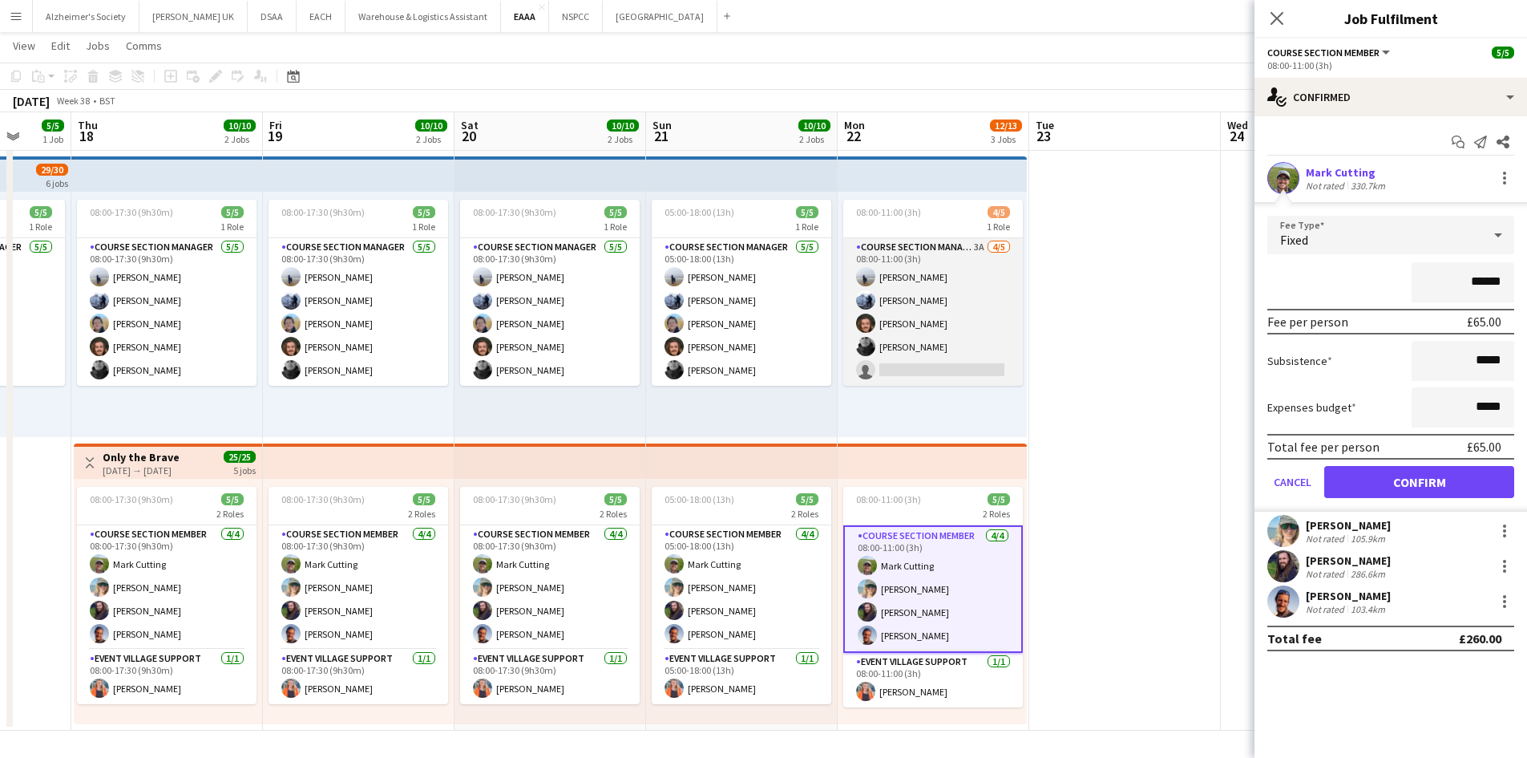
click at [919, 323] on app-card-role "Course Section Manager 3A [DATE] 08:00-11:00 (3h) [PERSON_NAME] [PERSON_NAME] […" at bounding box center [933, 312] width 180 height 148
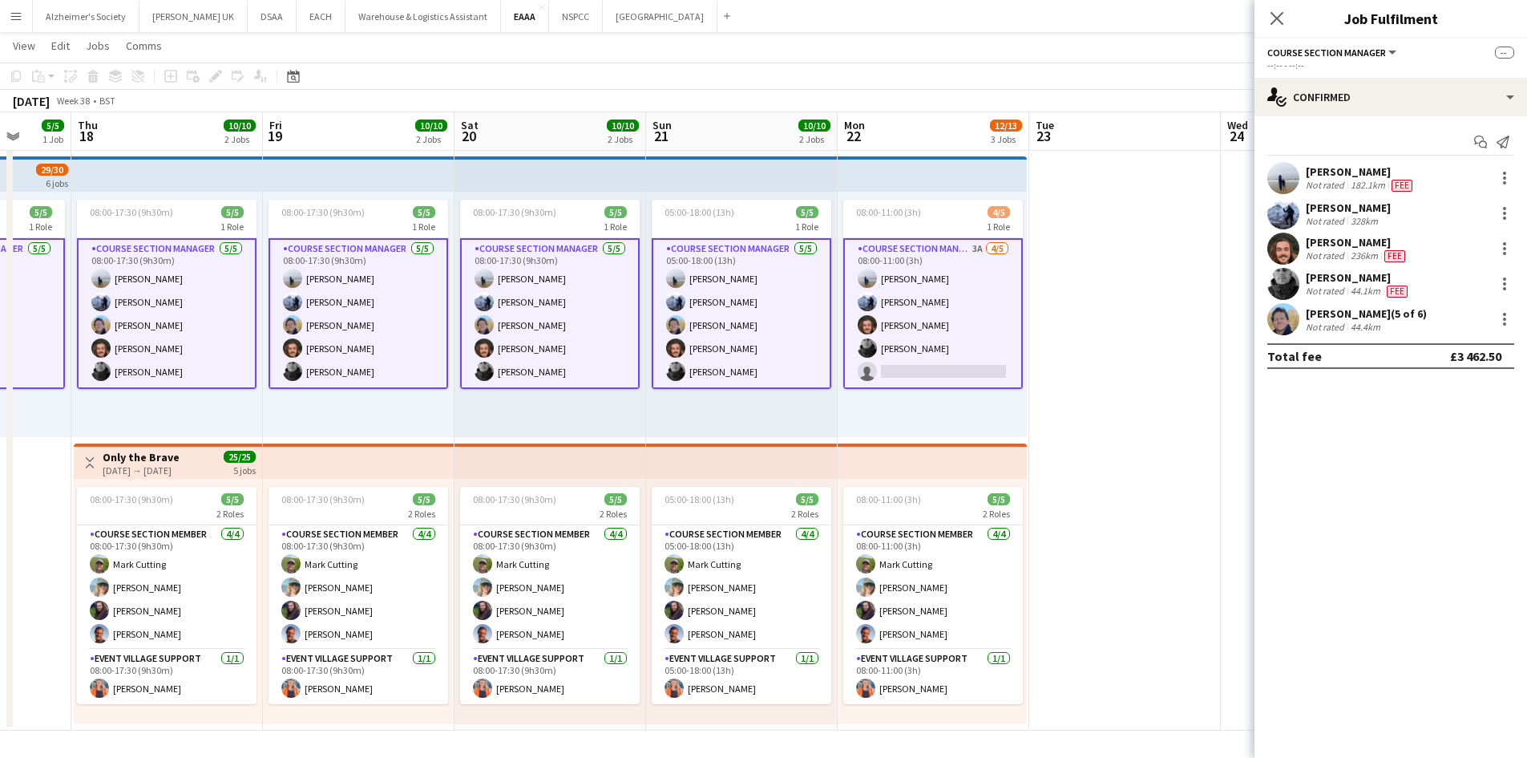
click at [917, 321] on app-card-role "Course Section Manager 3A [DATE] 08:00-11:00 (3h) [PERSON_NAME] [PERSON_NAME] […" at bounding box center [933, 313] width 180 height 151
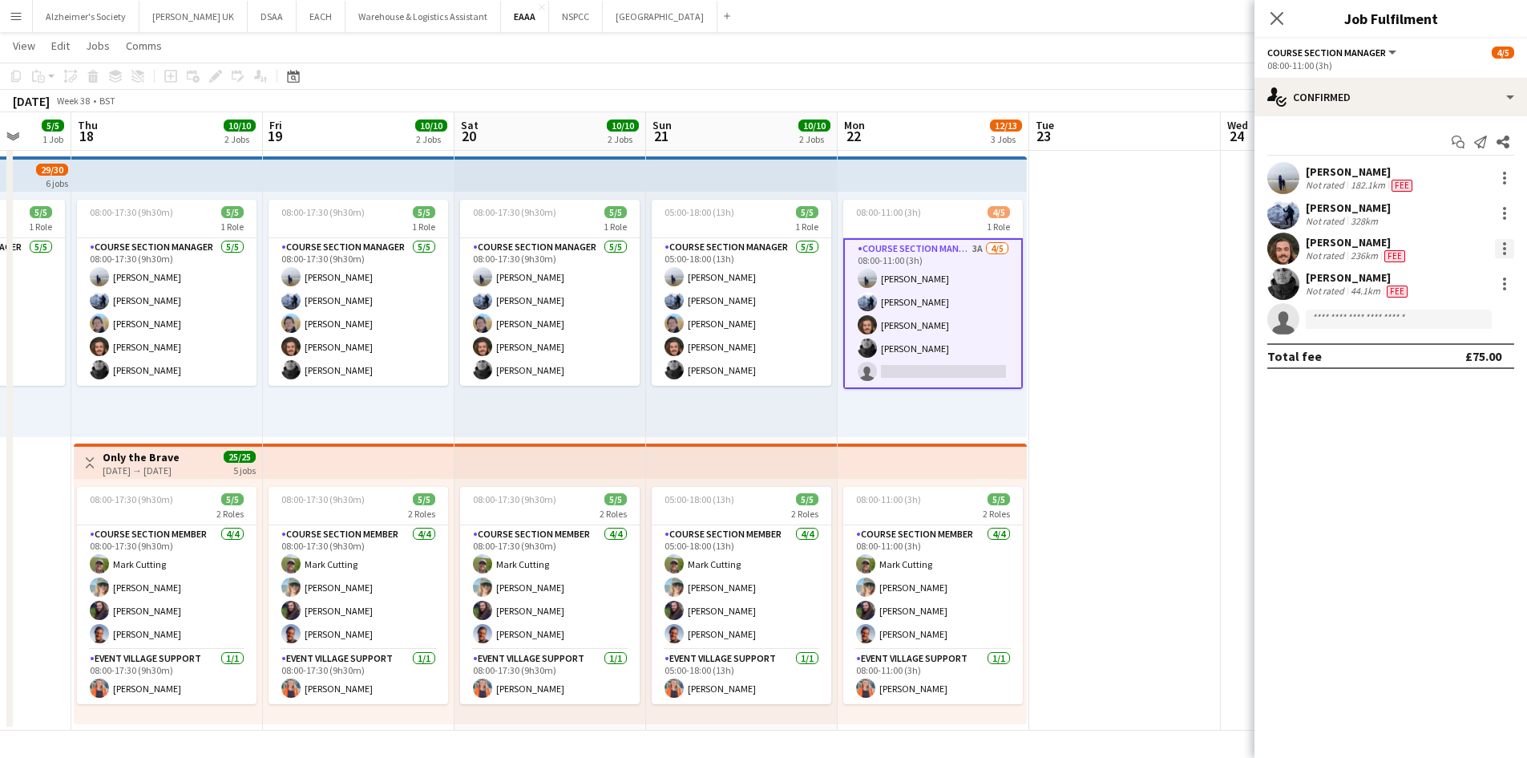
click at [1496, 247] on div at bounding box center [1504, 248] width 19 height 19
click at [1442, 296] on button "Edit fee" at bounding box center [1451, 278] width 125 height 38
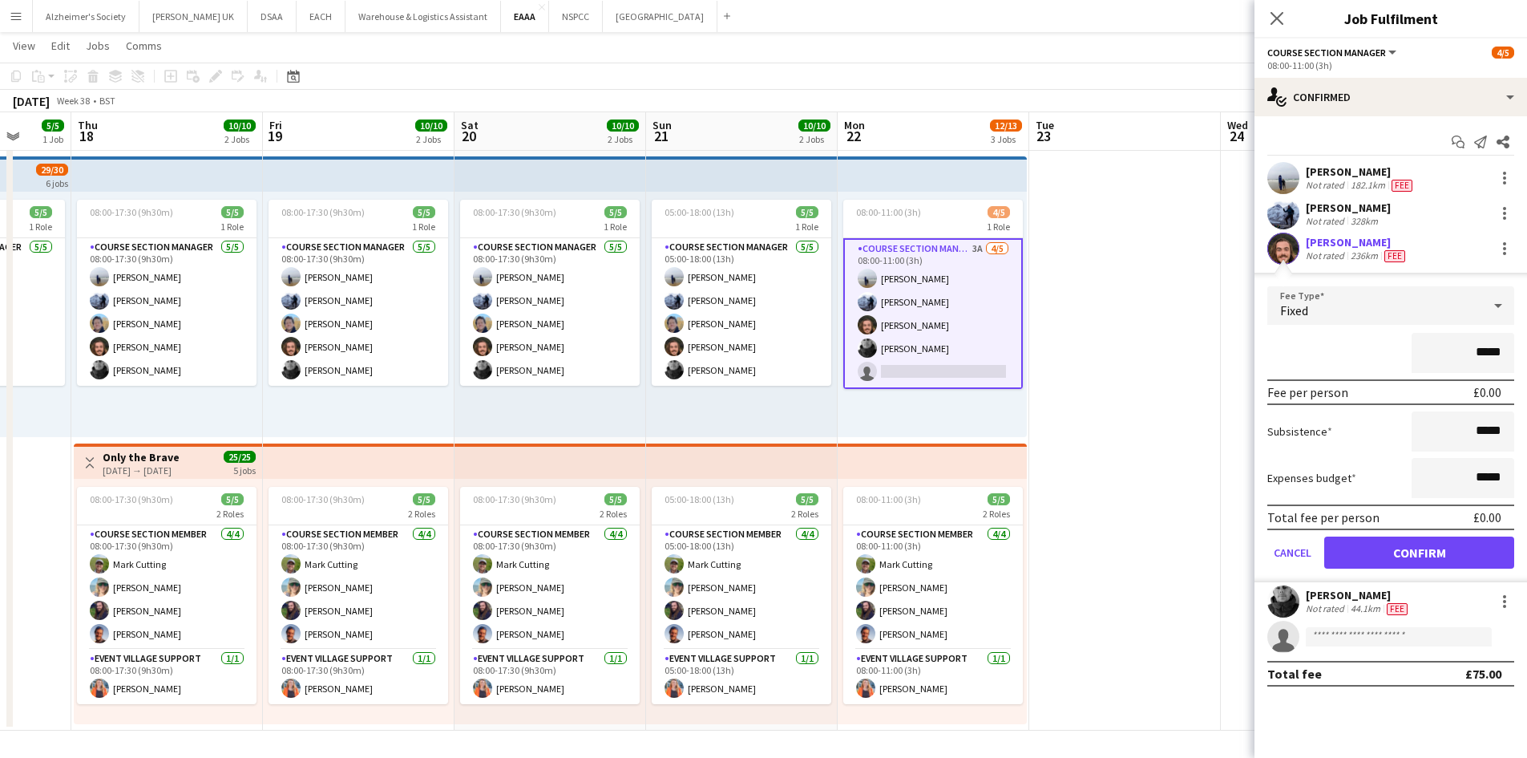
click at [1114, 349] on app-date-cell at bounding box center [1125, 296] width 192 height 867
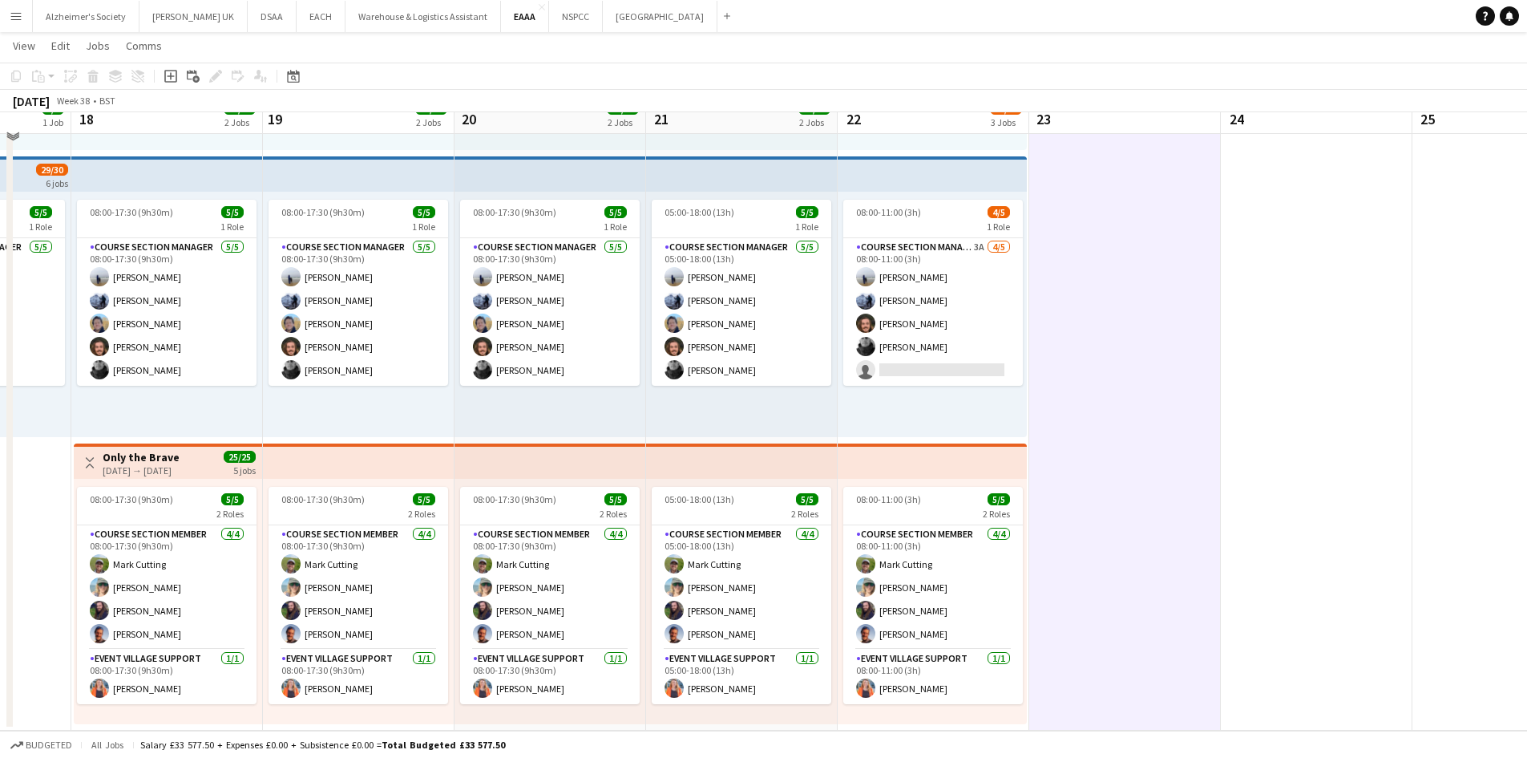
scroll to position [0, 0]
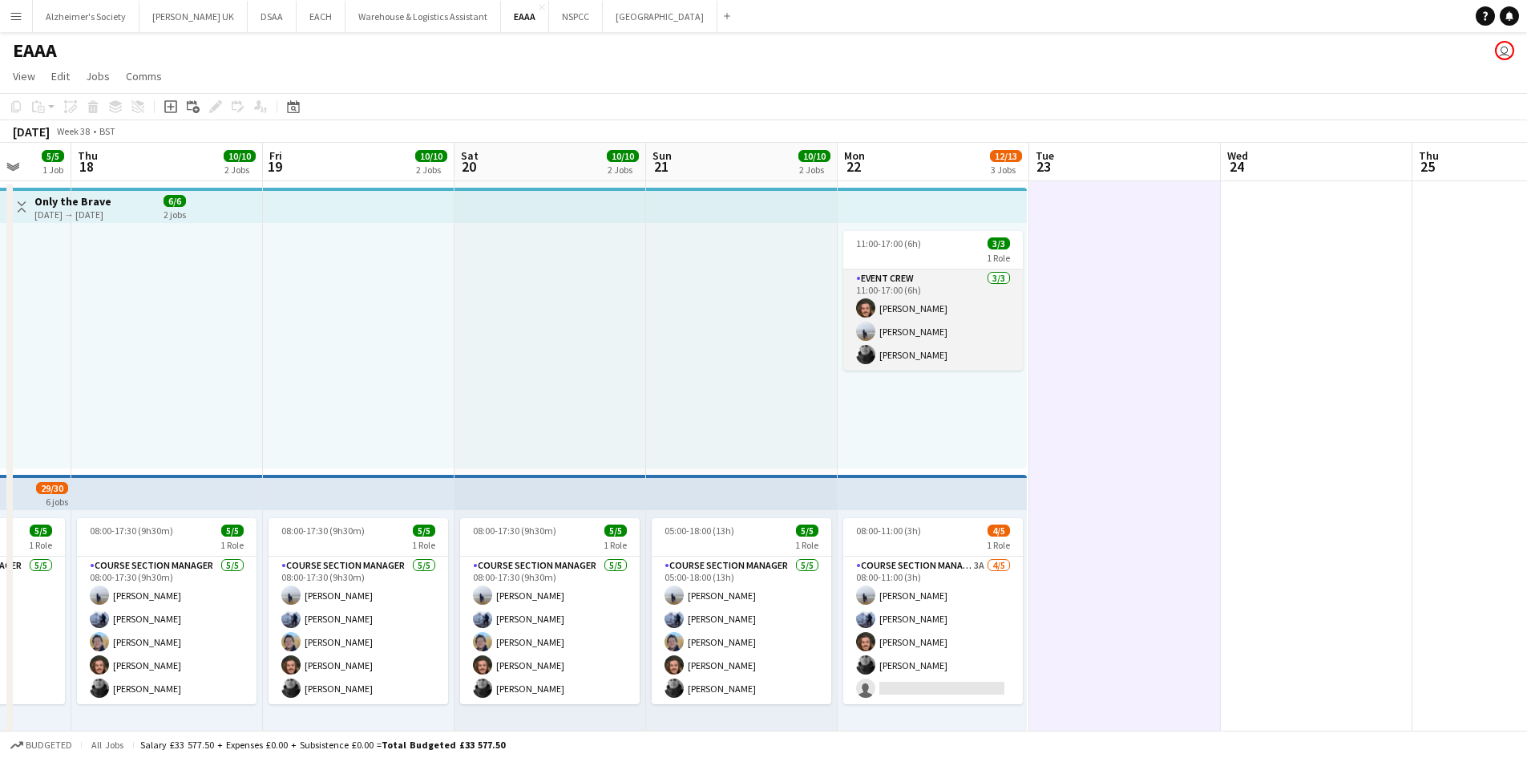
click at [969, 341] on app-card-role "Event Crew 3/3 11:00-17:00 (6h) Matty Townsend Charlie Knight Pete Gabriel" at bounding box center [933, 319] width 180 height 101
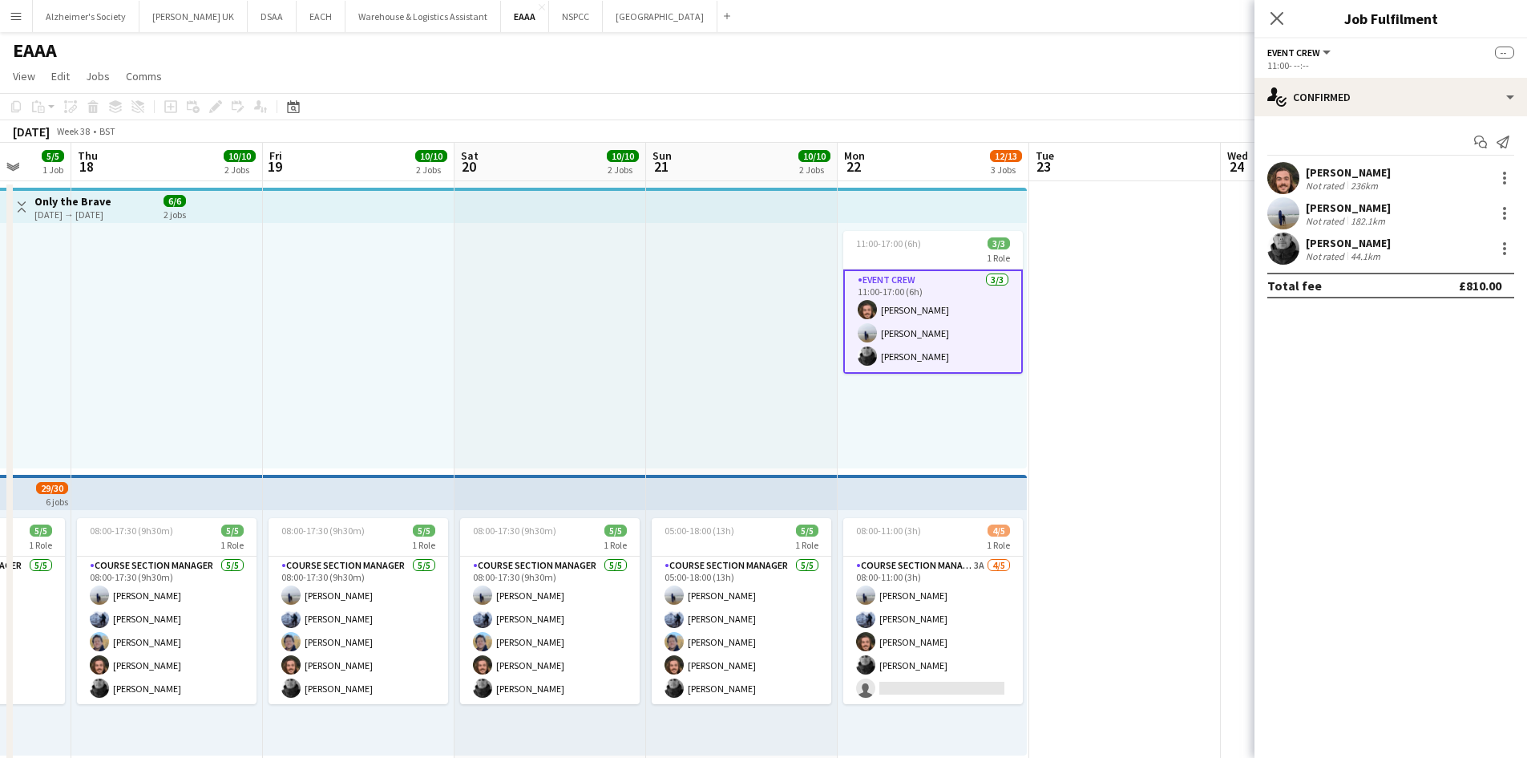
click at [961, 292] on app-card-role "Event Crew 3/3 11:00-17:00 (6h) Matty Townsend Charlie Knight Pete Gabriel" at bounding box center [933, 321] width 180 height 104
click at [1502, 178] on div at bounding box center [1504, 177] width 19 height 19
click at [1453, 208] on span "Edit fee" at bounding box center [1451, 207] width 99 height 14
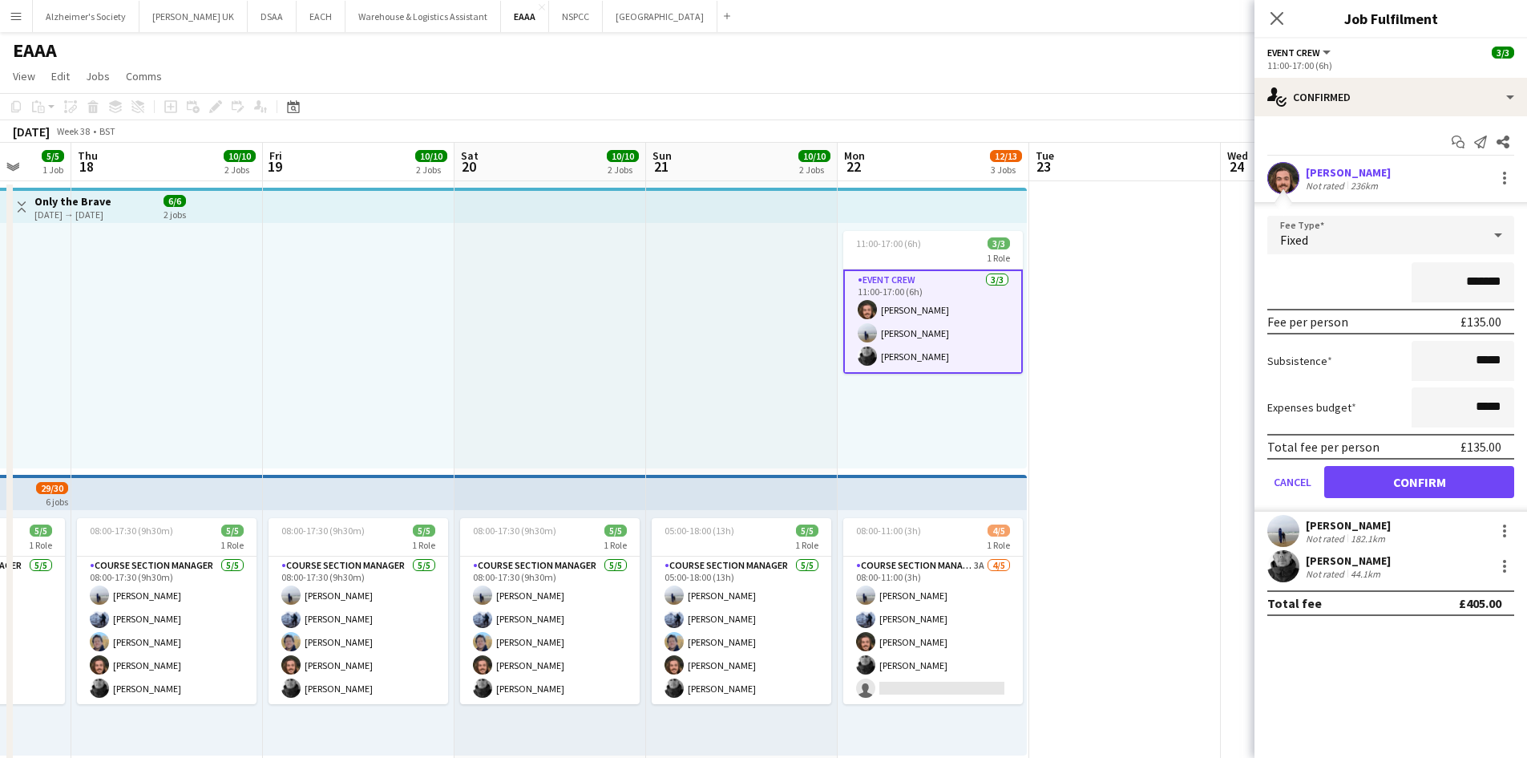
click at [1254, 265] on app-date-cell at bounding box center [1317, 614] width 192 height 867
